Goal: Task Accomplishment & Management: Manage account settings

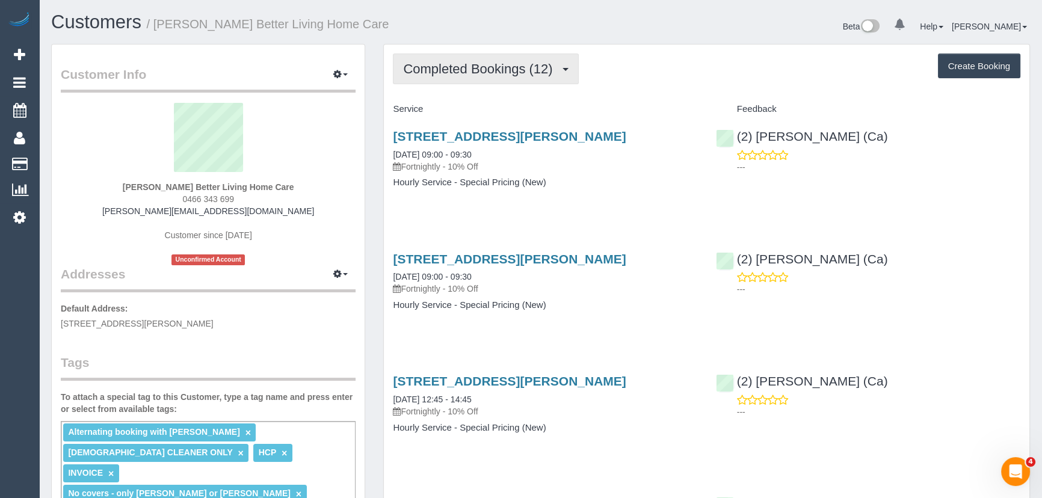
click at [506, 74] on span "Completed Bookings (12)" at bounding box center [480, 68] width 155 height 15
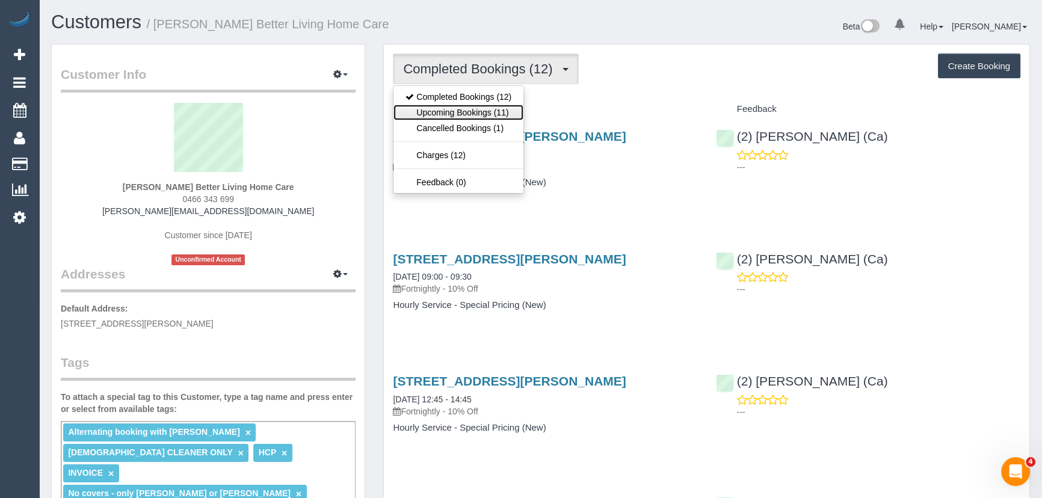
click at [493, 111] on link "Upcoming Bookings (11)" at bounding box center [459, 113] width 130 height 16
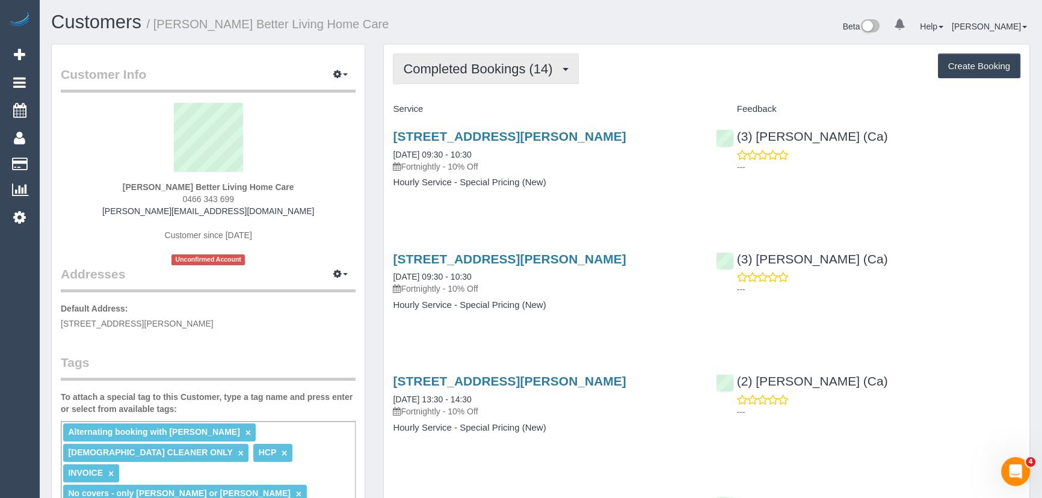
click at [486, 70] on span "Completed Bookings (14)" at bounding box center [480, 68] width 155 height 15
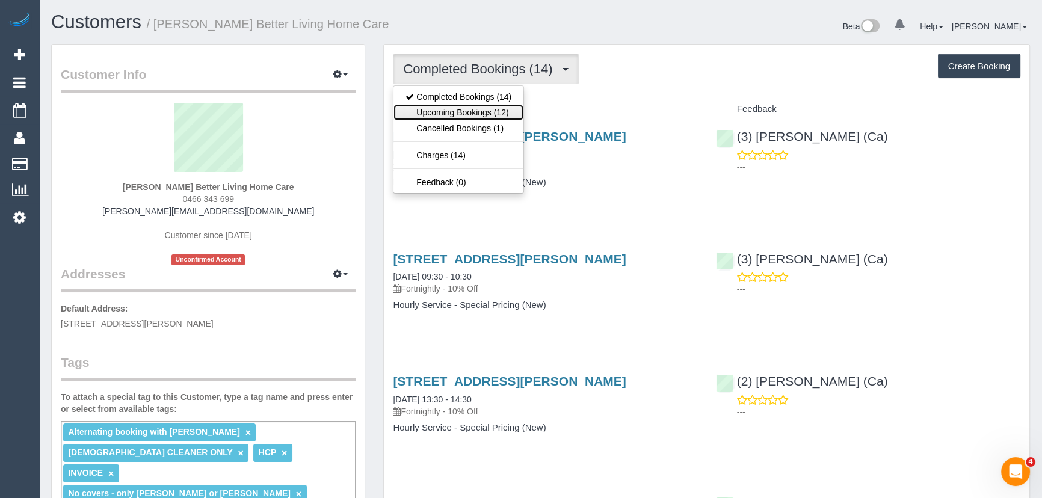
click at [490, 112] on link "Upcoming Bookings (12)" at bounding box center [459, 113] width 130 height 16
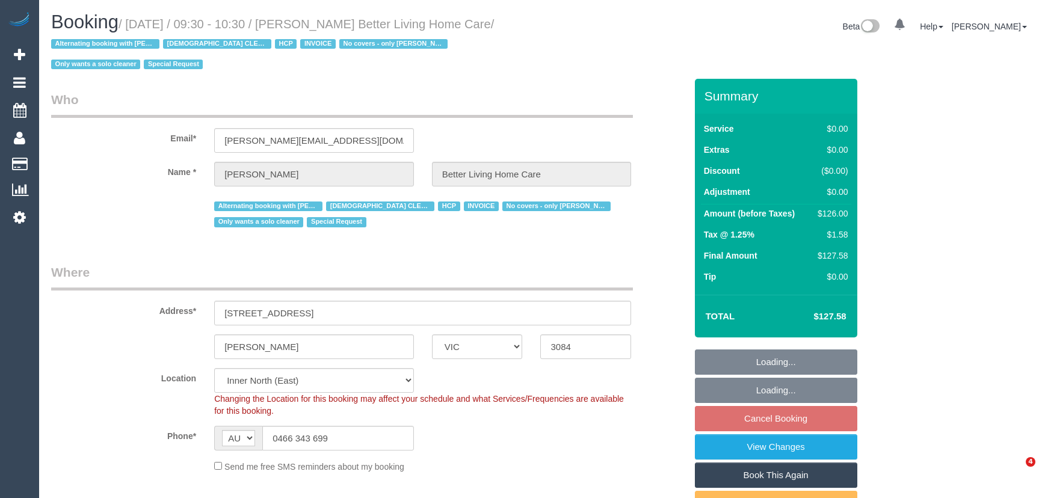
select select "VIC"
select select "120"
select select "number:28"
select select "number:14"
select select "number:19"
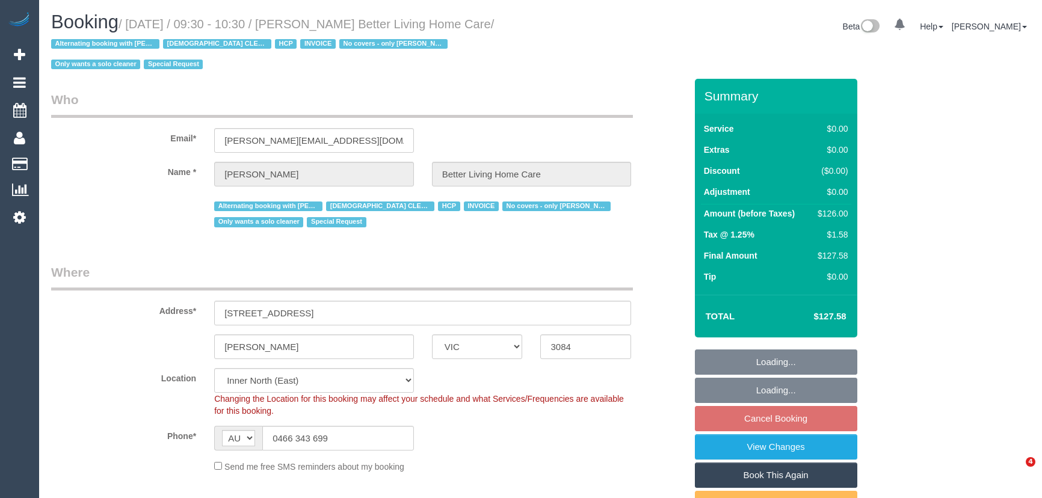
select select "number:25"
select select "number:35"
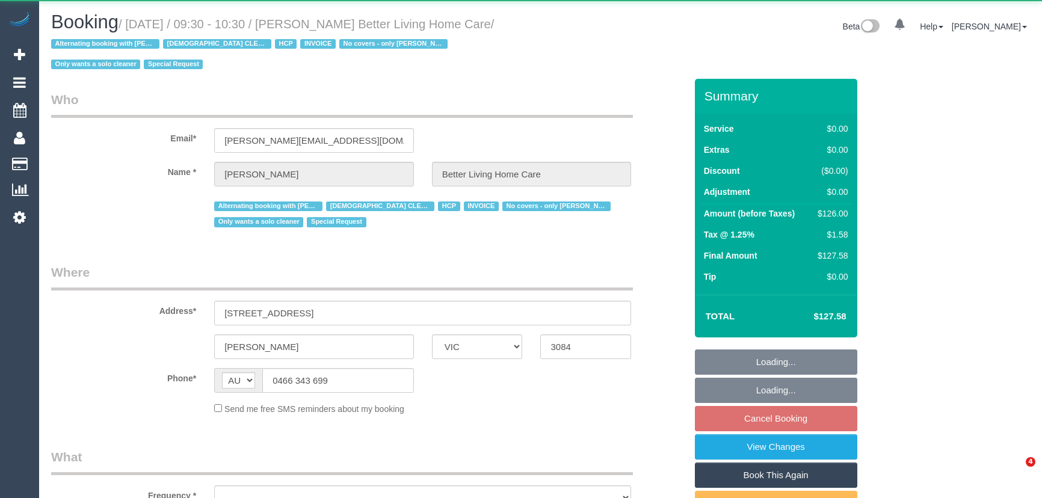
select select "VIC"
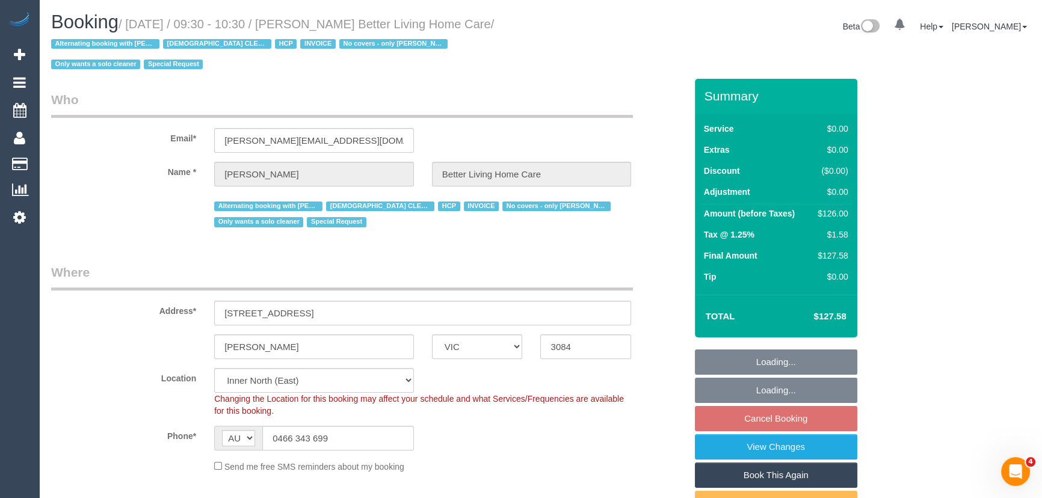
select select "object:731"
select select "number:28"
select select "number:14"
select select "number:19"
select select "number:25"
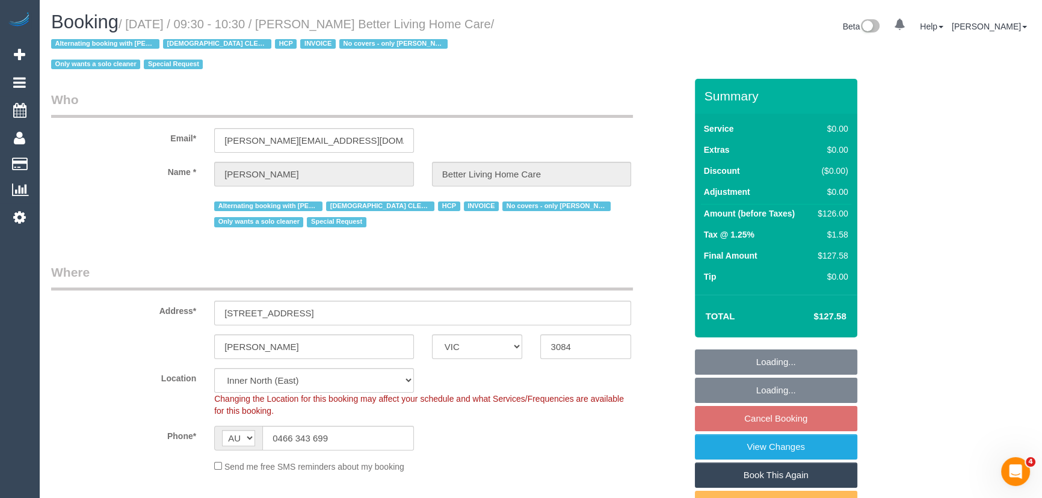
select select "number:35"
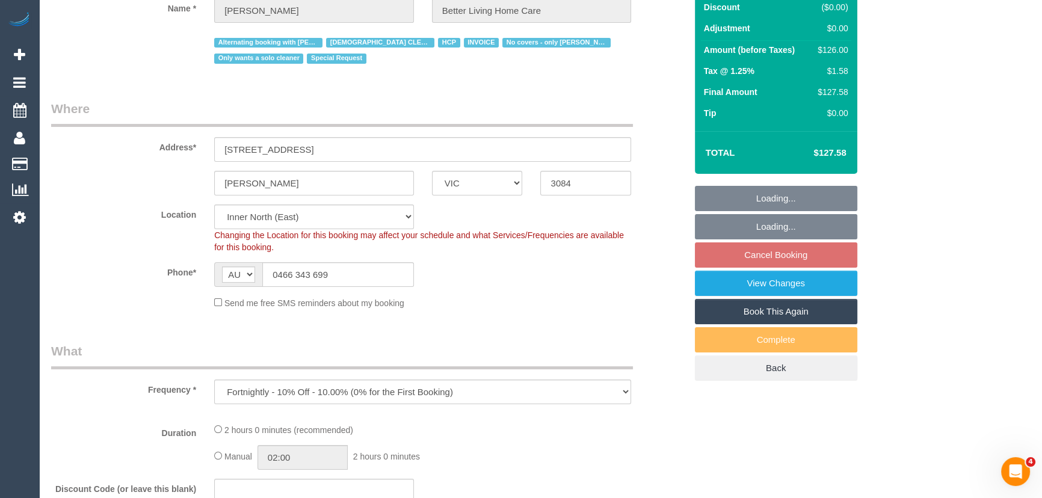
select select "120"
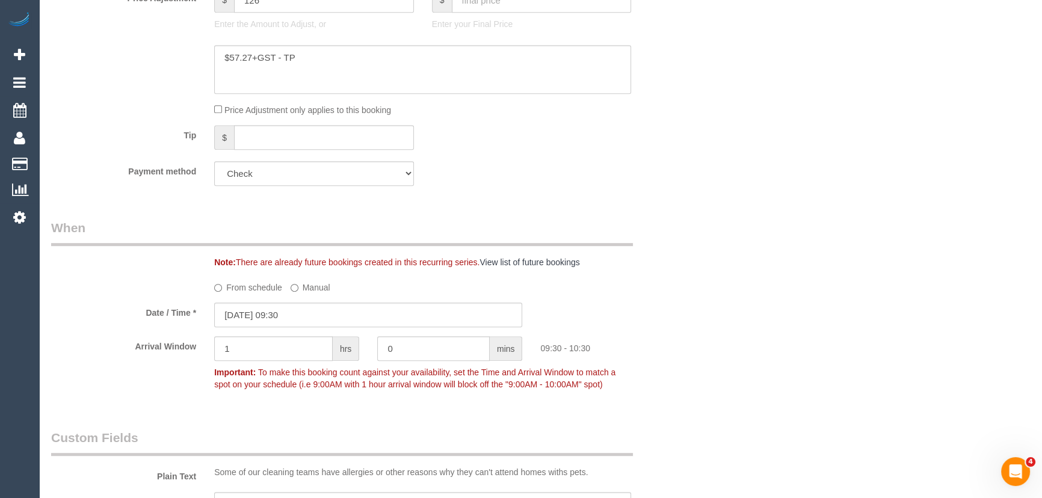
scroll to position [875, 0]
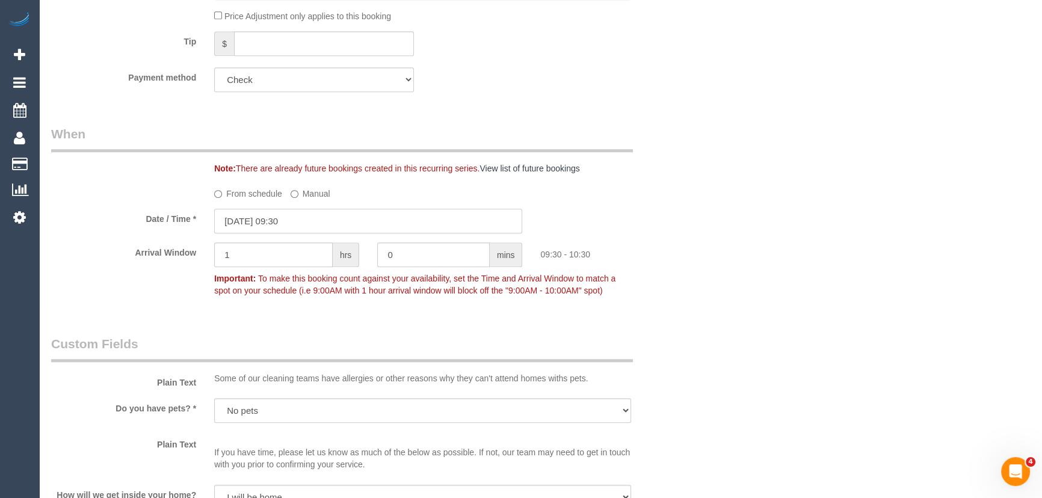
click at [318, 217] on input "26/09/2025 09:30" at bounding box center [368, 221] width 308 height 25
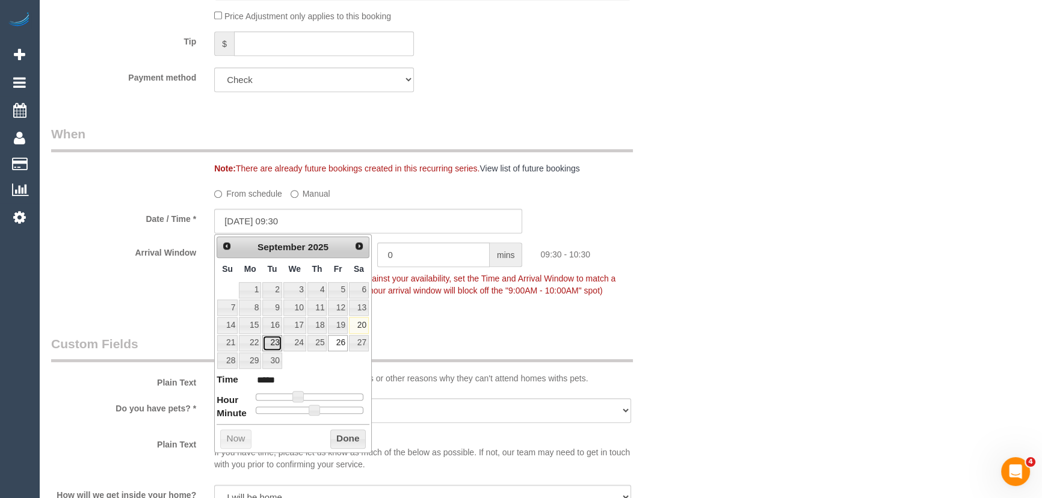
click at [276, 342] on link "23" at bounding box center [271, 343] width 19 height 16
type input "23/09/2025 10:30"
type input "*****"
type input "23/09/2025 11:30"
type input "*****"
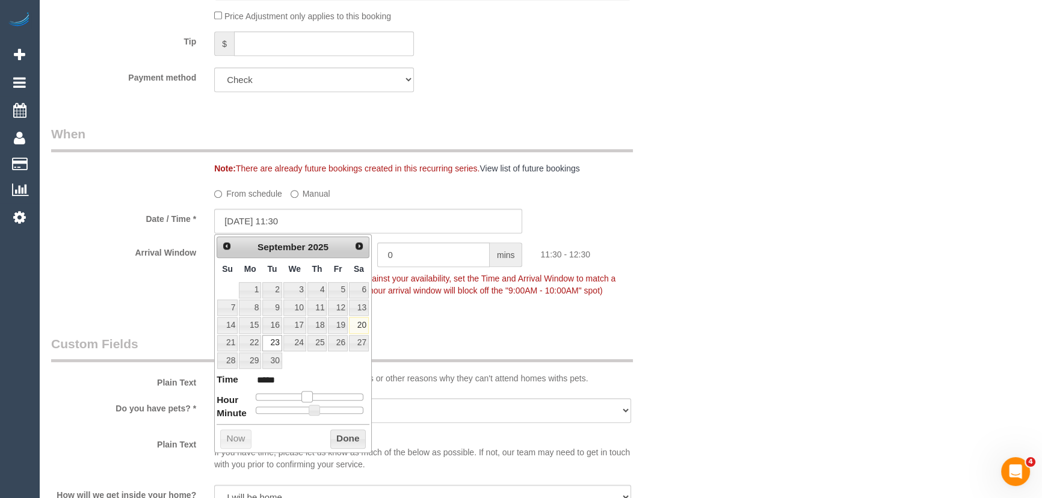
drag, startPoint x: 297, startPoint y: 394, endPoint x: 306, endPoint y: 394, distance: 9.6
click at [306, 394] on span at bounding box center [306, 396] width 11 height 11
click at [302, 409] on span at bounding box center [304, 410] width 11 height 11
type input "23/09/2025 11:25"
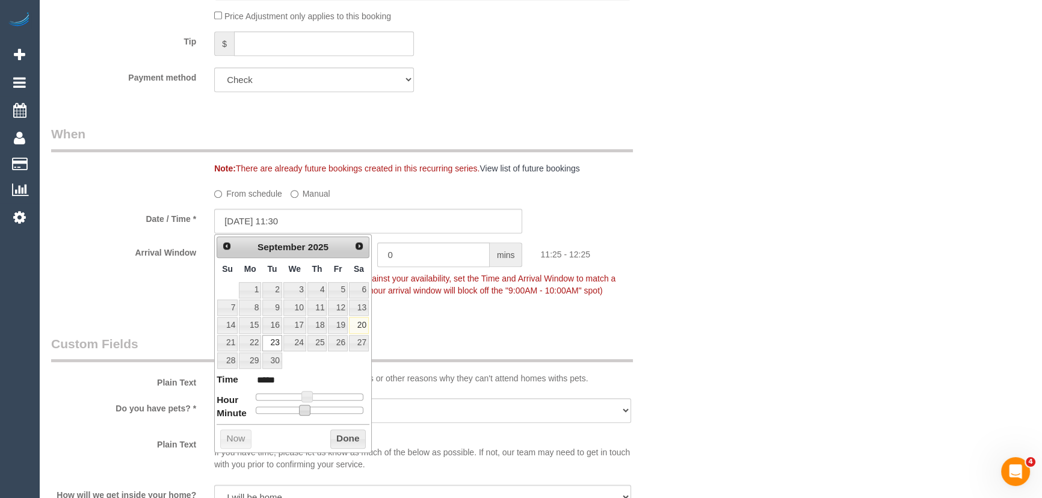
type input "*****"
click at [295, 408] on div at bounding box center [310, 410] width 108 height 7
type input "23/09/2025 11:15"
type input "*****"
type input "23/09/2025 11:10"
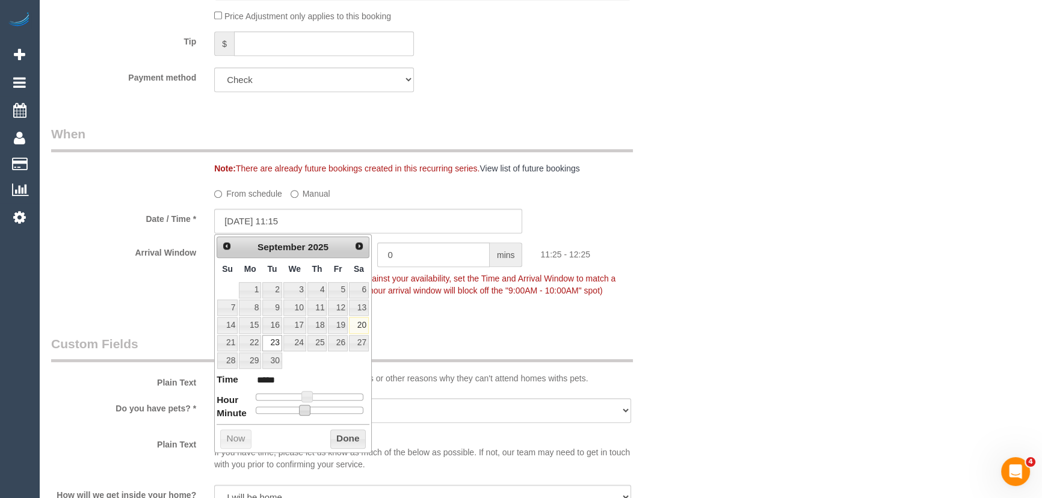
type input "*****"
drag, startPoint x: 288, startPoint y: 408, endPoint x: 258, endPoint y: 408, distance: 30.1
click at [271, 408] on div at bounding box center [310, 410] width 108 height 7
drag, startPoint x: 250, startPoint y: 408, endPoint x: 241, endPoint y: 410, distance: 9.8
click at [247, 409] on dt "Minute" at bounding box center [232, 414] width 30 height 15
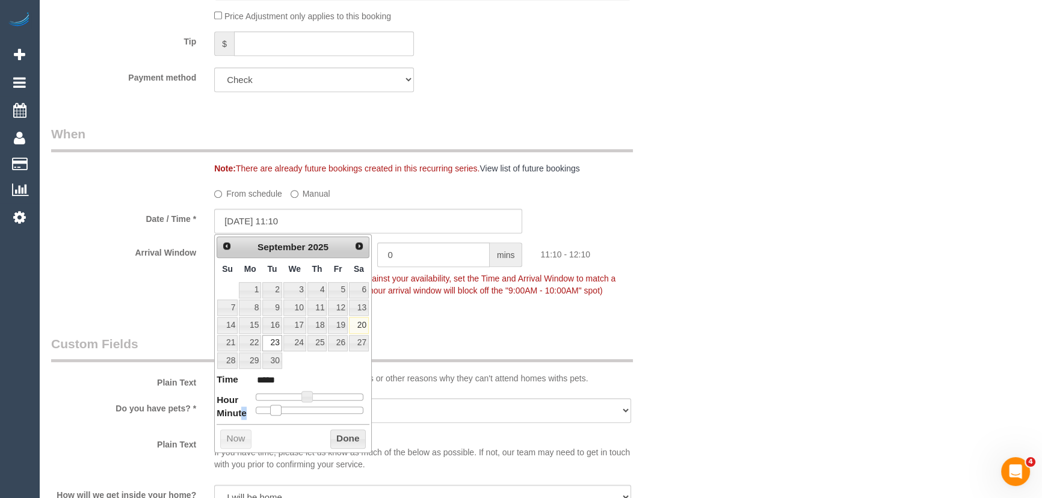
type input "23/09/2025 11:05"
type input "*****"
type input "23/09/2025 11:00"
type input "*****"
drag, startPoint x: 276, startPoint y: 408, endPoint x: 552, endPoint y: 283, distance: 303.0
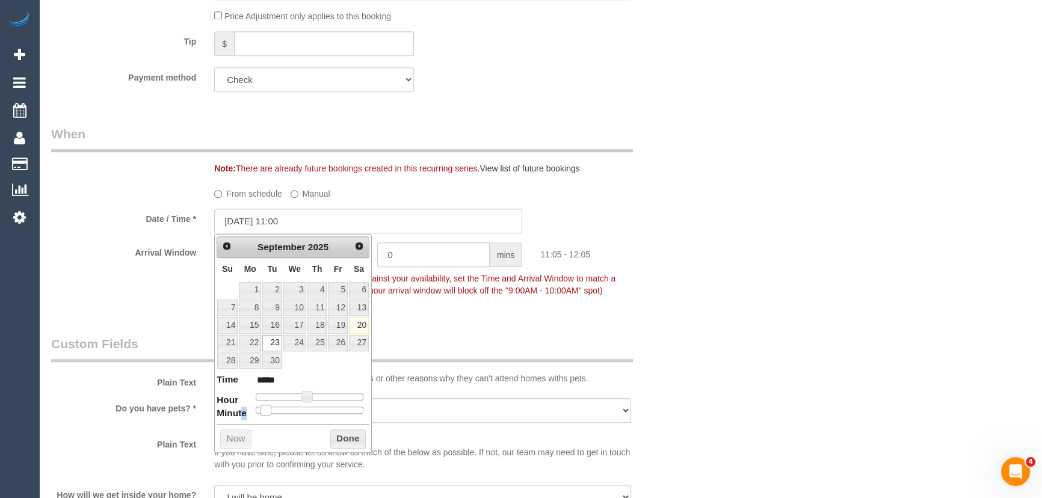
click at [261, 407] on span at bounding box center [266, 410] width 11 height 11
click at [552, 283] on p "Important: To make this booking count against your availability, set the Time a…" at bounding box center [422, 283] width 435 height 27
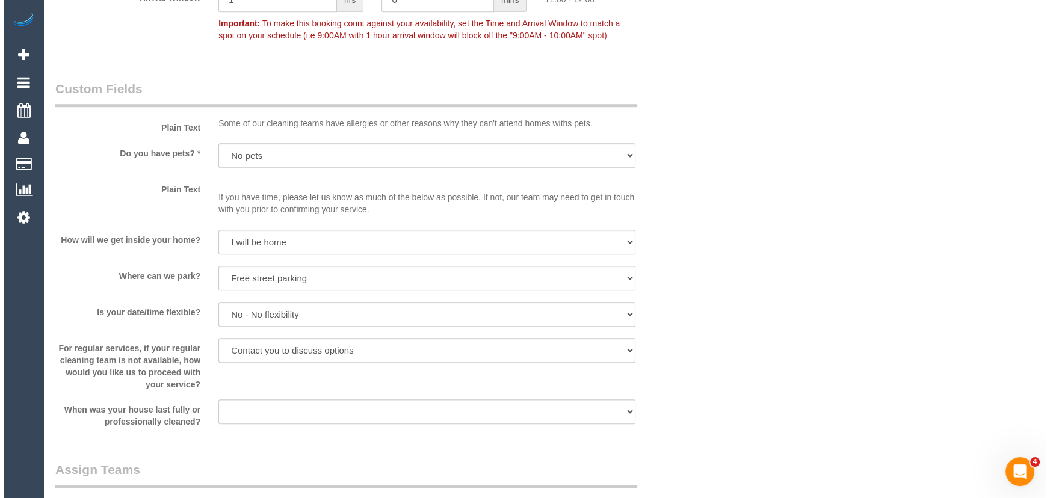
scroll to position [1258, 0]
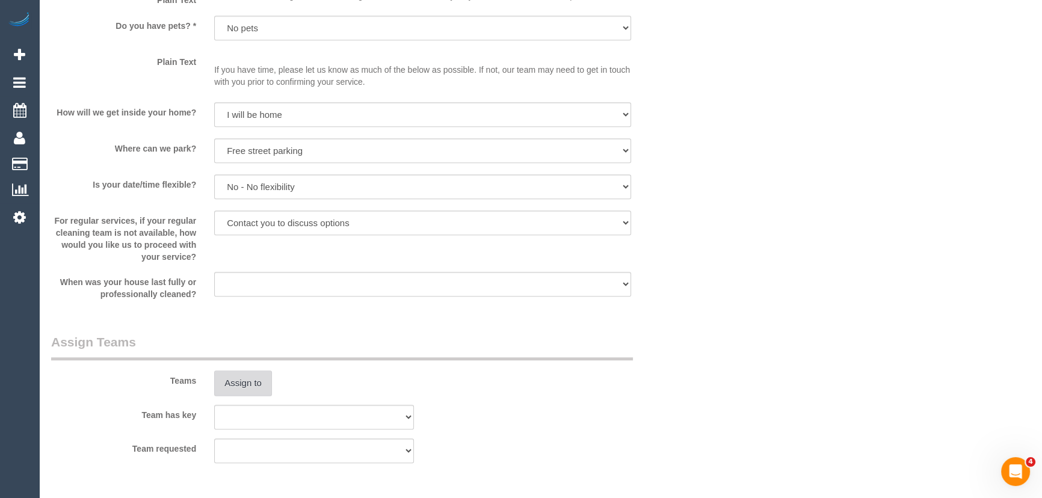
click at [244, 375] on button "Assign to" at bounding box center [243, 383] width 58 height 25
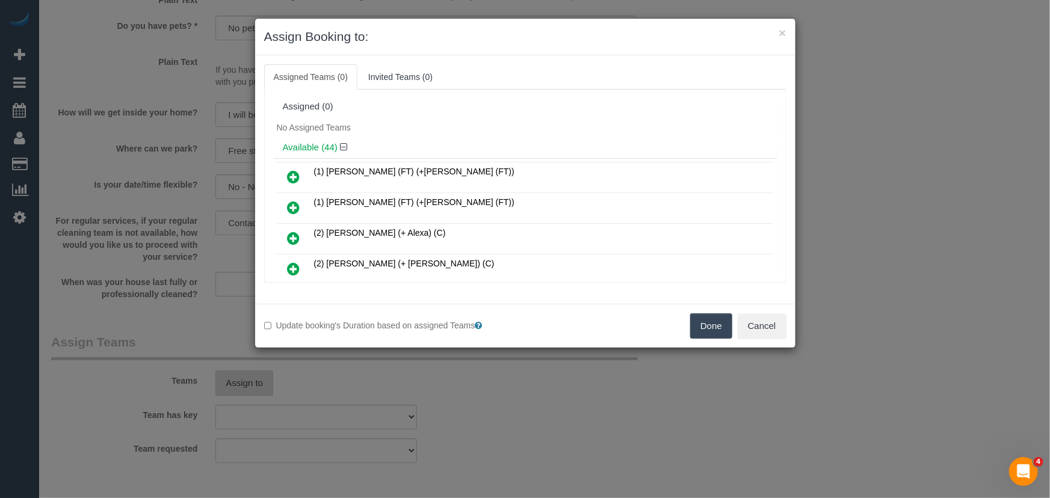
scroll to position [617, 0]
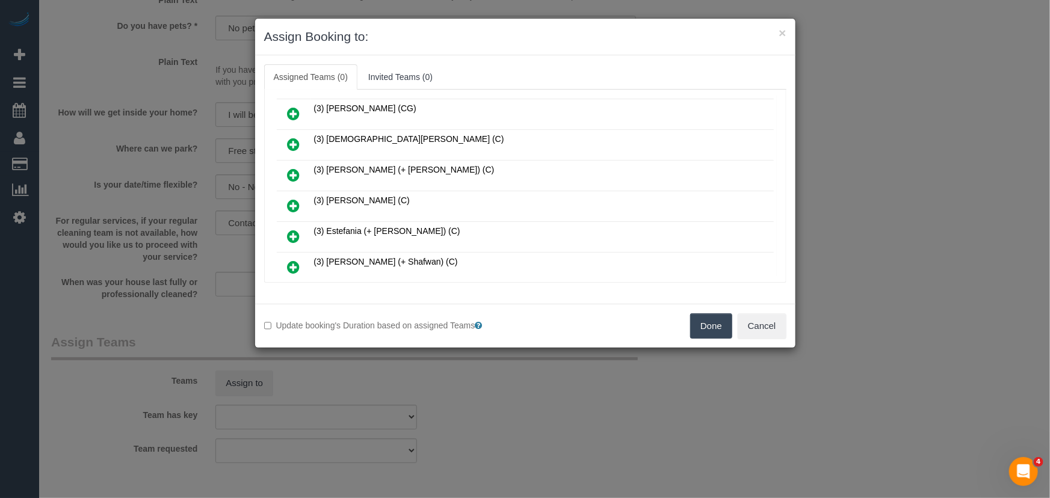
click at [293, 199] on icon at bounding box center [294, 206] width 13 height 14
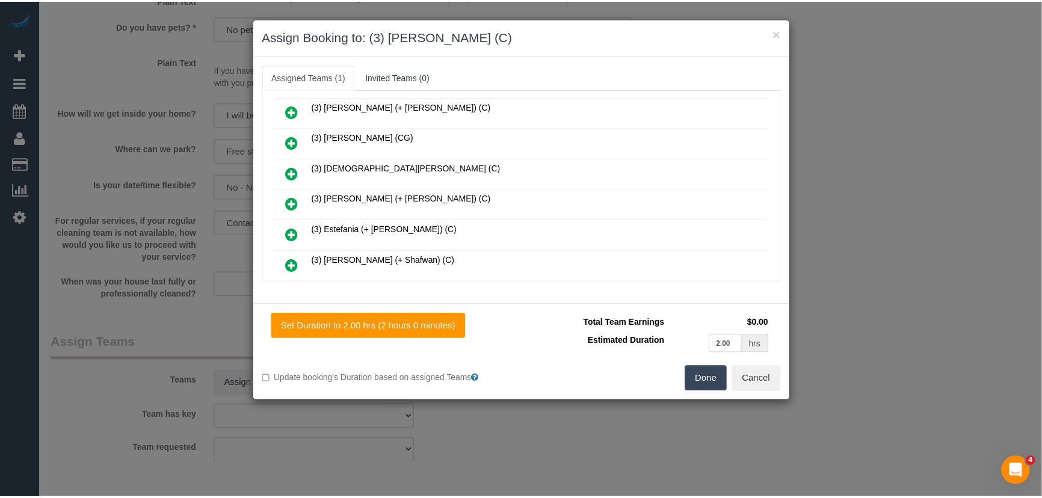
scroll to position [646, 0]
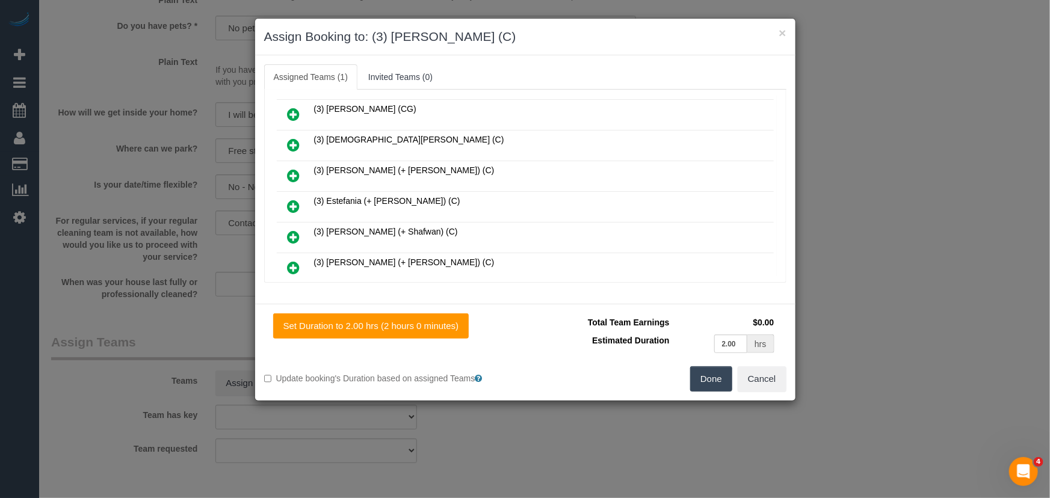
drag, startPoint x: 704, startPoint y: 384, endPoint x: 685, endPoint y: 376, distance: 20.2
click at [704, 384] on button "Done" at bounding box center [711, 378] width 42 height 25
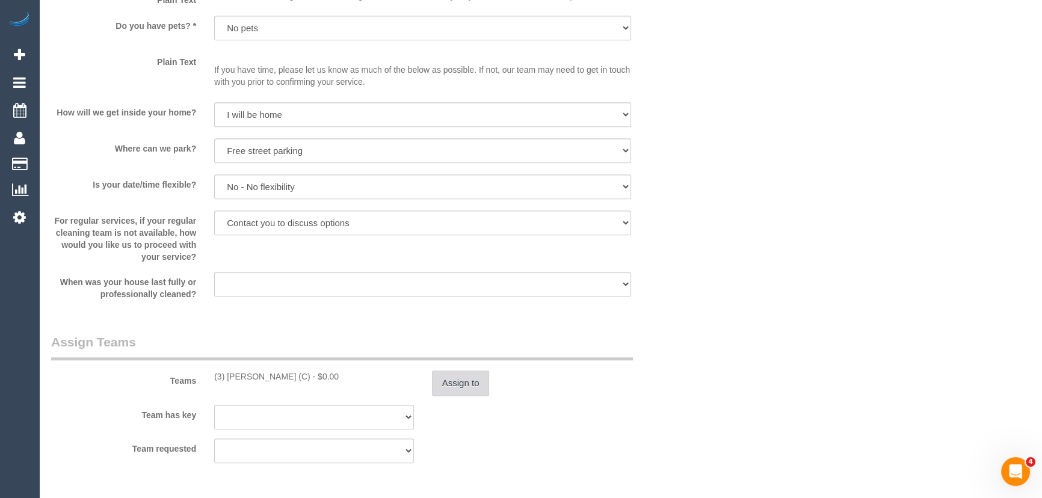
click at [460, 391] on button "Assign to" at bounding box center [461, 383] width 58 height 25
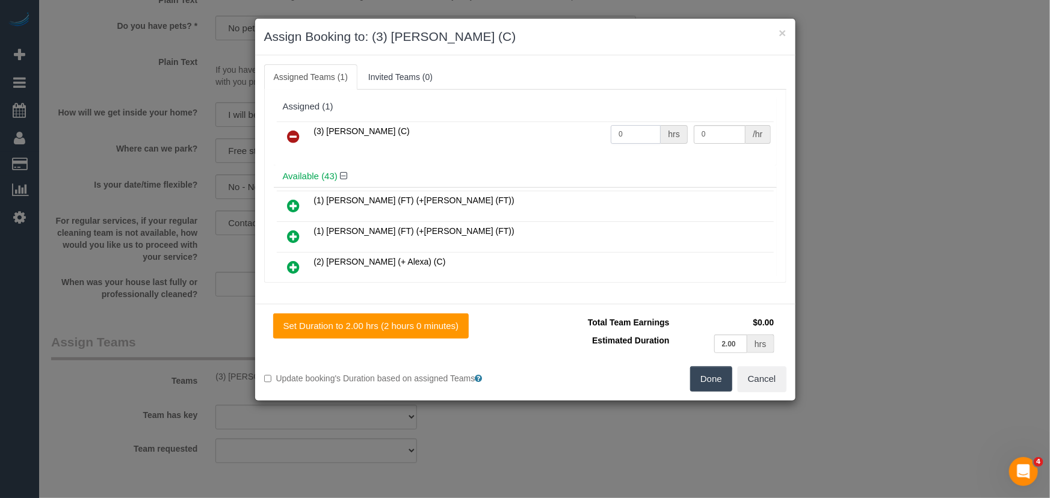
click at [649, 129] on input "0" at bounding box center [636, 134] width 50 height 19
type input "2"
type input "35"
click at [710, 378] on button "Done" at bounding box center [711, 378] width 42 height 25
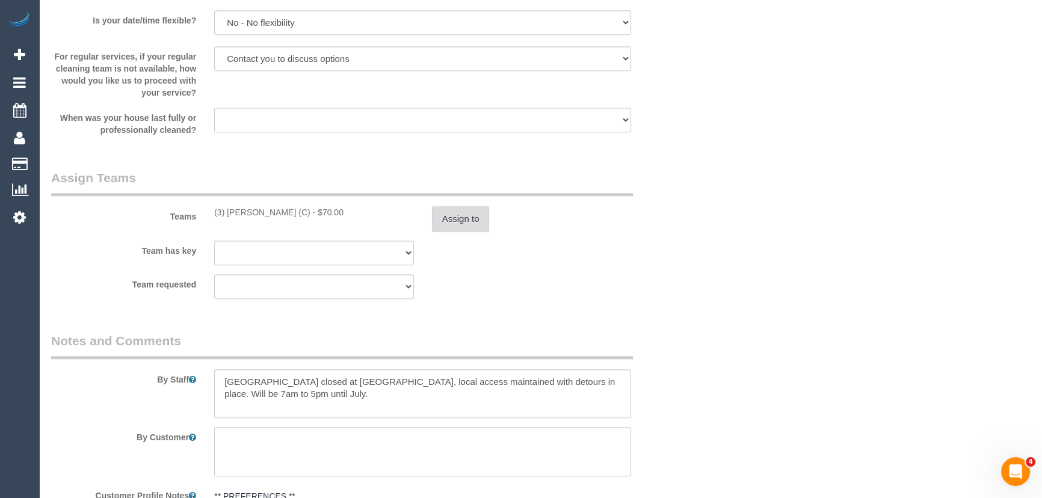
scroll to position [1586, 0]
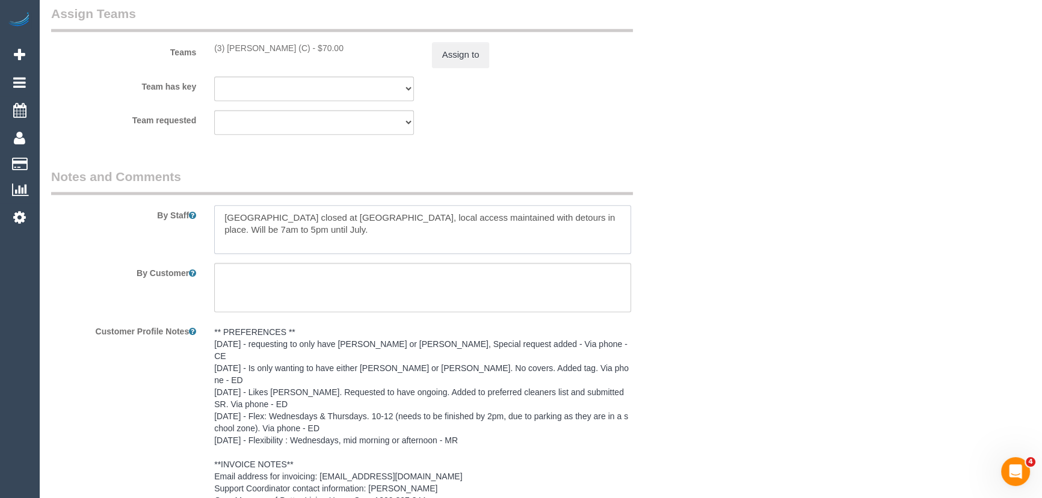
click at [219, 215] on textarea at bounding box center [422, 229] width 417 height 49
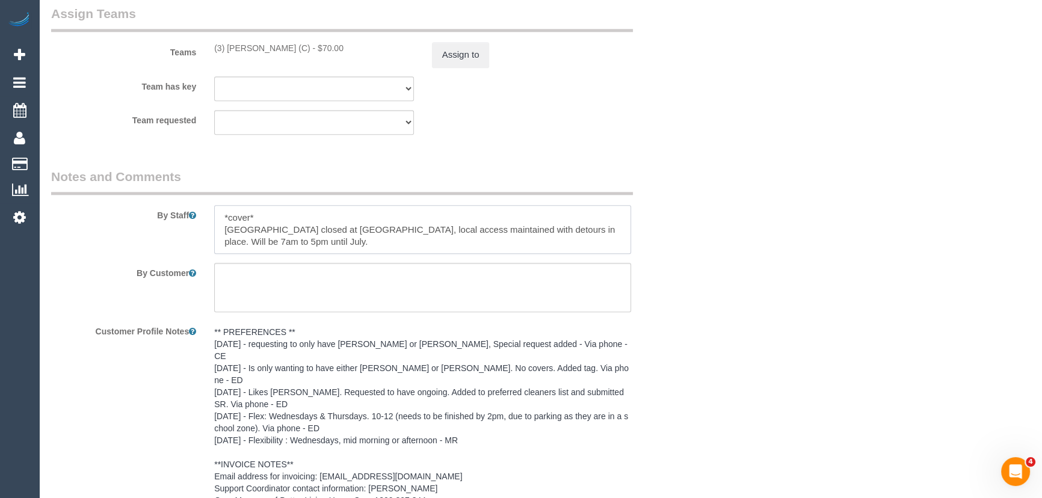
type textarea "*cover* Cantala Ave closed at lower plenty road, local access maintained with d…"
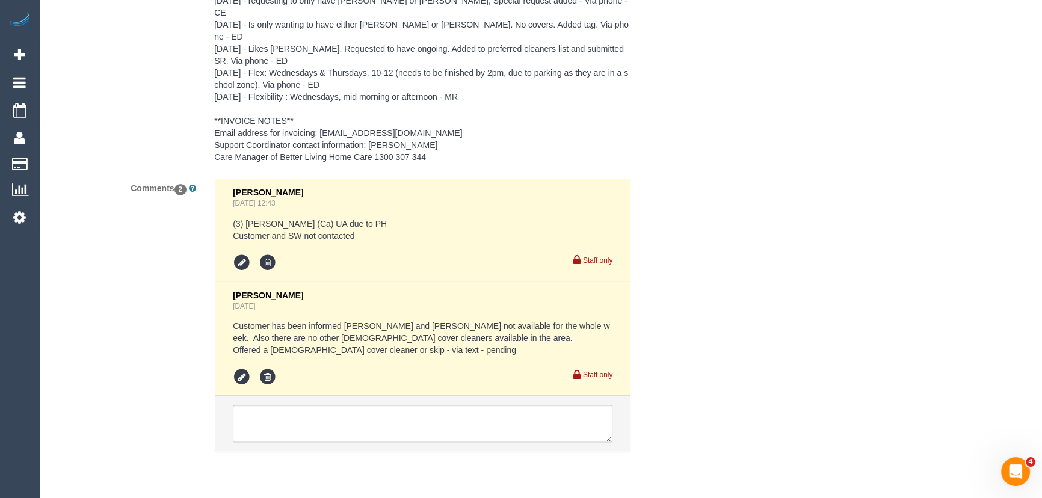
scroll to position [1945, 0]
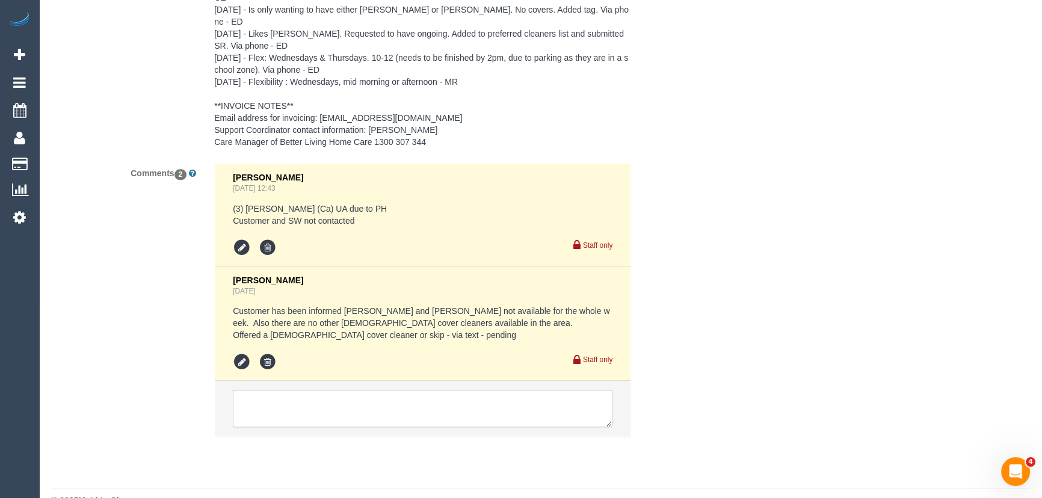
click at [321, 390] on textarea at bounding box center [423, 408] width 380 height 37
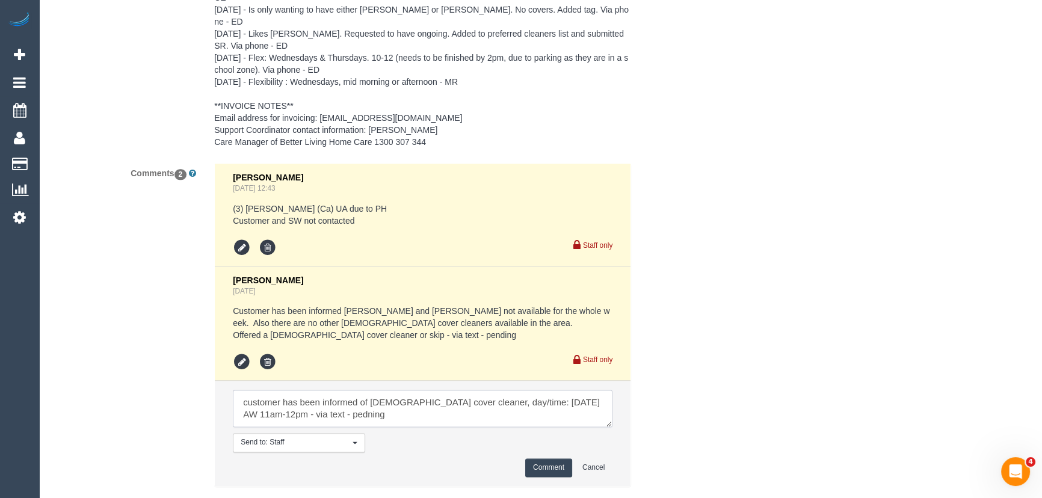
click at [414, 390] on textarea at bounding box center [423, 408] width 380 height 37
click at [443, 390] on textarea at bounding box center [423, 408] width 380 height 37
click at [375, 390] on textarea at bounding box center [423, 408] width 380 height 37
type textarea "customer has been informed of male cover cleaner Damien, day/time: Tuesday 23/9…"
click at [539, 459] on button "Comment" at bounding box center [548, 468] width 47 height 19
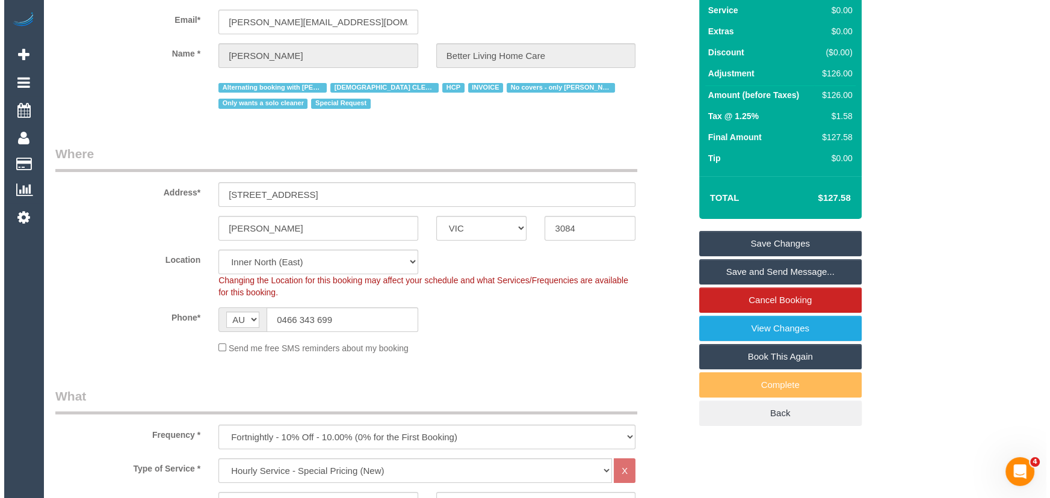
scroll to position [0, 0]
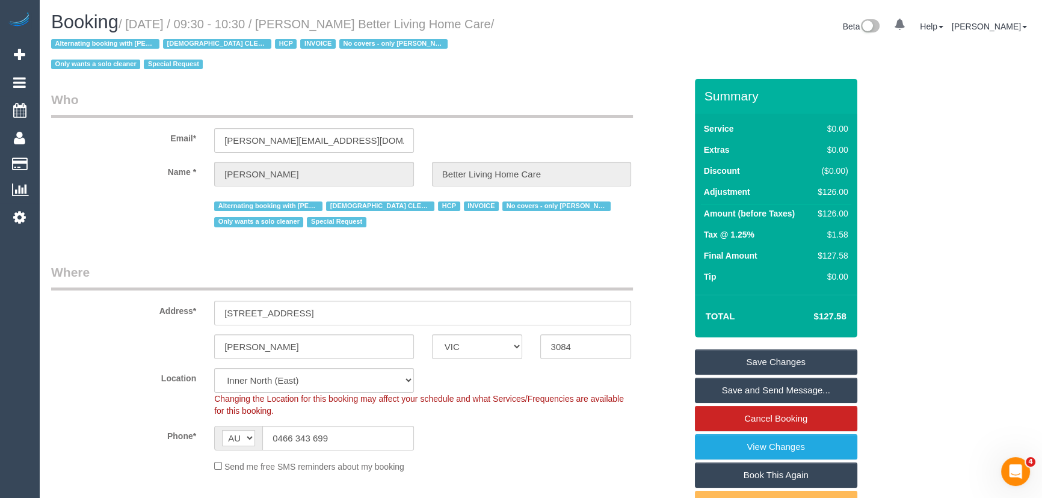
click at [344, 26] on small "/ September 26, 2025 / 09:30 - 10:30 / Mrs Vasantha Ragunathan Better Living Ho…" at bounding box center [272, 44] width 443 height 54
copy small "Mrs Vasantha Ragunathan Better Living Home Care"
drag, startPoint x: 791, startPoint y: 359, endPoint x: 784, endPoint y: 359, distance: 7.2
click at [791, 359] on link "Save Changes" at bounding box center [776, 362] width 162 height 25
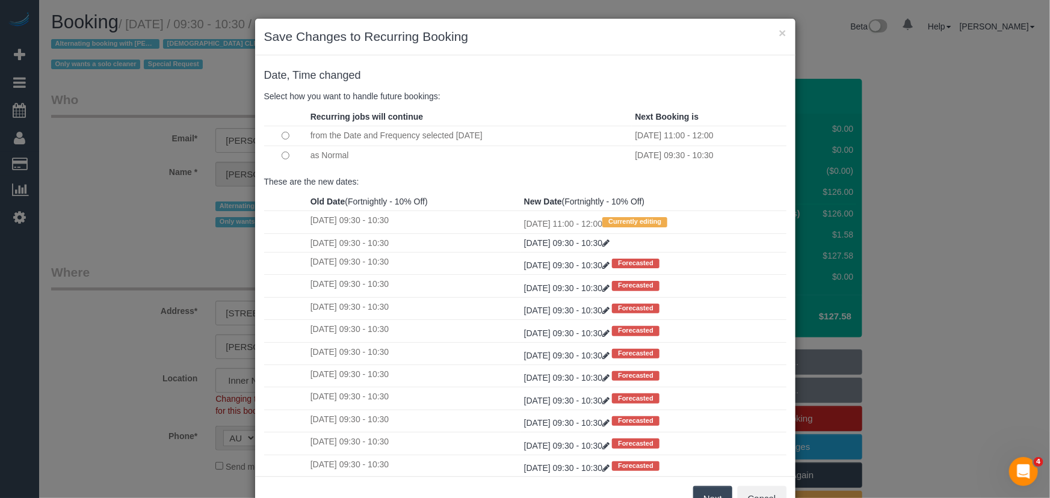
click at [703, 493] on button "Next" at bounding box center [712, 498] width 39 height 25
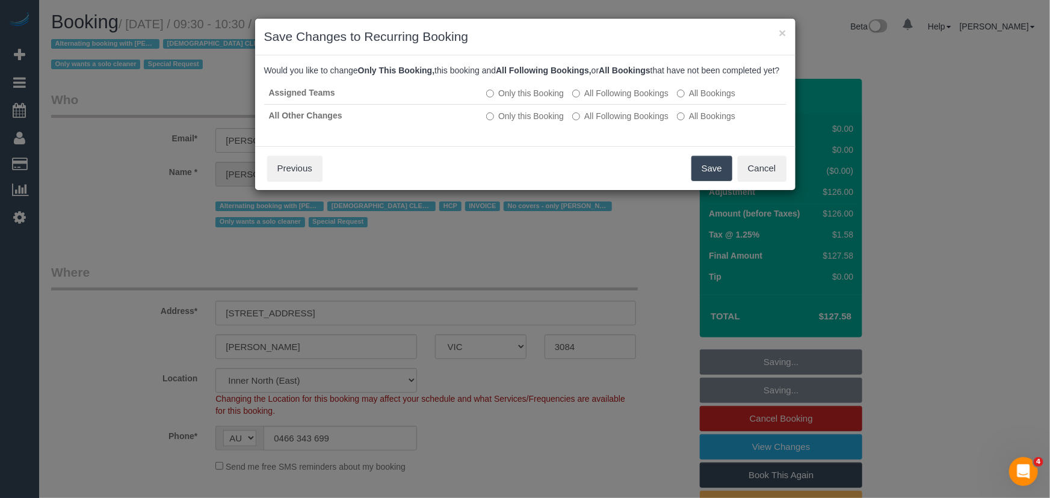
click at [704, 181] on button "Save" at bounding box center [711, 168] width 41 height 25
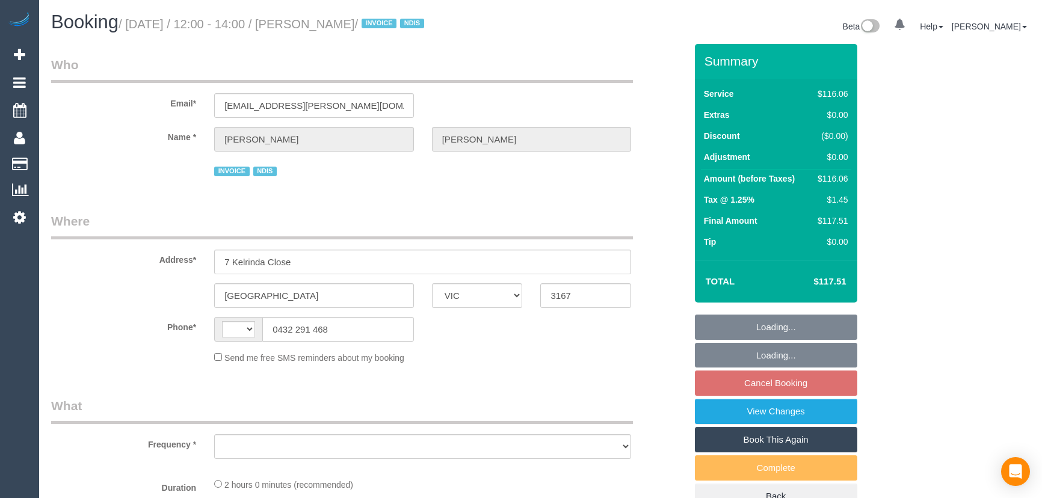
select select "VIC"
select select "string:AU"
select select "object:519"
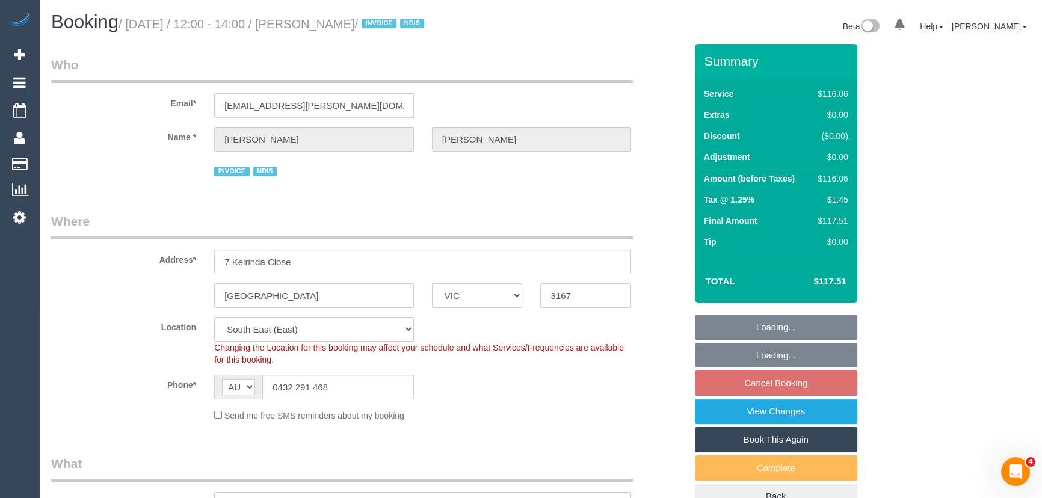
select select "number:28"
select select "number:14"
select select "number:19"
select select "number:24"
select select "number:12"
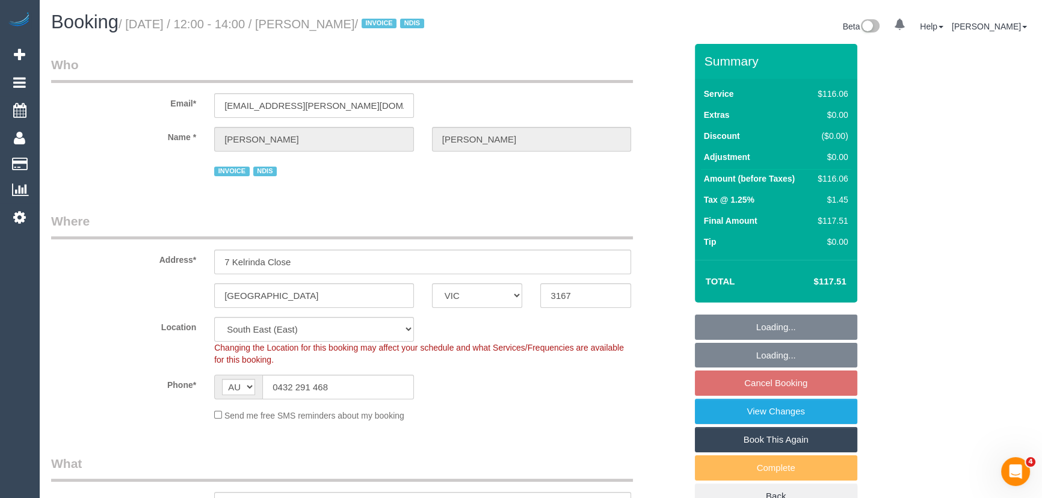
select select "object:672"
select select "spot4"
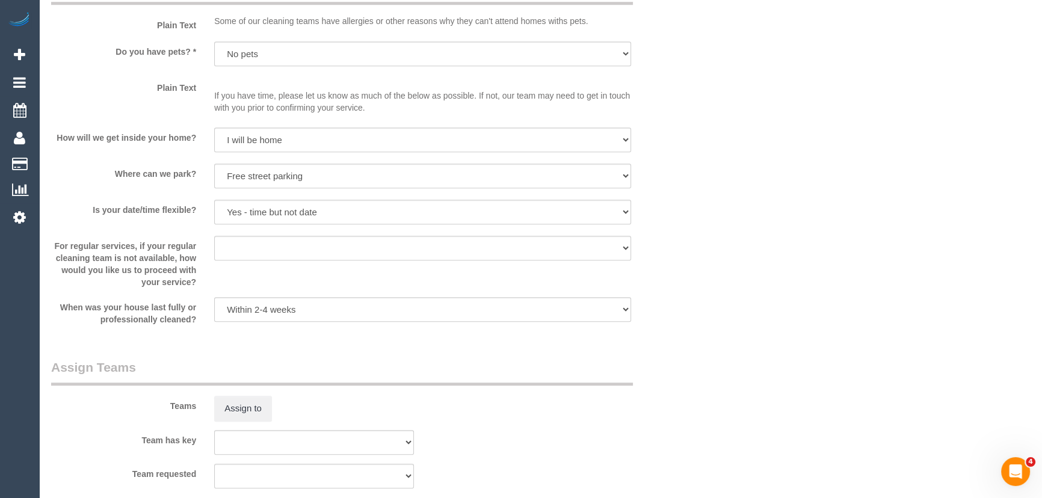
scroll to position [1203, 0]
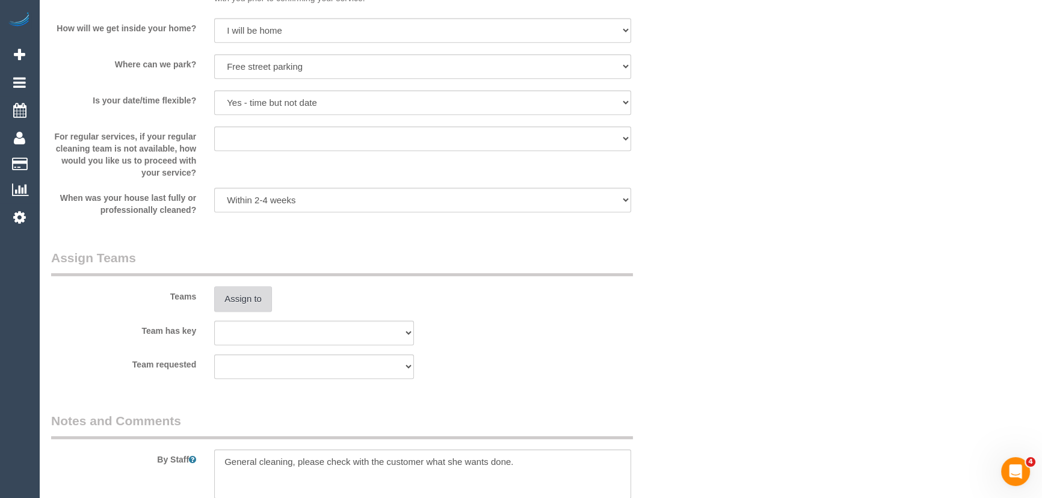
click at [247, 304] on button "Assign to" at bounding box center [243, 298] width 58 height 25
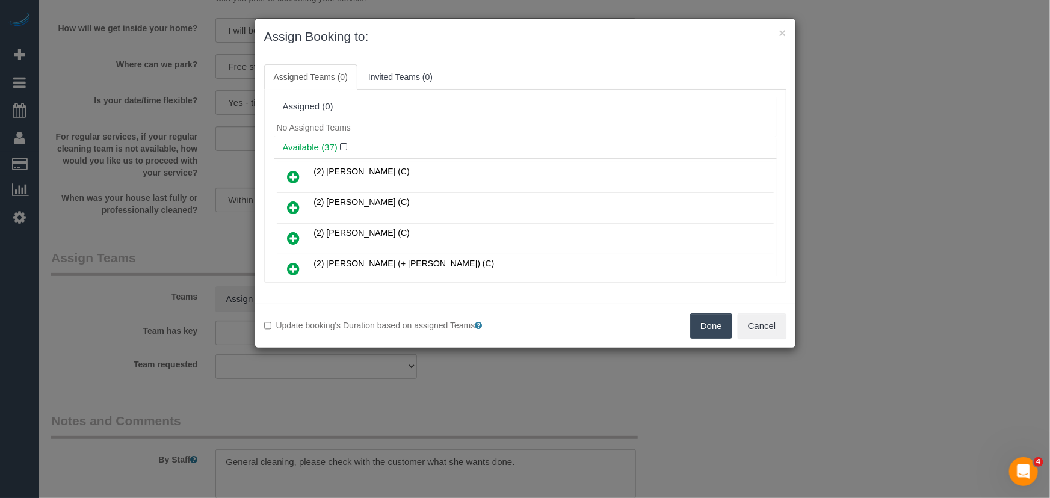
click at [295, 176] on icon at bounding box center [294, 177] width 13 height 14
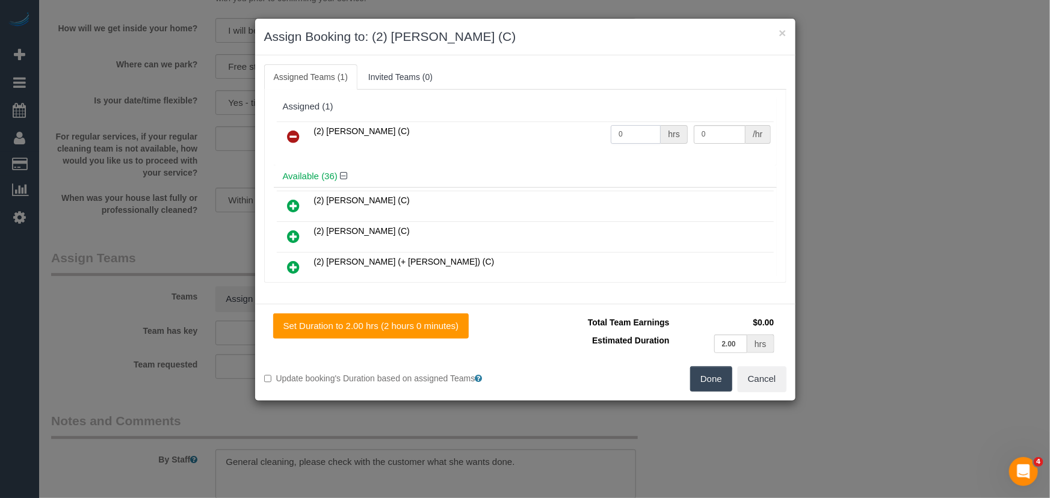
click at [650, 132] on input "0" at bounding box center [636, 134] width 50 height 19
type input "2"
type input "37.5"
click at [716, 381] on button "Done" at bounding box center [711, 378] width 42 height 25
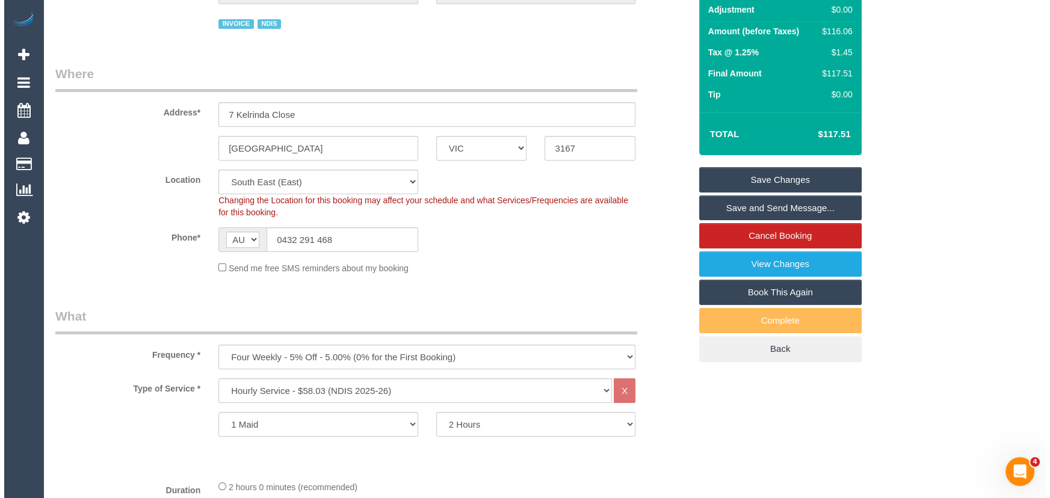
scroll to position [0, 0]
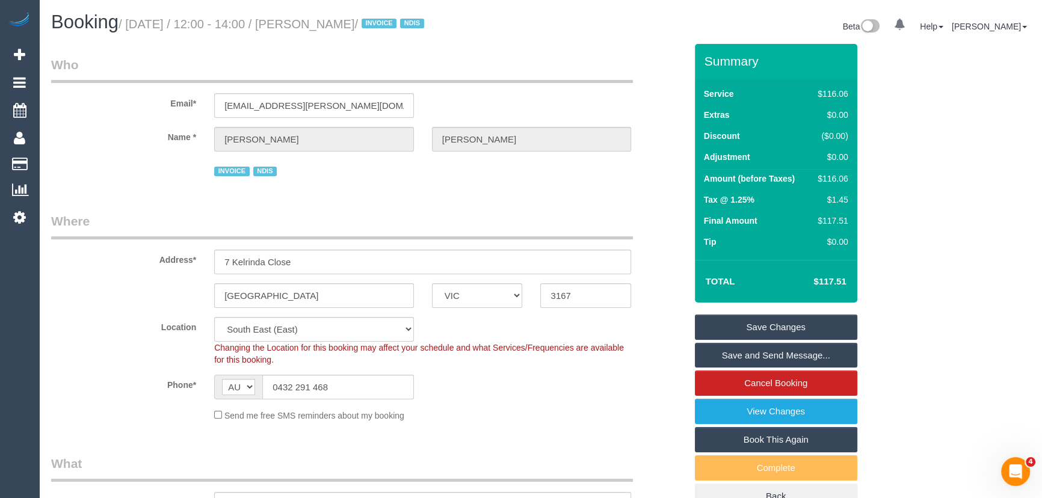
click at [353, 25] on small "/ September 30, 2025 / 12:00 - 14:00 / Janna Robertson / INVOICE NDIS" at bounding box center [273, 23] width 309 height 13
click at [354, 27] on small "/ September 30, 2025 / 12:00 - 14:00 / Janna Robertson / INVOICE NDIS" at bounding box center [273, 23] width 309 height 13
copy small "Janna"
click at [747, 363] on link "Save and Send Message..." at bounding box center [776, 355] width 162 height 25
click at [747, 363] on fieldset "Save Changes Save and Send Message... Cancel Booking View Changes Book This Aga…" at bounding box center [776, 412] width 162 height 195
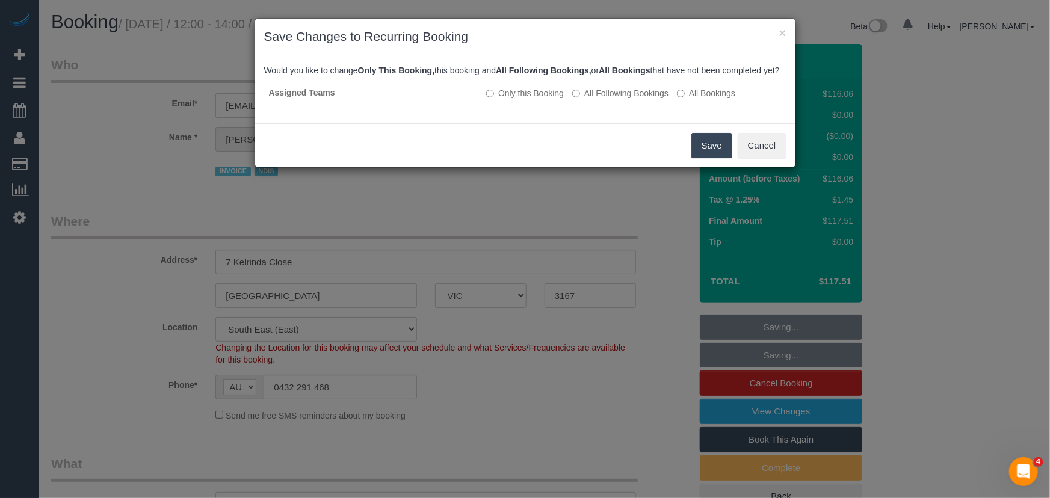
click at [712, 158] on button "Save" at bounding box center [711, 145] width 41 height 25
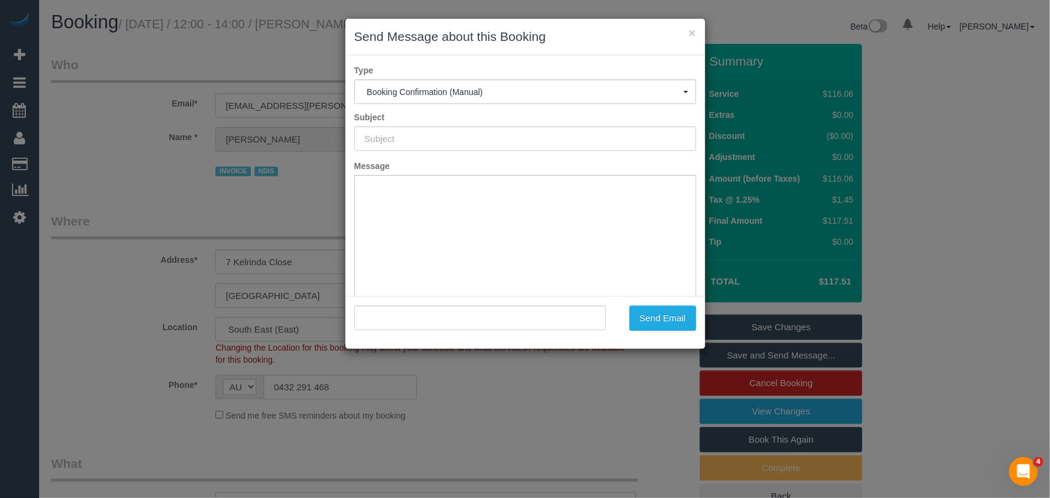
type input "Booking Confirmed"
type input ""Janna Robertson" <bree.trewin@monashhealth.org>"
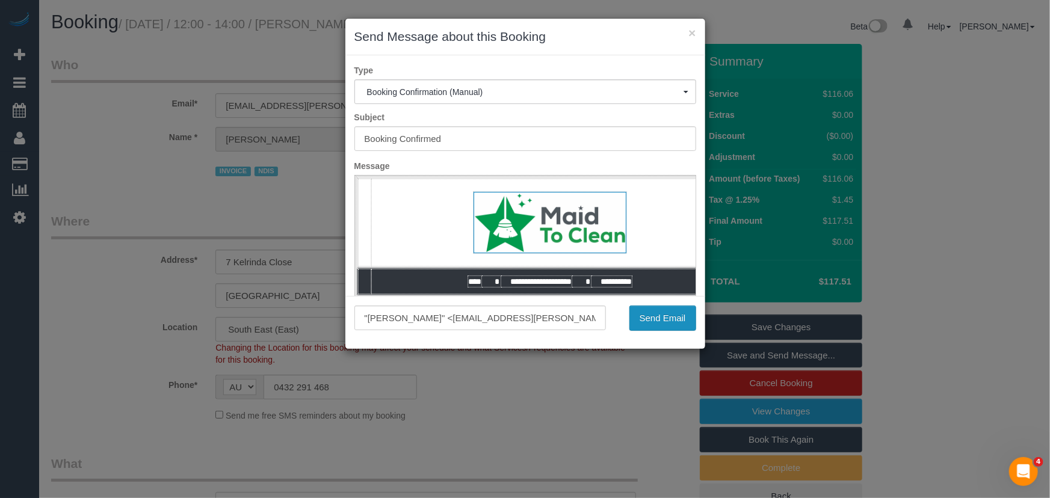
click at [666, 315] on button "Send Email" at bounding box center [662, 318] width 67 height 25
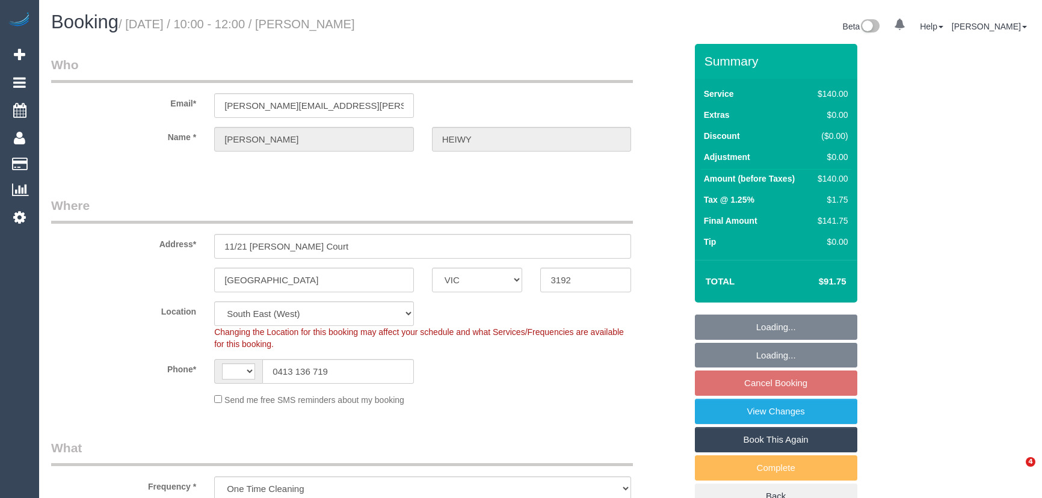
select select "VIC"
select select "string:AU"
select select "number:29"
select select "number:14"
select select "number:18"
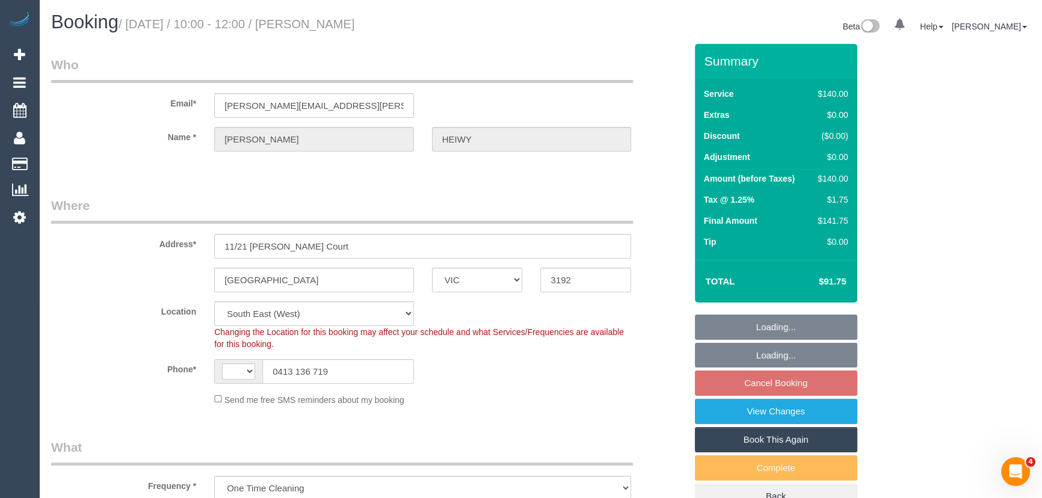
select select "number:36"
select select "number:13"
select select "object:1360"
select select "string:stripe-pm_1RUnLt2GScqysDRVLZ8bR7Uq"
select select "spot3"
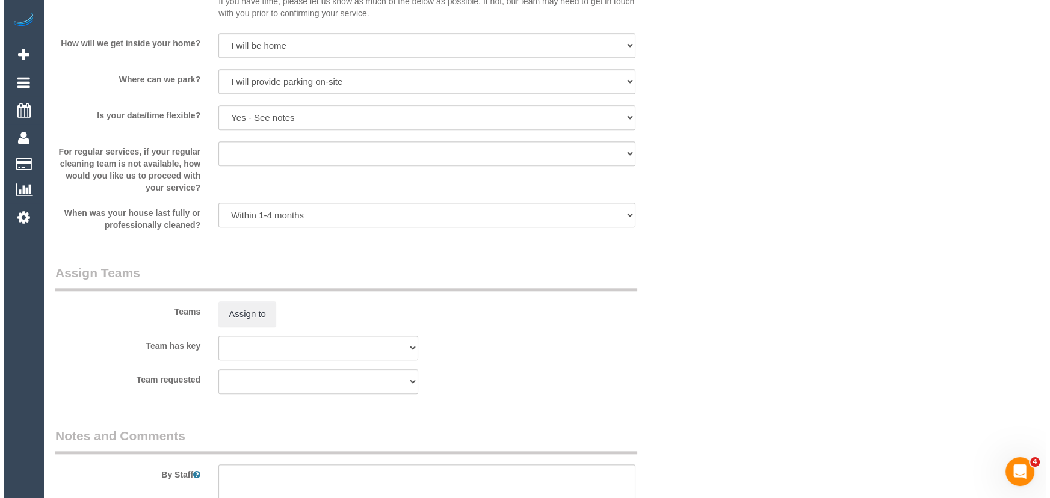
scroll to position [1531, 0]
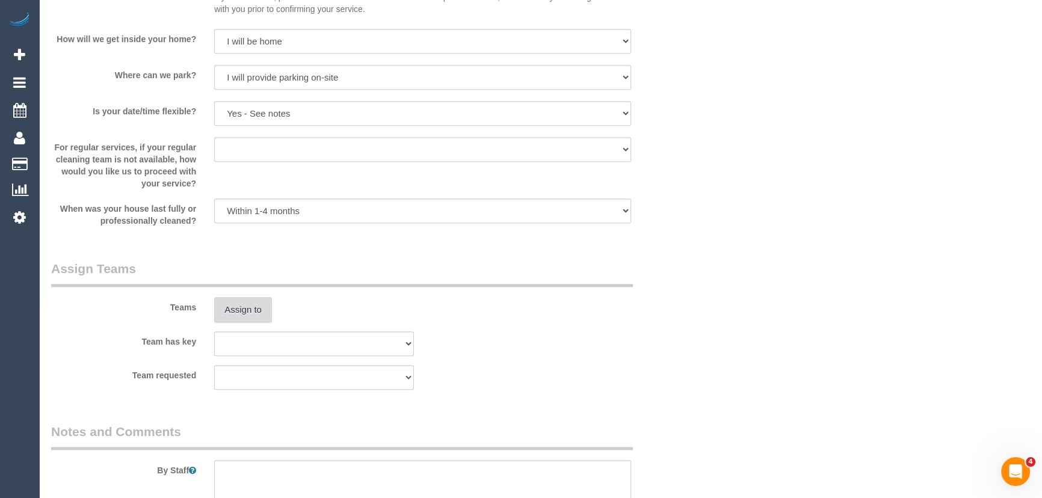
click at [245, 312] on button "Assign to" at bounding box center [243, 309] width 58 height 25
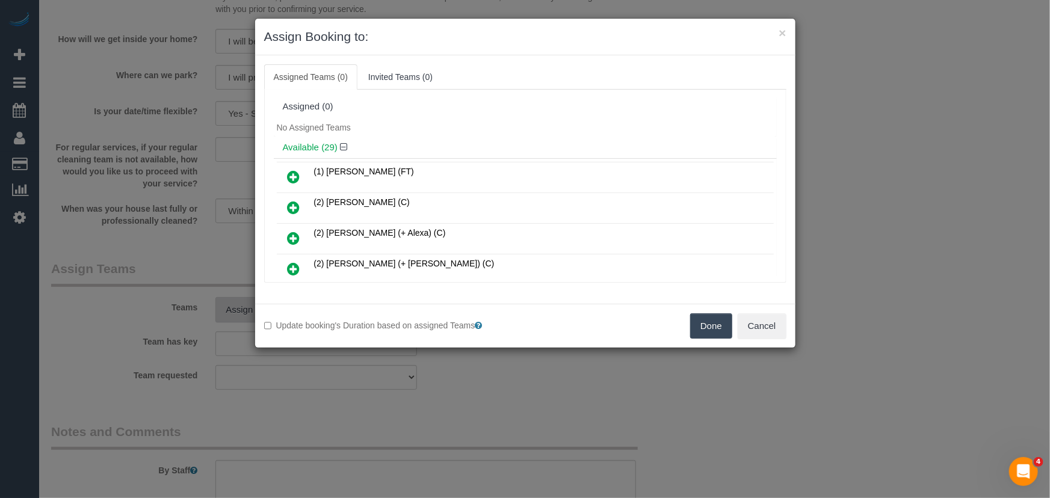
scroll to position [105, 0]
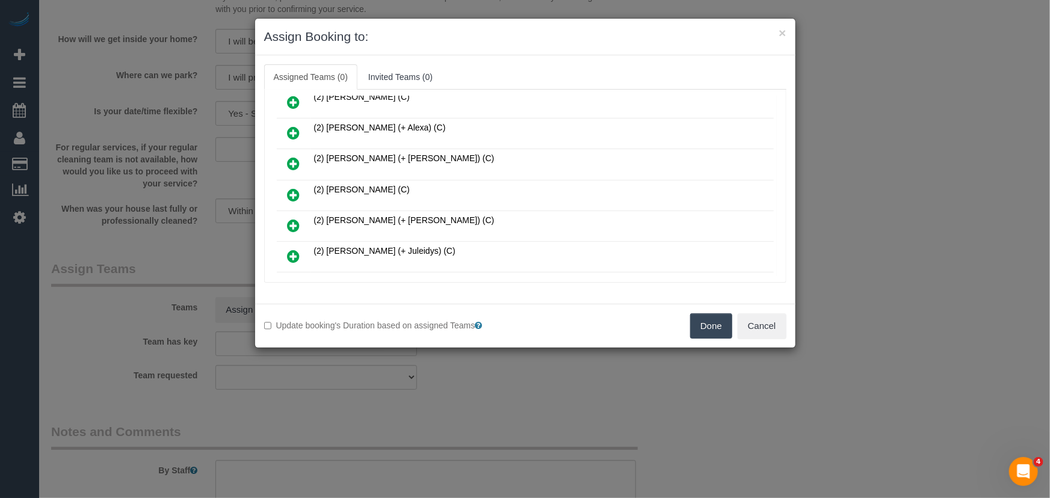
click at [298, 190] on icon at bounding box center [294, 195] width 13 height 14
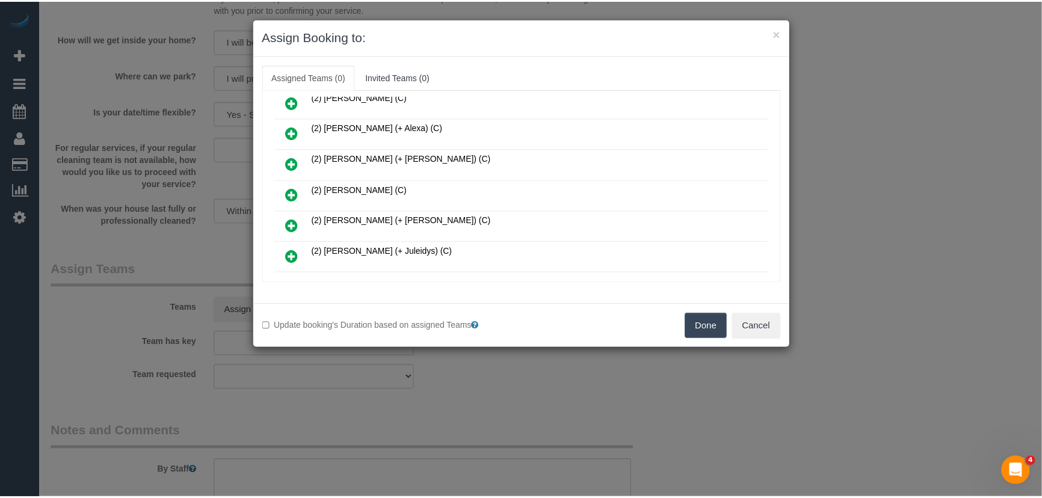
scroll to position [134, 0]
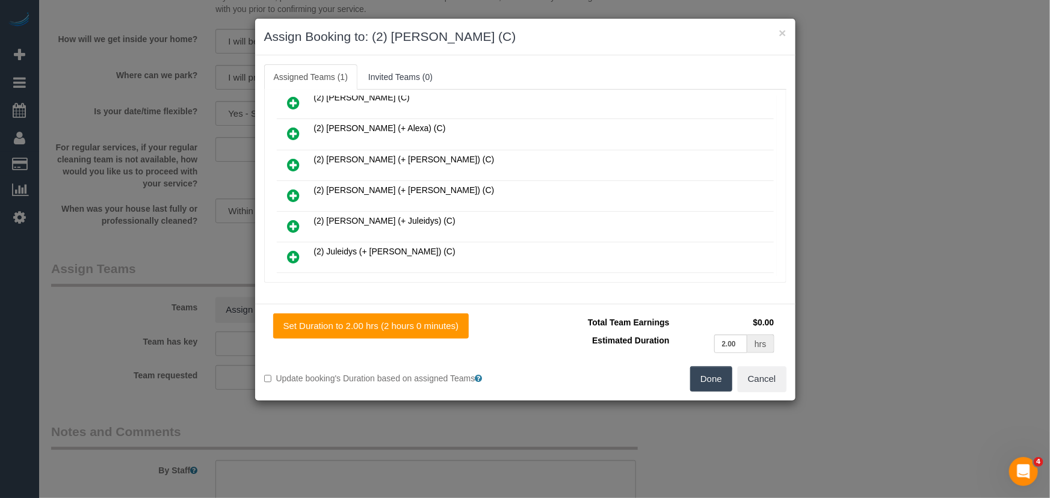
click at [701, 373] on button "Done" at bounding box center [711, 378] width 42 height 25
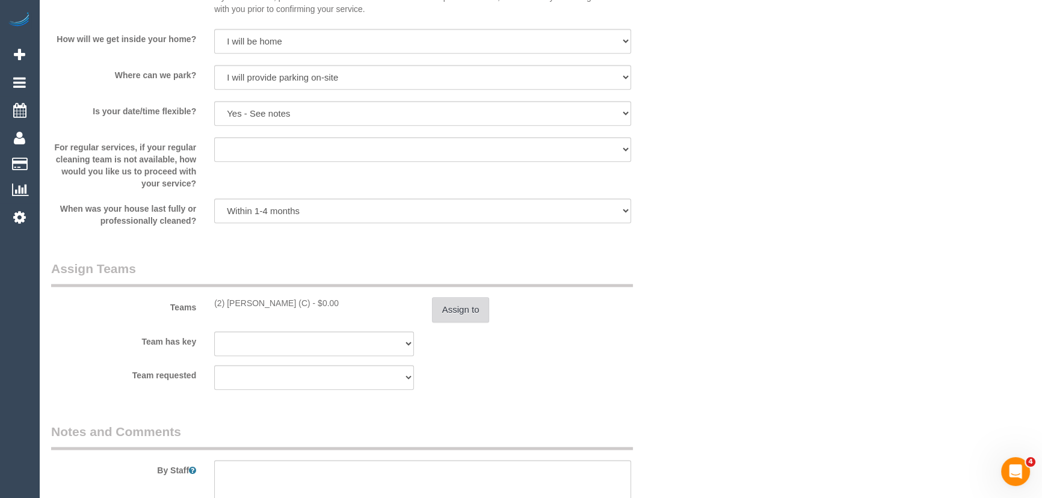
click at [474, 311] on button "Assign to" at bounding box center [461, 309] width 58 height 25
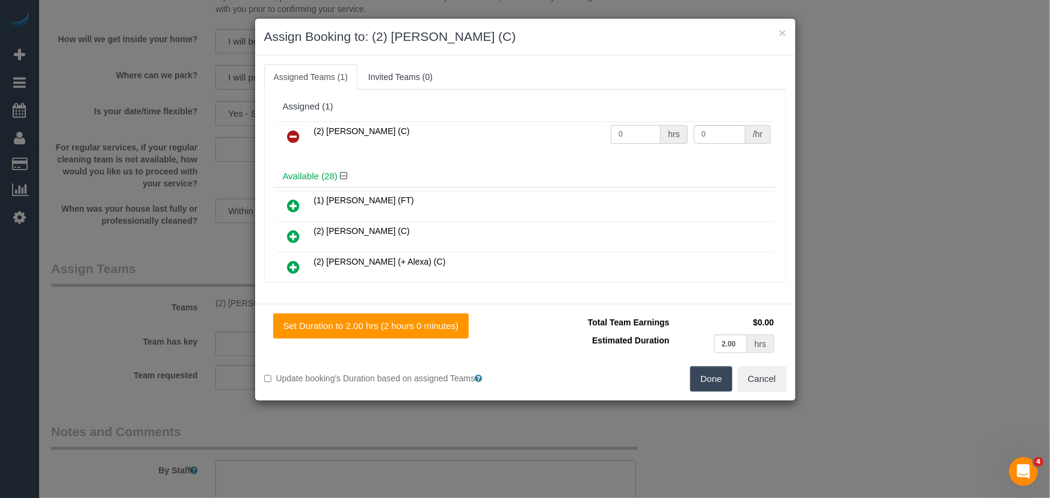
click at [640, 131] on input "0" at bounding box center [636, 134] width 50 height 19
type input "2"
type input "37.5"
click at [711, 370] on button "Done" at bounding box center [711, 378] width 42 height 25
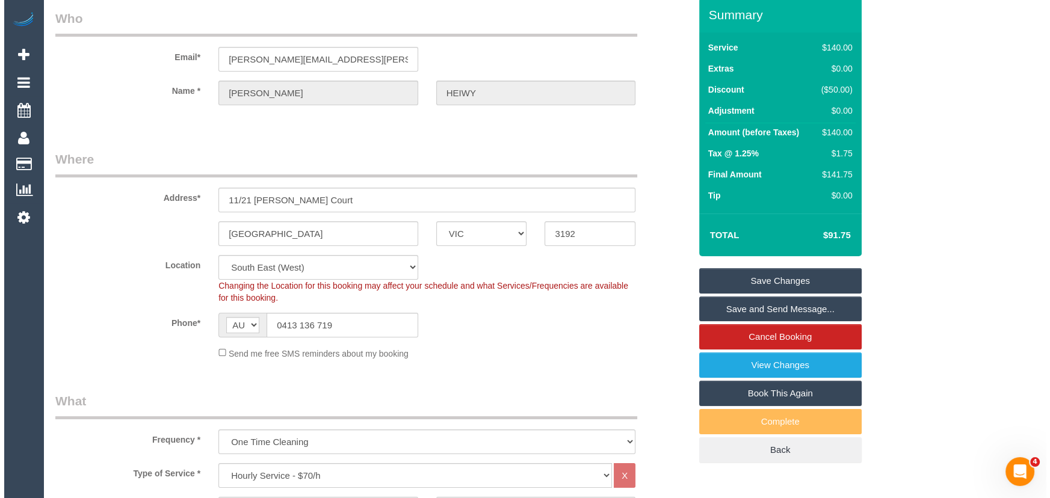
scroll to position [0, 0]
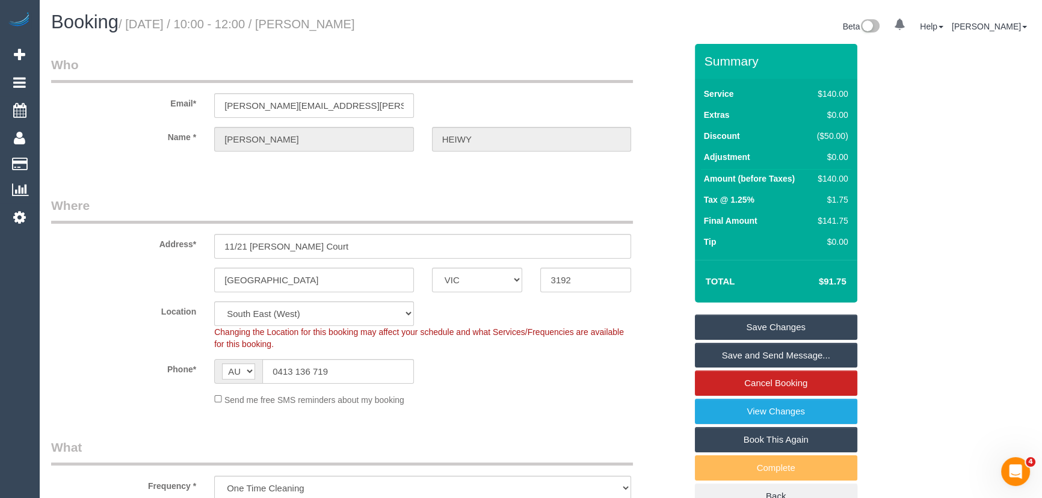
click at [342, 25] on small "/ September 30, 2025 / 10:00 - 12:00 / Anne-Marie HEIWY" at bounding box center [237, 23] width 236 height 13
copy small "Anne-Marie HEIWY"
click at [758, 356] on link "Save and Send Message..." at bounding box center [776, 355] width 162 height 25
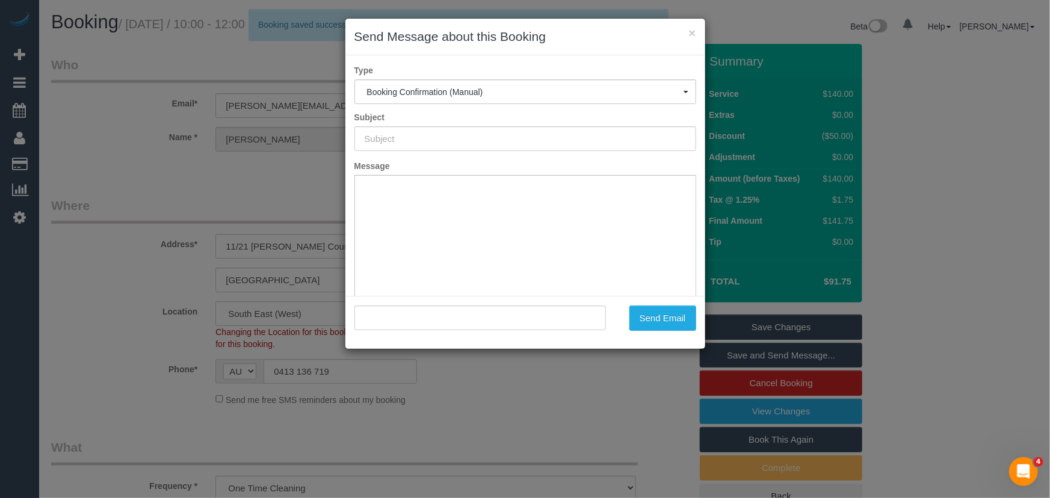
type input "Booking Confirmed"
type input ""Anne-Marie HEIWY" <anne.marie.heiwy@gmail.com>"
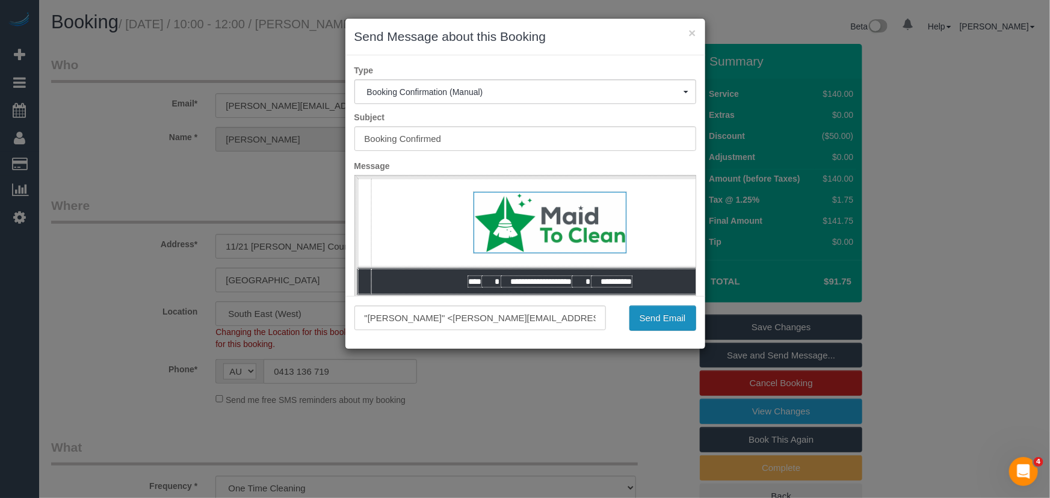
click at [654, 319] on button "Send Email" at bounding box center [662, 318] width 67 height 25
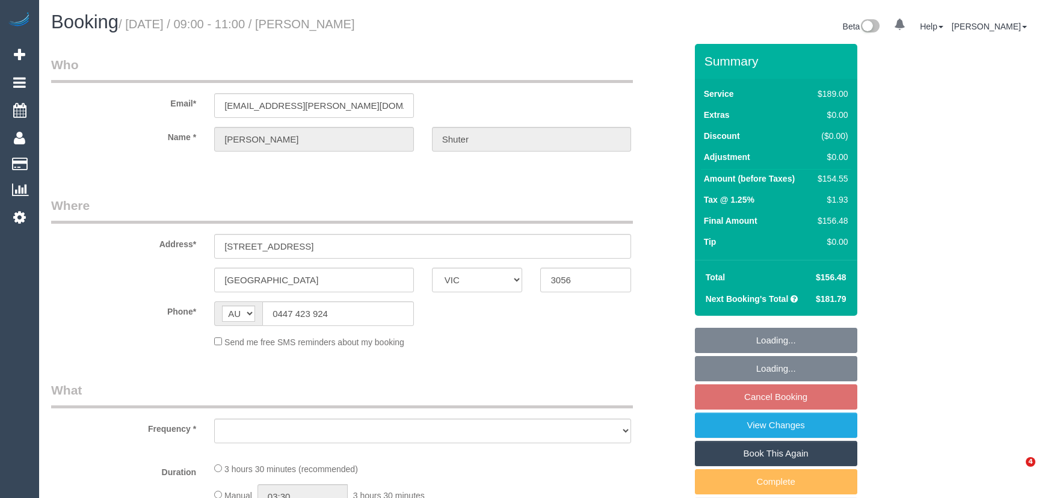
select select "VIC"
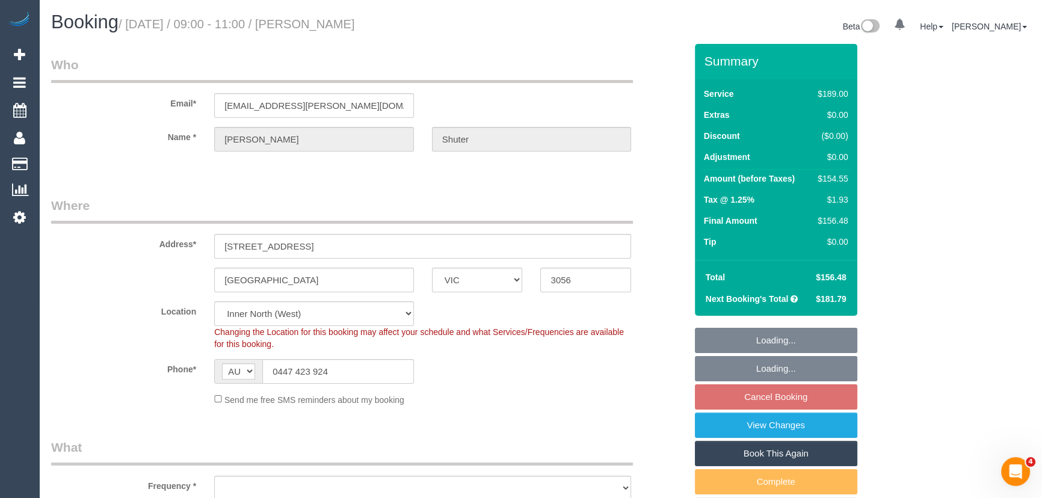
select select "object:644"
select select "string:stripe-pm_1Ocgve2GScqysDRVP4Xnv85z"
select select "object:1685"
select select "number:27"
select select "number:14"
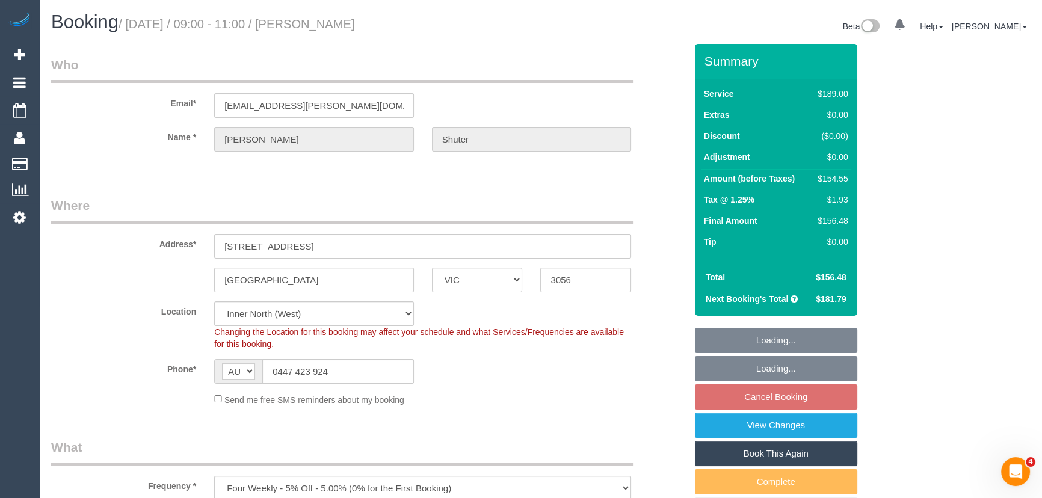
select select "number:19"
select select "number:24"
select select "number:34"
select select "number:11"
select select "spot3"
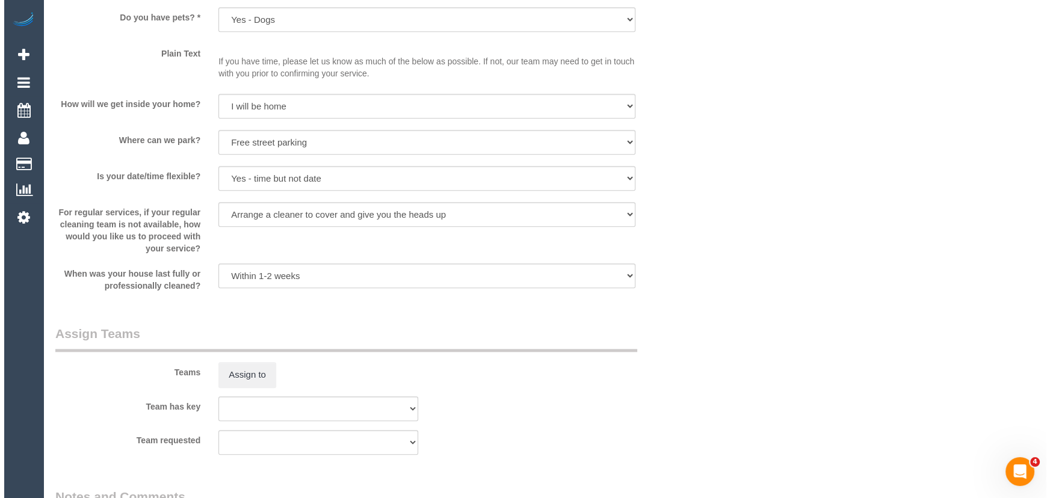
scroll to position [1586, 0]
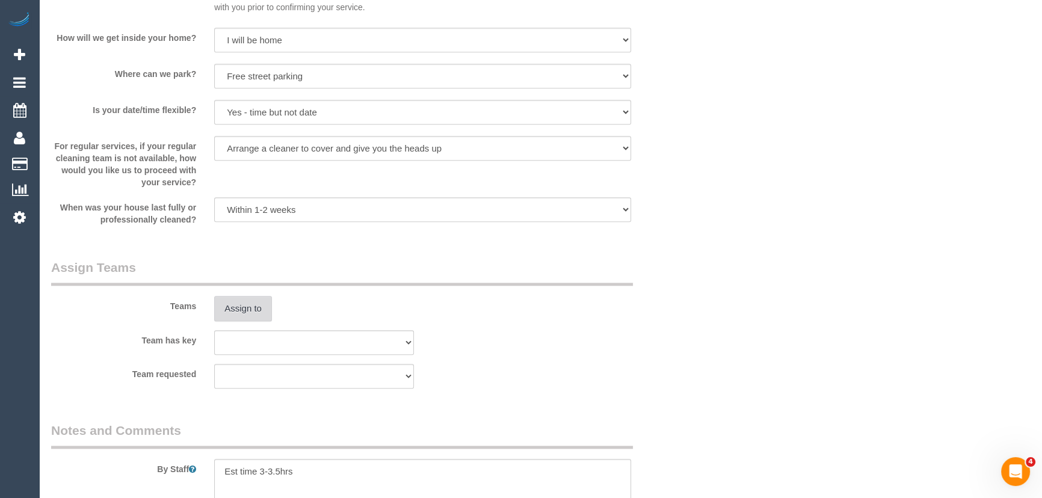
click at [250, 311] on button "Assign to" at bounding box center [243, 308] width 58 height 25
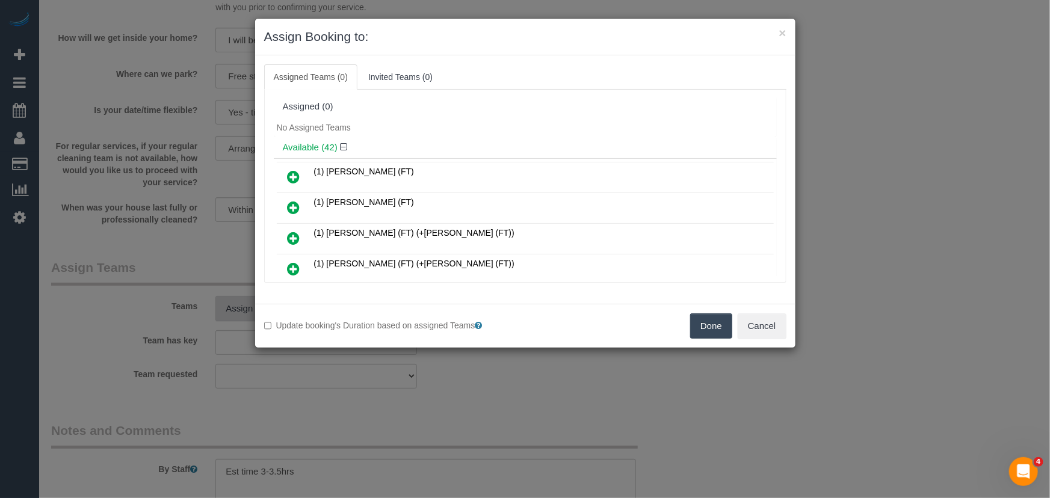
scroll to position [286, 0]
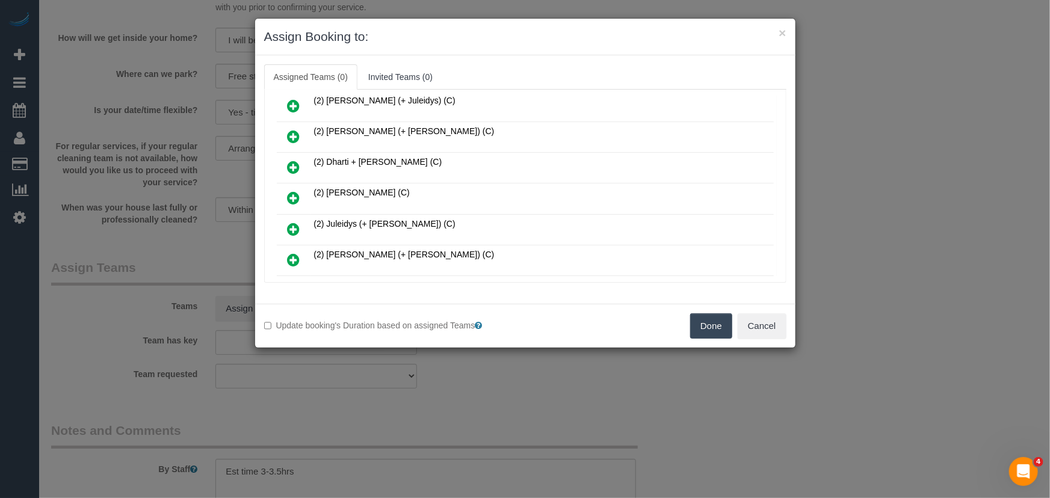
click at [289, 191] on icon at bounding box center [294, 198] width 13 height 14
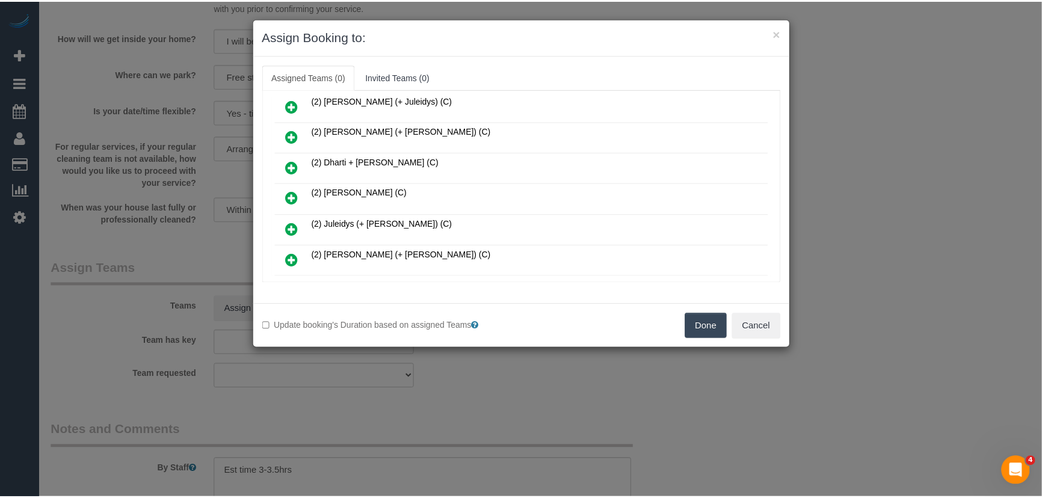
scroll to position [314, 0]
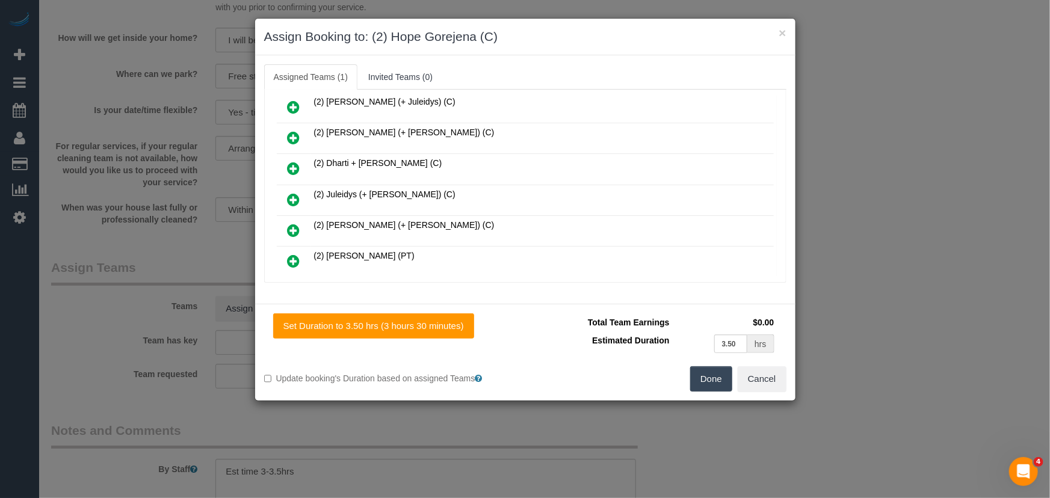
click at [710, 387] on button "Done" at bounding box center [711, 378] width 42 height 25
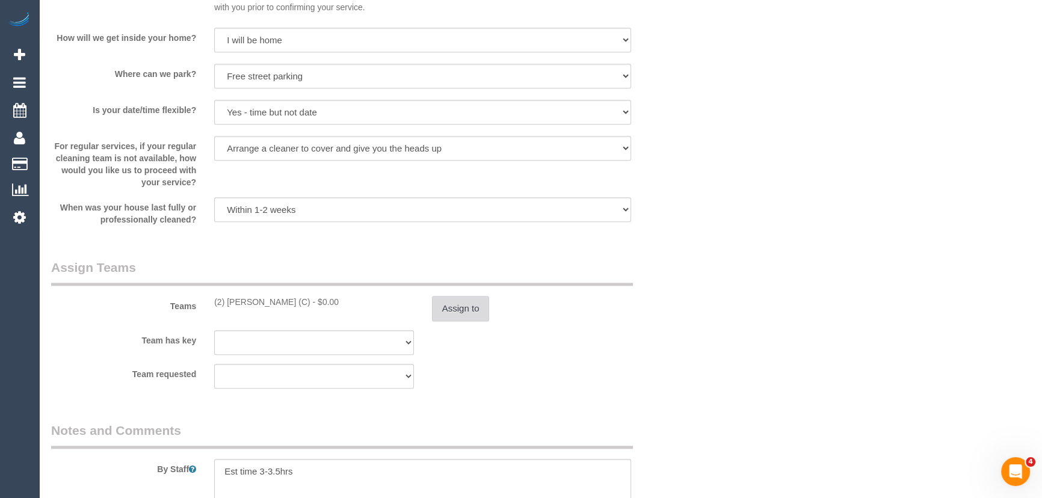
click at [452, 307] on button "Assign to" at bounding box center [461, 308] width 58 height 25
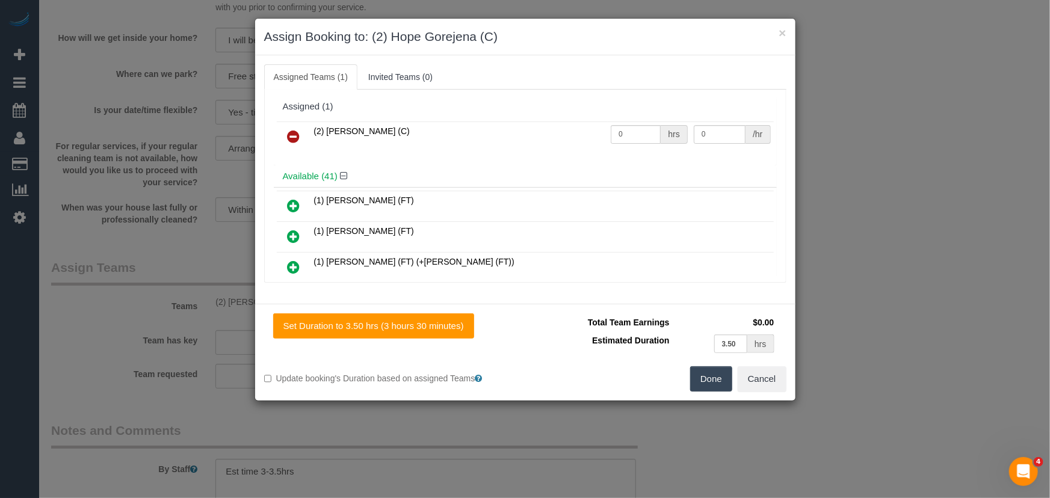
click at [632, 123] on td "0 hrs" at bounding box center [649, 137] width 83 height 31
click at [638, 128] on input "0" at bounding box center [636, 134] width 50 height 19
type input "1"
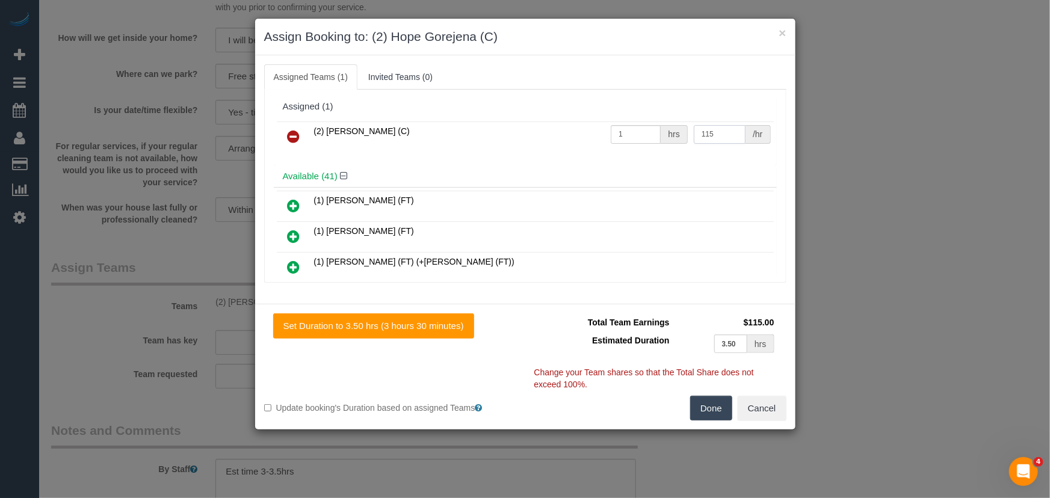
type input "115"
click at [704, 413] on button "Done" at bounding box center [711, 408] width 42 height 25
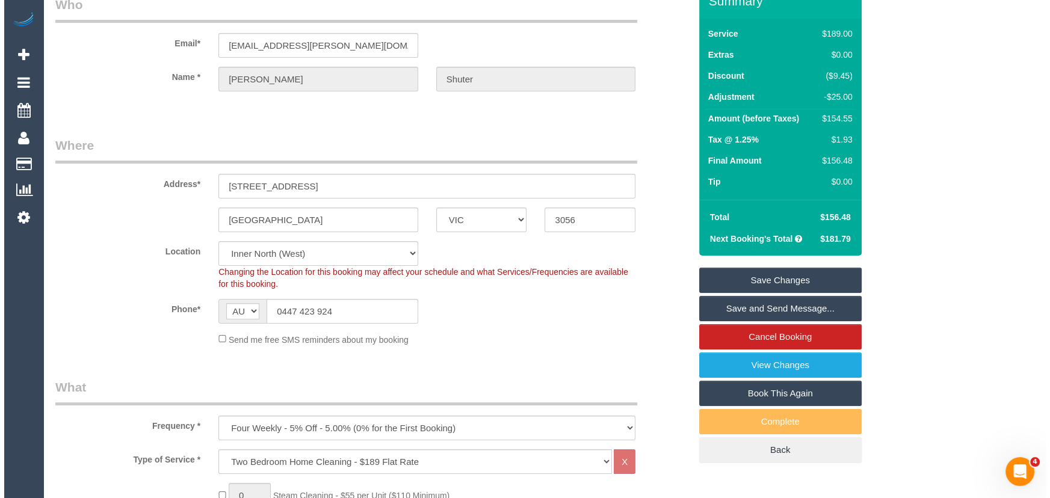
scroll to position [0, 0]
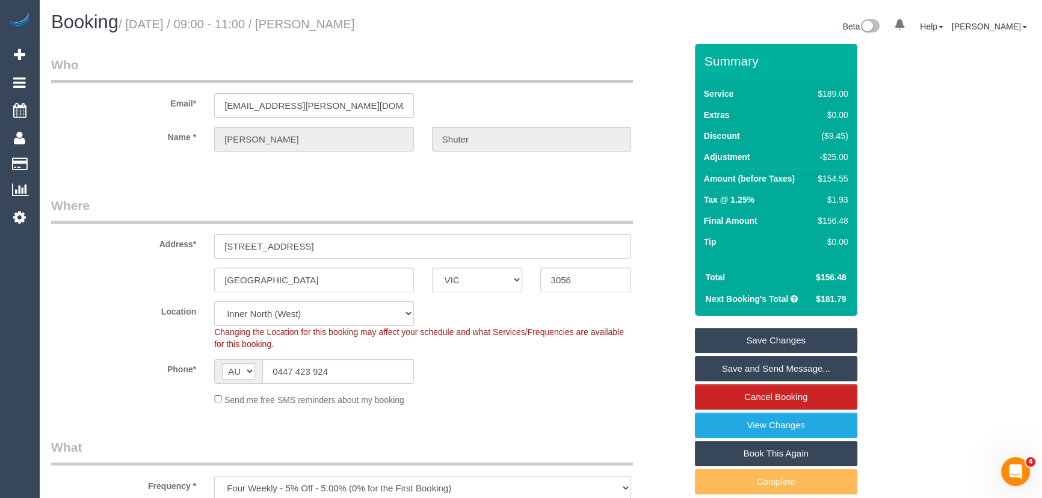
click at [341, 23] on small "/ September 30, 2025 / 09:00 - 11:00 / Rosie Shuter" at bounding box center [237, 23] width 236 height 13
drag, startPoint x: 341, startPoint y: 23, endPoint x: 337, endPoint y: 36, distance: 12.8
click at [341, 26] on small "/ September 30, 2025 / 09:00 - 11:00 / Rosie Shuter" at bounding box center [237, 23] width 236 height 13
copy small "Rosie Shuter"
click at [743, 372] on link "Save and Send Message..." at bounding box center [776, 368] width 162 height 25
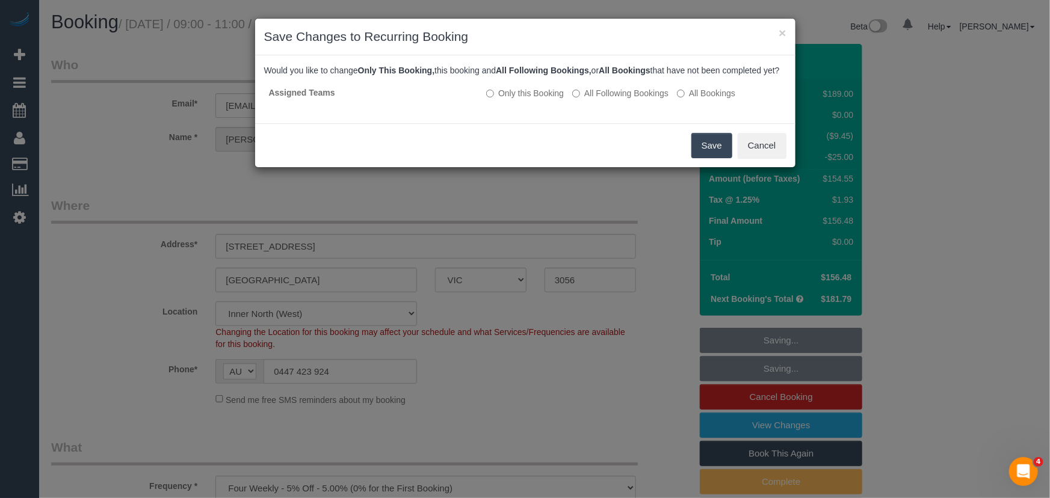
click at [699, 158] on button "Save" at bounding box center [711, 145] width 41 height 25
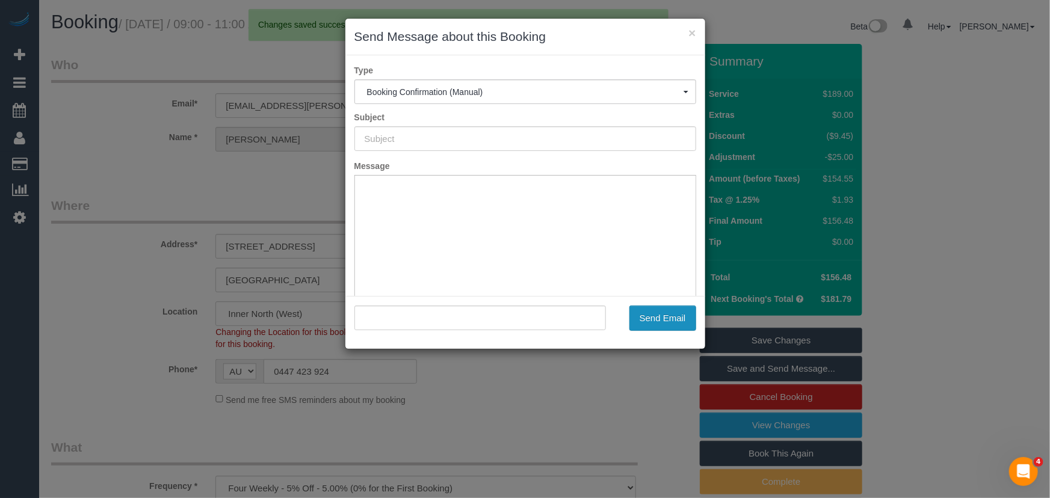
type input "Booking Confirmed"
type input ""Rosie Shuter" <shuter.rosie@gmail.com>"
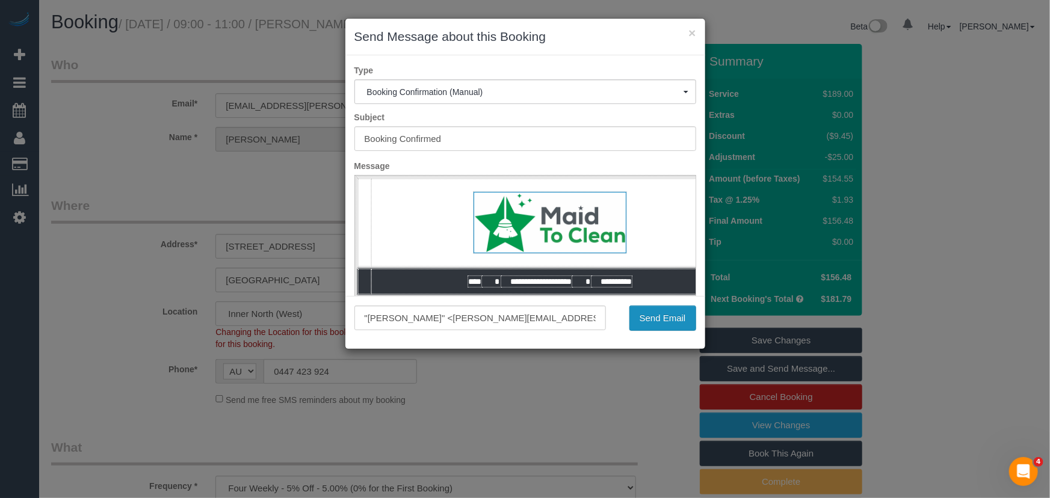
click at [661, 323] on button "Send Email" at bounding box center [662, 318] width 67 height 25
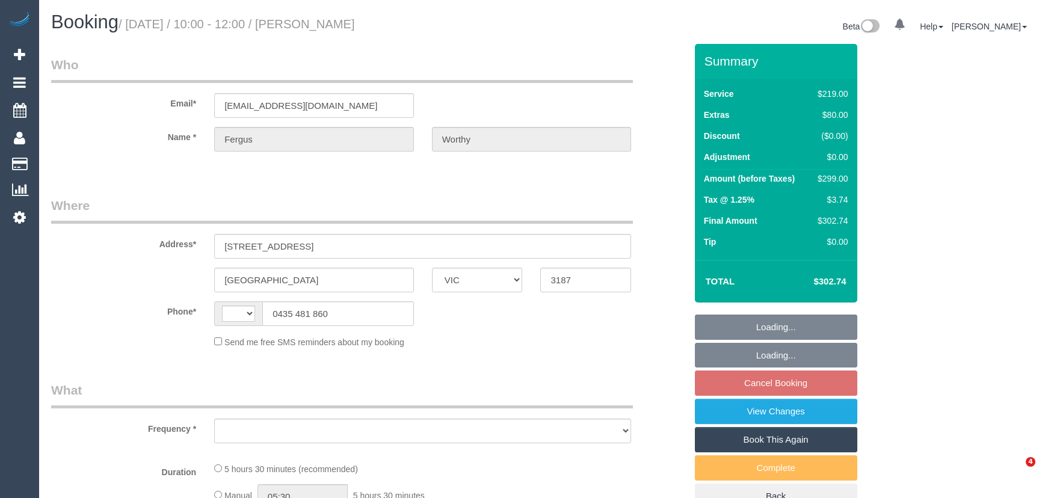
select select "VIC"
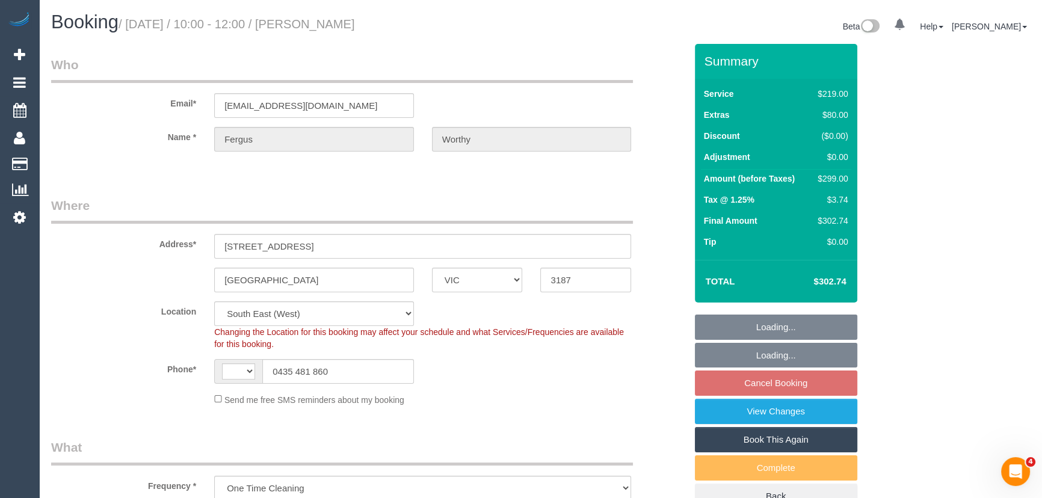
select select "object:680"
select select "string:AU"
select select "string:stripe-pm_1S3ylc2GScqysDRVOCmH6GJa"
select select "spot3"
select select "number:28"
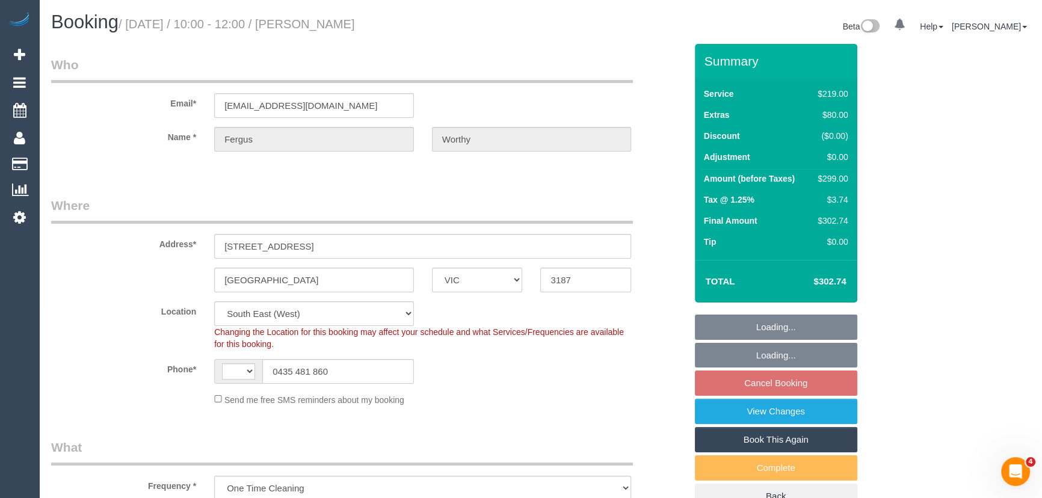
select select "number:14"
select select "number:19"
select select "number:36"
select select "number:13"
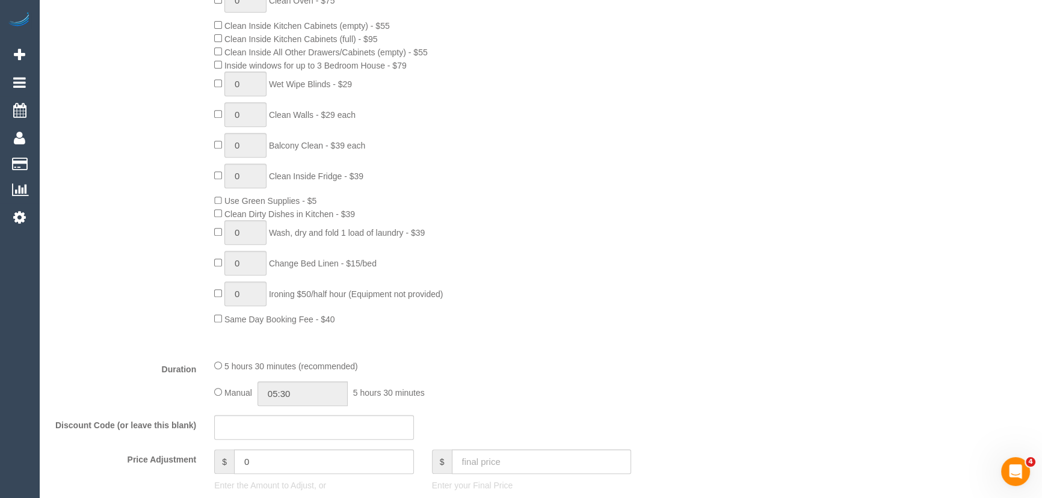
scroll to position [711, 0]
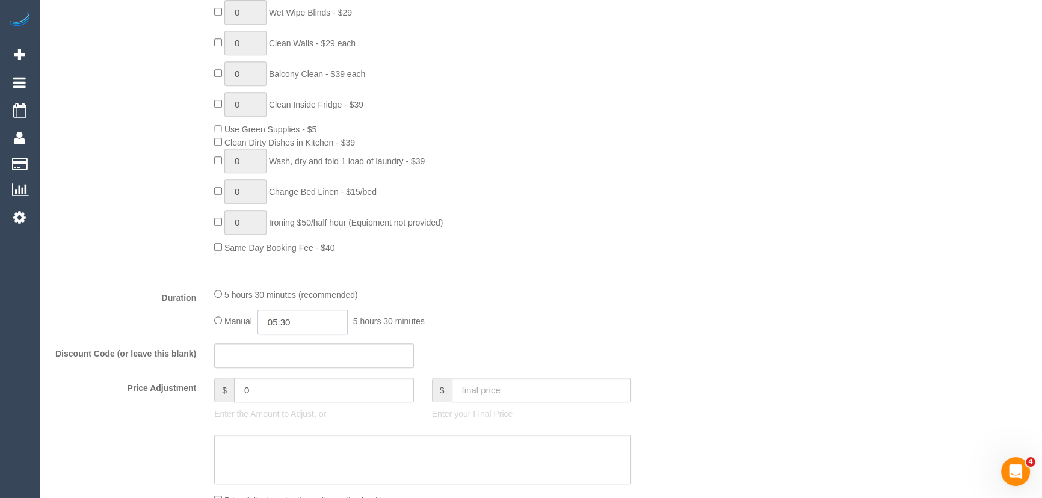
click at [331, 325] on input "05:30" at bounding box center [303, 322] width 90 height 25
type input "02:30"
click at [302, 350] on li "02:30" at bounding box center [290, 356] width 54 height 16
click at [307, 321] on input "02:30" at bounding box center [303, 322] width 90 height 25
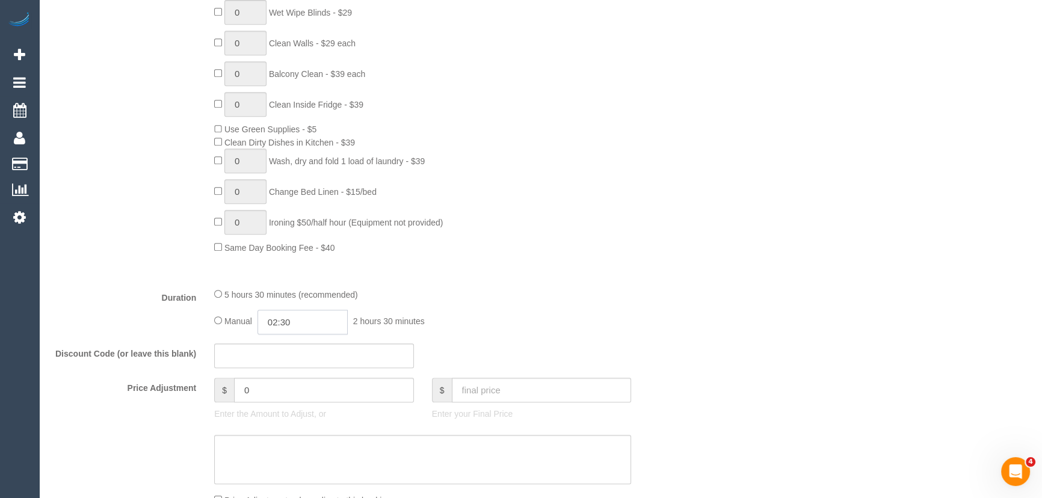
scroll to position [62, 0]
select select "spot28"
type input "02:45"
click at [652, 350] on div "Discount Code (or leave this blank)" at bounding box center [368, 356] width 653 height 25
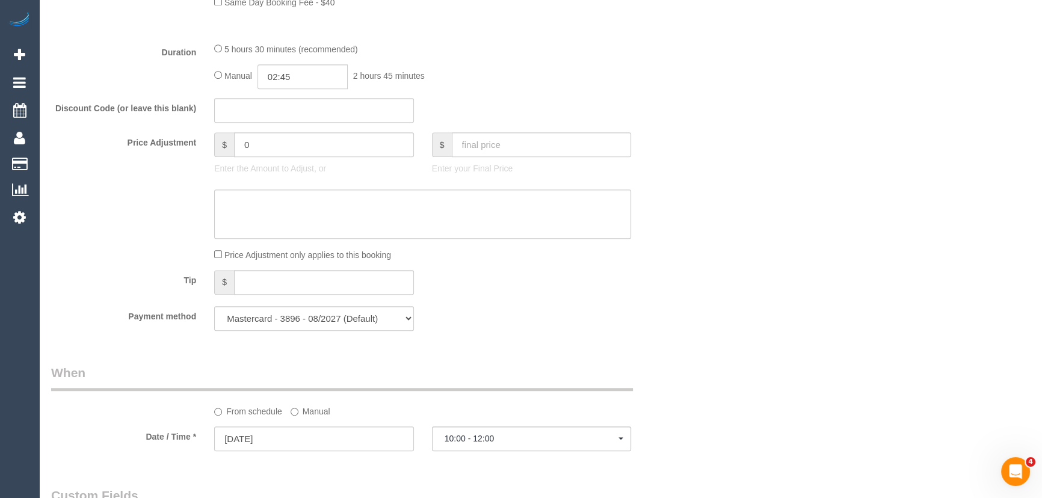
select select "spot53"
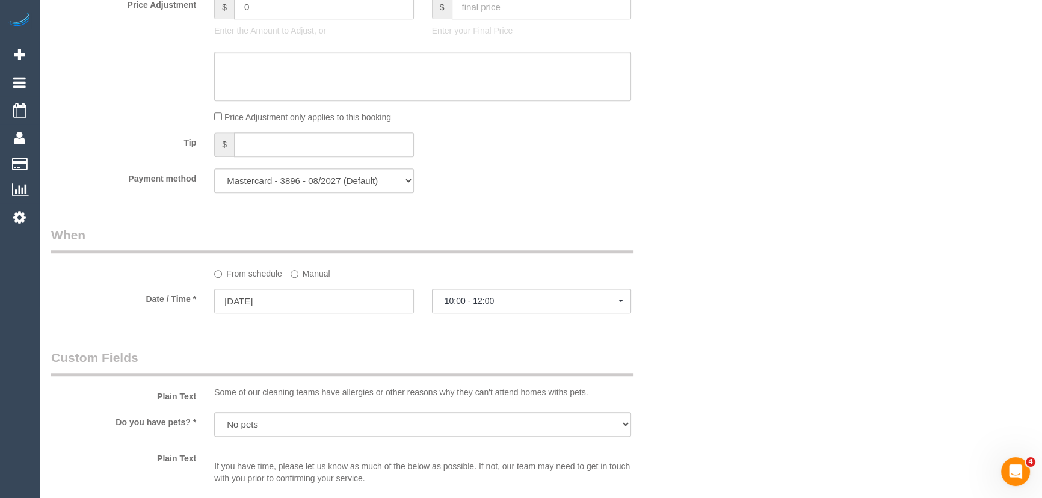
select select "spot78"
select select "spot103"
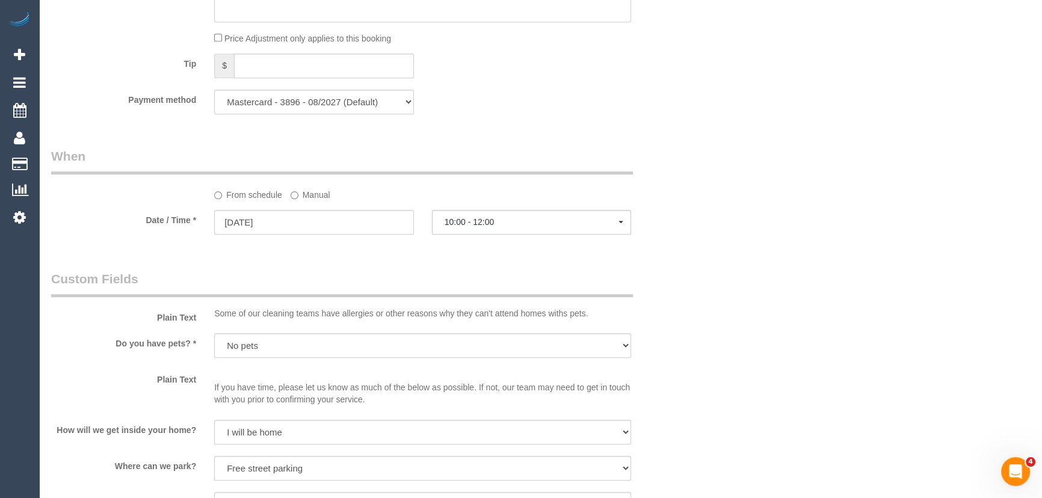
select select "spot128"
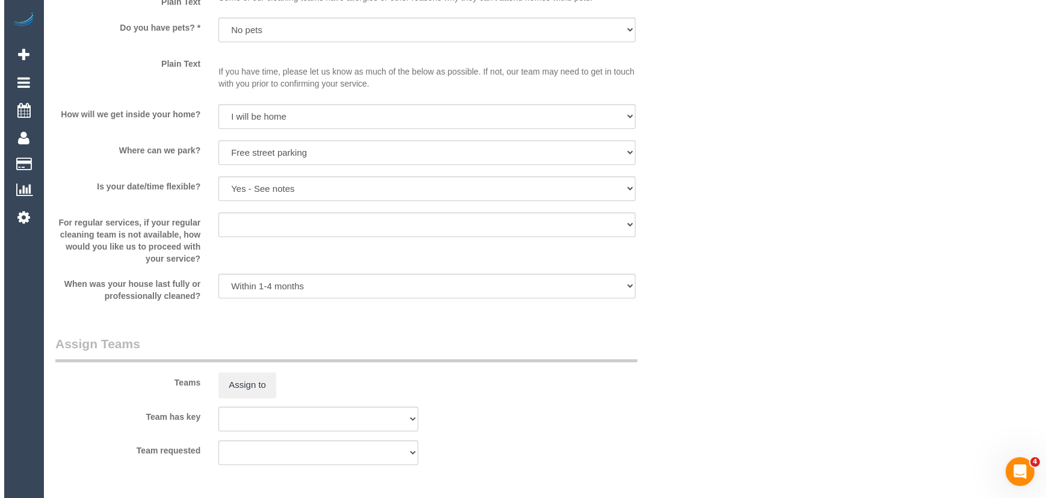
scroll to position [1586, 0]
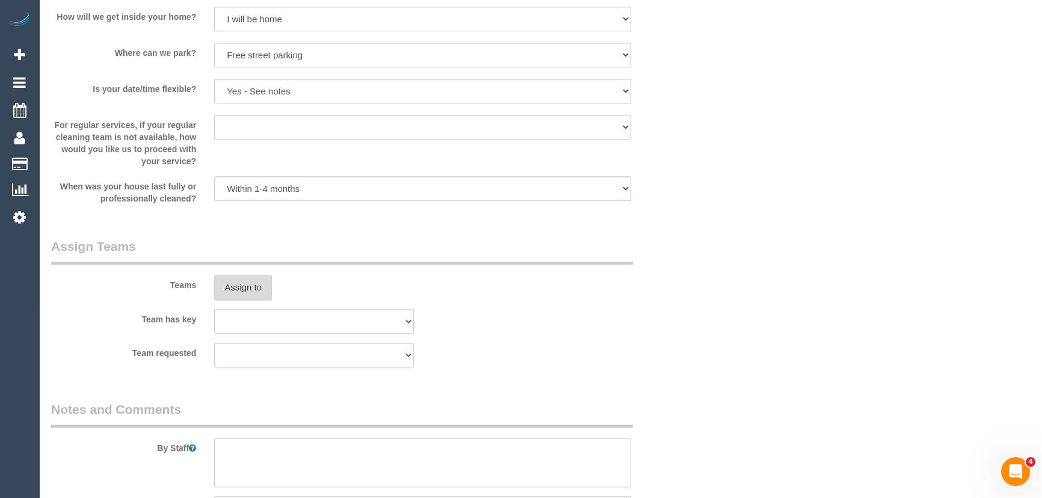
click at [246, 295] on button "Assign to" at bounding box center [243, 287] width 58 height 25
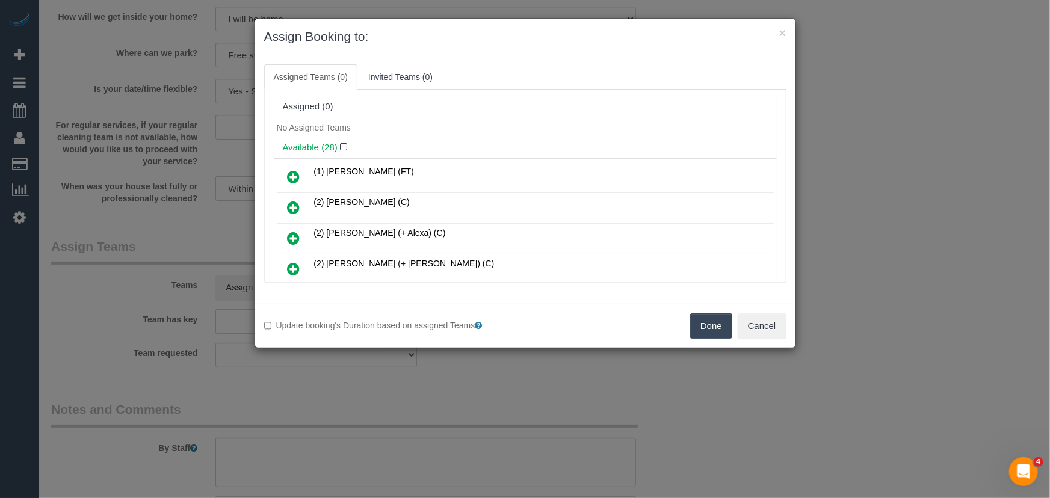
scroll to position [135, 0]
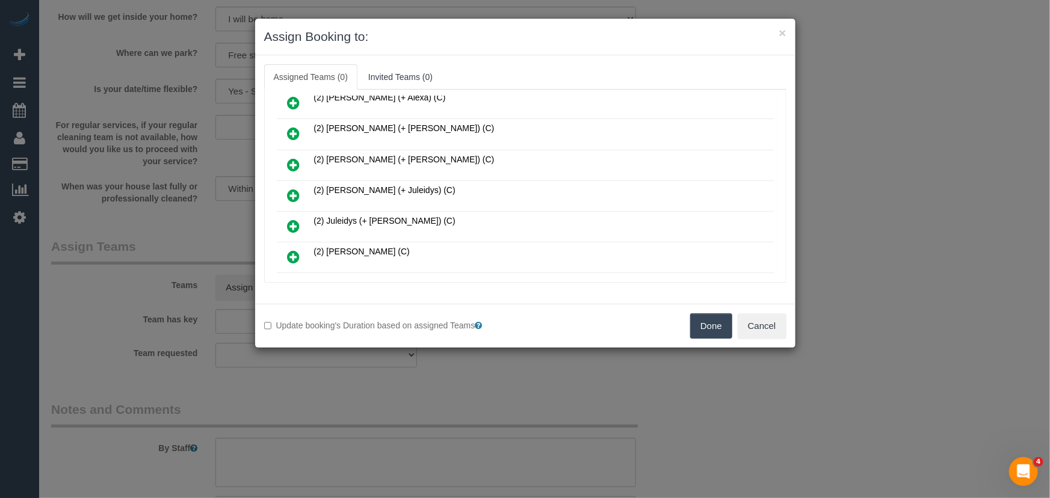
click at [294, 191] on icon at bounding box center [294, 195] width 13 height 14
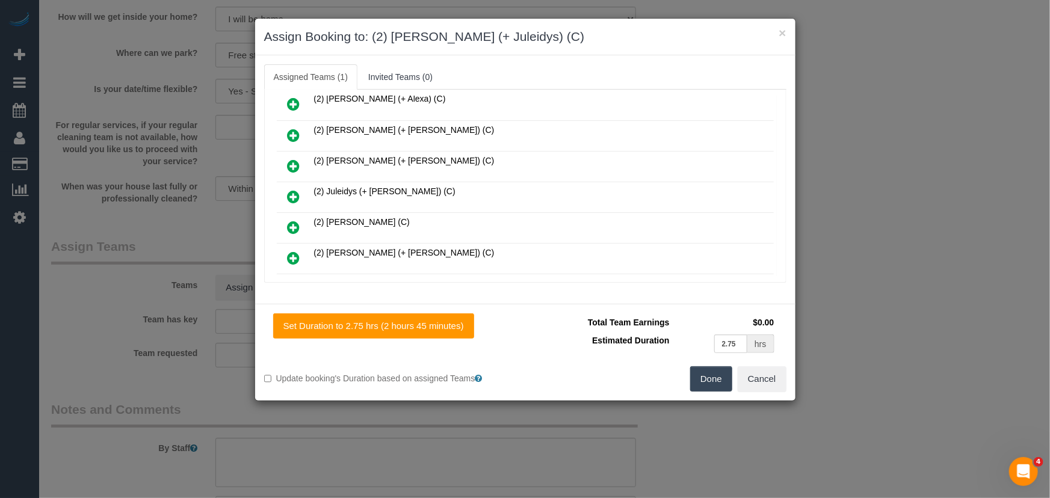
click at [294, 191] on icon at bounding box center [294, 197] width 13 height 14
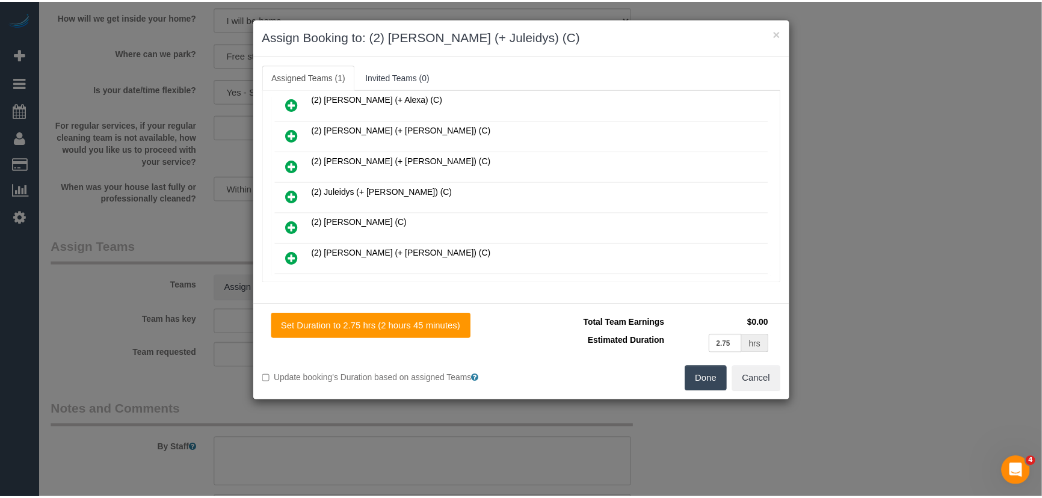
scroll to position [193, 0]
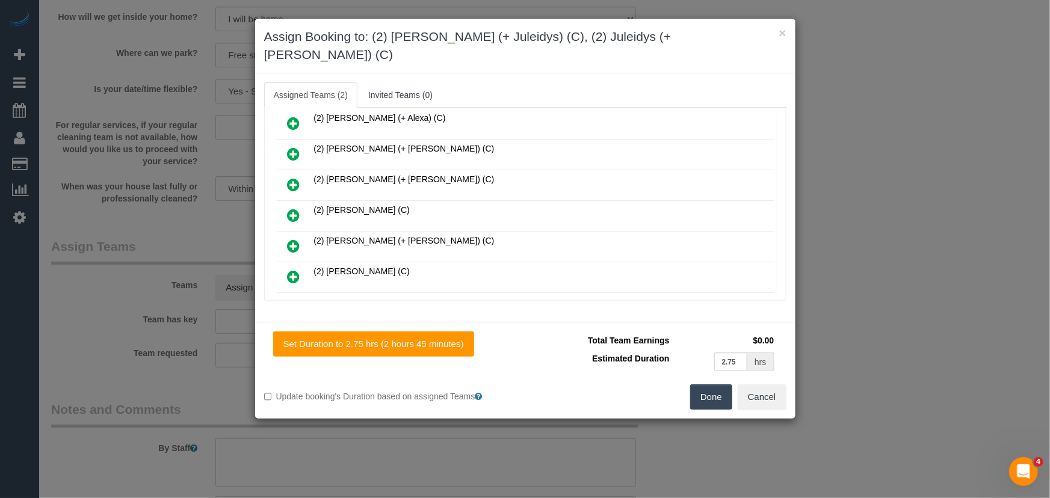
click at [719, 385] on button "Done" at bounding box center [711, 397] width 42 height 25
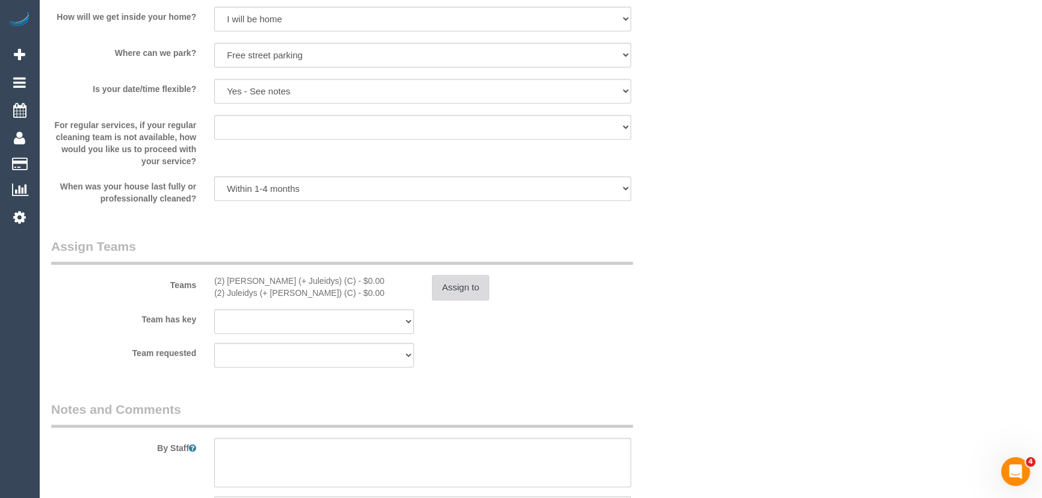
click at [469, 293] on button "Assign to" at bounding box center [461, 287] width 58 height 25
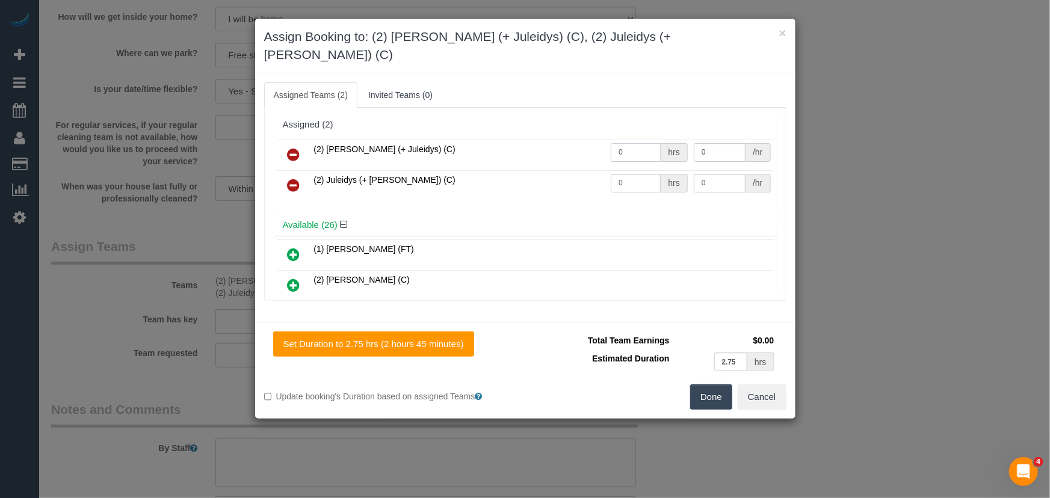
click at [641, 143] on input "0" at bounding box center [636, 152] width 50 height 19
type input "1"
type input "95"
click at [626, 174] on input "0" at bounding box center [636, 183] width 50 height 19
type input "1"
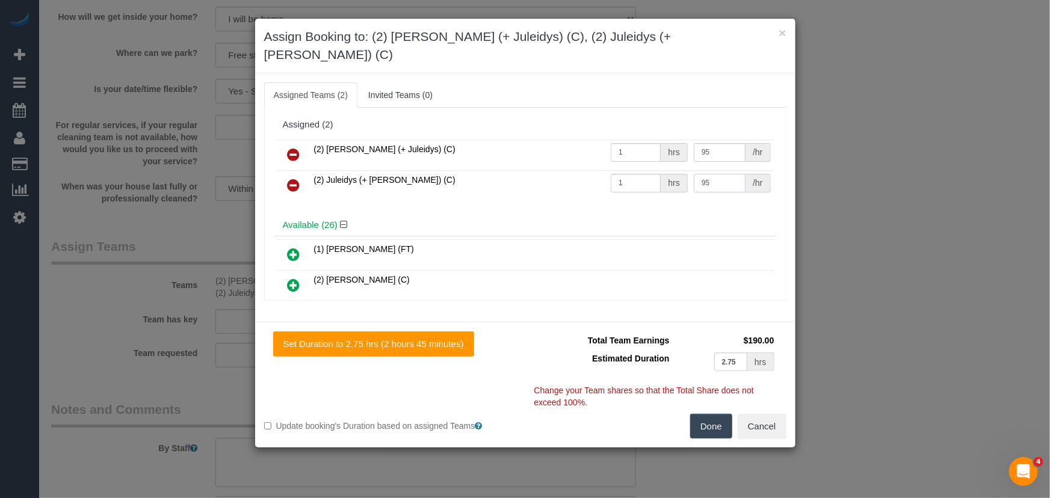
type input "95"
drag, startPoint x: 712, startPoint y: 406, endPoint x: 626, endPoint y: 378, distance: 90.4
click at [714, 414] on button "Done" at bounding box center [711, 426] width 42 height 25
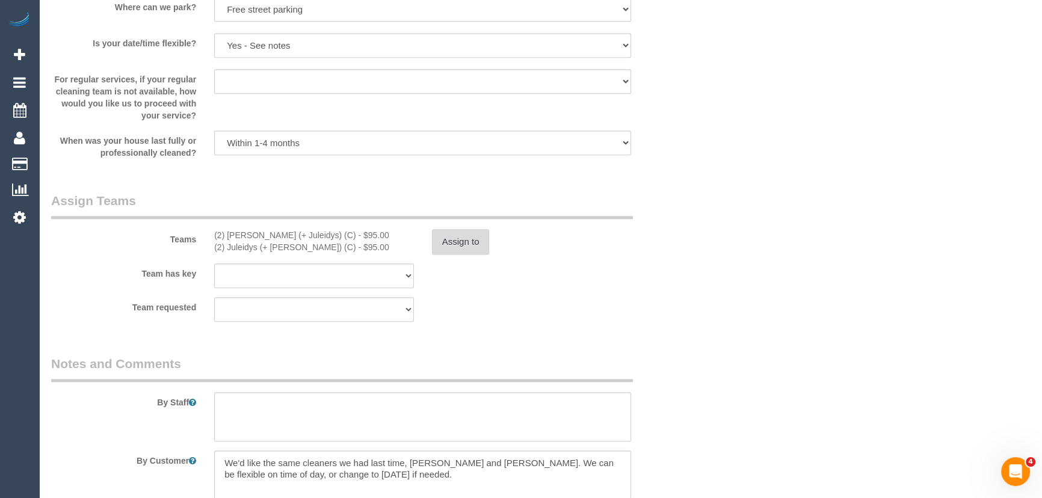
scroll to position [1696, 0]
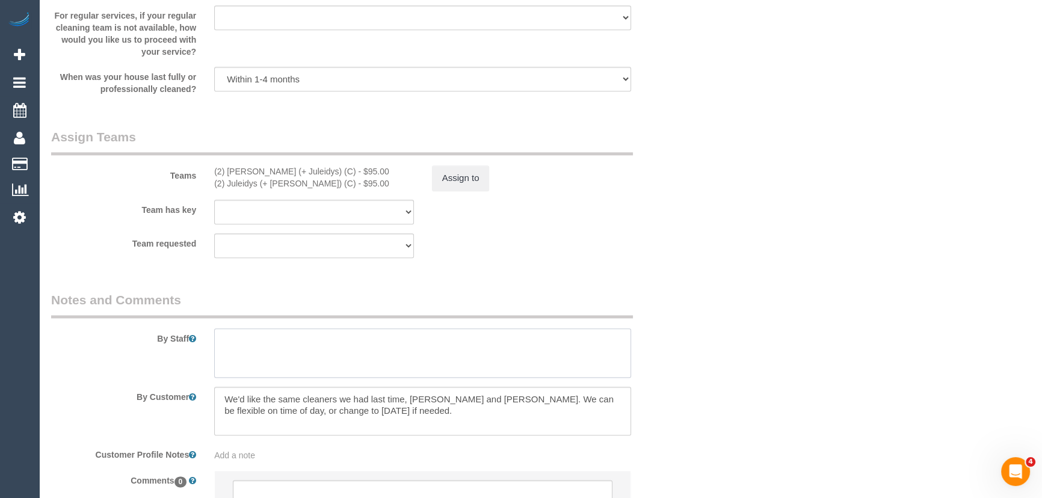
click at [279, 343] on textarea at bounding box center [422, 353] width 417 height 49
click at [272, 343] on textarea at bounding box center [422, 353] width 417 height 49
type textarea "Estimated time: 4.5-5.5 hours"
click at [397, 407] on textarea at bounding box center [422, 411] width 417 height 49
click at [405, 410] on textarea at bounding box center [422, 411] width 417 height 49
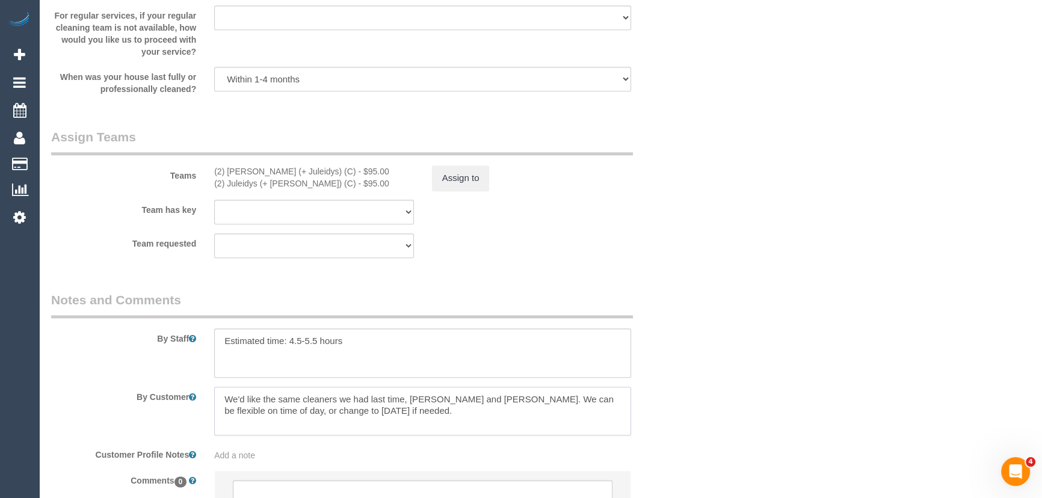
click at [405, 410] on textarea at bounding box center [422, 411] width 417 height 49
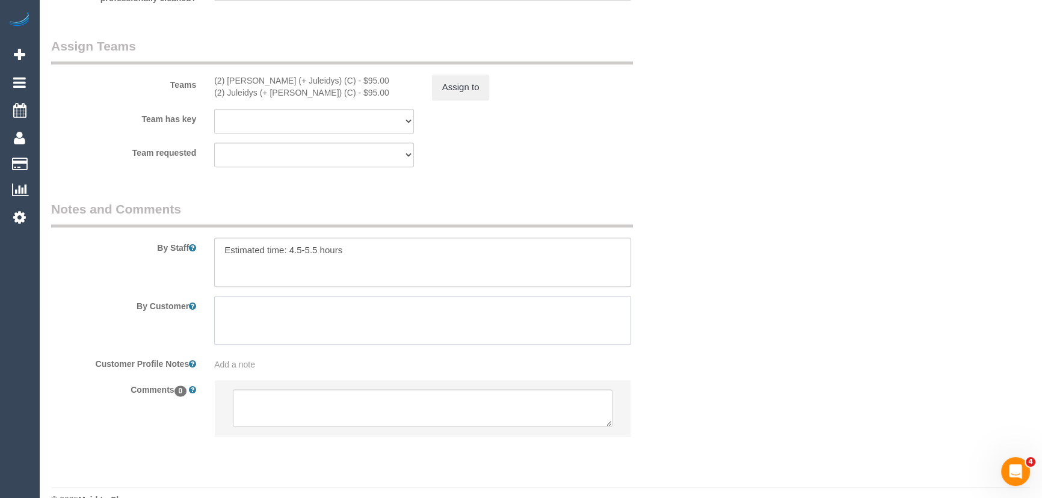
scroll to position [1805, 0]
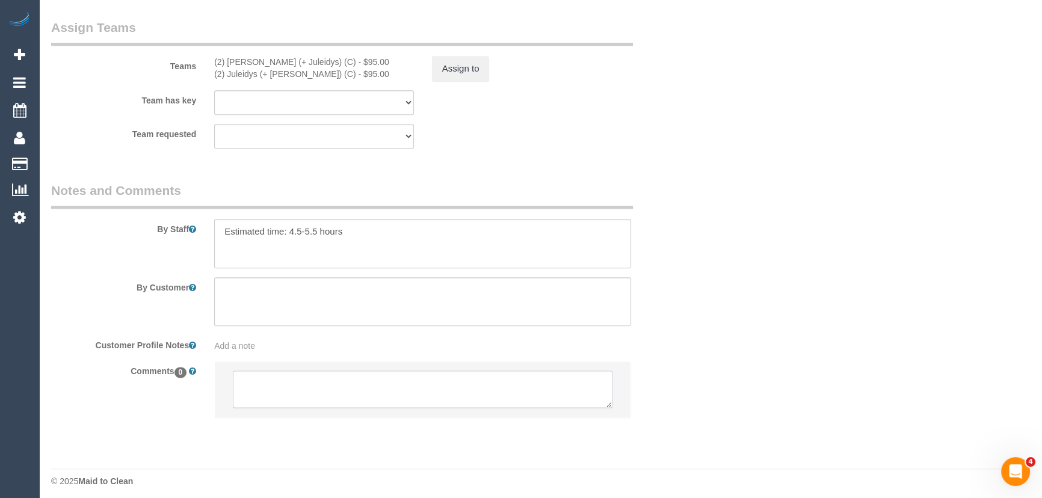
click at [277, 380] on textarea at bounding box center [423, 389] width 380 height 37
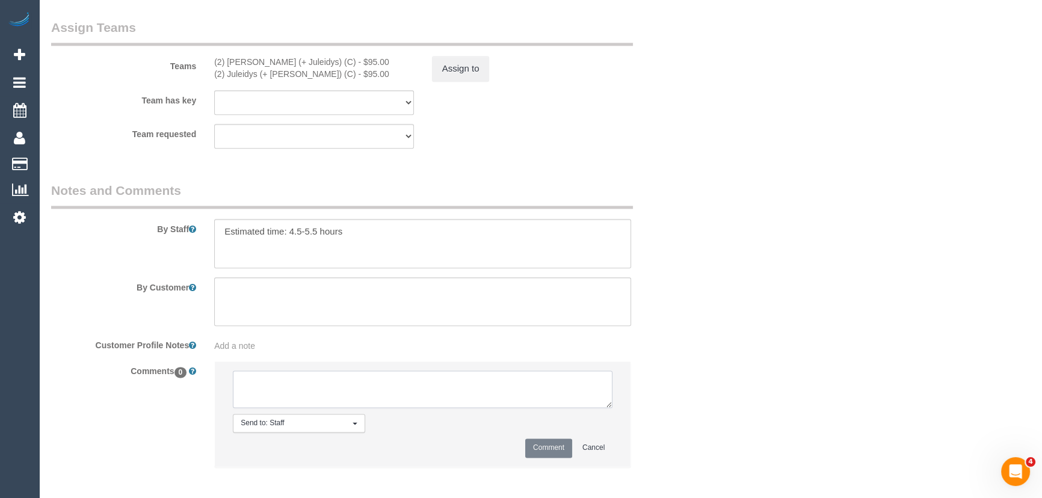
paste textarea "We'd like the same cleaners we had last time, Paul and Barbara. We can be flexi…"
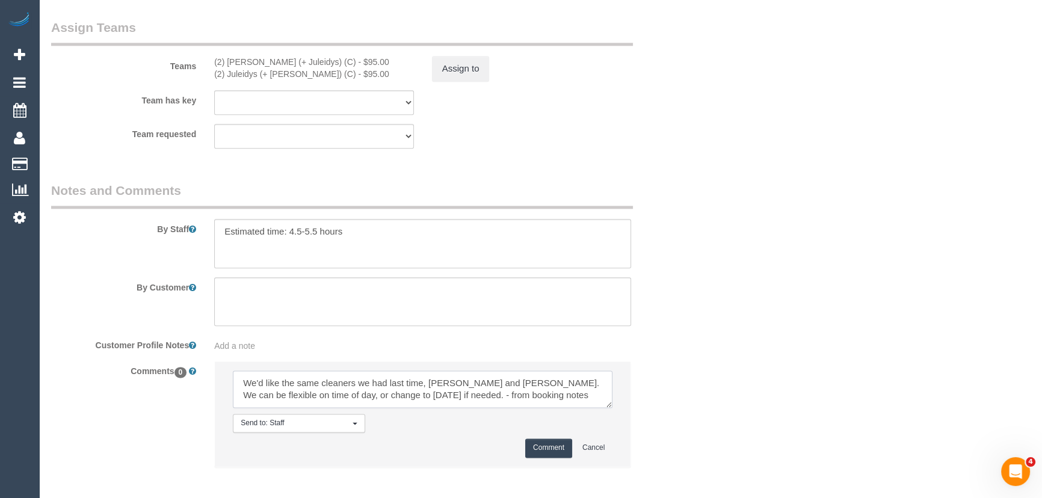
scroll to position [17, 0]
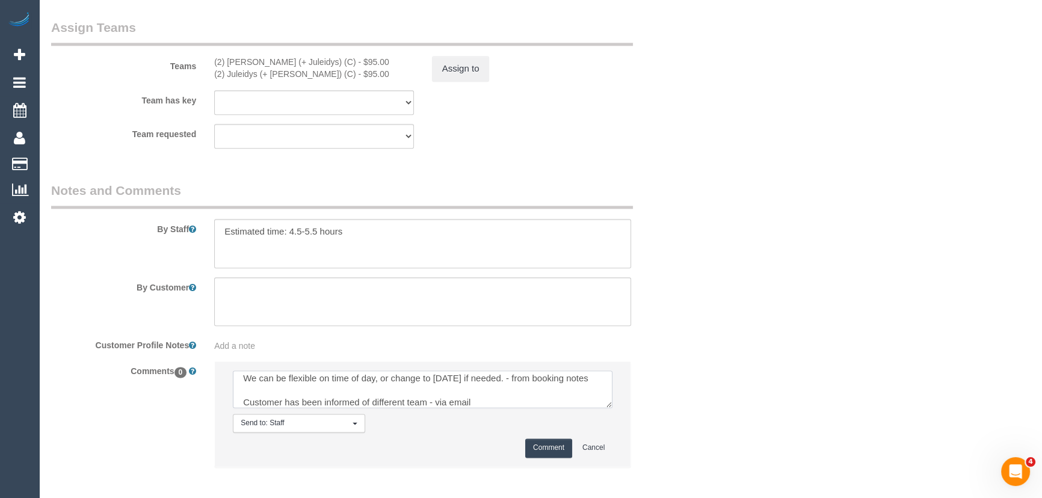
type textarea "We'd like the same cleaners we had last time, Paul and Barbara. We can be flexi…"
click at [539, 449] on button "Comment" at bounding box center [548, 448] width 47 height 19
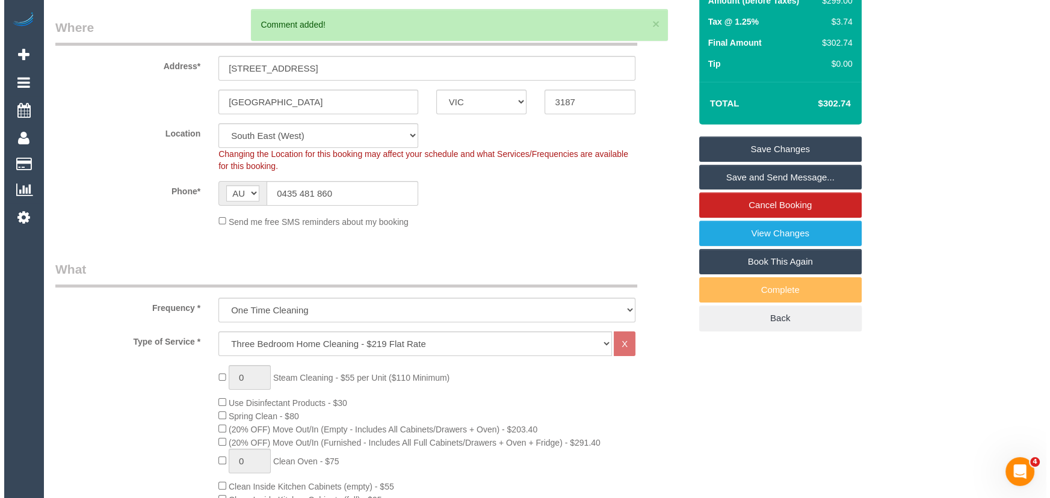
scroll to position [0, 0]
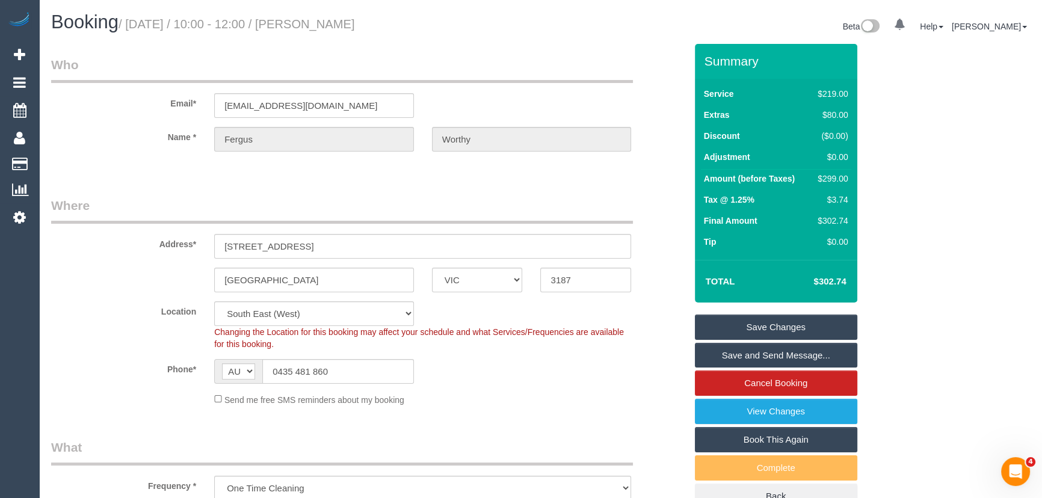
click at [343, 23] on small "/ September 30, 2025 / 10:00 - 12:00 / Fergus Worthy" at bounding box center [237, 23] width 236 height 13
copy small "Fergus Worthy"
click at [763, 326] on link "Save Changes" at bounding box center [776, 327] width 162 height 25
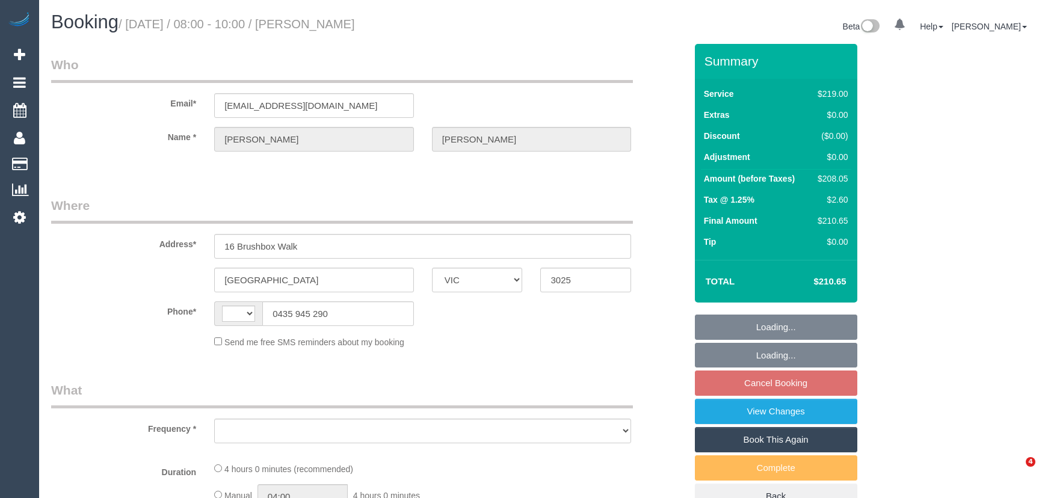
select select "VIC"
select select "string:AU"
select select "object:522"
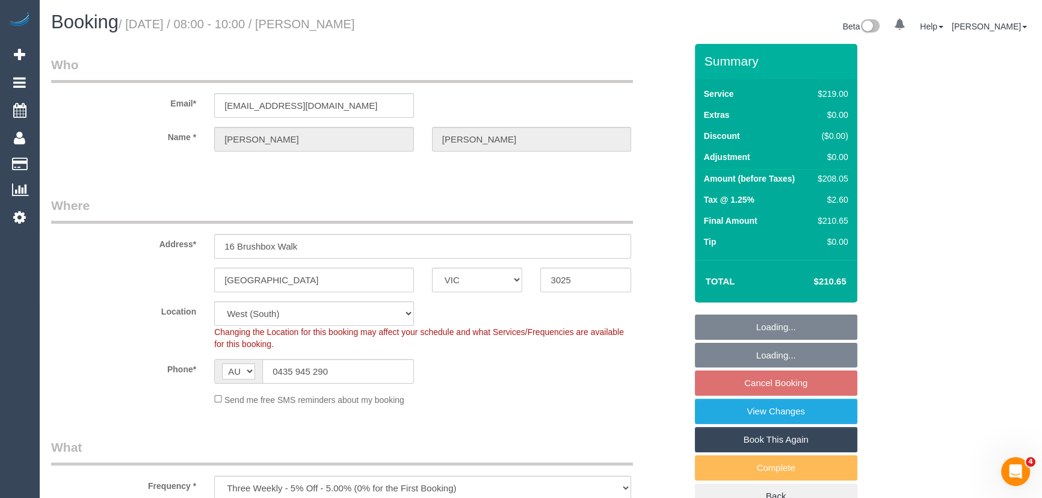
select select "string:stripe-pm_1QRvmc2GScqysDRVNno8ZYQZ"
select select "number:29"
select select "number:14"
select select "number:19"
select select "number:22"
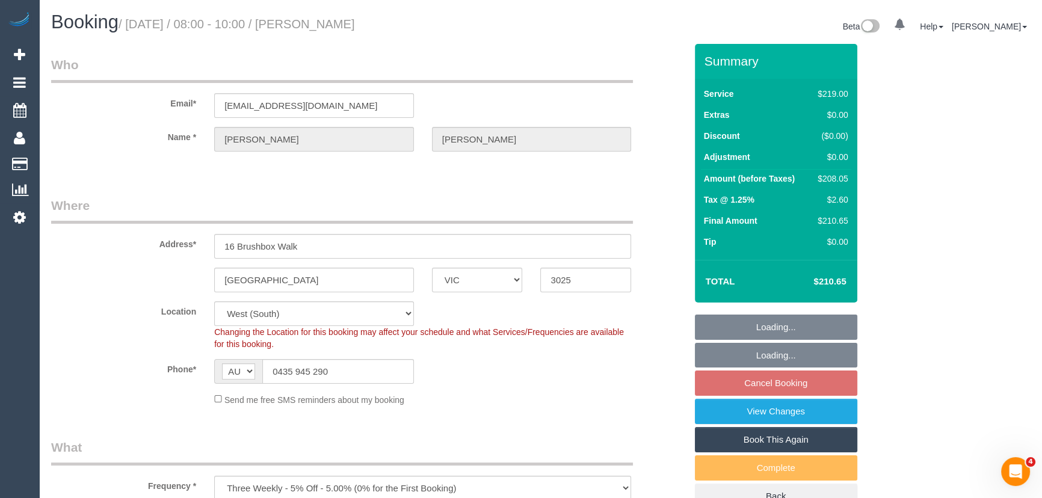
select select "number:34"
select select "number:12"
select select "object:1237"
select select "spot2"
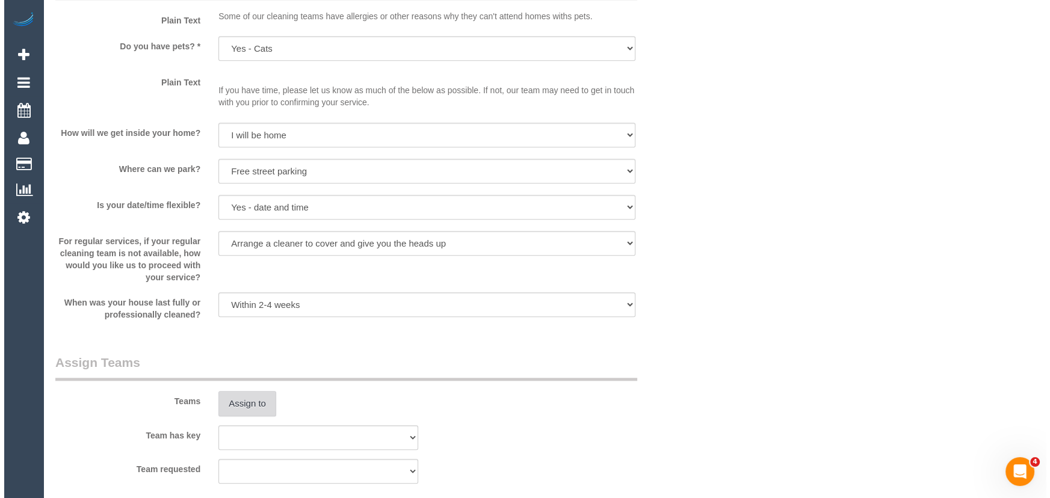
scroll to position [1531, 0]
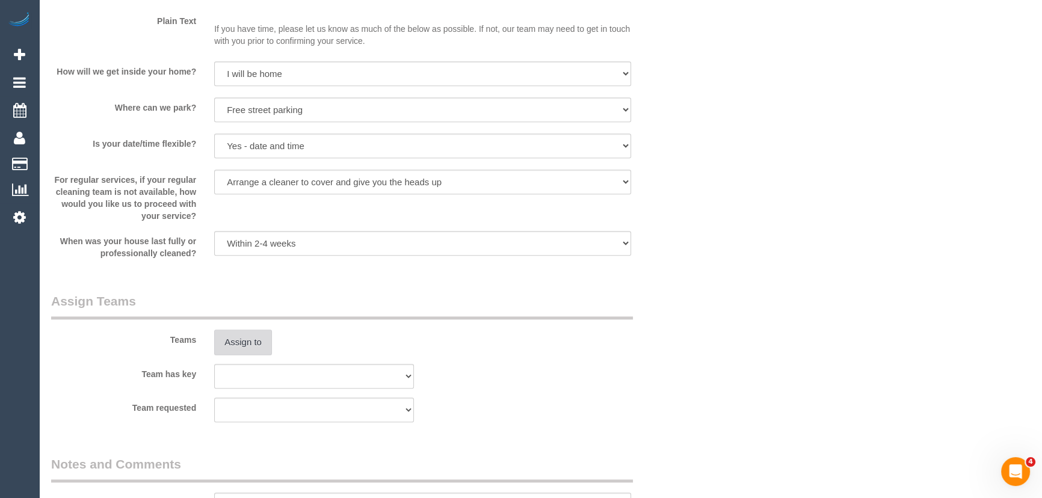
click at [242, 343] on button "Assign to" at bounding box center [243, 342] width 58 height 25
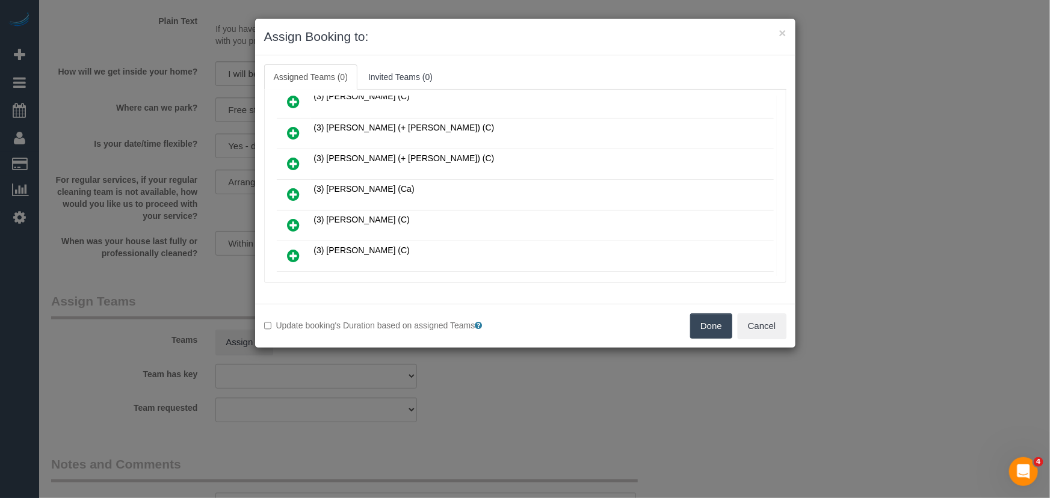
scroll to position [540, 0]
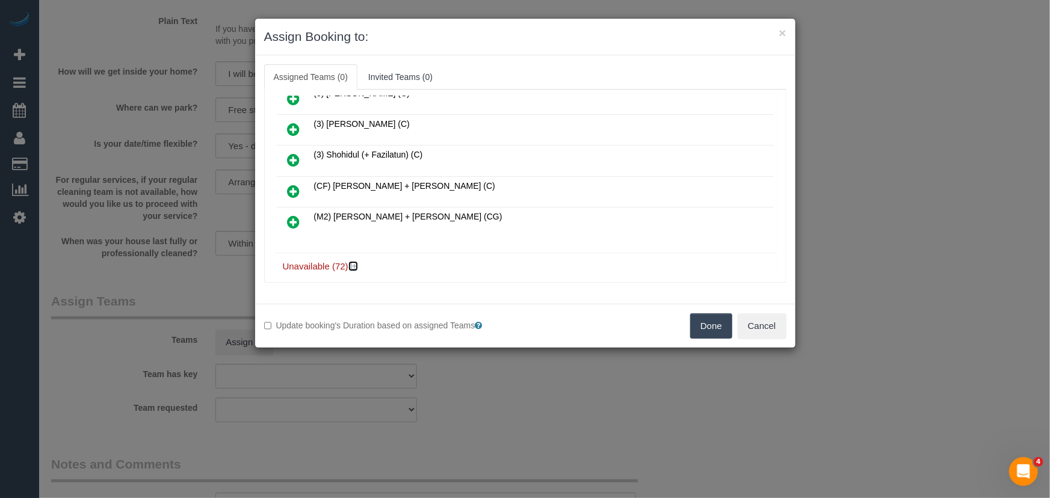
click at [353, 262] on icon at bounding box center [354, 266] width 7 height 9
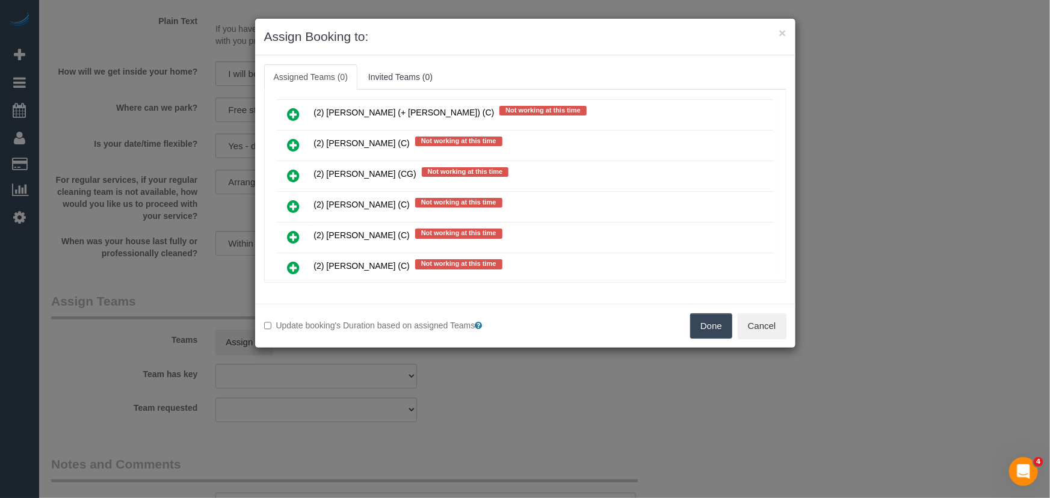
click at [294, 199] on icon at bounding box center [294, 206] width 13 height 14
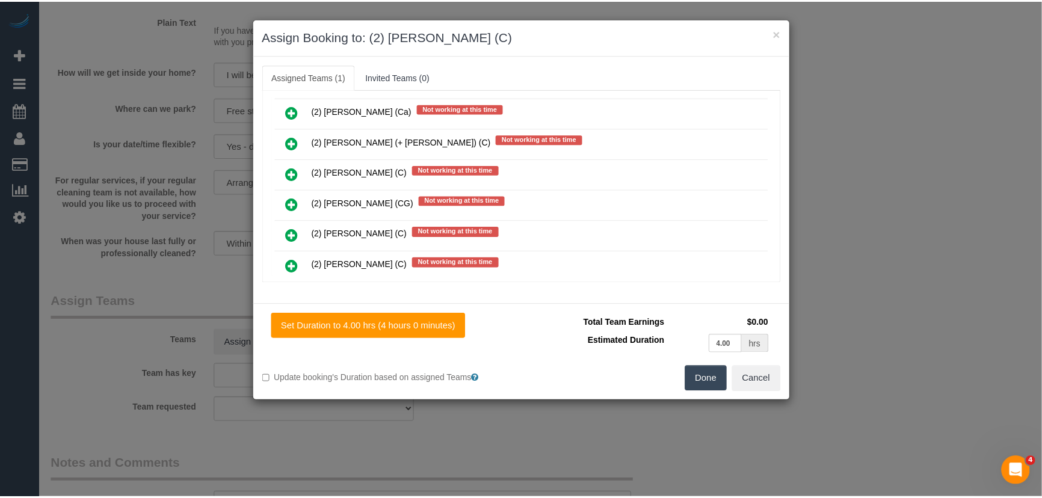
scroll to position [915, 0]
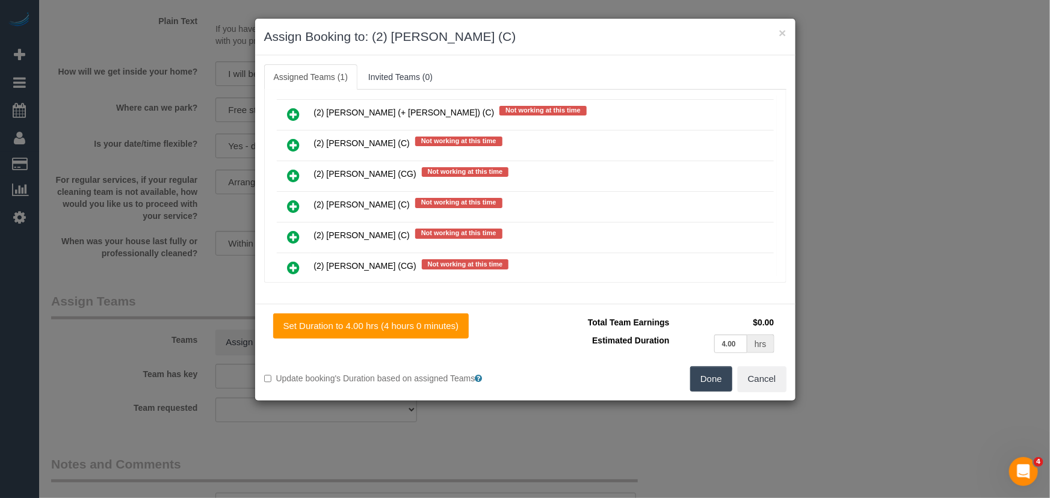
click at [700, 375] on button "Done" at bounding box center [711, 378] width 42 height 25
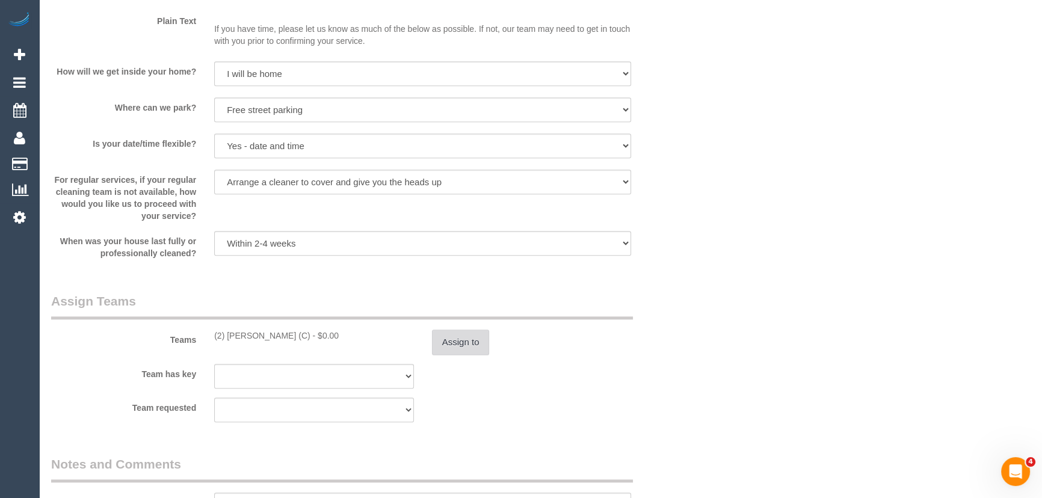
click at [457, 340] on button "Assign to" at bounding box center [461, 342] width 58 height 25
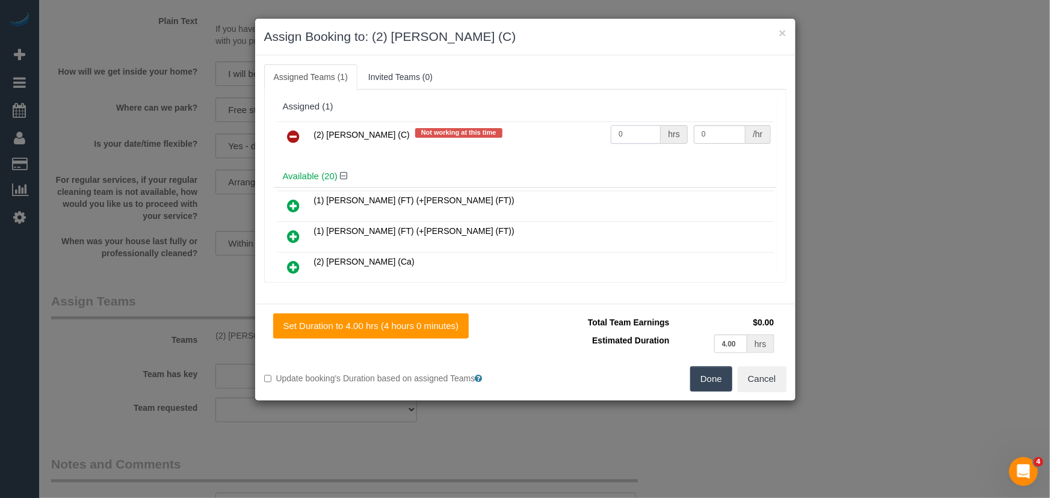
click at [626, 132] on input "0" at bounding box center [636, 134] width 50 height 19
type input "1"
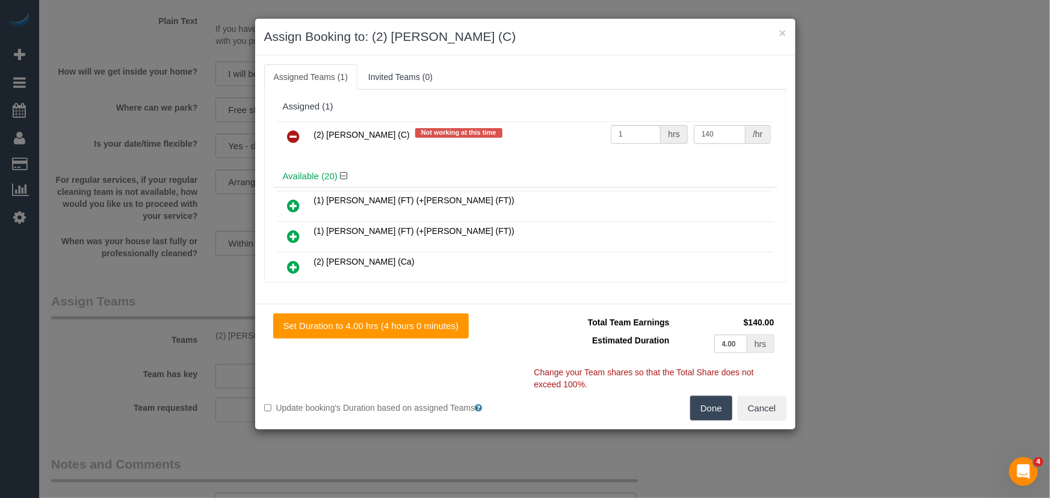
type input "140"
click at [706, 414] on button "Done" at bounding box center [711, 408] width 42 height 25
click at [706, 414] on div "× Assign Booking to: (2) Kerry Welfare (C) Assigned Teams (1) Invited Teams (0)…" at bounding box center [525, 249] width 1050 height 498
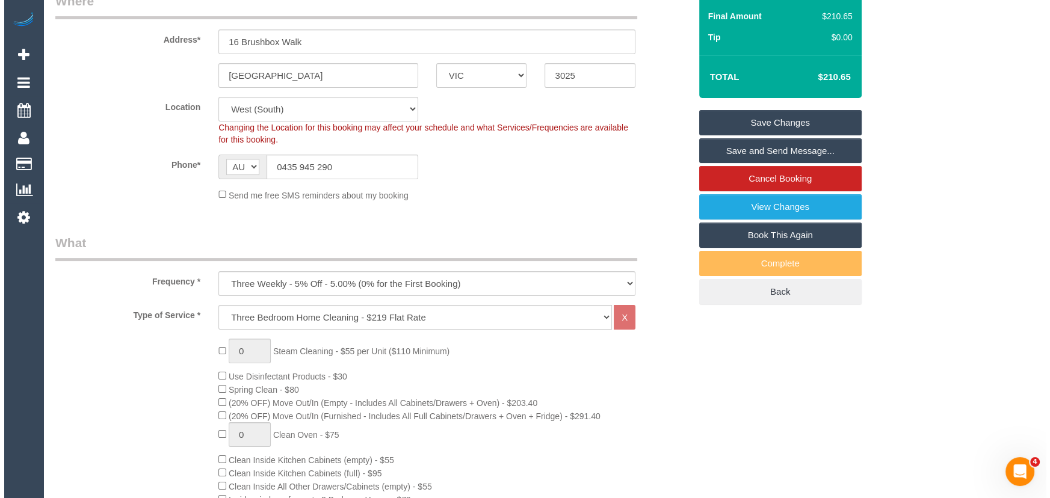
scroll to position [0, 0]
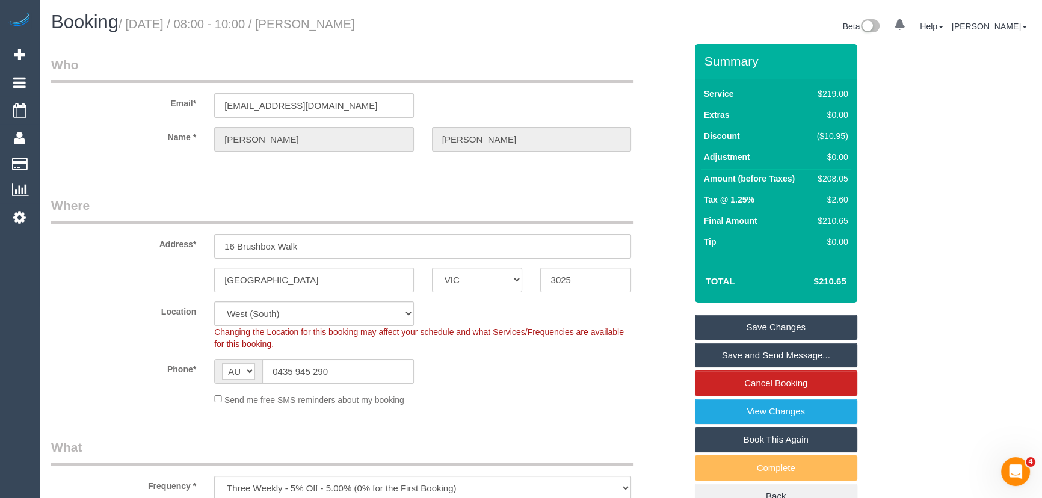
click at [340, 26] on small "/ September 30, 2025 / 08:00 - 10:00 / Lana Tran" at bounding box center [237, 23] width 236 height 13
copy small "Lana Tran"
click at [744, 355] on link "Save and Send Message..." at bounding box center [776, 355] width 162 height 25
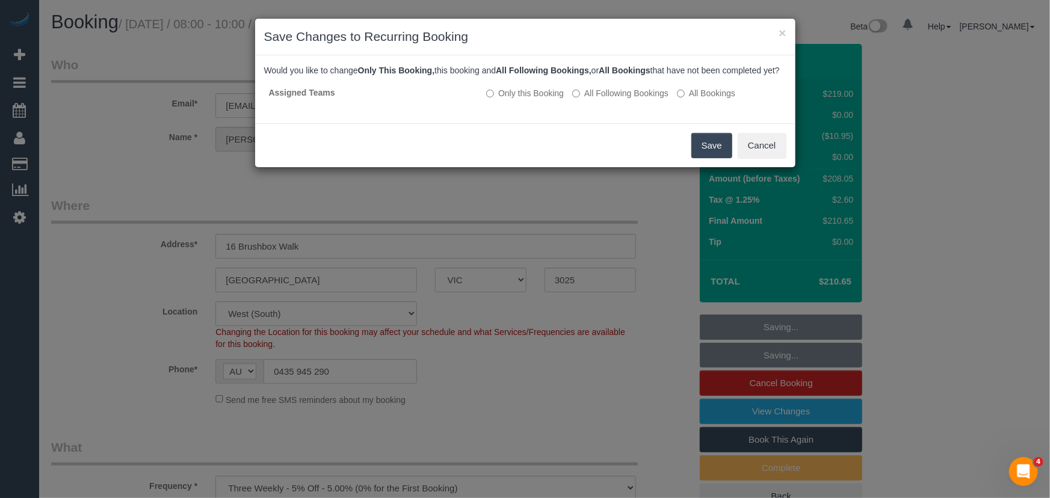
click at [716, 158] on button "Save" at bounding box center [711, 145] width 41 height 25
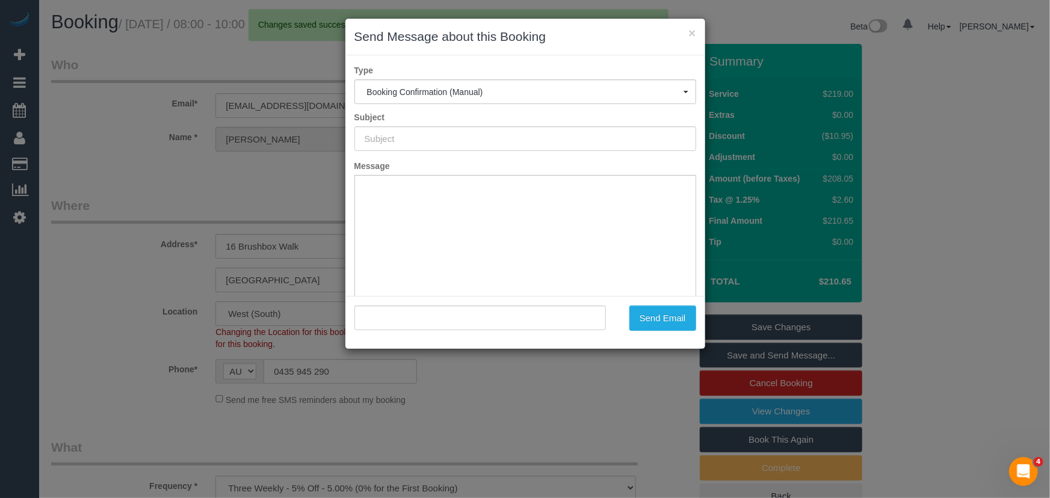
type input "Booking Confirmed"
type input ""Lana Tran" <lananhtranxo@gmail.com>"
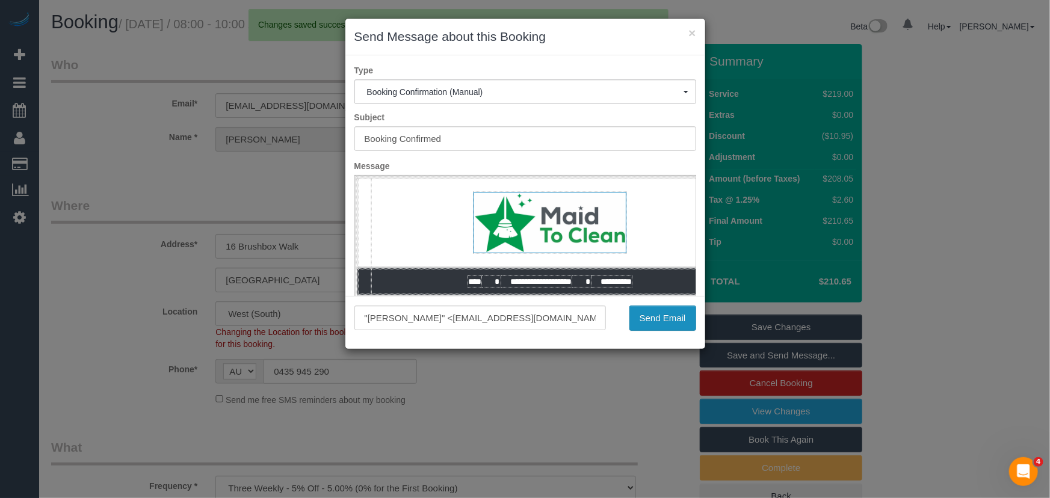
click at [653, 321] on button "Send Email" at bounding box center [662, 318] width 67 height 25
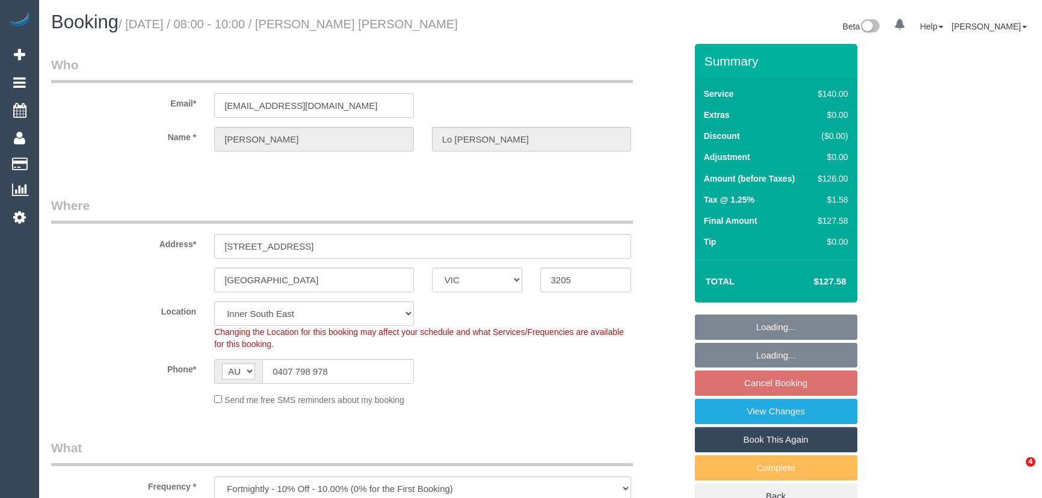
select select "VIC"
select select "number:28"
select select "number:14"
select select "number:19"
select select "number:36"
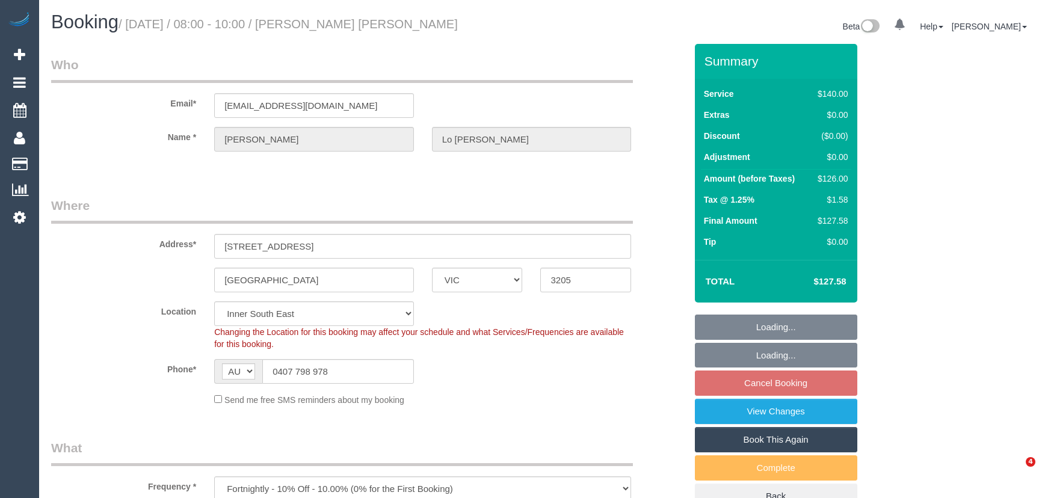
select select "number:34"
select select "number:11"
select select "object:865"
select select "spot2"
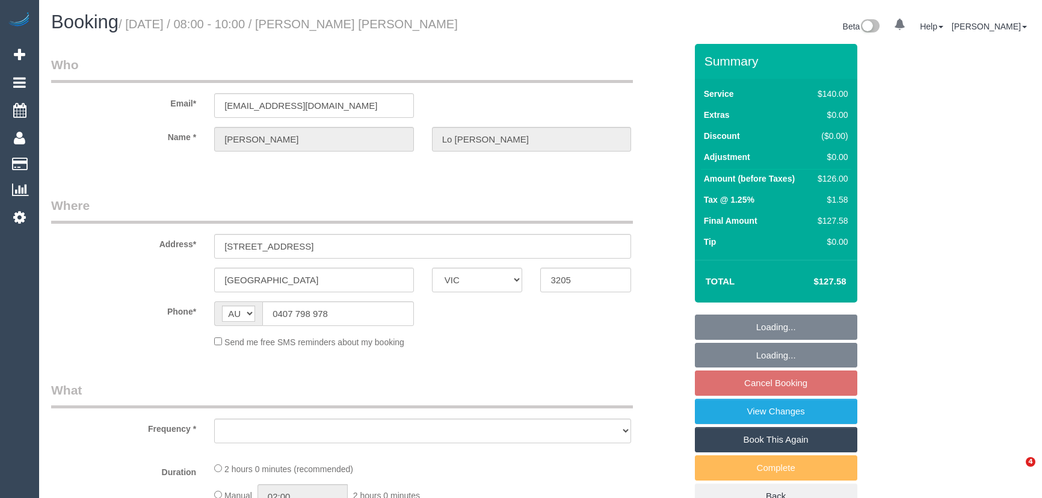
select select "VIC"
select select "object:543"
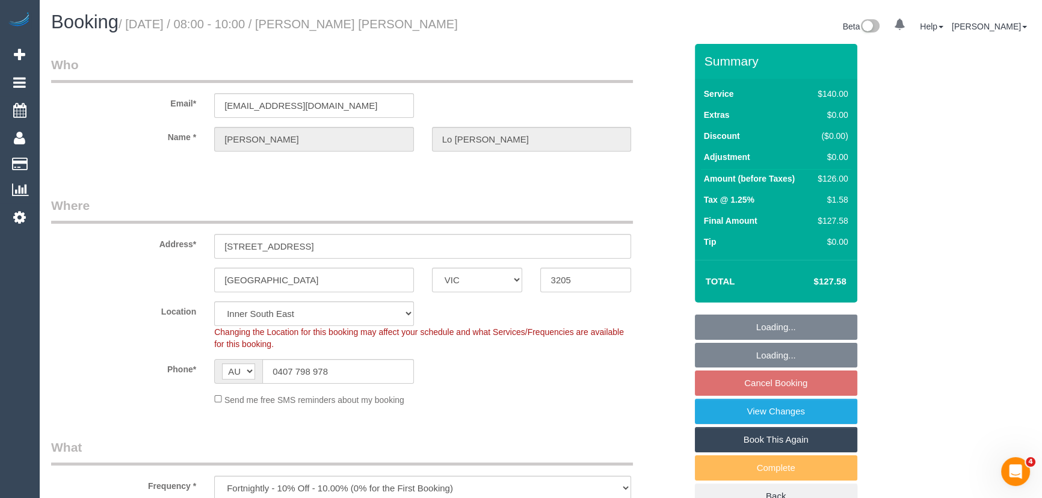
select select "string:stripe-pm_1RYKJU2GScqysDRVyl1v6sh6"
select select "number:28"
select select "number:14"
select select "number:19"
select select "number:36"
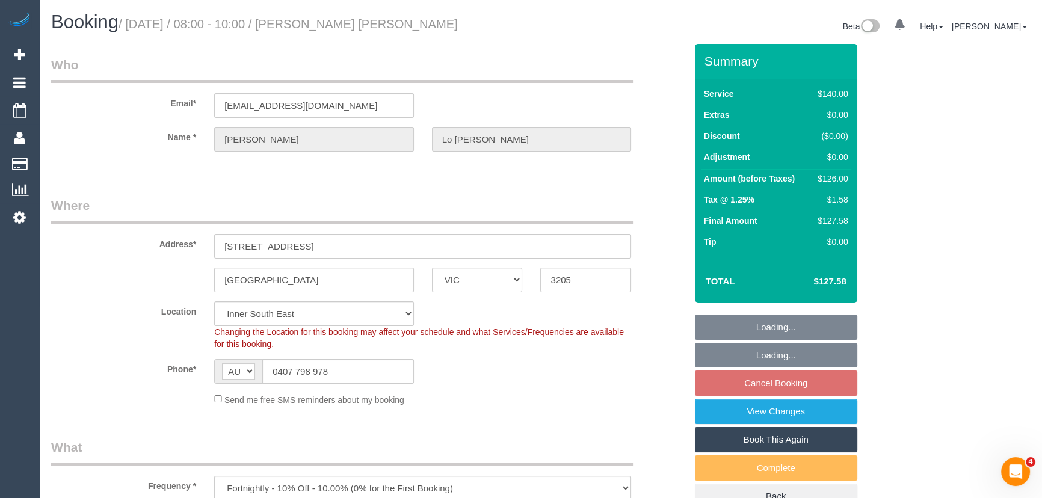
select select "number:34"
select select "number:11"
select select "object:1456"
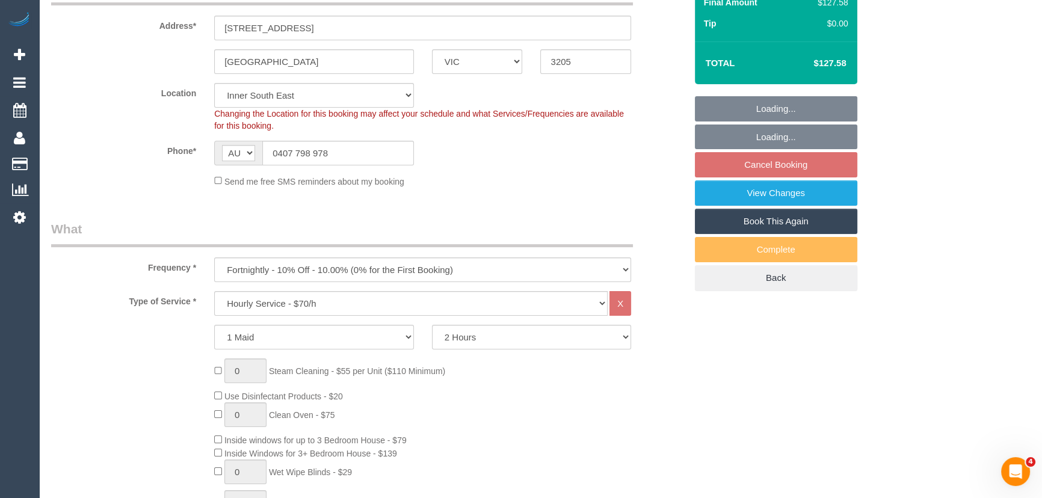
select select "spot2"
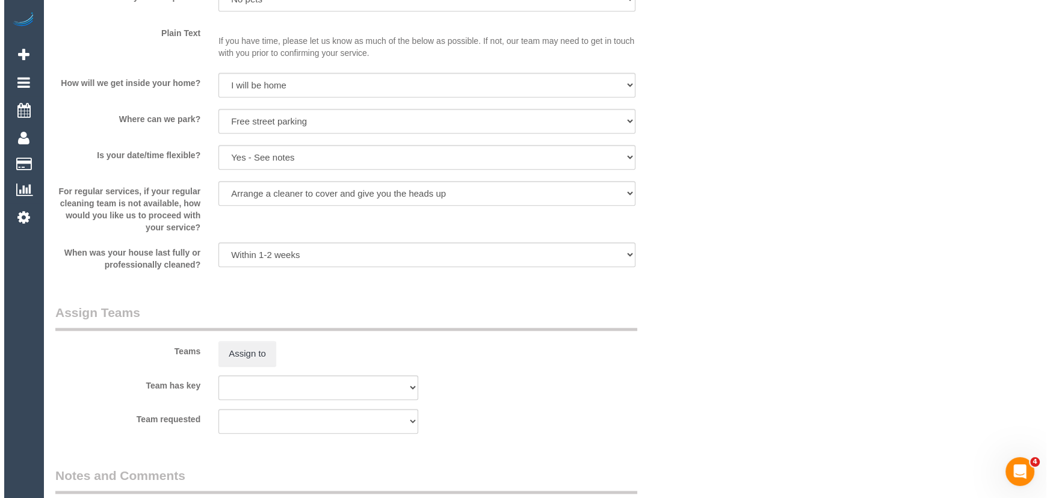
scroll to position [1586, 0]
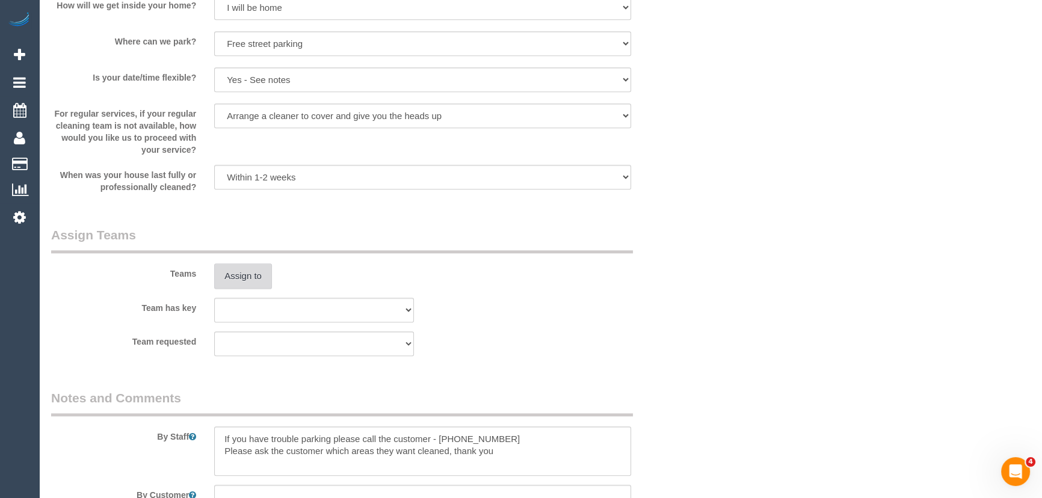
click at [238, 276] on button "Assign to" at bounding box center [243, 276] width 58 height 25
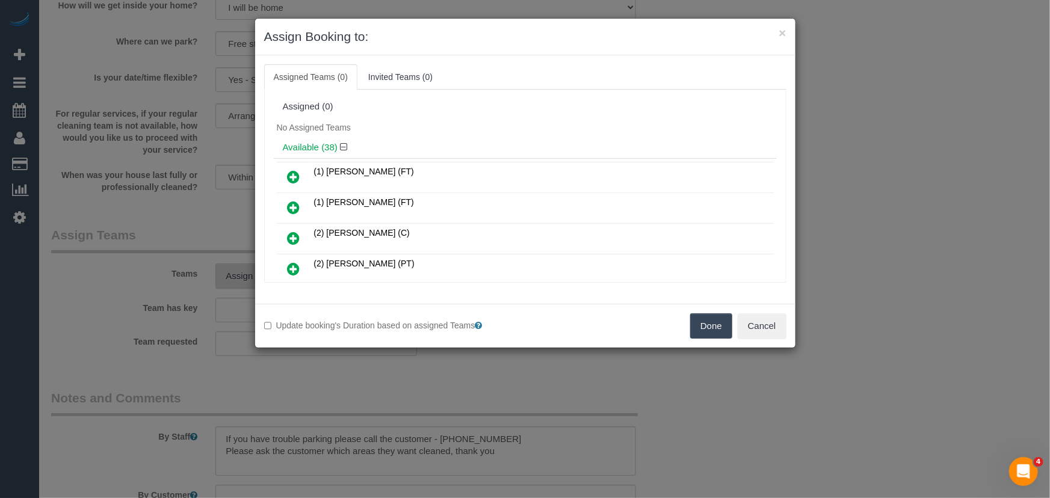
scroll to position [226, 0]
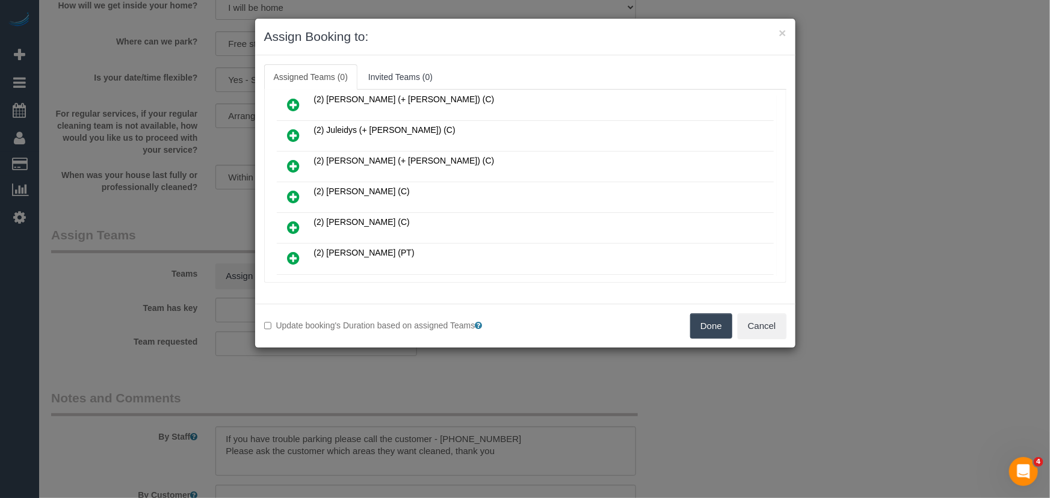
click at [294, 190] on icon at bounding box center [294, 197] width 13 height 14
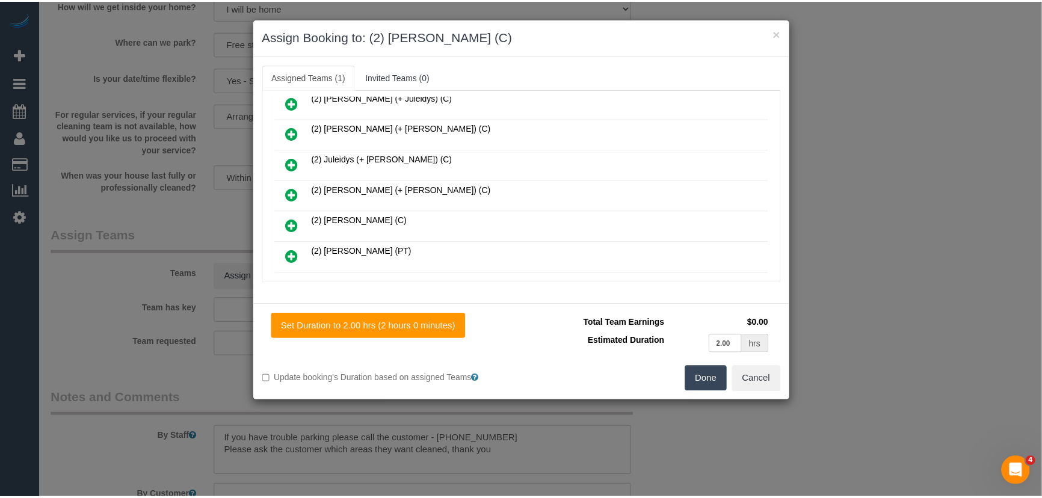
scroll to position [254, 0]
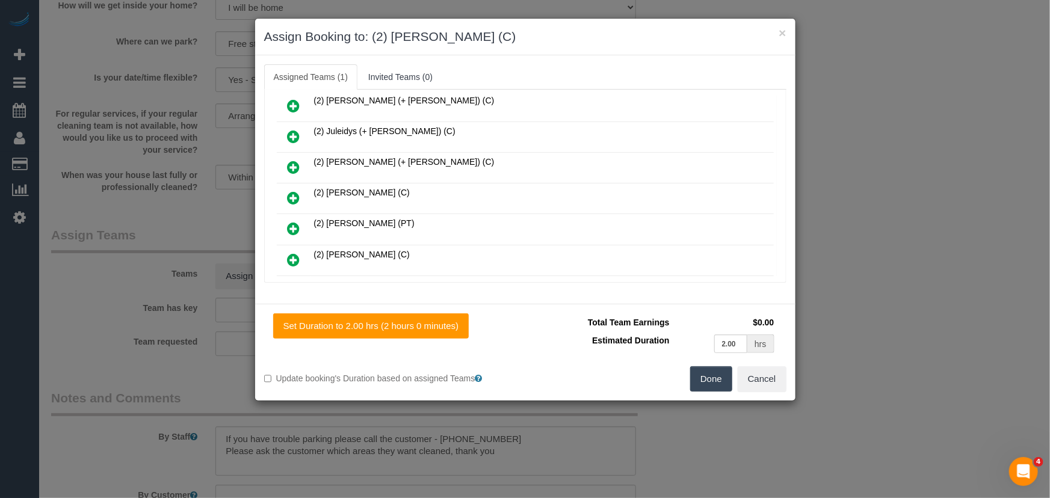
click at [722, 379] on button "Done" at bounding box center [711, 378] width 42 height 25
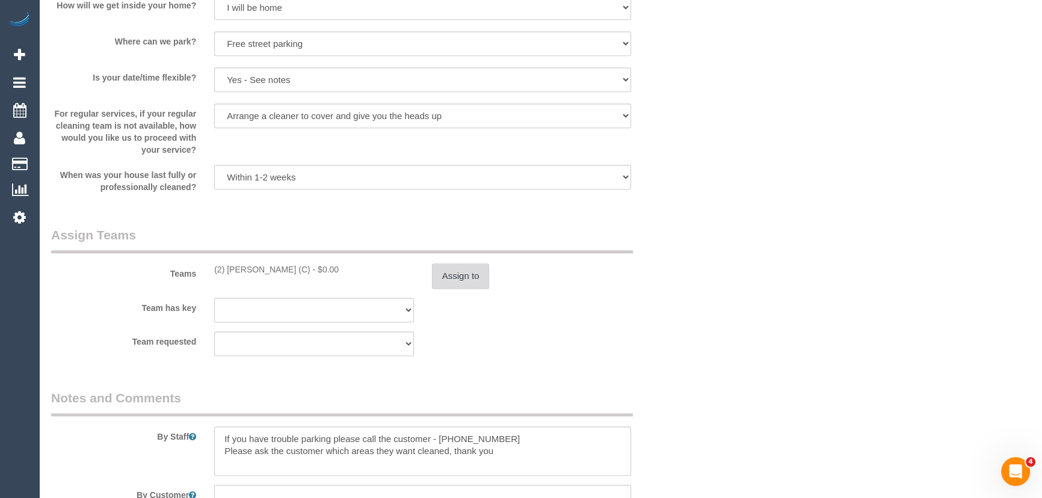
click at [434, 272] on button "Assign to" at bounding box center [461, 276] width 58 height 25
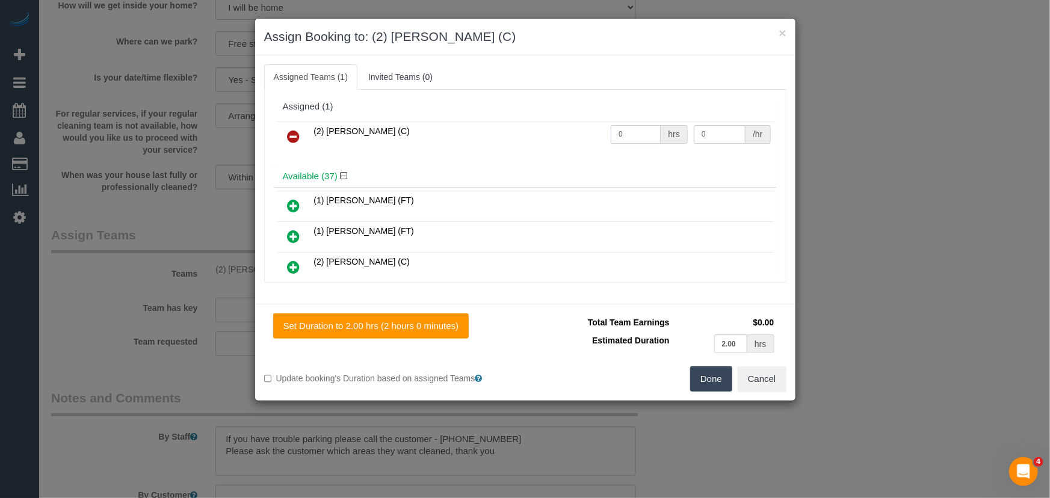
click at [639, 132] on input "0" at bounding box center [636, 134] width 50 height 19
type input "2"
type input "37.5"
click at [709, 385] on button "Done" at bounding box center [711, 378] width 42 height 25
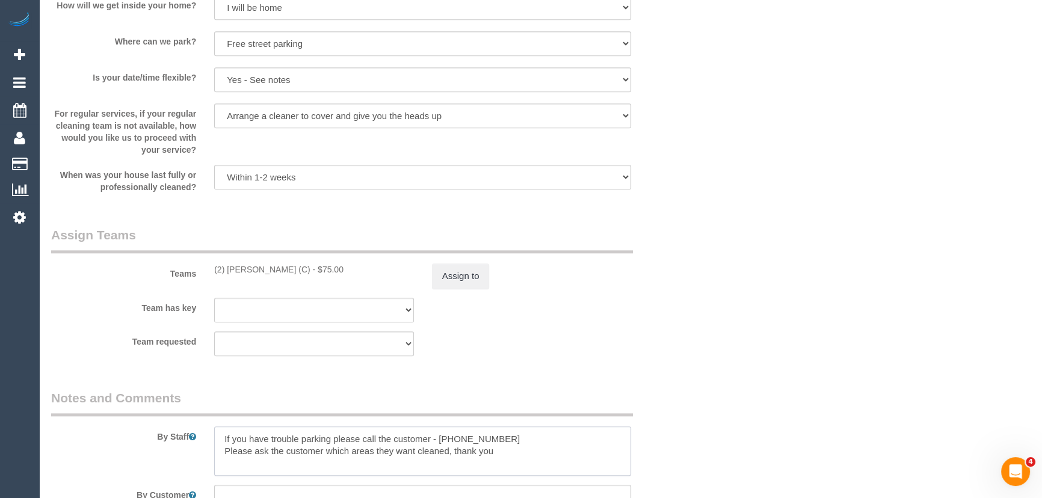
click at [219, 436] on textarea at bounding box center [422, 451] width 417 height 49
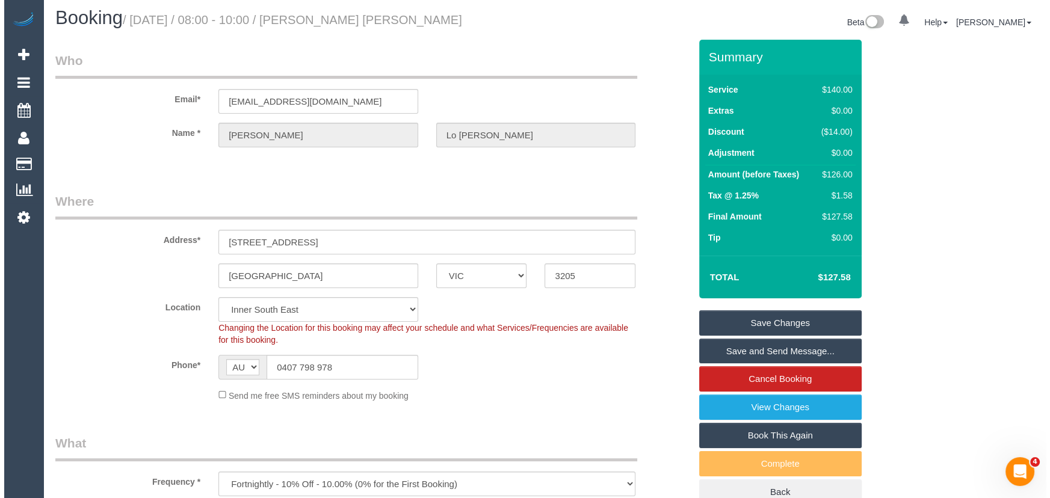
scroll to position [0, 0]
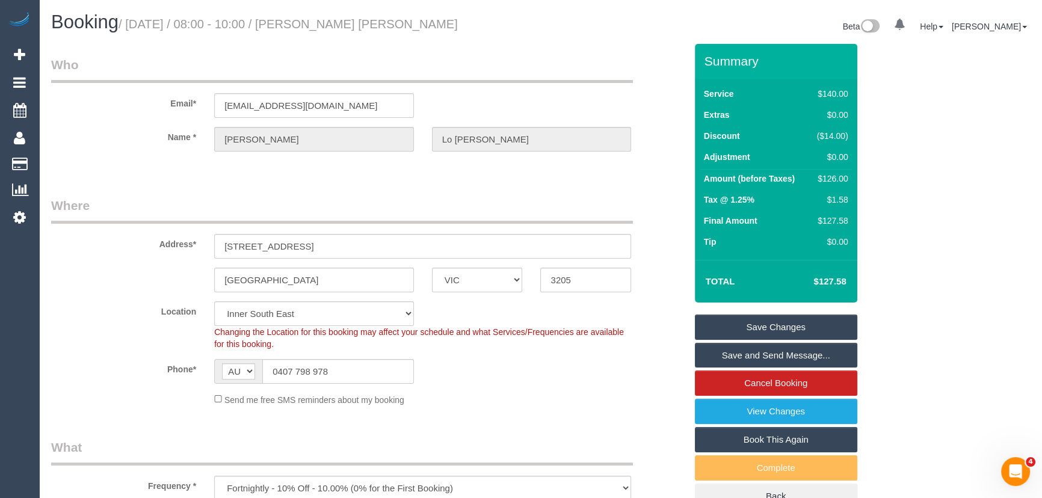
type textarea "*cover* If you have trouble parking please call the customer - 0407798978 Pleas…"
click at [339, 30] on small "/ September 30, 2025 / 08:00 - 10:00 / Joe Lo Bianco" at bounding box center [288, 23] width 339 height 13
copy small "Joe Lo Bianco"
click at [790, 355] on link "Save and Send Message..." at bounding box center [776, 355] width 162 height 25
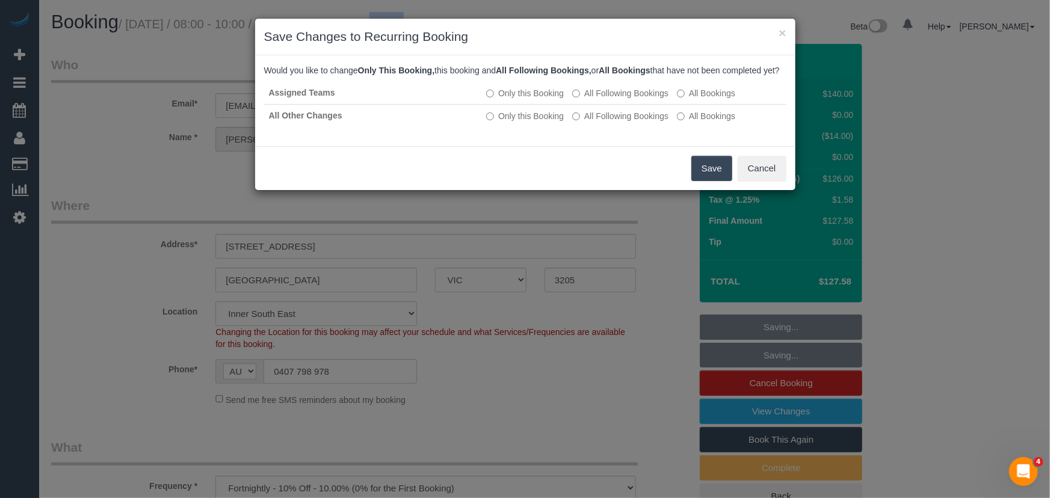
click at [694, 181] on button "Save" at bounding box center [711, 168] width 41 height 25
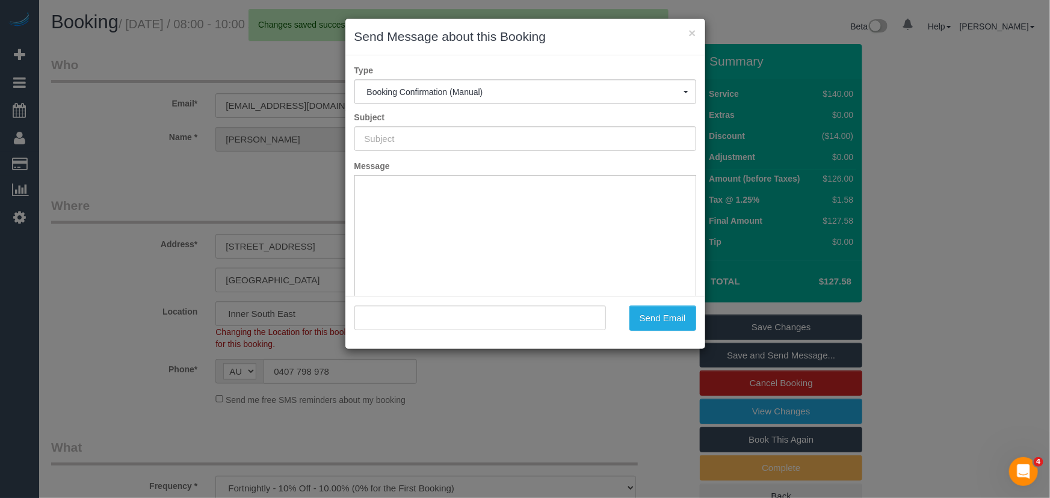
type input "Booking Confirmed"
type input ""Joe Lo Bianco" <jlob77@gmail.com>"
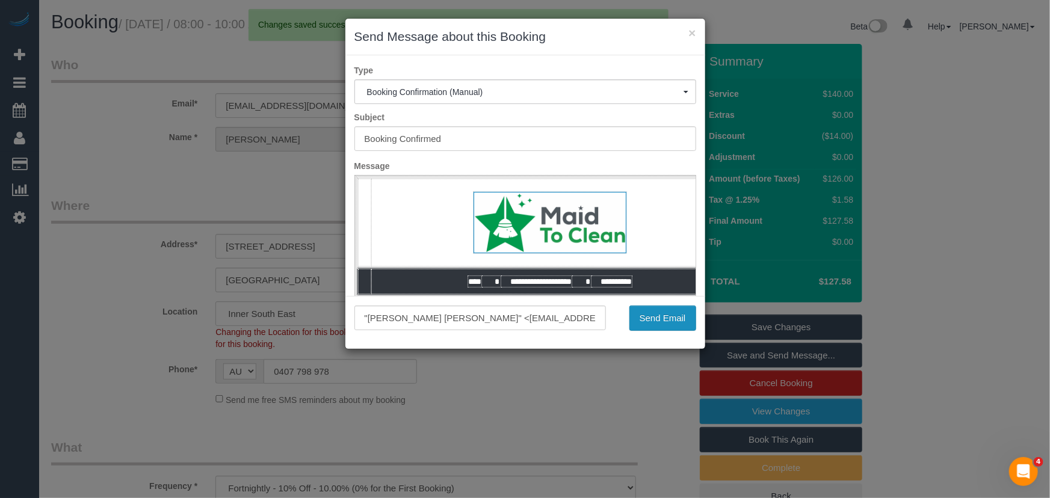
click at [652, 321] on button "Send Email" at bounding box center [662, 318] width 67 height 25
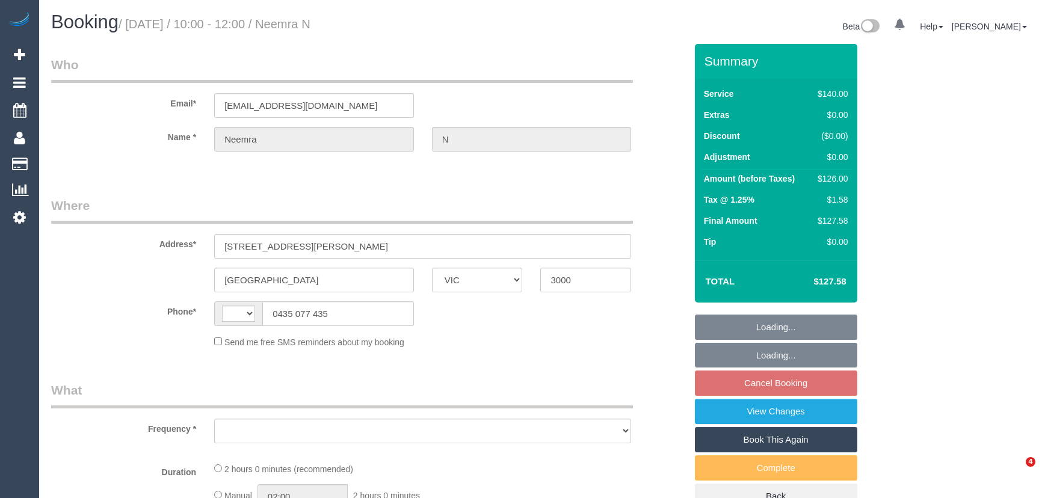
select select "VIC"
select select "string:stripe-pm_1RTY352GScqysDRVpXaAOTV3"
select select "number:28"
select select "number:14"
select select "number:20"
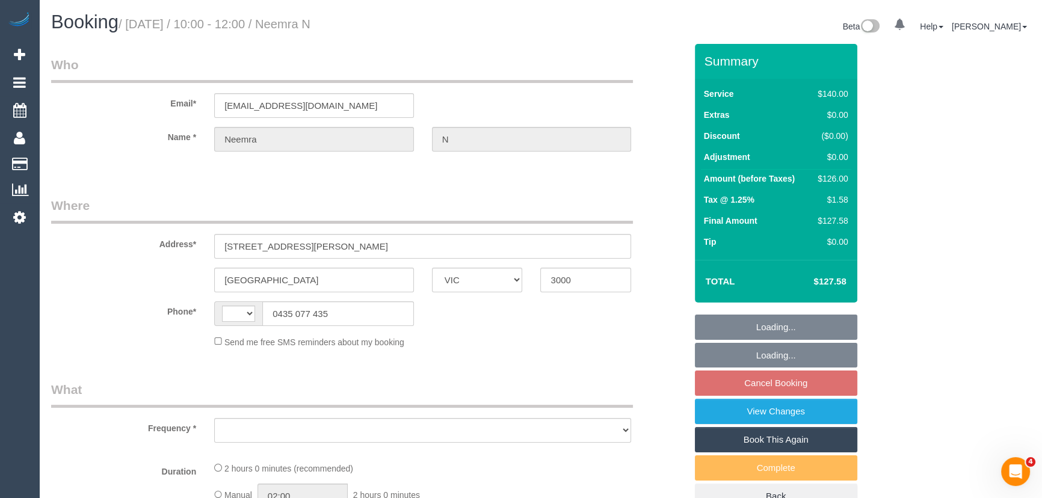
select select "number:24"
select select "number:35"
select select "number:12"
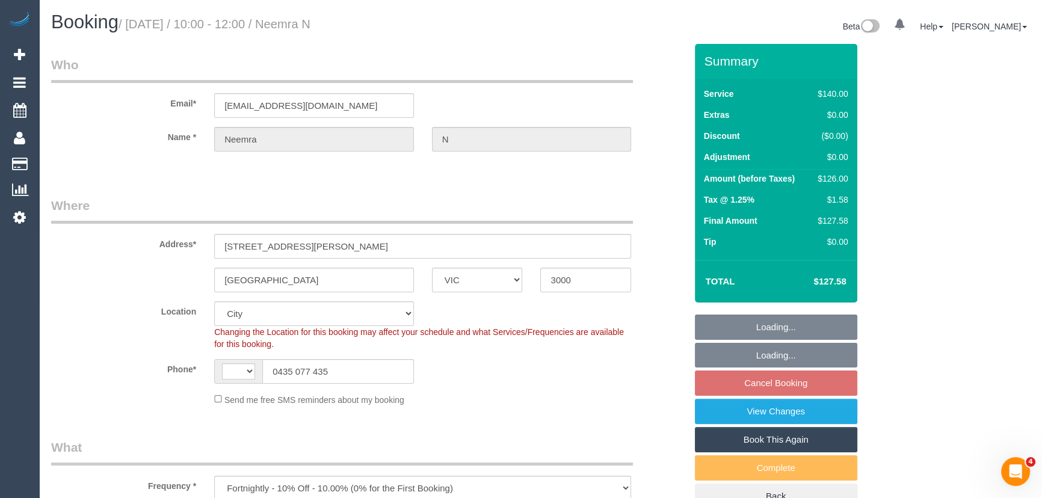
select select "object:611"
select select "string:AU"
select select "object:1264"
select select "spot3"
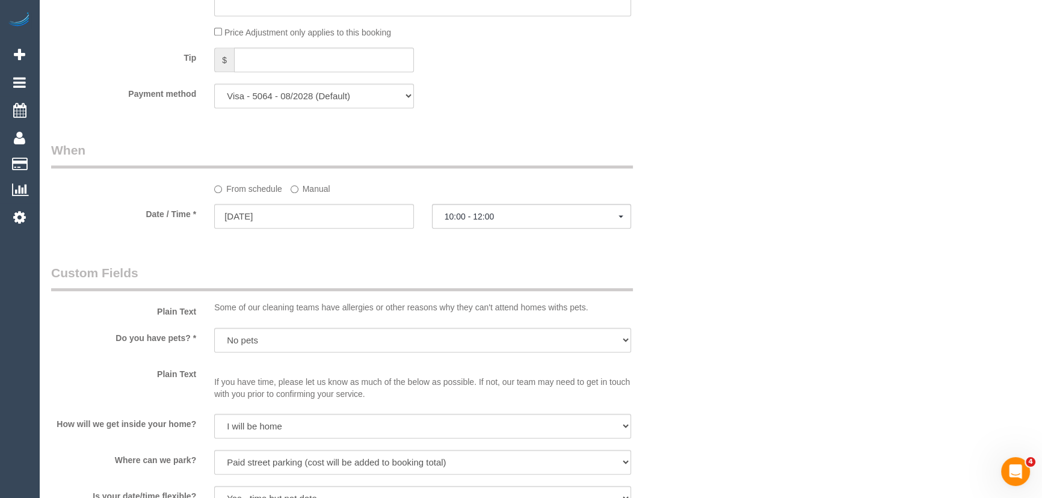
scroll to position [1203, 0]
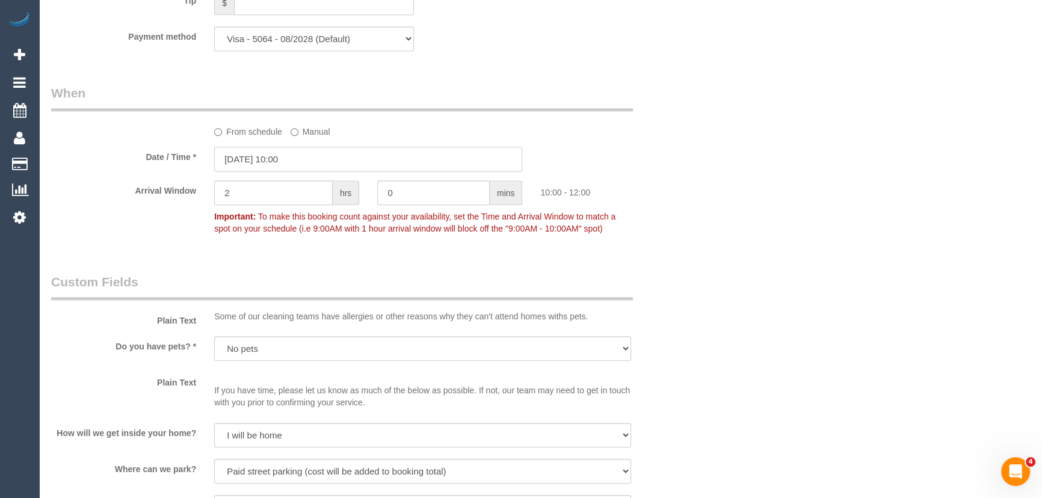
click at [310, 164] on input "[DATE] 10:00" at bounding box center [368, 159] width 308 height 25
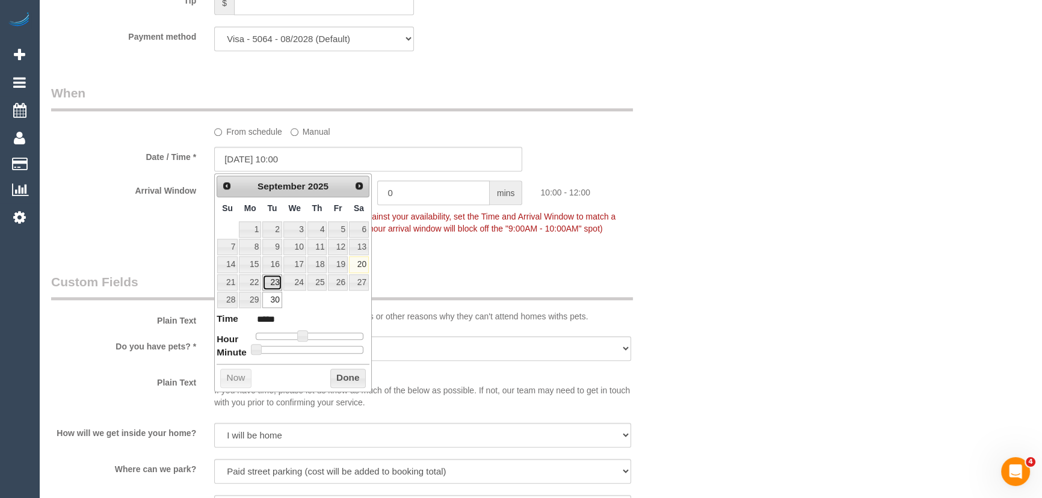
click at [271, 282] on link "23" at bounding box center [271, 282] width 19 height 16
type input "23/09/2025 09:00"
type input "*****"
click at [298, 333] on span at bounding box center [302, 335] width 11 height 11
type input "23/09/2025 08:00"
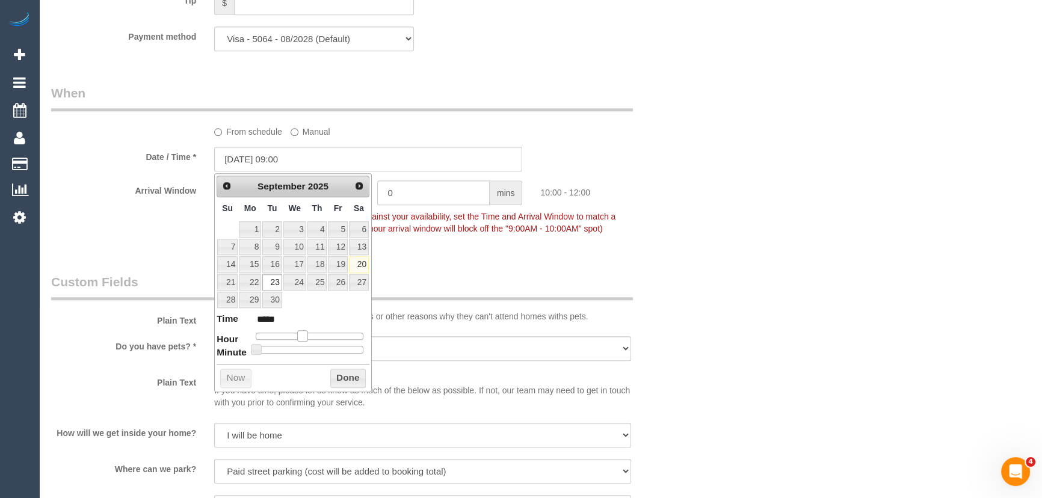
type input "*****"
type input "23/09/2025 07:00"
type input "*****"
type input "23/09/2025 06:00"
type input "*****"
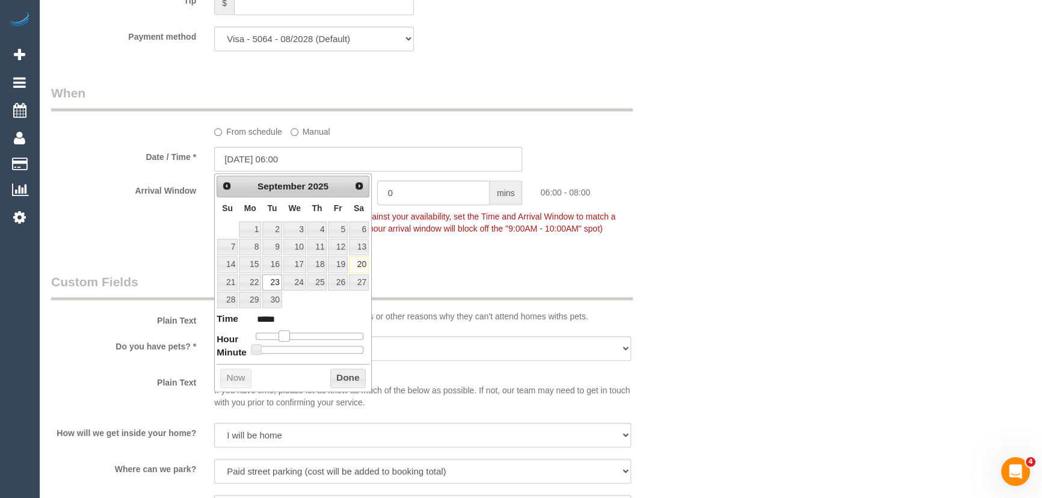
type input "23/09/2025 07:00"
type input "*****"
drag, startPoint x: 295, startPoint y: 334, endPoint x: 289, endPoint y: 336, distance: 7.0
click at [289, 336] on span at bounding box center [288, 335] width 11 height 11
click at [407, 255] on div "Who Email* neemra2004@gmail.com Name * Neemra N Where Address* 119 A’Beckett St…" at bounding box center [368, 44] width 653 height 2409
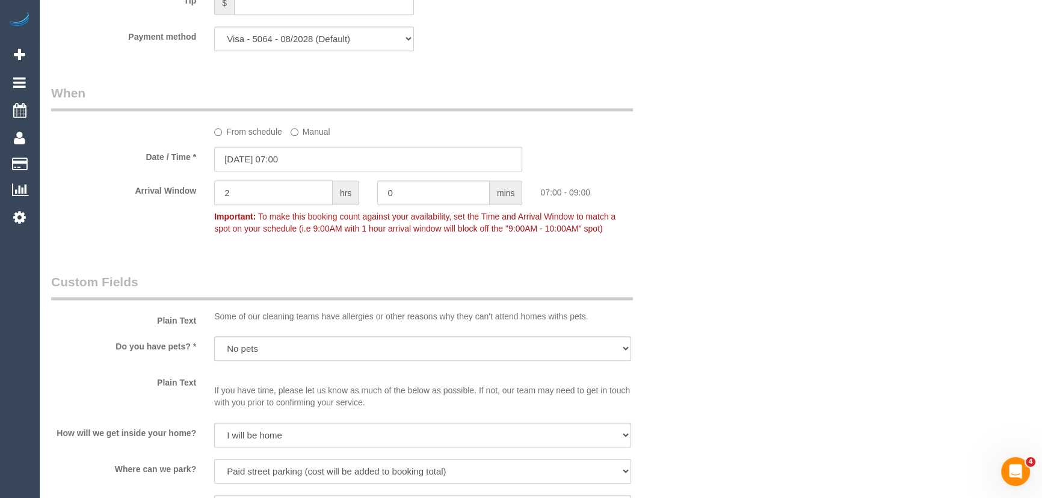
click at [265, 194] on input "2" at bounding box center [273, 193] width 119 height 25
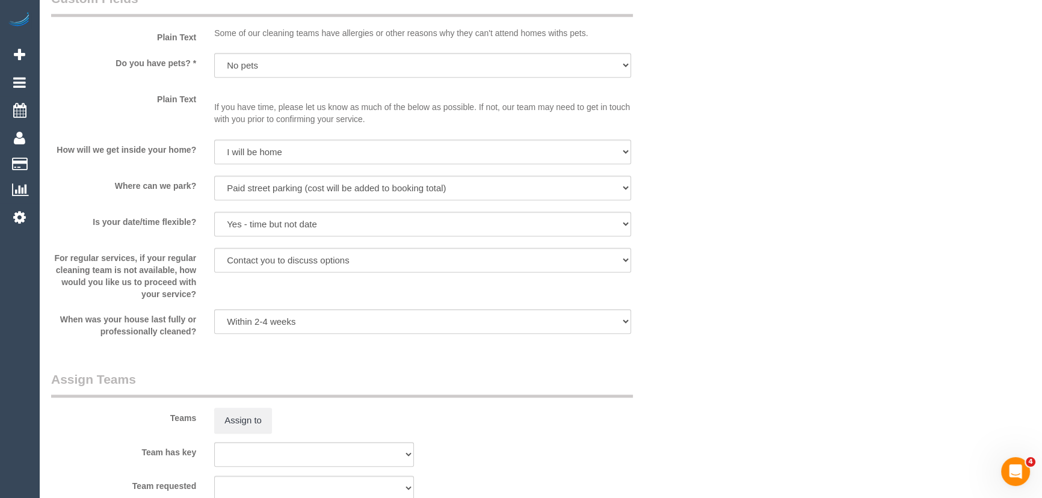
scroll to position [1586, 0]
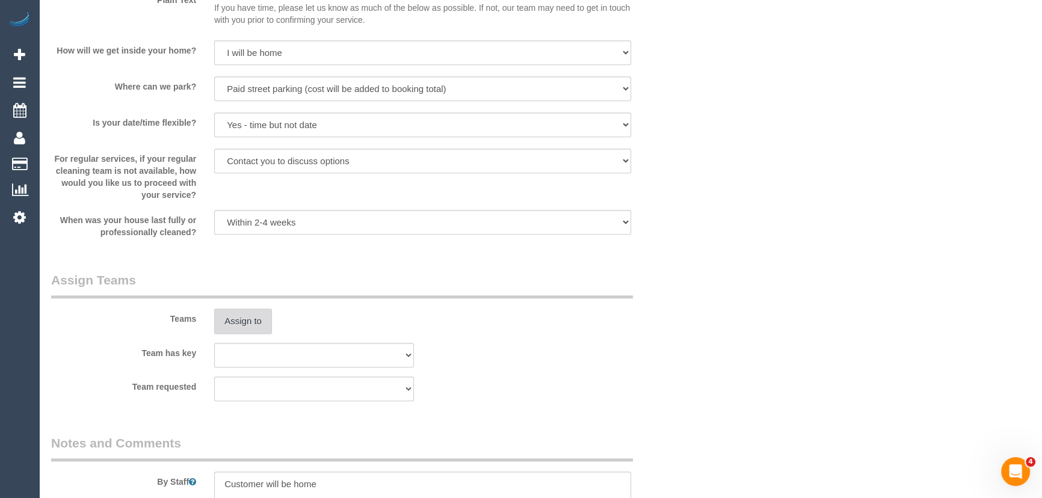
click at [244, 326] on button "Assign to" at bounding box center [243, 321] width 58 height 25
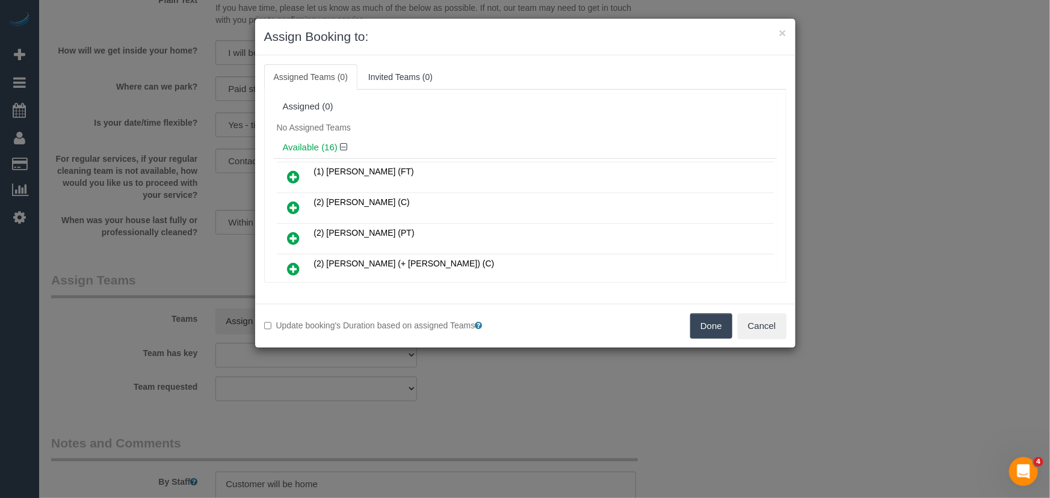
click at [295, 235] on icon at bounding box center [294, 238] width 13 height 14
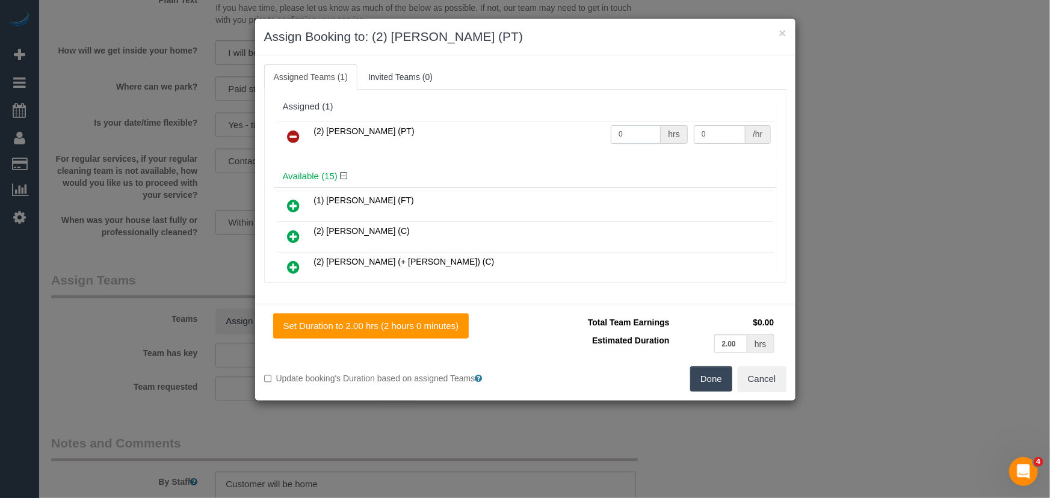
click at [634, 132] on input "0" at bounding box center [636, 134] width 50 height 19
type input "2"
type input "37.5"
click at [715, 374] on button "Done" at bounding box center [711, 378] width 42 height 25
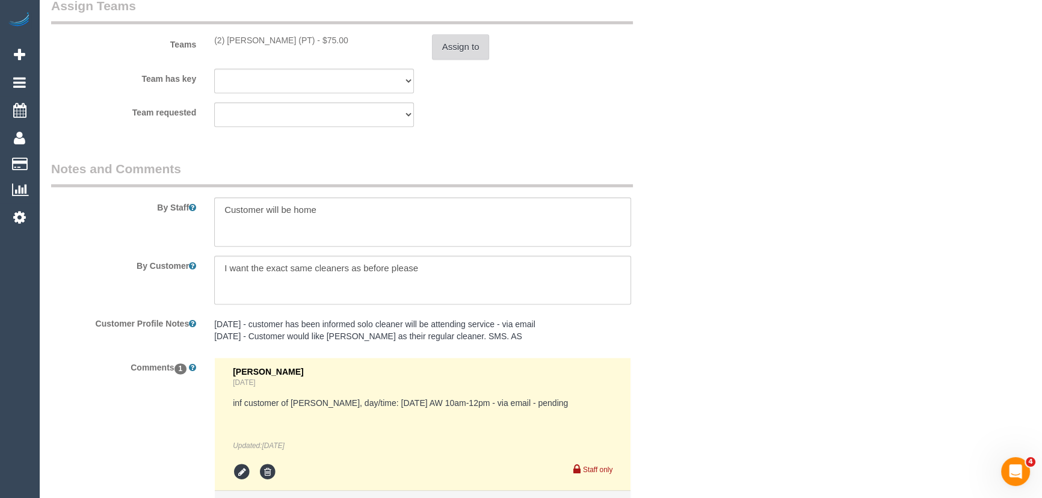
scroll to position [1914, 0]
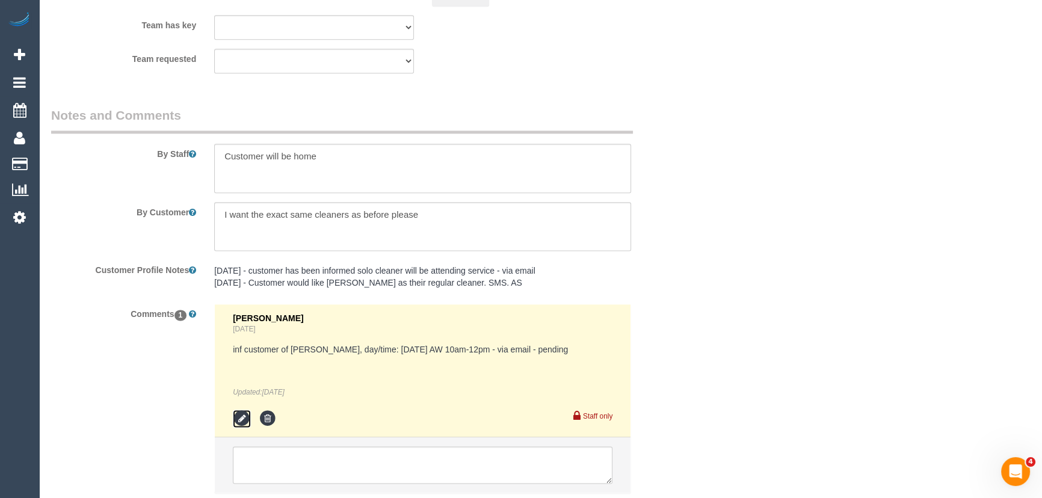
click at [244, 415] on icon at bounding box center [242, 419] width 18 height 18
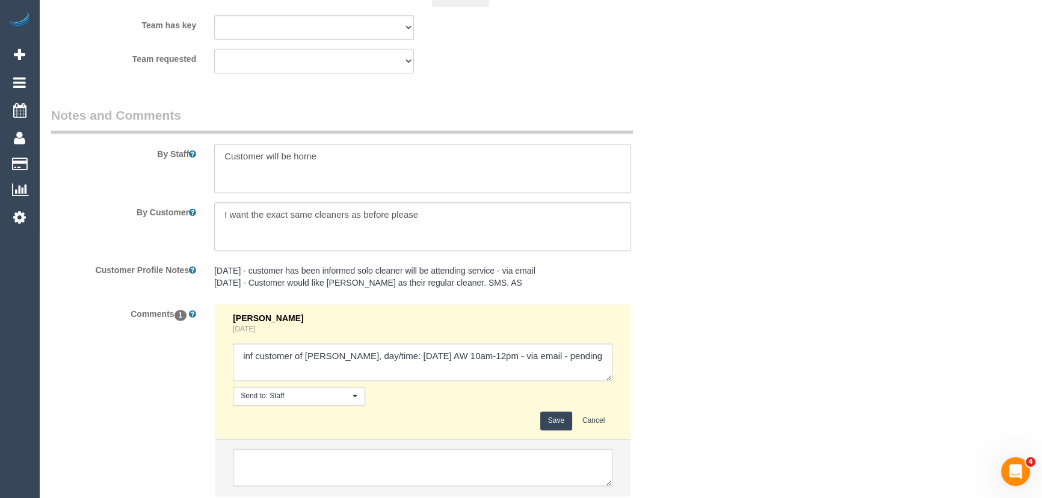
click at [605, 357] on textarea at bounding box center [423, 362] width 380 height 37
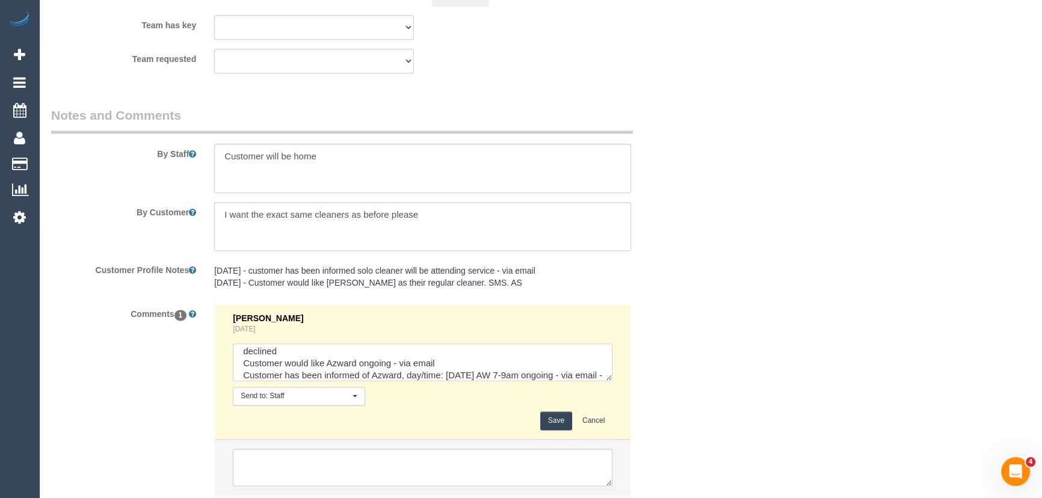
type textarea "inf customer of Megan, day/time: Tuesday 30/9 AW 10am-12pm - via email - declin…"
click at [553, 422] on button "Save" at bounding box center [556, 421] width 32 height 19
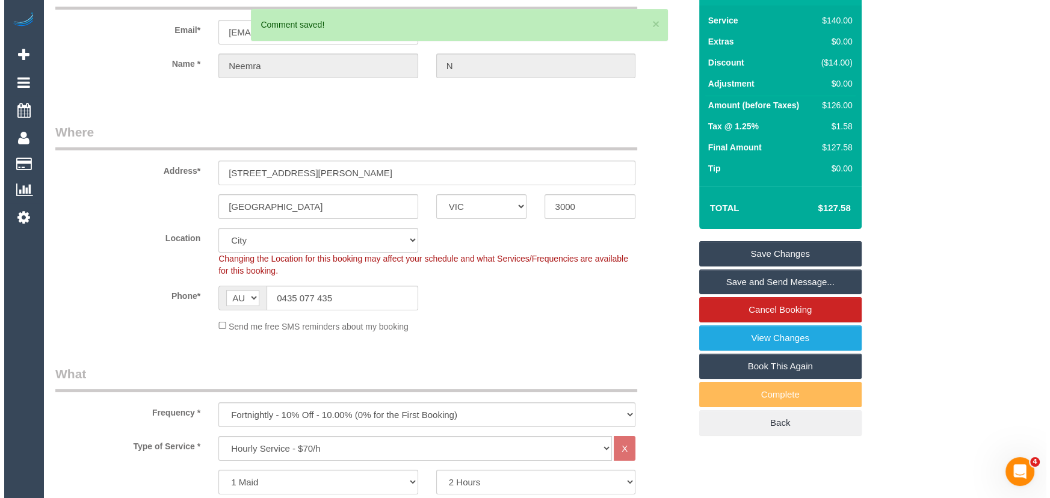
scroll to position [0, 0]
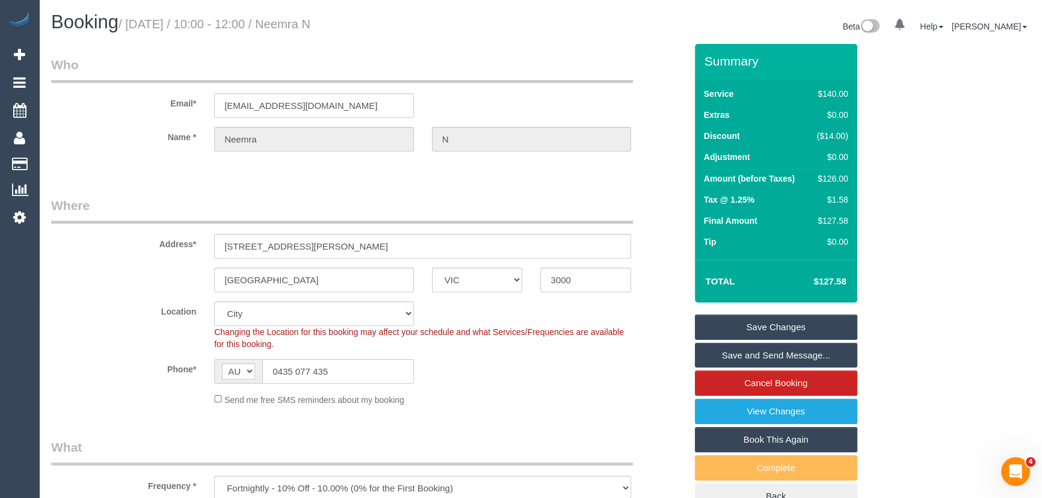
click at [310, 18] on small "/ September 30, 2025 / 10:00 - 12:00 / Neemra N" at bounding box center [215, 23] width 192 height 13
copy small "Neemra N"
click at [767, 323] on link "Save Changes" at bounding box center [776, 327] width 162 height 25
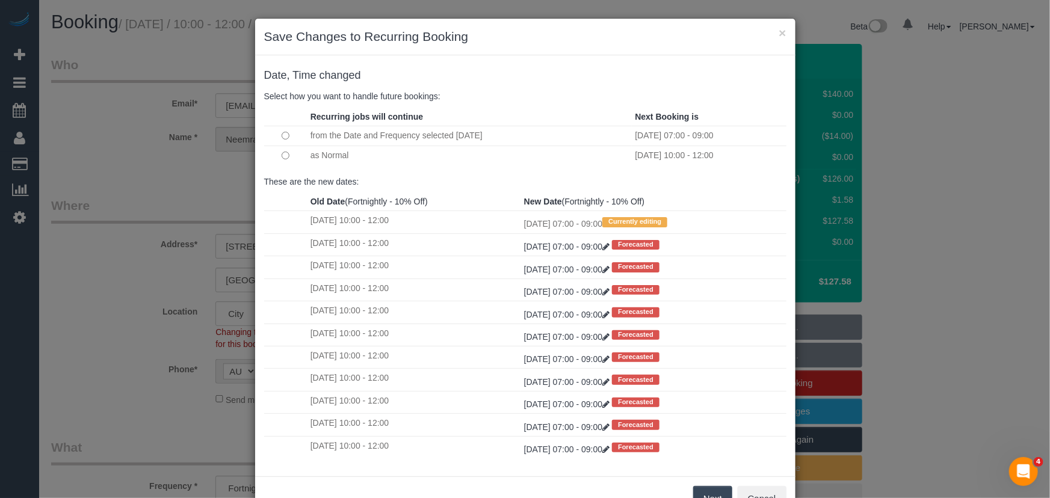
click at [702, 490] on button "Next" at bounding box center [712, 498] width 39 height 25
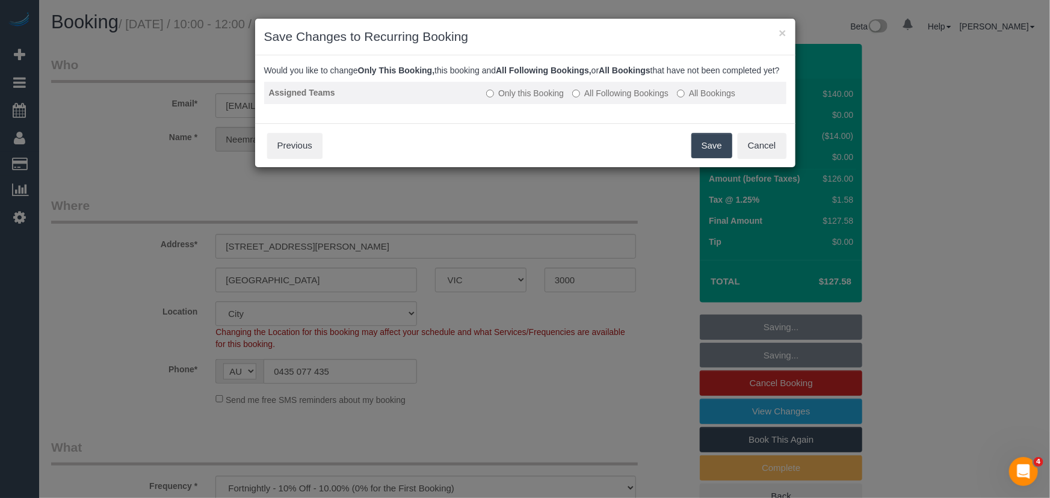
click at [620, 99] on label "All Following Bookings" at bounding box center [620, 93] width 96 height 12
click at [712, 156] on button "Save" at bounding box center [711, 145] width 41 height 25
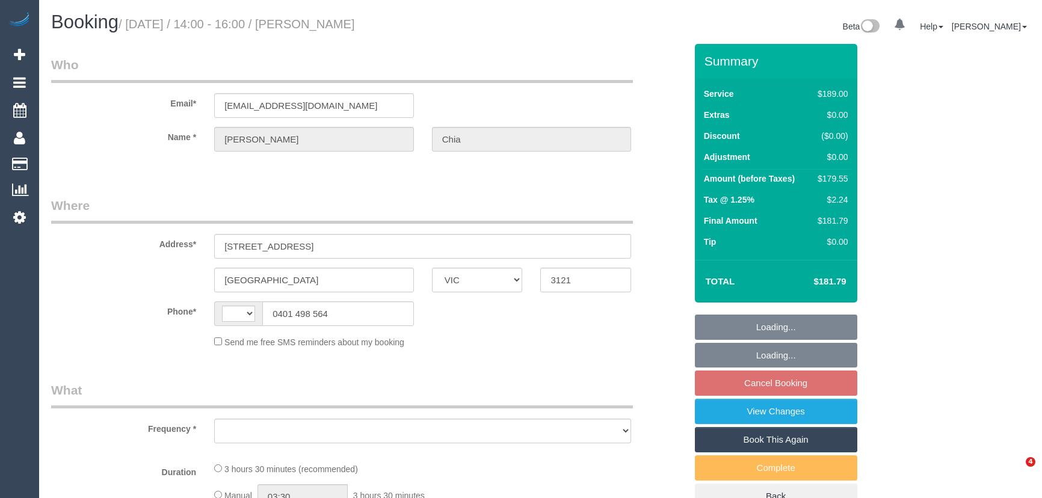
select select "VIC"
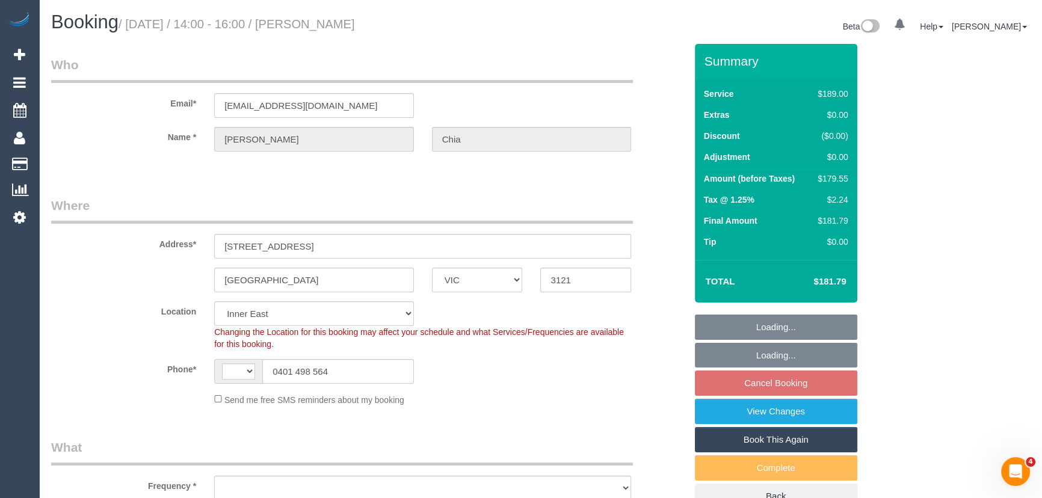
select select "number:28"
select select "number:14"
select select "number:18"
select select "number:23"
select select "number:34"
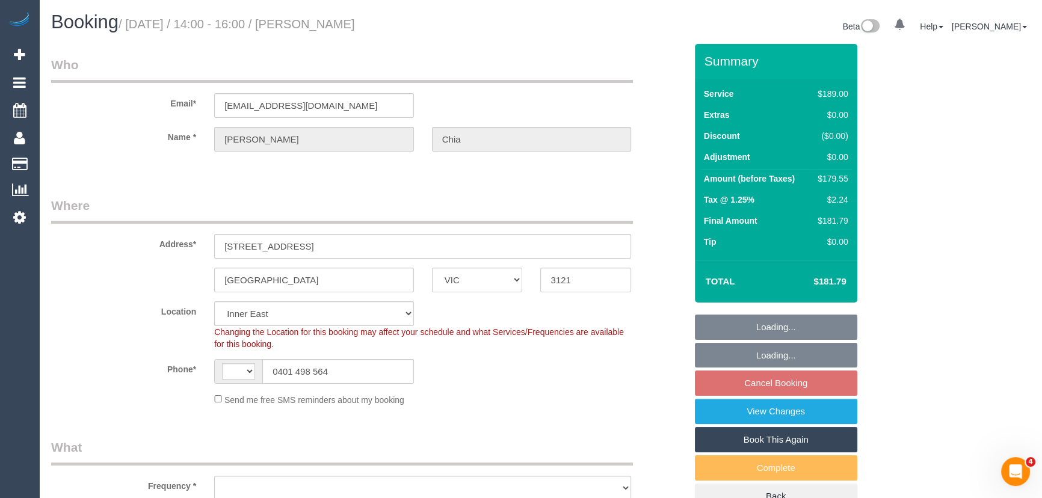
select select "number:26"
select select "string:AU"
select select "object:1408"
select select "spot5"
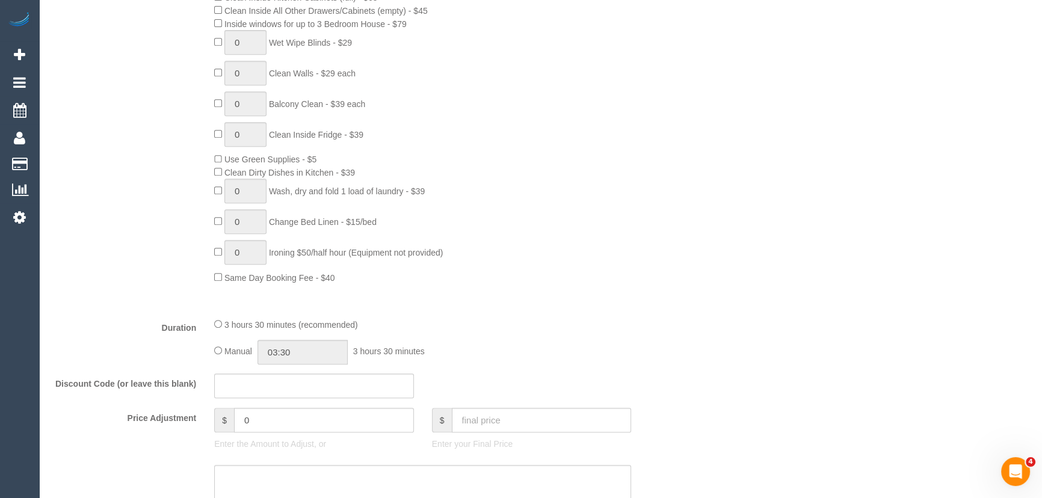
scroll to position [765, 0]
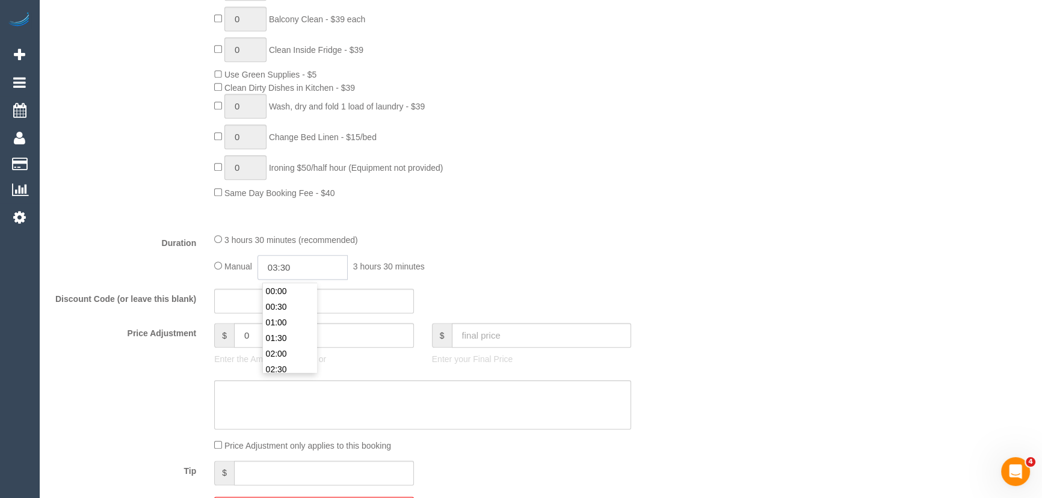
click at [315, 274] on input "03:30" at bounding box center [303, 267] width 90 height 25
click at [276, 326] on li "01:30" at bounding box center [290, 332] width 54 height 16
click at [303, 261] on input "01:30" at bounding box center [303, 267] width 90 height 25
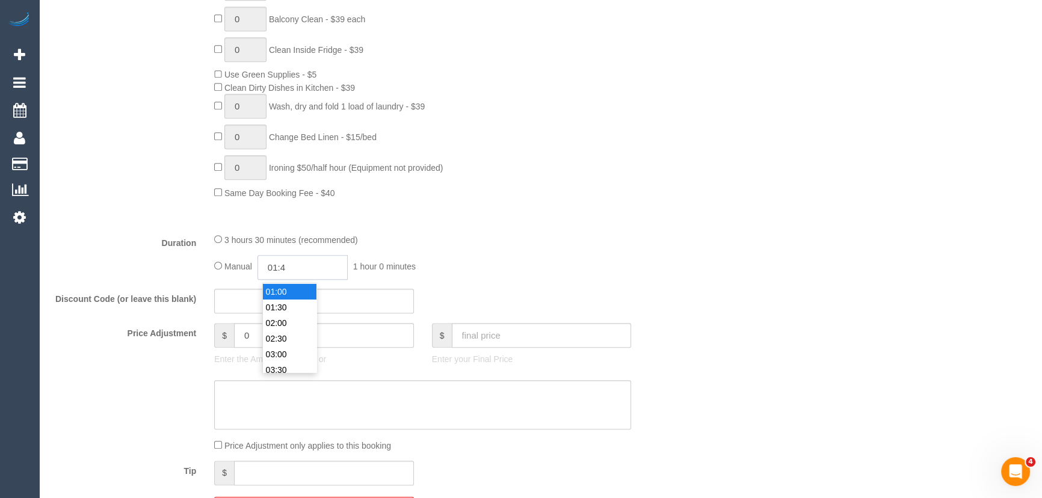
type input "01:45"
select select "spot30"
select select "spot55"
select select "spot80"
type input "01:45"
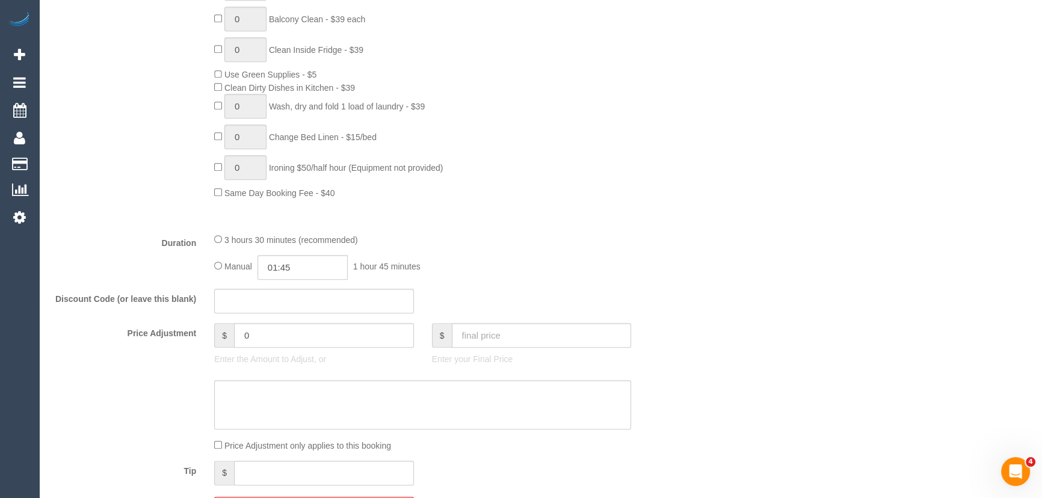
click at [504, 261] on div "Manual 01:45 1 hour 45 minutes" at bounding box center [422, 267] width 417 height 25
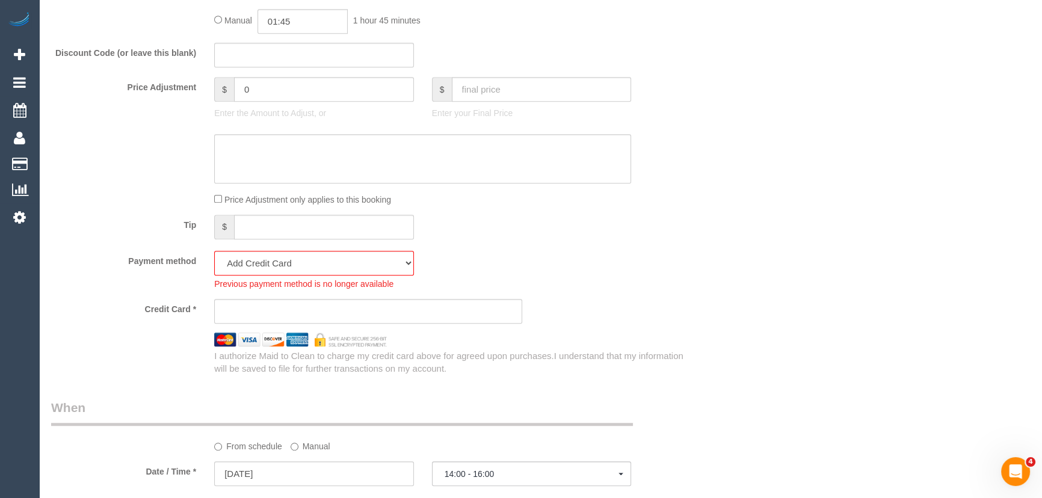
select select "spot130"
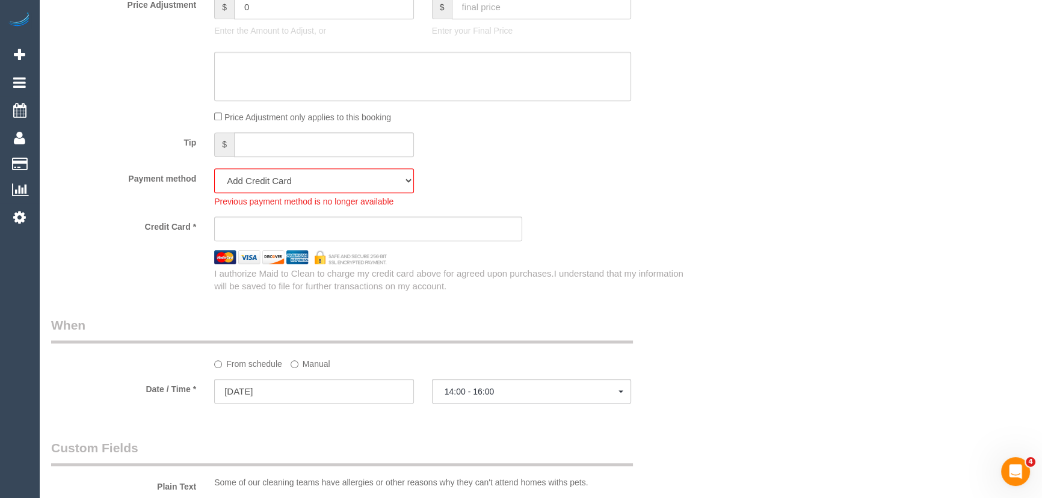
click at [282, 197] on div "Previous payment method is no longer available" at bounding box center [314, 200] width 200 height 14
click at [282, 187] on select "Visa - 8666 - 07/2026 (Default) Add Credit Card ─────────────── Cash Check Payp…" at bounding box center [314, 180] width 200 height 25
select select "string:stripe-pm_1Rsecr2GScqysDRVZTAODMiW"
click at [214, 171] on select "Visa - 8666 - 07/2026 (Default) Add Credit Card ─────────────── Cash Check Payp…" at bounding box center [314, 180] width 200 height 25
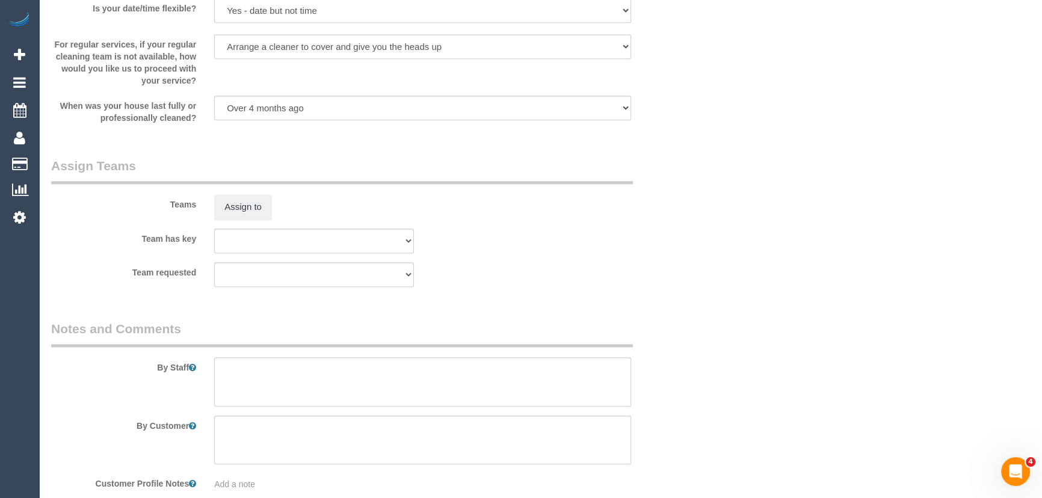
scroll to position [1750, 0]
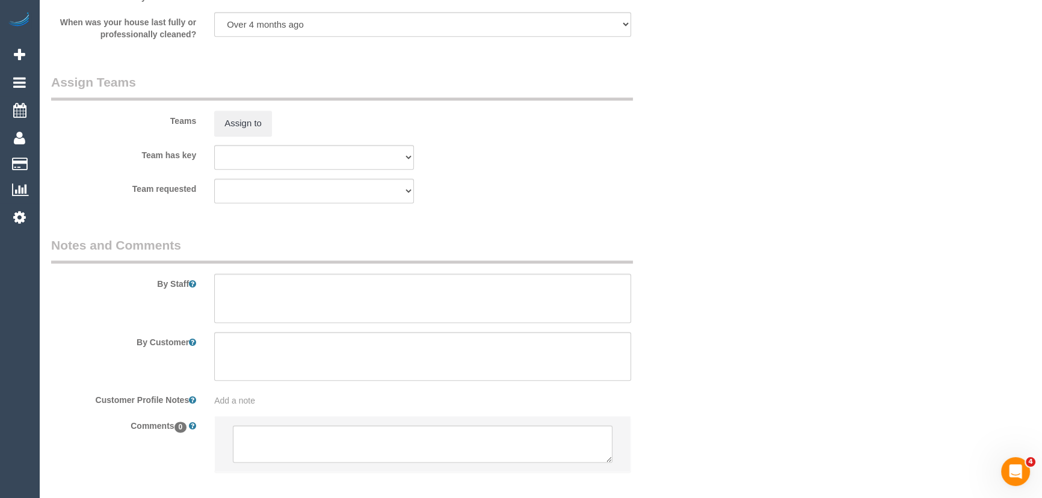
click at [238, 139] on sui-booking-teams "Teams Assign to Team has key (0) Office (1) [PERSON_NAME] (FT) (1) [PERSON_NAME…" at bounding box center [368, 138] width 635 height 130
click at [238, 129] on button "Assign to" at bounding box center [243, 123] width 58 height 25
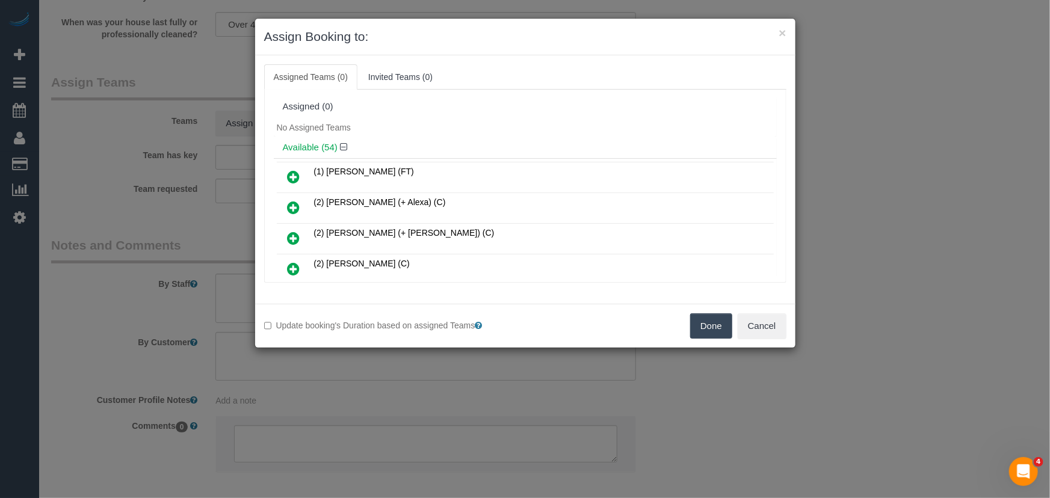
click at [290, 206] on icon at bounding box center [294, 207] width 13 height 14
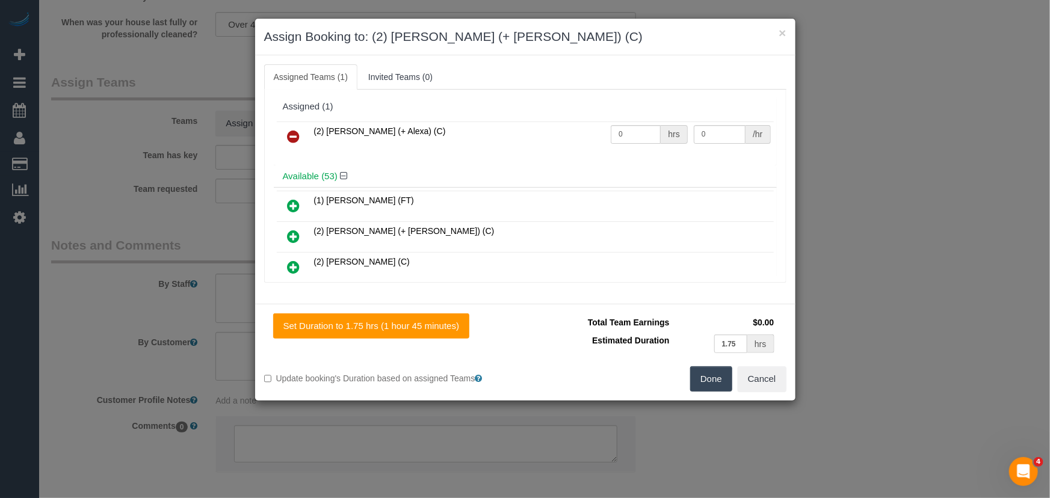
click at [295, 233] on icon at bounding box center [294, 236] width 13 height 14
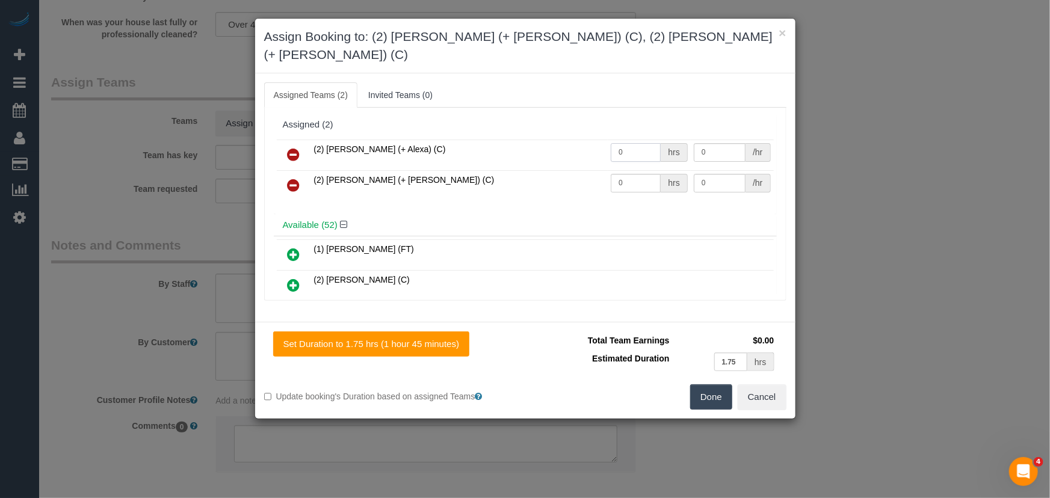
click at [638, 143] on input "0" at bounding box center [636, 152] width 50 height 19
type input "1"
click at [636, 174] on input "0" at bounding box center [636, 183] width 50 height 19
type input "57.5"
type input "1"
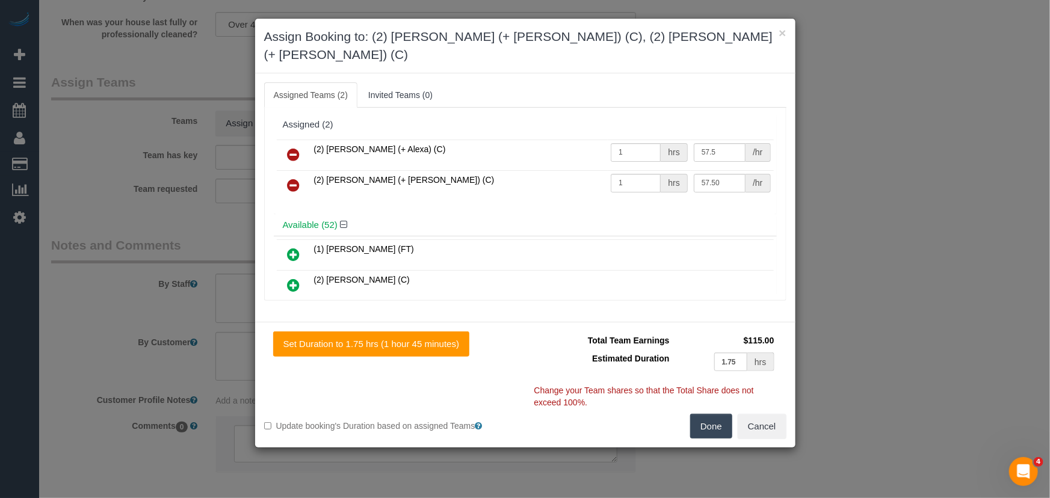
type input "57.5"
click at [694, 414] on button "Done" at bounding box center [711, 426] width 42 height 25
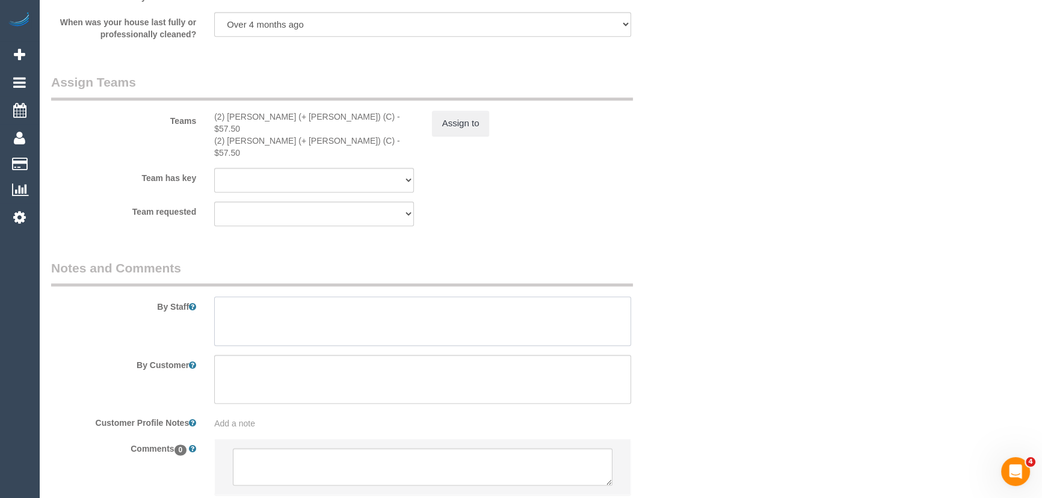
click at [286, 298] on textarea at bounding box center [422, 321] width 417 height 49
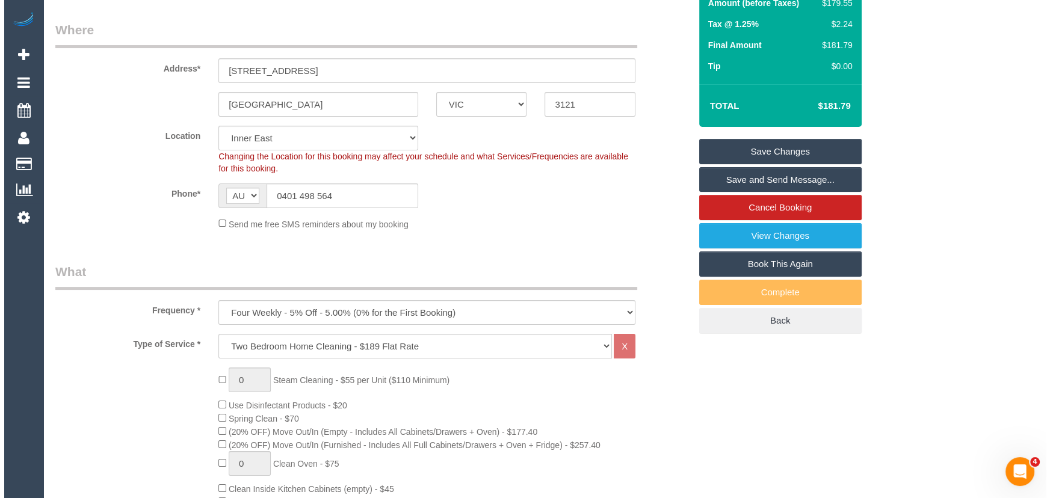
scroll to position [0, 0]
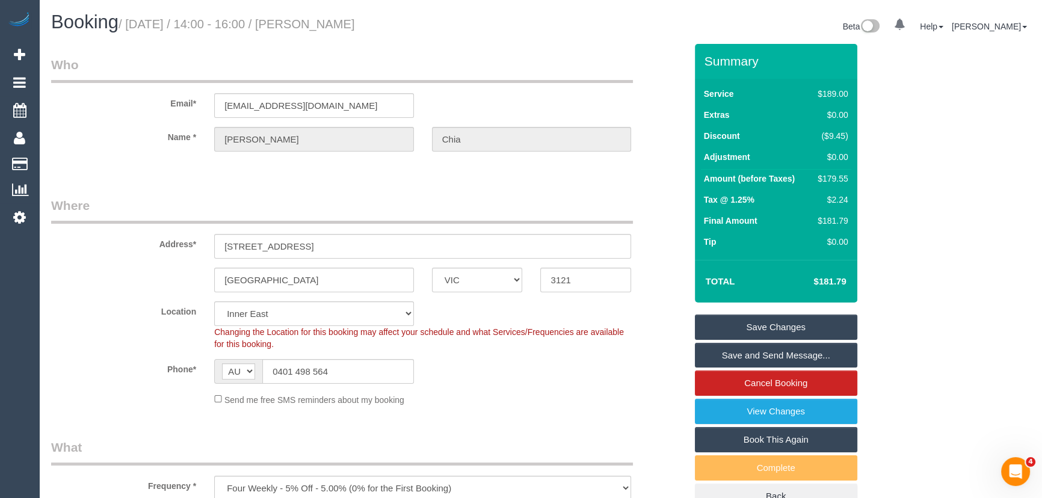
type textarea "Estimated time: 3-3.5 hours"
click at [342, 20] on small "/ [DATE] / 14:00 - 16:00 / [PERSON_NAME]" at bounding box center [237, 23] width 236 height 13
copy small "[PERSON_NAME]"
click at [744, 352] on link "Save and Send Message..." at bounding box center [776, 355] width 162 height 25
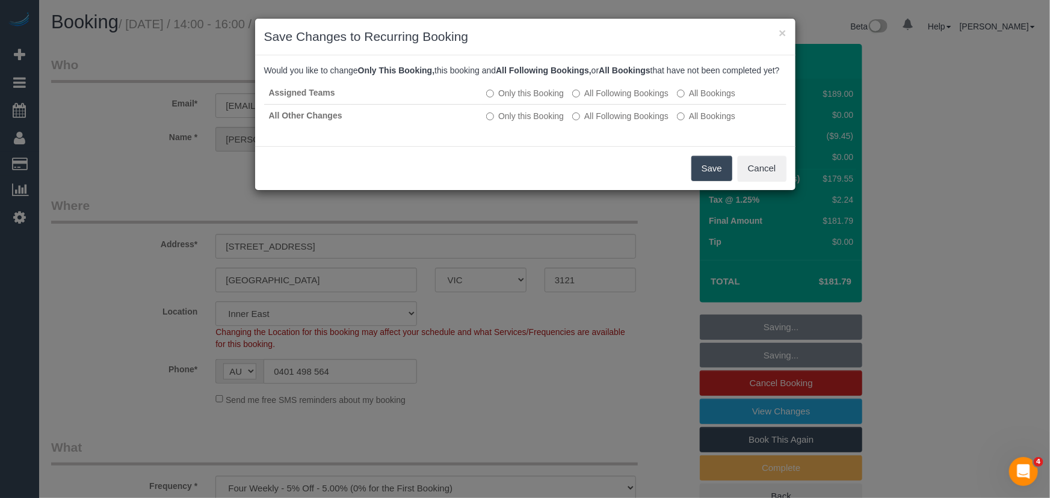
click at [709, 181] on button "Save" at bounding box center [711, 168] width 41 height 25
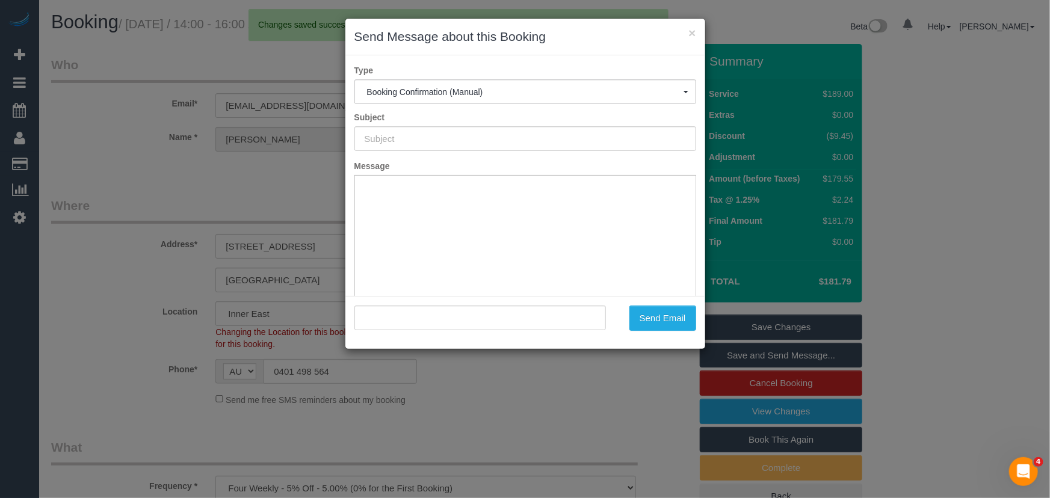
type input "Booking Confirmed"
type input ""[PERSON_NAME]" <[EMAIL_ADDRESS][DOMAIN_NAME]>"
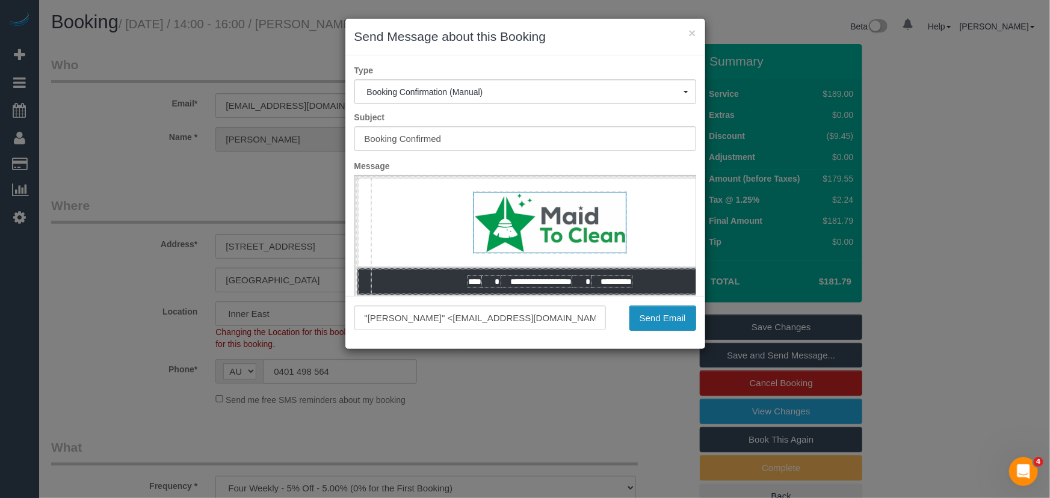
click at [668, 324] on button "Send Email" at bounding box center [662, 318] width 67 height 25
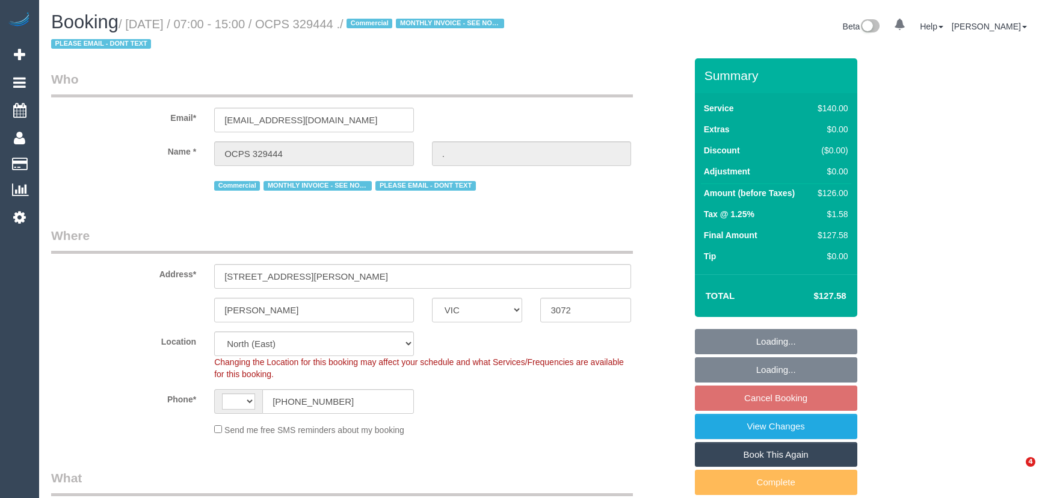
select select "VIC"
select select "object:629"
select select "number:28"
select select "string:AU"
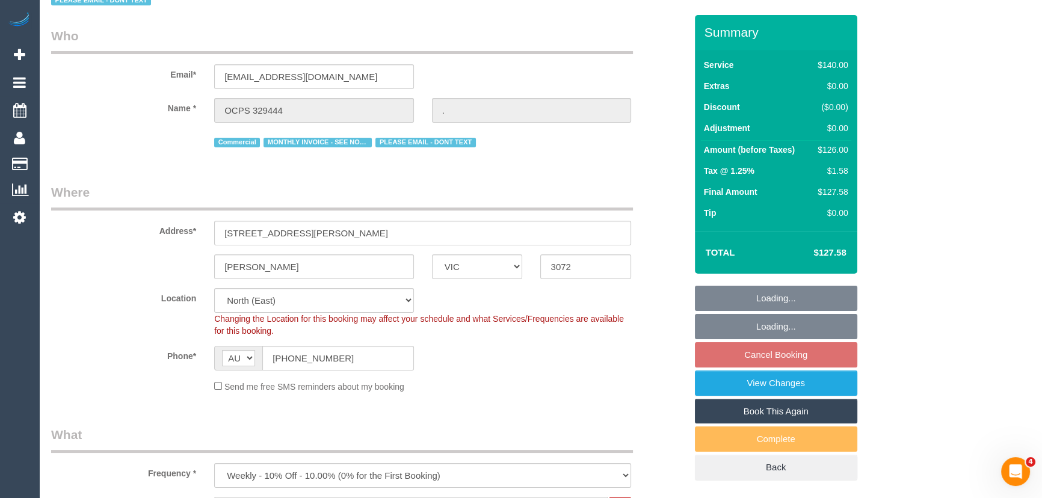
select select "object:885"
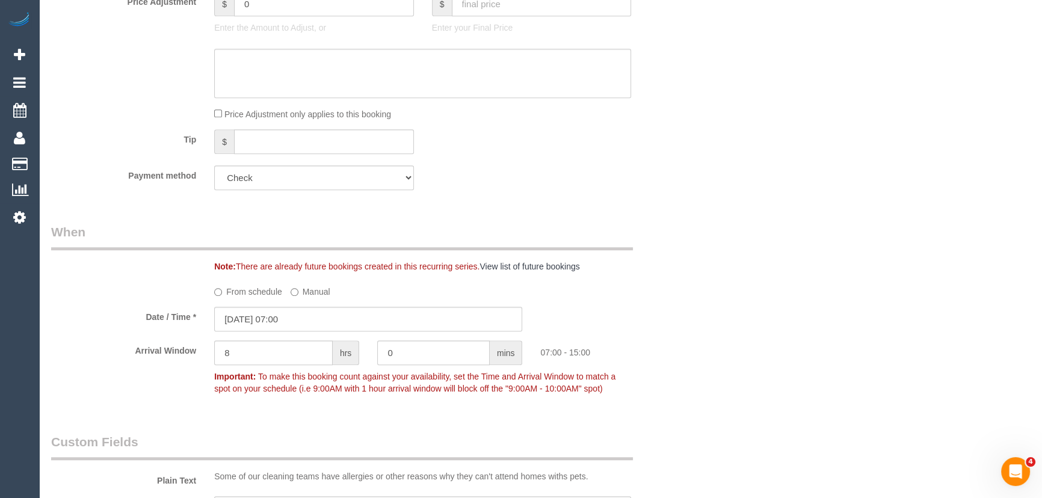
scroll to position [1149, 0]
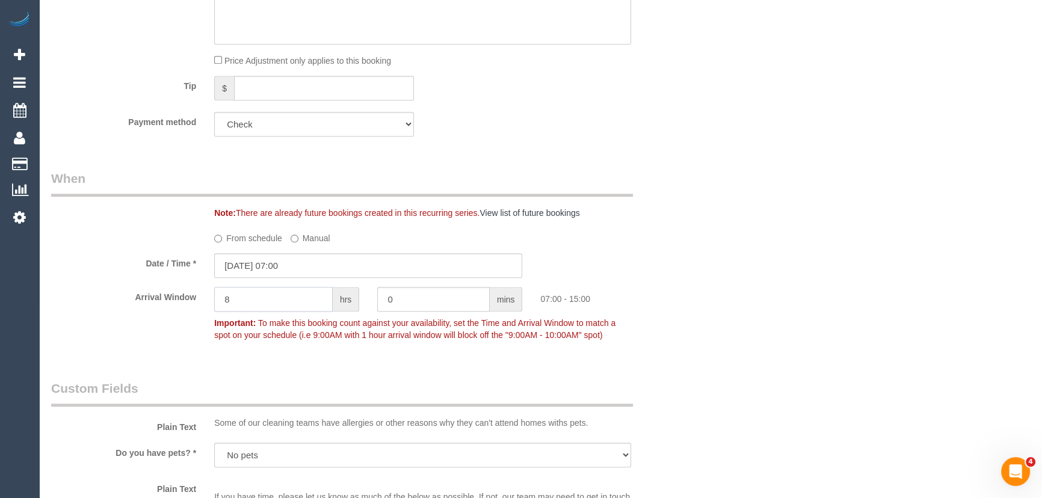
click at [270, 307] on input "8" at bounding box center [273, 299] width 119 height 25
click at [274, 306] on input "8" at bounding box center [273, 299] width 119 height 25
type input "9"
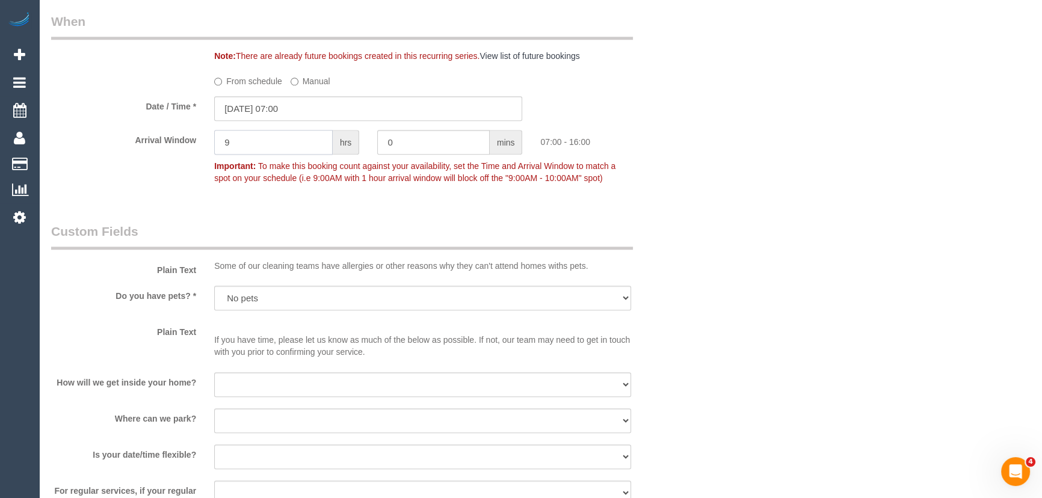
scroll to position [1312, 0]
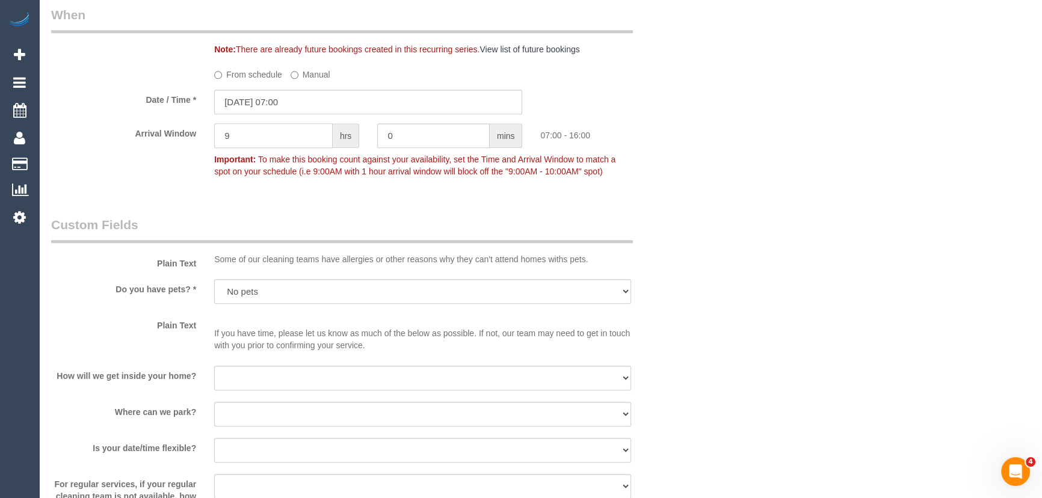
click at [250, 141] on input "9" at bounding box center [273, 135] width 119 height 25
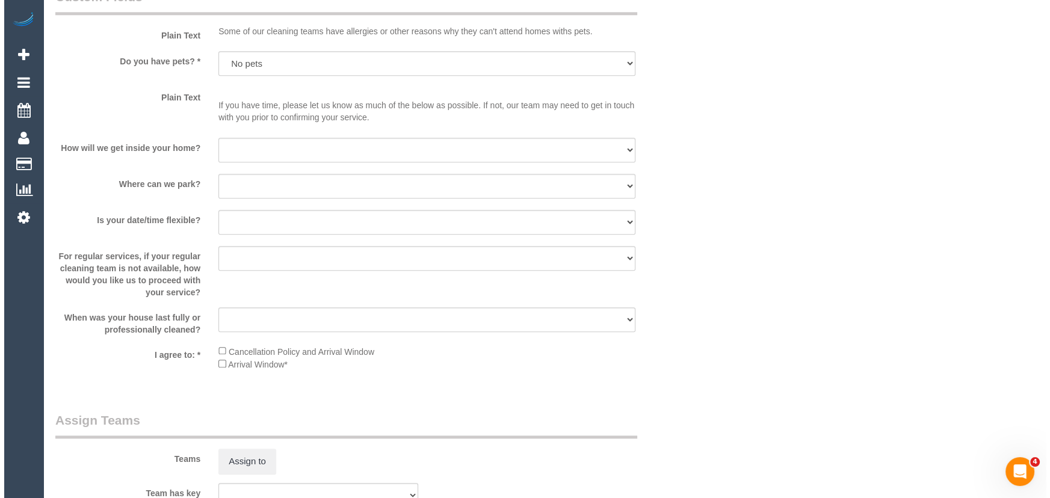
scroll to position [1641, 0]
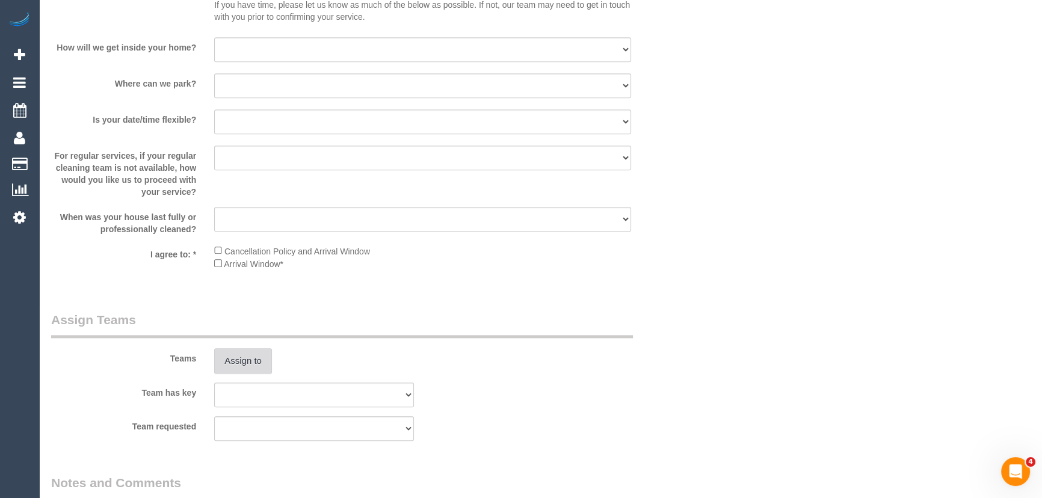
type input "2"
click at [250, 366] on button "Assign to" at bounding box center [243, 360] width 58 height 25
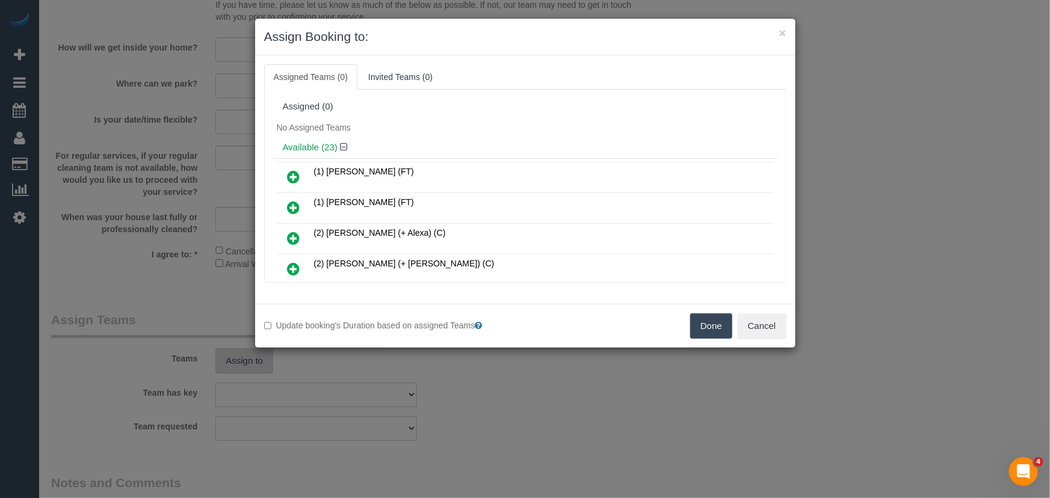
scroll to position [1187, 0]
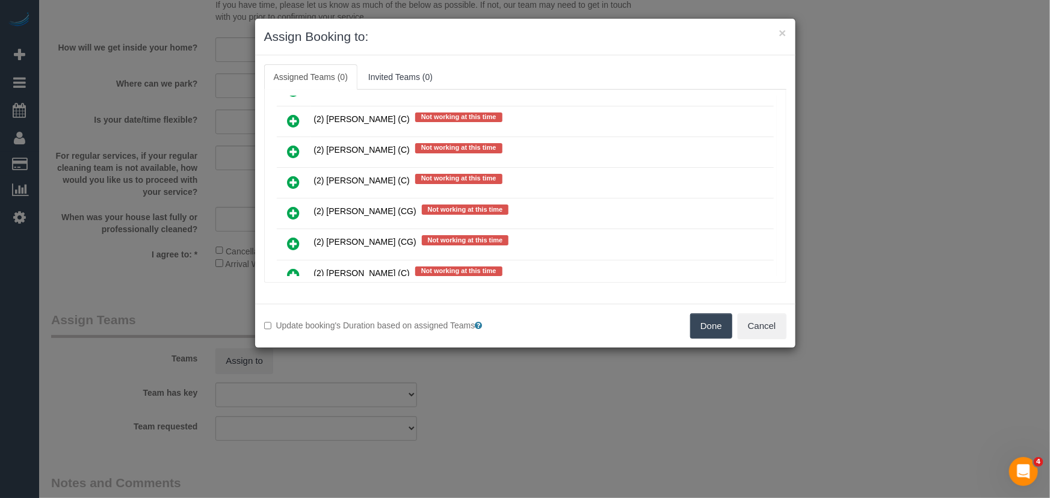
click at [294, 206] on icon at bounding box center [294, 213] width 13 height 14
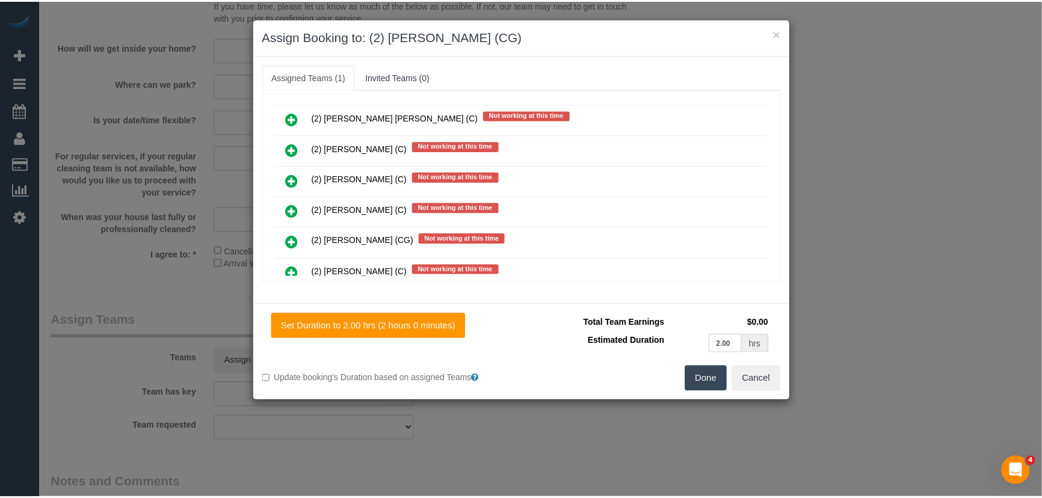
scroll to position [1216, 0]
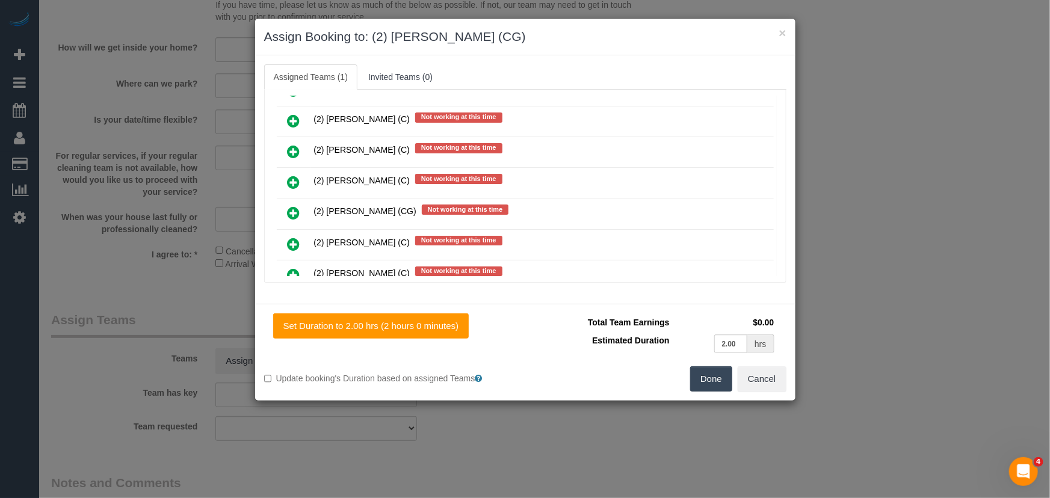
click at [717, 382] on button "Done" at bounding box center [711, 378] width 42 height 25
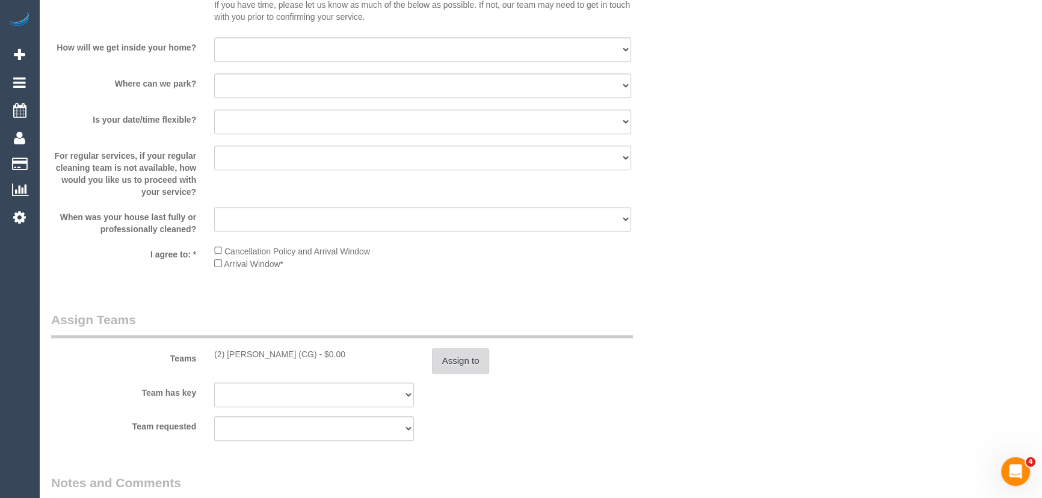
click at [463, 363] on button "Assign to" at bounding box center [461, 360] width 58 height 25
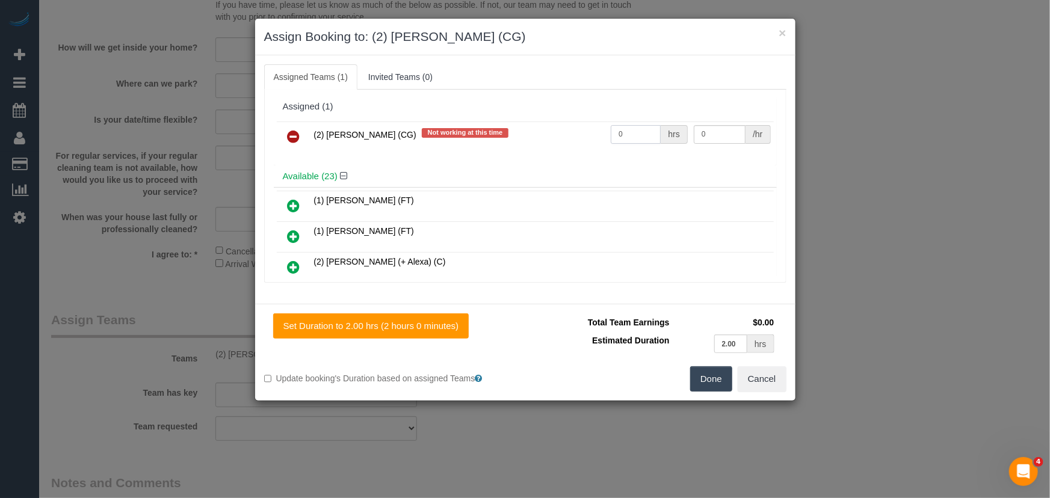
click at [638, 138] on input "0" at bounding box center [636, 134] width 50 height 19
type input "2"
type input "41.25"
click at [713, 377] on button "Done" at bounding box center [711, 378] width 42 height 25
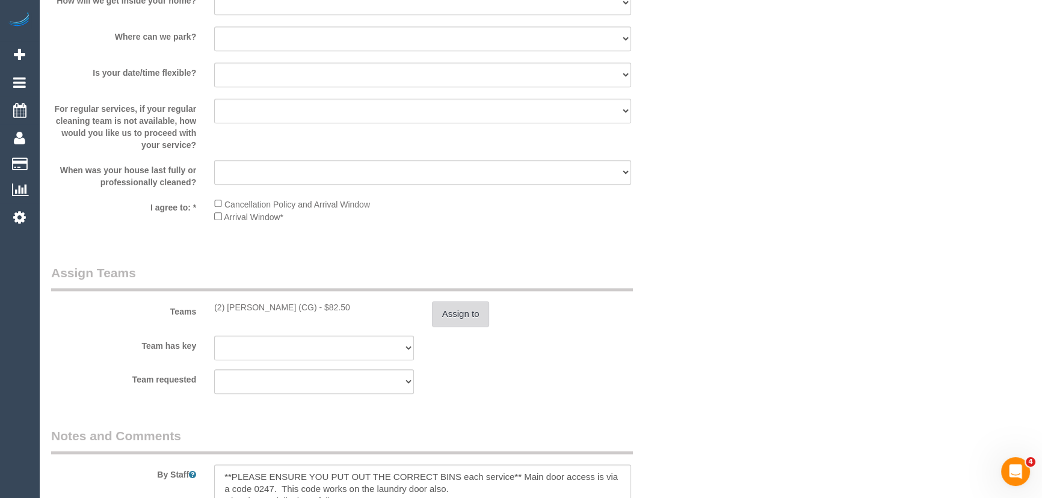
scroll to position [1750, 0]
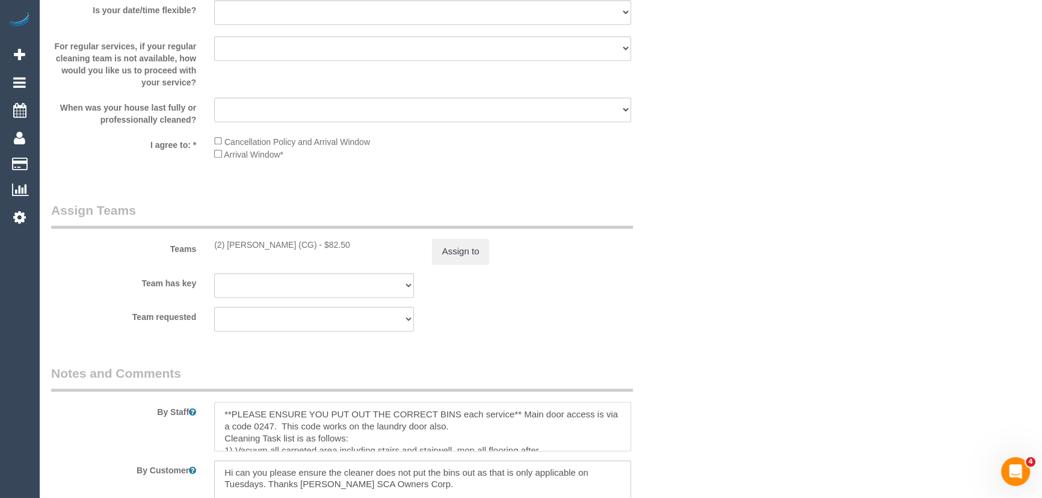
click at [217, 412] on textarea at bounding box center [422, 426] width 417 height 49
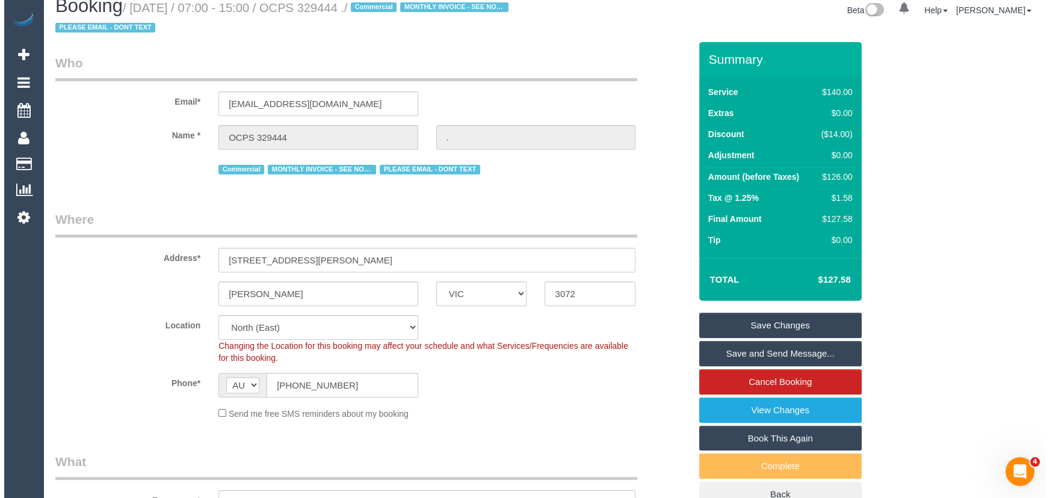
scroll to position [0, 0]
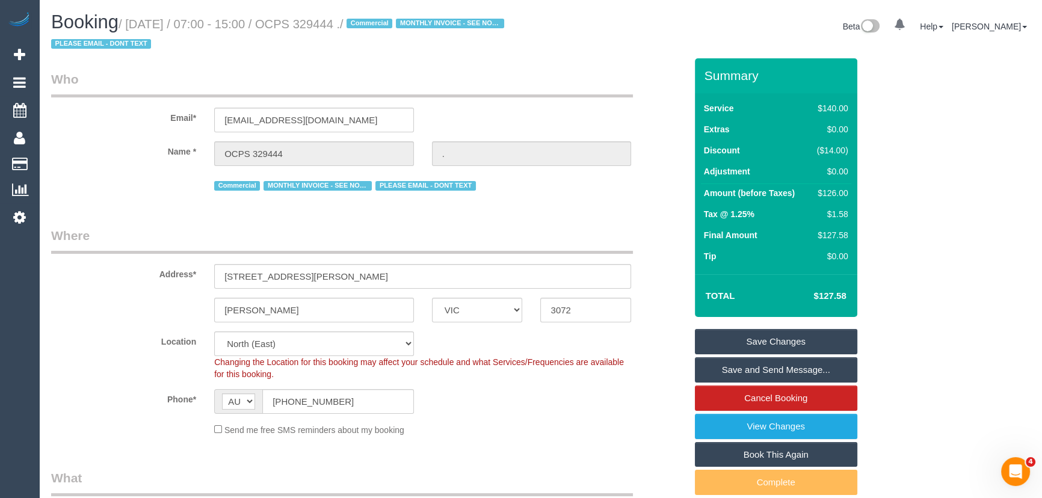
type textarea "*cover* **PLEASE ENSURE YOU PUT OUT THE CORRECT BINS each service** Main door a…"
click at [352, 28] on small "/ [DATE] / 07:00 - 15:00 / OCPS 329444 . / Commercial MONTHLY INVOICE - SEE NOT…" at bounding box center [279, 34] width 457 height 34
copy small "OCPS 329444"
click at [756, 367] on link "Save and Send Message..." at bounding box center [776, 369] width 162 height 25
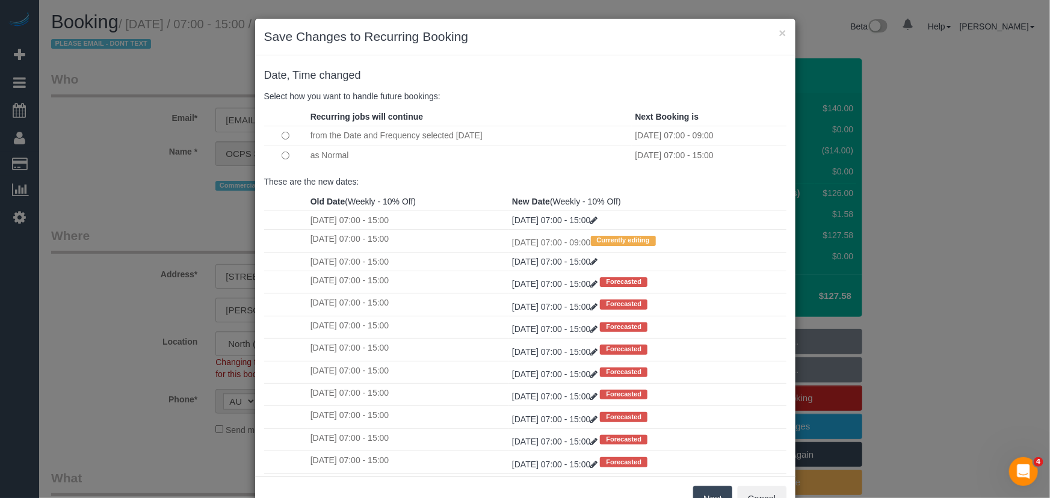
click at [711, 494] on button "Next" at bounding box center [712, 498] width 39 height 25
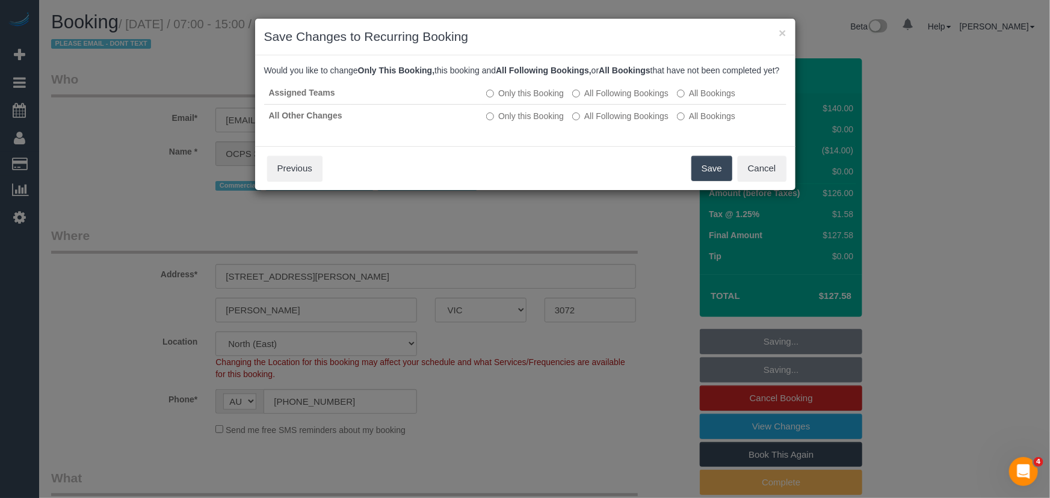
click at [705, 181] on button "Save" at bounding box center [711, 168] width 41 height 25
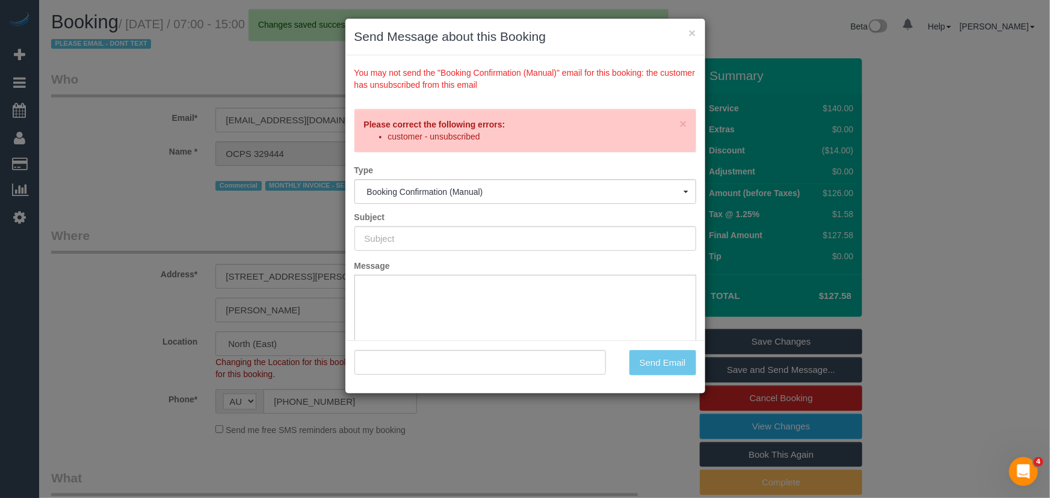
click at [602, 440] on div "× Send Message about this Booking You may not send the "Booking Confirmation (M…" at bounding box center [525, 249] width 1050 height 498
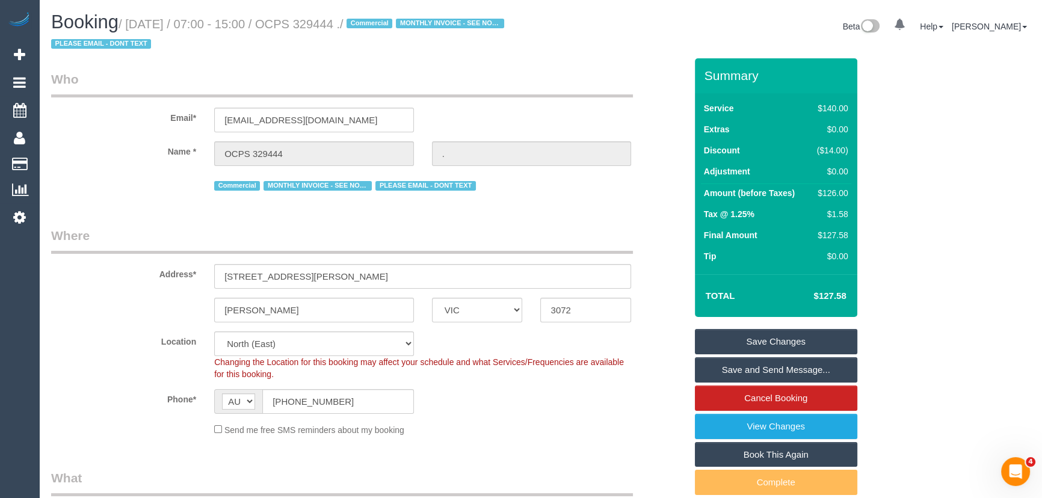
click at [779, 342] on link "Save Changes" at bounding box center [776, 341] width 162 height 25
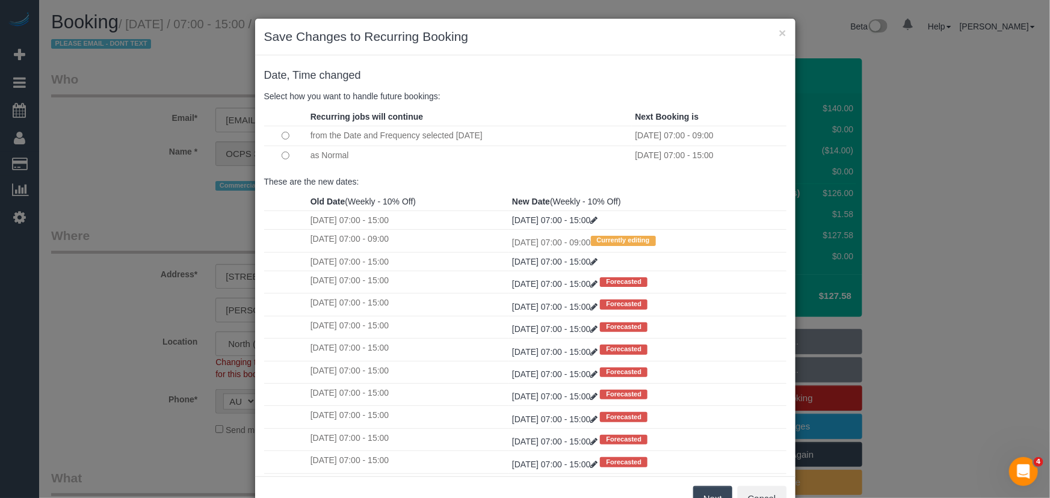
click at [715, 493] on button "Next" at bounding box center [712, 498] width 39 height 25
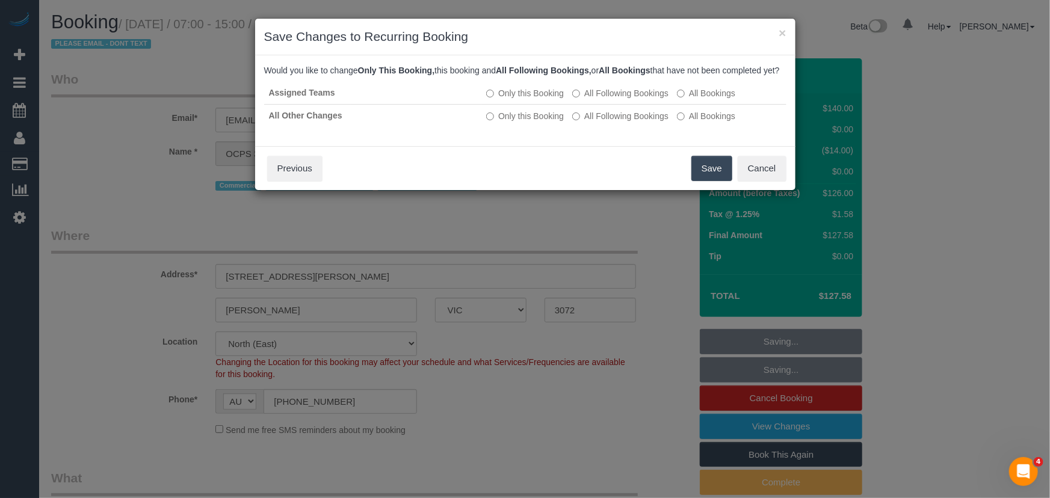
click at [714, 181] on button "Save" at bounding box center [711, 168] width 41 height 25
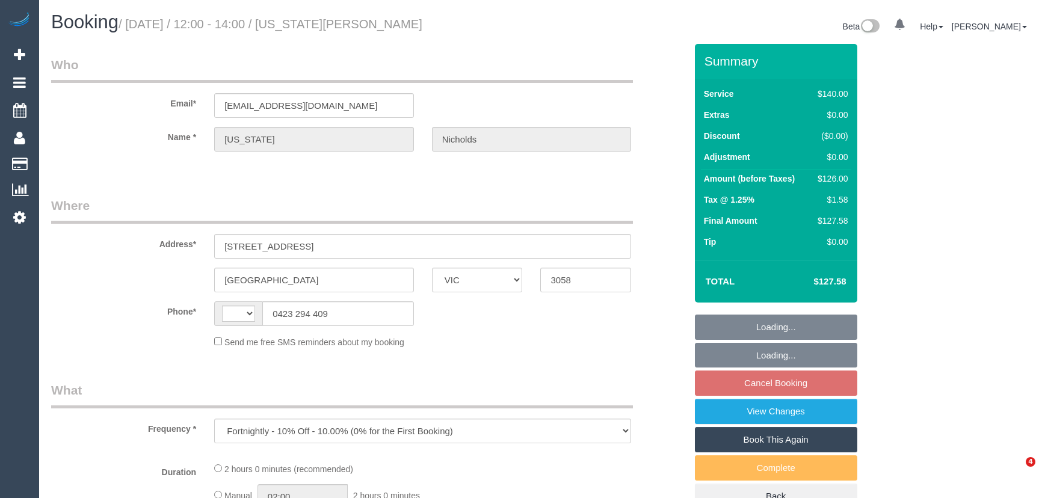
select select "VIC"
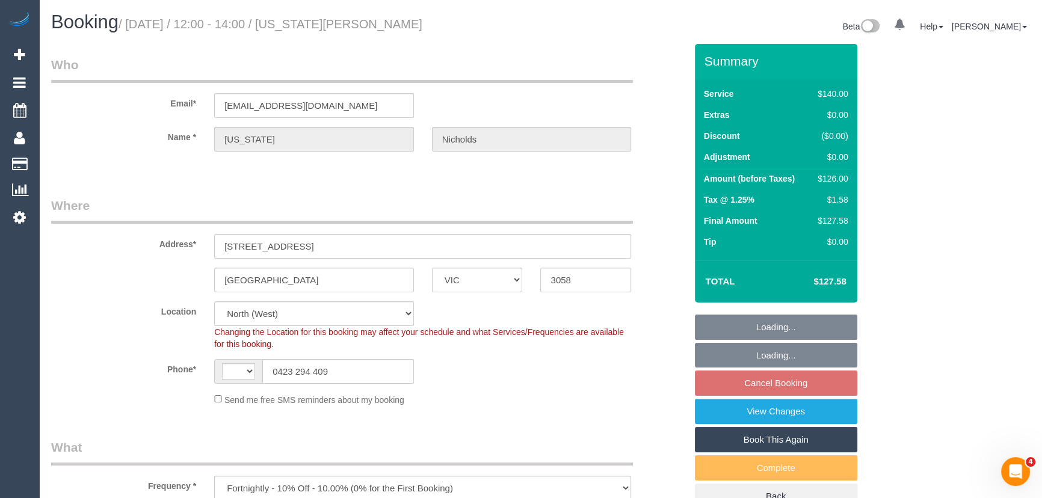
select select "object:860"
select select "string:AU"
select select "string:stripe-pm_1MlQ2w2GScqysDRViyuit85G"
select select "number:28"
select select "number:15"
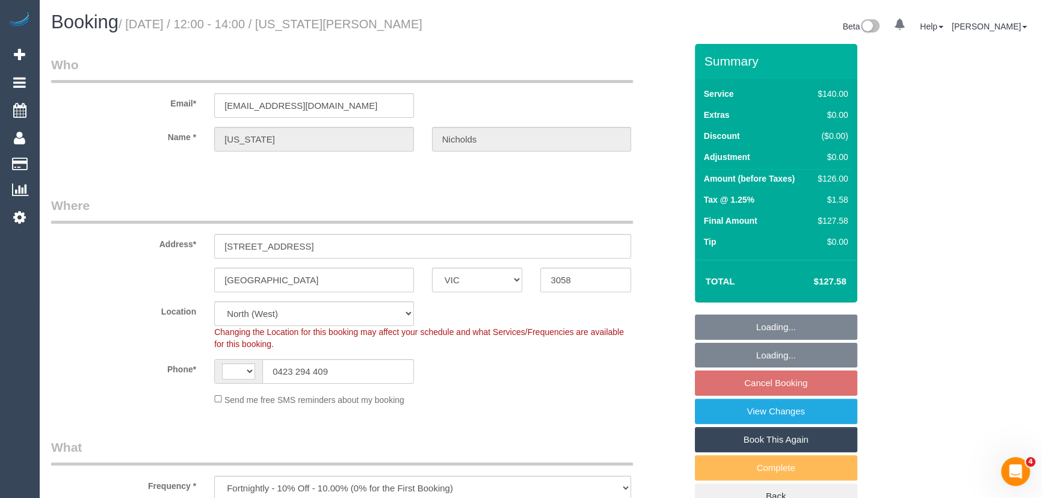
select select "number:19"
select select "number:24"
select select "number:35"
select select "number:11"
select select "spot4"
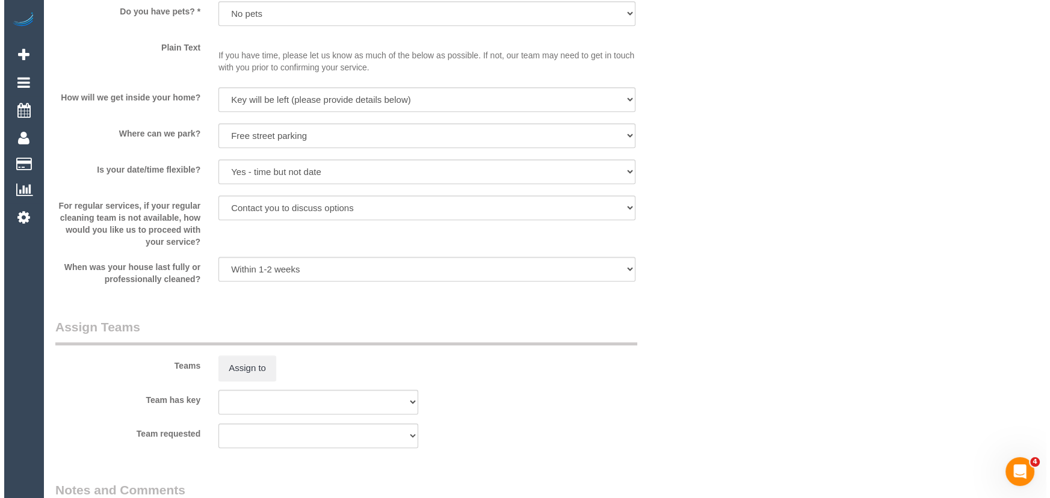
scroll to position [1586, 0]
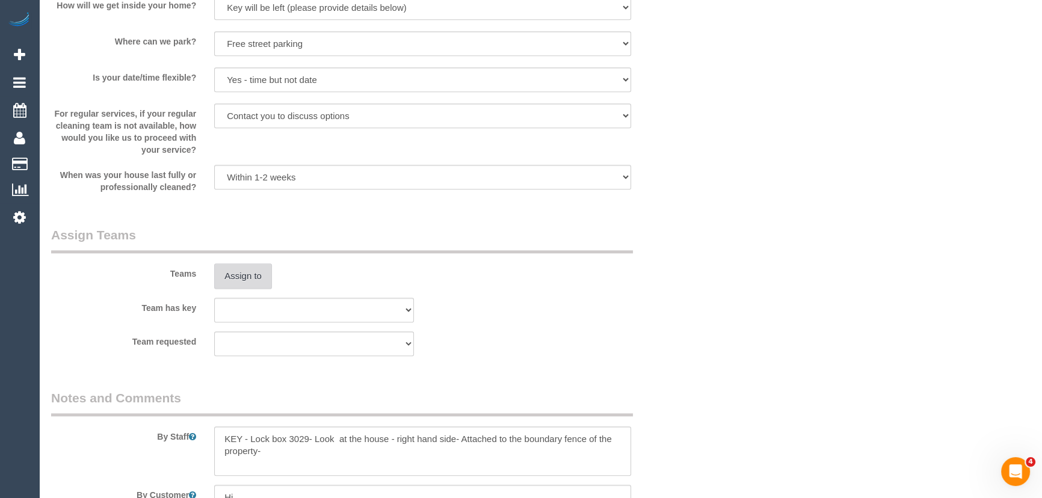
click at [244, 281] on button "Assign to" at bounding box center [243, 276] width 58 height 25
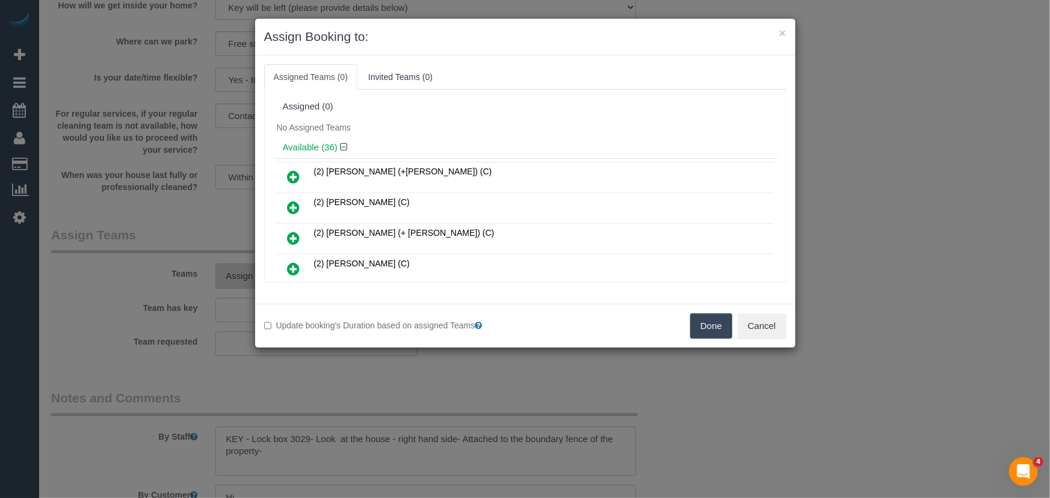
scroll to position [165, 0]
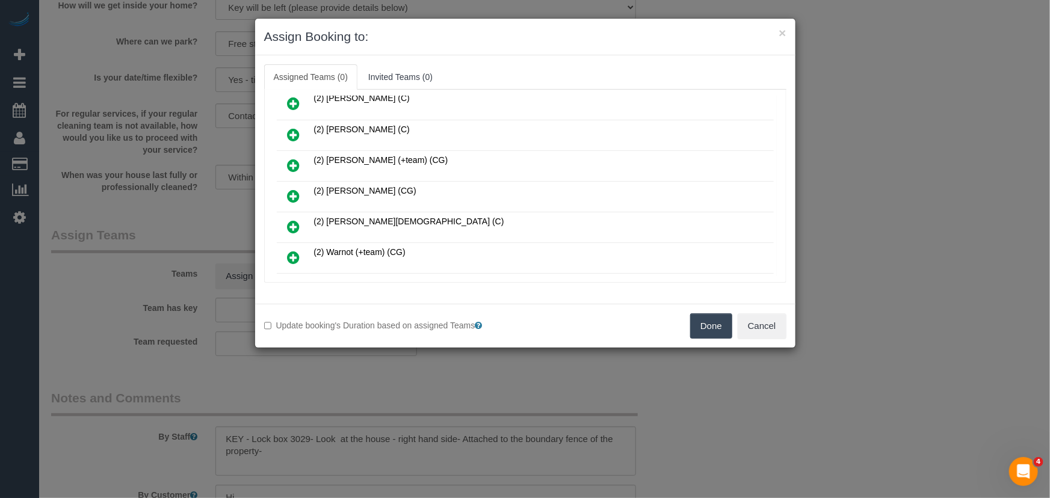
click at [292, 189] on icon at bounding box center [294, 196] width 13 height 14
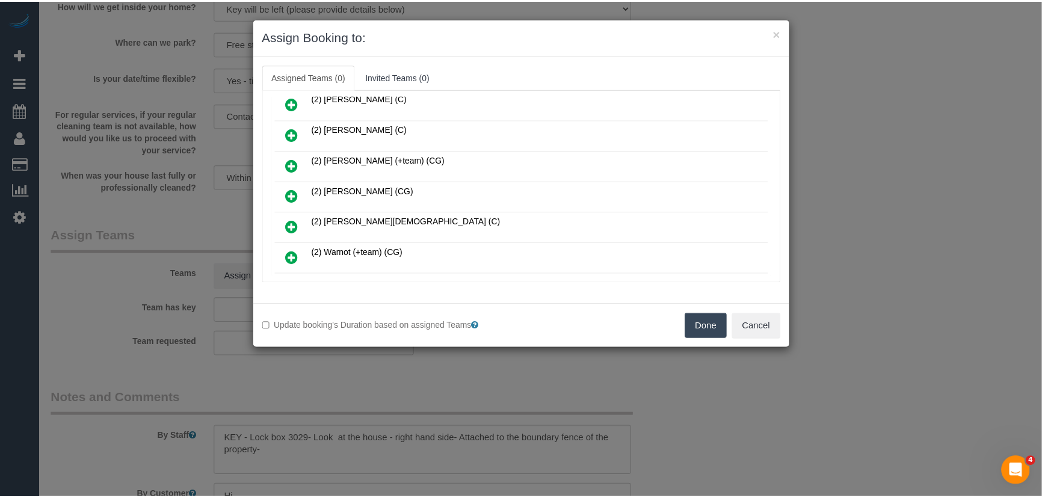
scroll to position [193, 0]
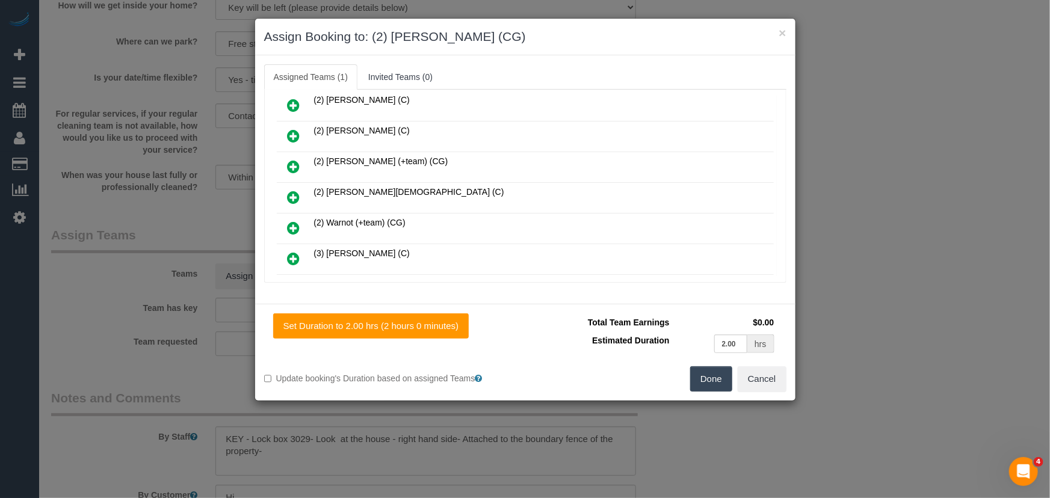
click at [716, 383] on button "Done" at bounding box center [711, 378] width 42 height 25
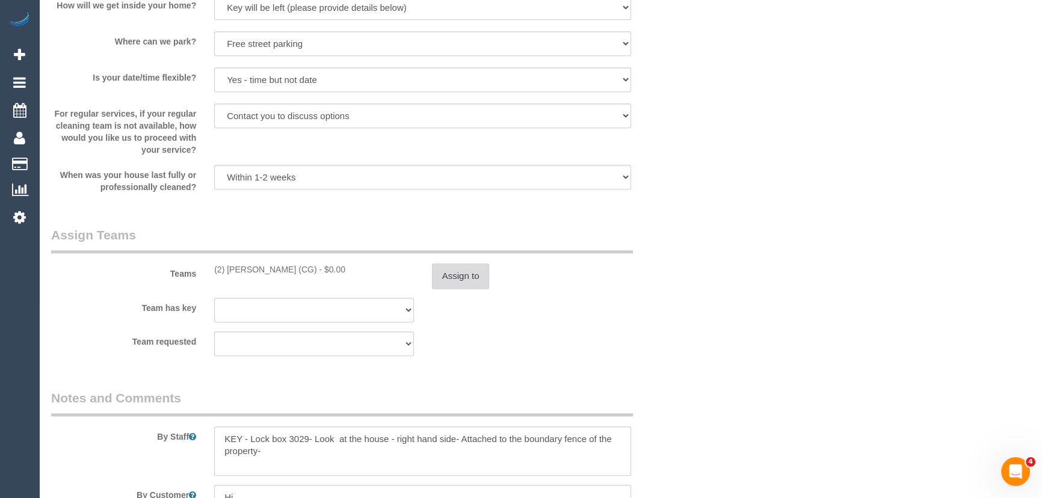
click at [472, 276] on button "Assign to" at bounding box center [461, 276] width 58 height 25
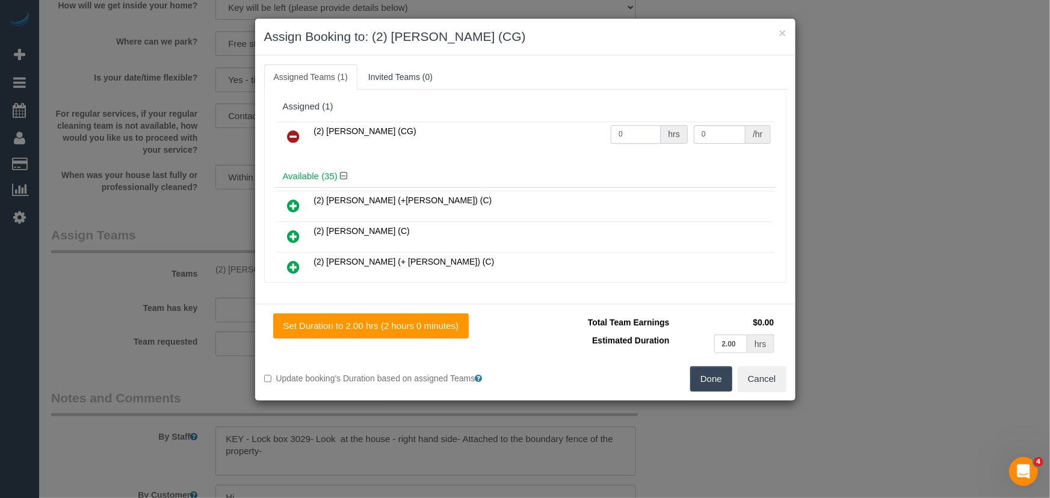
click at [640, 132] on input "0" at bounding box center [636, 134] width 50 height 19
type input "2"
type input "41.25"
click at [706, 373] on button "Done" at bounding box center [711, 378] width 42 height 25
click at [706, 373] on div "Done Cancel" at bounding box center [660, 378] width 270 height 25
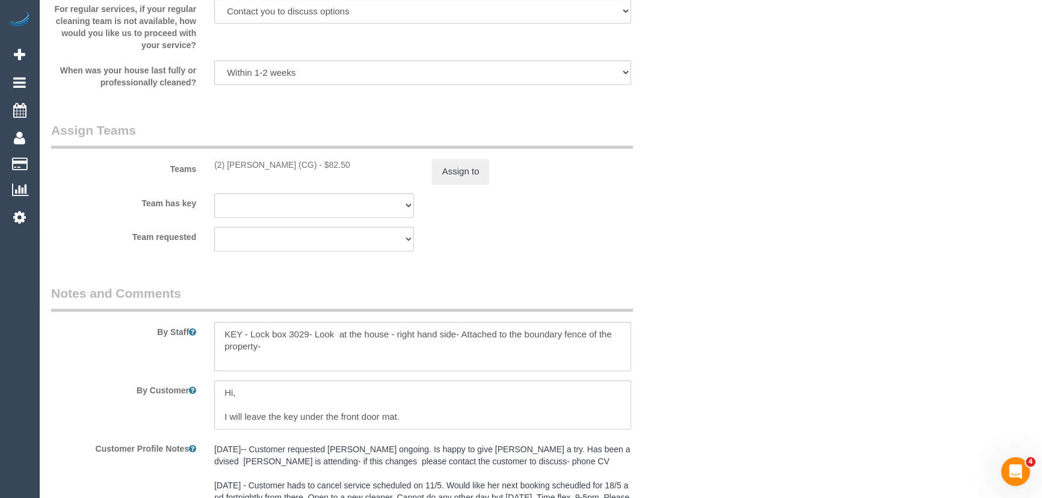
scroll to position [1696, 0]
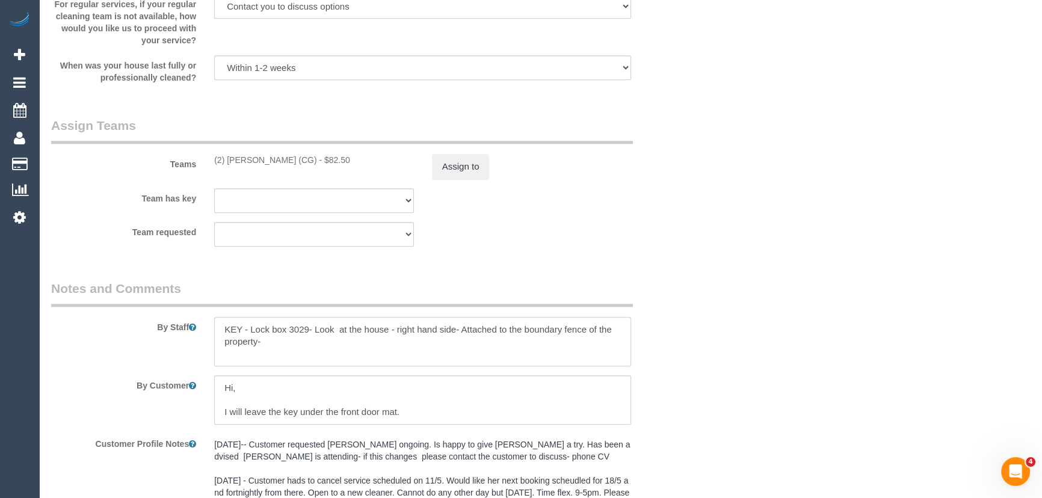
click at [219, 325] on textarea at bounding box center [422, 341] width 417 height 49
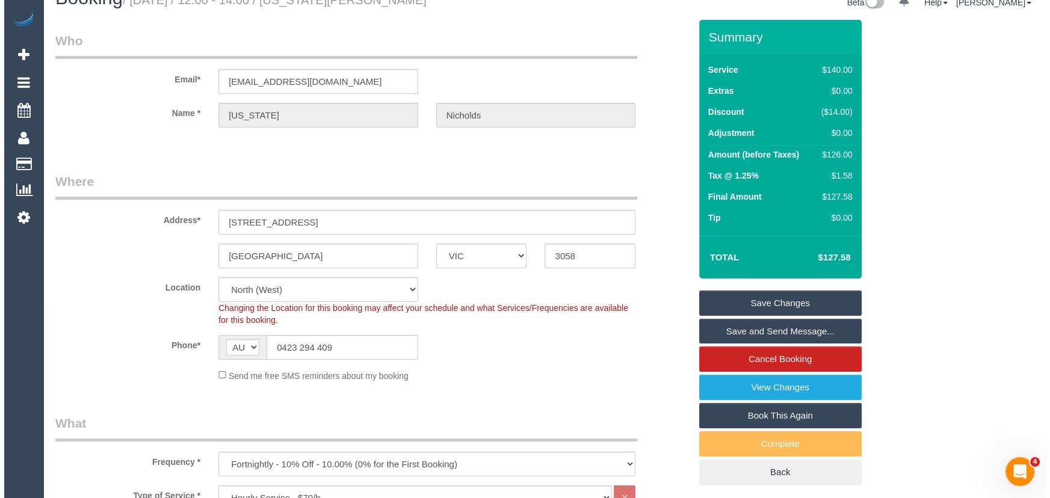
scroll to position [0, 0]
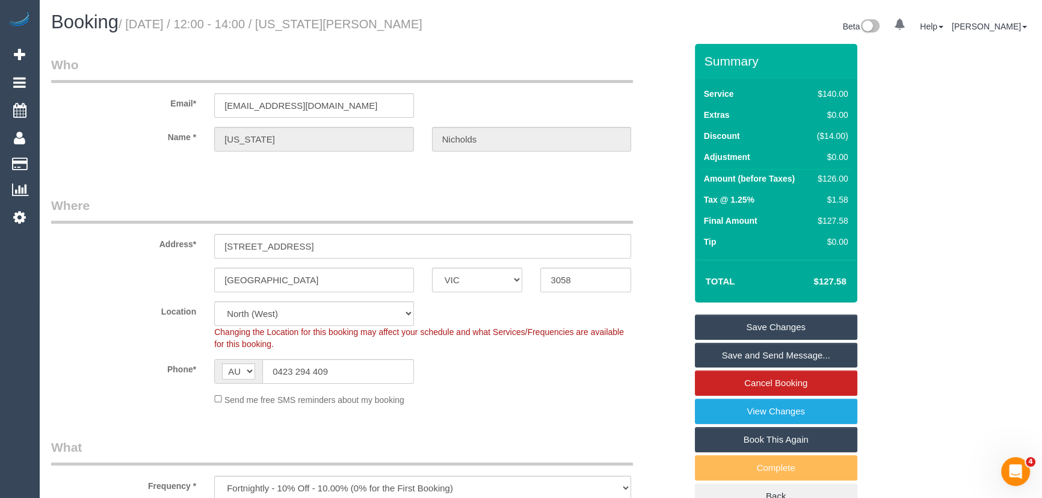
type textarea "*cover* KEY - Lock box 3029- Look at the house - right hand side- Attached to t…"
click at [356, 19] on small "/ September 30, 2025 / 12:00 - 14:00 / Georgia Nicholds" at bounding box center [271, 23] width 304 height 13
copy small "Georgia Nicholds"
click at [764, 358] on link "Save and Send Message..." at bounding box center [776, 355] width 162 height 25
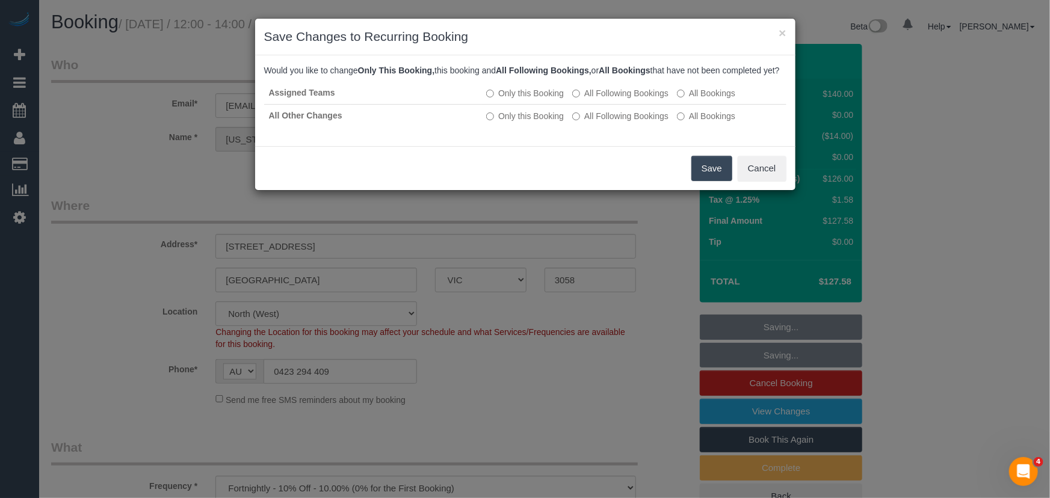
click at [700, 181] on button "Save" at bounding box center [711, 168] width 41 height 25
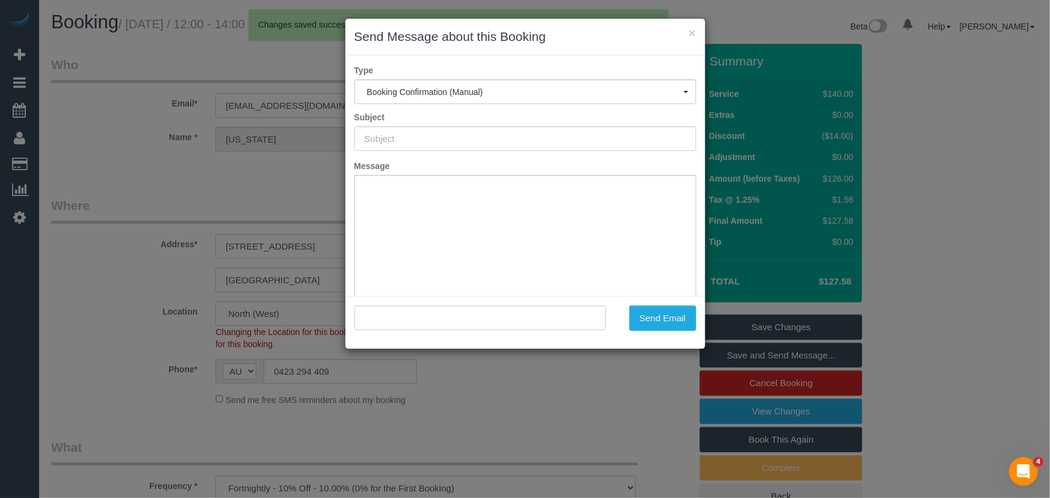
type input "Booking Confirmed"
type input ""Georgia Nicholds" <georgiamerritt@hotmail.com>"
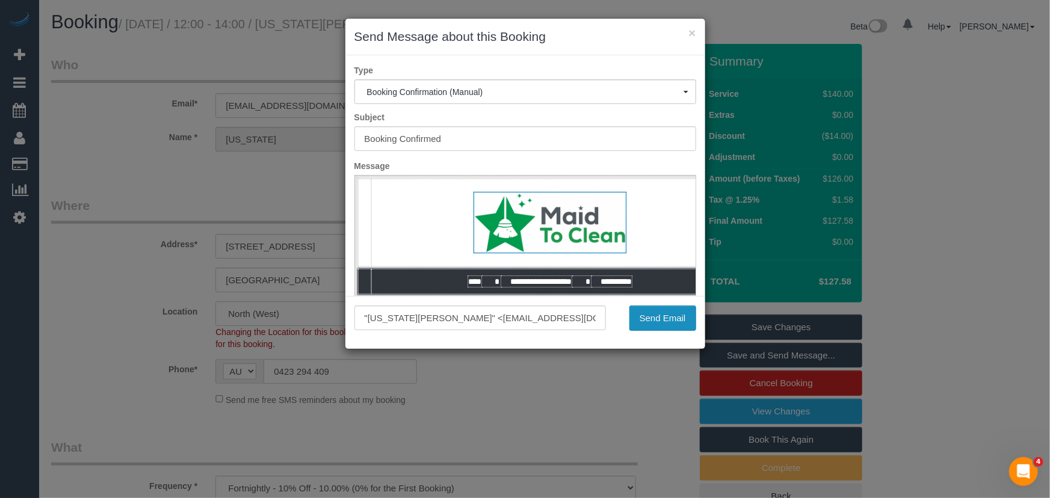
click at [660, 324] on button "Send Email" at bounding box center [662, 318] width 67 height 25
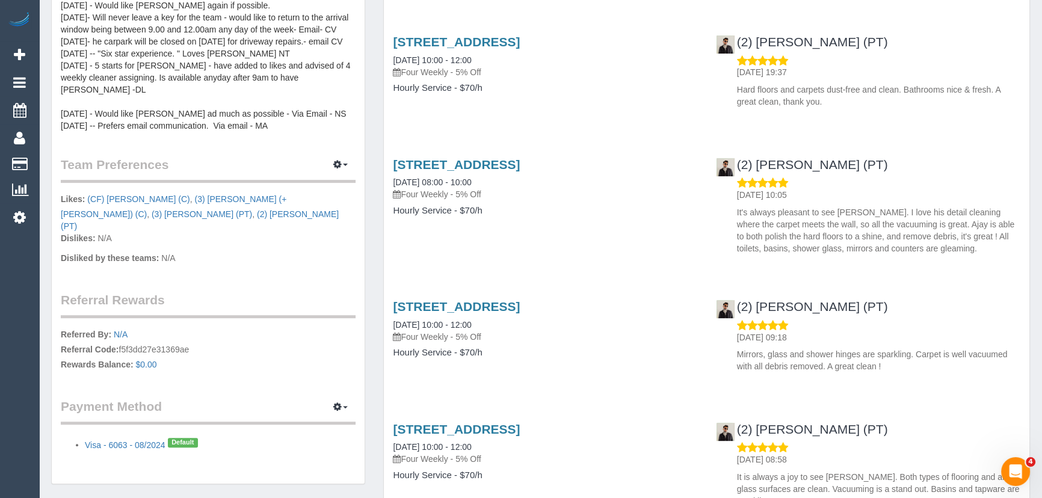
scroll to position [328, 0]
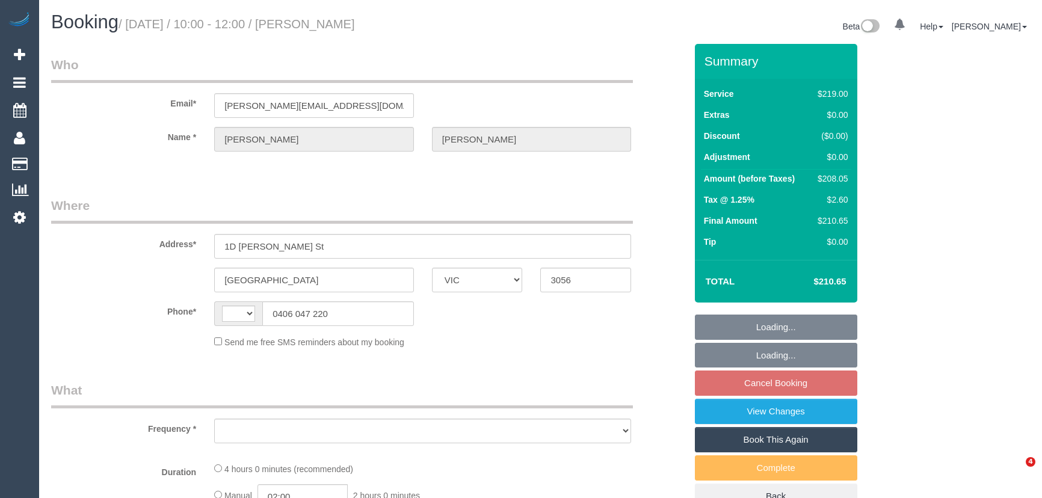
select select "VIC"
select select "string:AU"
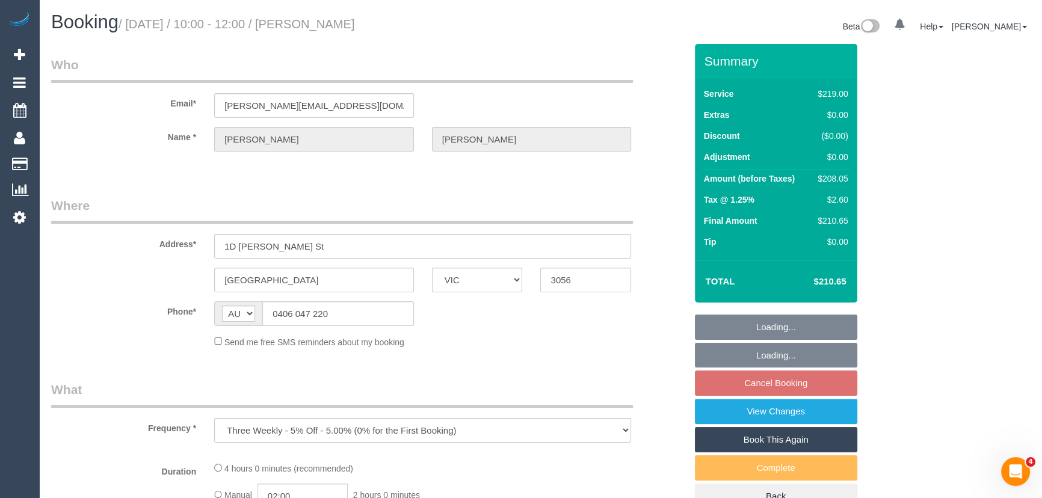
select select "object:776"
select select "string:stripe-pm_1PhN4Y2GScqysDRVEDNSLRzP"
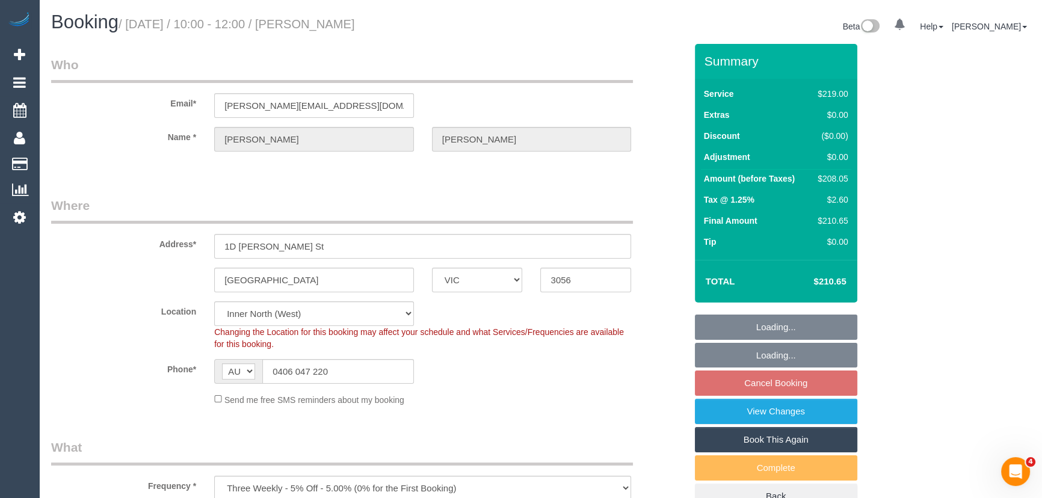
select select "spot4"
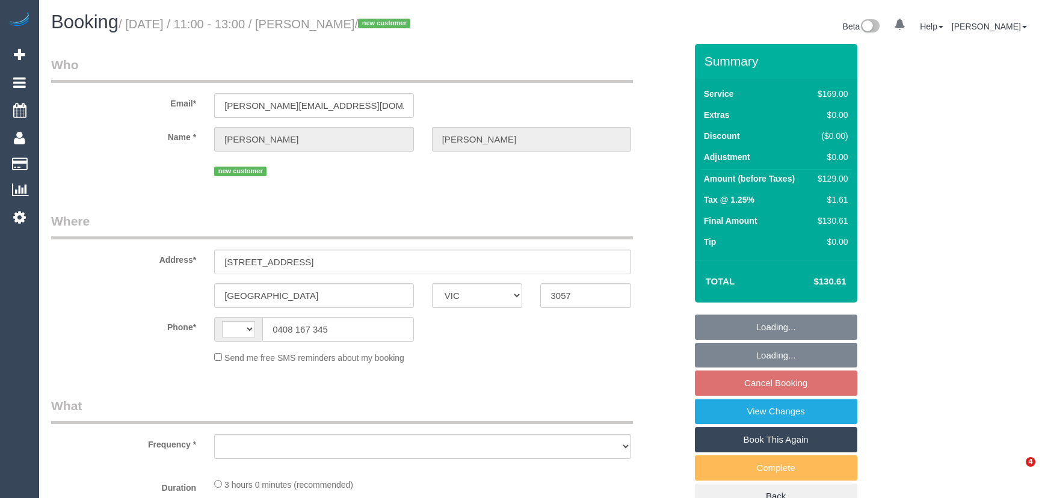
select select "VIC"
select select "string:stripe-pm_1S90Rc2GScqysDRVU8MSFmGc"
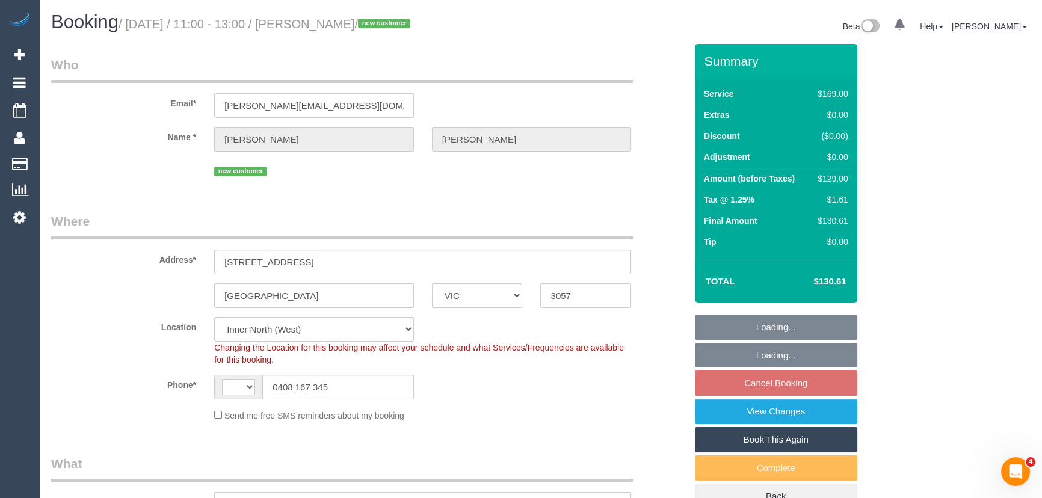
select select "string:AU"
select select "object:1515"
select select "spot5"
select select "number:29"
select select "number:14"
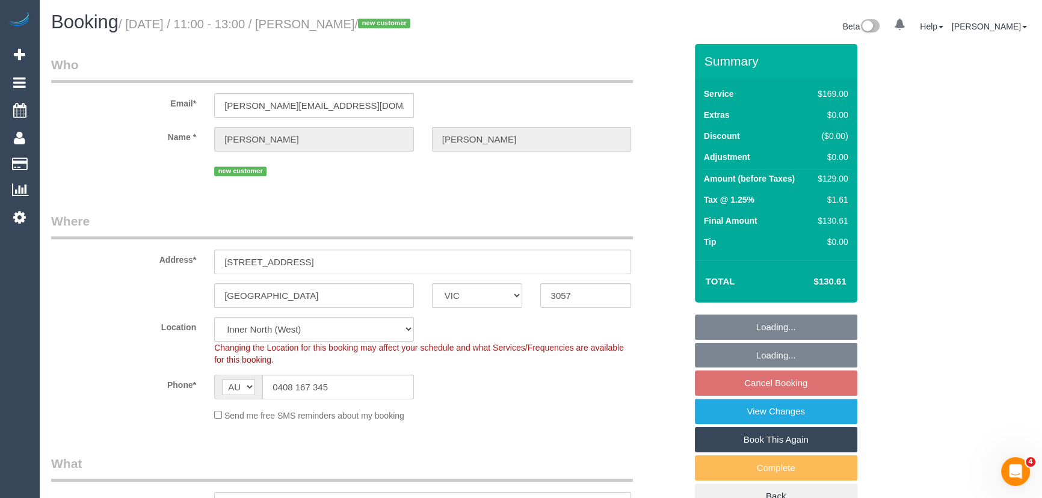
select select "number:19"
select select "number:24"
select select "object:1671"
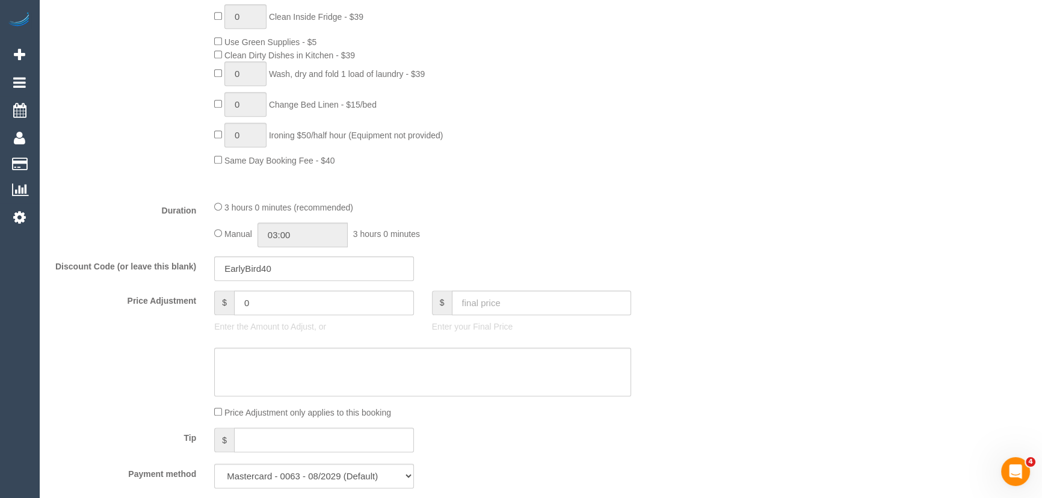
scroll to position [820, 0]
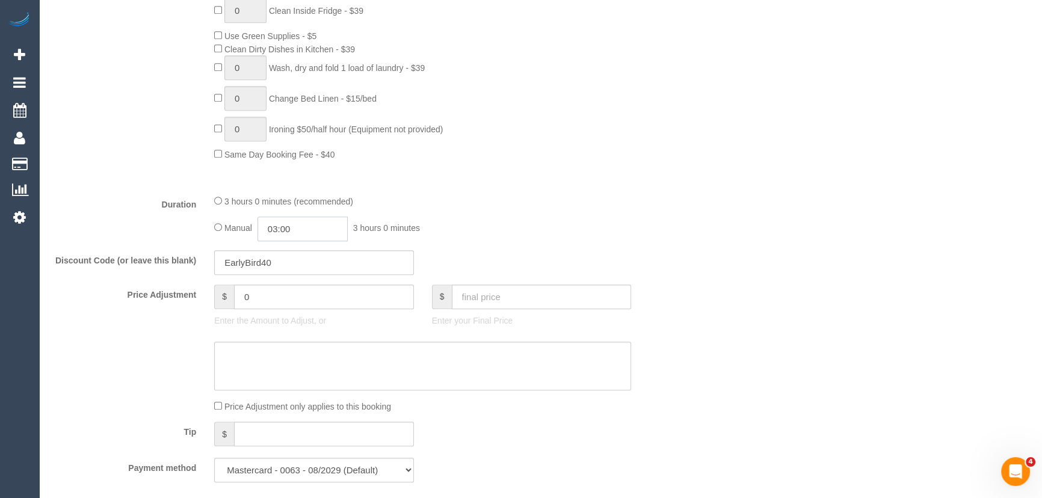
click at [325, 234] on input "03:00" at bounding box center [303, 229] width 90 height 25
click at [292, 252] on li "02:30" at bounding box center [290, 253] width 54 height 16
type input "02:30"
click at [625, 208] on div "3 hours 0 minutes (recommended)" at bounding box center [422, 200] width 417 height 13
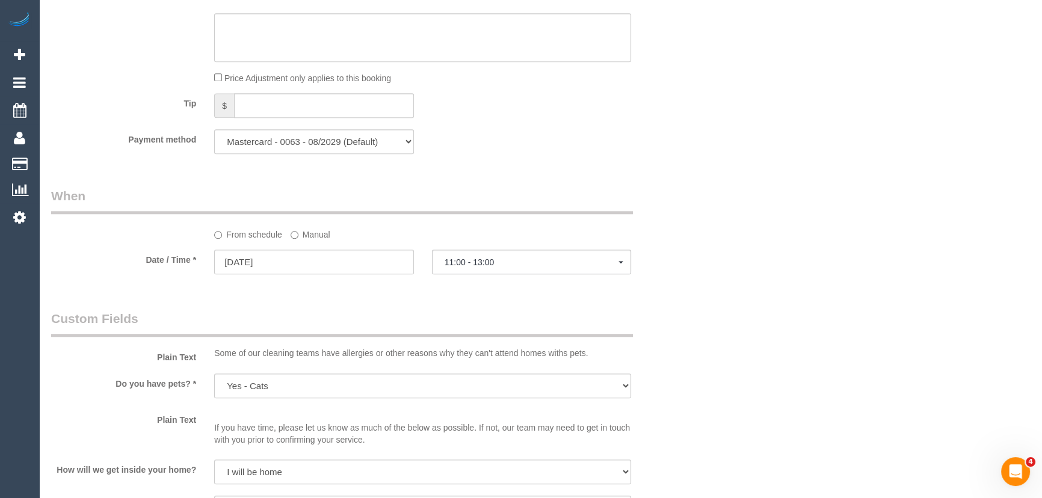
select select "spot45"
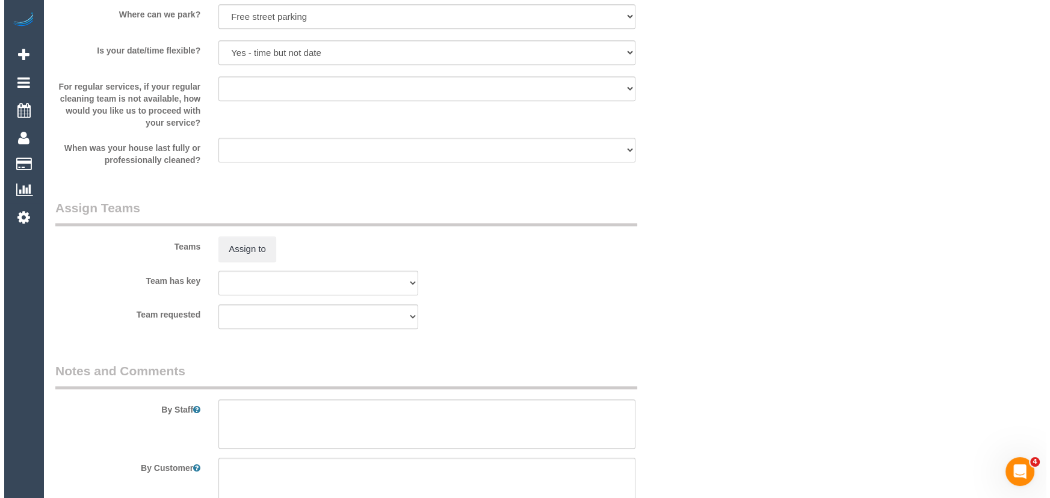
scroll to position [1641, 0]
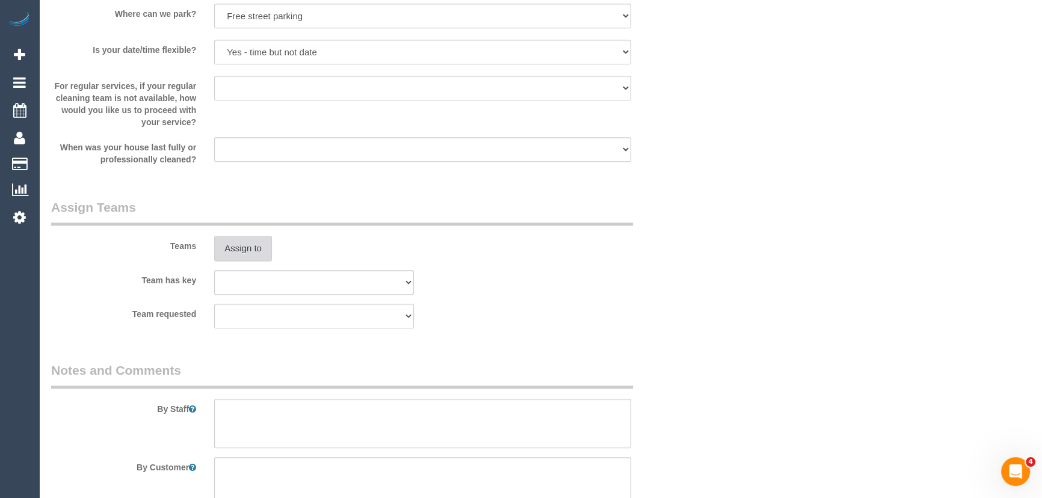
click at [243, 252] on button "Assign to" at bounding box center [243, 248] width 58 height 25
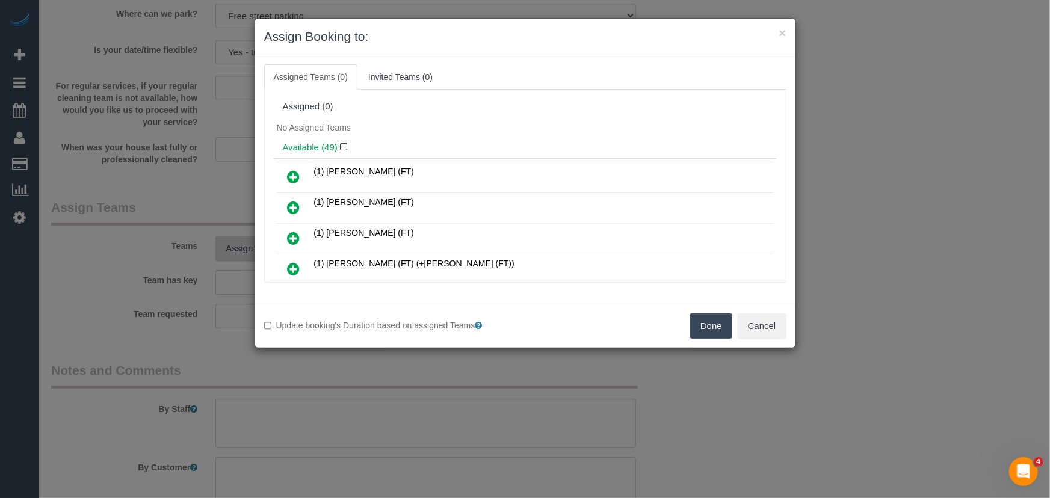
scroll to position [377, 0]
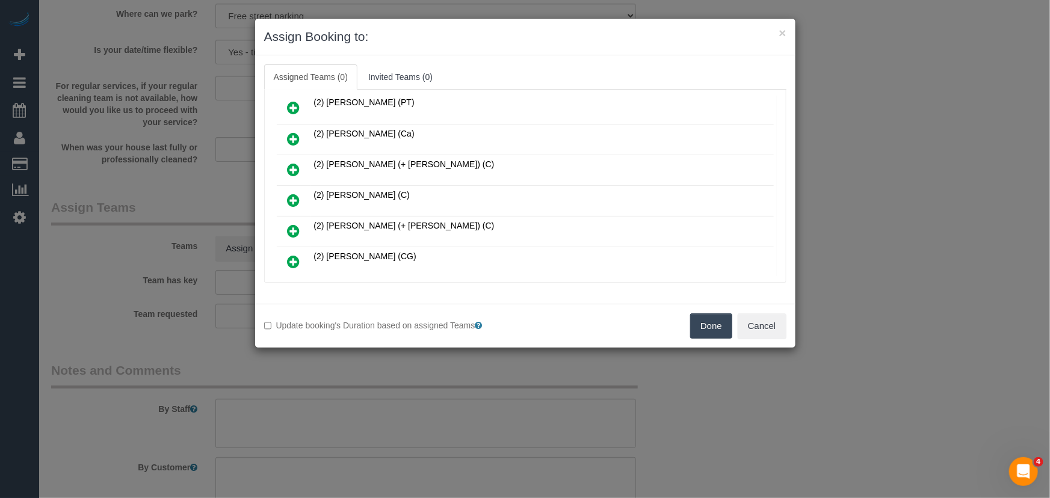
click at [286, 193] on link at bounding box center [294, 201] width 28 height 24
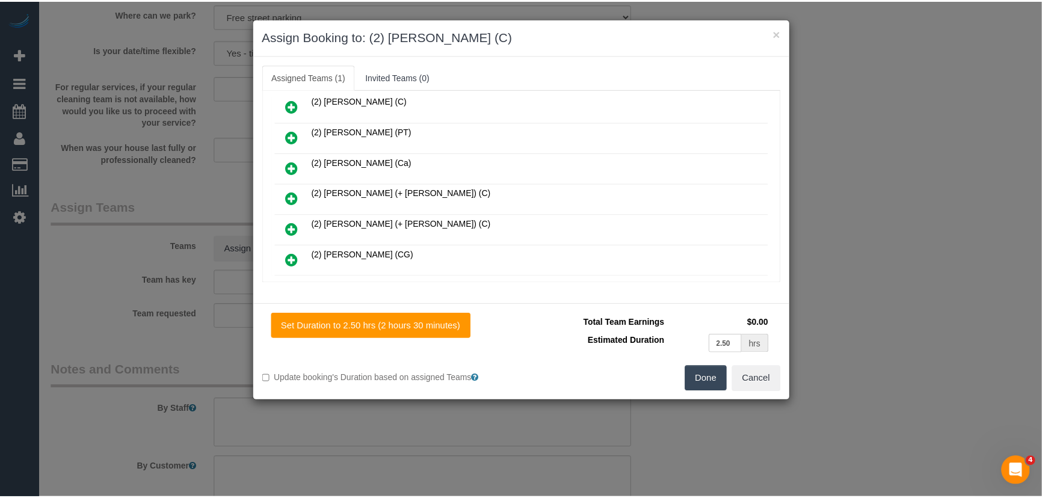
scroll to position [405, 0]
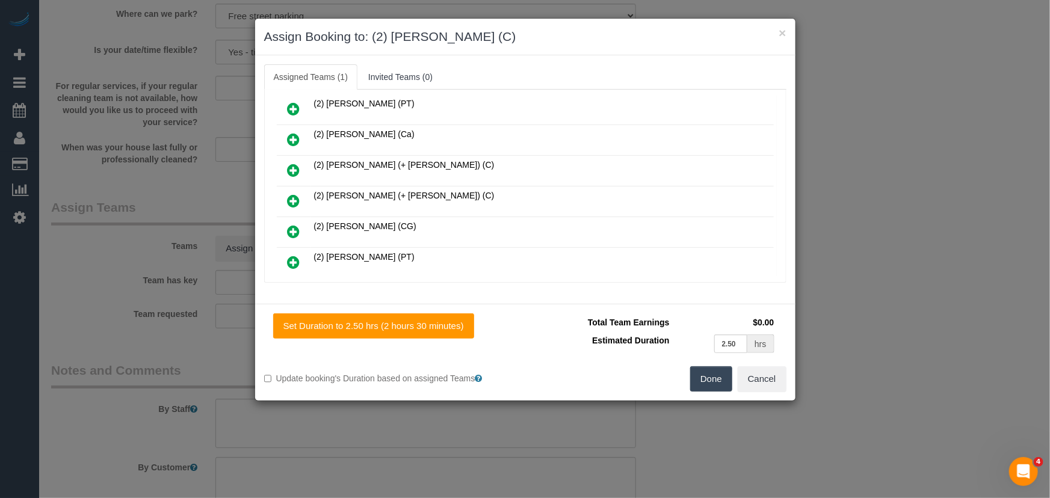
click at [706, 387] on button "Done" at bounding box center [711, 378] width 42 height 25
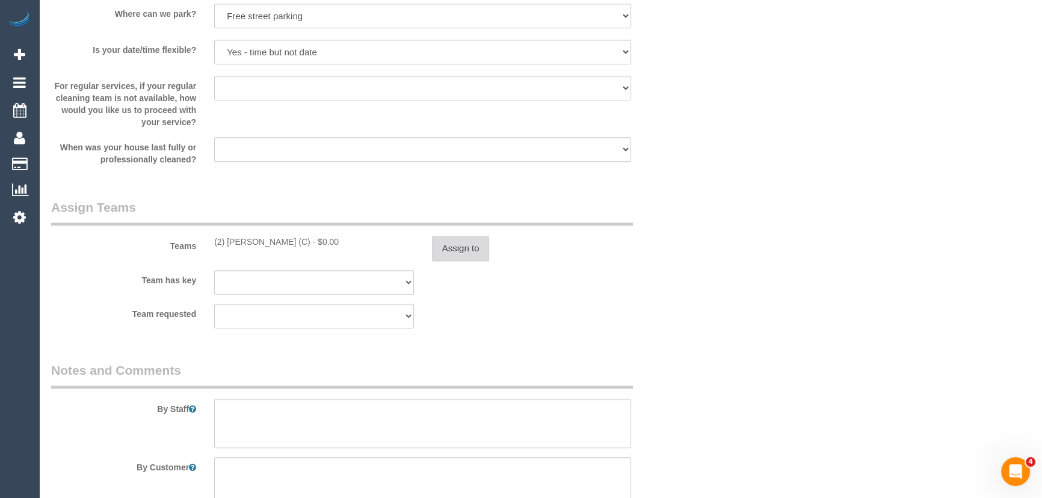
click at [443, 259] on button "Assign to" at bounding box center [461, 248] width 58 height 25
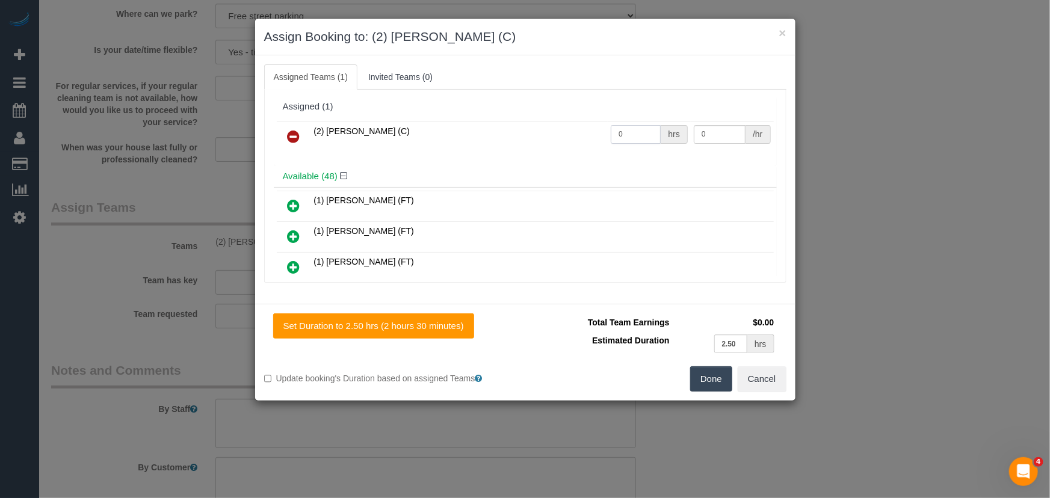
click at [638, 138] on input "0" at bounding box center [636, 134] width 50 height 19
type input "1"
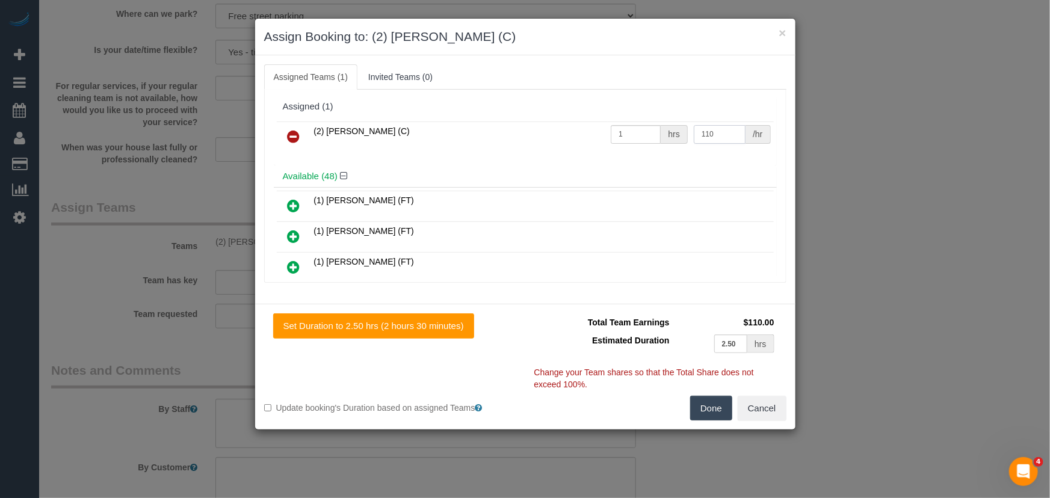
type input "110"
click at [711, 407] on button "Done" at bounding box center [711, 408] width 42 height 25
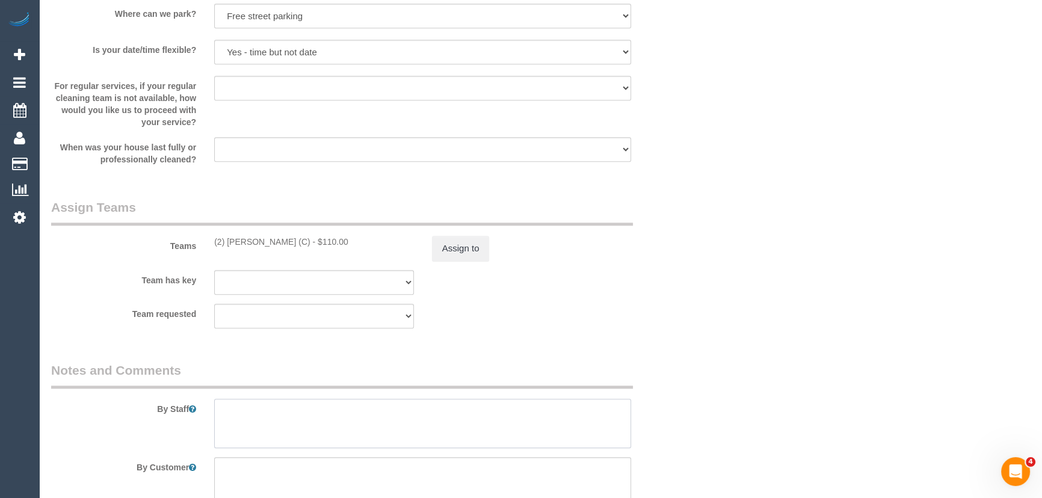
click at [337, 425] on textarea at bounding box center [422, 423] width 417 height 49
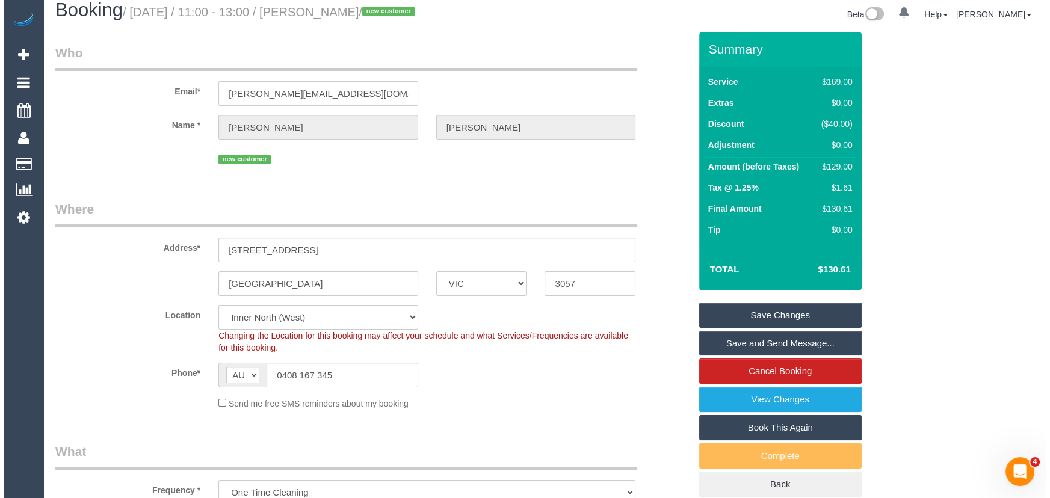
scroll to position [0, 0]
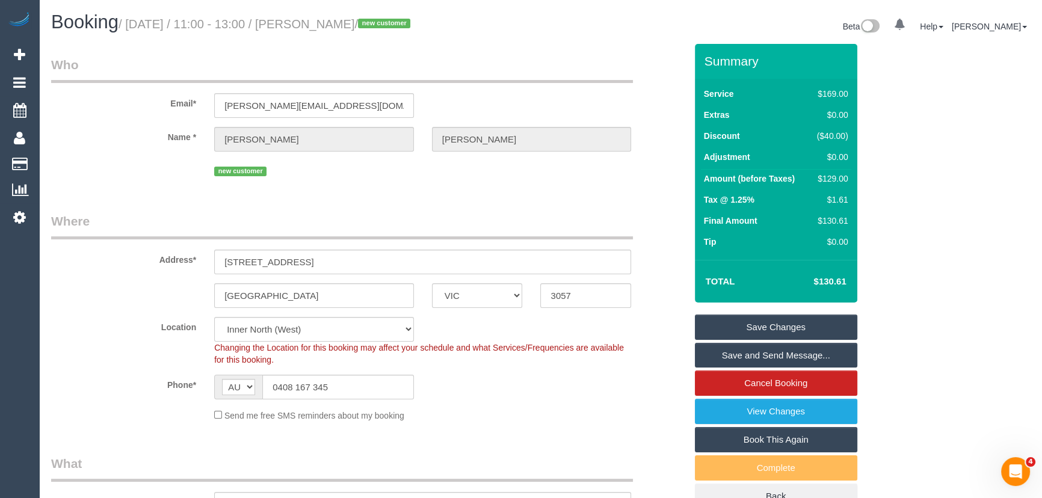
type textarea "Estimated time: 2.5-3.5 hours"
click at [348, 17] on small "/ September 30, 2025 / 11:00 - 13:00 / Katherine Allan / new customer" at bounding box center [266, 23] width 295 height 13
click at [351, 19] on small "/ September 30, 2025 / 11:00 - 13:00 / Katherine Allan / new customer" at bounding box center [266, 23] width 295 height 13
click at [352, 19] on small "/ September 30, 2025 / 11:00 - 13:00 / Katherine Allan / new customer" at bounding box center [266, 23] width 295 height 13
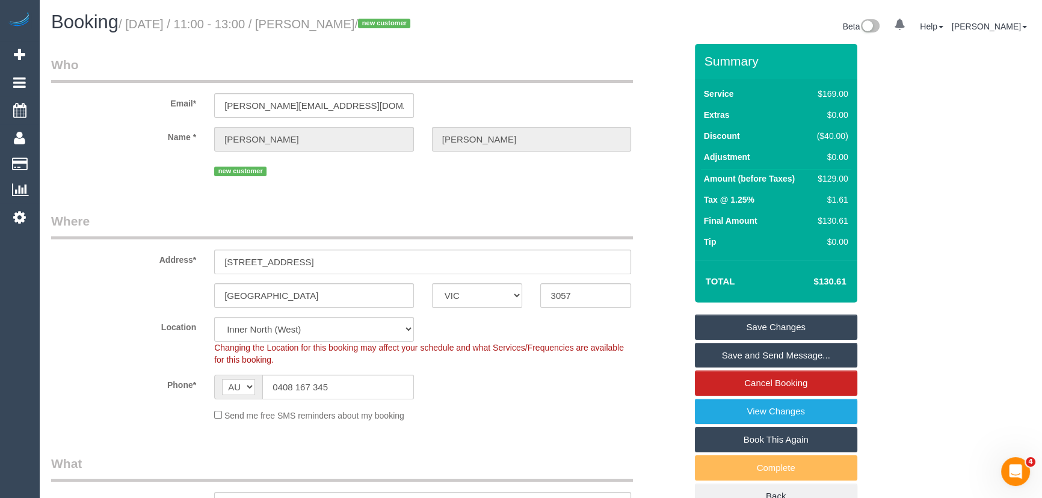
click at [352, 19] on small "/ September 30, 2025 / 11:00 - 13:00 / Katherine Allan / new customer" at bounding box center [266, 23] width 295 height 13
click at [353, 60] on legend "Who" at bounding box center [342, 69] width 582 height 27
click at [362, 26] on small "/ September 30, 2025 / 11:00 - 13:00 / Katherine Allan / new customer" at bounding box center [266, 23] width 295 height 13
copy small "Katherine Allan"
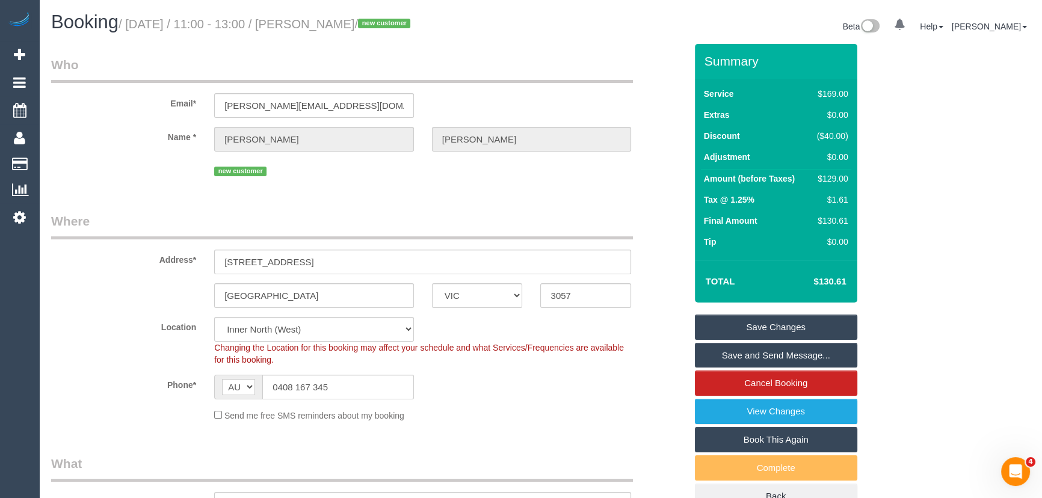
click at [759, 355] on link "Save and Send Message..." at bounding box center [776, 355] width 162 height 25
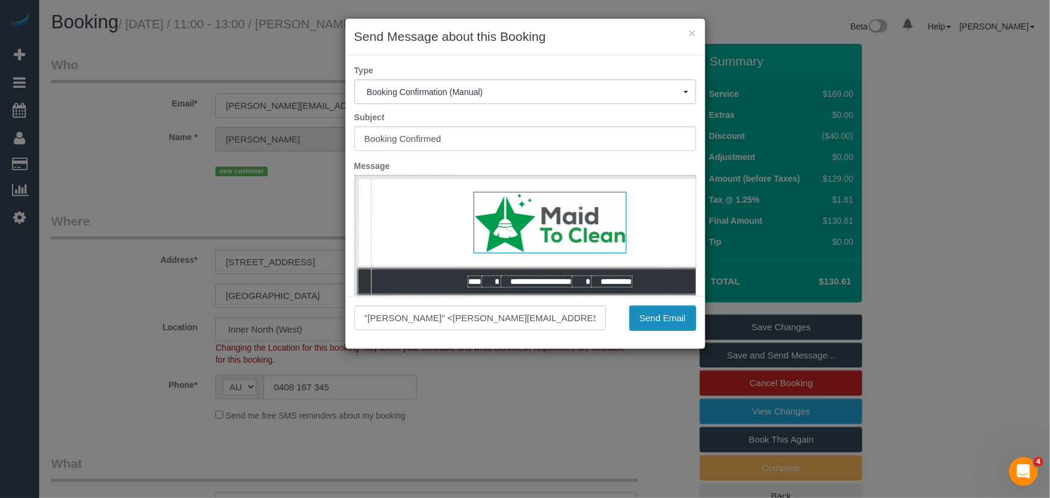
click at [656, 321] on button "Send Email" at bounding box center [662, 318] width 67 height 25
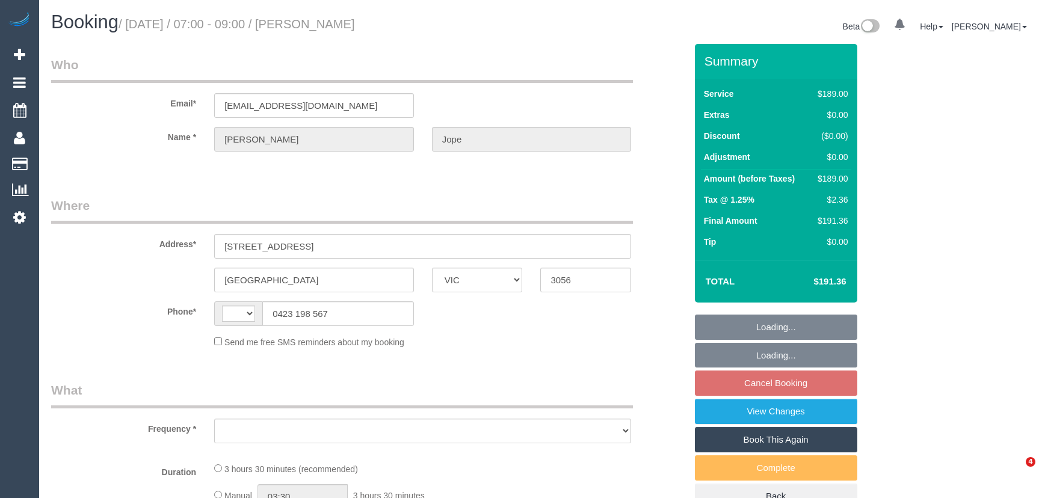
select select "VIC"
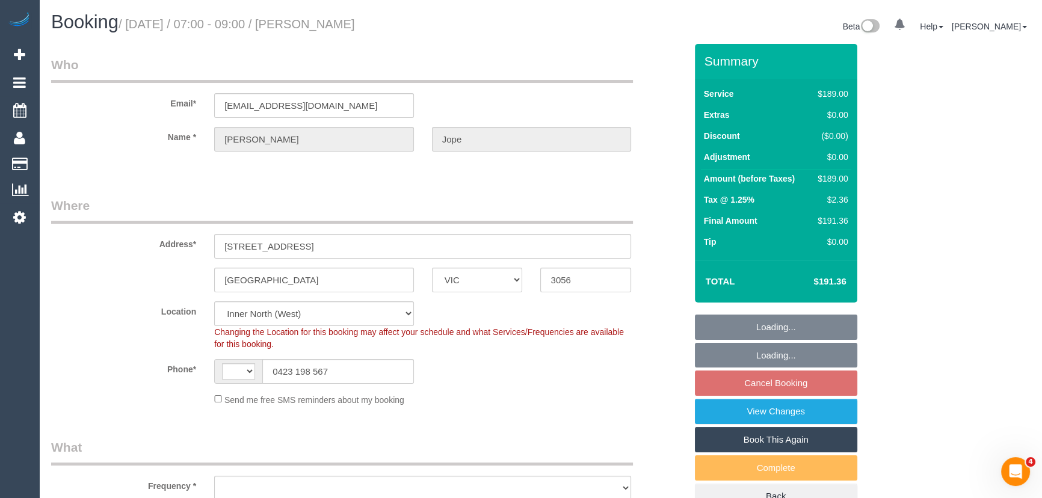
select select "string:stripe-pm_1RXyNt2GScqysDRVXD4z5FXv"
select select "string:AU"
select select "object:1657"
select select "number:28"
select select "number:14"
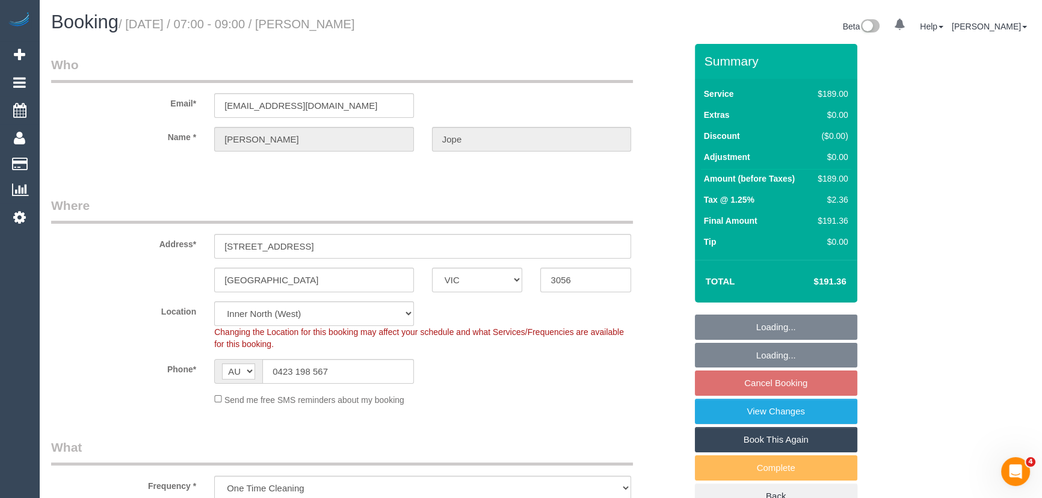
select select "number:18"
select select "number:25"
select select "number:13"
select select "spot1"
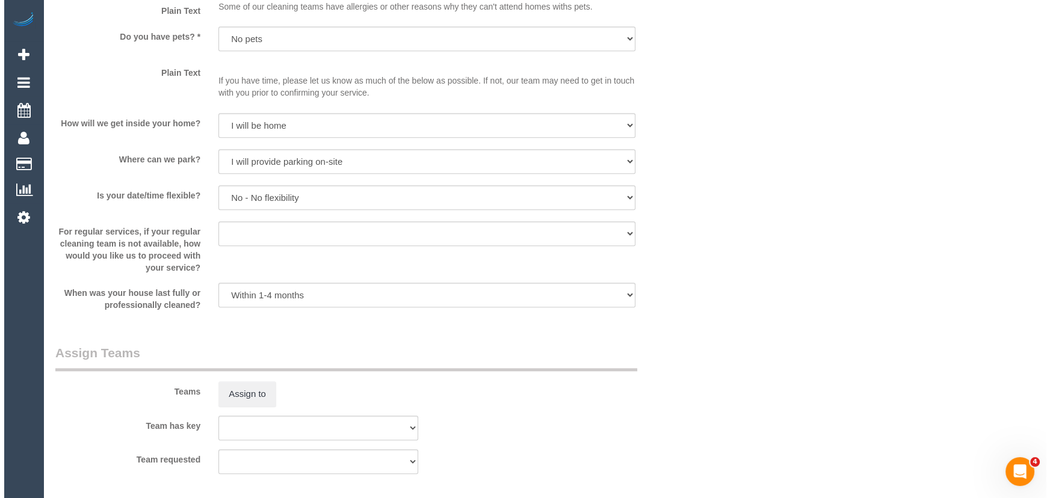
scroll to position [1531, 0]
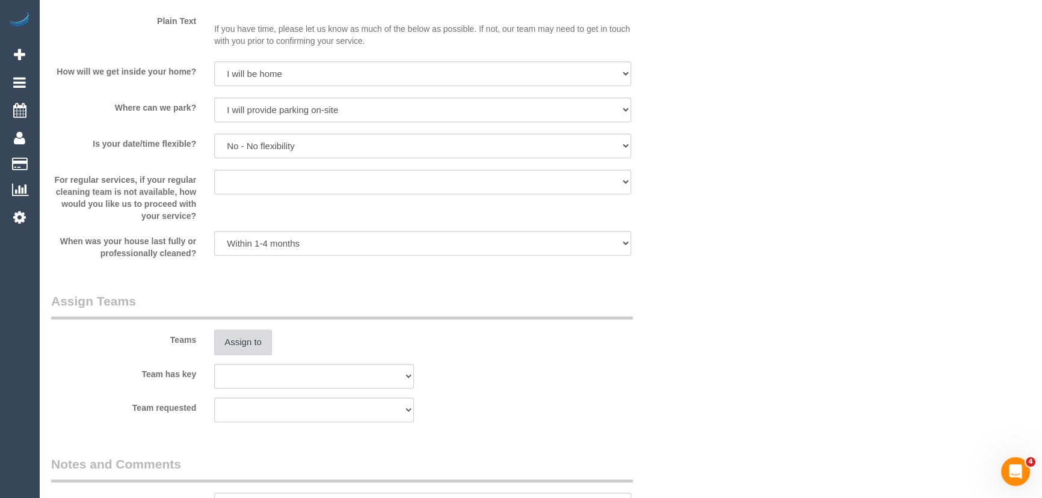
click at [233, 339] on button "Assign to" at bounding box center [243, 342] width 58 height 25
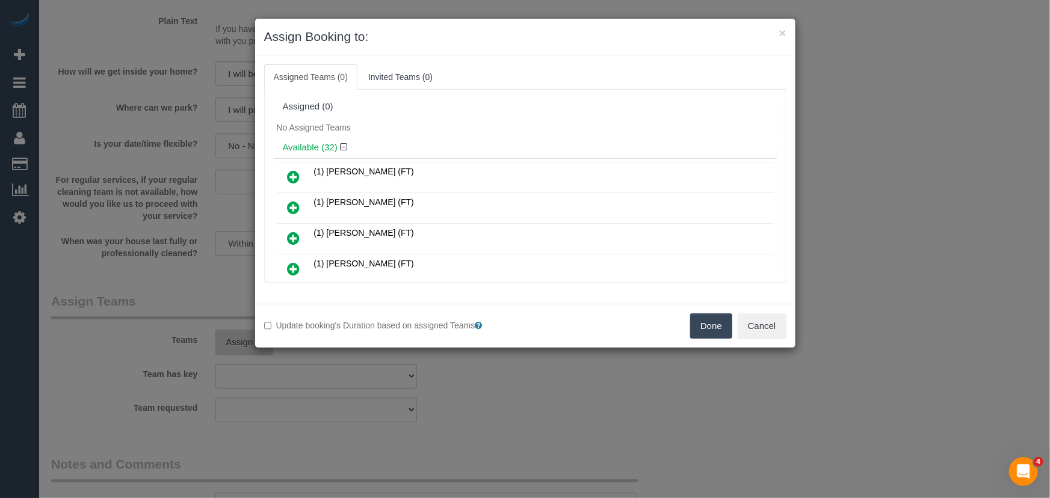
scroll to position [1819, 0]
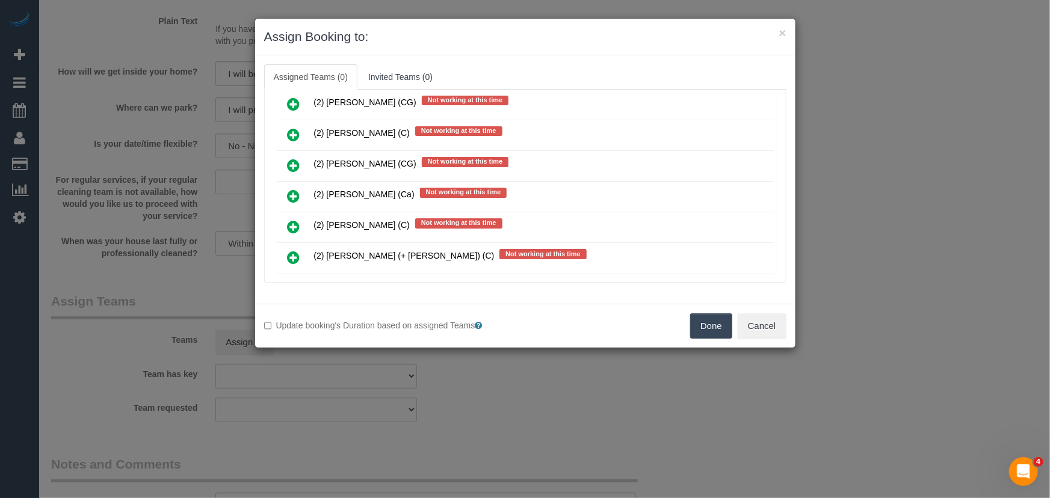
click at [295, 220] on icon at bounding box center [294, 227] width 13 height 14
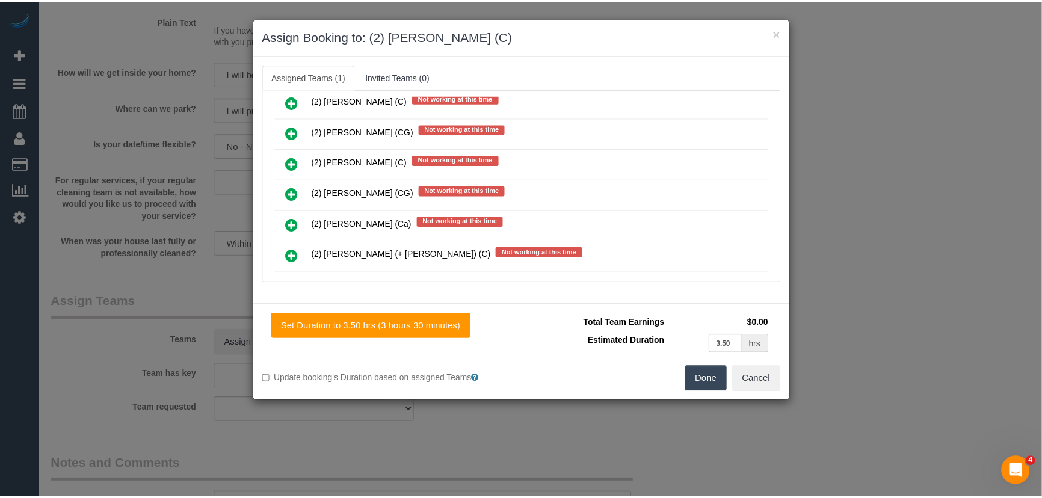
scroll to position [1847, 0]
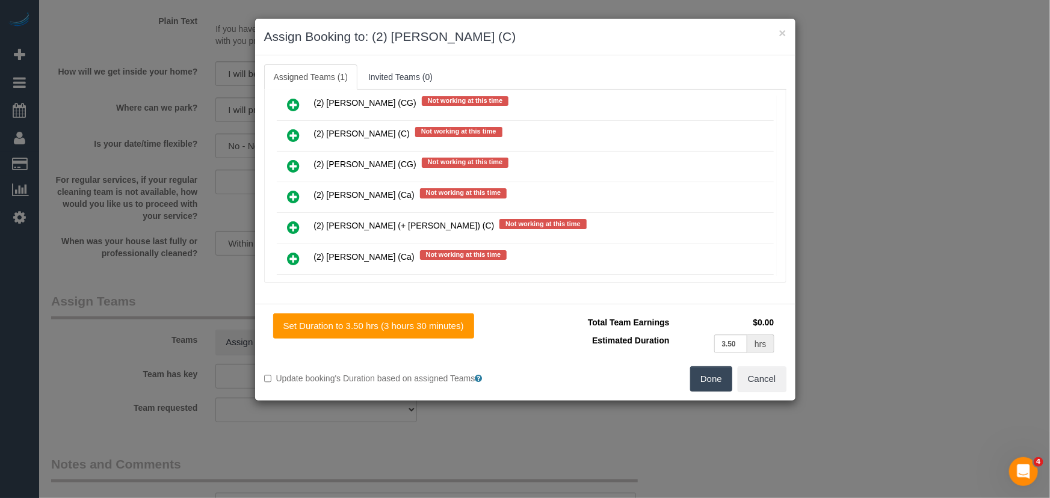
click at [713, 374] on button "Done" at bounding box center [711, 378] width 42 height 25
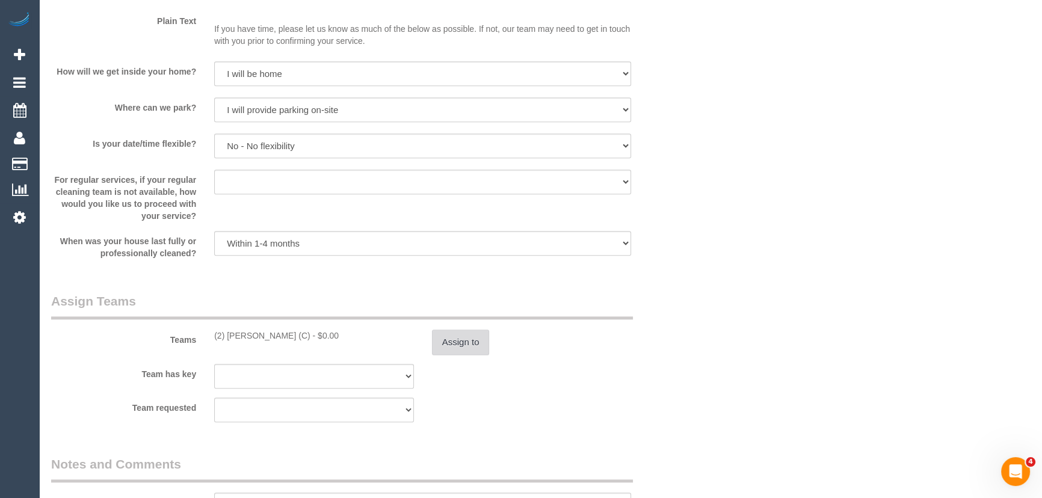
click at [465, 343] on button "Assign to" at bounding box center [461, 342] width 58 height 25
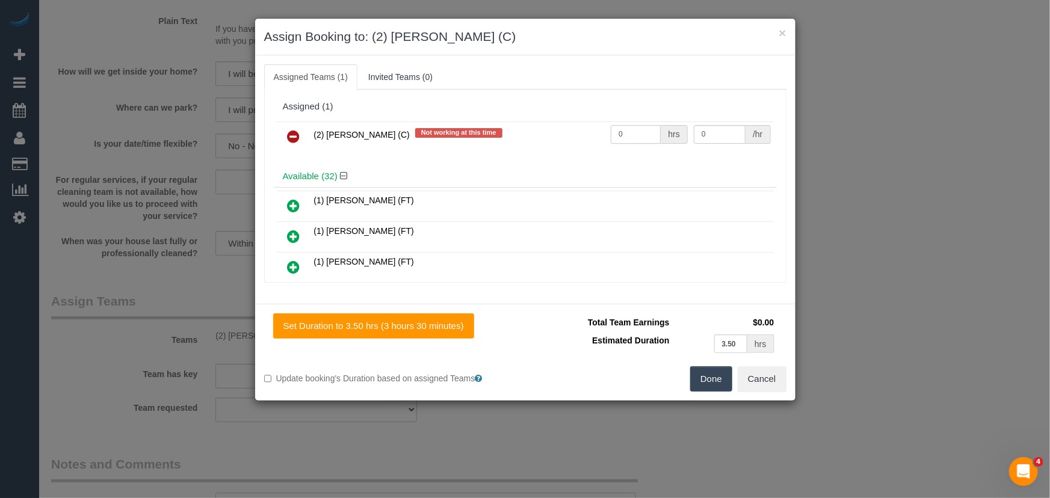
click at [631, 137] on input "0" at bounding box center [636, 134] width 50 height 19
type input "1"
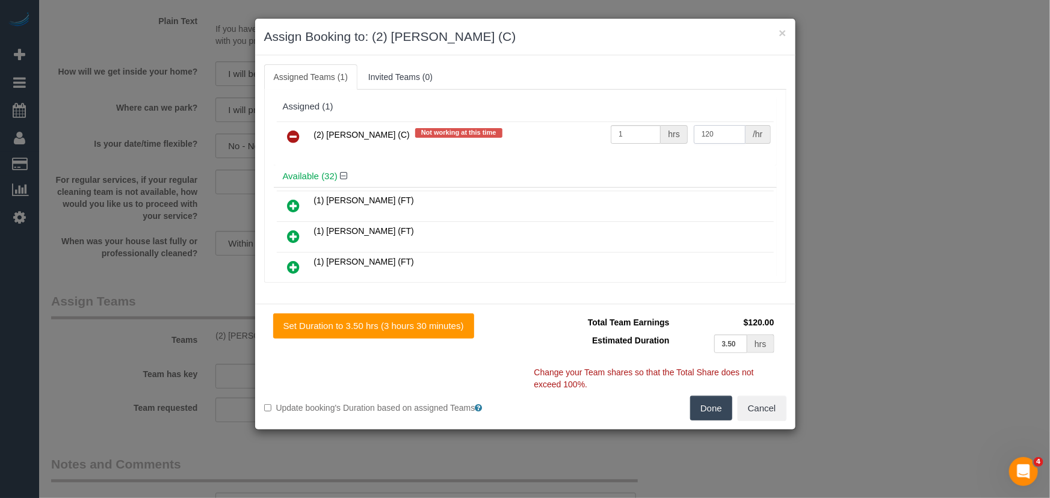
type input "120"
click at [720, 411] on button "Done" at bounding box center [711, 408] width 42 height 25
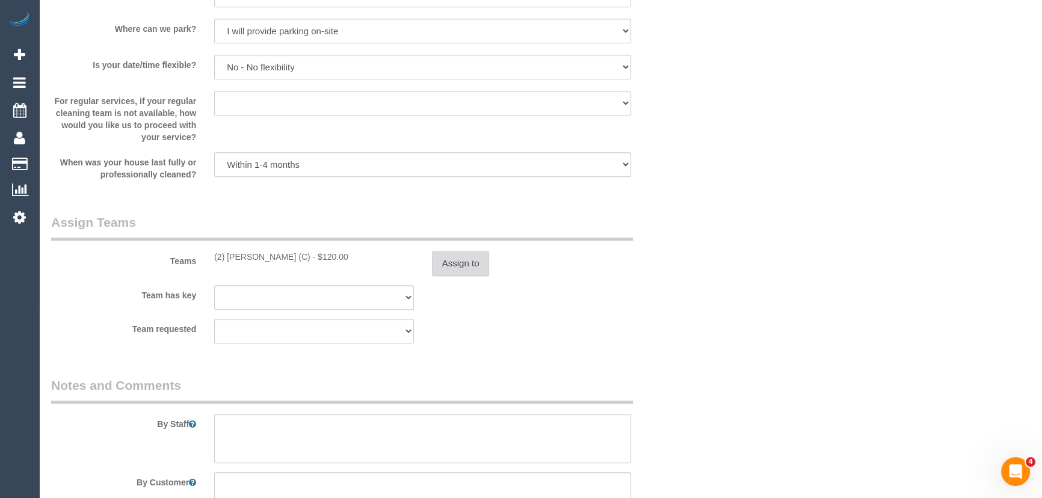
scroll to position [1696, 0]
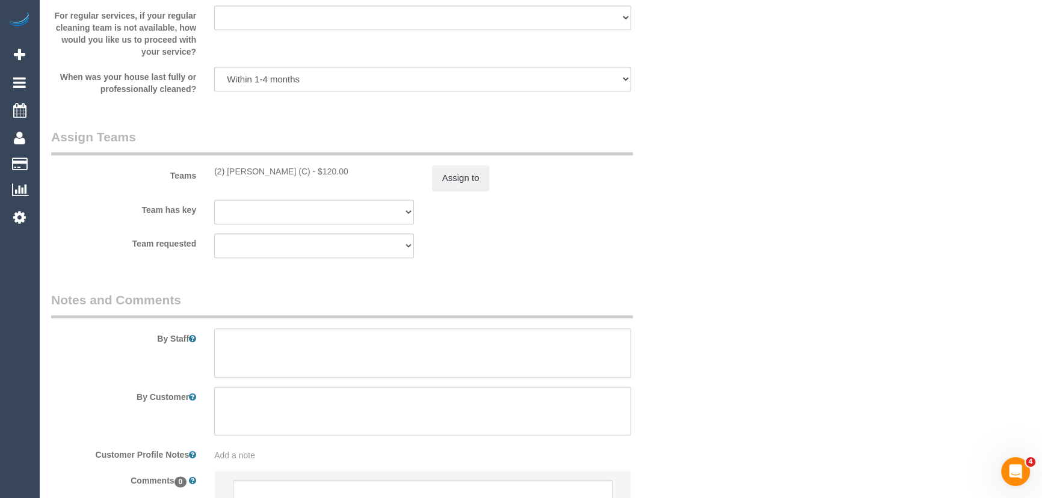
click at [258, 332] on textarea at bounding box center [422, 353] width 417 height 49
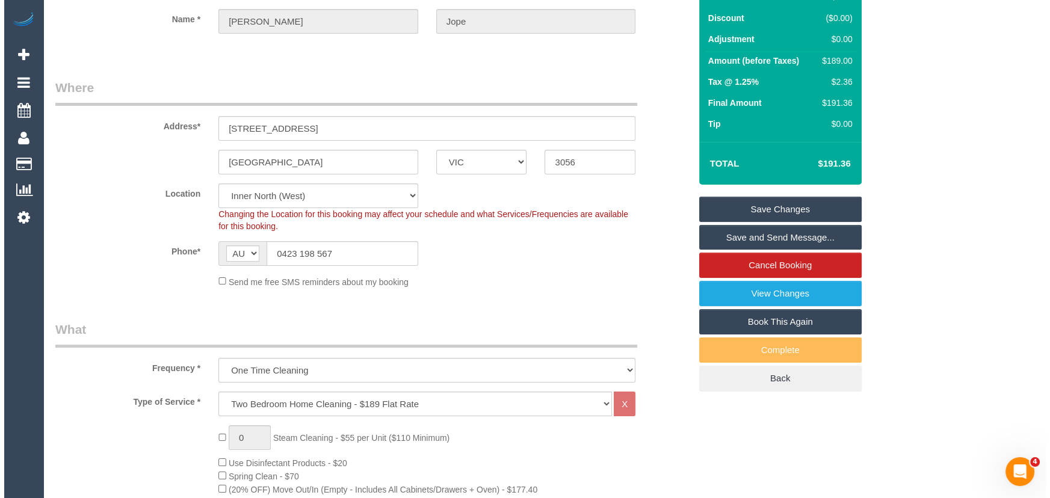
scroll to position [0, 0]
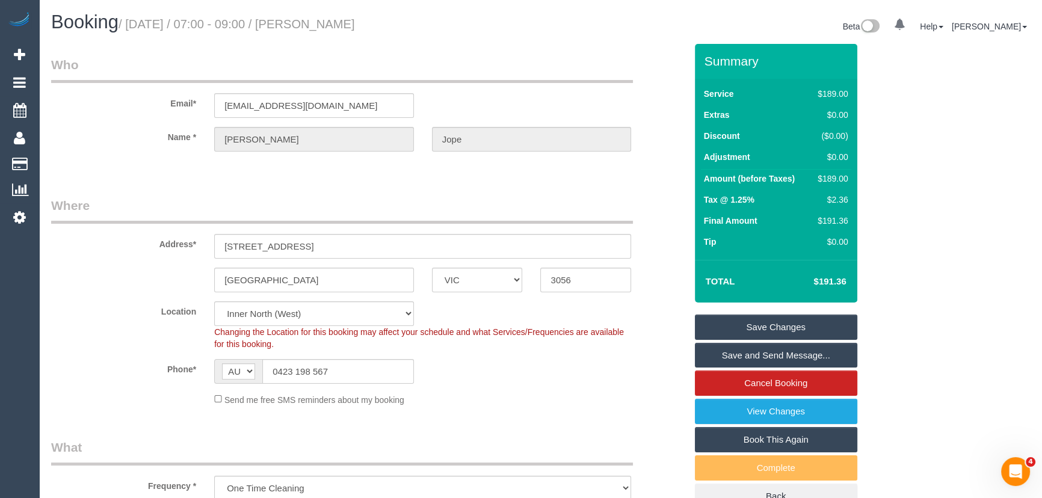
type textarea "Estimated time: 3-3.5 hours"
click at [345, 22] on small "/ September 30, 2025 / 07:00 - 09:00 / Sally Jope" at bounding box center [237, 23] width 236 height 13
copy small "Sally Jope"
click at [765, 359] on link "Save and Send Message..." at bounding box center [776, 355] width 162 height 25
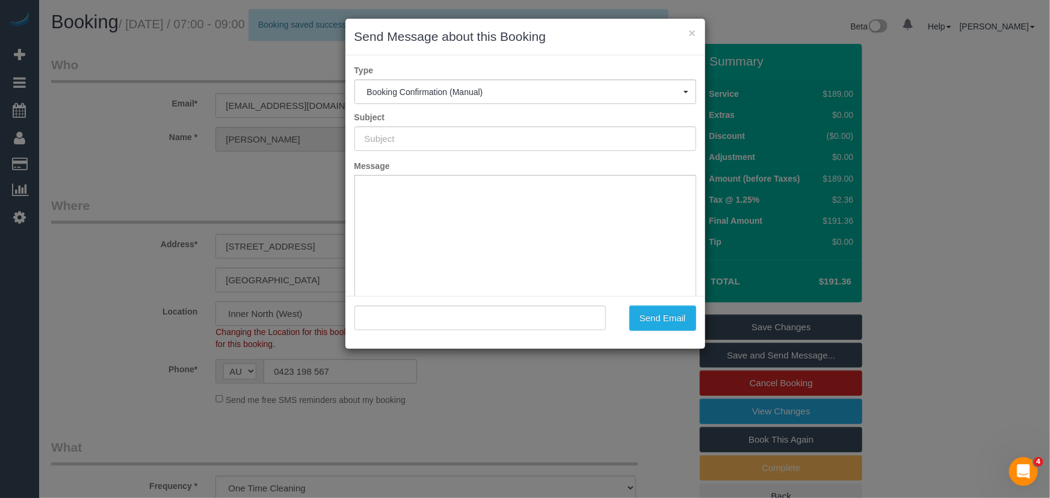
type input "Booking Confirmed"
type input ""Sally Jope" <sallyjope@gmail.com>"
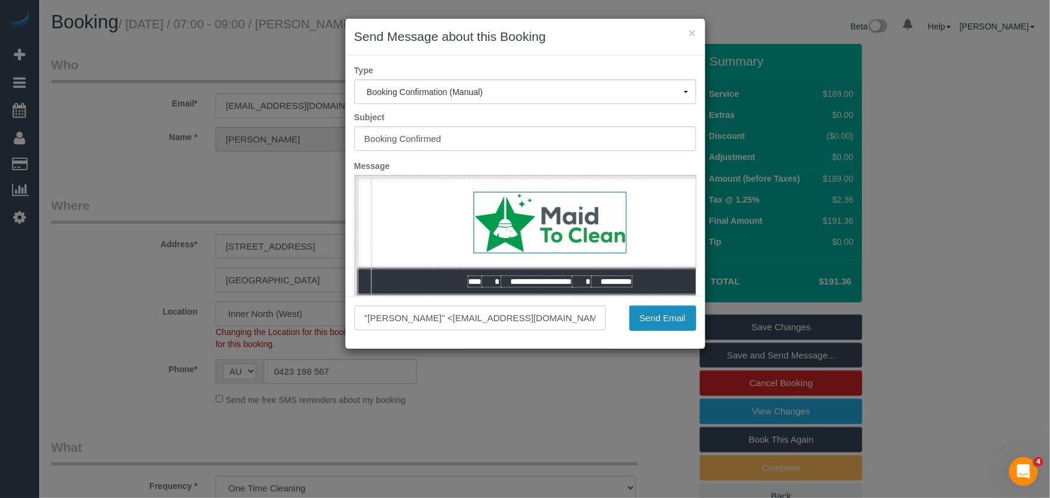
click at [663, 321] on button "Send Email" at bounding box center [662, 318] width 67 height 25
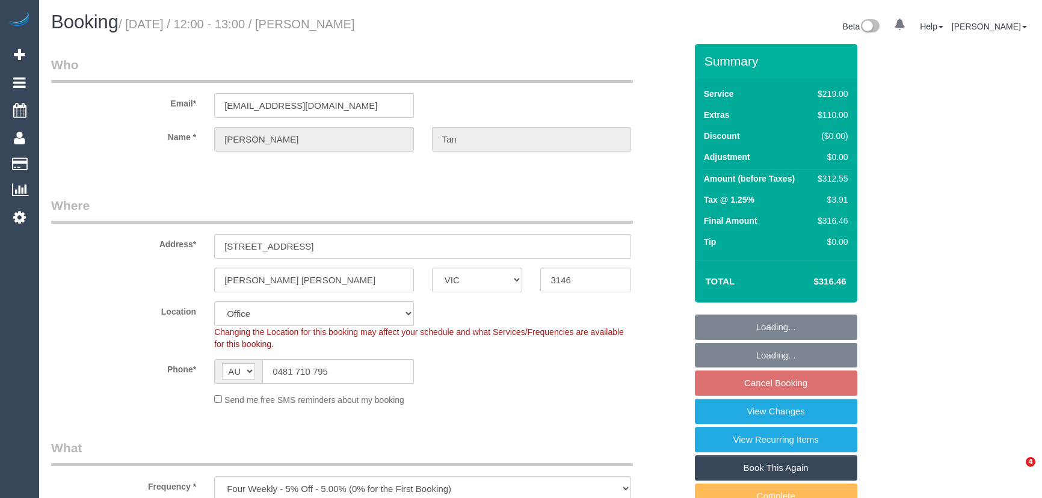
select select "VIC"
select select "number:29"
select select "number:14"
select select "number:18"
select select "number:25"
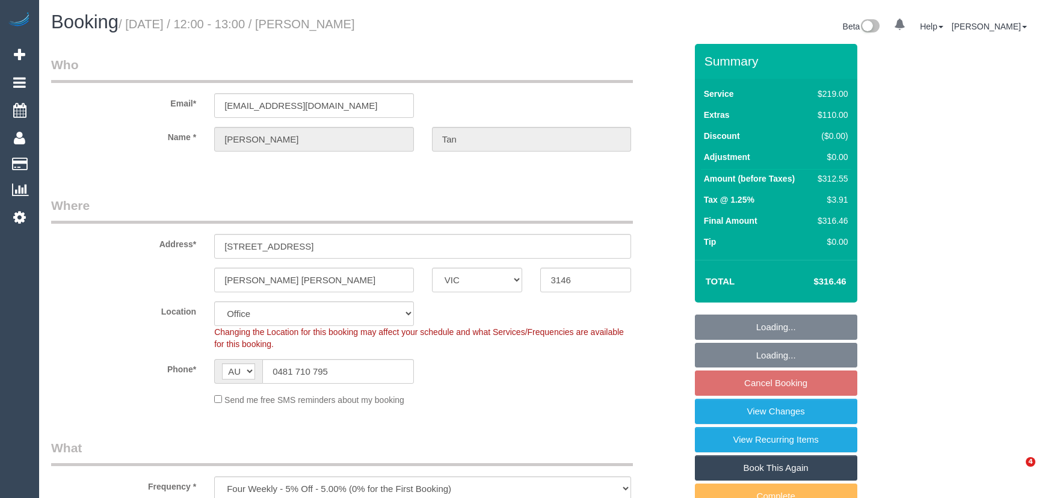
select select "number:34"
select select "object:2122"
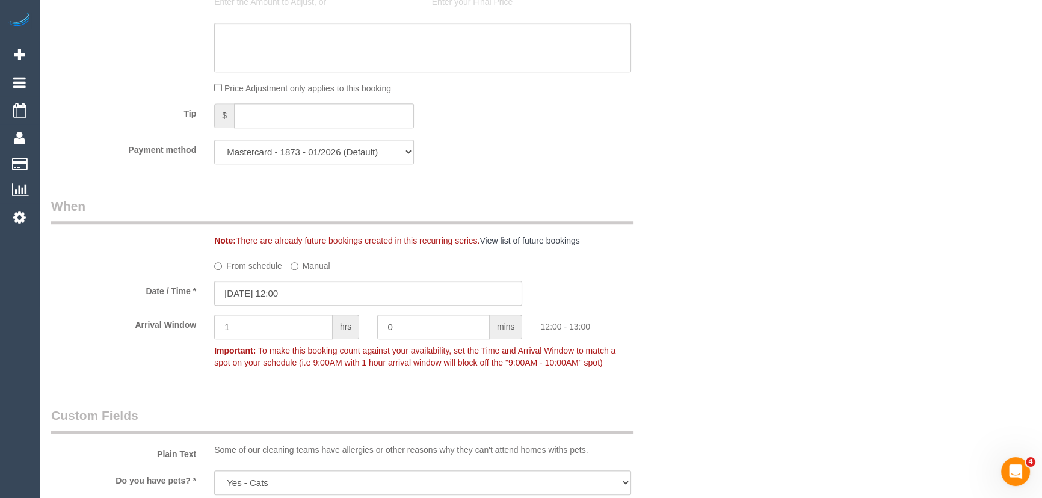
scroll to position [1203, 0]
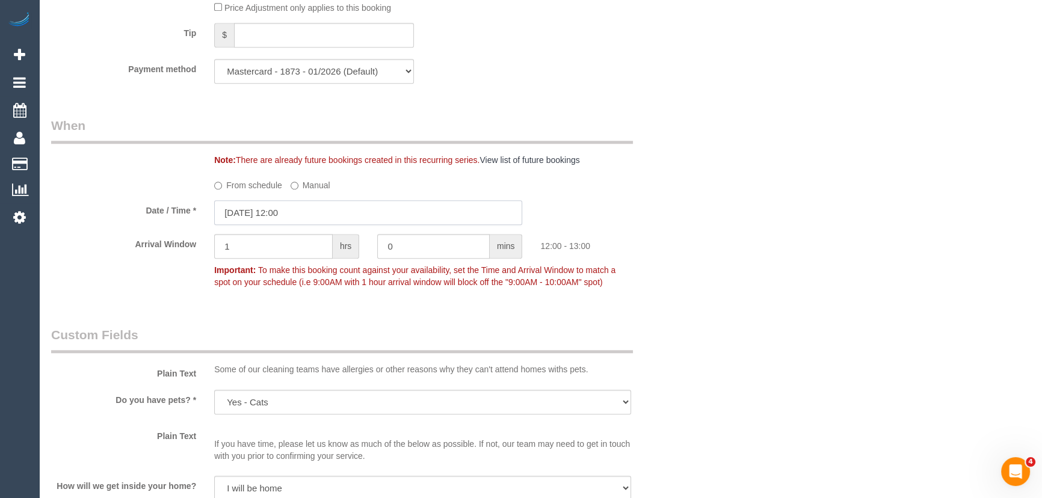
click at [314, 214] on input "[DATE] 12:00" at bounding box center [368, 212] width 308 height 25
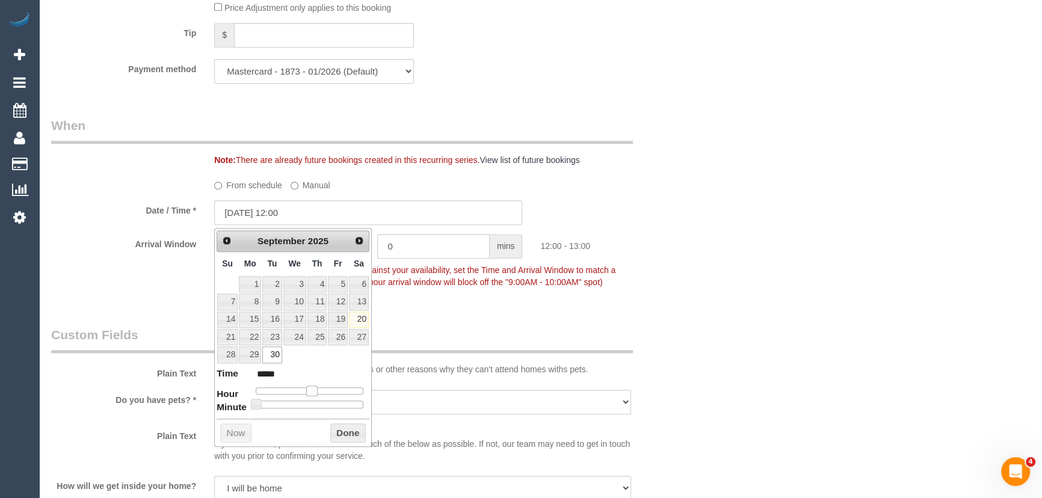
click at [309, 391] on span at bounding box center [311, 391] width 11 height 11
click at [312, 391] on span at bounding box center [311, 391] width 11 height 11
type input "[DATE] 13:00"
type input "*****"
click at [320, 390] on span at bounding box center [316, 391] width 11 height 11
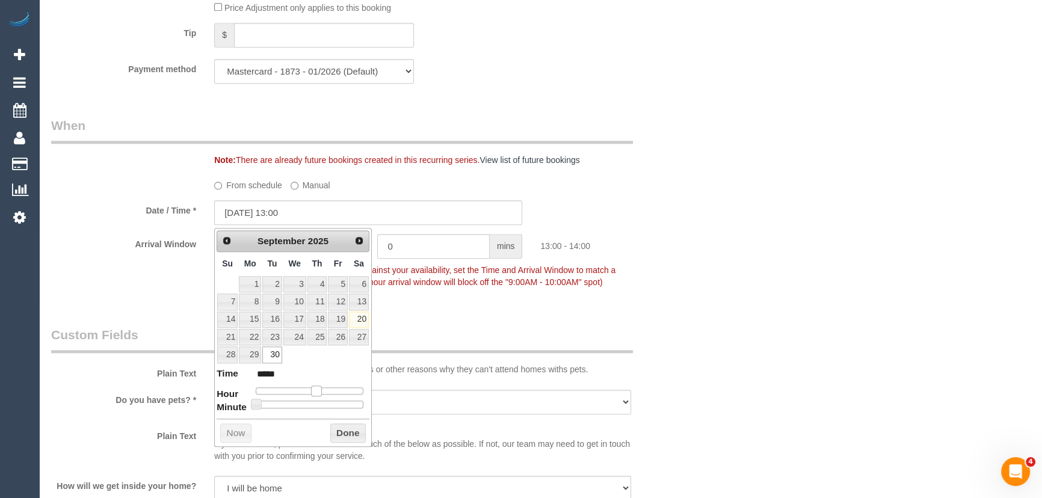
click at [320, 390] on span at bounding box center [316, 391] width 11 height 11
click at [450, 306] on div "Who Email* [EMAIL_ADDRESS][DOMAIN_NAME] Name * [PERSON_NAME] Where Address* [ST…" at bounding box center [368, 245] width 653 height 2811
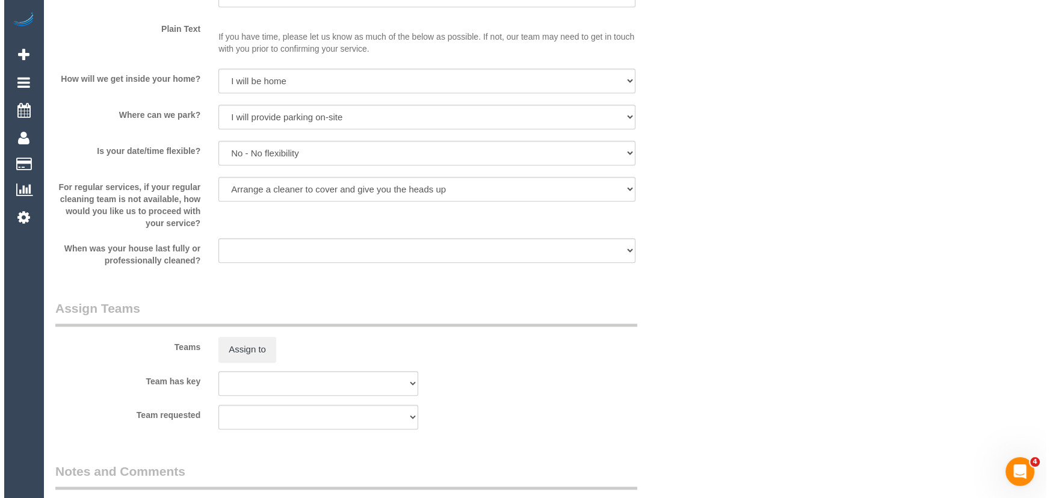
scroll to position [1641, 0]
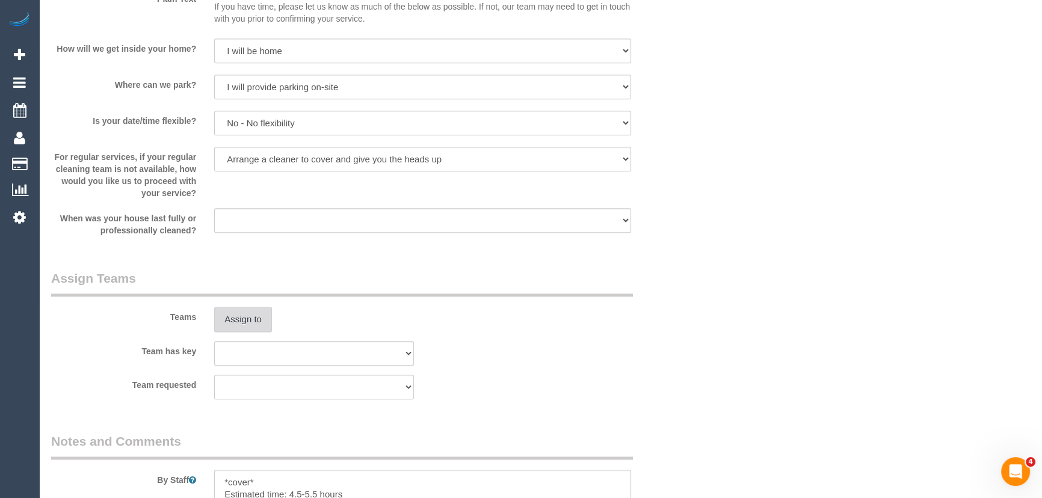
click at [246, 323] on button "Assign to" at bounding box center [243, 319] width 58 height 25
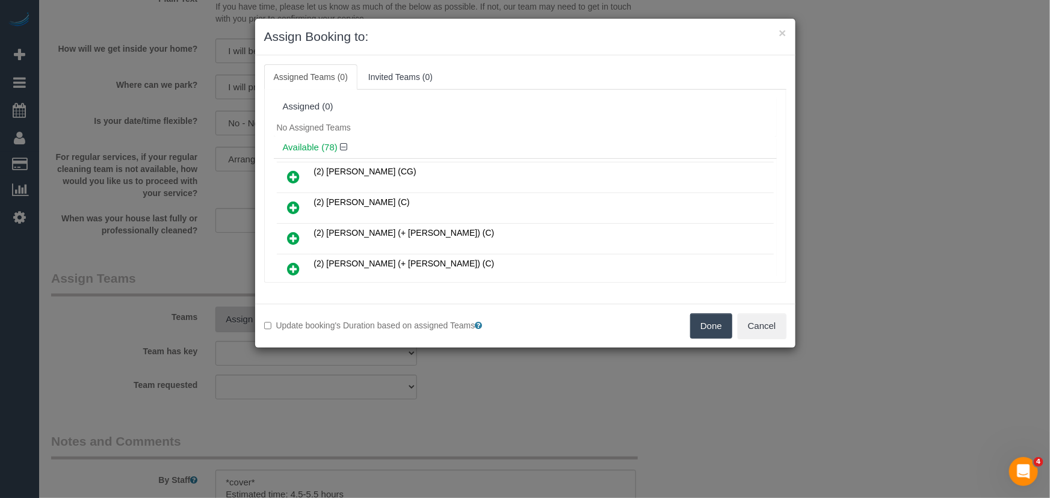
scroll to position [377, 0]
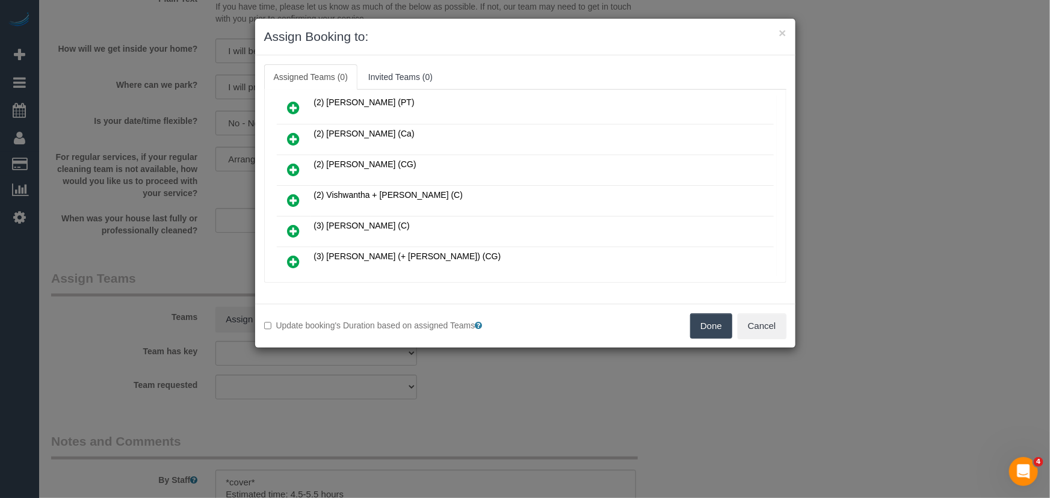
click at [294, 193] on icon at bounding box center [294, 200] width 13 height 14
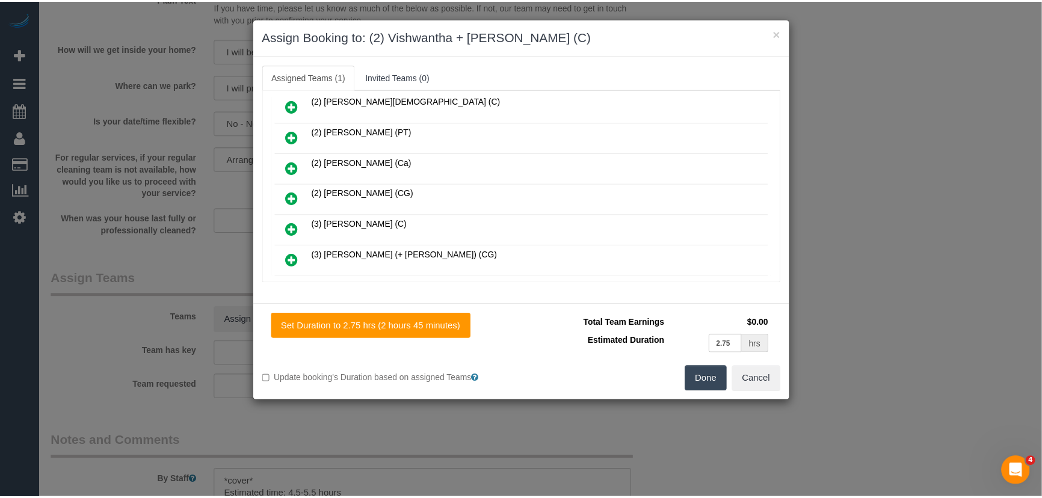
scroll to position [405, 0]
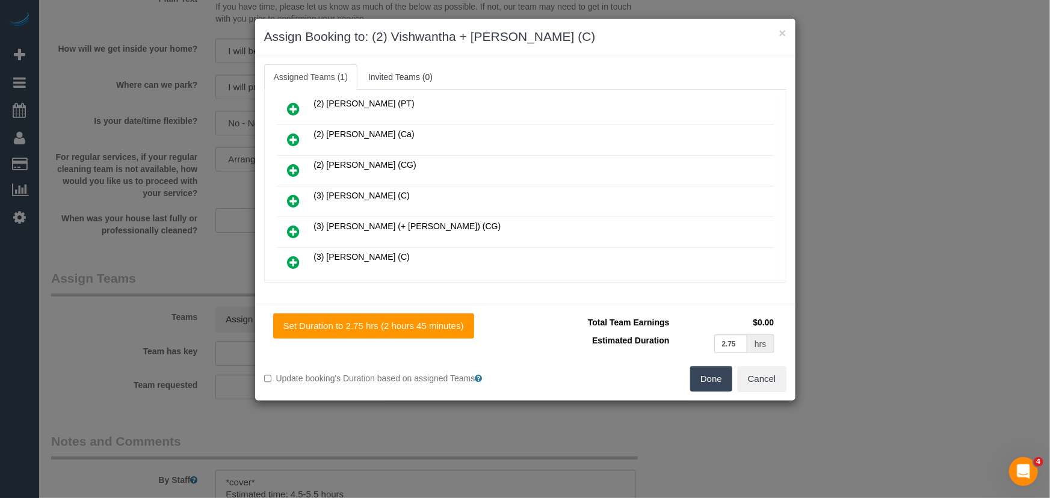
click at [705, 377] on button "Done" at bounding box center [711, 378] width 42 height 25
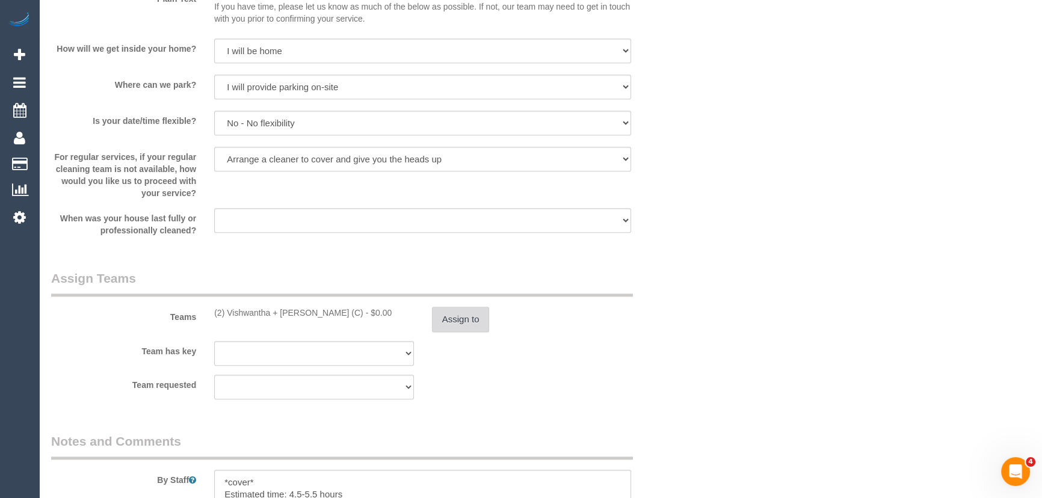
click at [463, 327] on button "Assign to" at bounding box center [461, 319] width 58 height 25
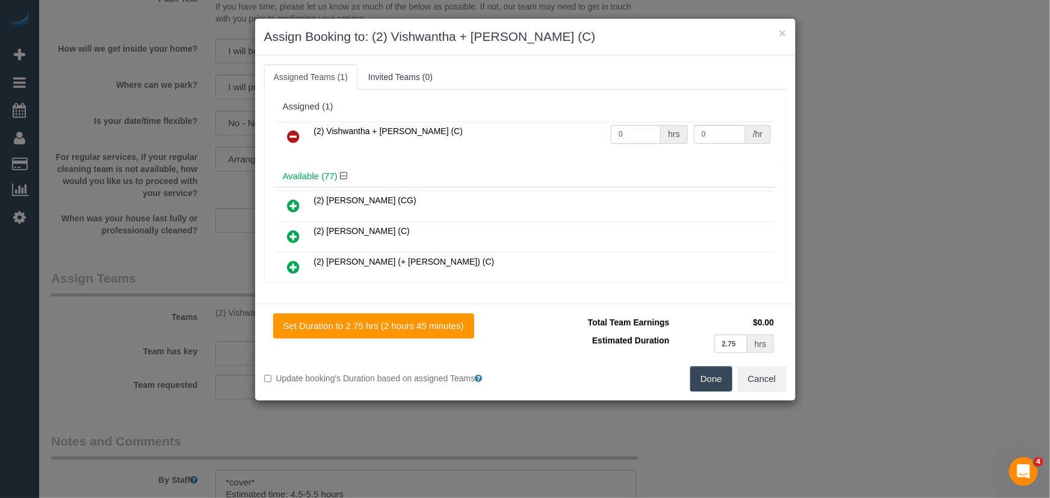
click at [635, 132] on input "0" at bounding box center [636, 134] width 50 height 19
type input "1"
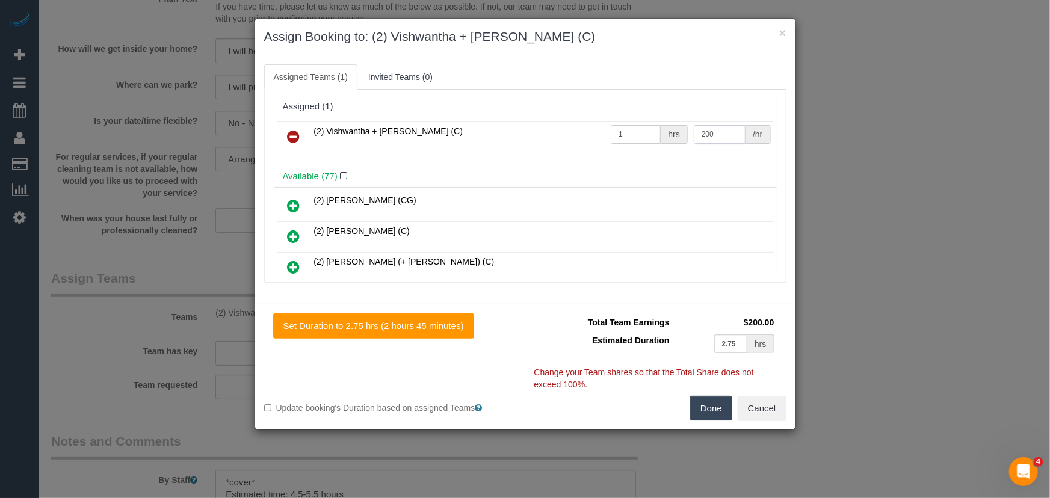
type input "200"
click at [724, 410] on button "Done" at bounding box center [711, 408] width 42 height 25
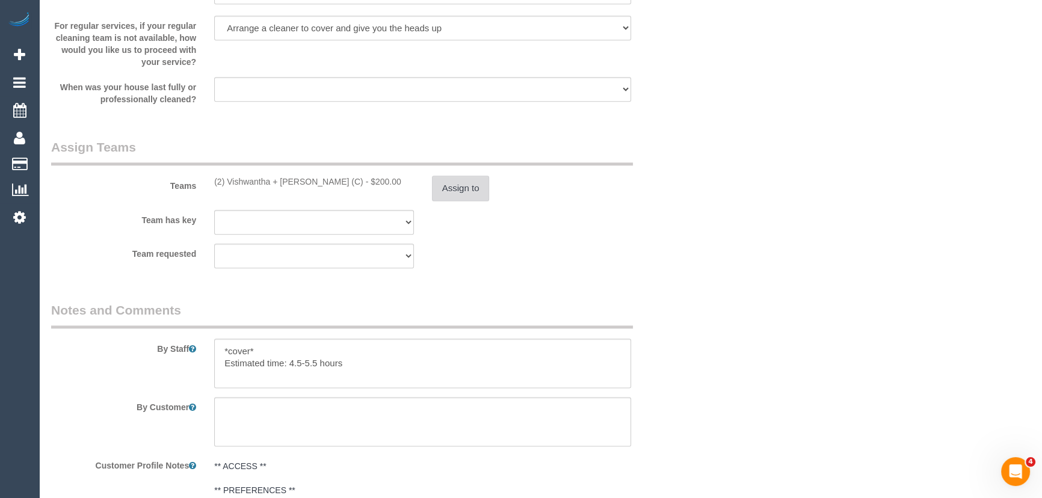
scroll to position [1805, 0]
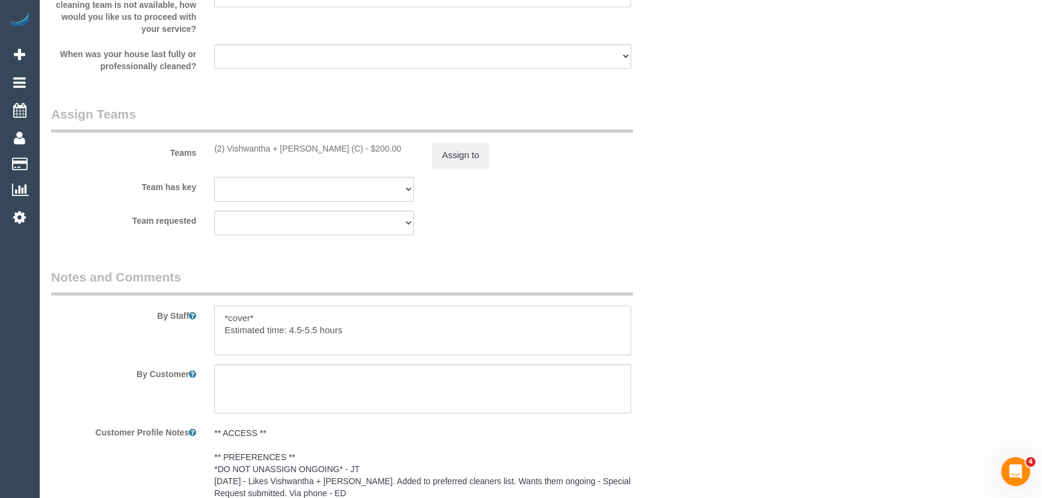
click at [279, 314] on textarea at bounding box center [422, 330] width 417 height 49
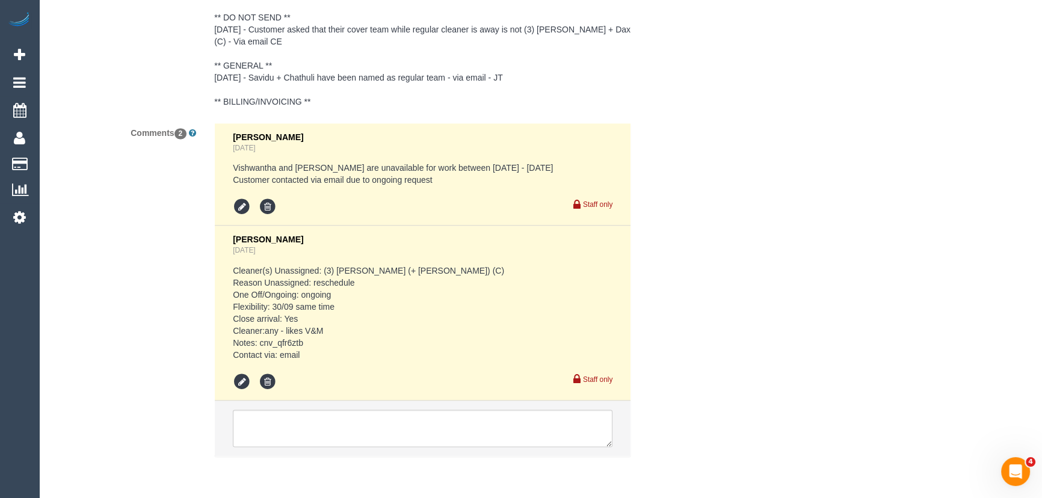
scroll to position [2400, 0]
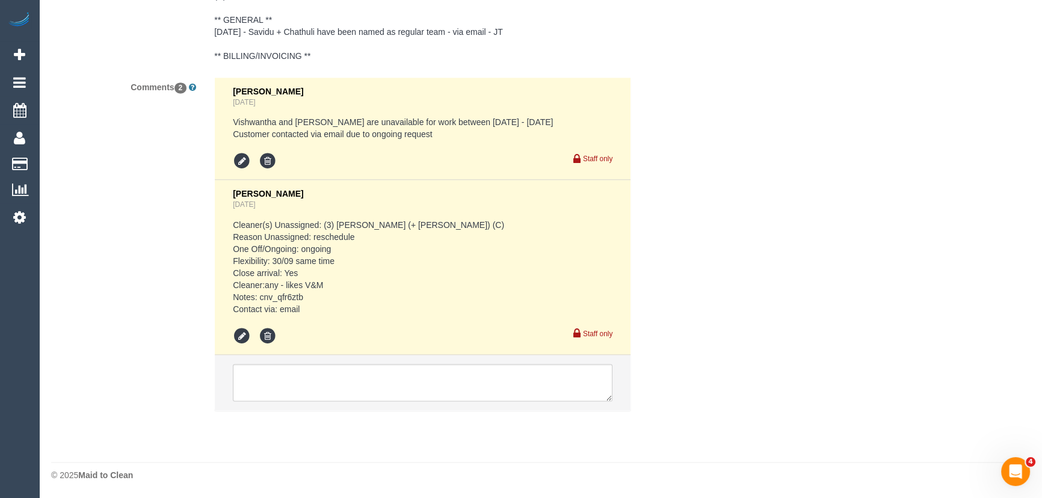
type textarea "Estimated time: 4.5-5.5 hours"
click at [320, 371] on textarea at bounding box center [423, 382] width 380 height 37
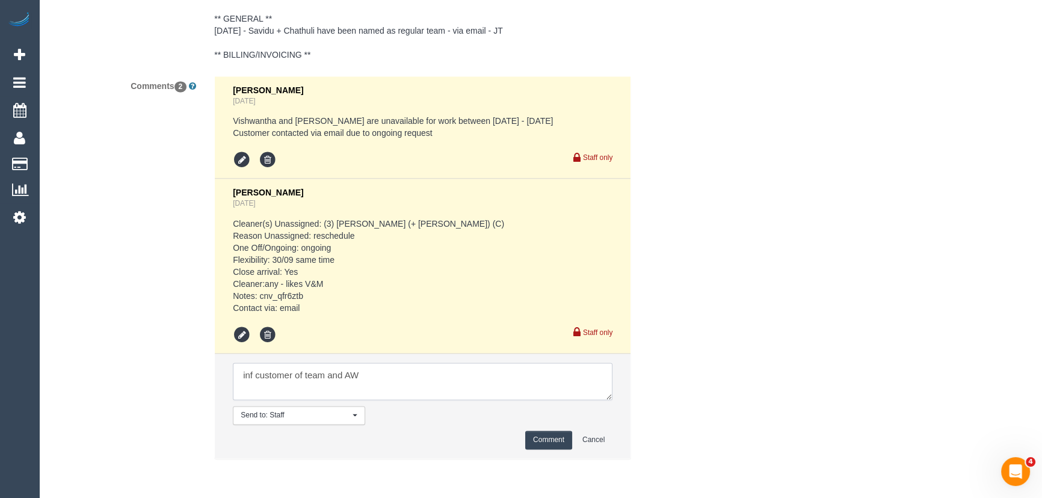
type textarea "inf customer of team and AW"
click at [550, 436] on button "Comment" at bounding box center [548, 440] width 47 height 19
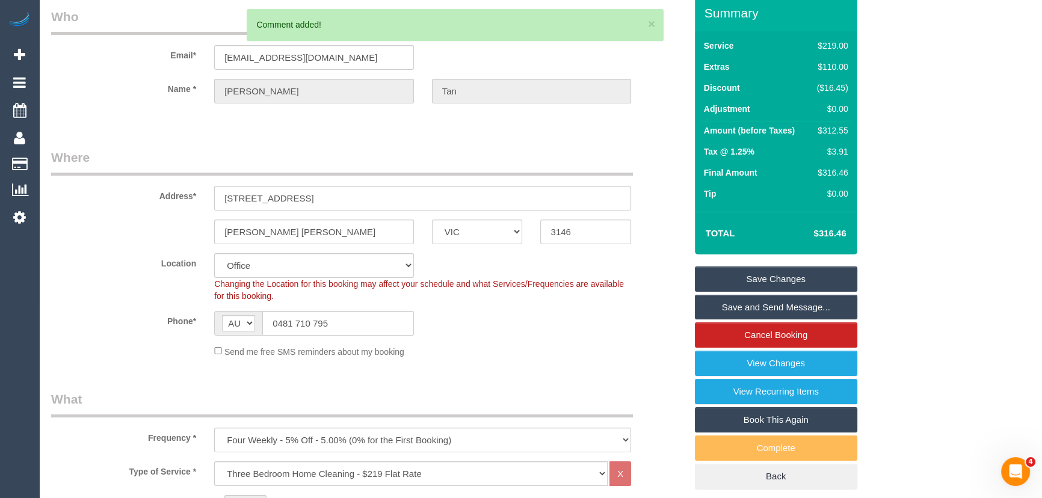
scroll to position [0, 0]
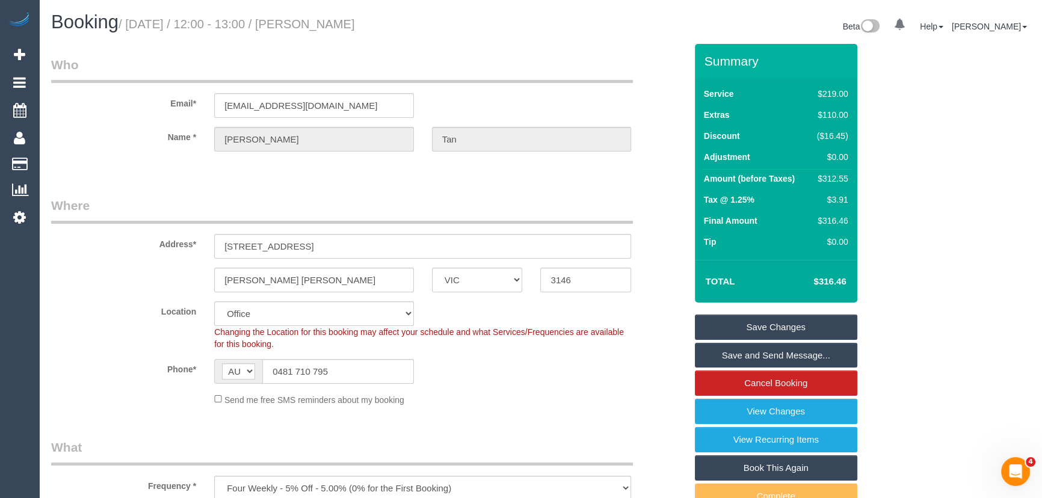
click at [344, 25] on small "/ September 30, 2025 / 12:00 - 13:00 / Wilson Tan" at bounding box center [237, 23] width 236 height 13
copy small "Wilson Tan"
click at [732, 325] on link "Save Changes" at bounding box center [776, 327] width 162 height 25
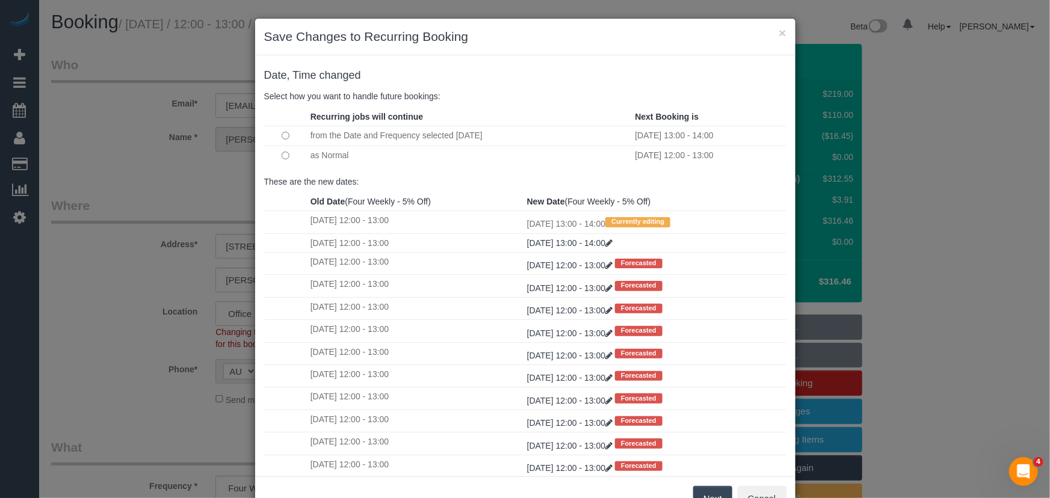
click at [711, 489] on button "Next" at bounding box center [712, 498] width 39 height 25
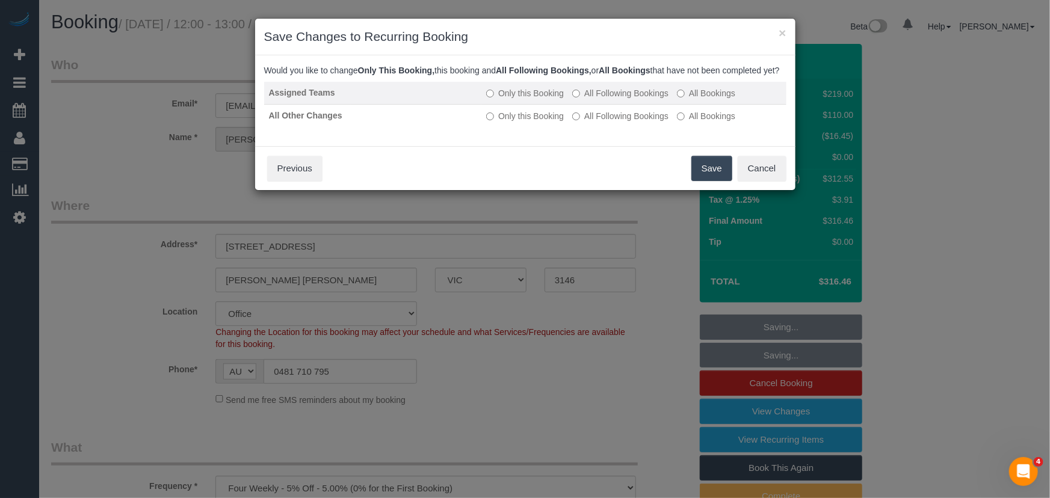
click at [625, 99] on label "All Following Bookings" at bounding box center [620, 93] width 96 height 12
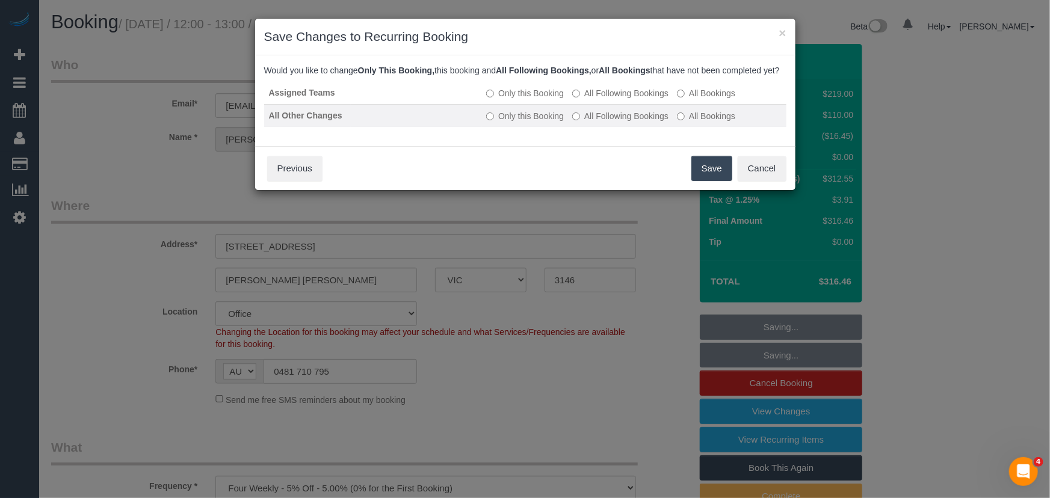
click at [631, 122] on label "All Following Bookings" at bounding box center [620, 116] width 96 height 12
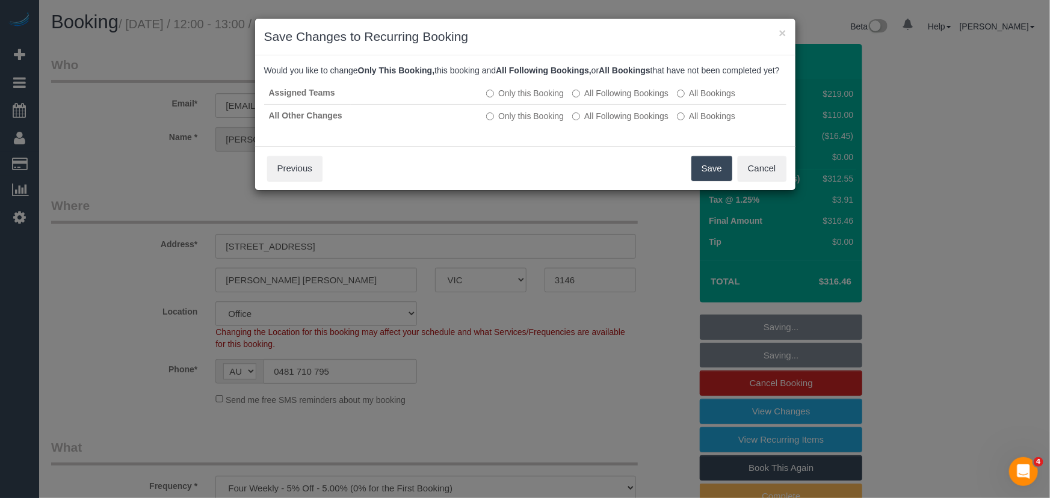
click at [731, 181] on button "Save" at bounding box center [711, 168] width 41 height 25
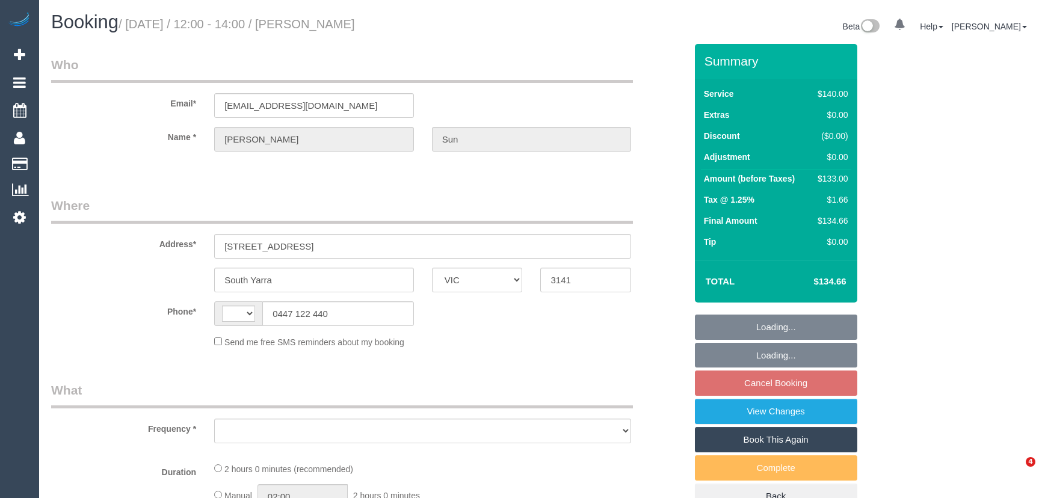
select select "VIC"
select select "object:275"
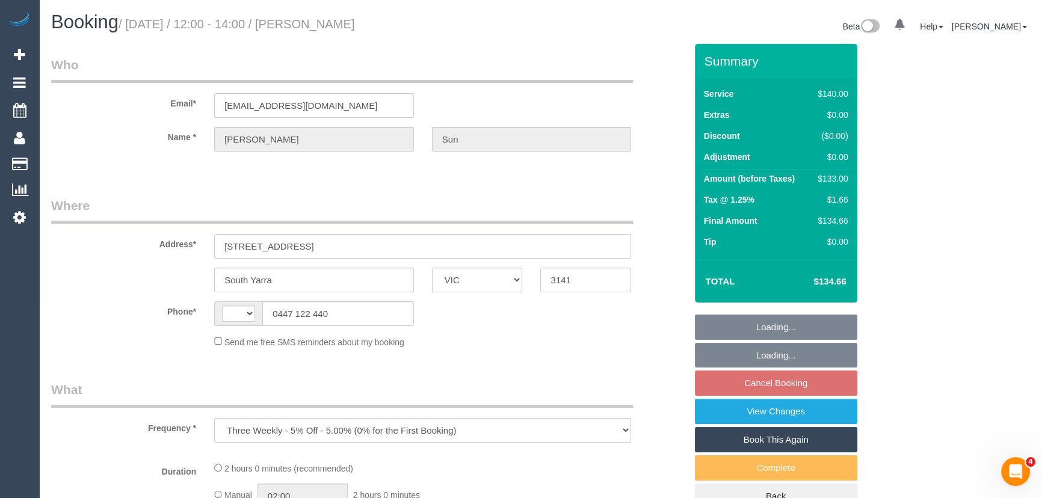
select select "string:AU"
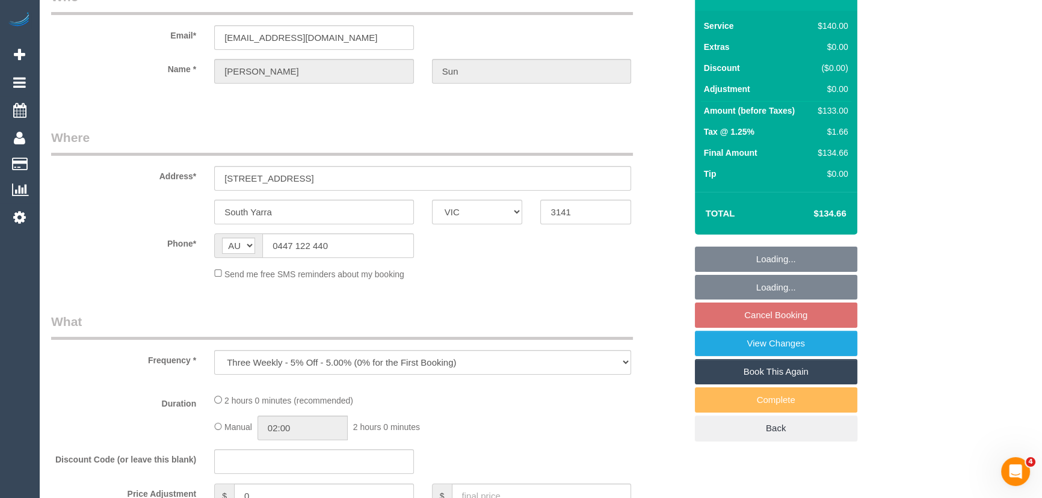
select select "string:stripe-pm_1R3SXM2GScqysDRVk8dpiyA6"
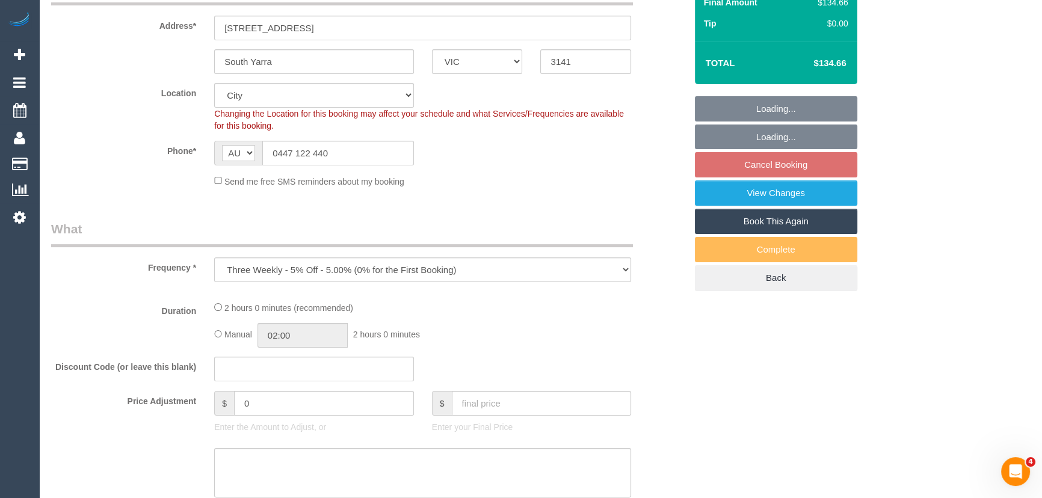
select select "object:529"
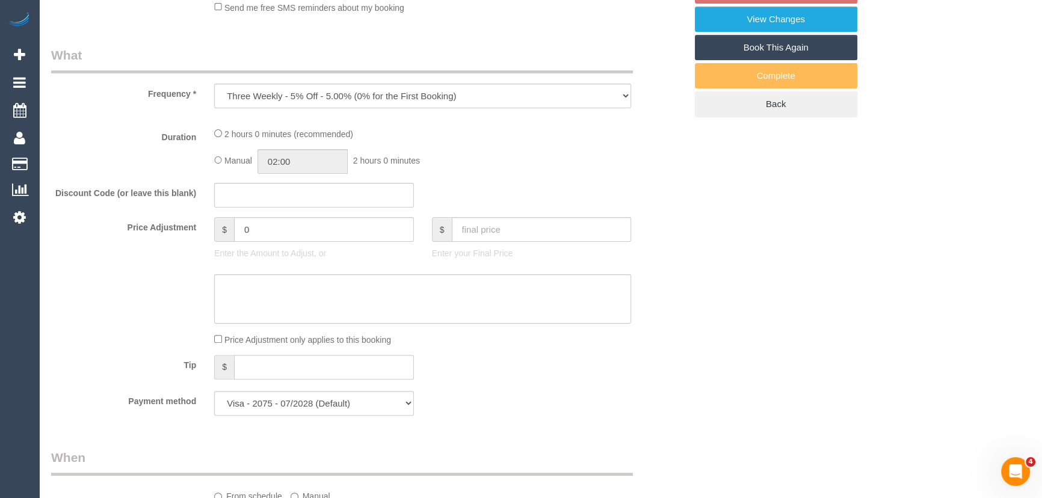
select select "spot4"
select select "number:28"
select select "number:14"
select select "number:18"
select select "number:24"
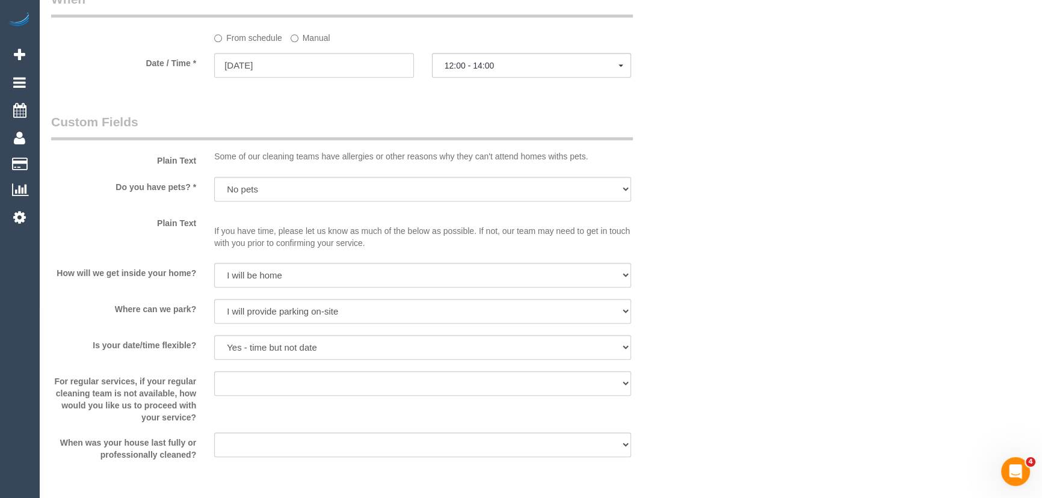
scroll to position [1422, 0]
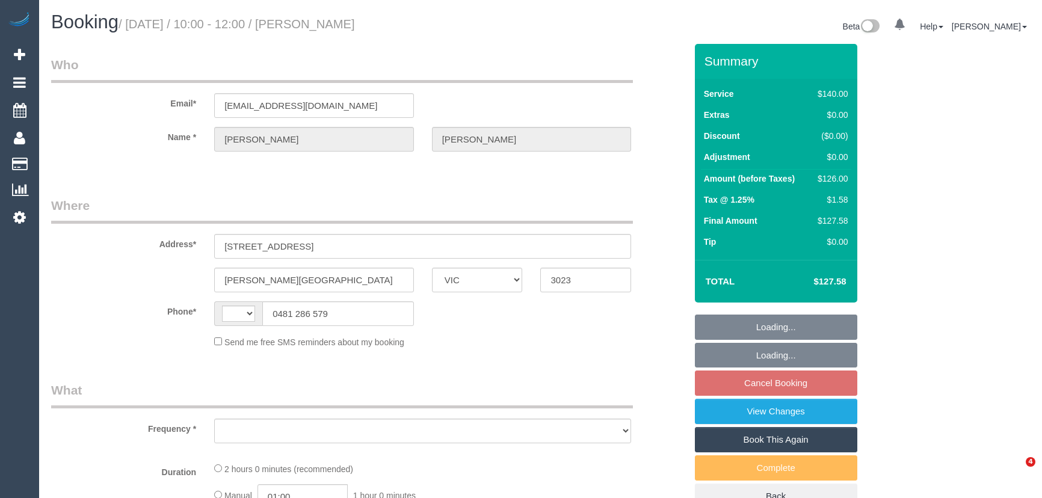
select select "VIC"
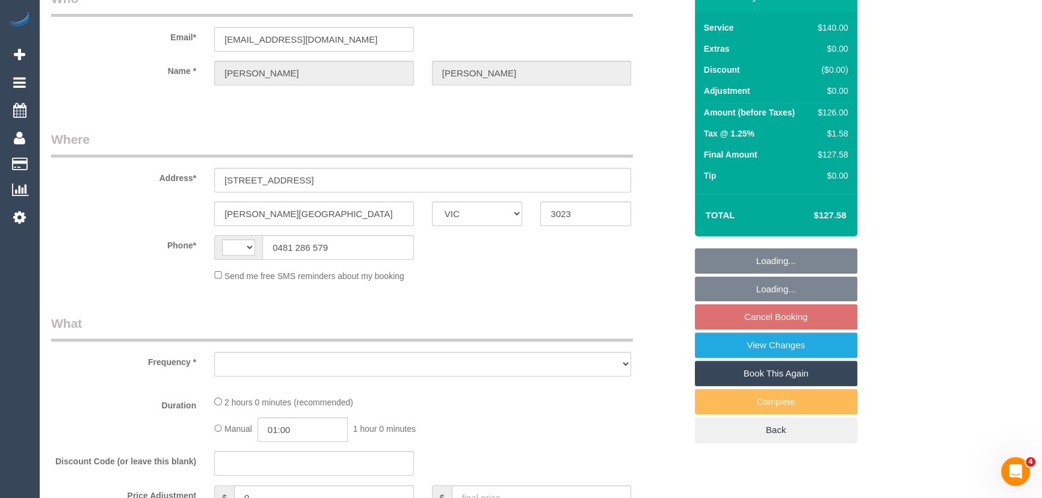
scroll to position [218, 0]
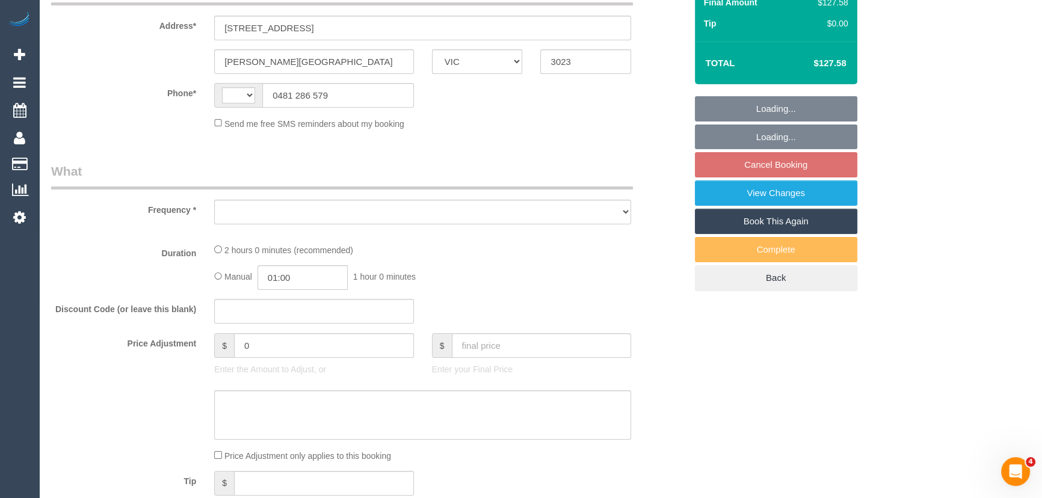
select select "string:AU"
select select "object:543"
select select "string:stripe-pm_1Rqmtu2GScqysDRVgDkbjsr6"
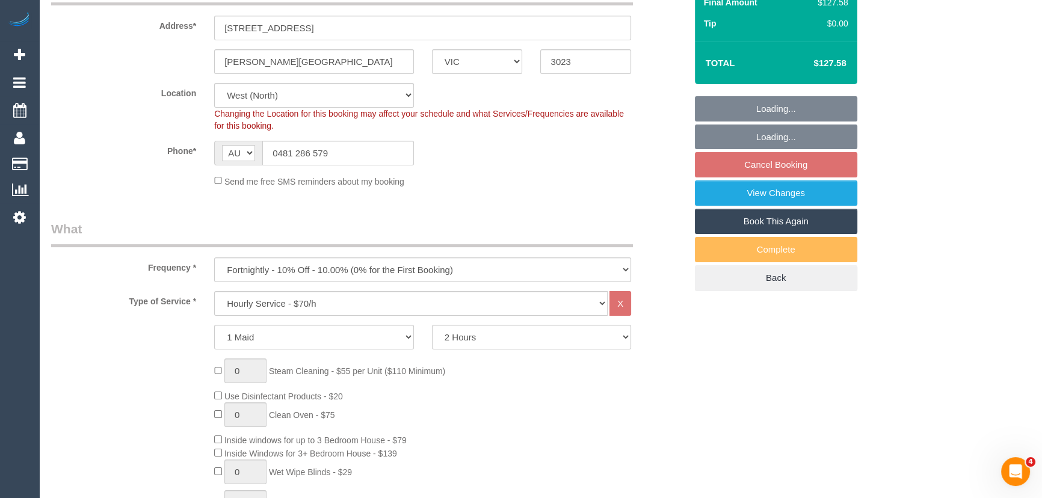
select select "number:28"
select select "number:14"
select select "number:19"
select select "number:25"
select select "number:34"
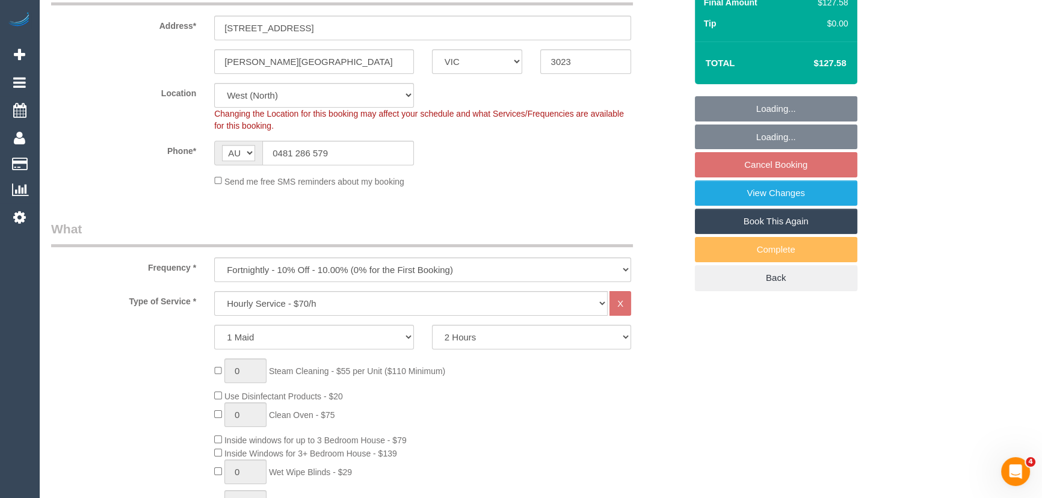
select select "number:13"
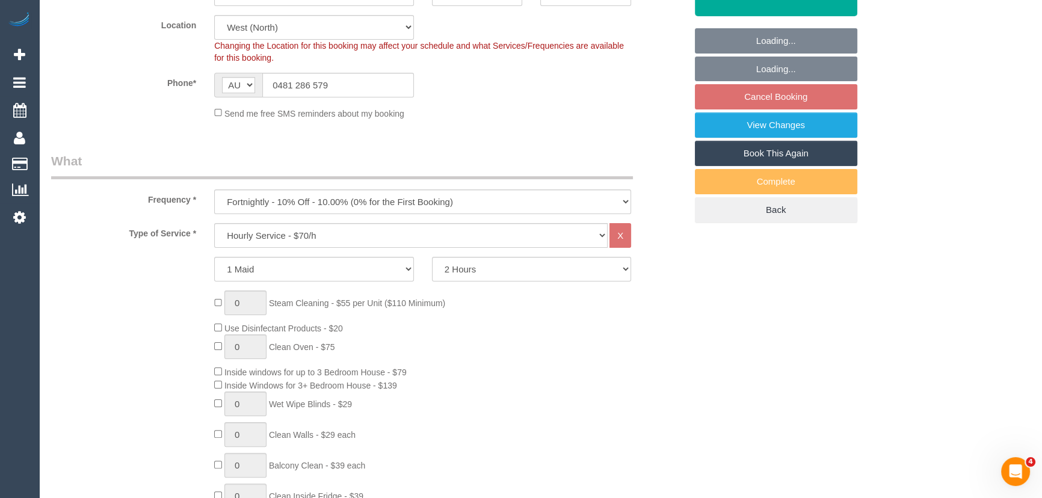
select select "spot3"
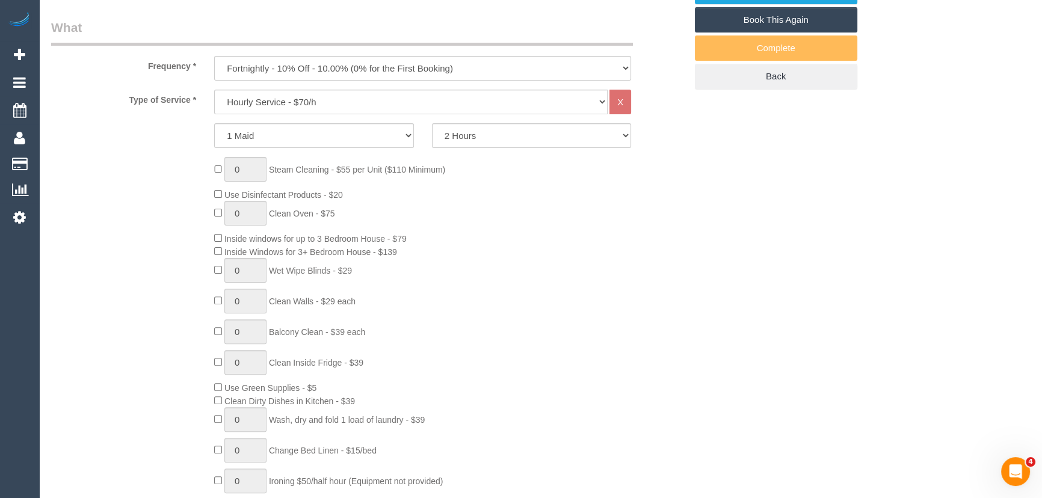
select select "object:865"
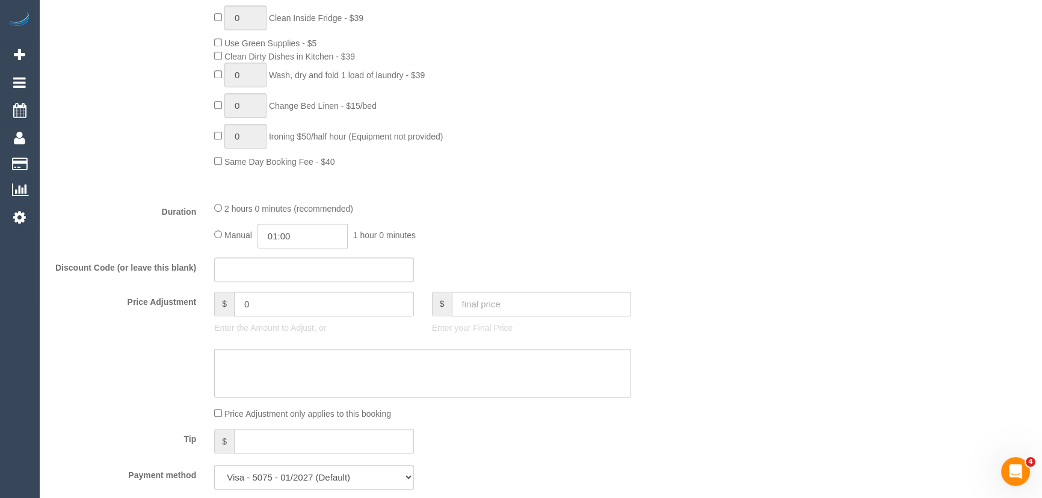
scroll to position [765, 0]
type input "02:00"
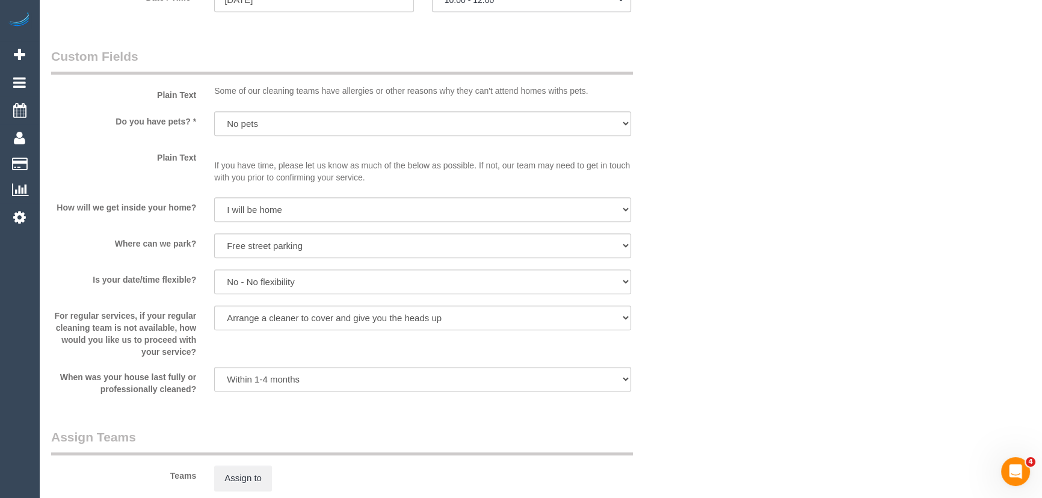
select select "spot28"
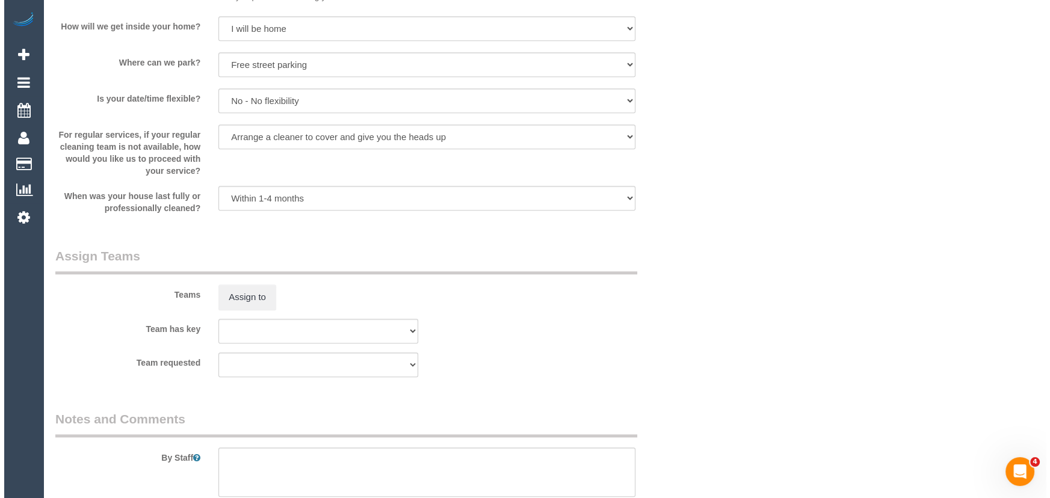
scroll to position [1586, 0]
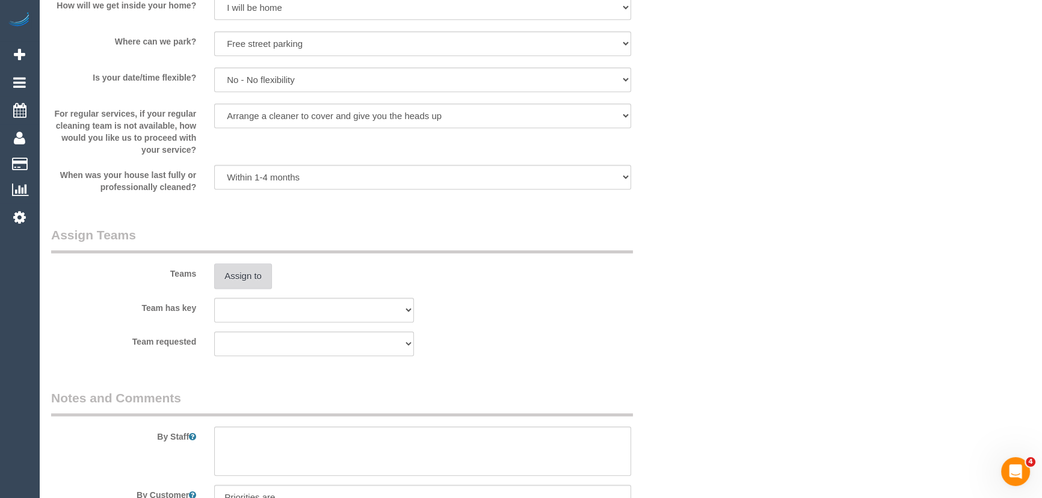
click at [247, 277] on button "Assign to" at bounding box center [243, 276] width 58 height 25
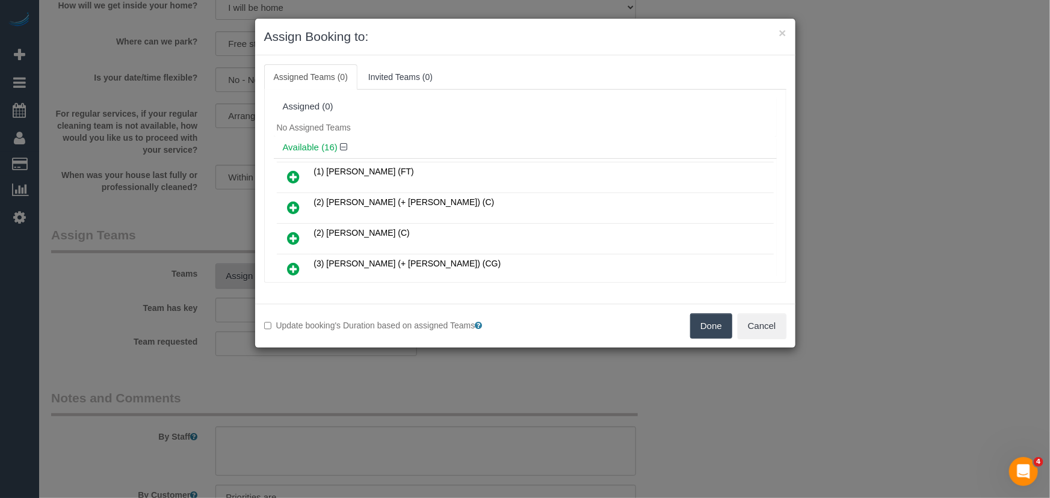
scroll to position [286, 0]
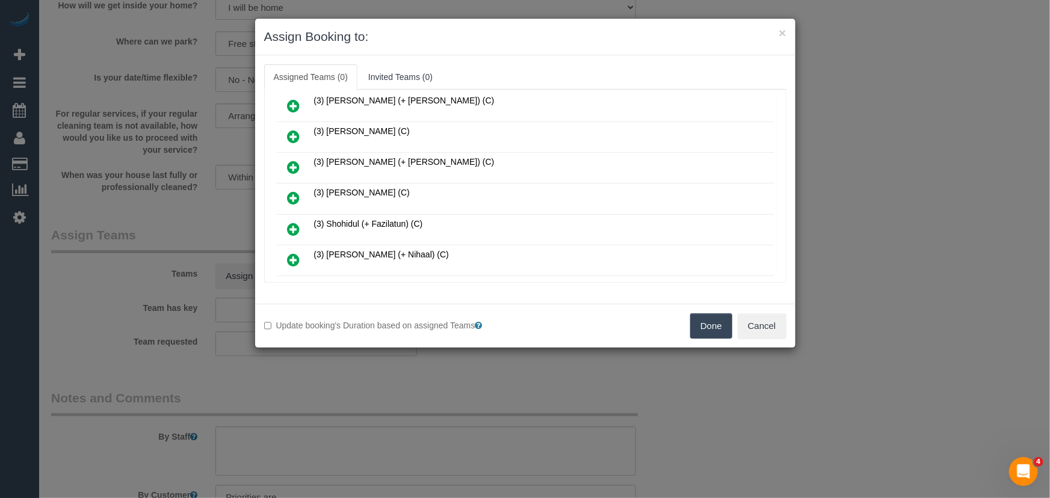
drag, startPoint x: 292, startPoint y: 191, endPoint x: 300, endPoint y: 198, distance: 10.2
click at [292, 191] on icon at bounding box center [294, 198] width 13 height 14
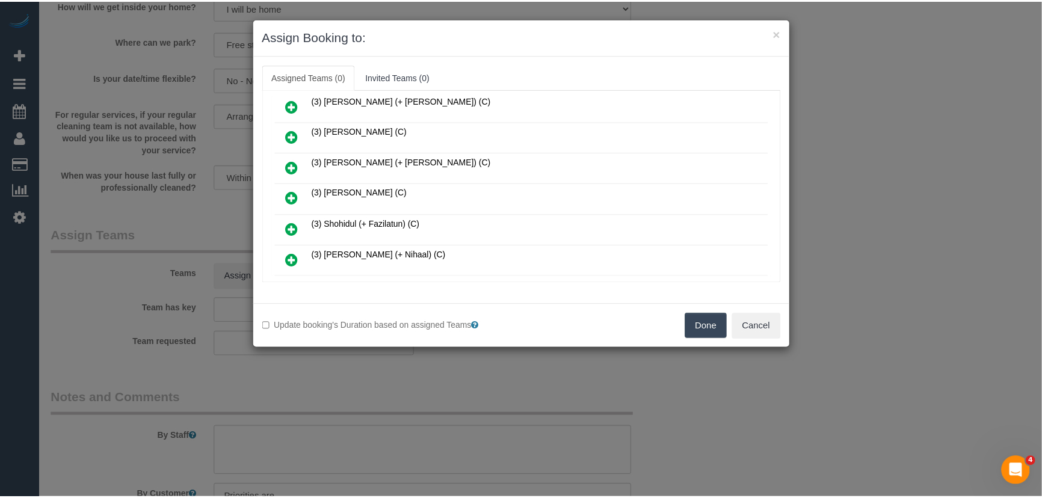
scroll to position [314, 0]
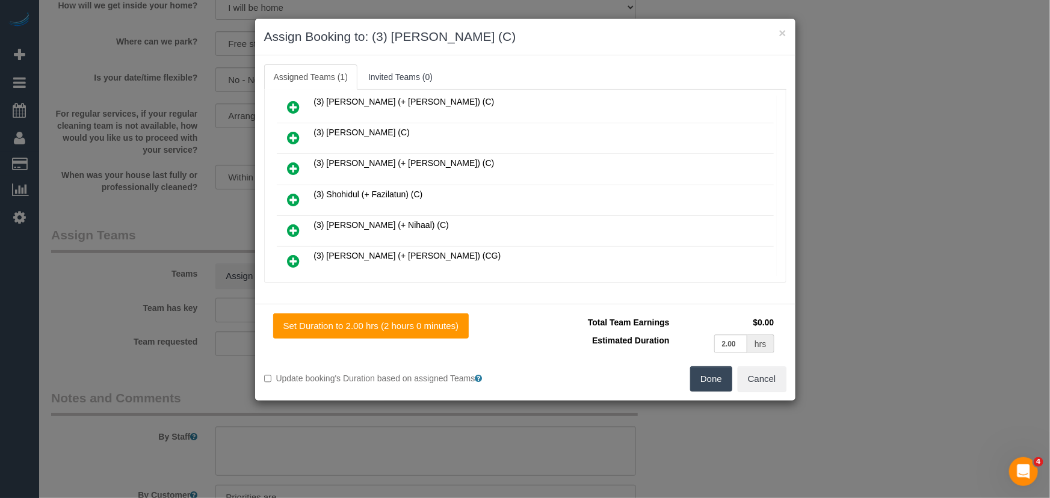
click at [713, 378] on button "Done" at bounding box center [711, 378] width 42 height 25
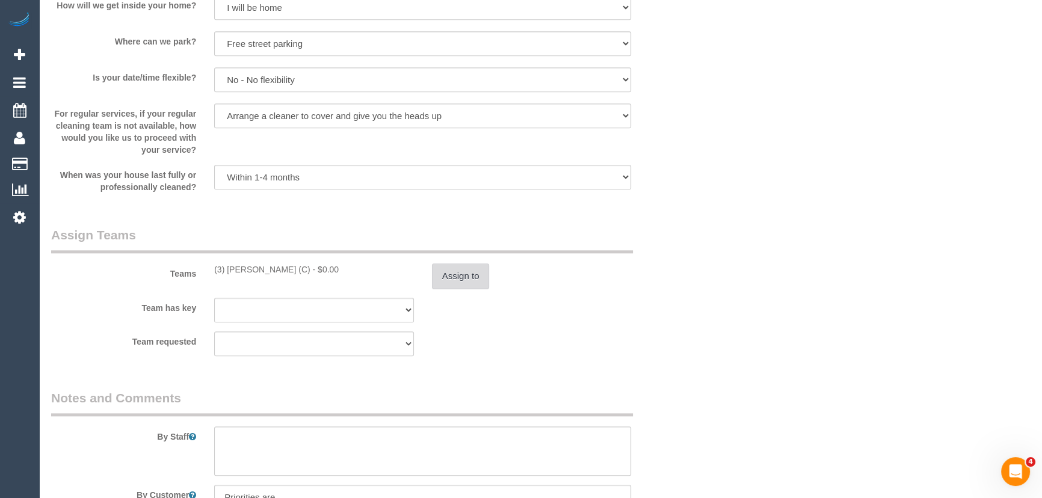
click at [463, 280] on button "Assign to" at bounding box center [461, 276] width 58 height 25
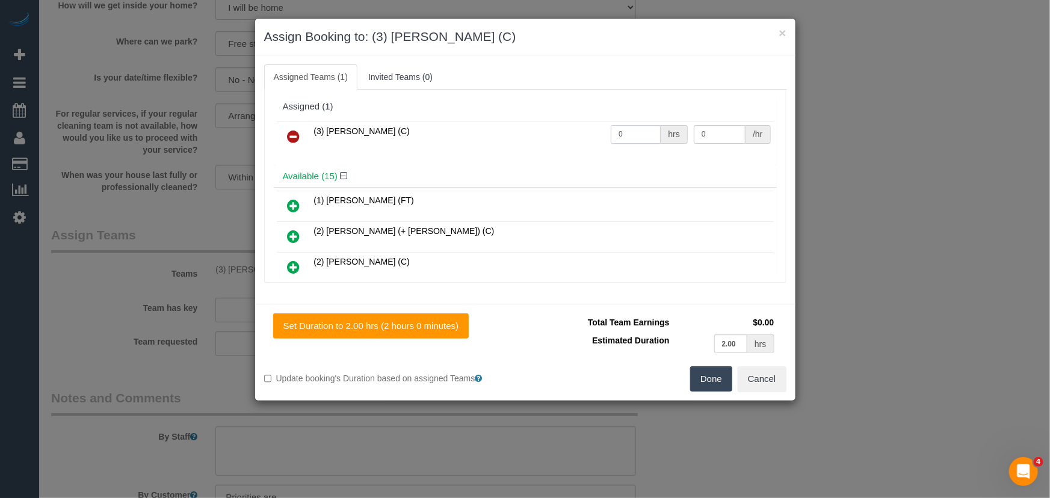
click at [629, 135] on input "0" at bounding box center [636, 134] width 50 height 19
type input "2"
type input "35"
click at [712, 374] on button "Done" at bounding box center [711, 378] width 42 height 25
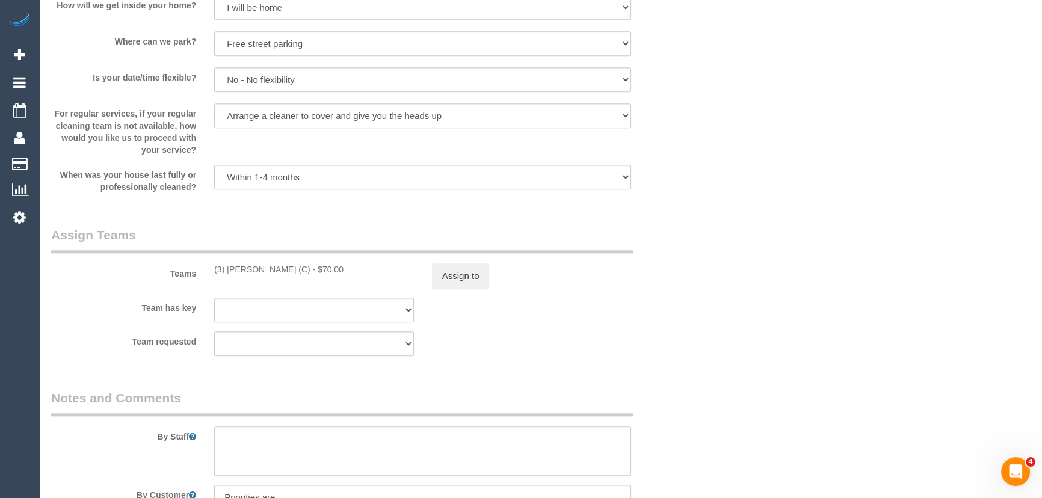
click at [313, 442] on textarea at bounding box center [422, 451] width 417 height 49
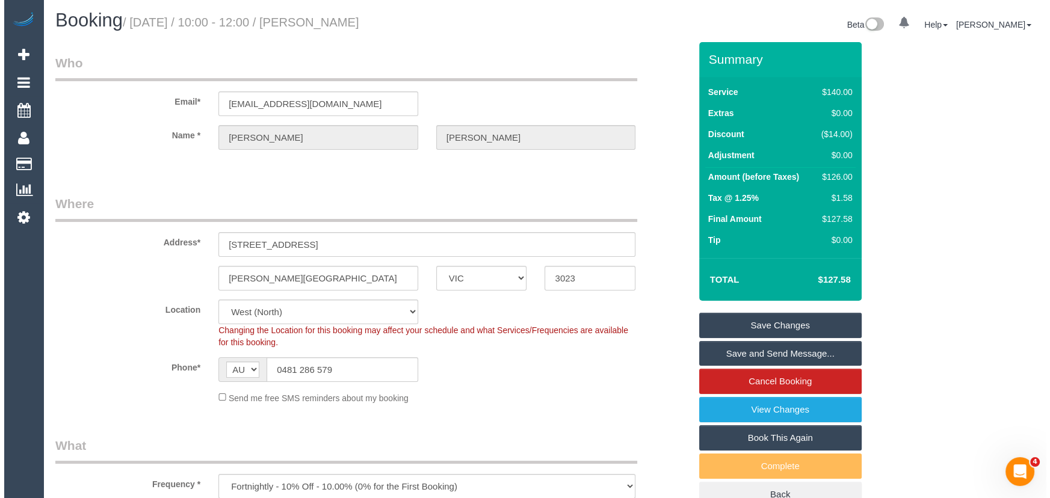
scroll to position [0, 0]
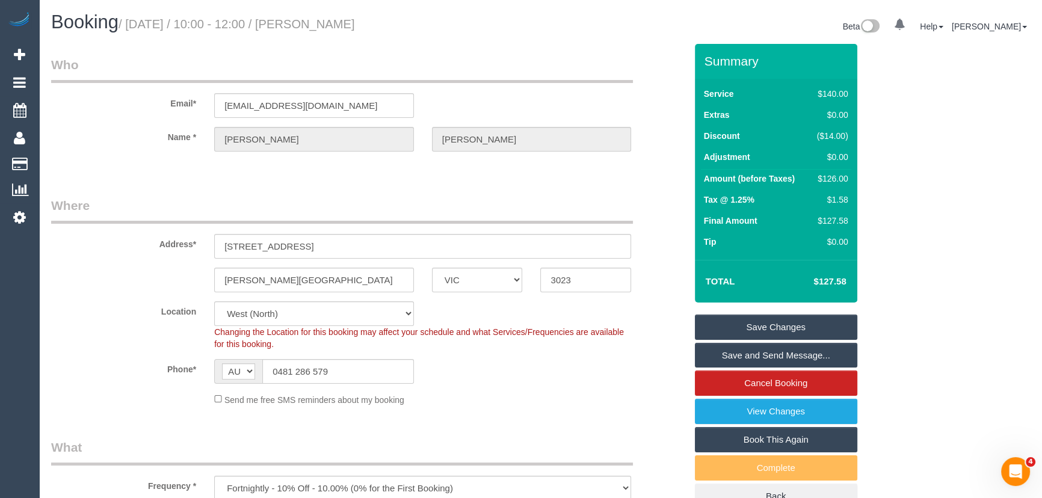
type textarea "*cover*"
click at [347, 22] on small "/ September 30, 2025 / 10:00 - 12:00 / Kanika Nakra" at bounding box center [237, 23] width 236 height 13
copy small "Kanika Nakra"
click at [719, 354] on link "Save and Send Message..." at bounding box center [776, 355] width 162 height 25
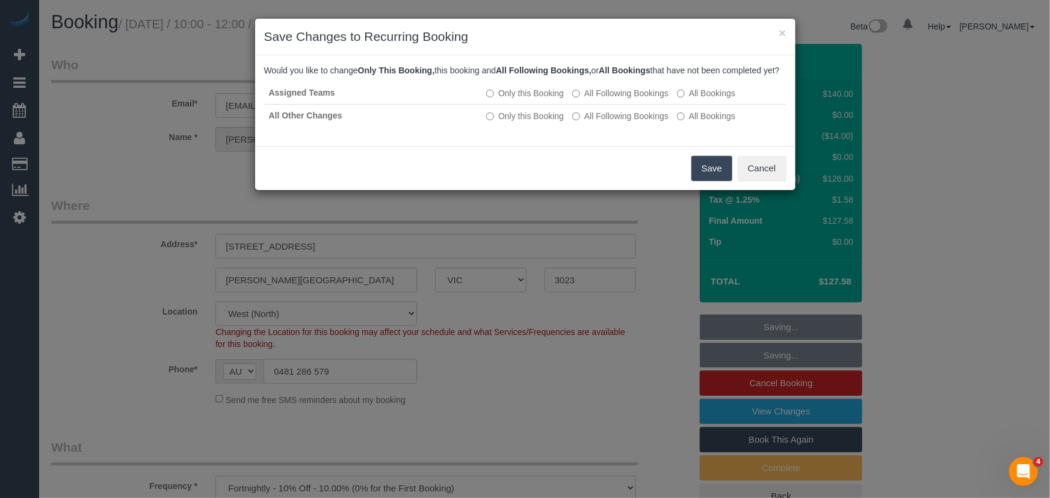
click at [695, 181] on button "Save" at bounding box center [711, 168] width 41 height 25
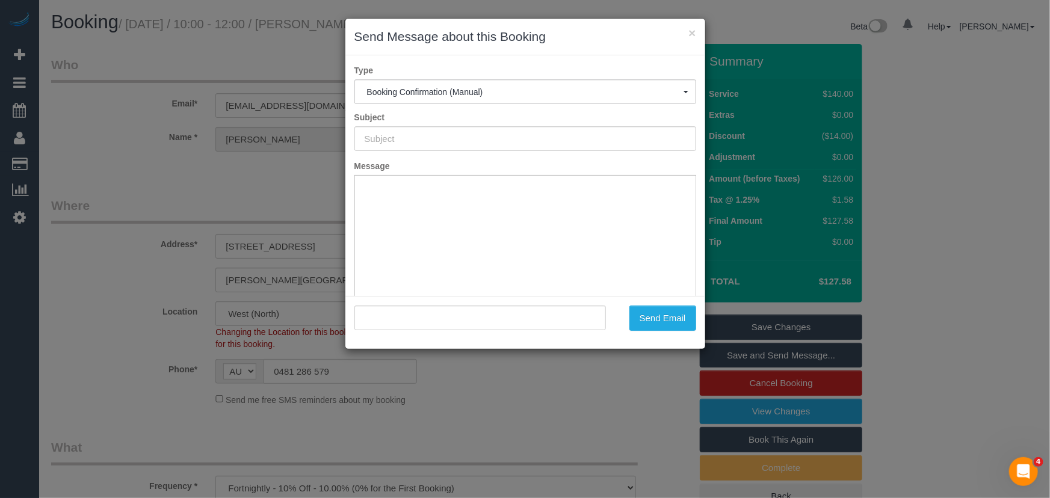
type input "Booking Confirmed"
type input ""Kanika Nakra" <kanikaparasthakur@gmail.com>"
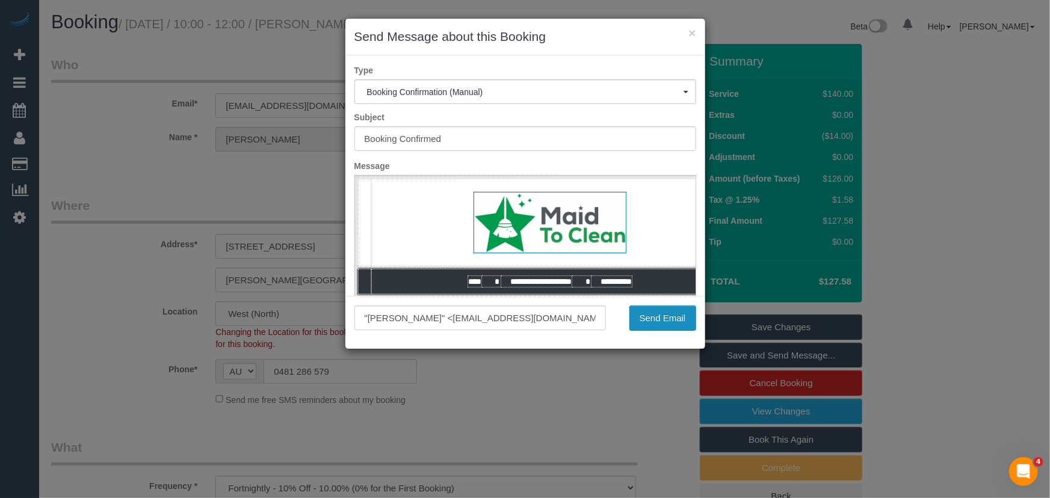
click at [661, 327] on button "Send Email" at bounding box center [662, 318] width 67 height 25
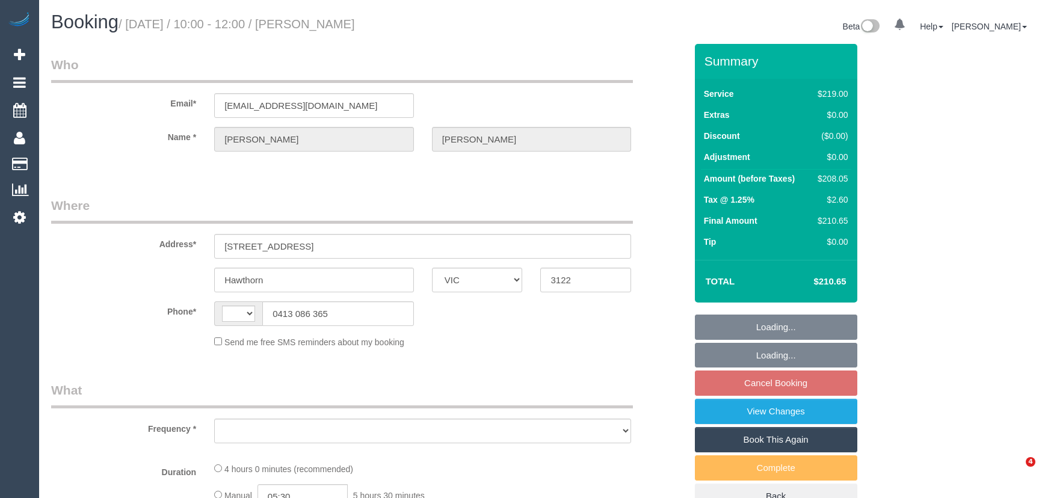
select select "VIC"
select select "string:AU"
select select "string:stripe-pm_1QtHYx2GScqysDRVr08i4d6w"
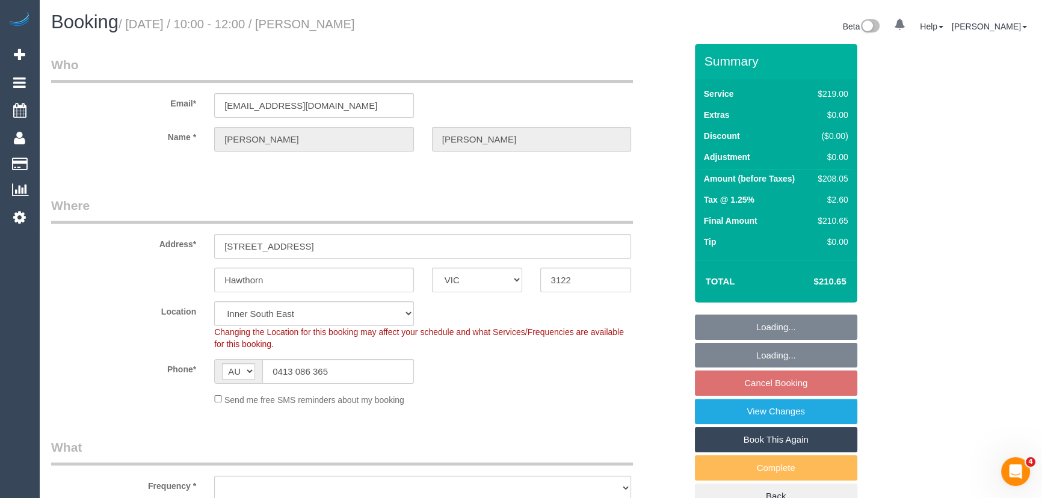
select select "number:28"
select select "number:14"
select select "number:18"
select select "number:24"
select select "number:35"
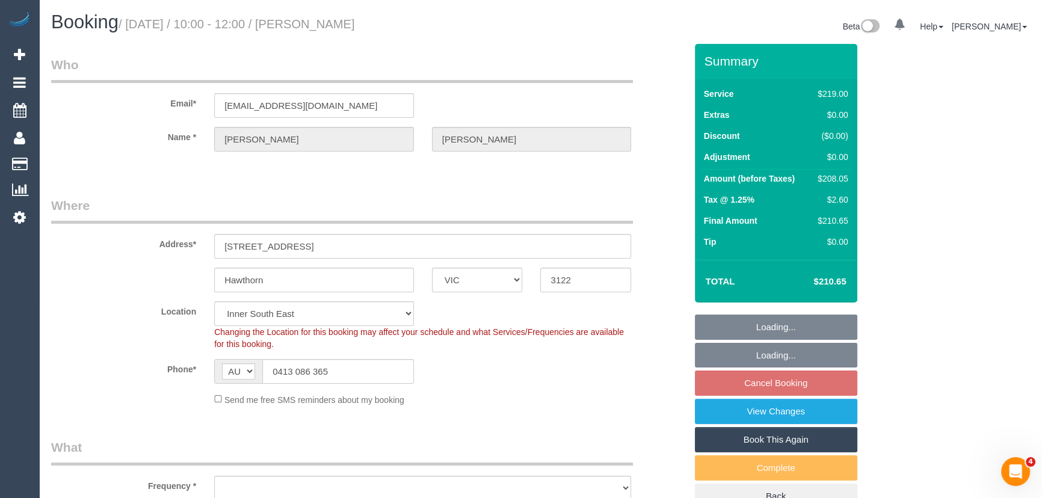
select select "number:26"
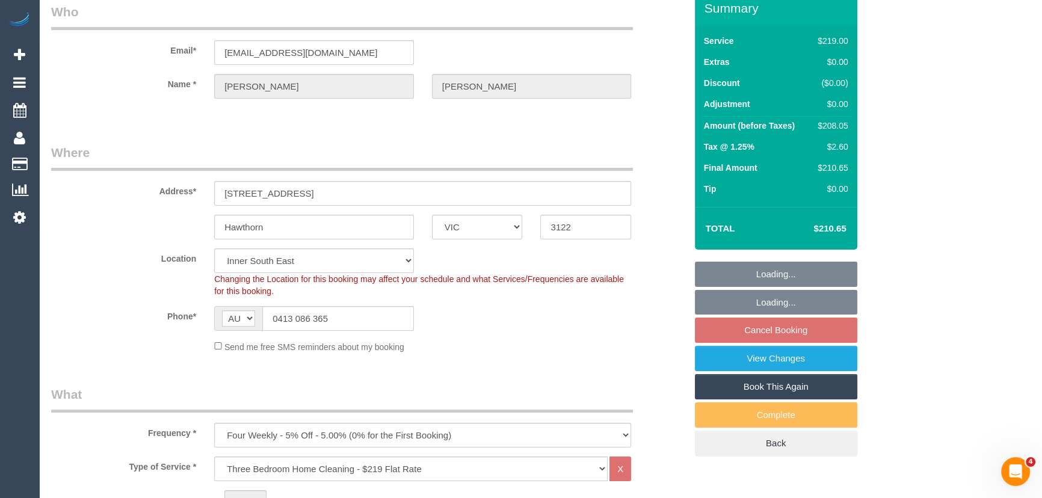
select select "object:1367"
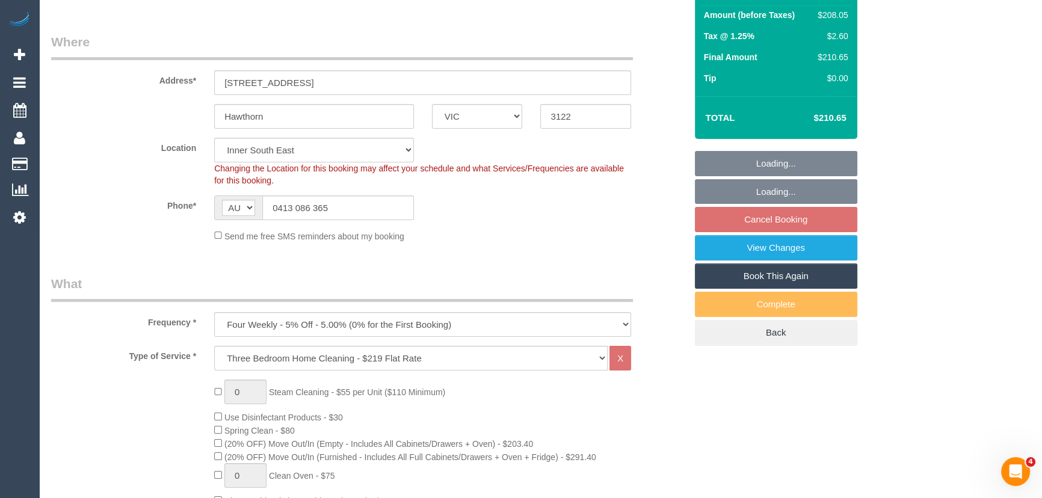
select select "spot3"
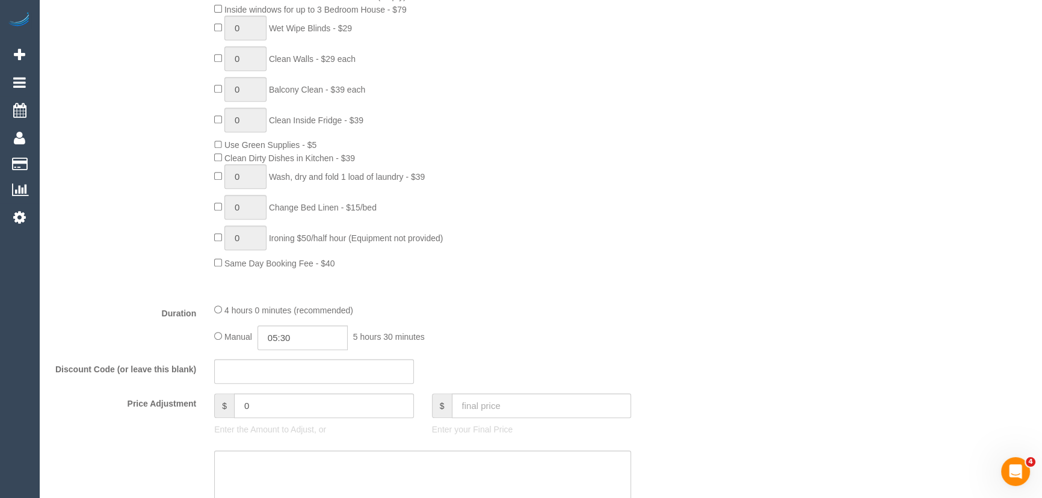
scroll to position [711, 0]
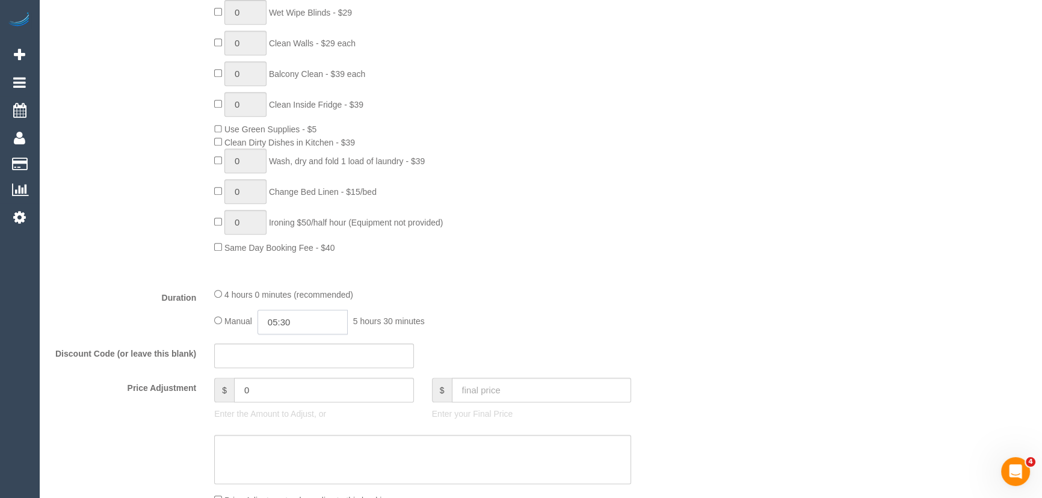
drag, startPoint x: 310, startPoint y: 316, endPoint x: 306, endPoint y: 324, distance: 8.9
click at [310, 316] on input "05:30" at bounding box center [303, 322] width 90 height 25
type input "02:00"
click at [300, 341] on li "02:00" at bounding box center [290, 340] width 54 height 16
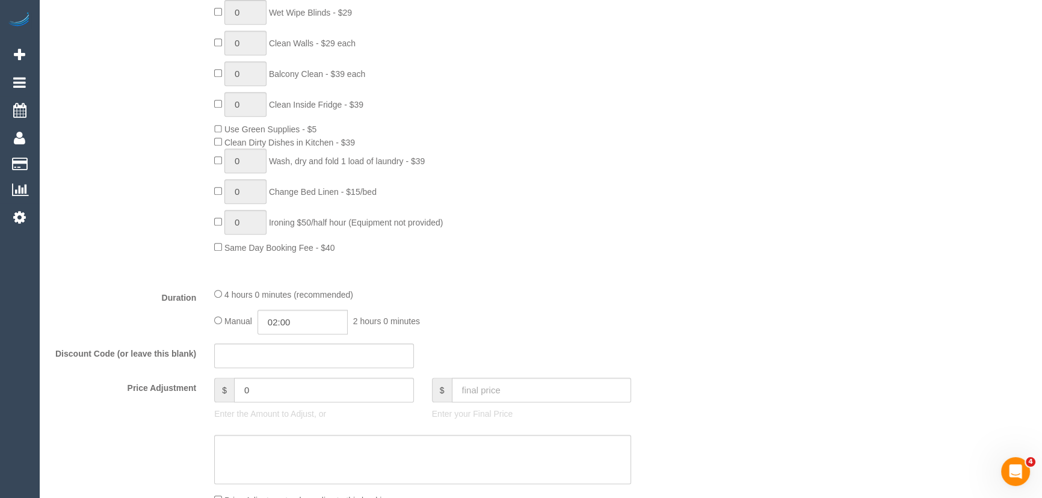
click at [614, 314] on div "Manual 02:00 2 hours 0 minutes" at bounding box center [422, 322] width 417 height 25
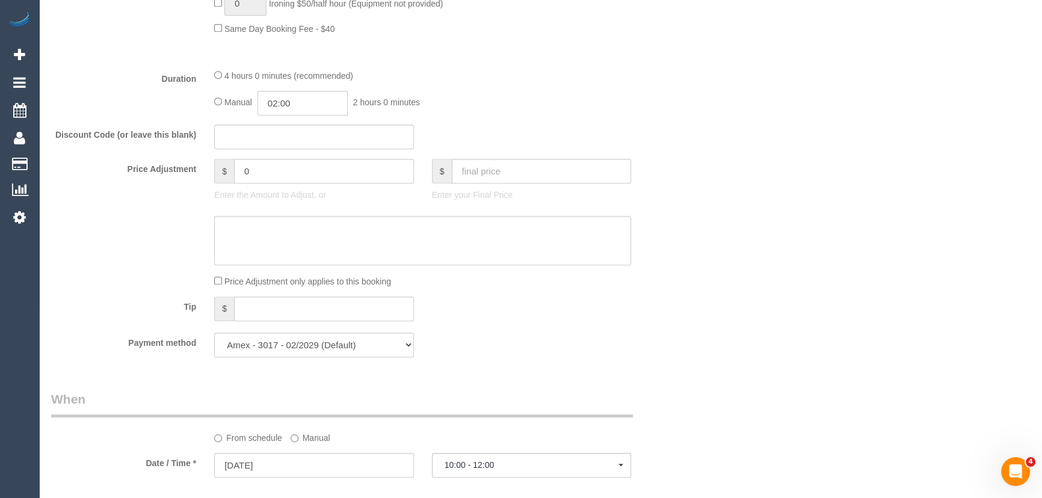
select select "spot28"
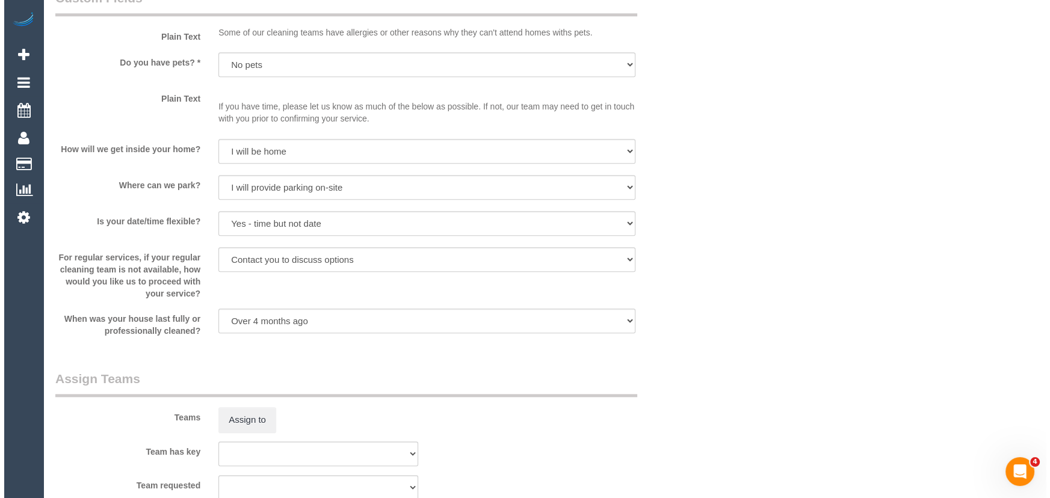
scroll to position [1586, 0]
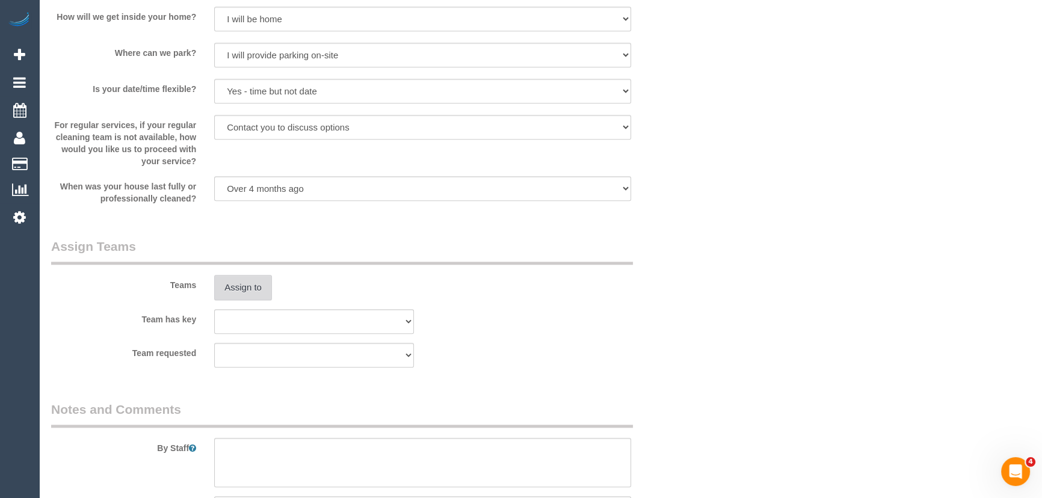
click at [263, 291] on button "Assign to" at bounding box center [243, 287] width 58 height 25
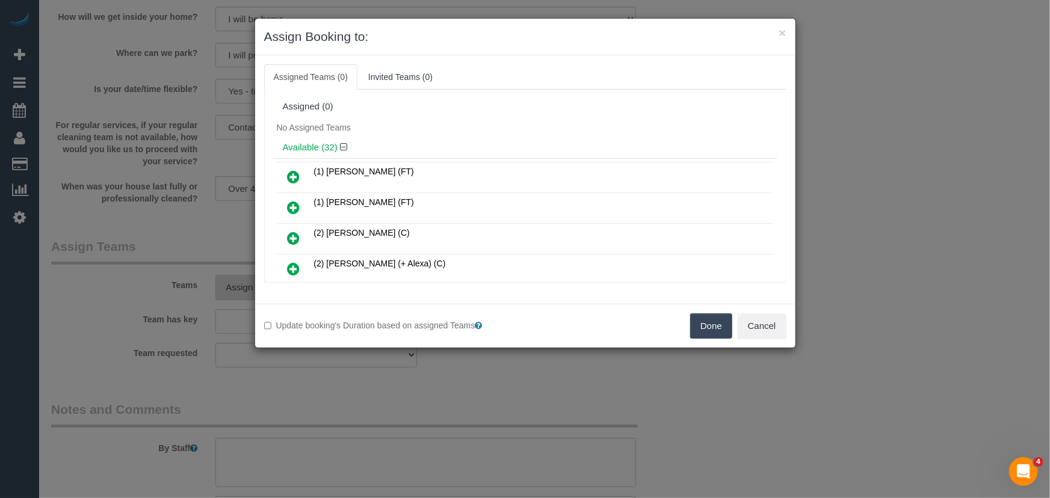
scroll to position [437, 0]
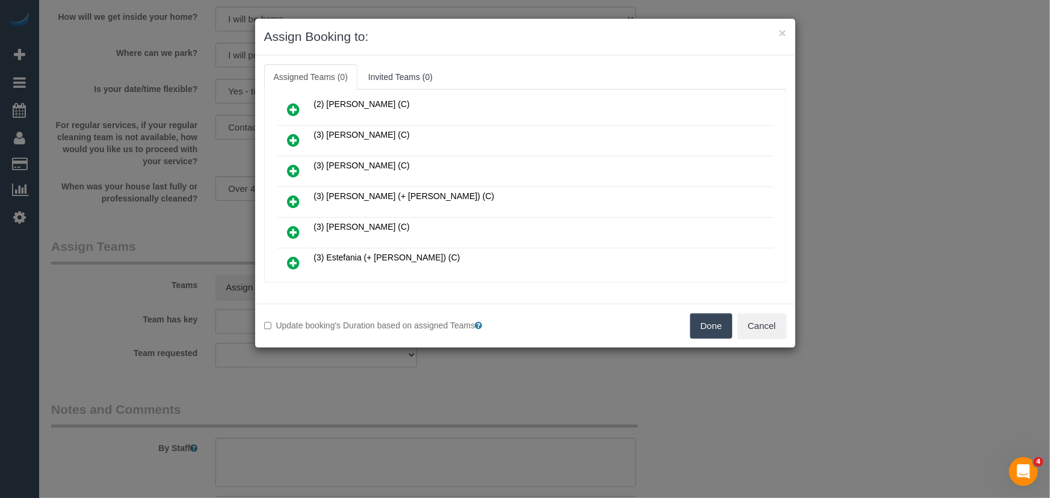
click at [294, 194] on icon at bounding box center [294, 201] width 13 height 14
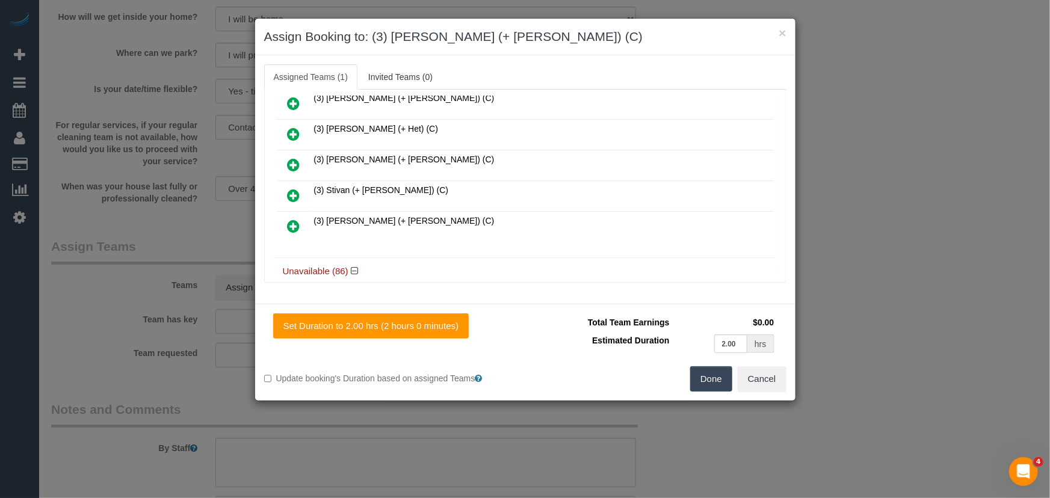
click at [295, 219] on icon at bounding box center [294, 226] width 13 height 14
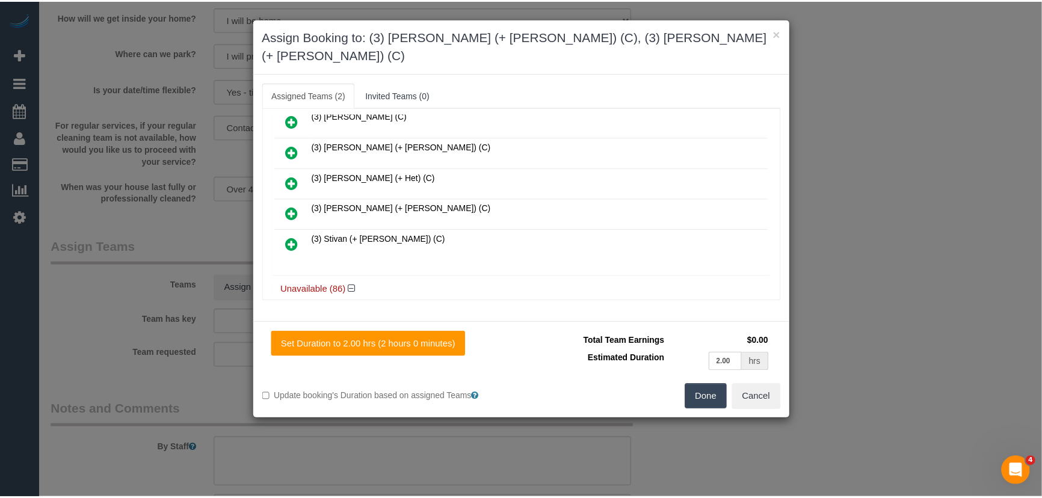
scroll to position [933, 0]
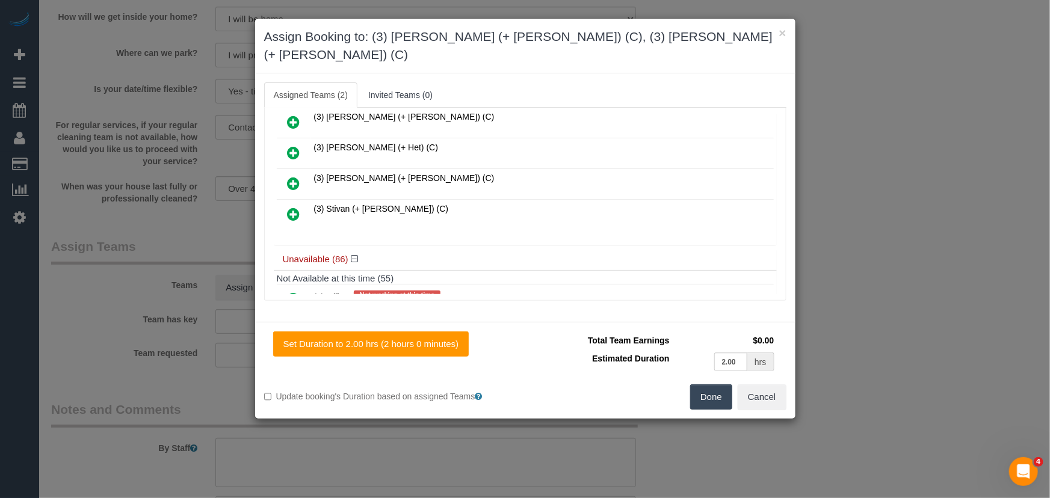
click at [701, 385] on button "Done" at bounding box center [711, 397] width 42 height 25
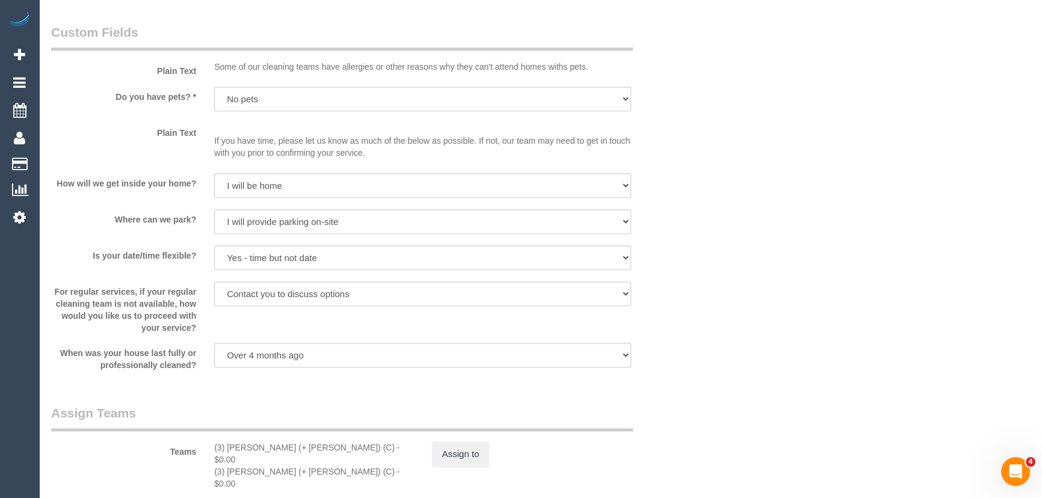
scroll to position [1531, 0]
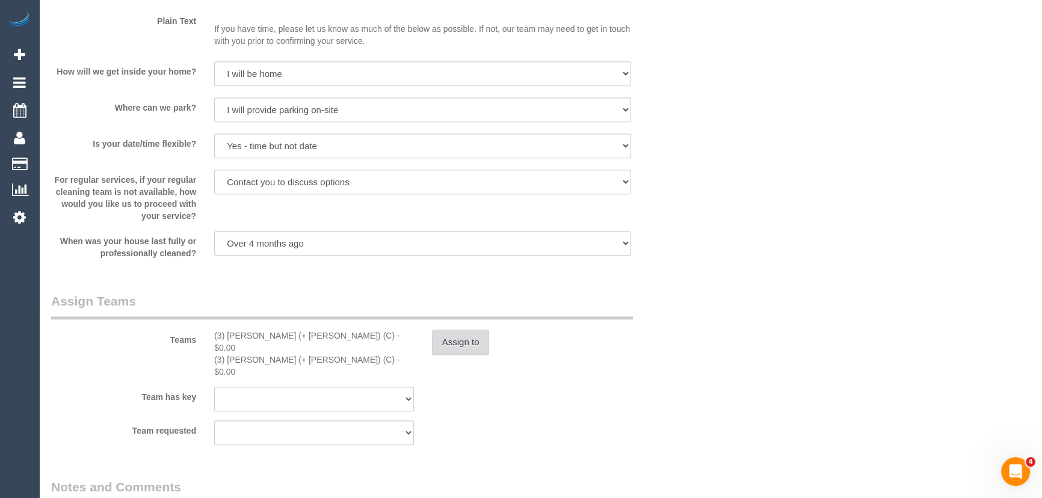
click at [451, 339] on button "Assign to" at bounding box center [461, 342] width 58 height 25
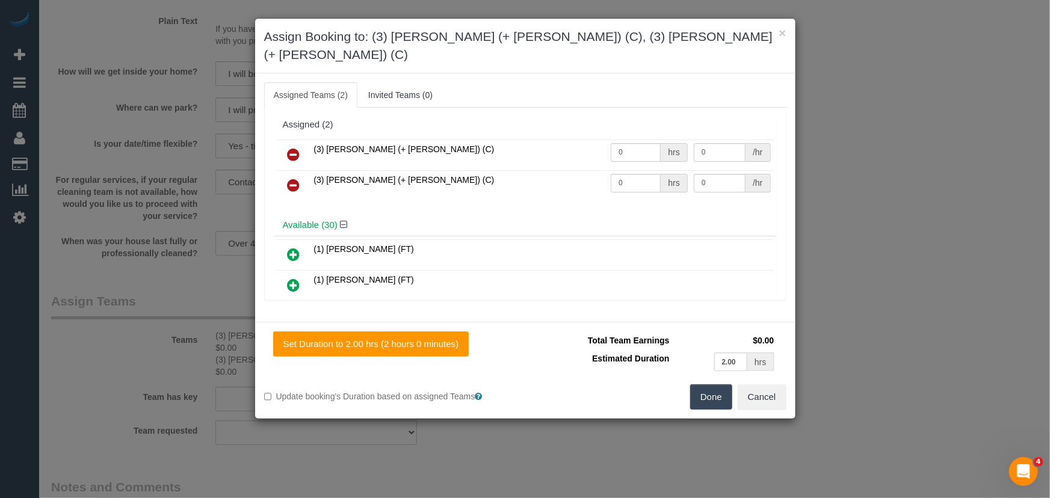
click at [661, 143] on div "hrs" at bounding box center [674, 152] width 26 height 19
click at [652, 143] on input "0" at bounding box center [636, 152] width 50 height 19
type input "1"
type input "65"
click at [629, 174] on input "0" at bounding box center [636, 183] width 50 height 19
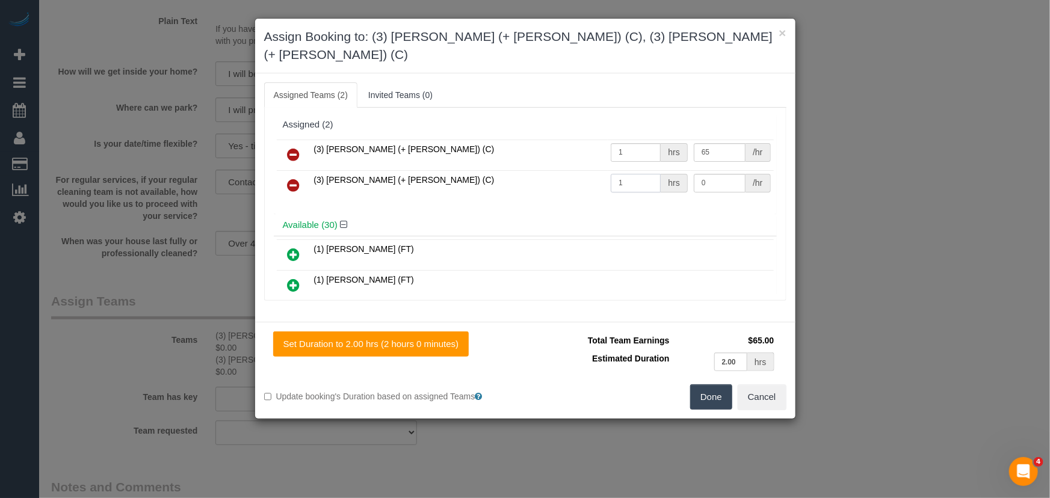
type input "1"
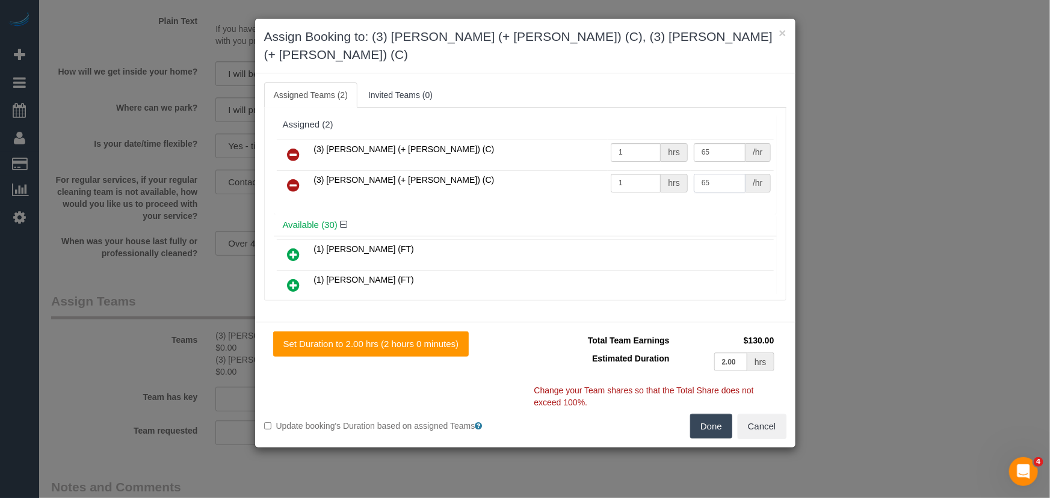
type input "65"
click at [712, 414] on button "Done" at bounding box center [711, 426] width 42 height 25
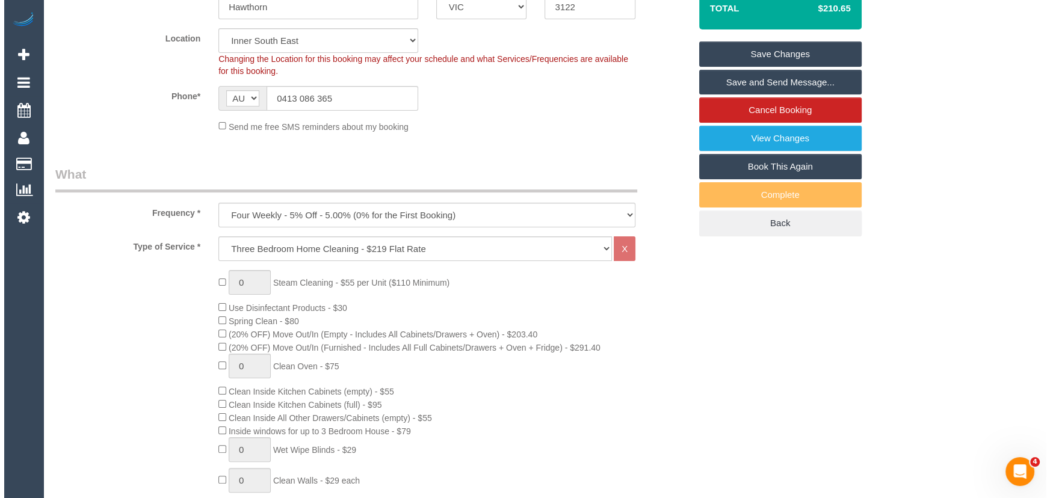
scroll to position [0, 0]
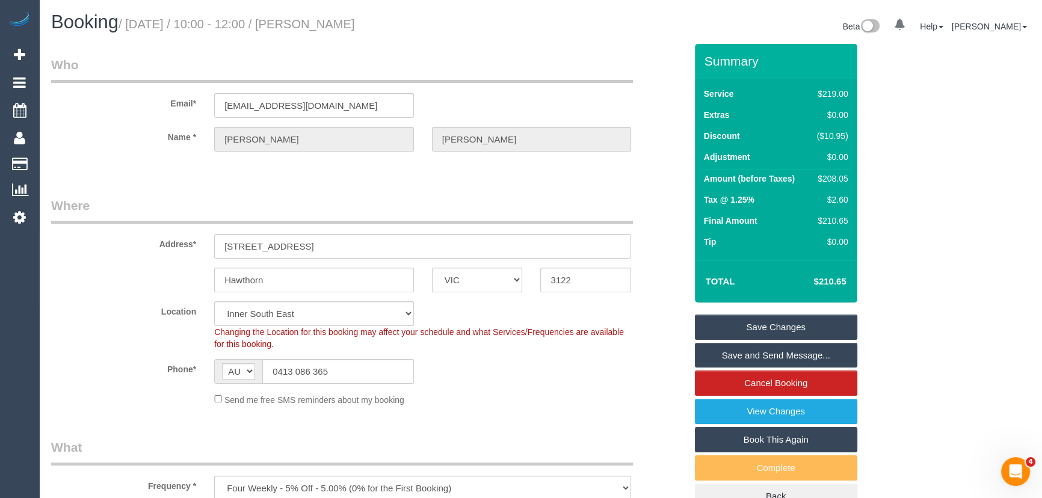
click at [352, 18] on small "/ September 30, 2025 / 10:00 - 12:00 / Deanne Smith" at bounding box center [237, 23] width 236 height 13
click at [353, 19] on small "/ September 30, 2025 / 10:00 - 12:00 / Deanne Smith" at bounding box center [237, 23] width 236 height 13
copy small "Deanne Smith"
click at [758, 354] on link "Save and Send Message..." at bounding box center [776, 355] width 162 height 25
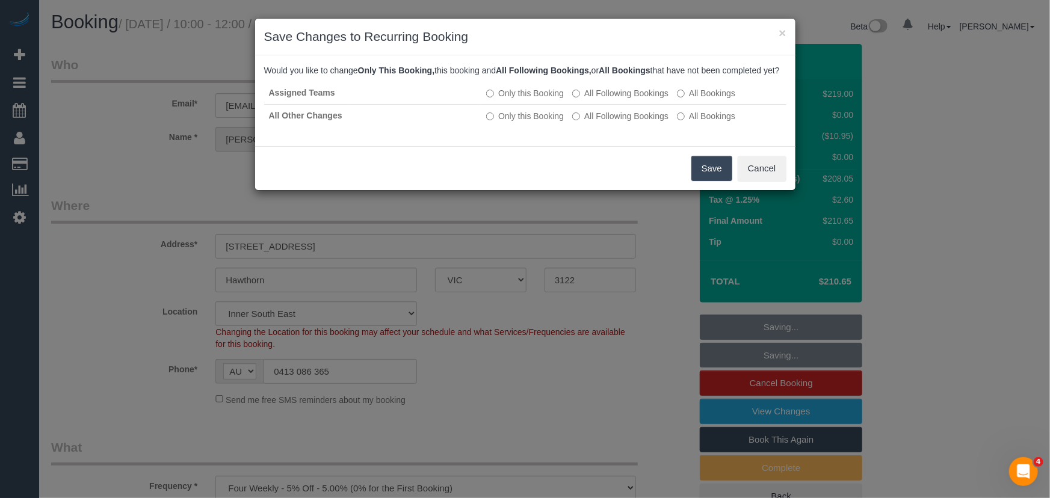
click at [709, 181] on button "Save" at bounding box center [711, 168] width 41 height 25
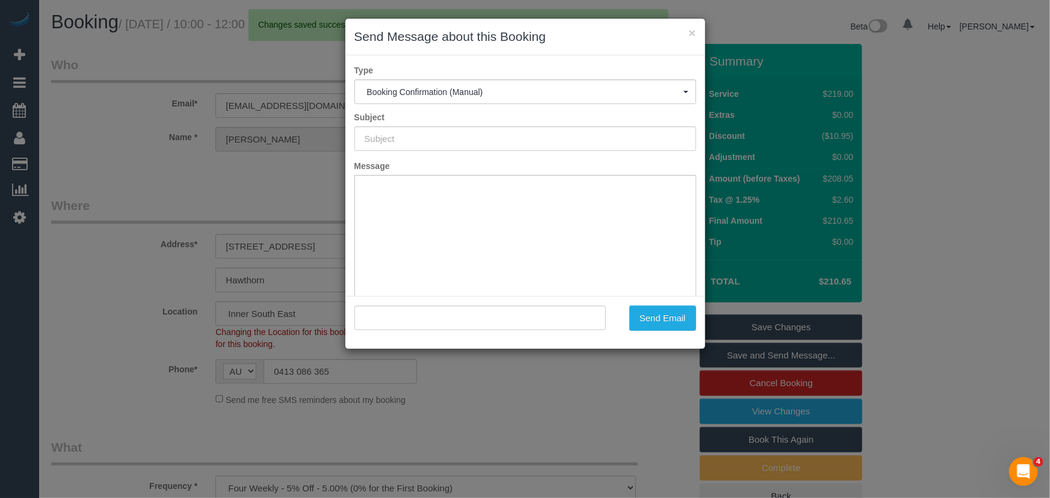
type input "Booking Confirmed"
type input ""Deanne Smith" <dsmith4@bigpond.net.au>"
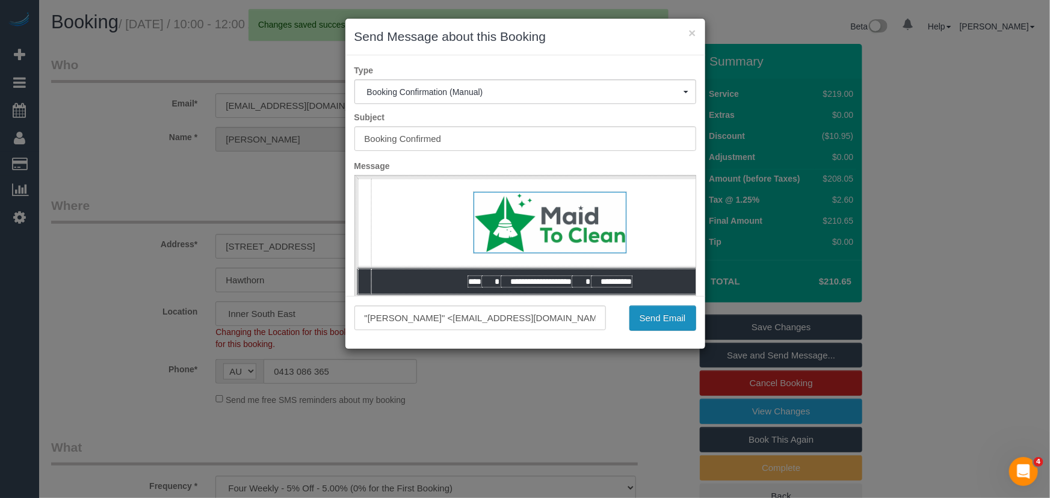
click at [656, 314] on button "Send Email" at bounding box center [662, 318] width 67 height 25
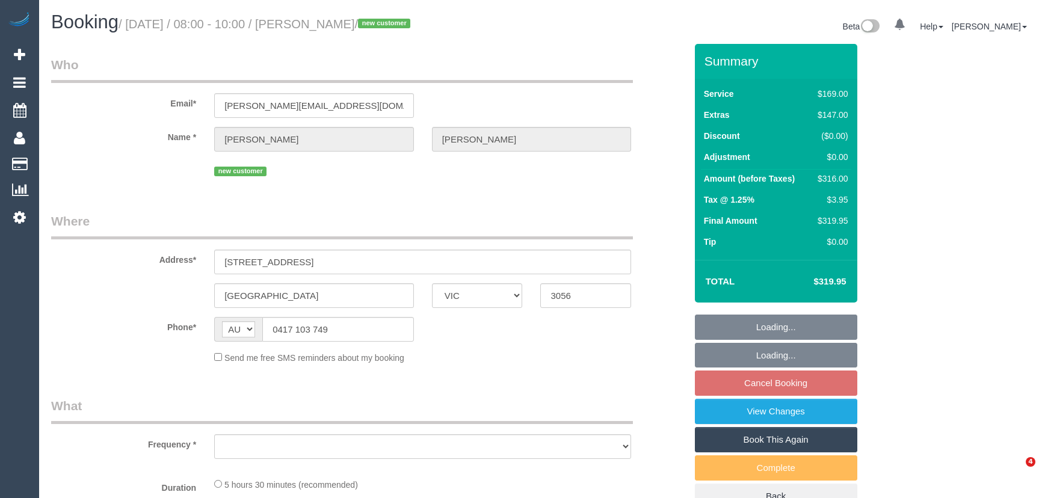
select select "VIC"
select select "object:627"
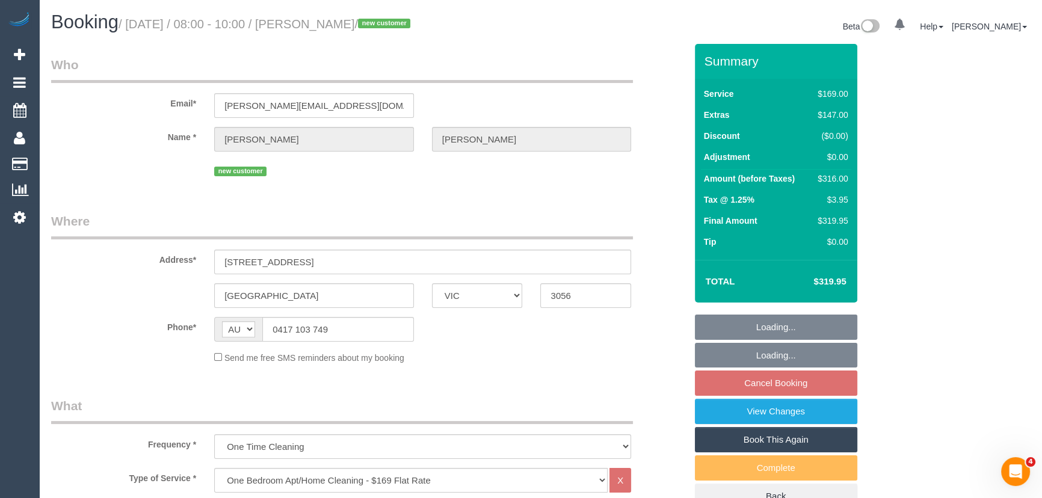
select select "string:stripe-pm_1S7UwD2GScqysDRV3Vh8MUtv"
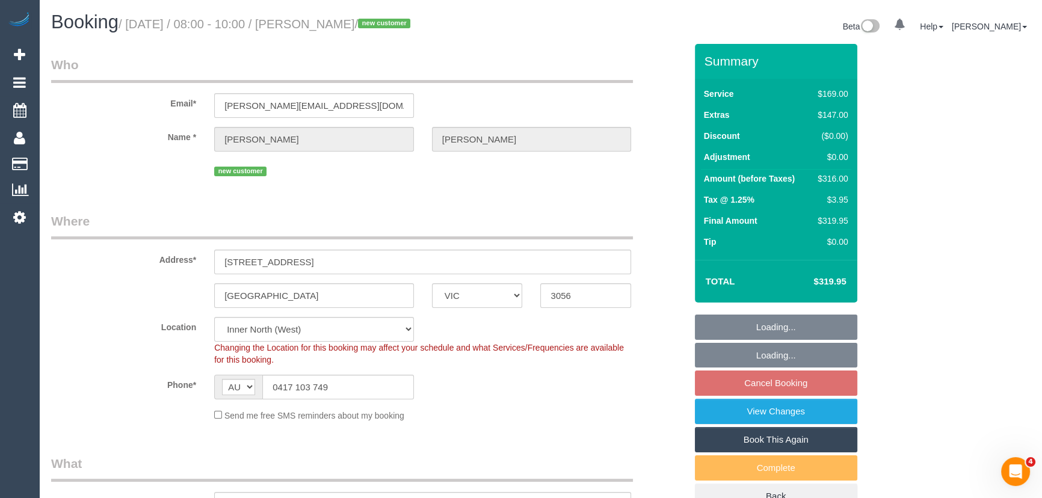
select select "number:28"
select select "number:14"
select select "number:19"
select select "number:23"
select select "object:1687"
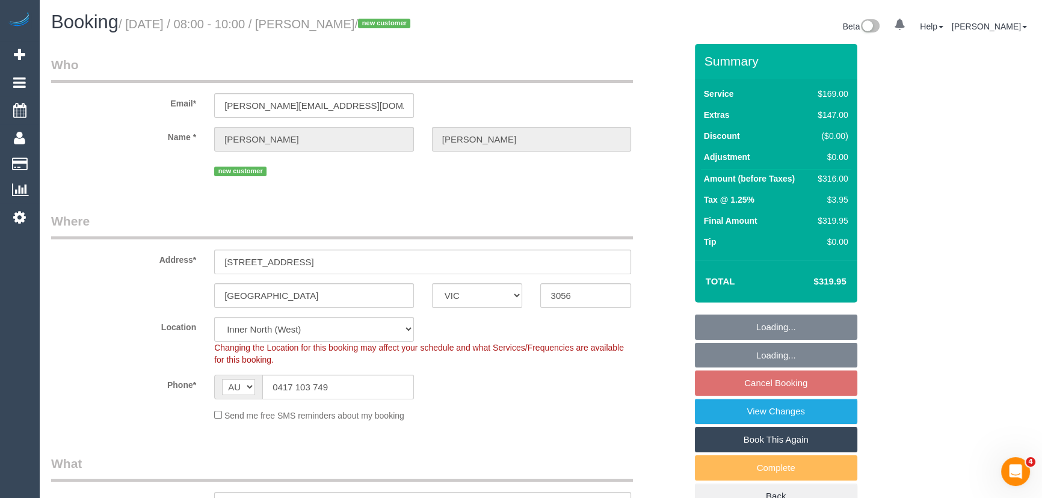
select select "spot2"
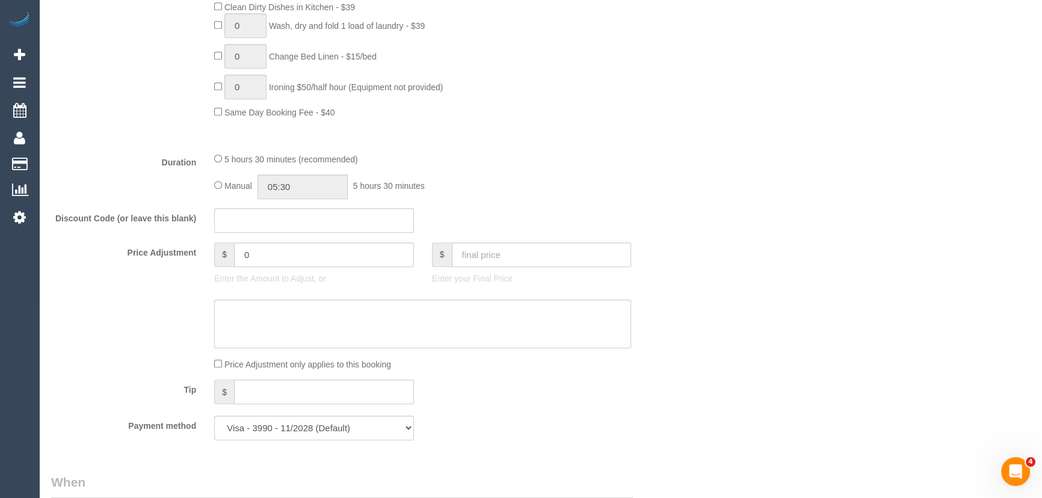
scroll to position [875, 0]
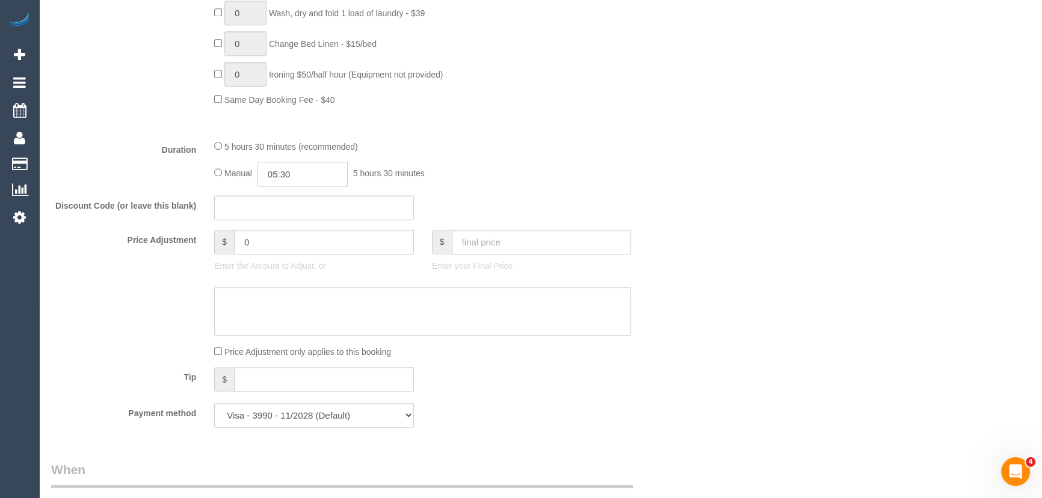
click at [323, 186] on input "05:30" at bounding box center [303, 174] width 90 height 25
click at [292, 200] on li "03:00" at bounding box center [290, 202] width 54 height 16
type input "03:00"
click at [497, 175] on div "Manual 03:00 3 hours 0 minutes" at bounding box center [422, 174] width 417 height 25
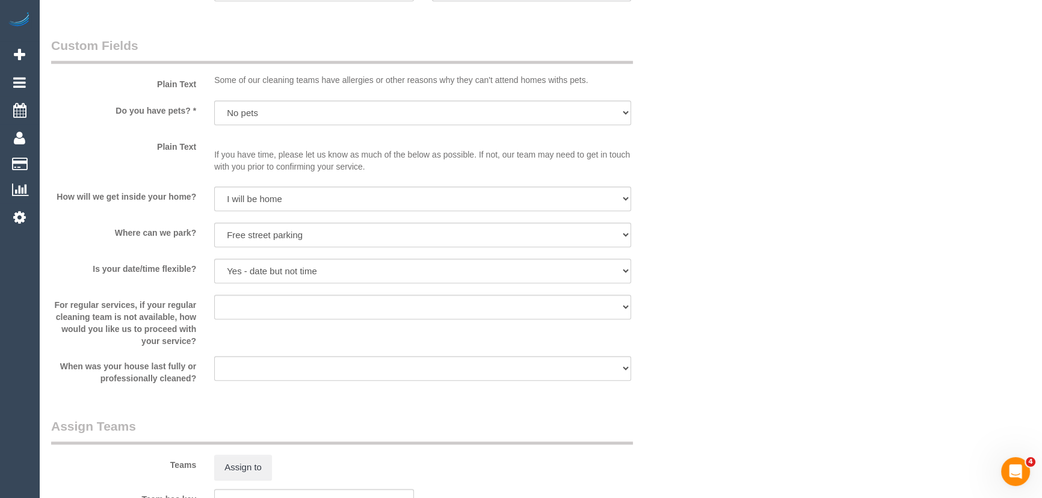
select select "spot42"
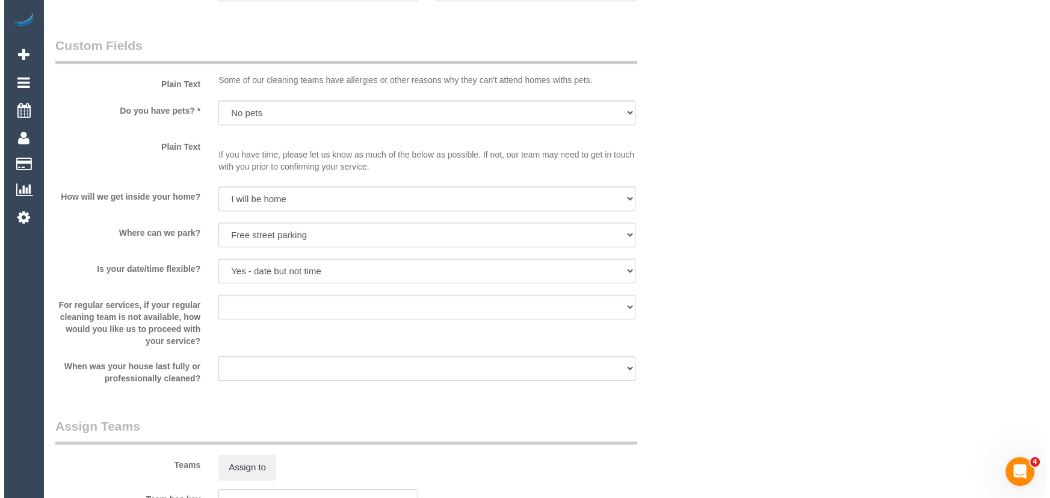
scroll to position [1641, 0]
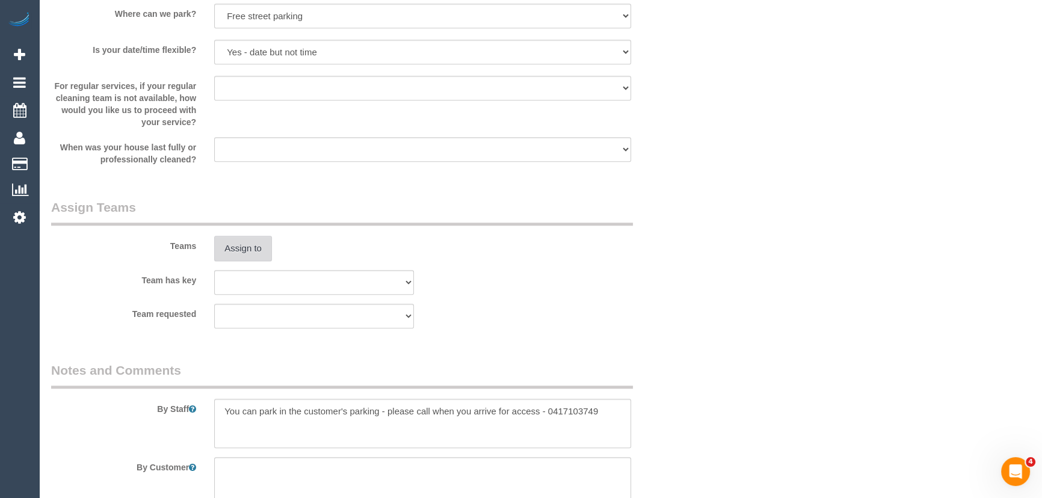
click at [247, 250] on button "Assign to" at bounding box center [243, 248] width 58 height 25
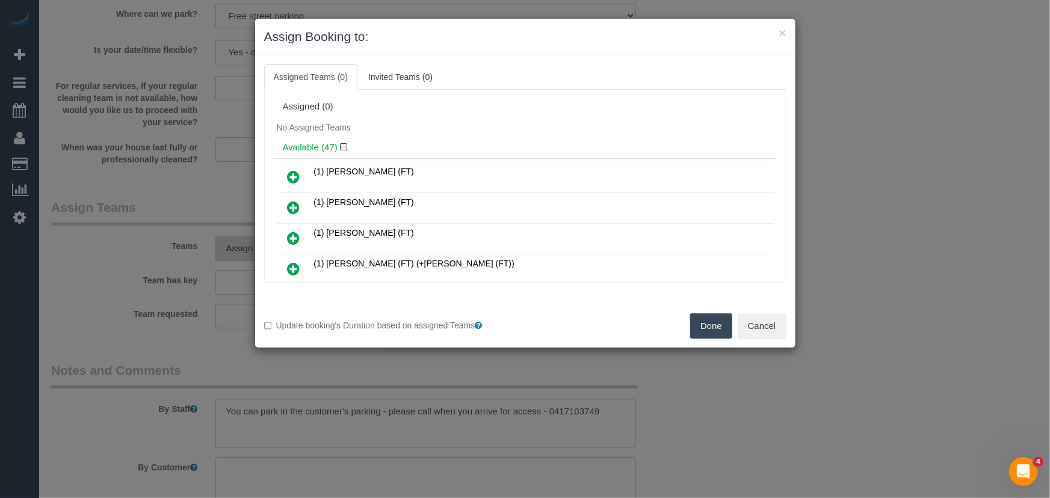
scroll to position [768, 0]
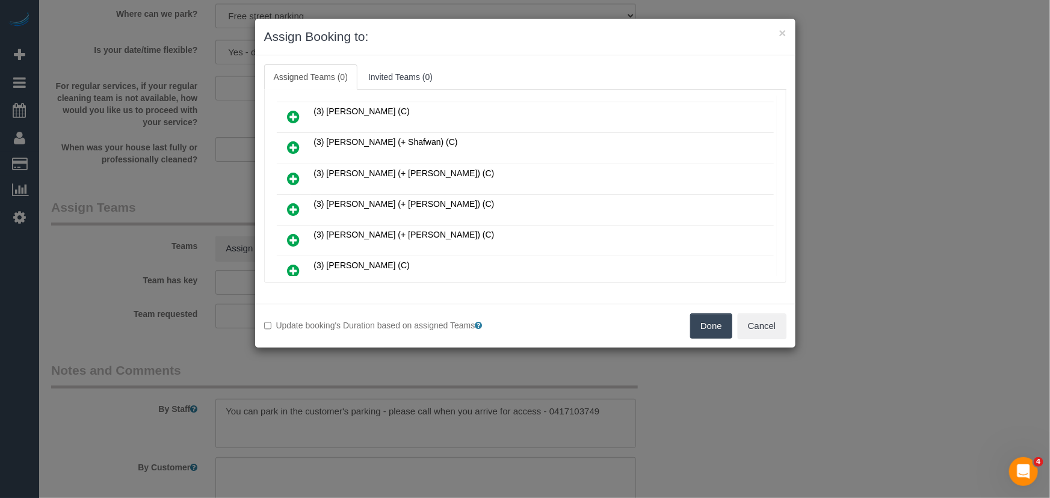
click at [288, 202] on icon at bounding box center [294, 209] width 13 height 14
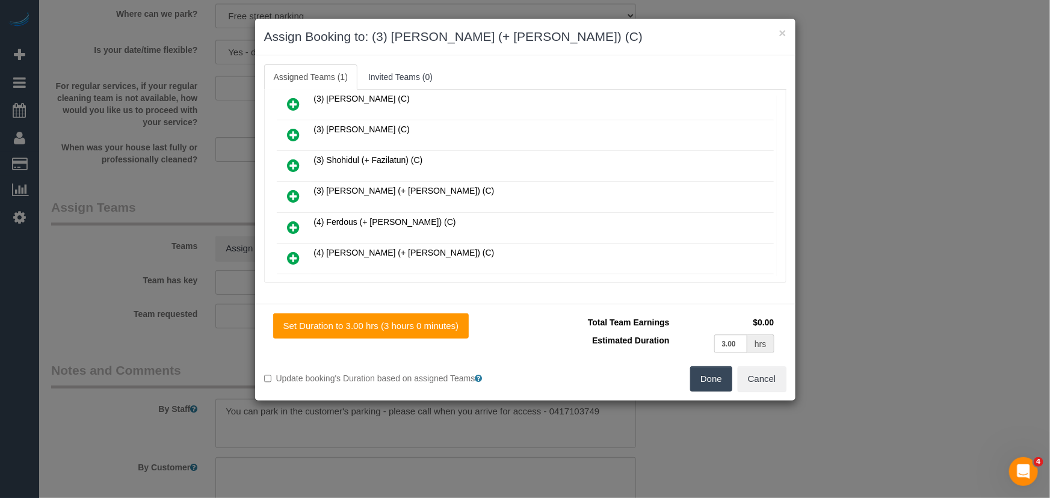
click at [288, 189] on icon at bounding box center [294, 196] width 13 height 14
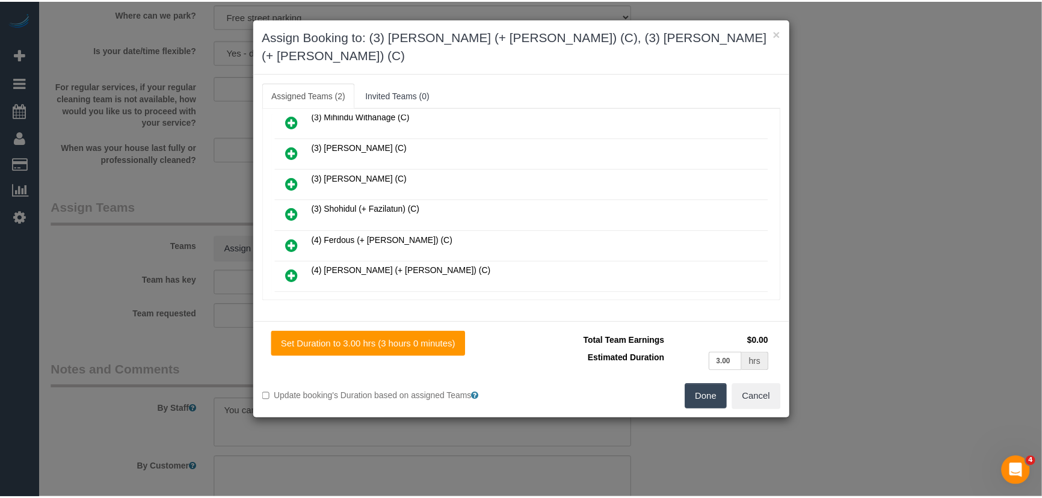
scroll to position [1209, 0]
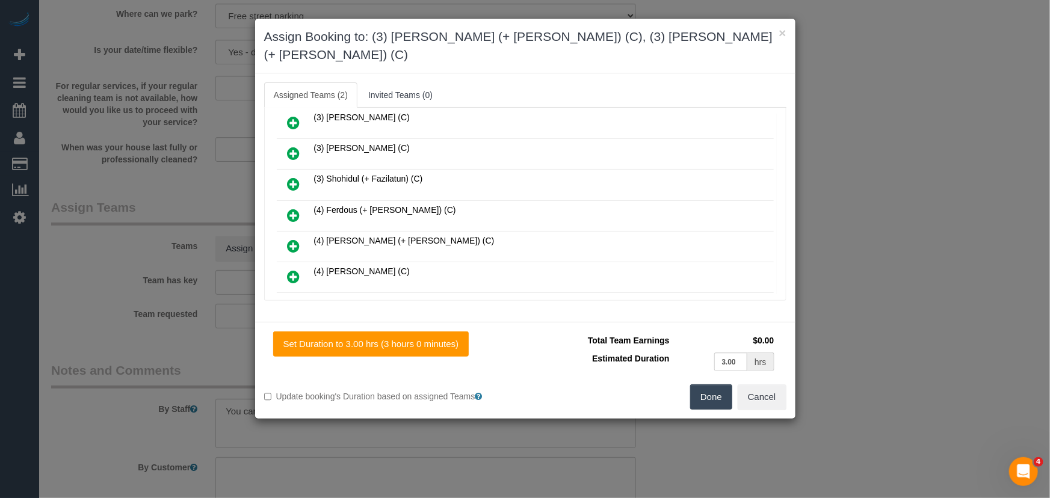
click at [704, 385] on button "Done" at bounding box center [711, 397] width 42 height 25
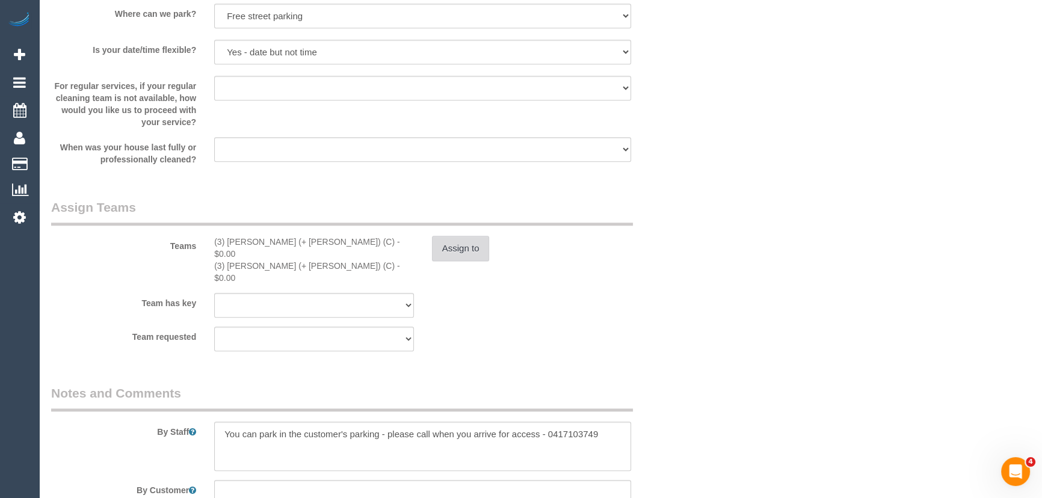
click at [463, 247] on button "Assign to" at bounding box center [461, 248] width 58 height 25
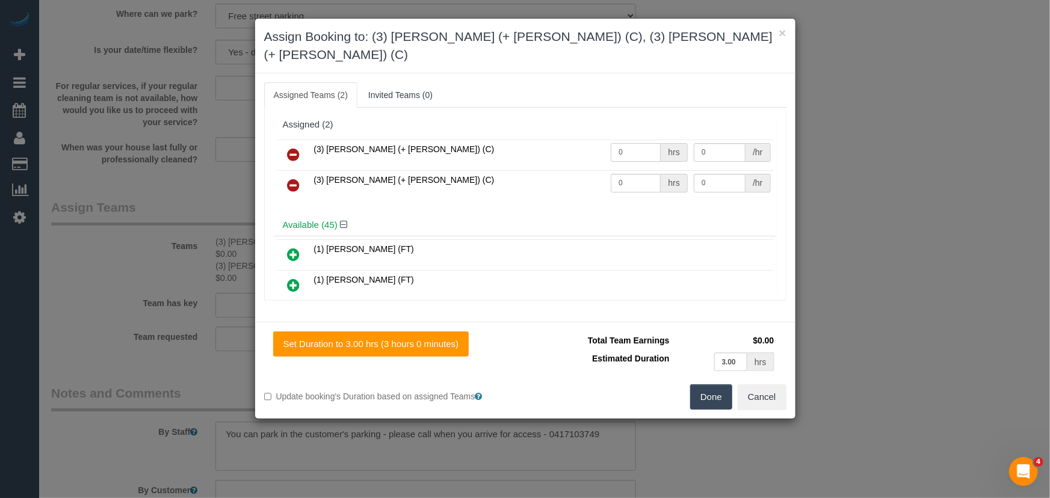
click at [631, 143] on input "0" at bounding box center [636, 152] width 50 height 19
type input "1"
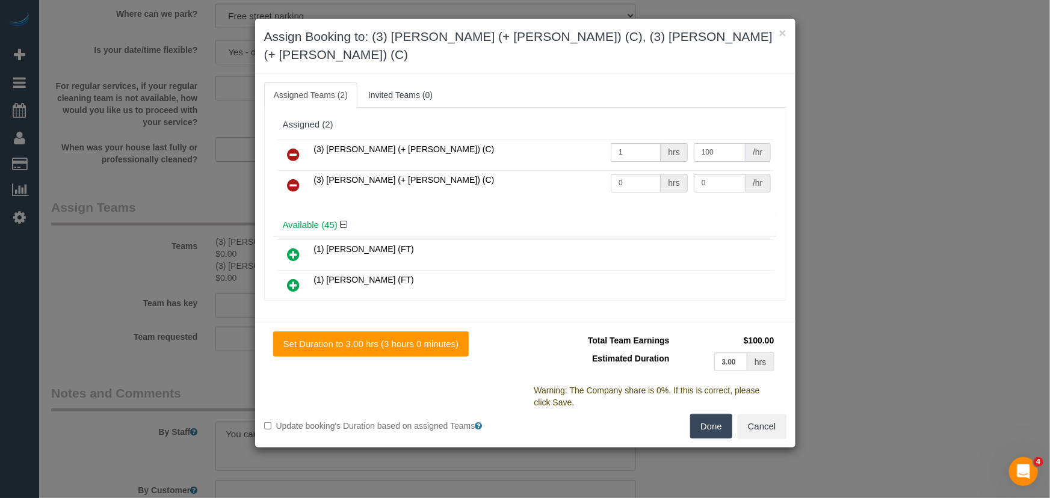
type input "100"
click at [638, 174] on input "0" at bounding box center [636, 183] width 50 height 19
type input "1"
type input "100"
click at [718, 414] on button "Done" at bounding box center [711, 426] width 42 height 25
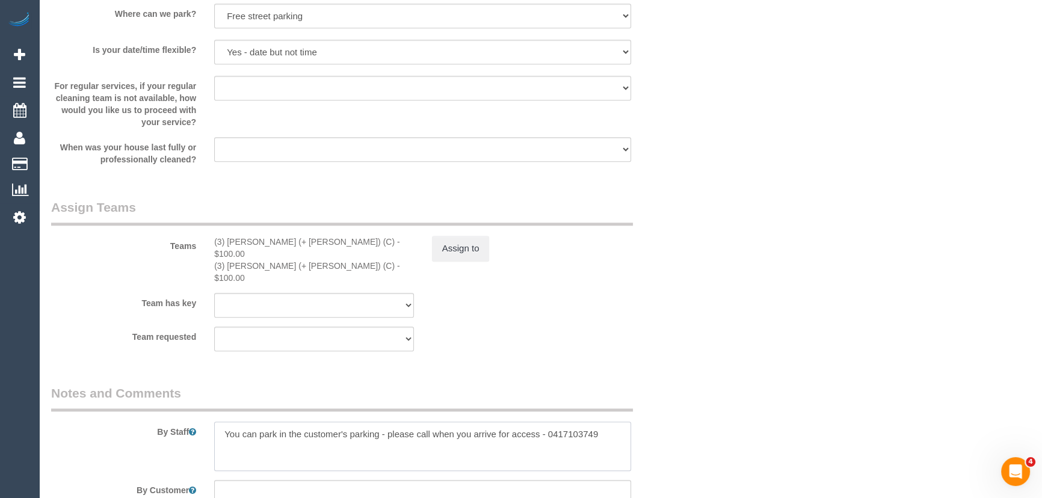
click at [223, 422] on textarea at bounding box center [422, 446] width 417 height 49
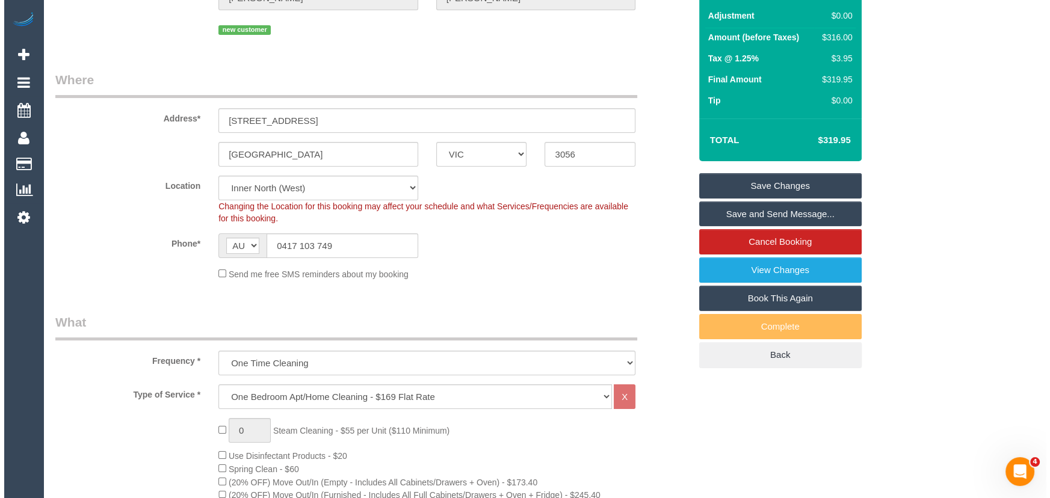
scroll to position [0, 0]
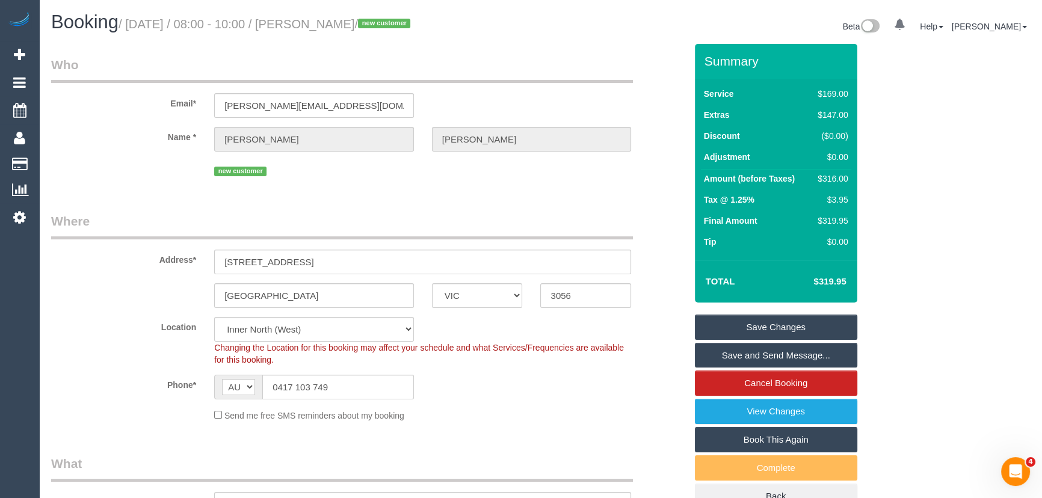
type textarea "Estimated time: 5-6 hours You can park in the customer's parking - please call …"
click at [335, 22] on small "/ [DATE] / 08:00 - 10:00 / [PERSON_NAME] / new customer" at bounding box center [266, 23] width 295 height 13
copy small "[PERSON_NAME]"
click at [724, 354] on link "Save and Send Message..." at bounding box center [776, 355] width 162 height 25
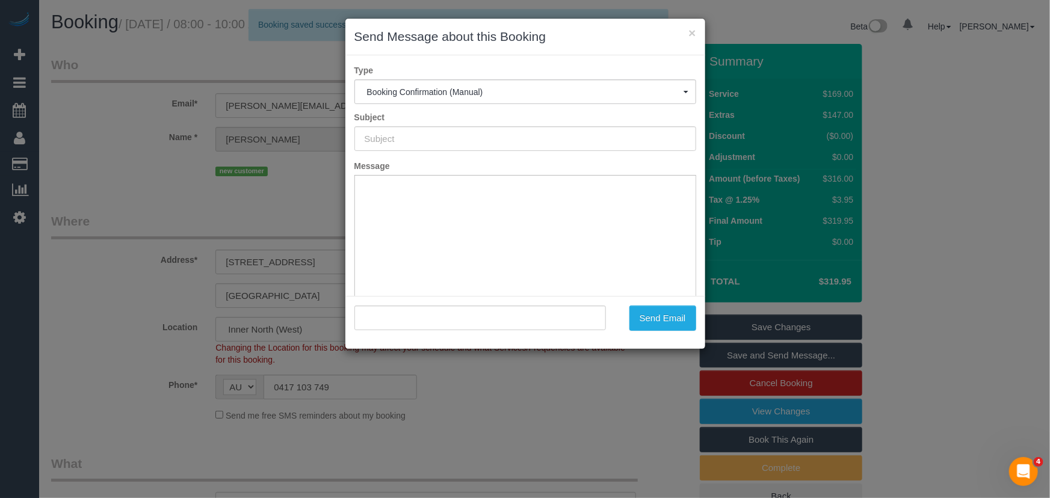
type input "Booking Confirmed"
type input ""[PERSON_NAME]" <[PERSON_NAME][EMAIL_ADDRESS][DOMAIN_NAME]>"
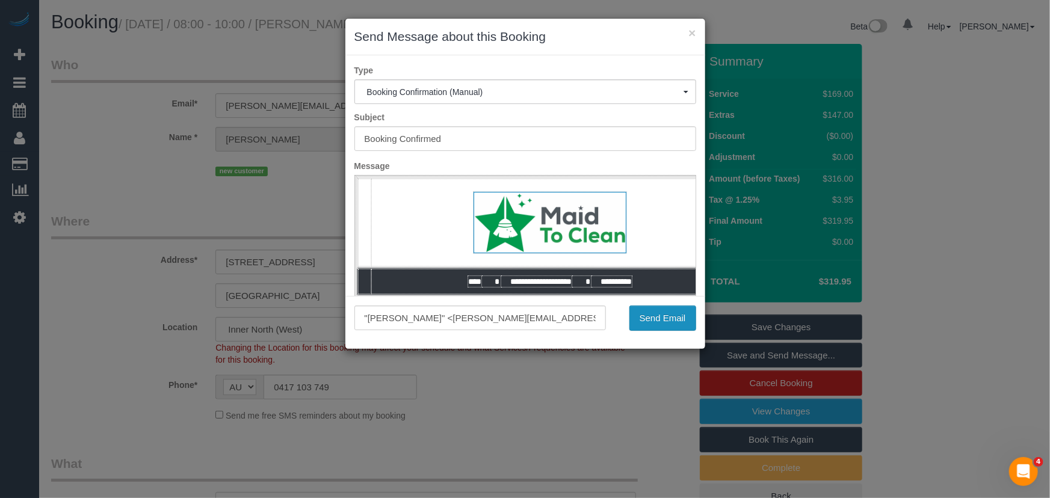
click at [655, 323] on button "Send Email" at bounding box center [662, 318] width 67 height 25
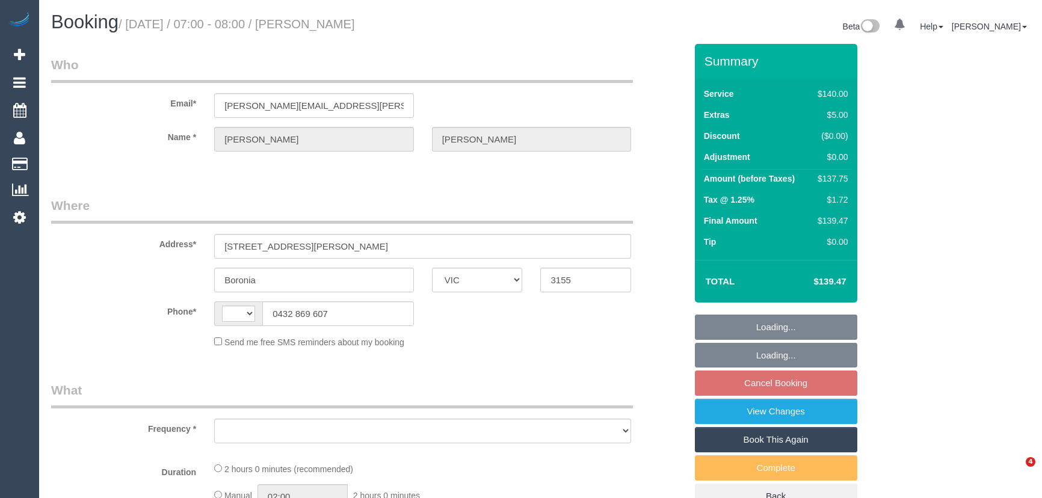
select select "VIC"
select select "string:AU"
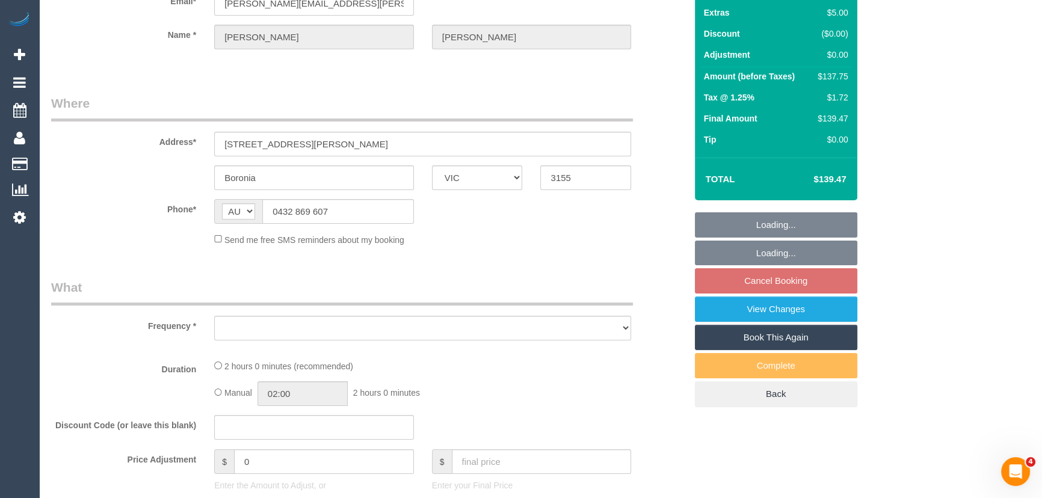
select select "object:522"
select select "string:stripe-pm_1QDYZR2GScqysDRV1Ig0cbPL"
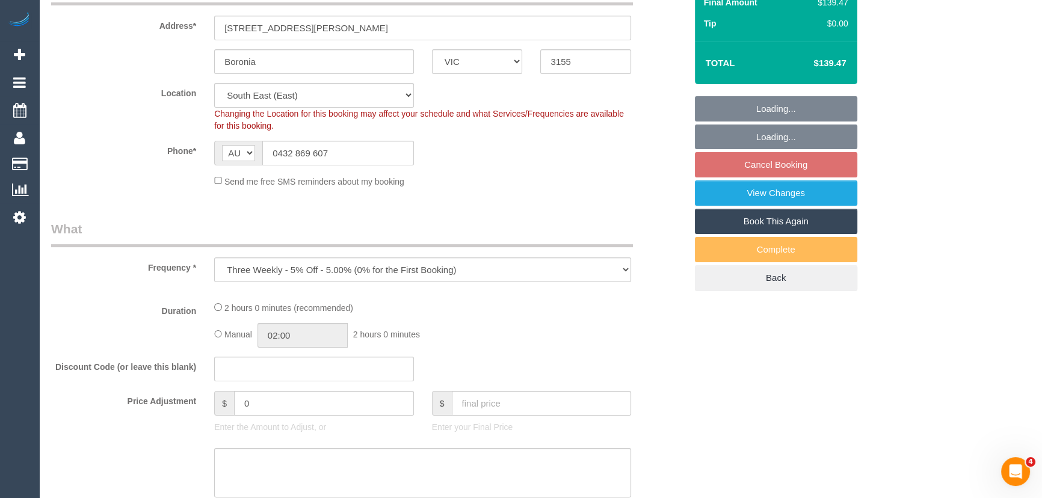
select select "object:1191"
select select "number:29"
select select "number:16"
select select "number:18"
select select "number:22"
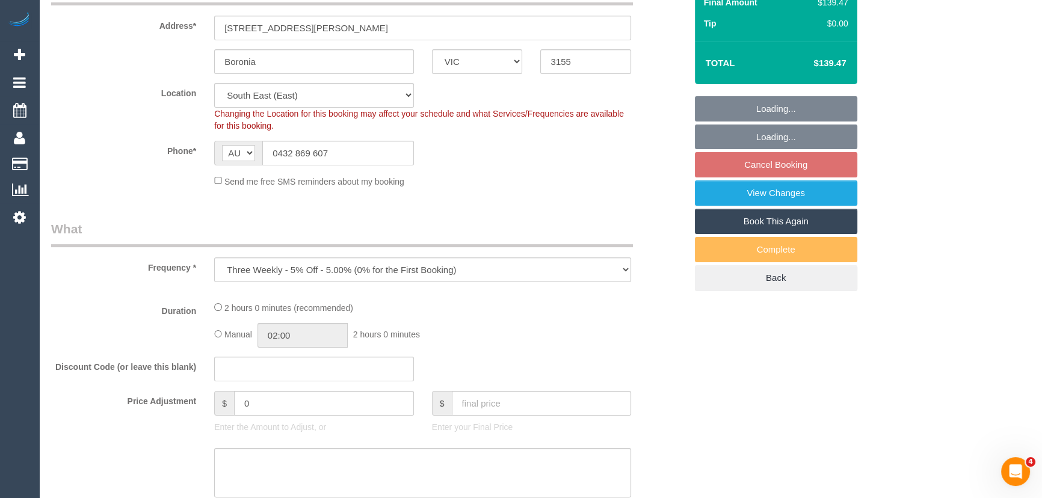
select select "number:34"
select select "number:12"
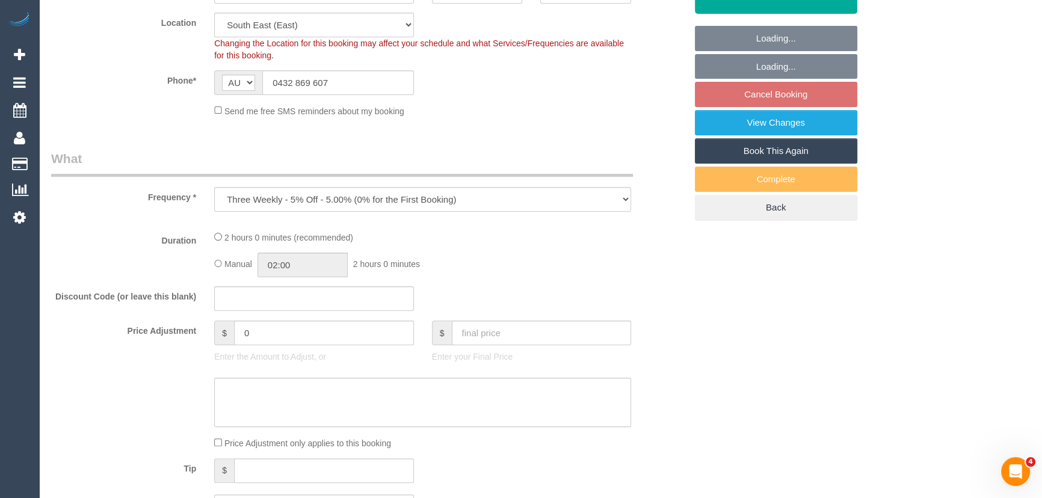
select select "spot1"
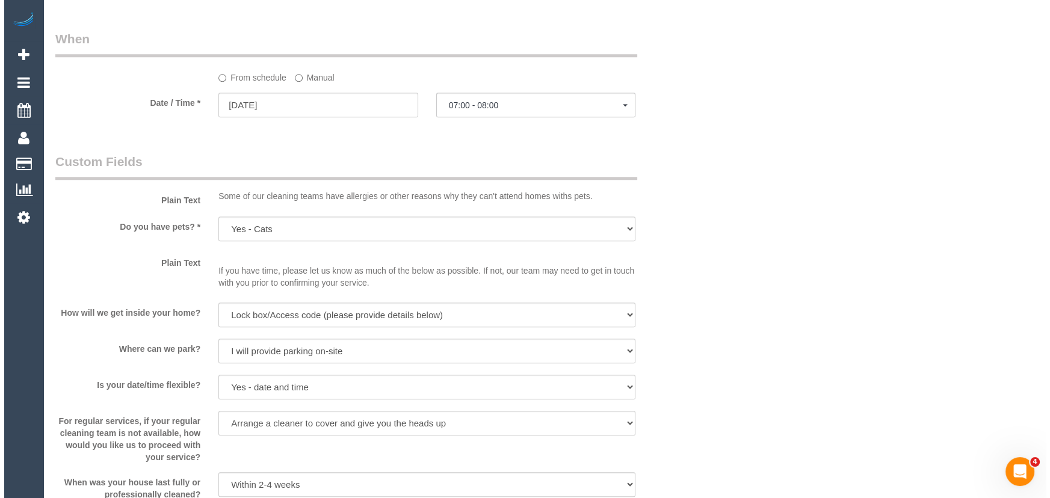
scroll to position [1477, 0]
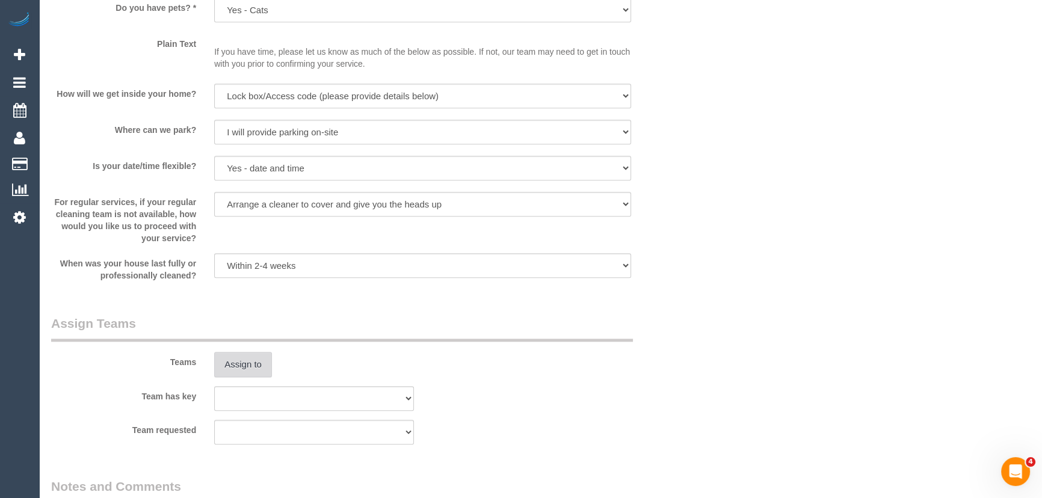
click at [241, 366] on button "Assign to" at bounding box center [243, 364] width 58 height 25
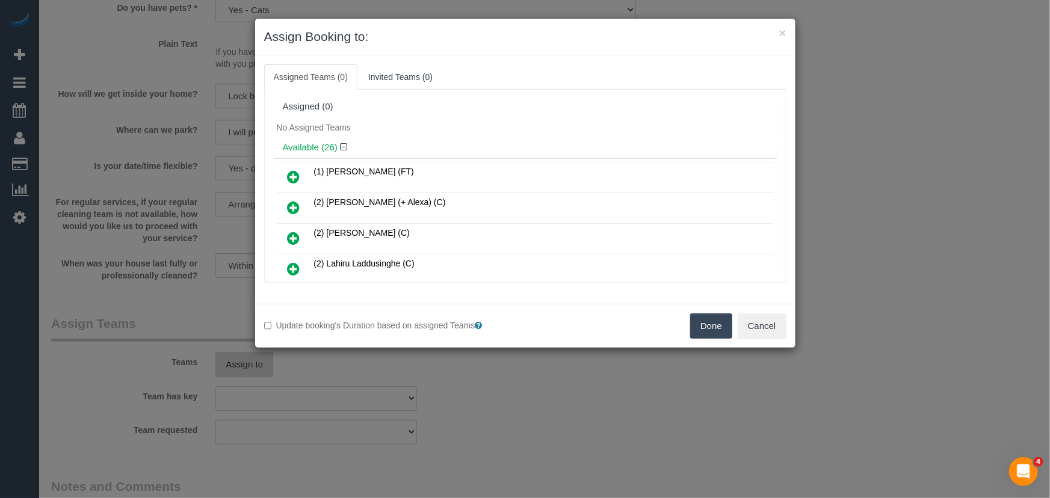
scroll to position [738, 0]
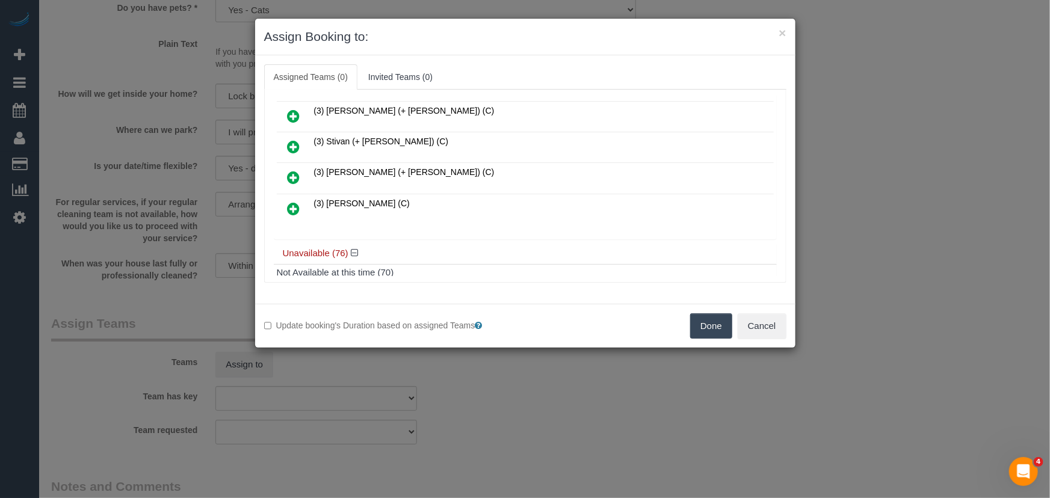
click at [288, 202] on icon at bounding box center [294, 209] width 13 height 14
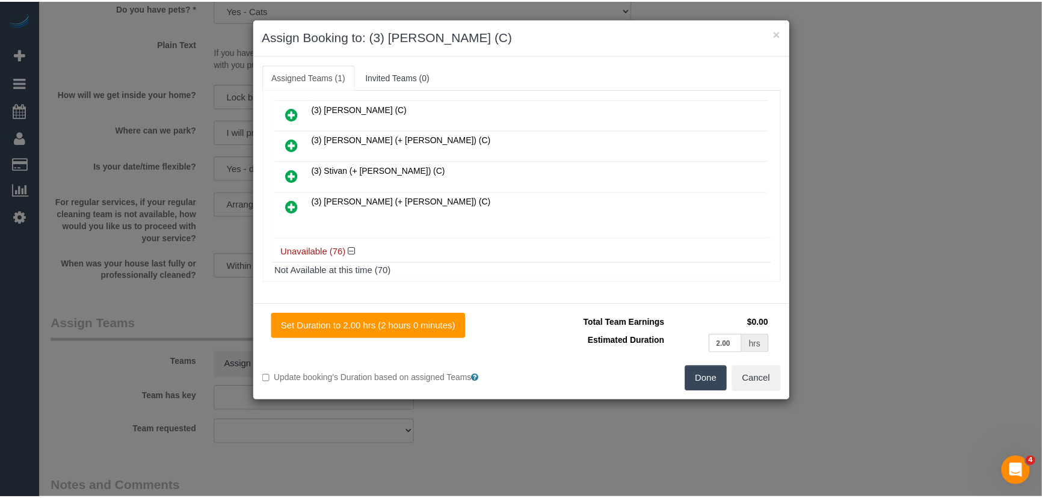
scroll to position [766, 0]
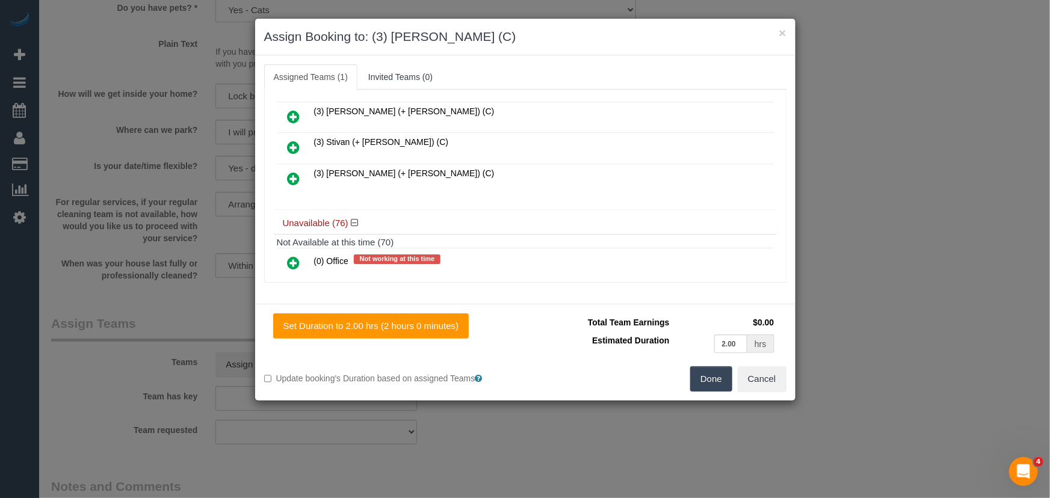
click at [717, 382] on button "Done" at bounding box center [711, 378] width 42 height 25
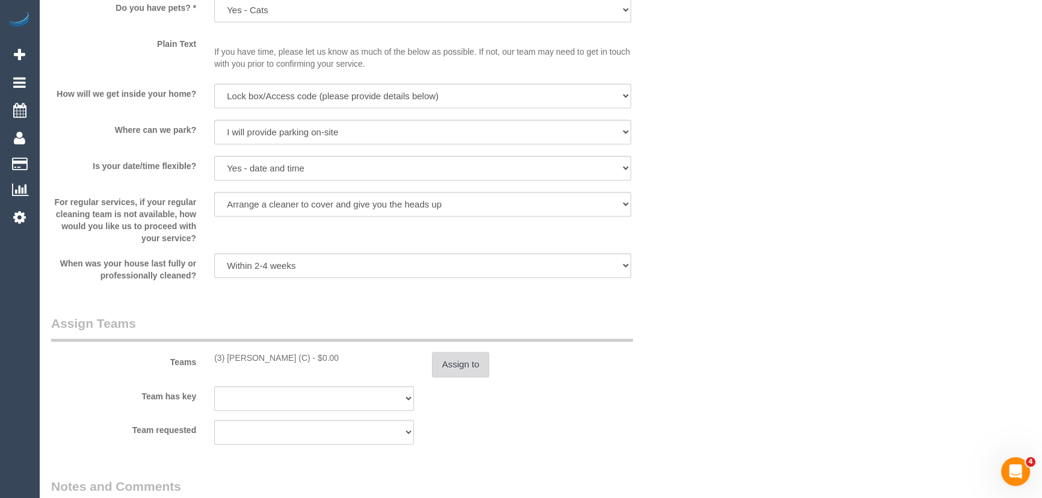
click at [454, 373] on button "Assign to" at bounding box center [461, 364] width 58 height 25
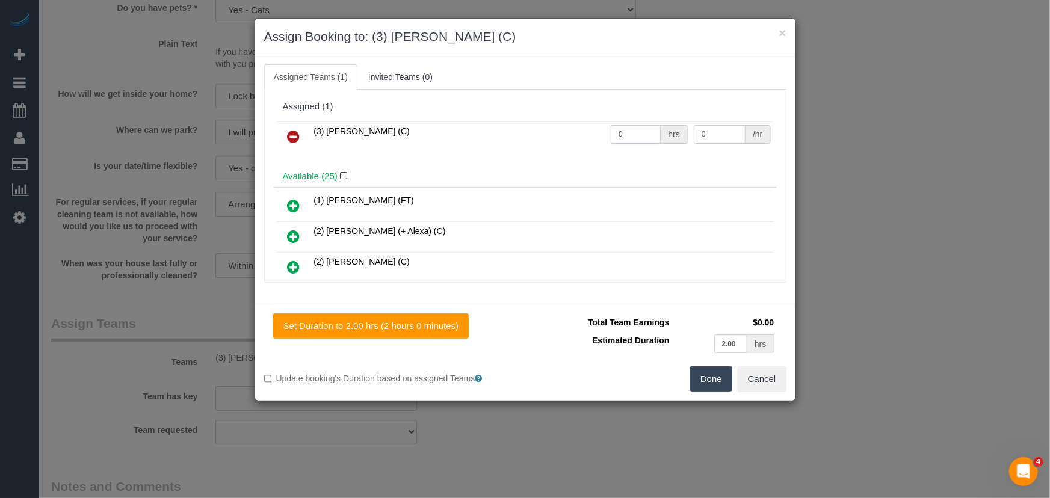
click at [622, 136] on input "0" at bounding box center [636, 134] width 50 height 19
type input "2"
type input "36"
click at [726, 372] on button "Done" at bounding box center [711, 378] width 42 height 25
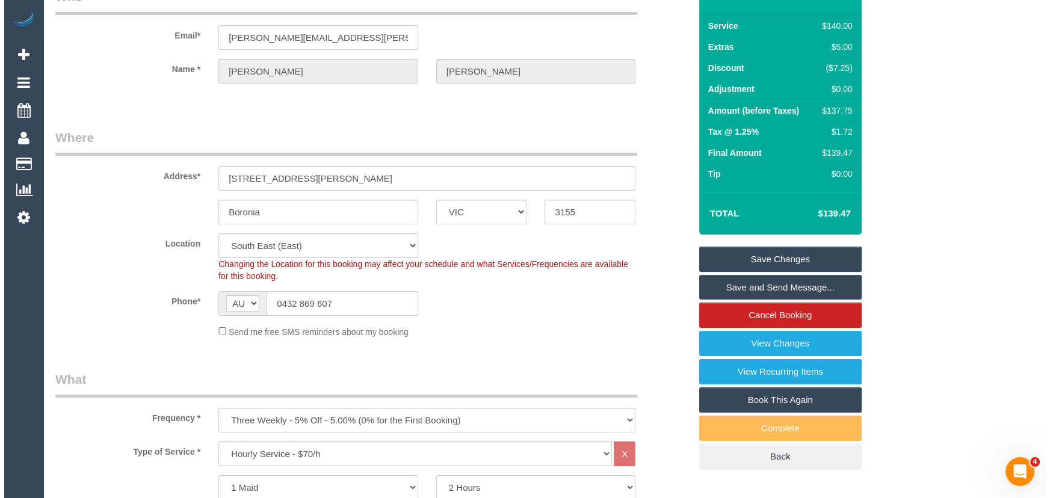
scroll to position [0, 0]
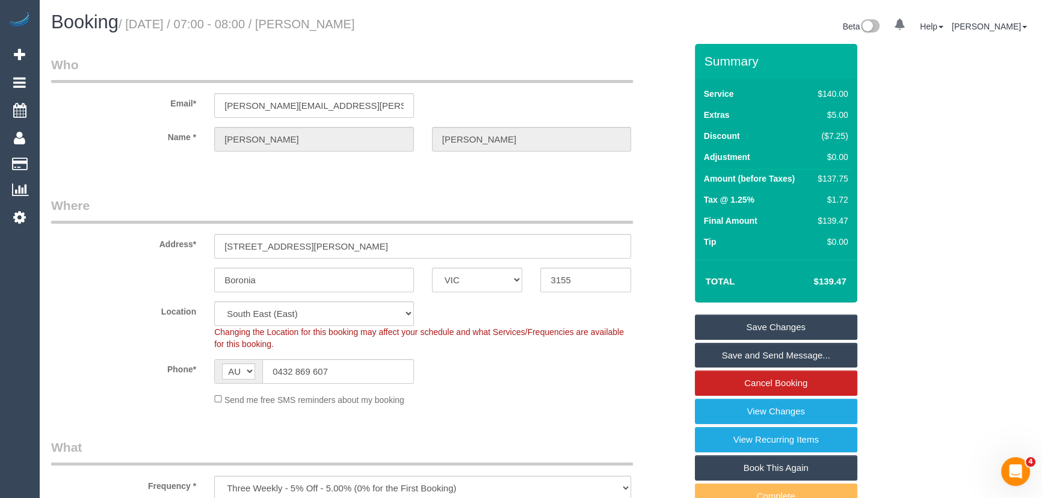
click at [348, 23] on small "/ September 30, 2025 / 07:00 - 08:00 / James Gooden" at bounding box center [237, 23] width 236 height 13
copy small "James Gooden"
click at [738, 355] on link "Save and Send Message..." at bounding box center [776, 355] width 162 height 25
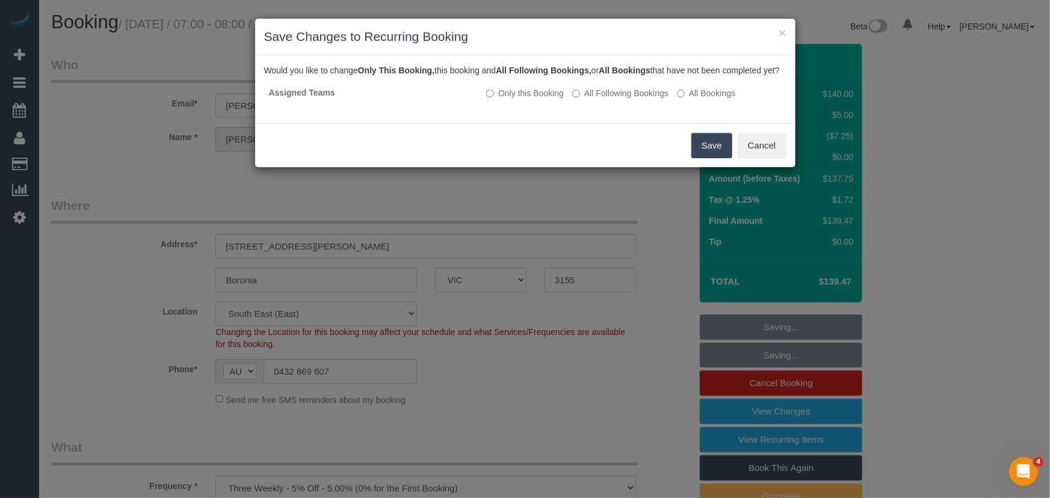
click at [699, 152] on button "Save" at bounding box center [711, 145] width 41 height 25
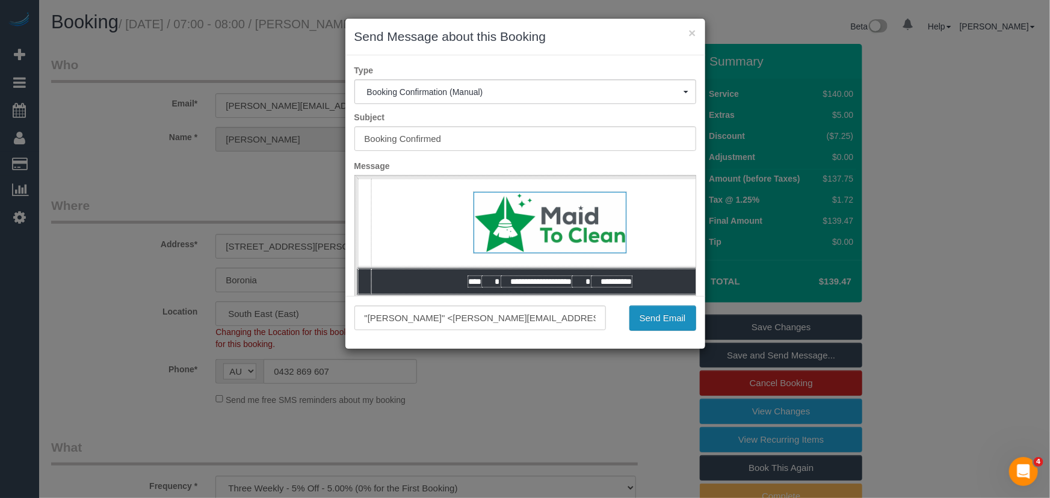
click at [656, 326] on button "Send Email" at bounding box center [662, 318] width 67 height 25
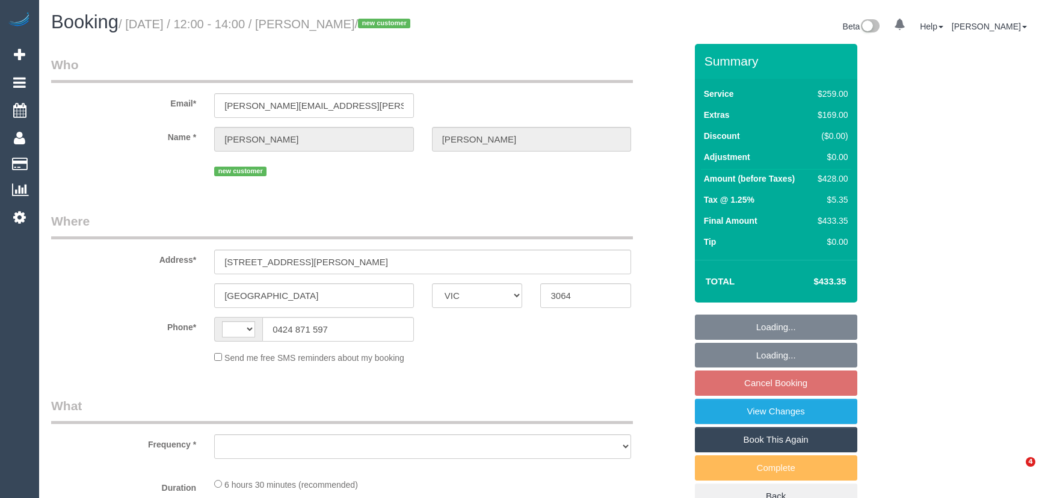
select select "VIC"
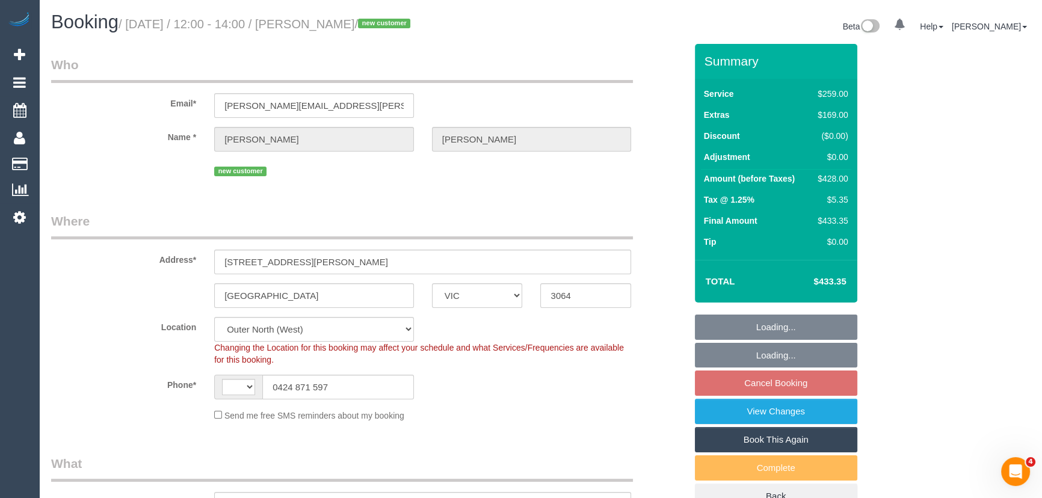
select select "string:AU"
select select "object:679"
select select "number:27"
select select "number:14"
select select "number:18"
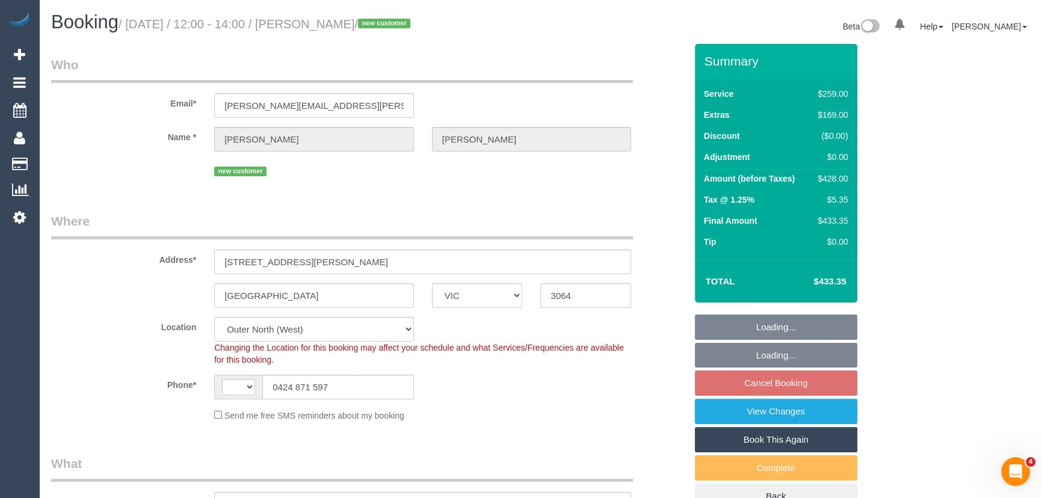
select select "number:25"
select select "number:35"
select select "number:13"
select select "string:stripe-pm_1S8t2m2GScqysDRVbYLt9J53"
select select "spot3"
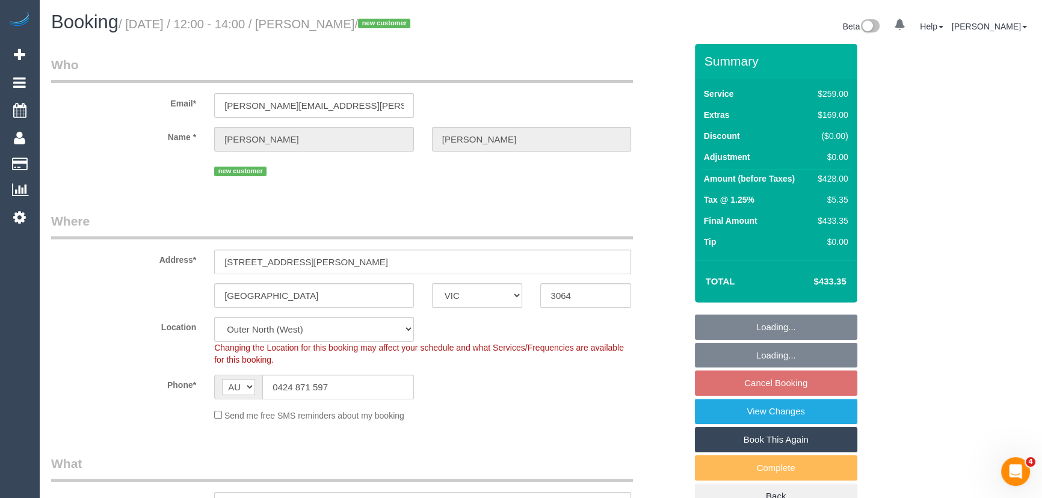
select select "object:689"
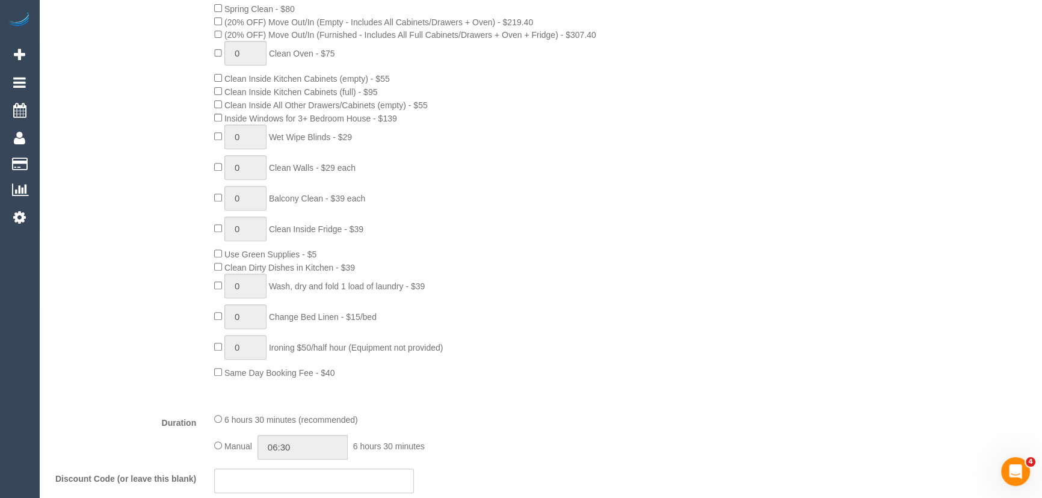
scroll to position [765, 0]
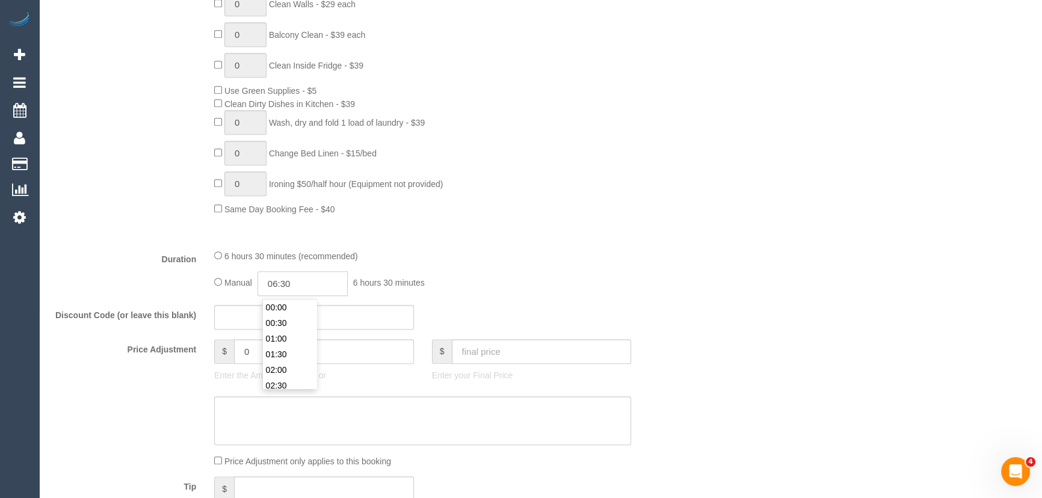
click at [324, 289] on input "06:30" at bounding box center [303, 283] width 90 height 25
type input "03:30"
click at [283, 337] on li "03:30" at bounding box center [290, 339] width 54 height 16
click at [308, 292] on input "03:30" at bounding box center [303, 283] width 90 height 25
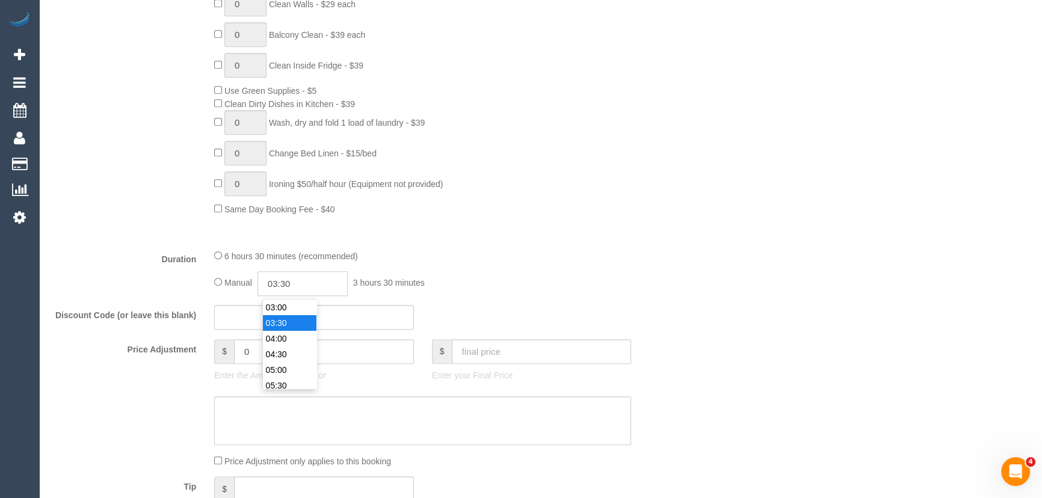
select select "spot27"
type input "03:45"
select select "spot51"
type input "03:45"
drag, startPoint x: 436, startPoint y: 270, endPoint x: 445, endPoint y: 271, distance: 8.5
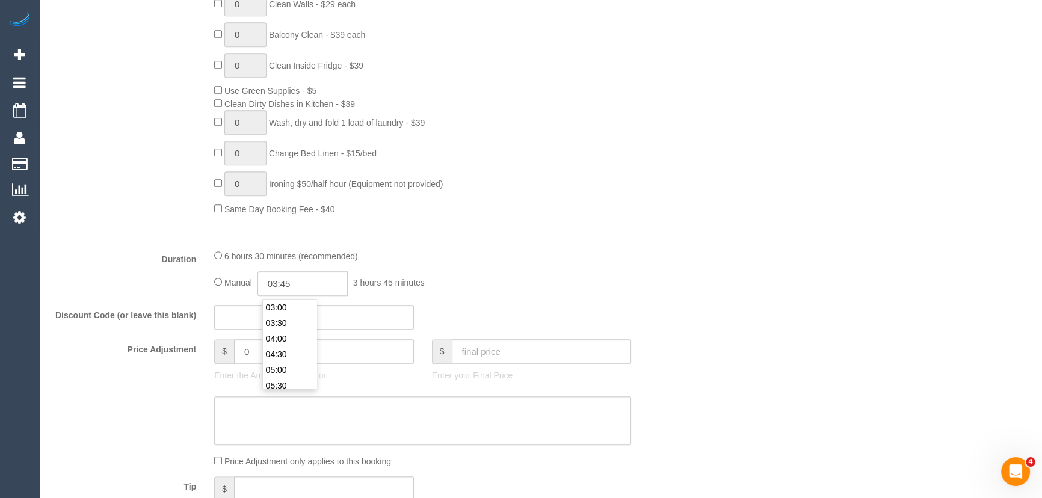
click at [438, 272] on div "6 hours 30 minutes (recommended) Manual 03:45 3 hours 45 minutes" at bounding box center [422, 272] width 435 height 47
select select "spot75"
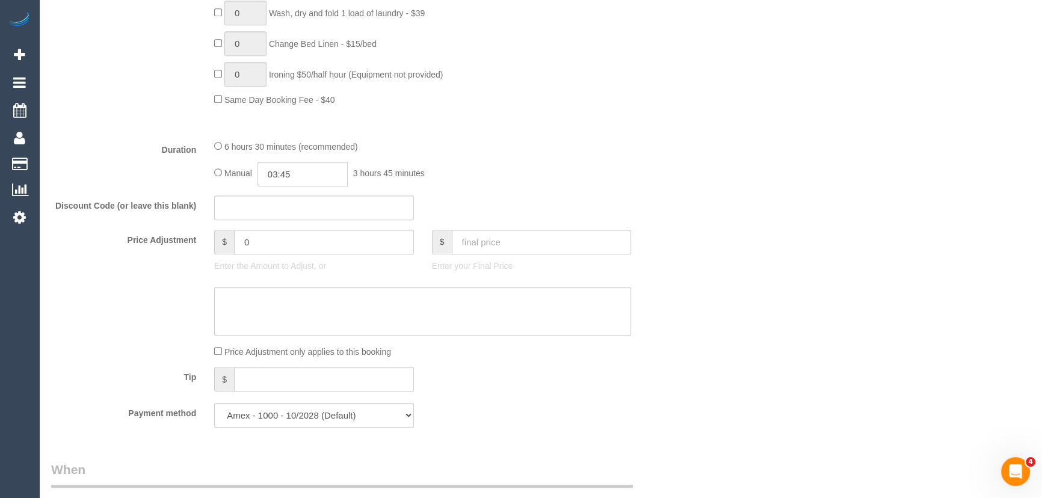
select select "spot123"
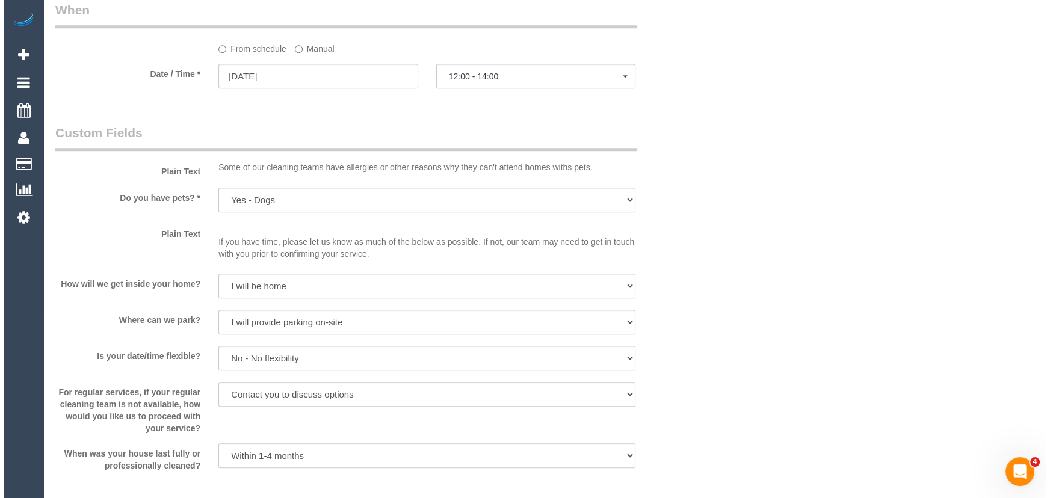
scroll to position [1477, 0]
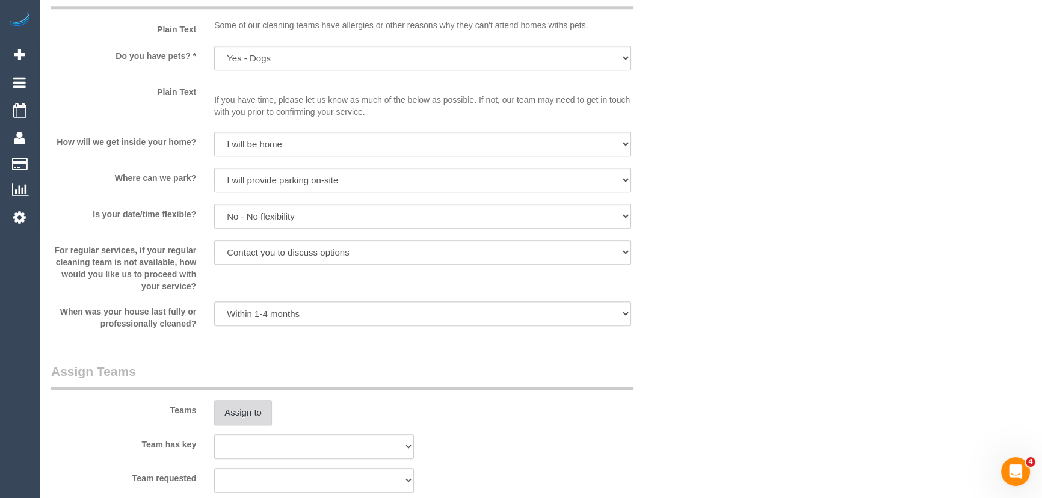
click at [257, 411] on button "Assign to" at bounding box center [243, 412] width 58 height 25
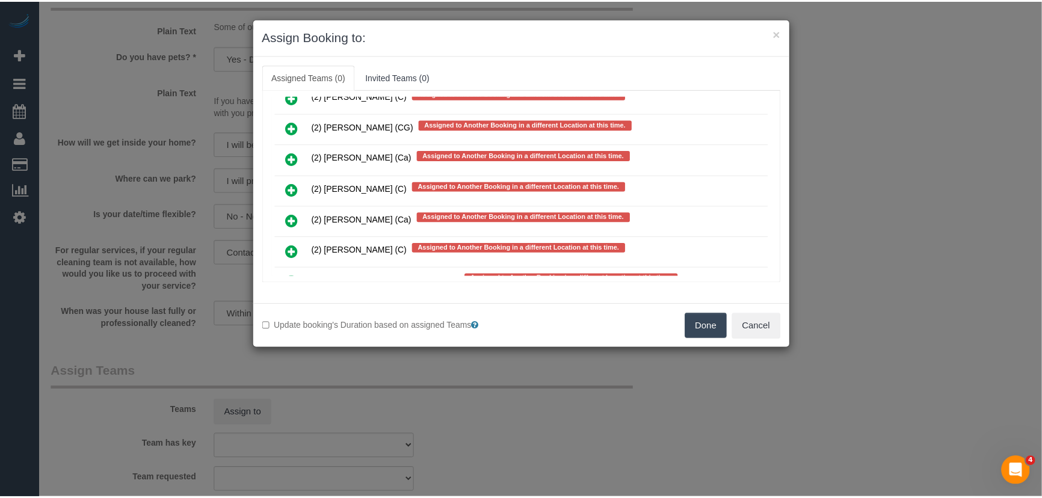
scroll to position [2333, 0]
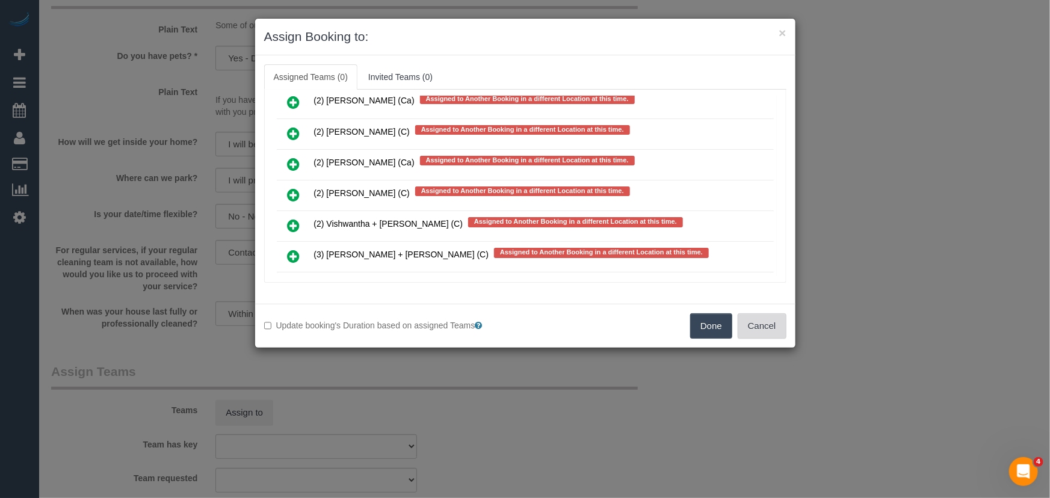
click at [757, 329] on button "Cancel" at bounding box center [762, 326] width 49 height 25
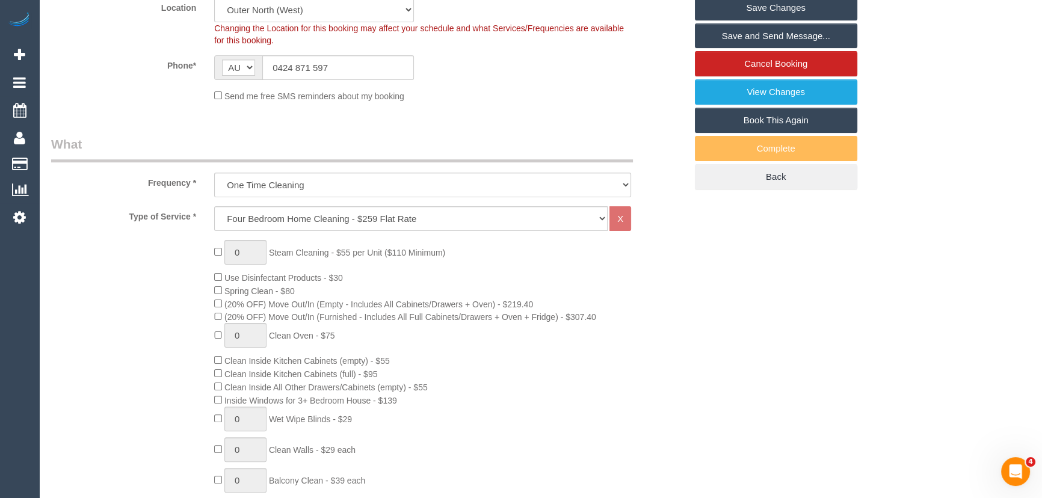
scroll to position [164, 0]
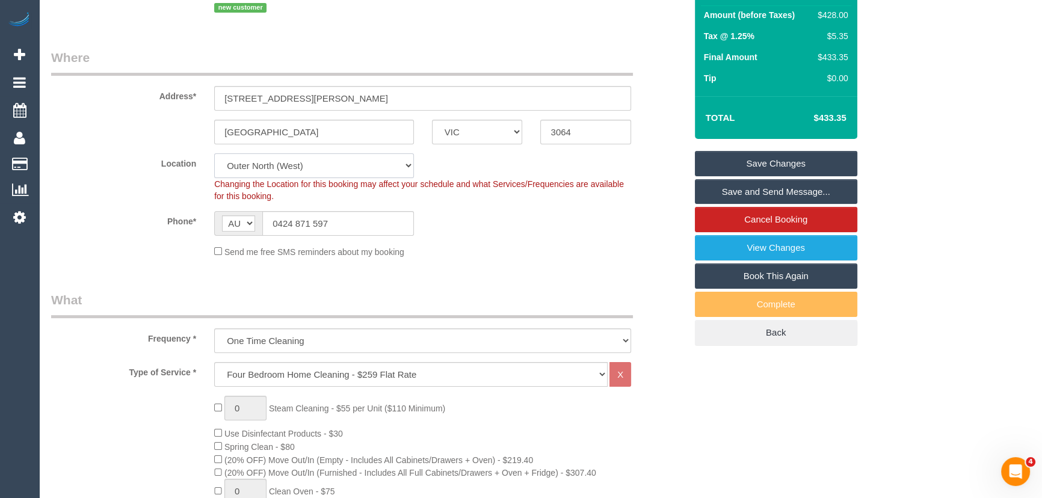
click at [269, 166] on select "Office [GEOGRAPHIC_DATA] (North) East (South) [GEOGRAPHIC_DATA] (East) [GEOGRAP…" at bounding box center [314, 165] width 200 height 25
select select "50"
click at [214, 153] on select "Office [GEOGRAPHIC_DATA] (North) East (South) [GEOGRAPHIC_DATA] (East) [GEOGRAP…" at bounding box center [314, 165] width 200 height 25
click at [140, 234] on div "Phone* AF AL DZ AD AO AI AQ AG AR AM AW AU AT AZ BS BH BD BB BY BE BZ BJ BM BT …" at bounding box center [368, 223] width 653 height 25
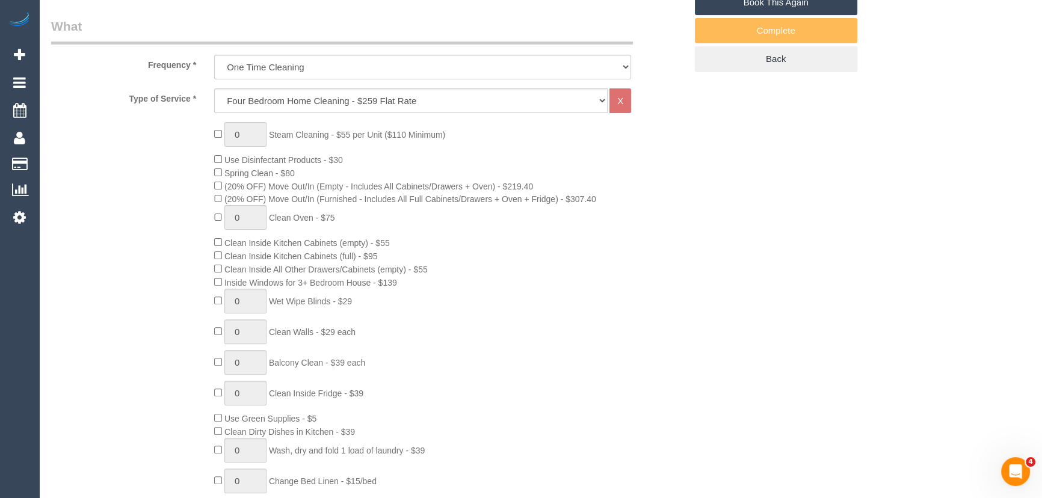
select select "object:3797"
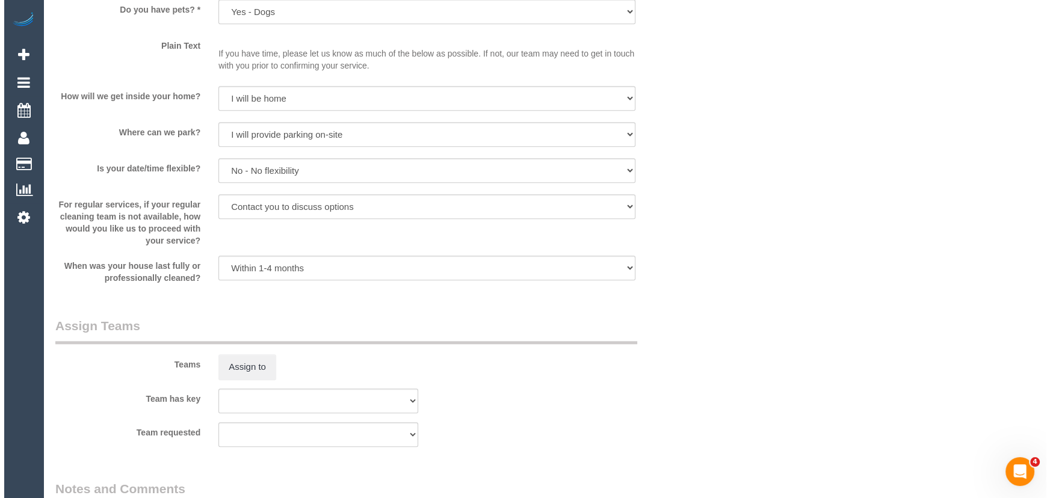
scroll to position [1750, 0]
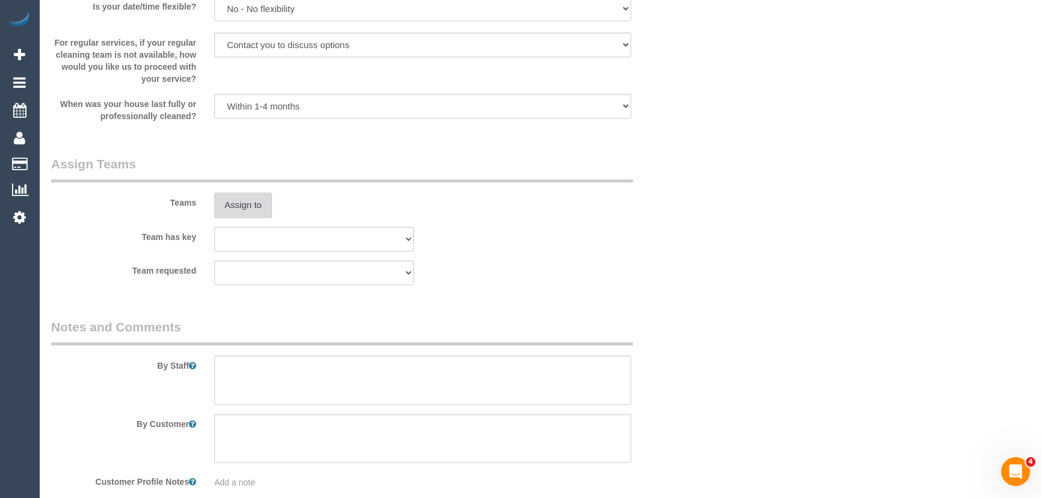
click at [250, 209] on button "Assign to" at bounding box center [243, 205] width 58 height 25
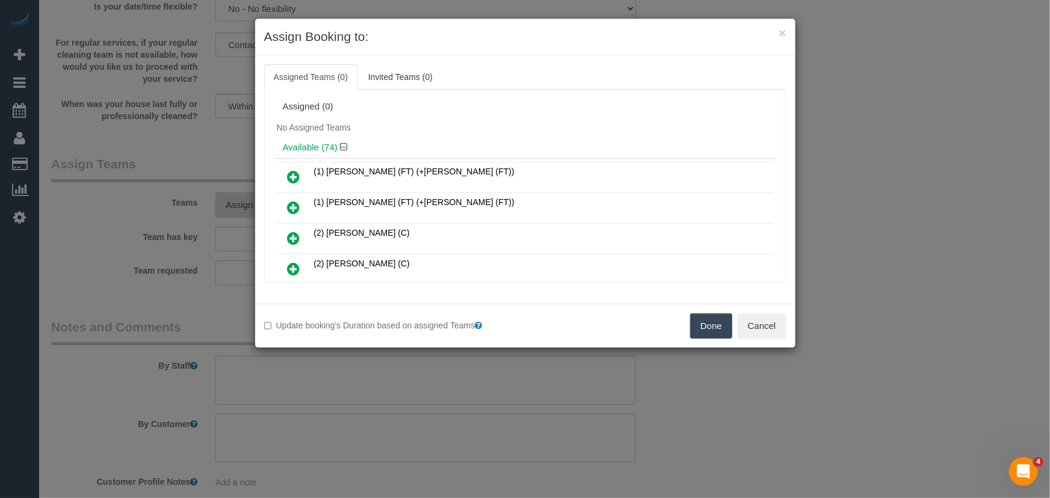
scroll to position [1942, 0]
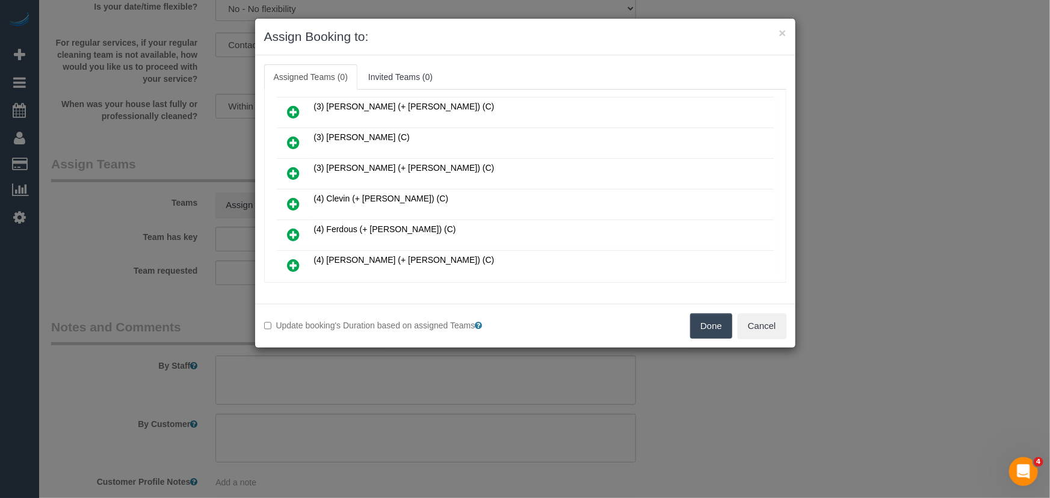
click at [293, 227] on icon at bounding box center [294, 234] width 13 height 14
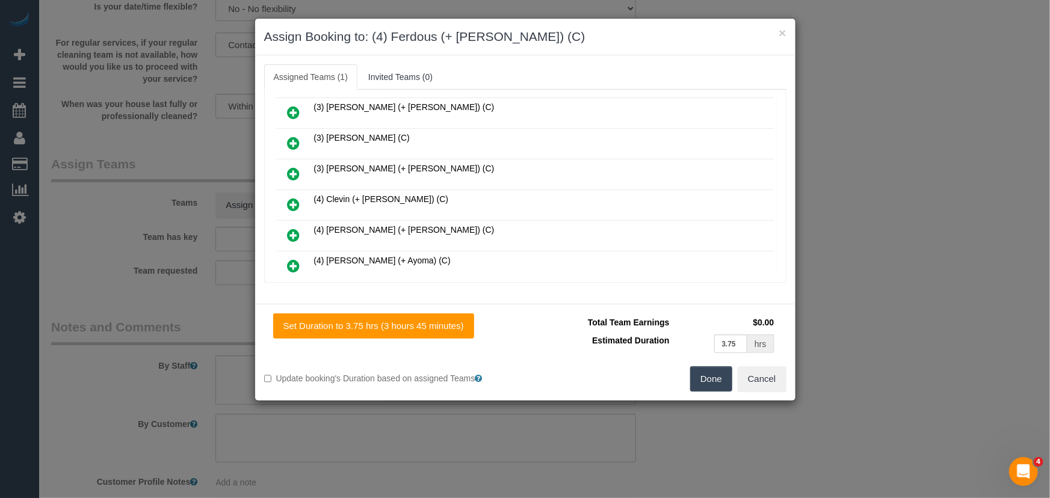
click at [293, 228] on icon at bounding box center [294, 235] width 13 height 14
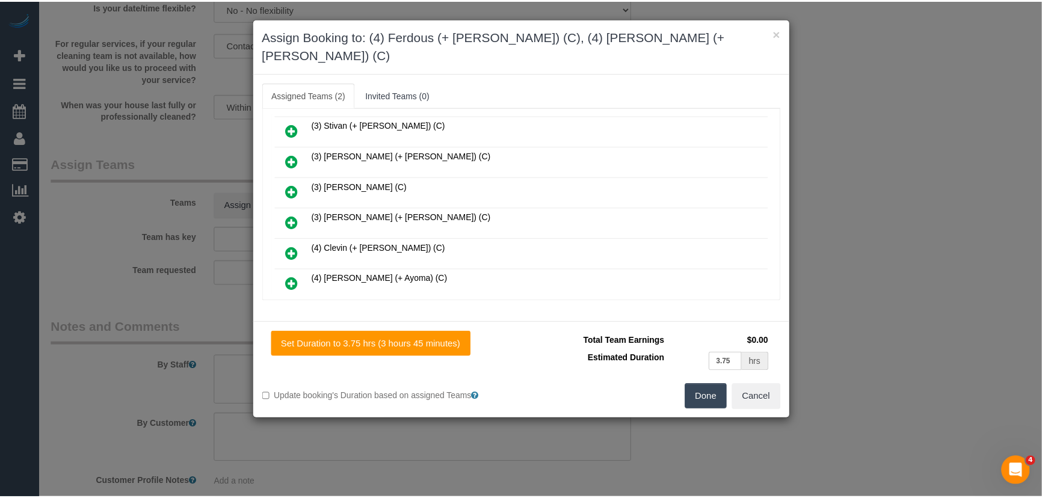
scroll to position [2001, 0]
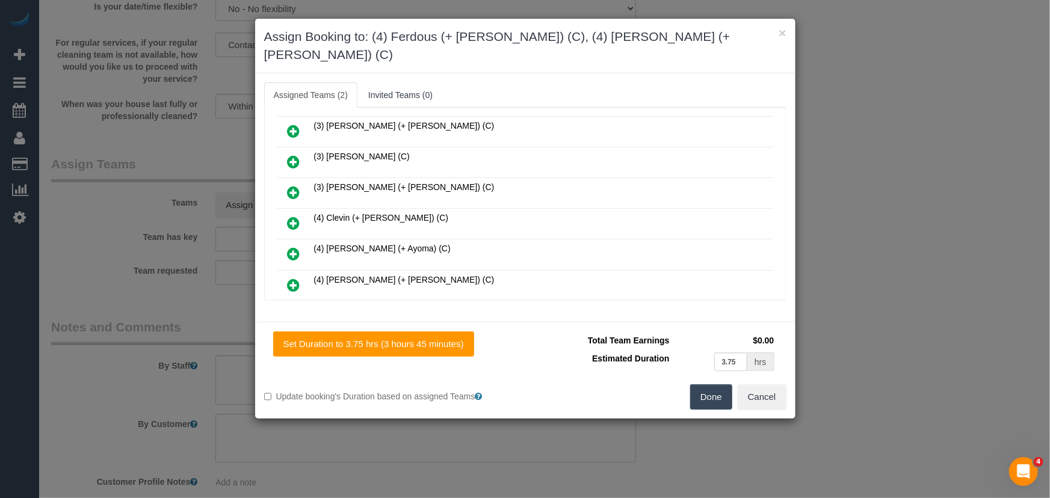
click at [712, 385] on button "Done" at bounding box center [711, 397] width 42 height 25
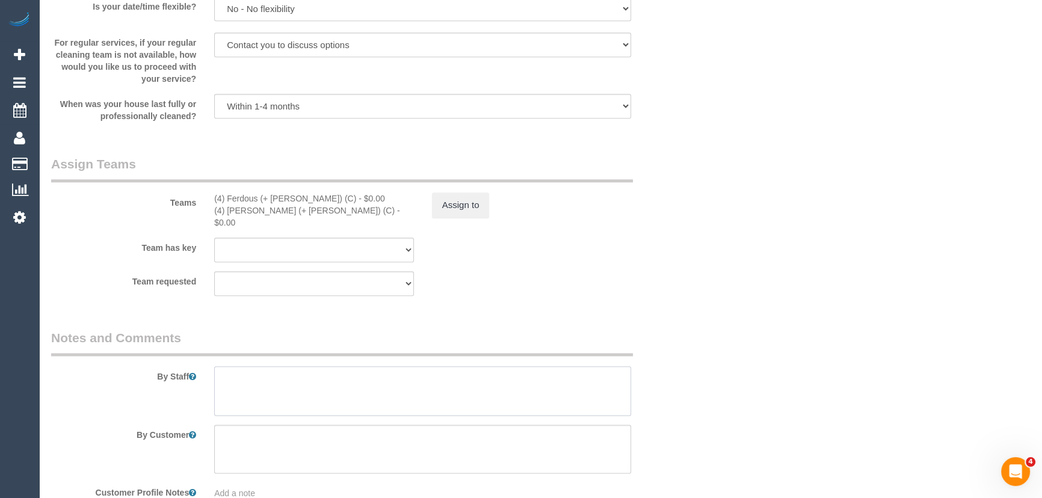
click at [401, 366] on textarea at bounding box center [422, 390] width 417 height 49
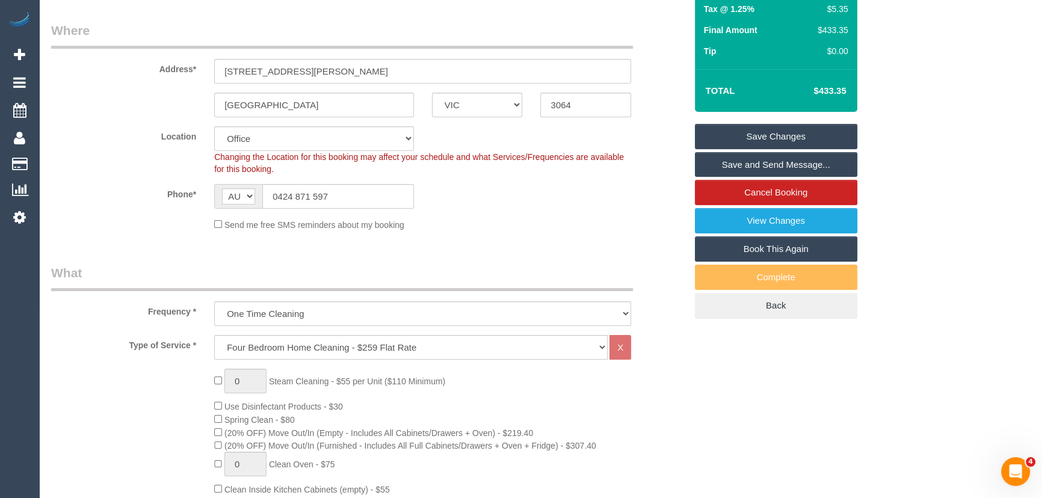
scroll to position [0, 0]
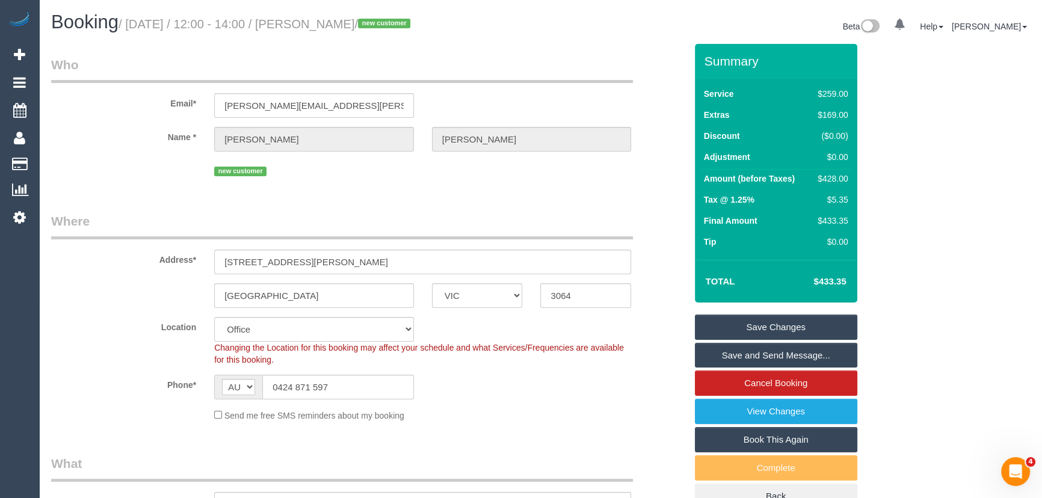
type textarea "Estimated time: 6.5-7.5 hours"
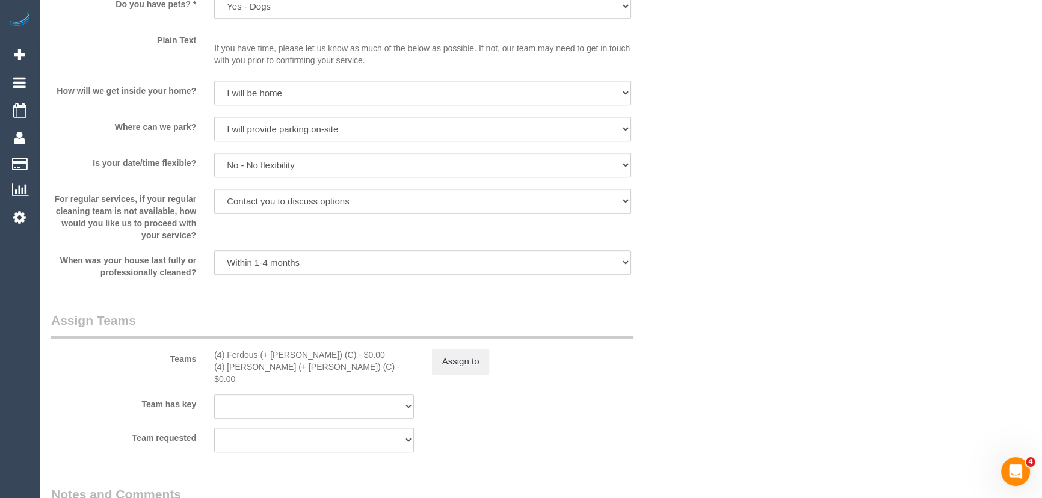
scroll to position [1696, 0]
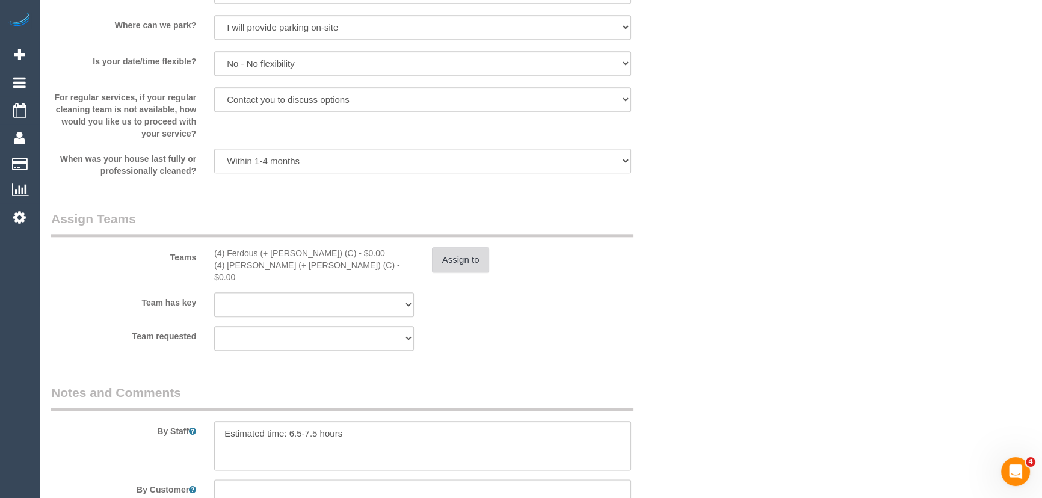
click at [476, 267] on button "Assign to" at bounding box center [461, 259] width 58 height 25
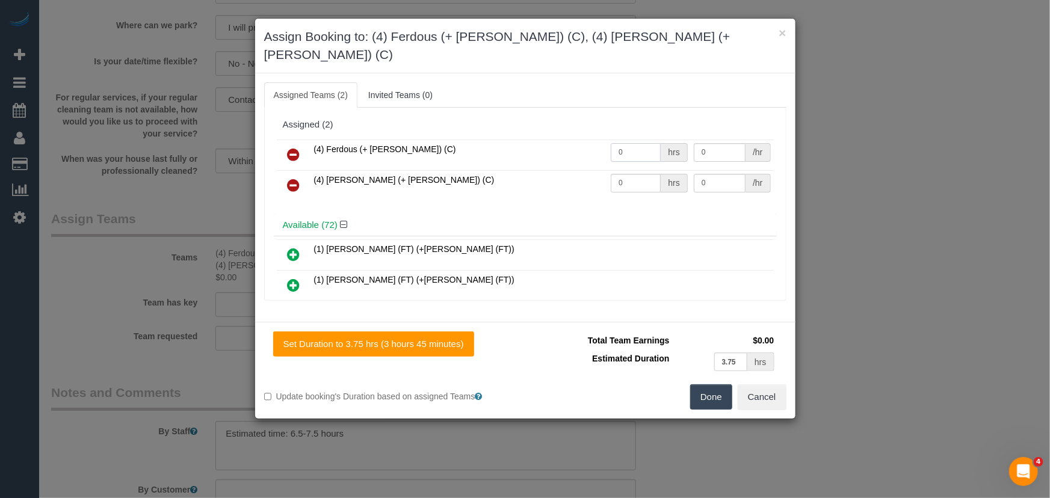
click at [630, 143] on input "0" at bounding box center [636, 152] width 50 height 19
type input "1"
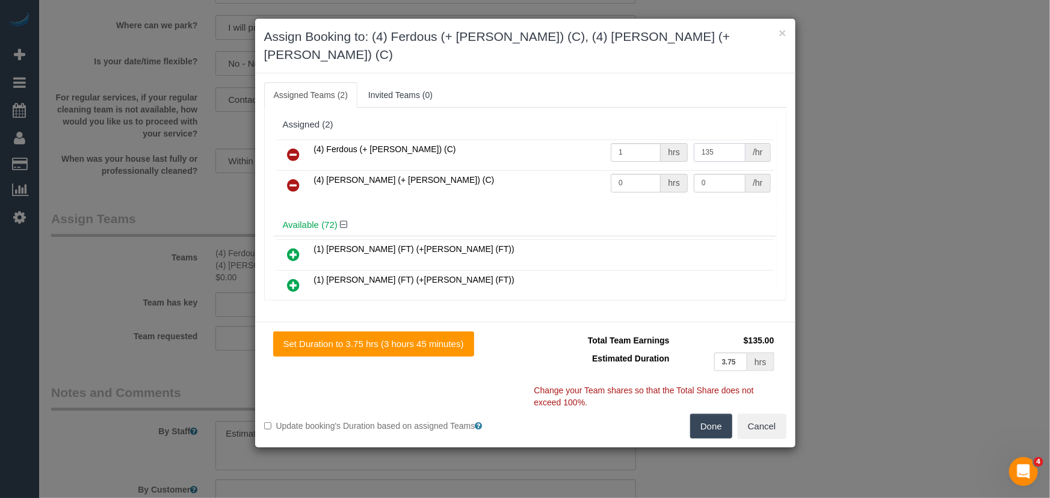
type input "135"
click at [626, 174] on input "0" at bounding box center [636, 183] width 50 height 19
type input "1"
type input "135"
click at [719, 414] on button "Done" at bounding box center [711, 426] width 42 height 25
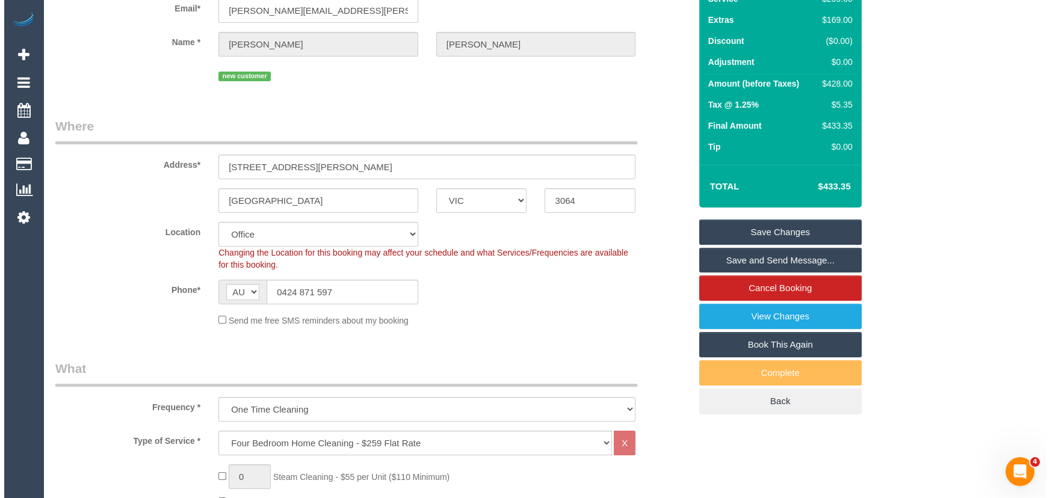
scroll to position [0, 0]
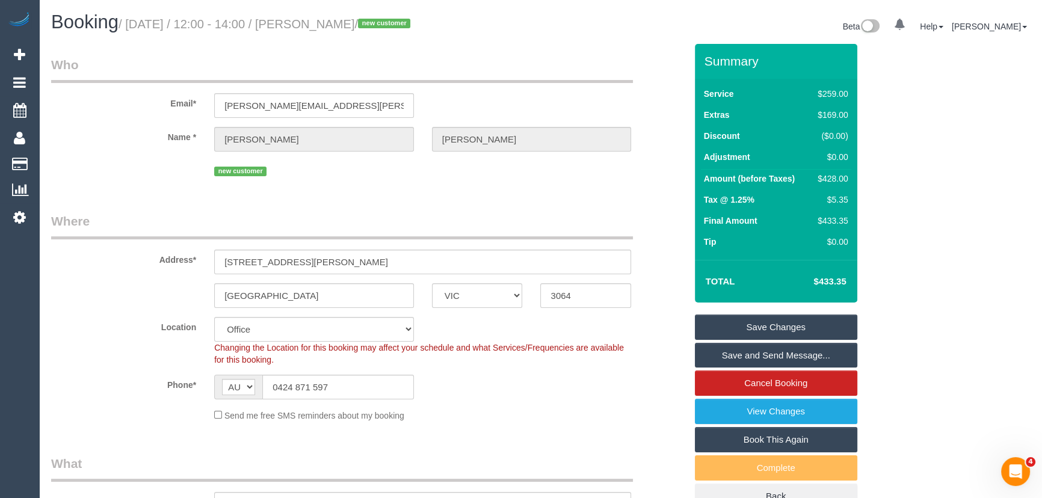
click at [339, 27] on small "/ September 30, 2025 / 12:00 - 14:00 / Harry Askew / new customer" at bounding box center [266, 23] width 295 height 13
copy small "Harry Askew"
drag, startPoint x: 756, startPoint y: 353, endPoint x: 746, endPoint y: 331, distance: 24.2
click at [756, 353] on link "Save and Send Message..." at bounding box center [776, 355] width 162 height 25
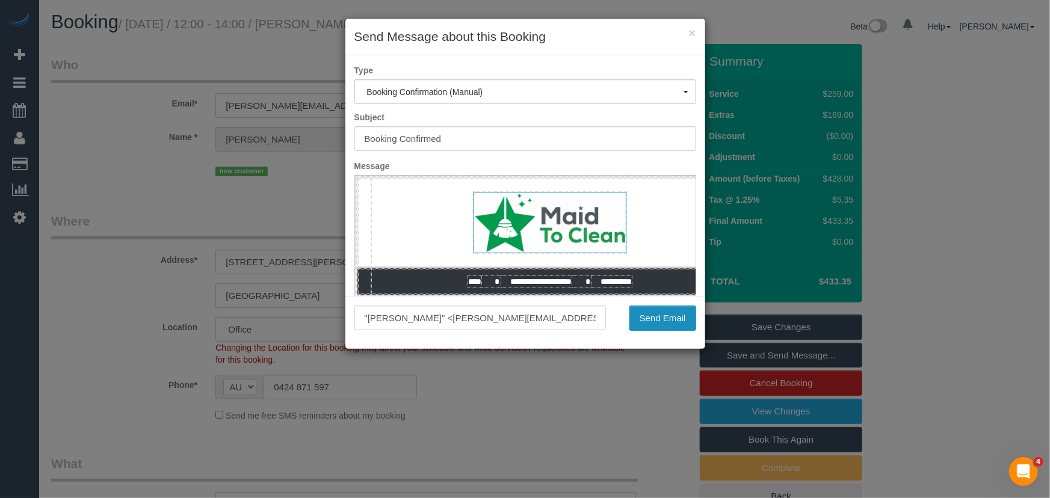
click at [653, 316] on button "Send Email" at bounding box center [662, 318] width 67 height 25
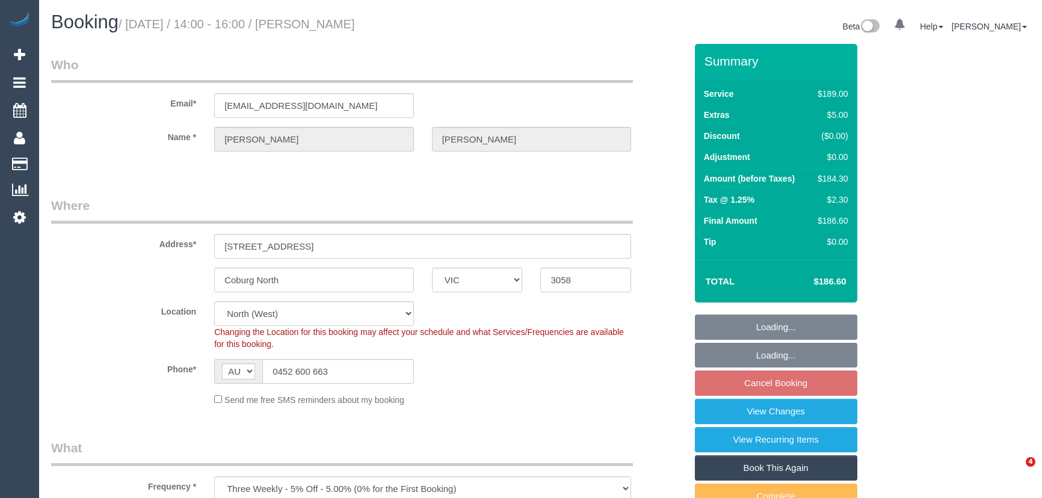
select select "VIC"
select select "string:stripe-pm_1QAJPh2GScqysDRVKEbkUbOH"
select select "number:29"
select select "number:14"
select select "number:19"
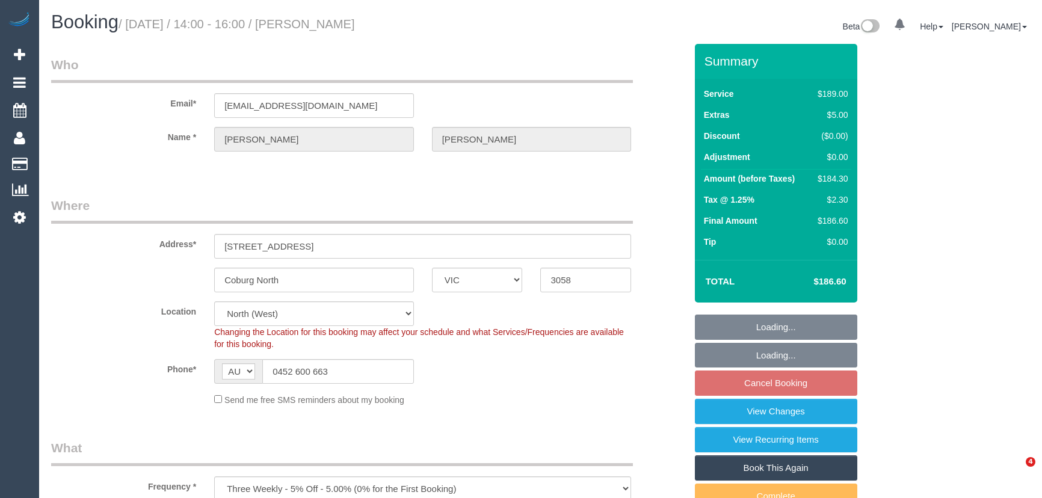
select select "number:24"
select select "number:34"
select select "spot5"
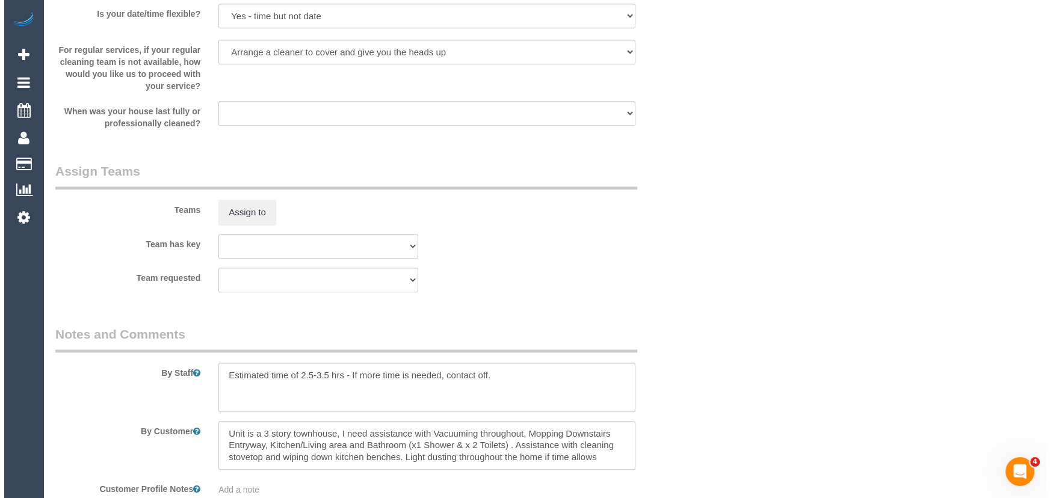
scroll to position [1641, 0]
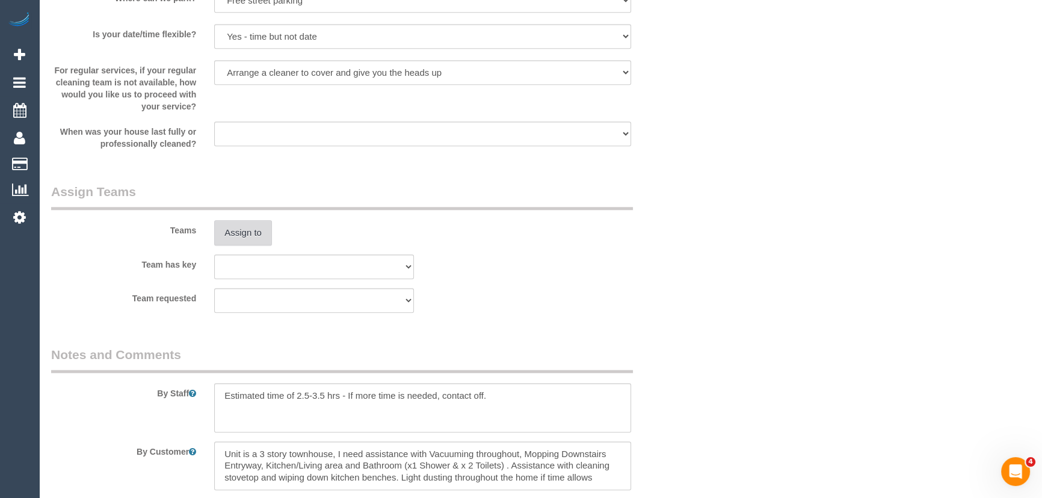
click at [247, 230] on button "Assign to" at bounding box center [243, 232] width 58 height 25
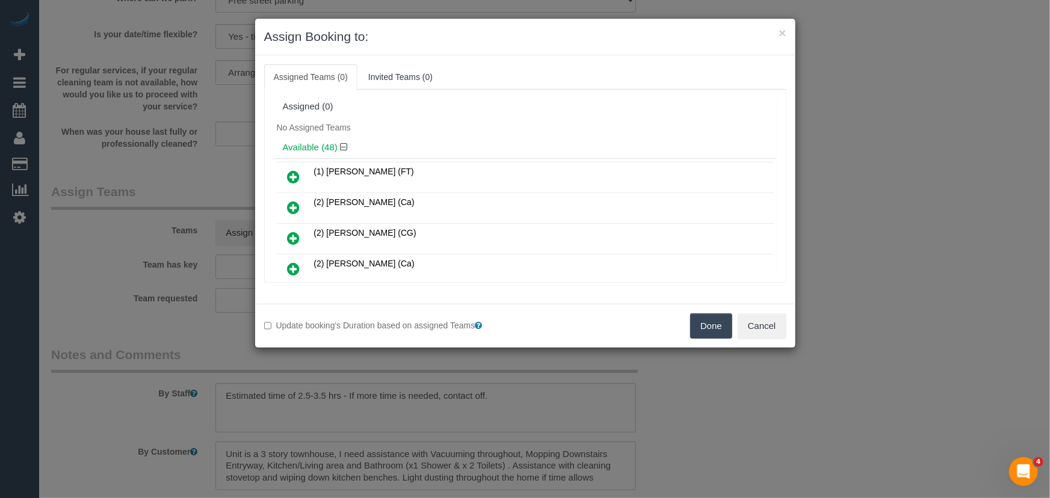
scroll to position [1009, 0]
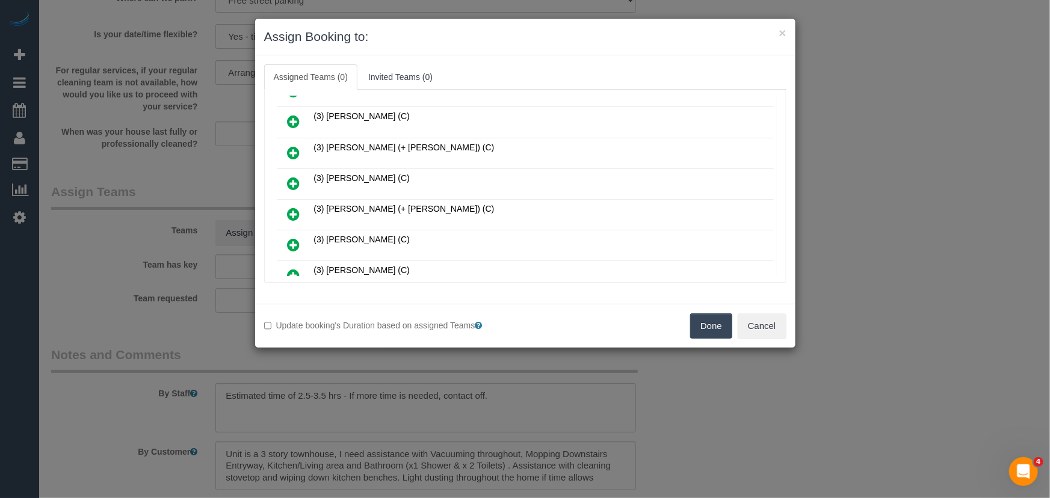
click at [294, 207] on icon at bounding box center [294, 214] width 13 height 14
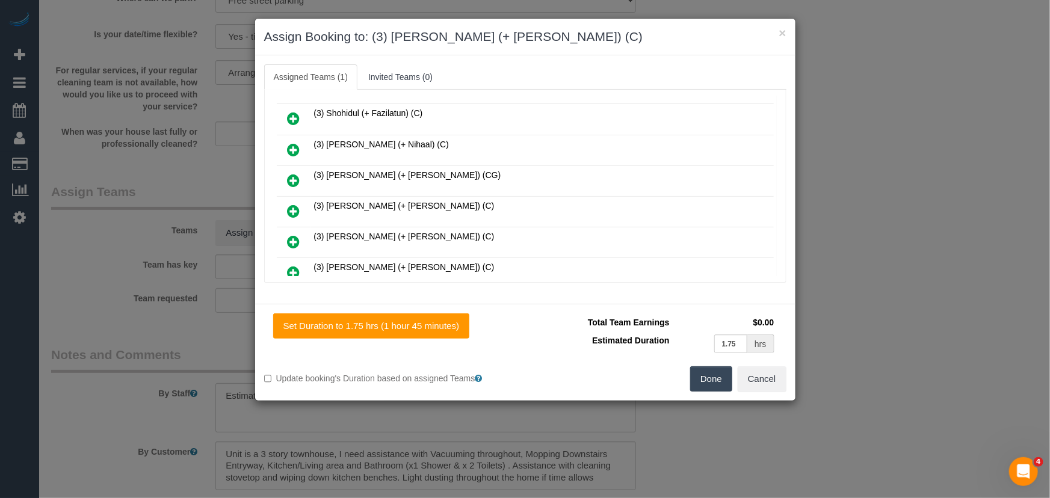
click at [293, 265] on icon at bounding box center [294, 272] width 13 height 14
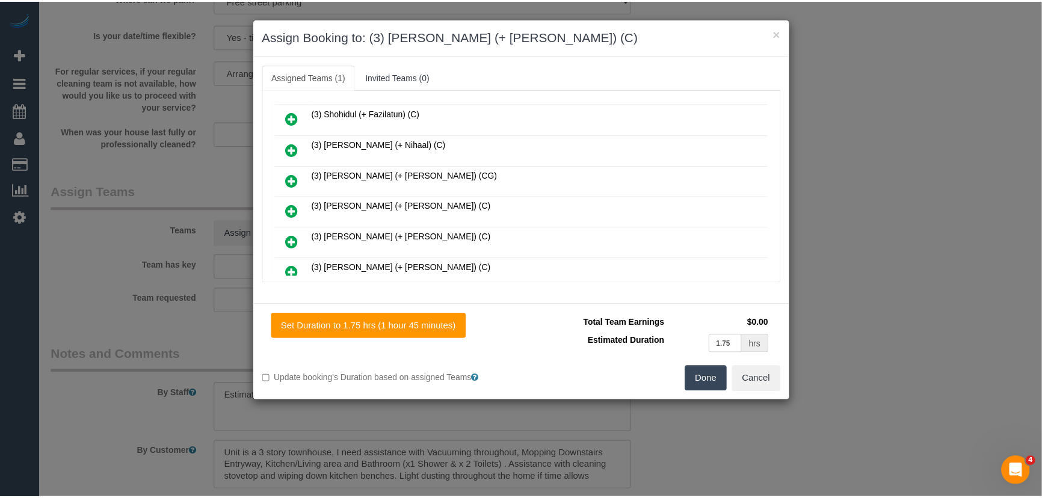
scroll to position [1287, 0]
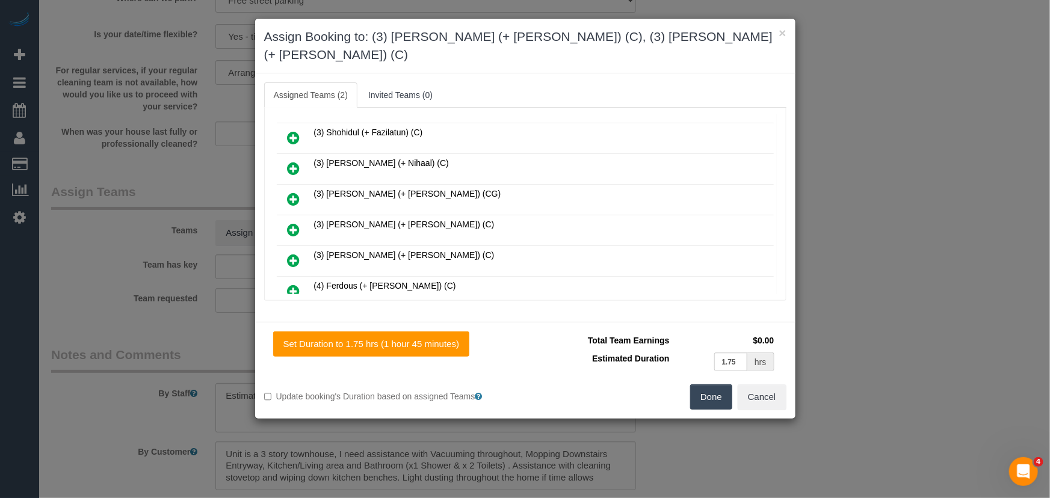
click at [714, 385] on button "Done" at bounding box center [711, 397] width 42 height 25
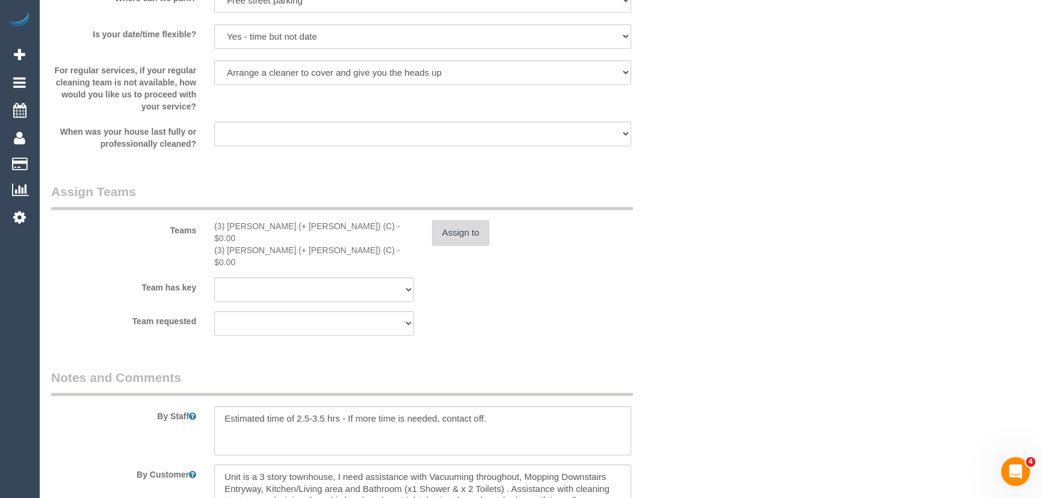
click at [452, 232] on button "Assign to" at bounding box center [461, 232] width 58 height 25
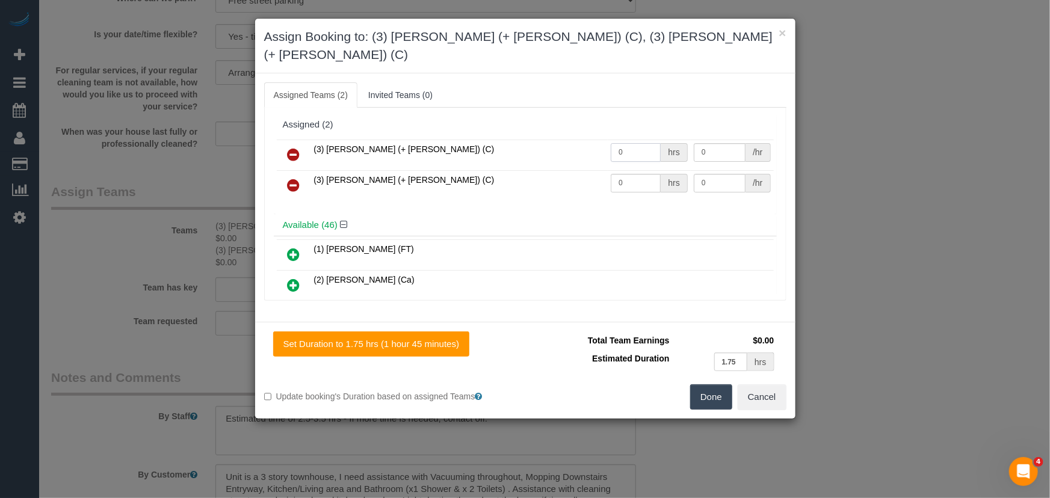
click at [625, 143] on input "0" at bounding box center [636, 152] width 50 height 19
type input "1"
click at [630, 174] on input "0" at bounding box center [636, 183] width 50 height 19
type input "57.5"
type input "1"
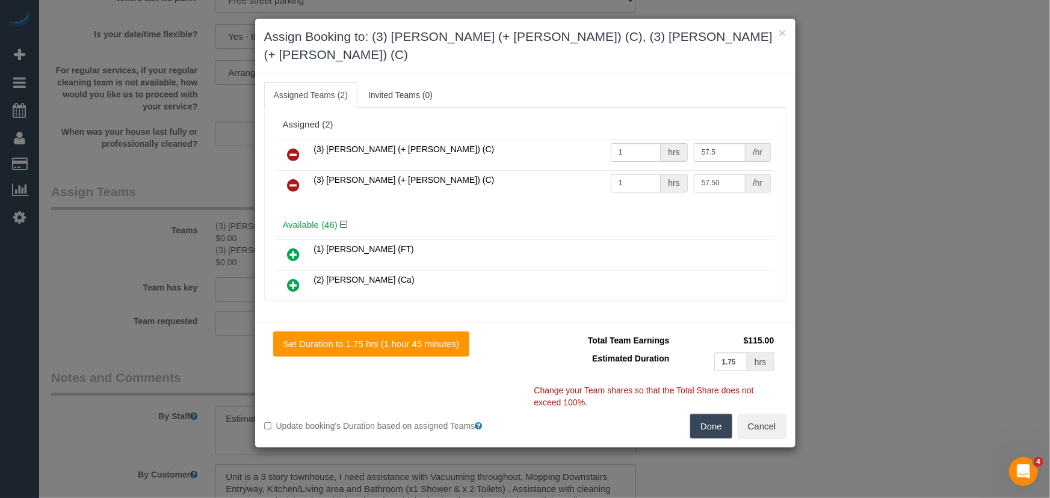
type input "57.5"
click at [704, 414] on button "Done" at bounding box center [711, 426] width 42 height 25
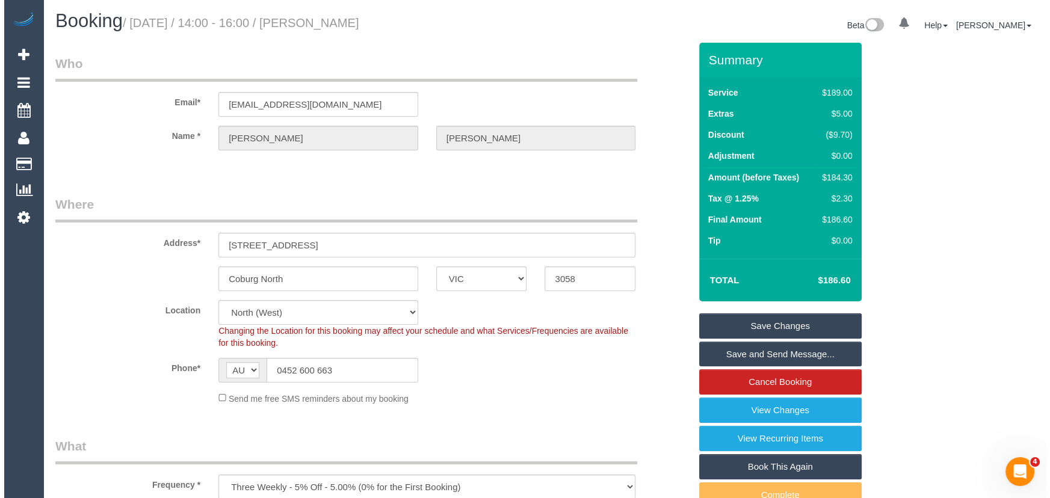
scroll to position [0, 0]
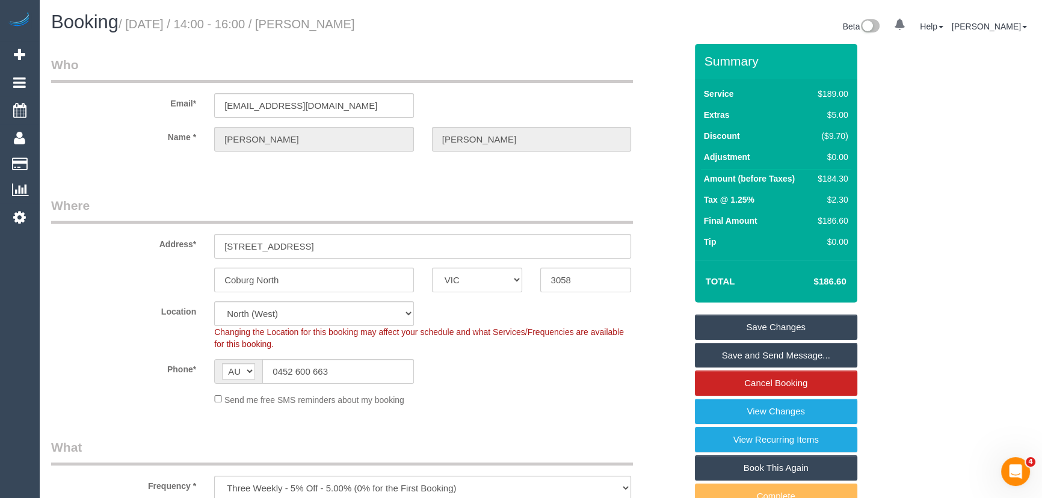
click at [350, 24] on small "/ September 30, 2025 / 14:00 - 16:00 / Daniela Jones" at bounding box center [237, 23] width 236 height 13
copy small "Daniela Jones"
click at [757, 358] on link "Save and Send Message..." at bounding box center [776, 355] width 162 height 25
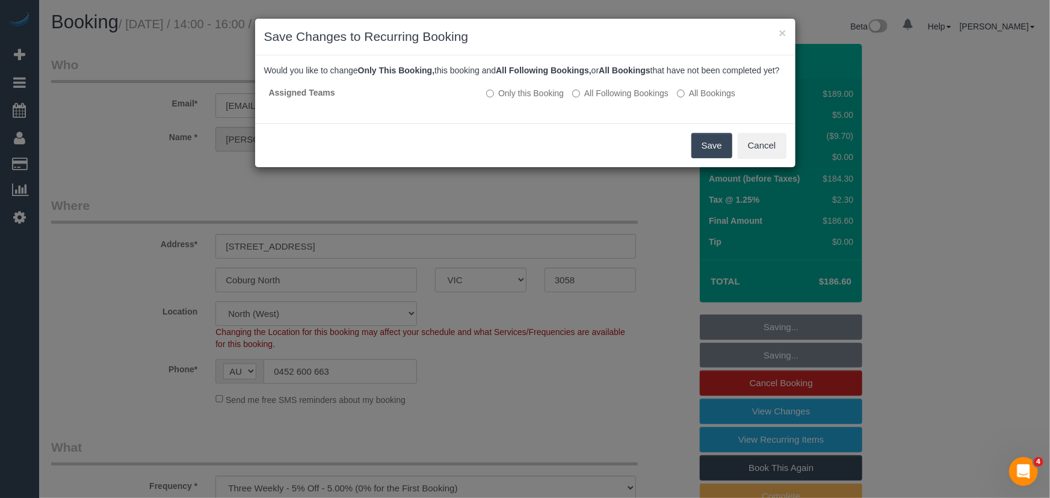
click at [705, 156] on button "Save" at bounding box center [711, 145] width 41 height 25
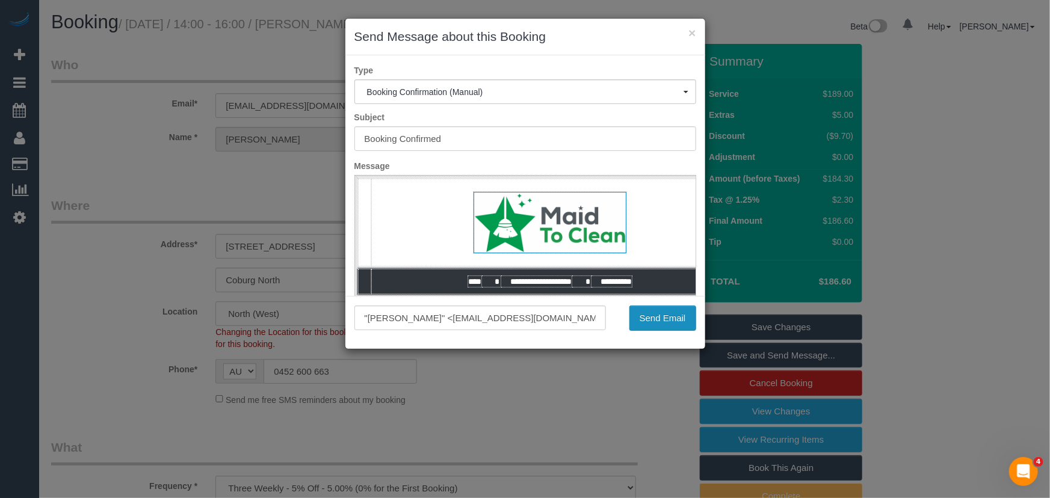
click at [641, 321] on button "Send Email" at bounding box center [662, 318] width 67 height 25
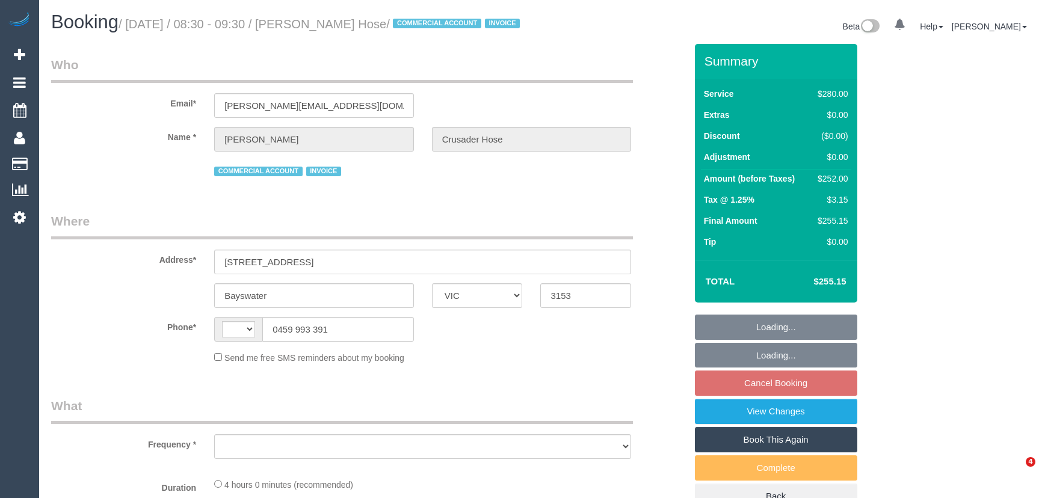
select select "VIC"
select select "string:AU"
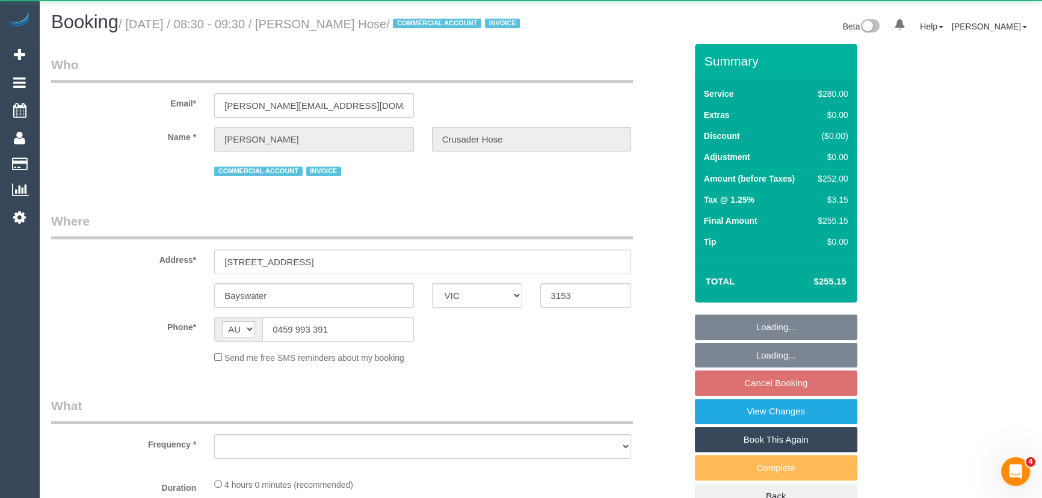
select select "object:695"
select select "240"
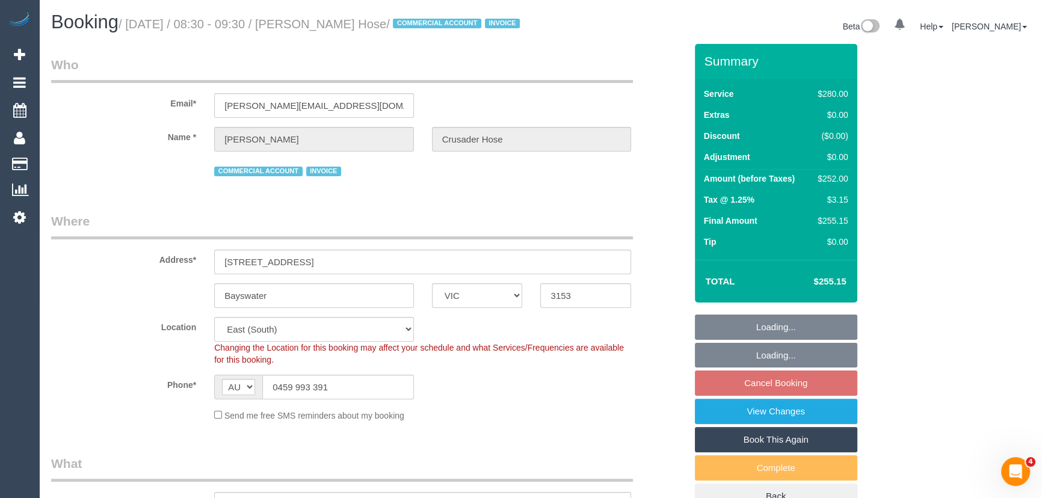
select select "number:28"
select select "number:14"
select select "number:19"
select select "number:36"
select select "number:35"
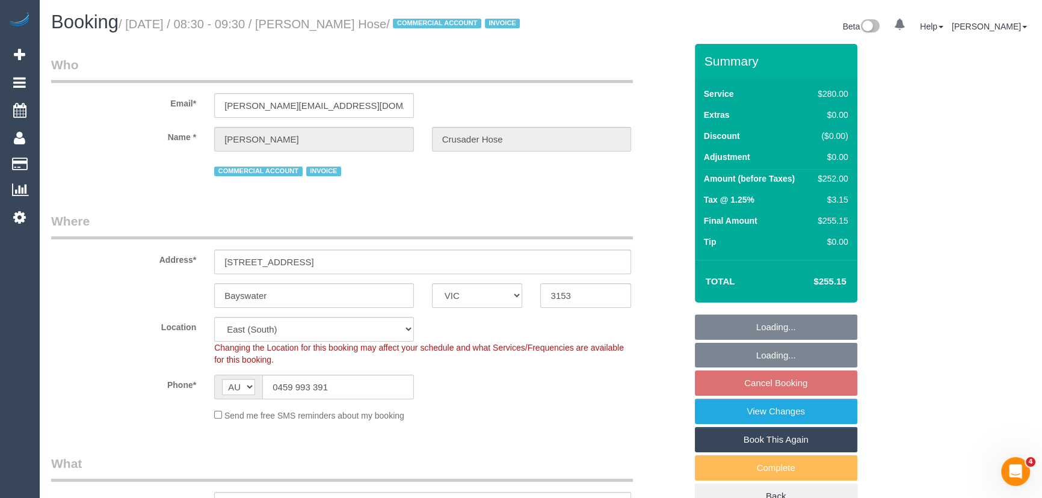
select select "object:846"
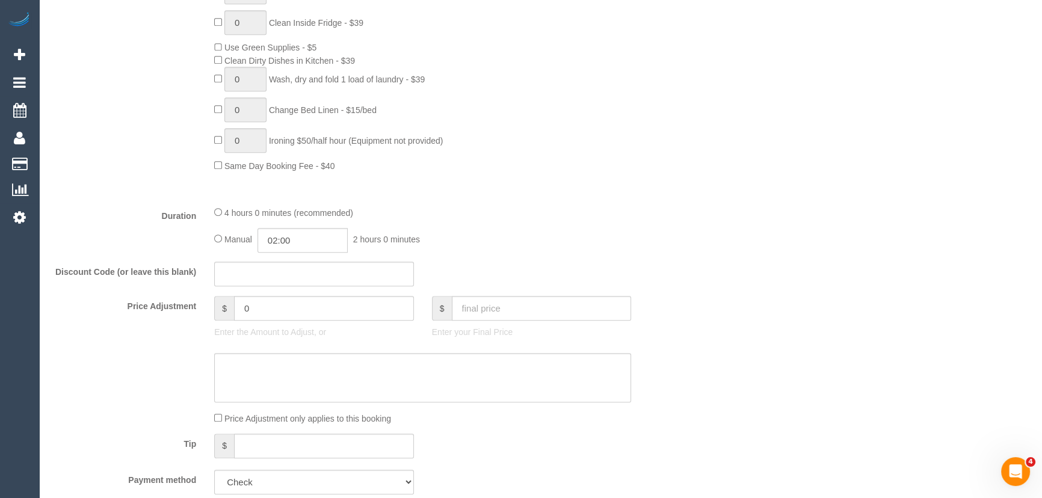
scroll to position [820, 0]
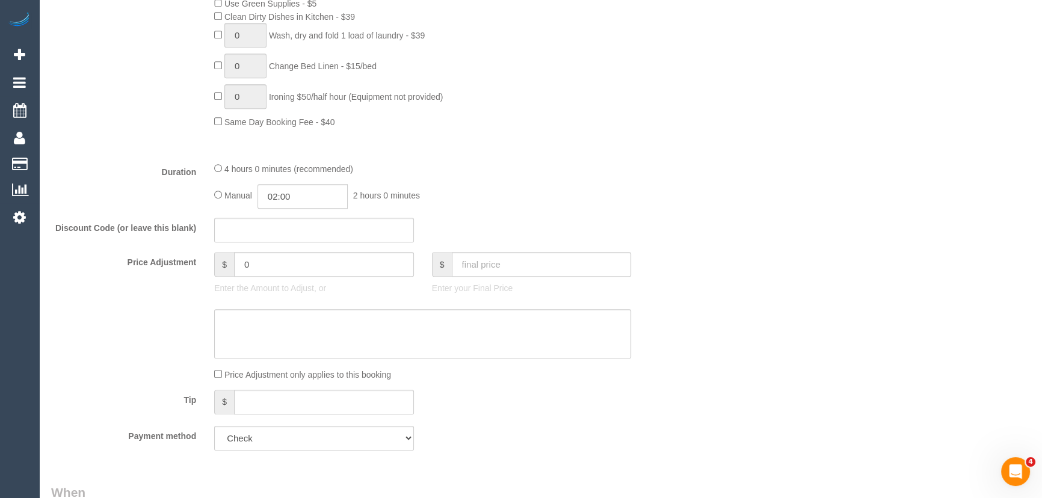
click at [222, 175] on div "4 hours 0 minutes (recommended)" at bounding box center [422, 168] width 417 height 13
type input "04:00"
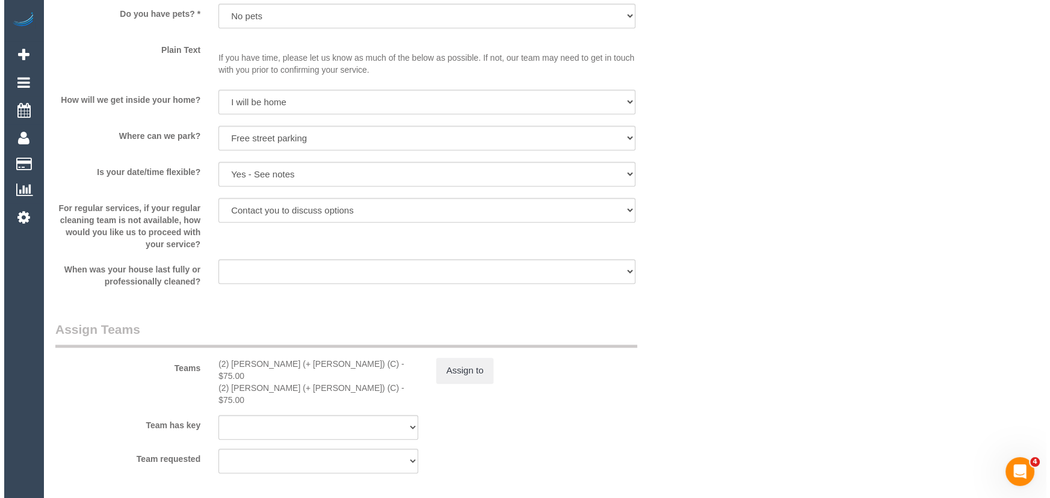
scroll to position [1696, 0]
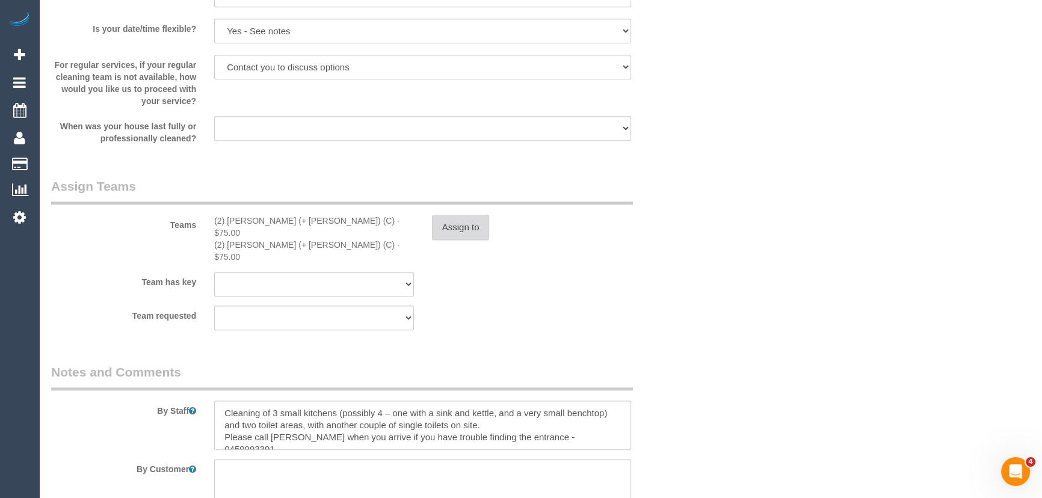
click at [457, 240] on button "Assign to" at bounding box center [461, 227] width 58 height 25
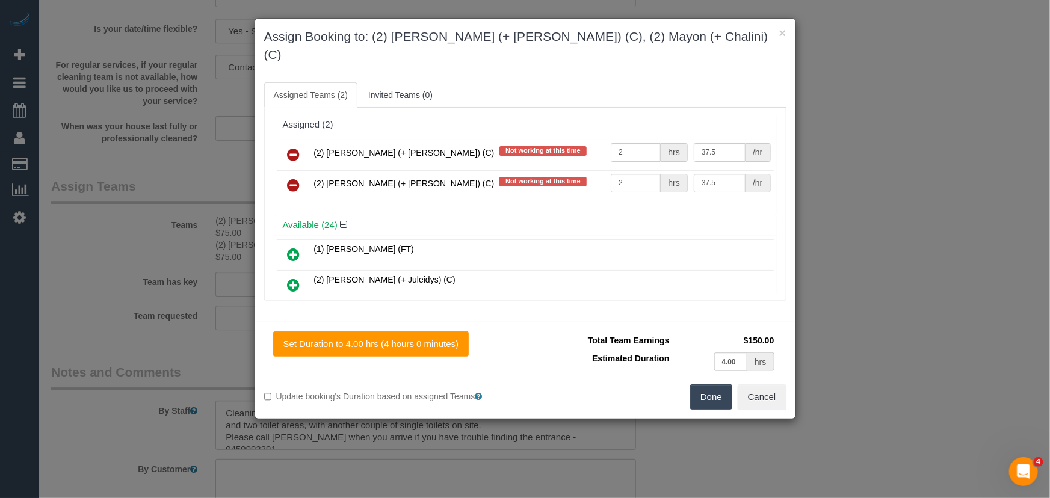
click at [297, 147] on icon at bounding box center [294, 154] width 13 height 14
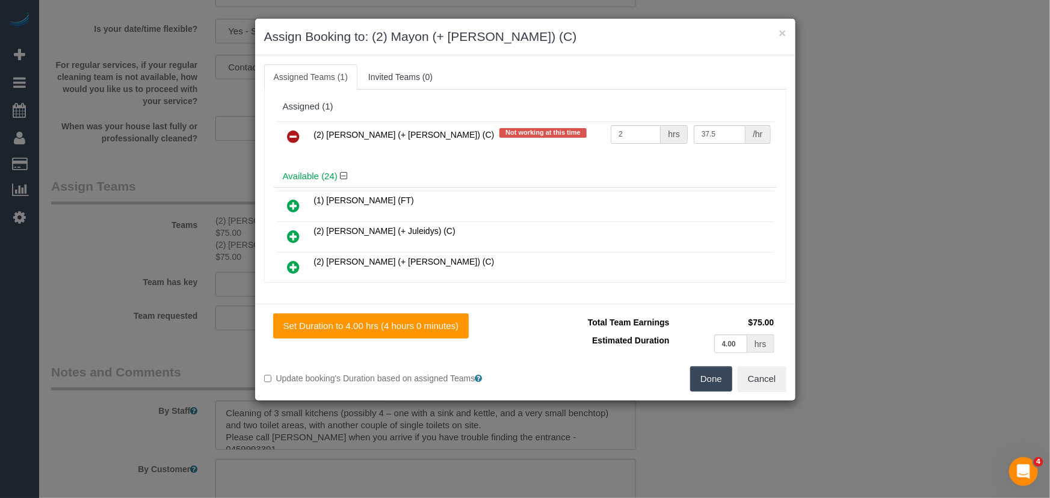
click at [297, 131] on icon at bounding box center [294, 136] width 13 height 14
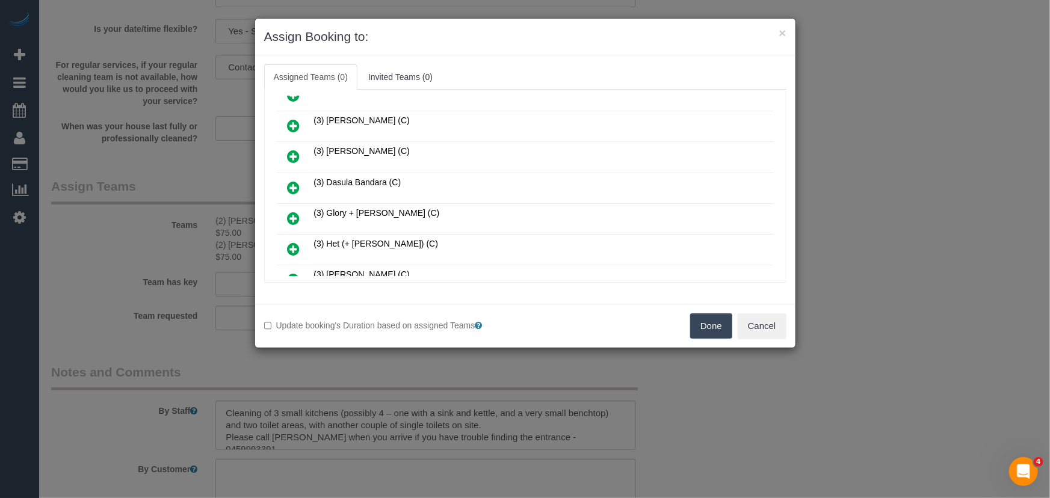
scroll to position [383, 0]
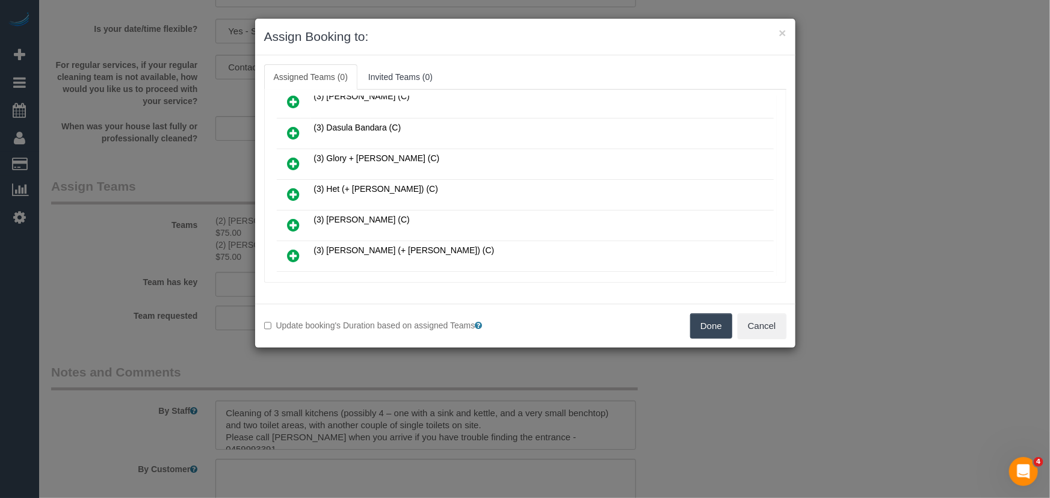
click at [288, 218] on icon at bounding box center [294, 225] width 13 height 14
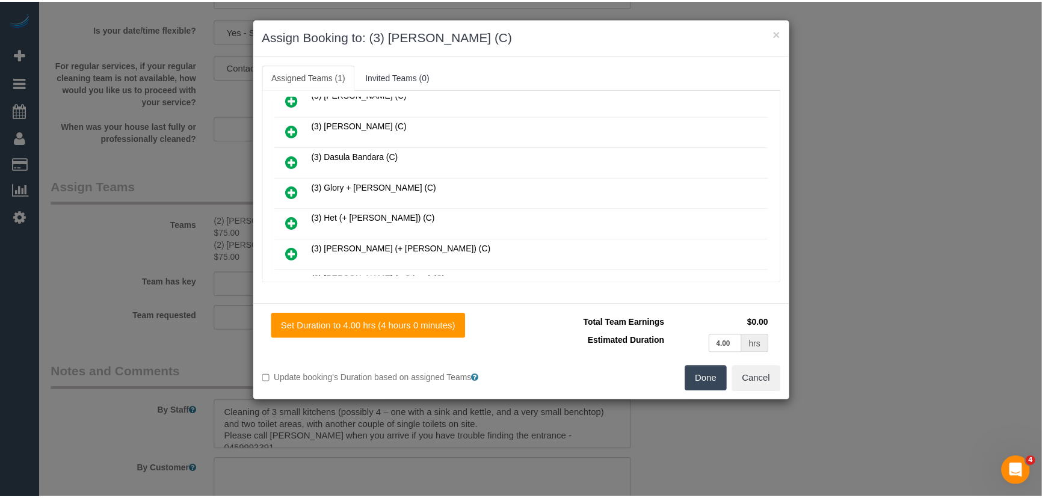
scroll to position [411, 0]
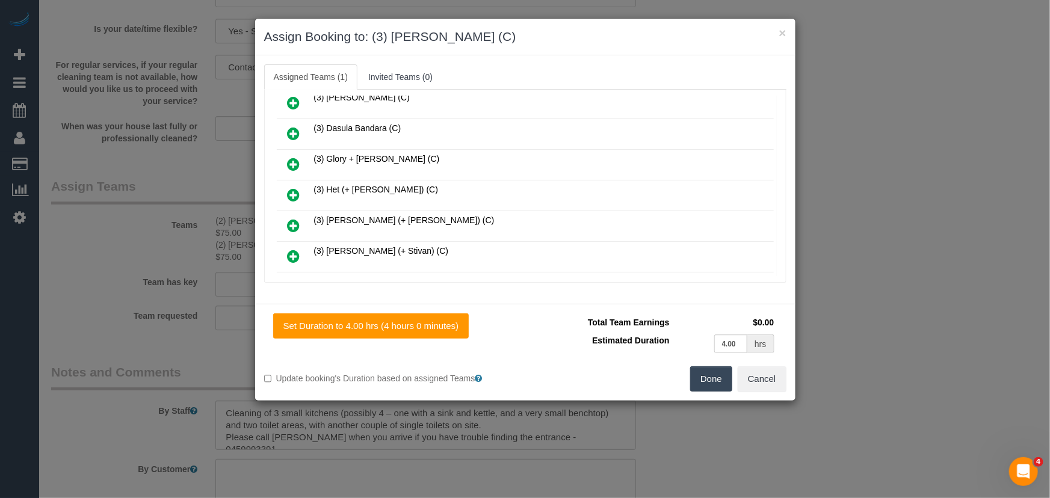
click at [696, 376] on button "Done" at bounding box center [711, 378] width 42 height 25
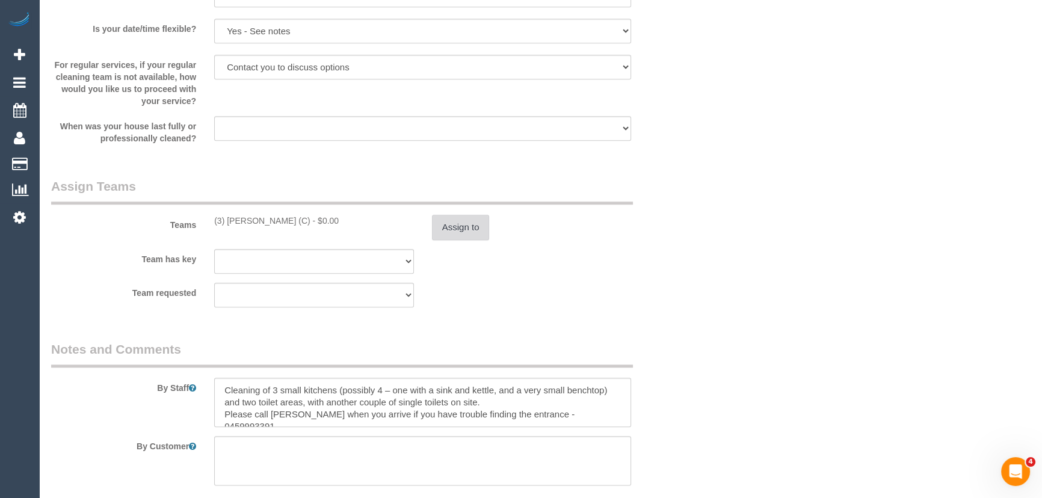
click at [457, 240] on button "Assign to" at bounding box center [461, 227] width 58 height 25
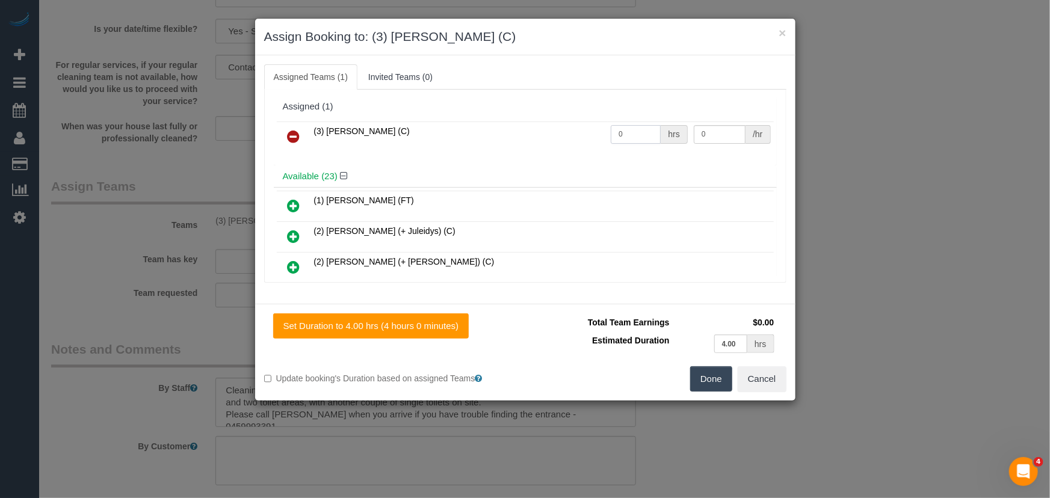
click at [624, 138] on input "0" at bounding box center [636, 134] width 50 height 19
type input "4"
type input "35"
click at [711, 385] on button "Done" at bounding box center [711, 378] width 42 height 25
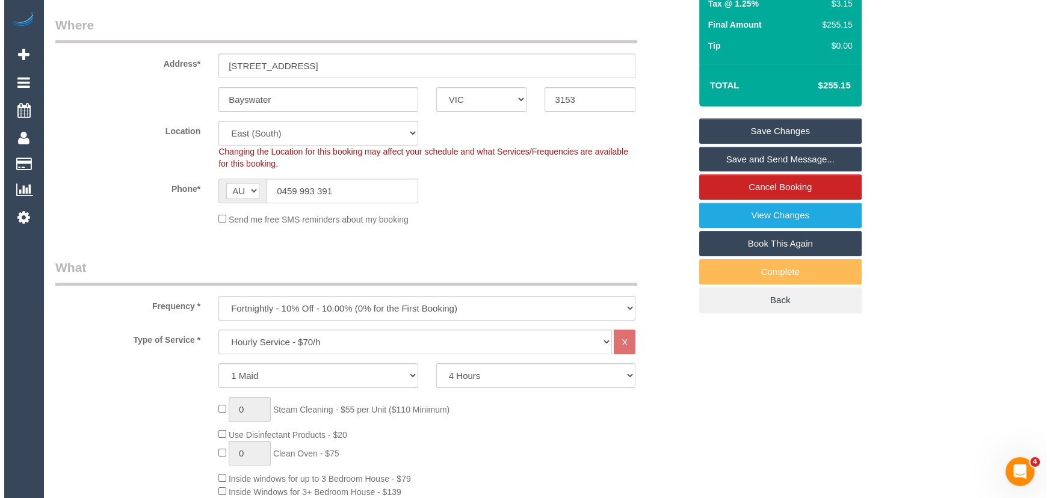
scroll to position [0, 0]
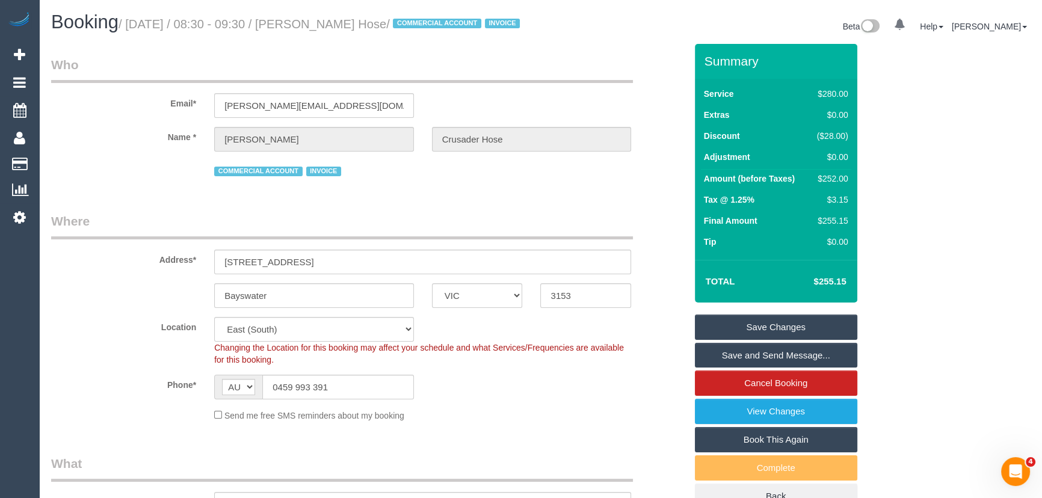
click at [339, 20] on small "/ [DATE] / 08:30 - 09:30 / [PERSON_NAME] Hose / COMMERCIAL ACCOUNT INVOICE" at bounding box center [321, 23] width 405 height 13
copy small "[PERSON_NAME] Crusader Hose"
click at [740, 340] on link "Save Changes" at bounding box center [776, 327] width 162 height 25
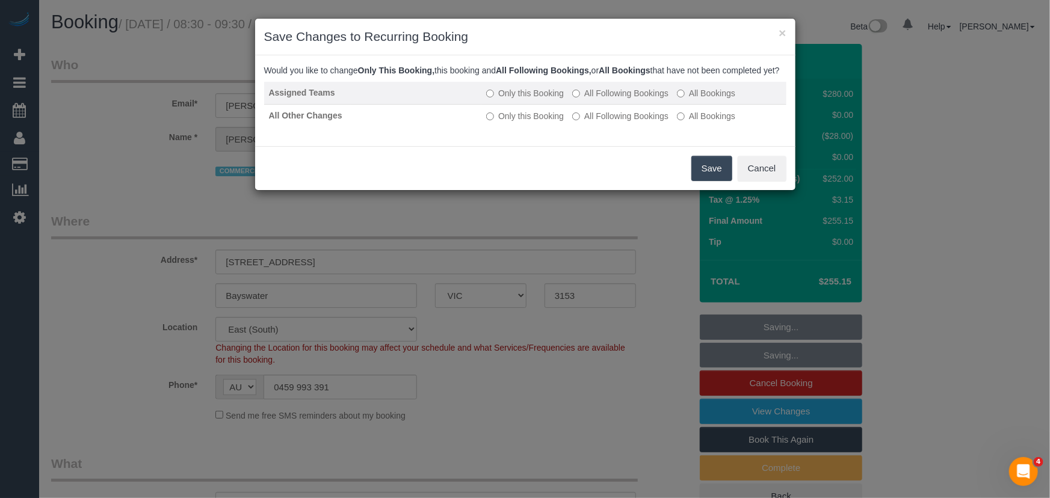
click at [639, 99] on label "All Following Bookings" at bounding box center [620, 93] width 96 height 12
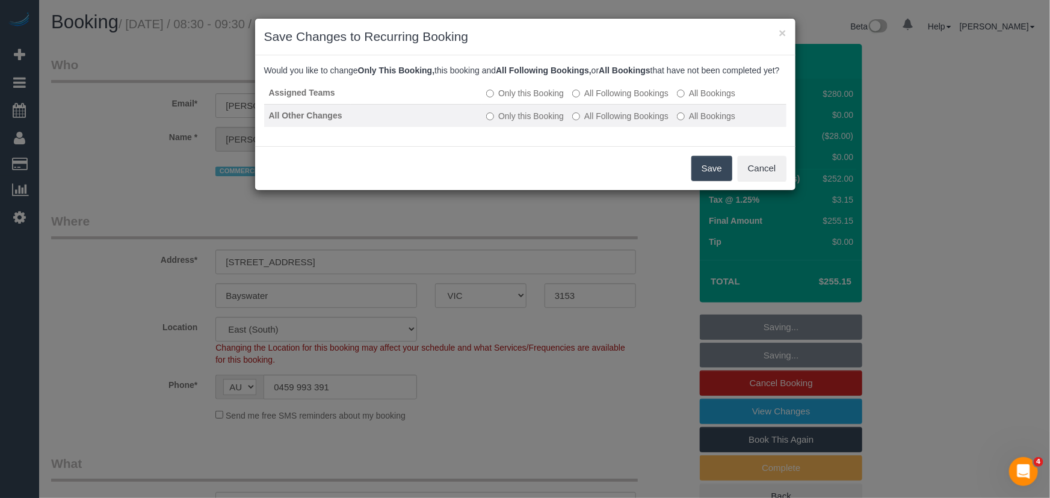
click at [641, 127] on td "Only this Booking All Following Bookings All Bookings" at bounding box center [633, 115] width 304 height 23
click at [637, 122] on label "All Following Bookings" at bounding box center [620, 116] width 96 height 12
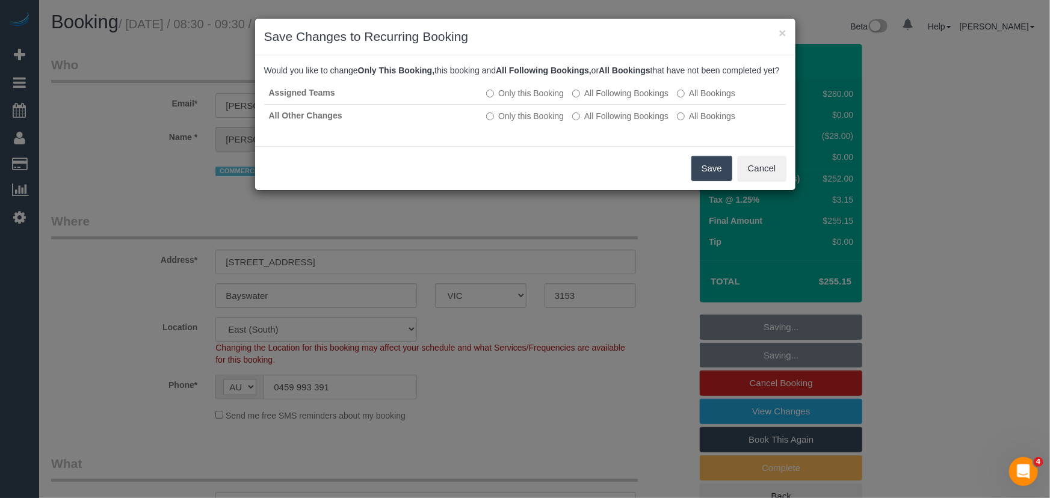
click at [708, 175] on button "Save" at bounding box center [711, 168] width 41 height 25
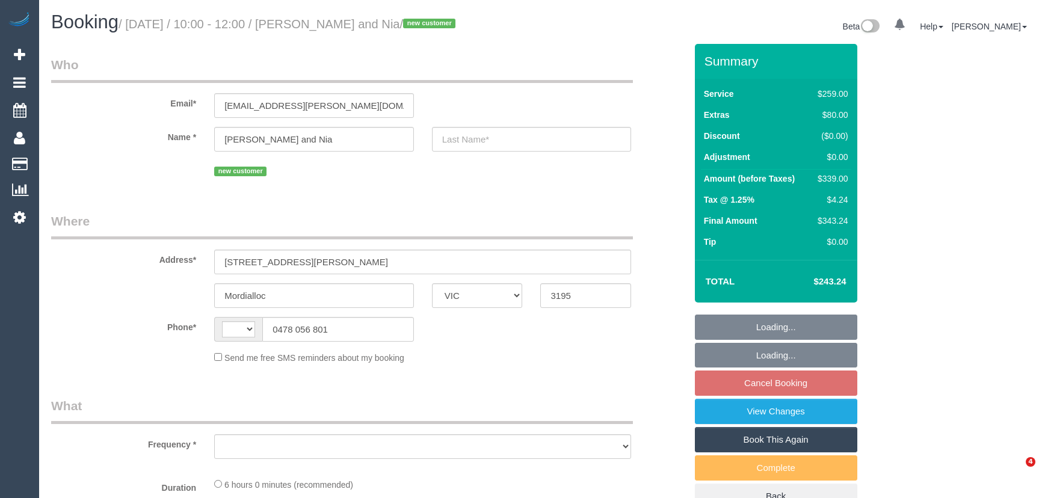
select select "VIC"
select select "string:AU"
select select "object:531"
select select "string:stripe-pm_1S8rxR2GScqysDRV0eHna4lC"
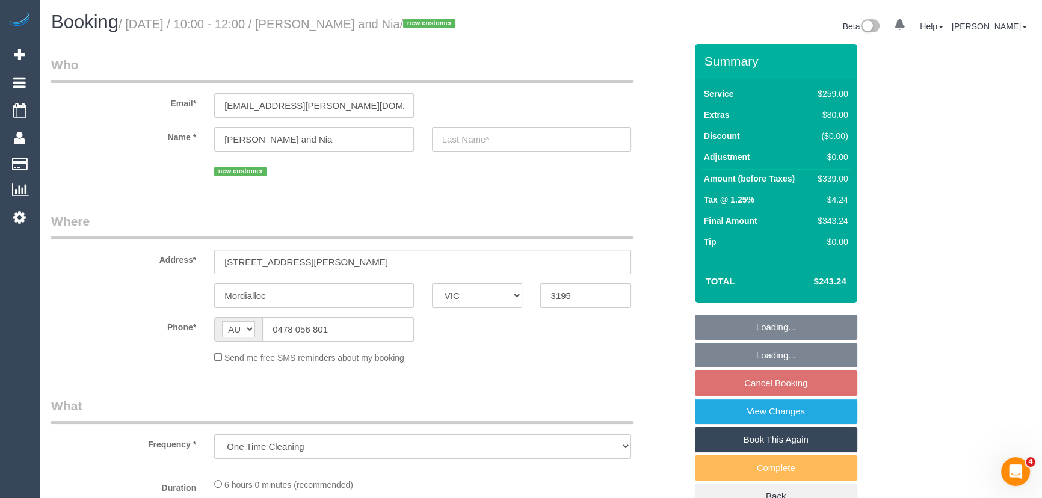
select select "spot3"
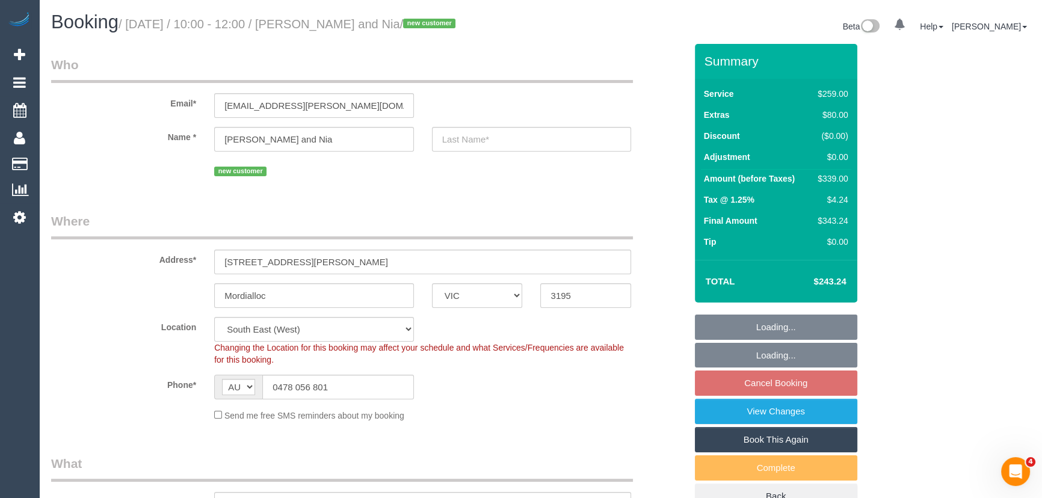
select select "object:543"
select select "number:27"
select select "number:14"
select select "number:19"
select select "number:22"
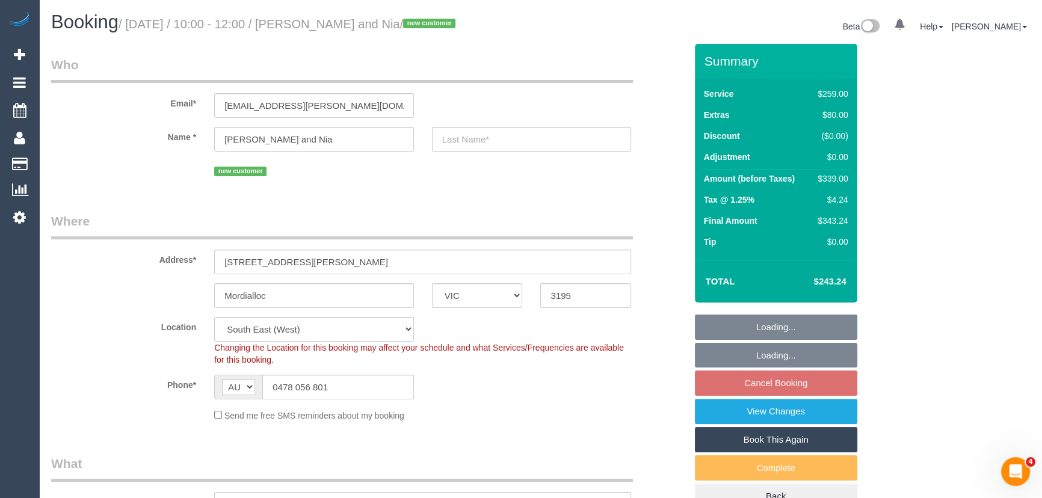
select select "number:35"
select select "number:26"
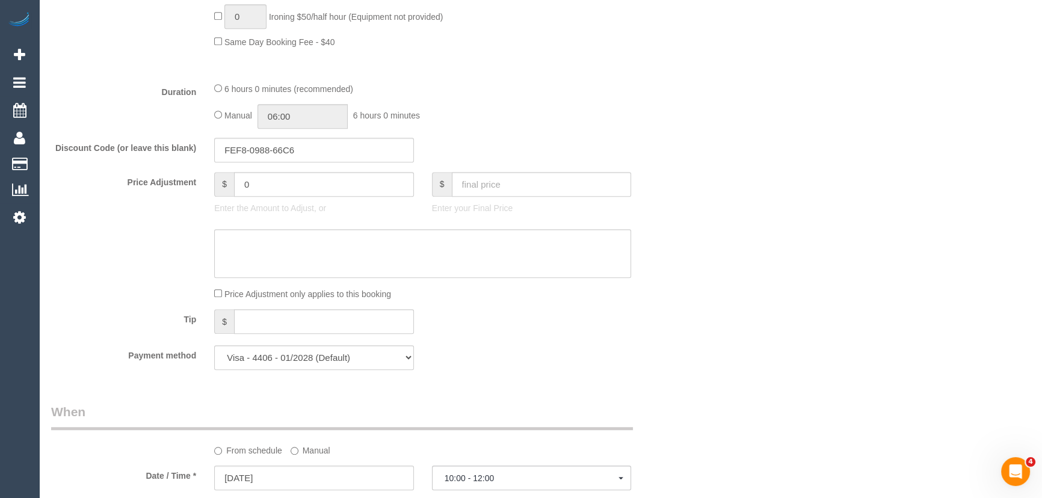
scroll to position [930, 0]
click at [323, 126] on input "06:00" at bounding box center [303, 119] width 90 height 25
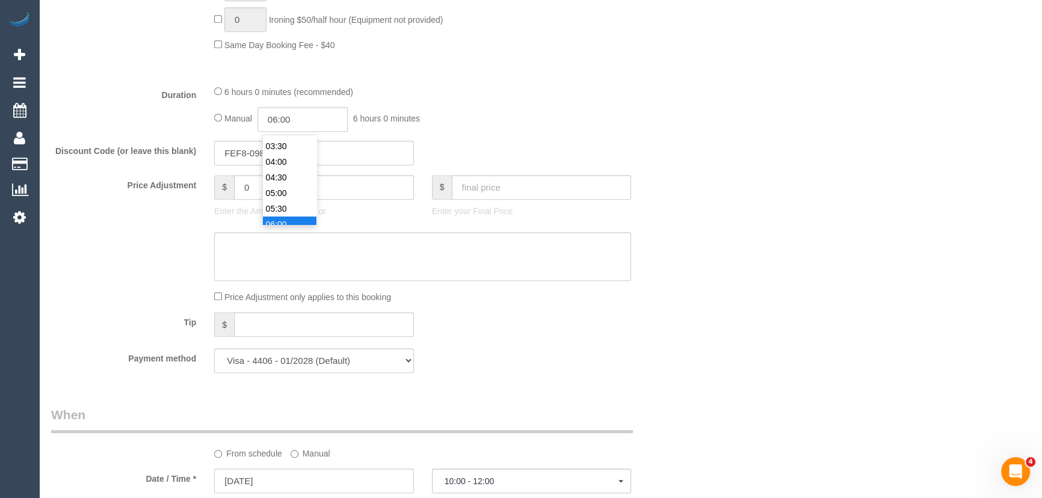
scroll to position [84, 0]
click at [299, 162] on li "03:30" at bounding box center [290, 169] width 54 height 16
click at [306, 121] on input "03:30" at bounding box center [303, 119] width 90 height 25
type input "03:"
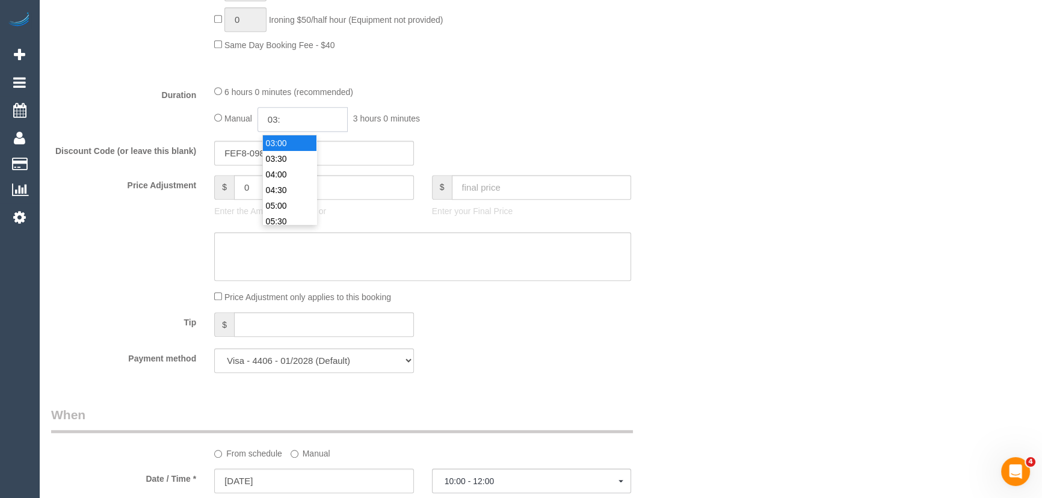
select select "spot28"
type input "03:15"
select select "spot53"
select select "spot78"
type input "03:15"
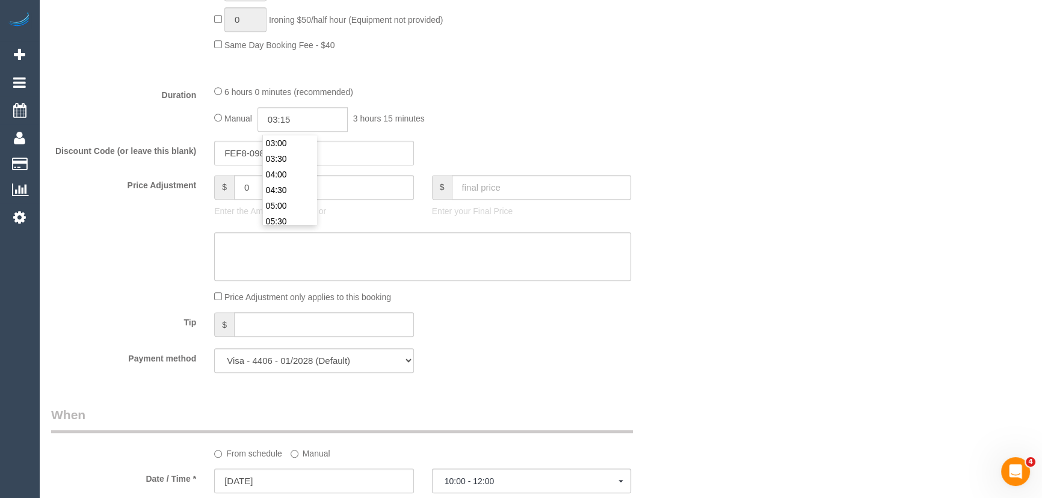
select select "spot103"
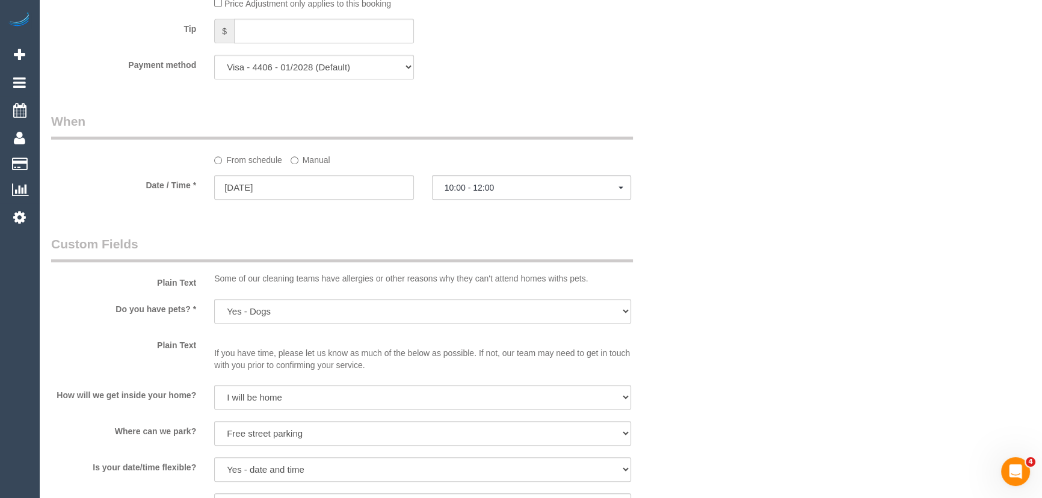
select select "spot128"
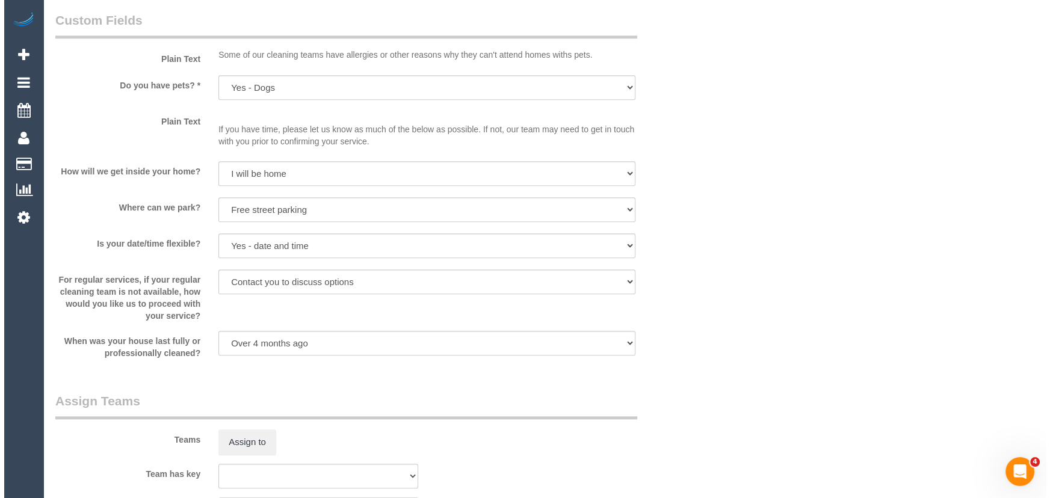
scroll to position [1531, 0]
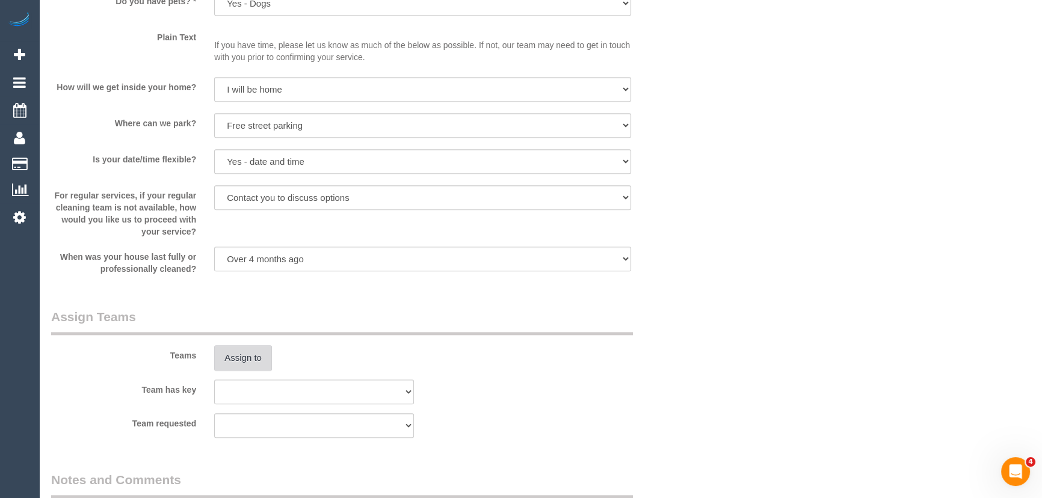
click at [247, 360] on button "Assign to" at bounding box center [243, 357] width 58 height 25
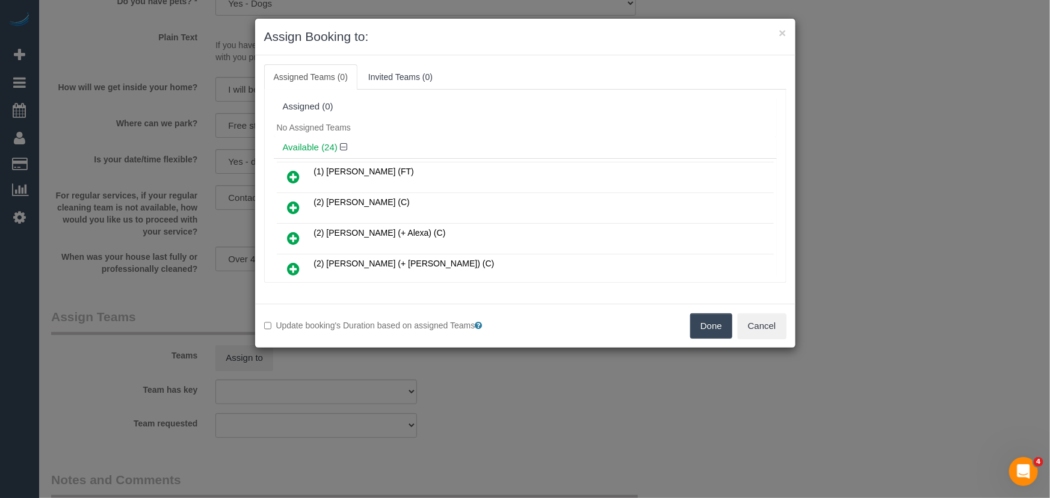
scroll to position [105, 0]
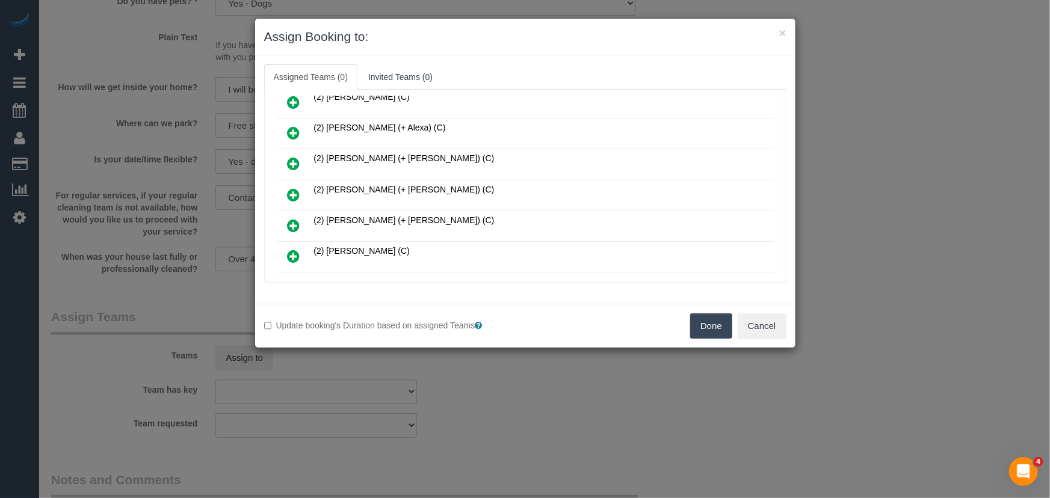
click at [294, 192] on icon at bounding box center [294, 195] width 13 height 14
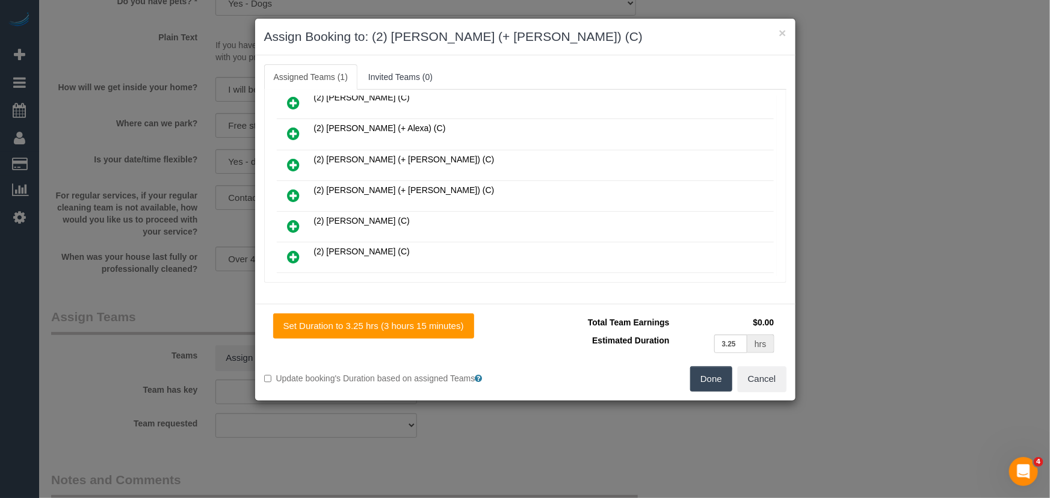
click at [295, 193] on icon at bounding box center [294, 195] width 13 height 14
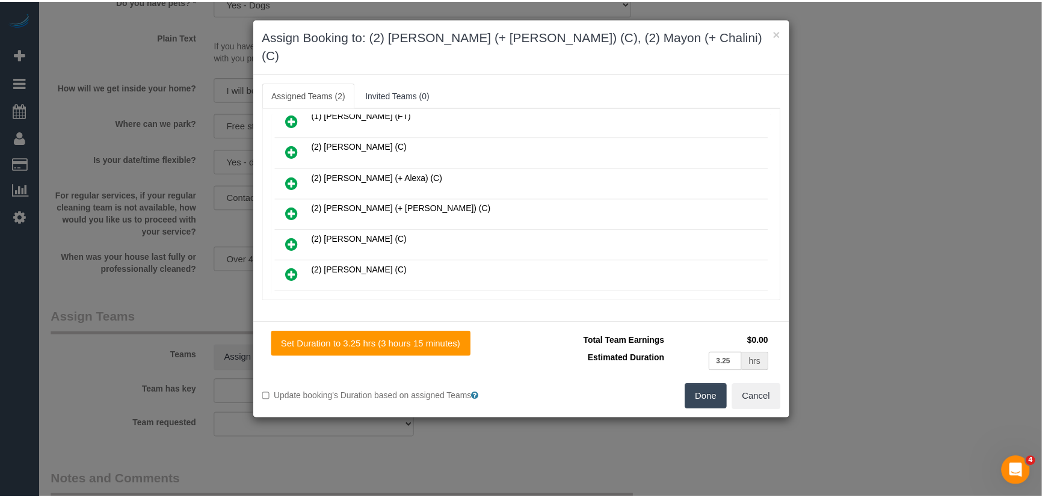
scroll to position [164, 0]
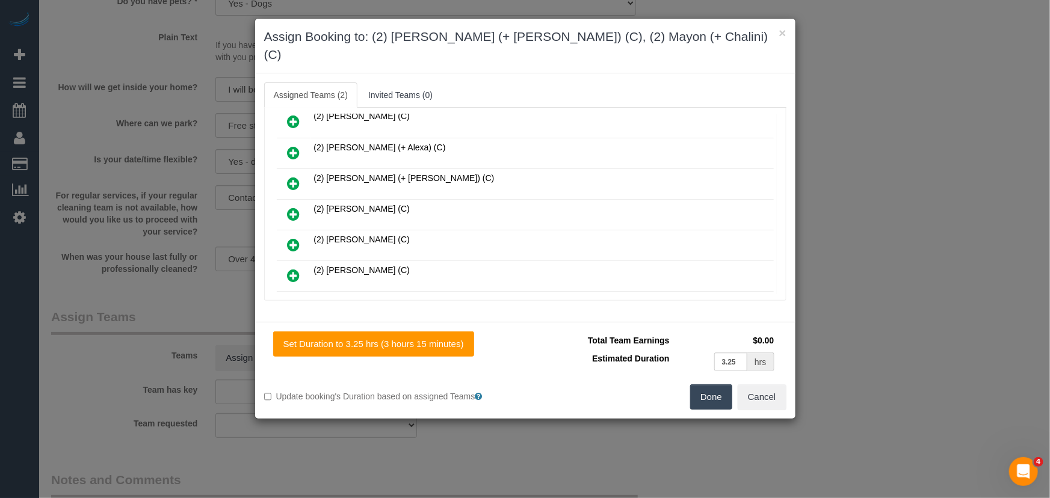
click at [737, 385] on div "Done Cancel" at bounding box center [660, 397] width 270 height 25
click at [729, 385] on button "Done" at bounding box center [711, 397] width 42 height 25
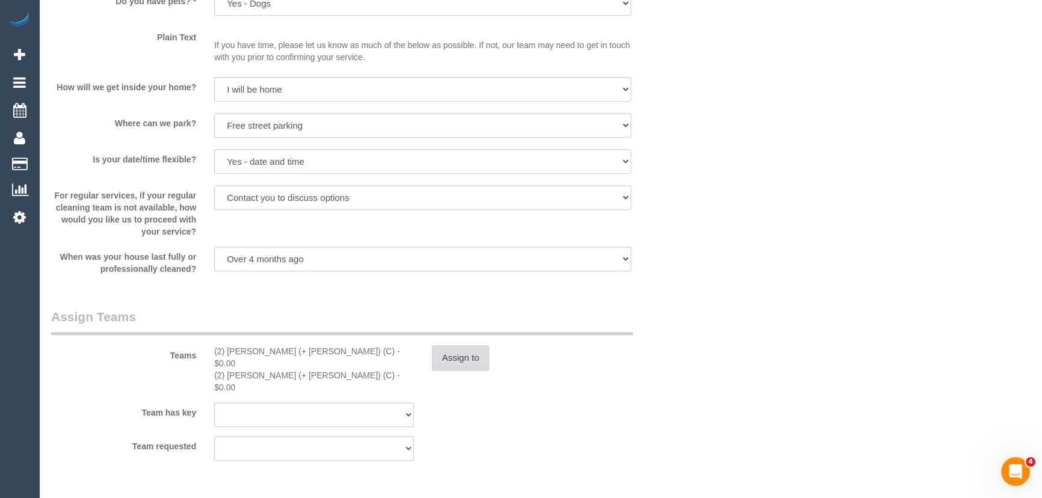
click at [463, 362] on button "Assign to" at bounding box center [461, 357] width 58 height 25
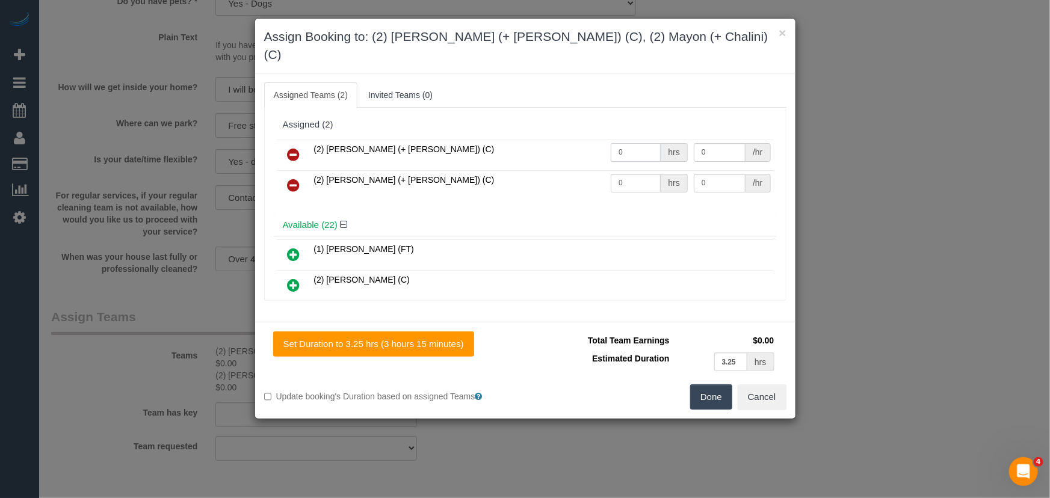
click at [642, 143] on input "0" at bounding box center [636, 152] width 50 height 19
type input "1"
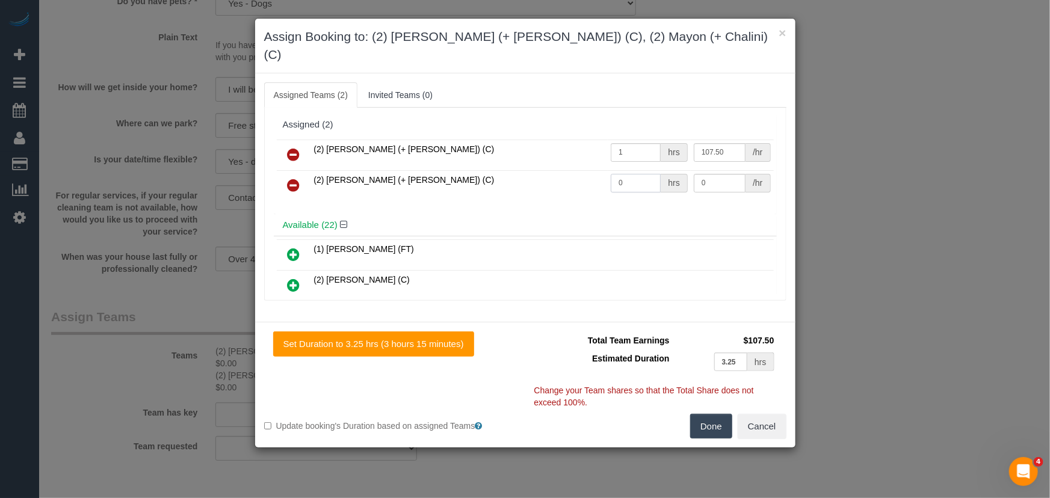
type input "107.5"
click at [626, 174] on input "0" at bounding box center [636, 183] width 50 height 19
type input "1"
type input "107.5"
click at [714, 391] on div "Total Team Earnings $215.00 Estimated Duration 3.25 hrs Warning: The Company sh…" at bounding box center [655, 373] width 261 height 82
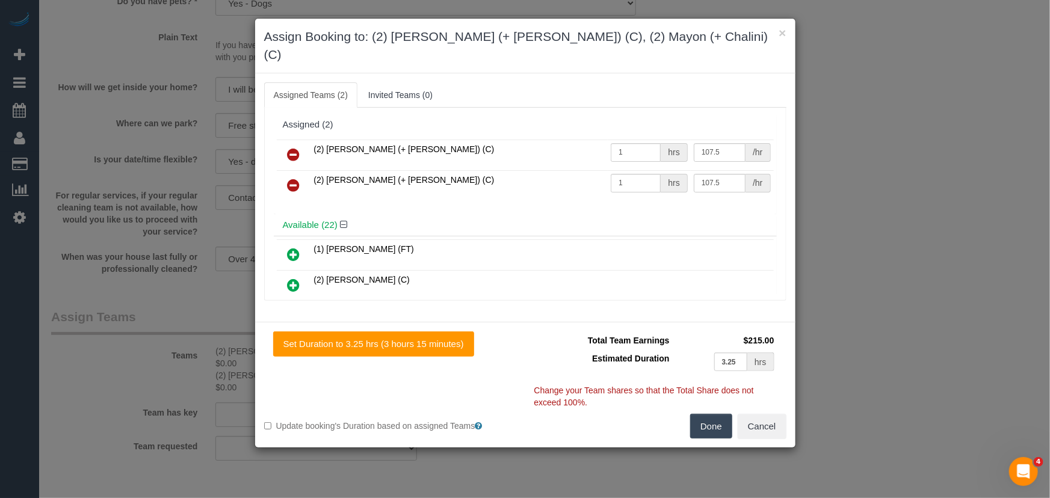
click at [704, 414] on button "Done" at bounding box center [711, 426] width 42 height 25
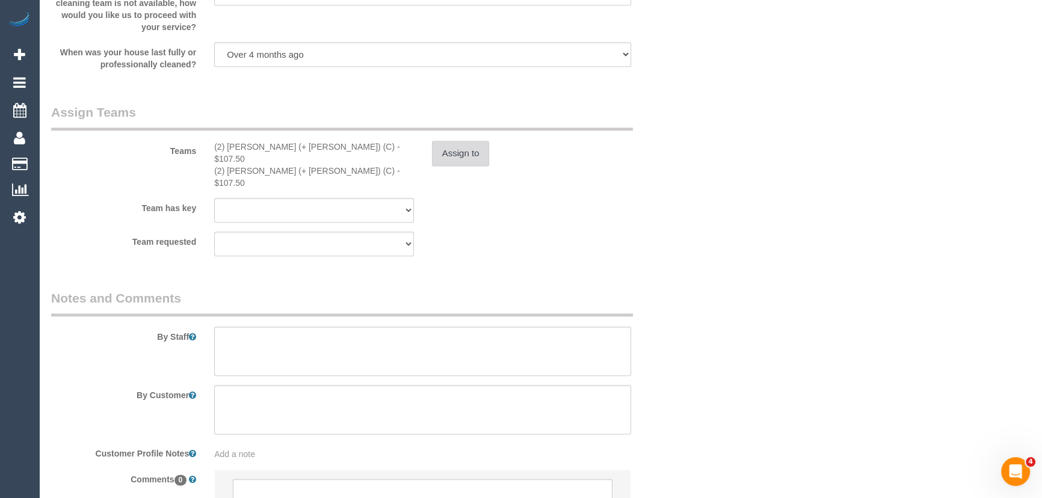
scroll to position [1750, 0]
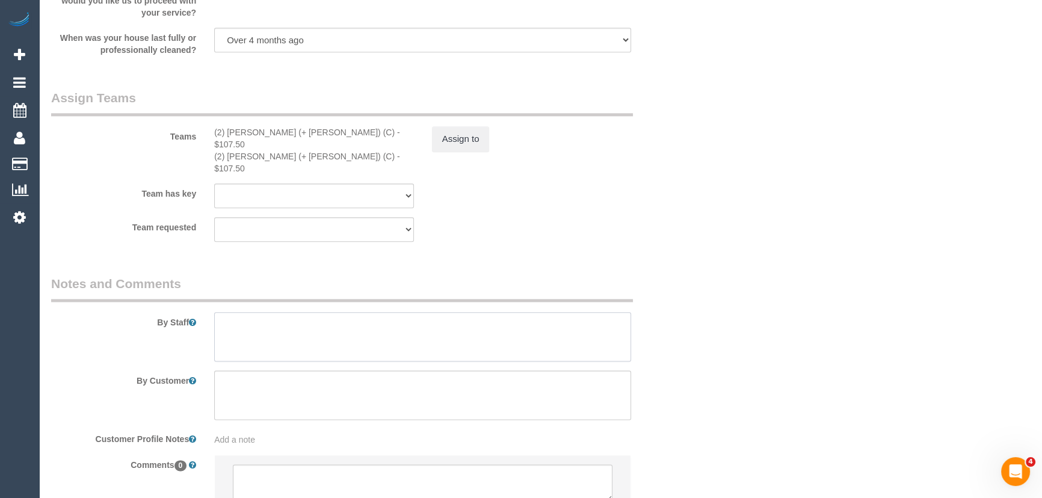
click at [268, 326] on textarea at bounding box center [422, 336] width 417 height 49
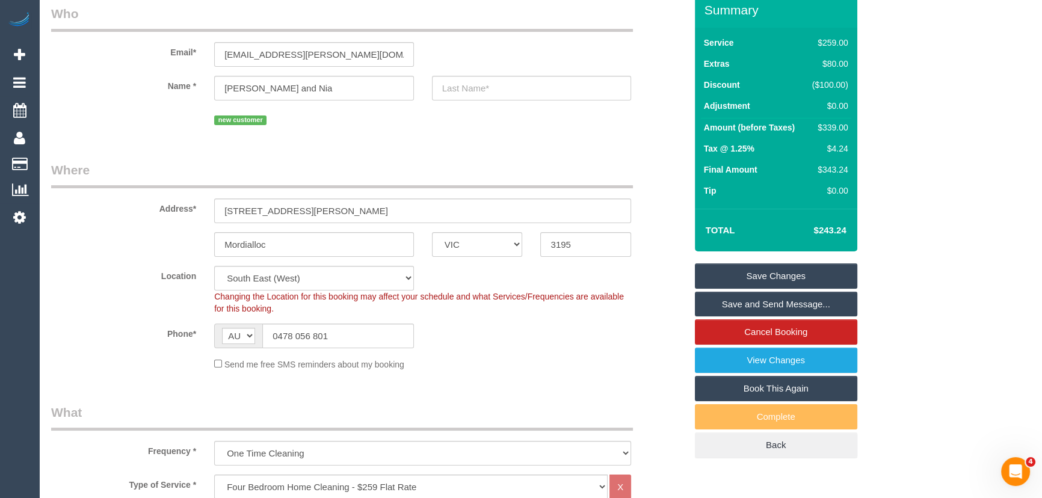
scroll to position [0, 0]
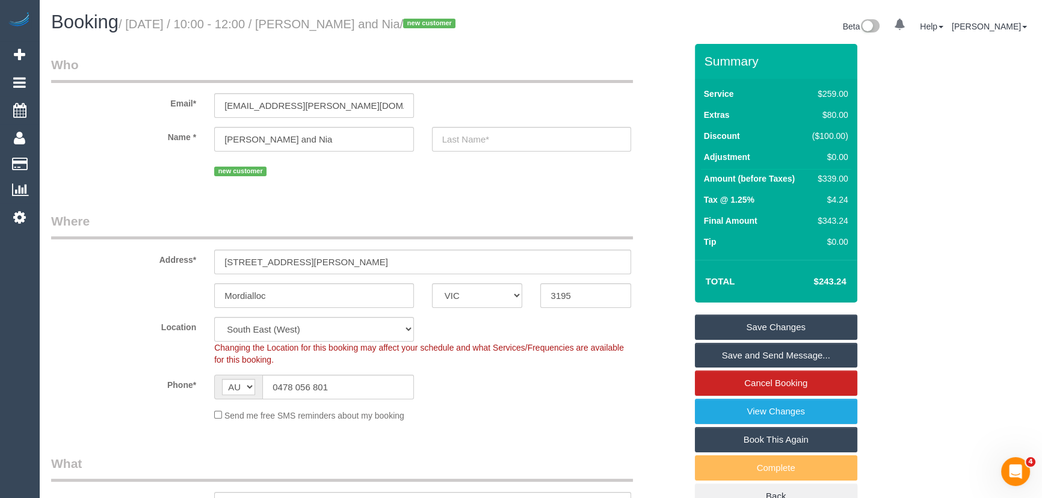
type textarea "Estimated time: 5.5-6.5 hours"
click at [345, 24] on small "/ September 30, 2025 / 10:00 - 12:00 / Matt and Nia / new customer" at bounding box center [289, 23] width 341 height 13
copy small "Matt and Nia"
drag, startPoint x: 800, startPoint y: 362, endPoint x: 797, endPoint y: 353, distance: 8.8
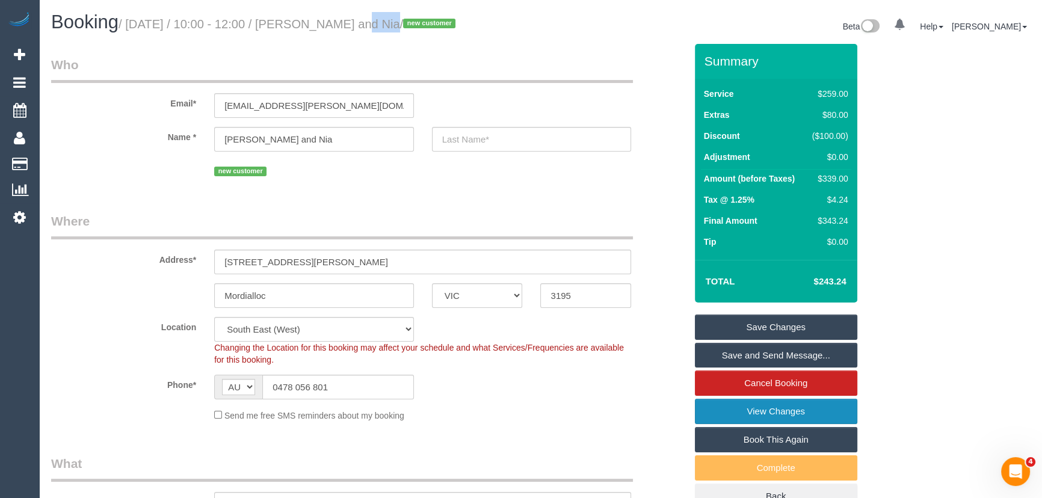
click at [800, 362] on link "Save and Send Message..." at bounding box center [776, 355] width 162 height 25
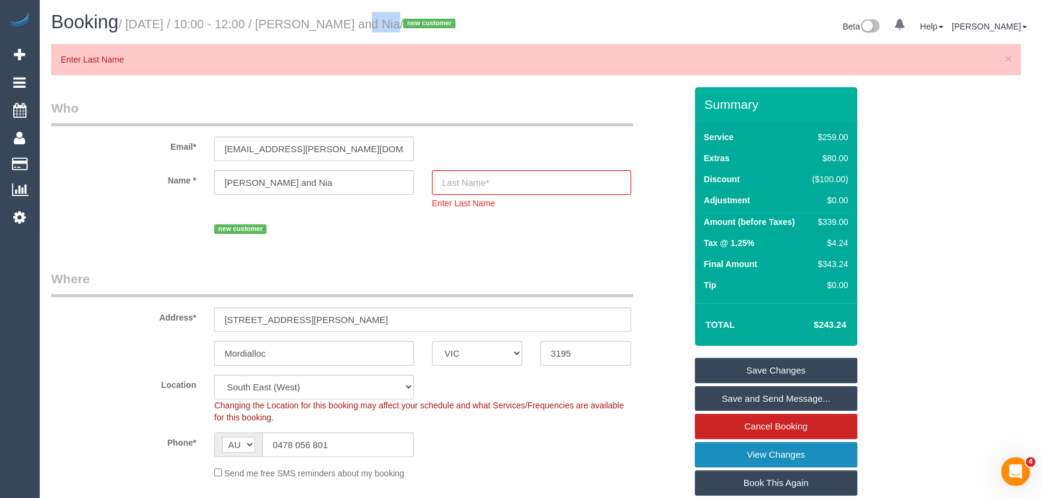
scroll to position [98, 0]
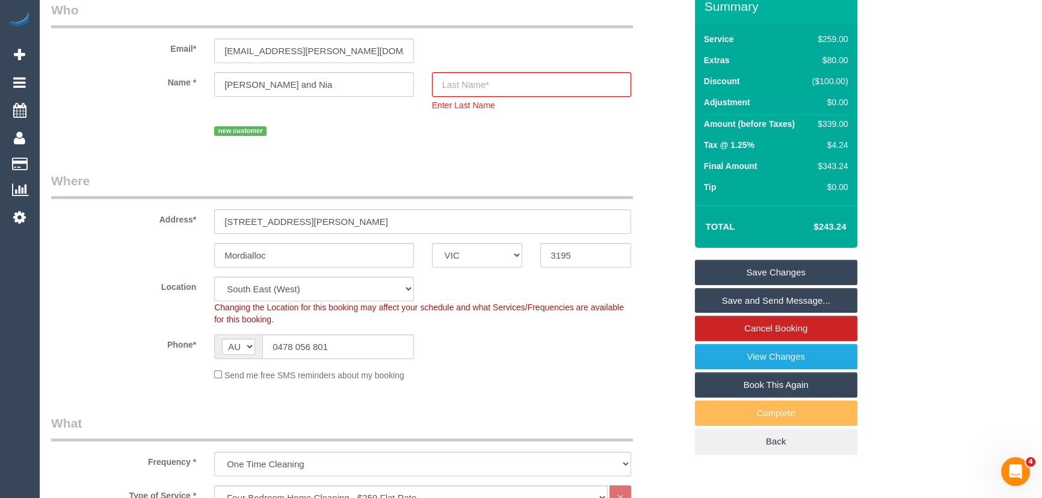
click at [449, 81] on input "text" at bounding box center [532, 84] width 200 height 25
type input "Hartson"
click at [746, 300] on link "Save and Send Message..." at bounding box center [776, 300] width 162 height 25
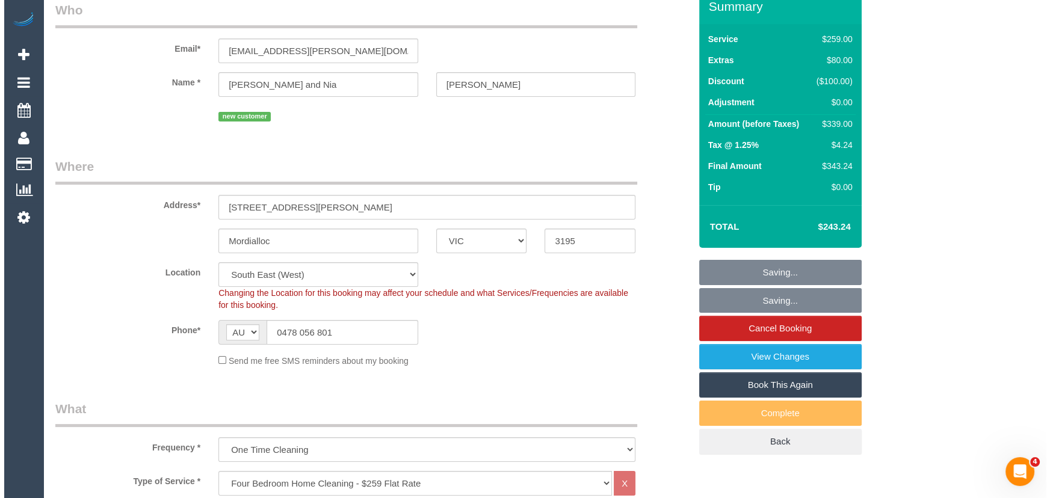
scroll to position [55, 0]
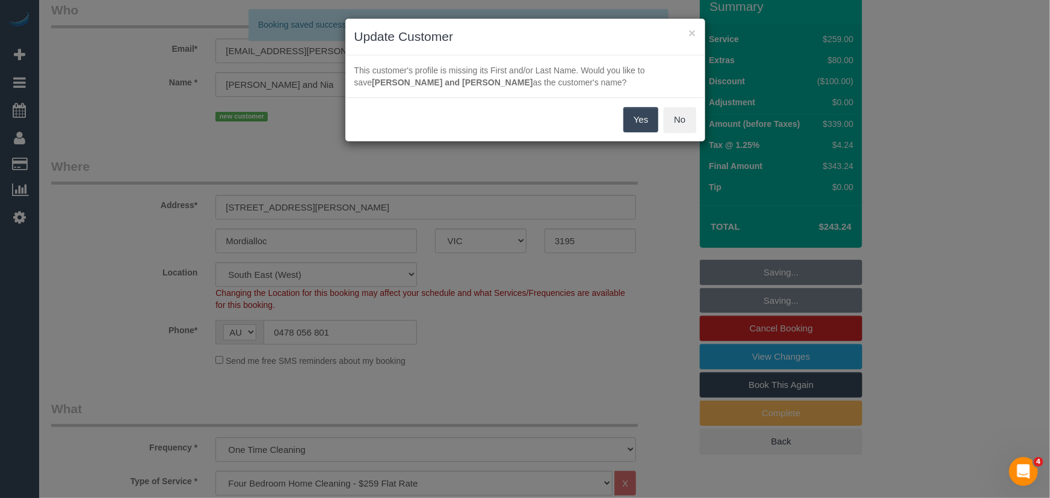
click at [634, 124] on button "Yes" at bounding box center [640, 119] width 35 height 25
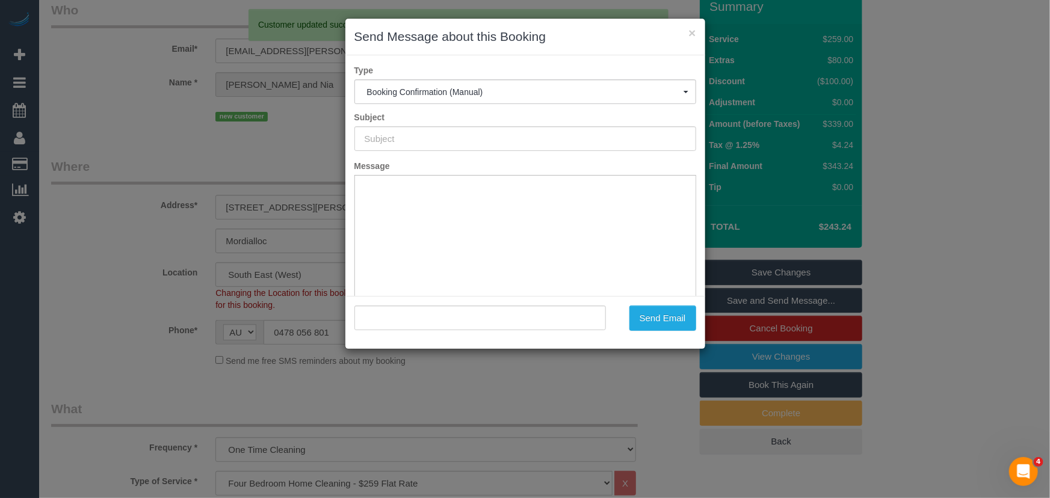
scroll to position [0, 0]
type input "Booking Confirmed"
type input ""Matt and Nia Hartson" <nia.e.hartshorn@gmail.com>"
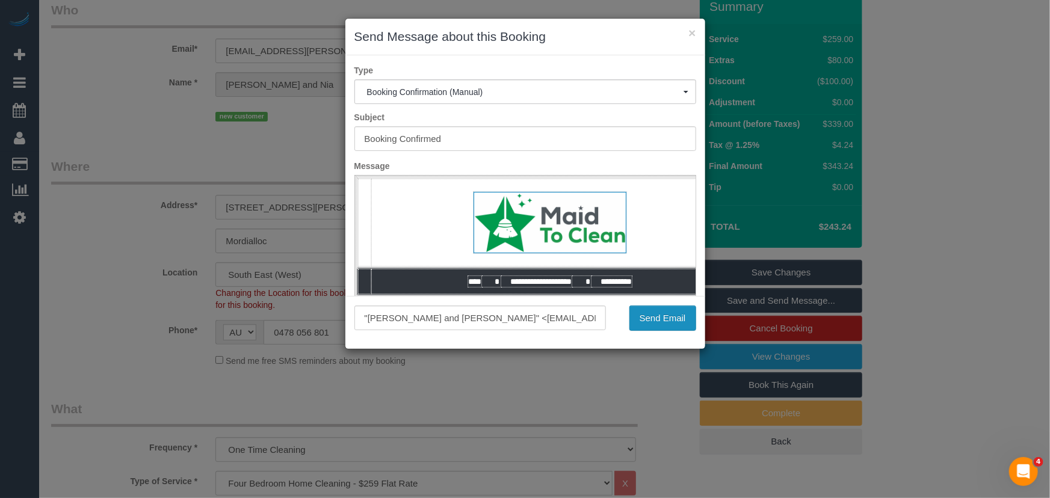
click at [653, 317] on button "Send Email" at bounding box center [662, 318] width 67 height 25
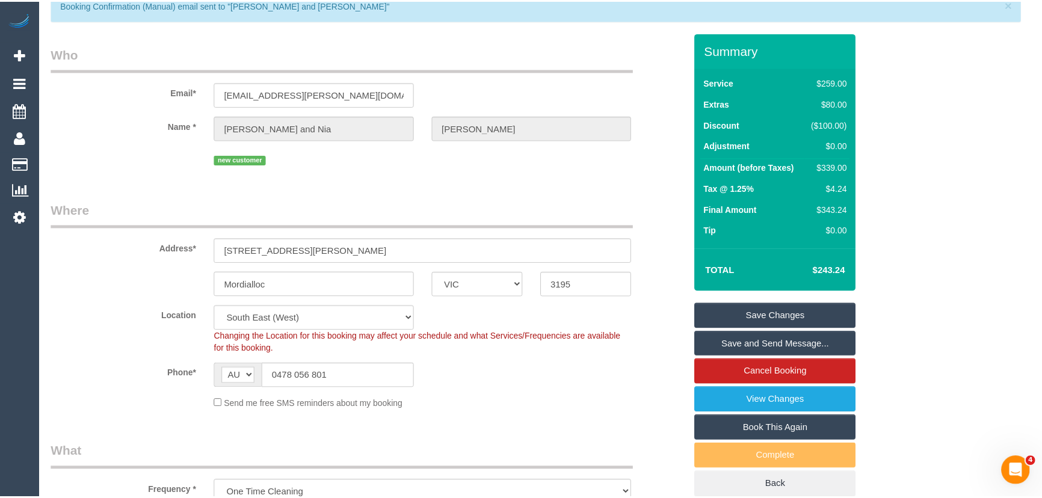
scroll to position [98, 0]
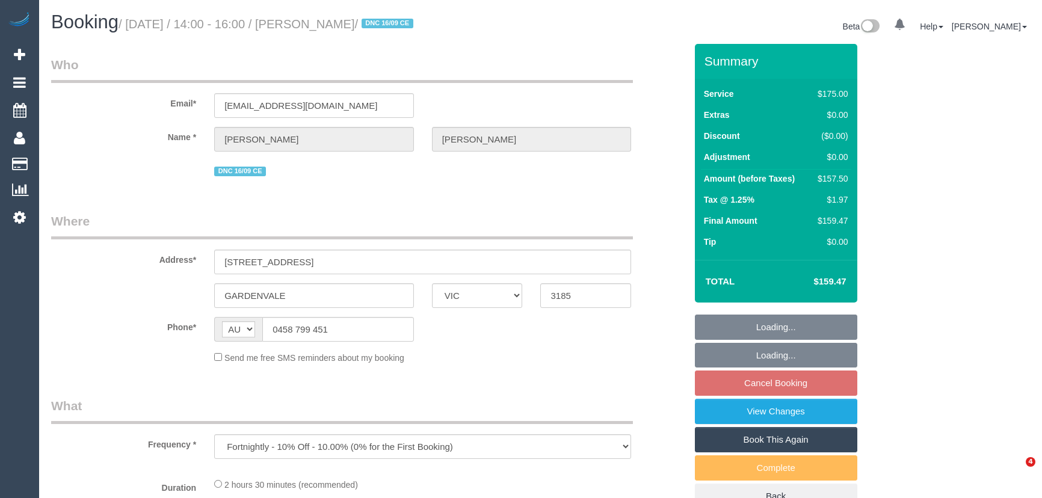
select select "VIC"
select select "150"
select select "number:28"
select select "number:14"
select select "number:19"
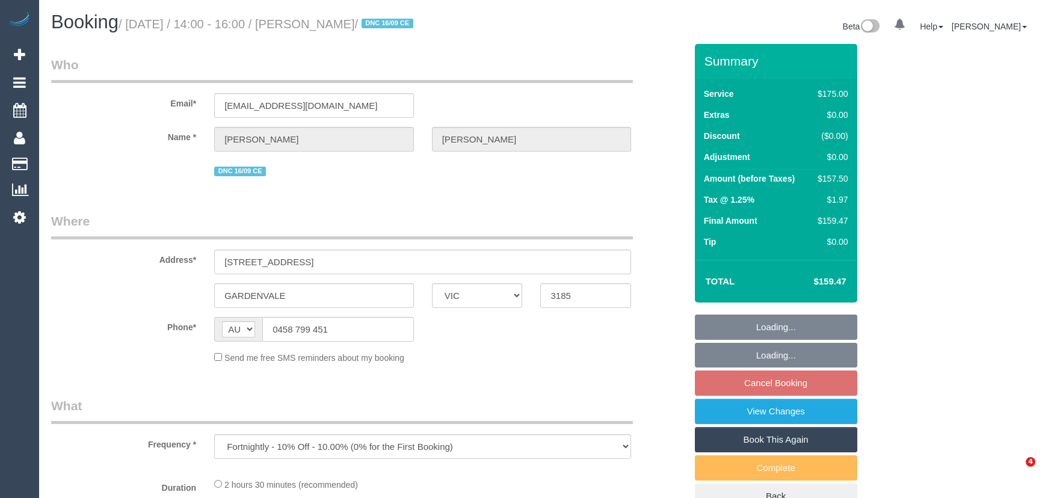
select select "number:36"
select select "number:35"
select select "number:11"
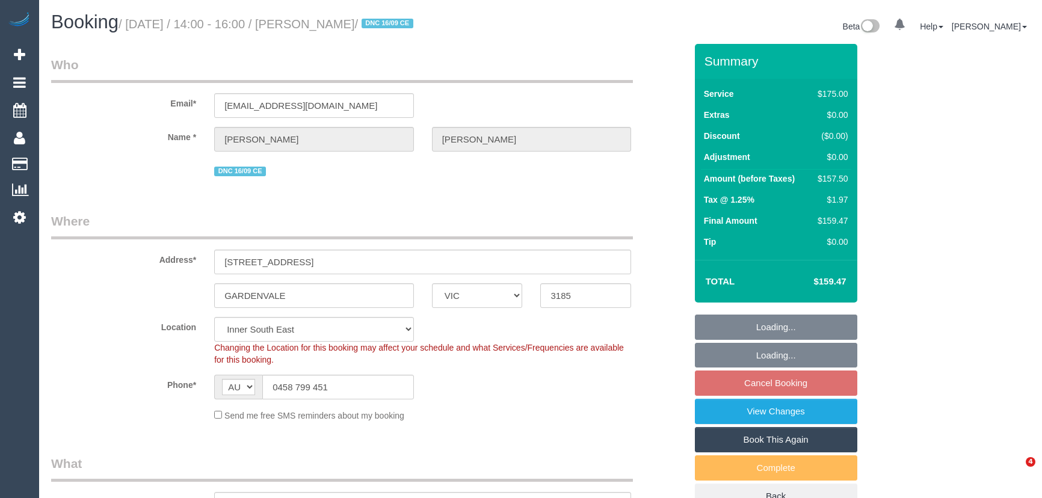
select select "object:1470"
select select "spot5"
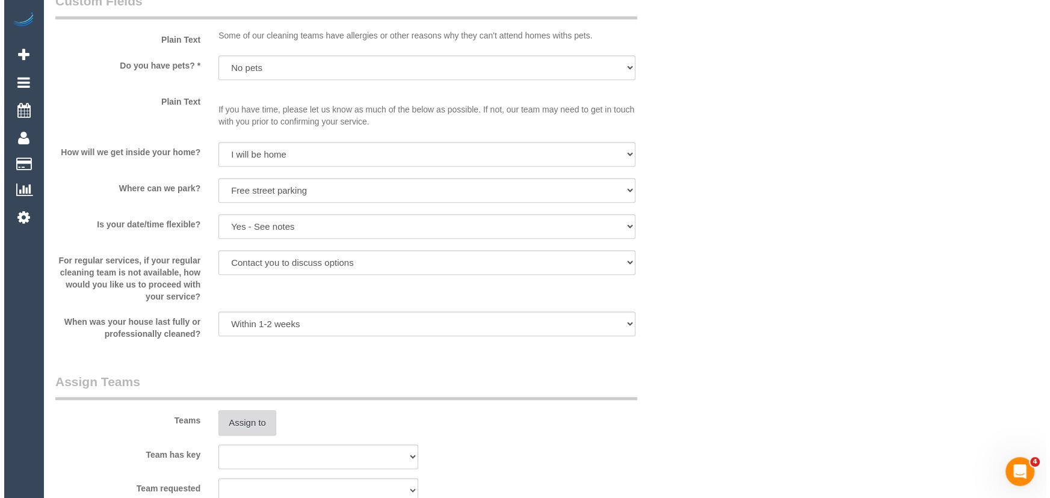
scroll to position [1477, 0]
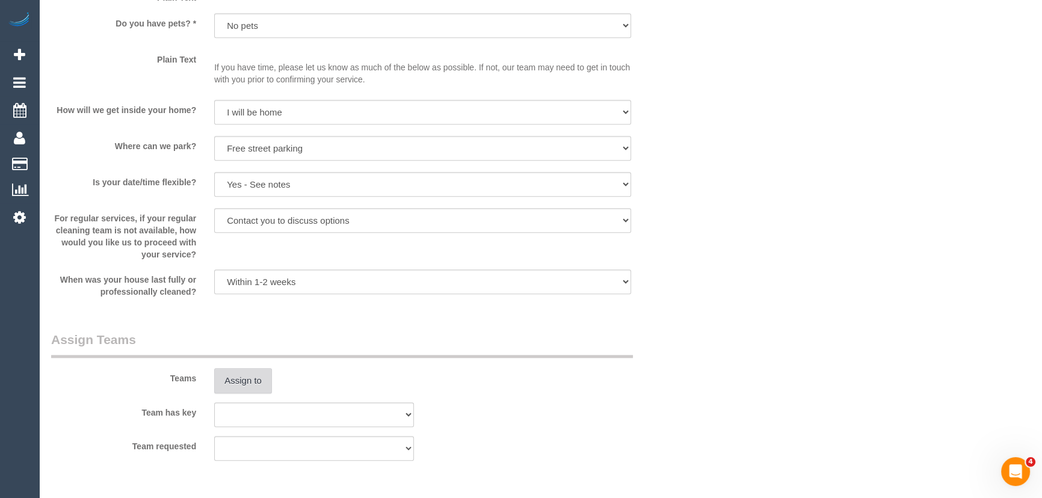
click at [238, 381] on button "Assign to" at bounding box center [243, 380] width 58 height 25
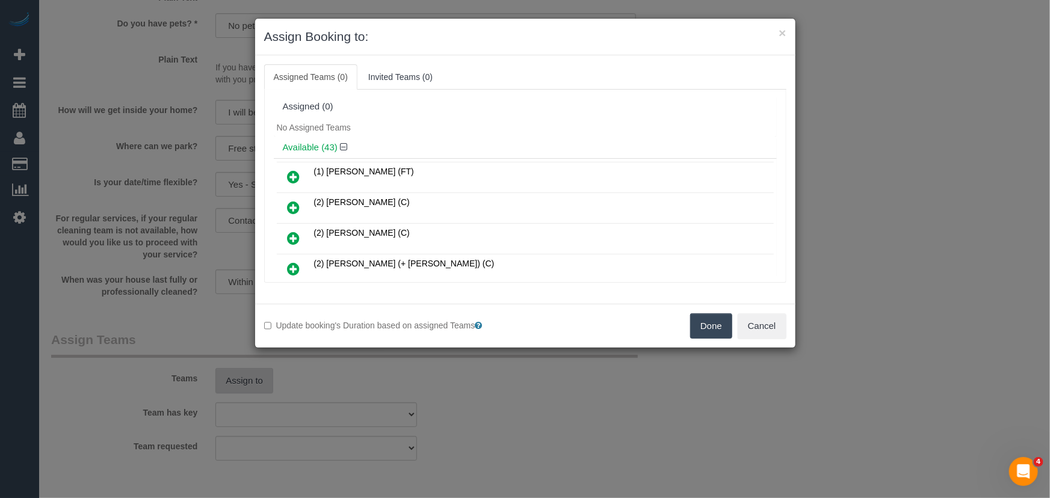
scroll to position [317, 0]
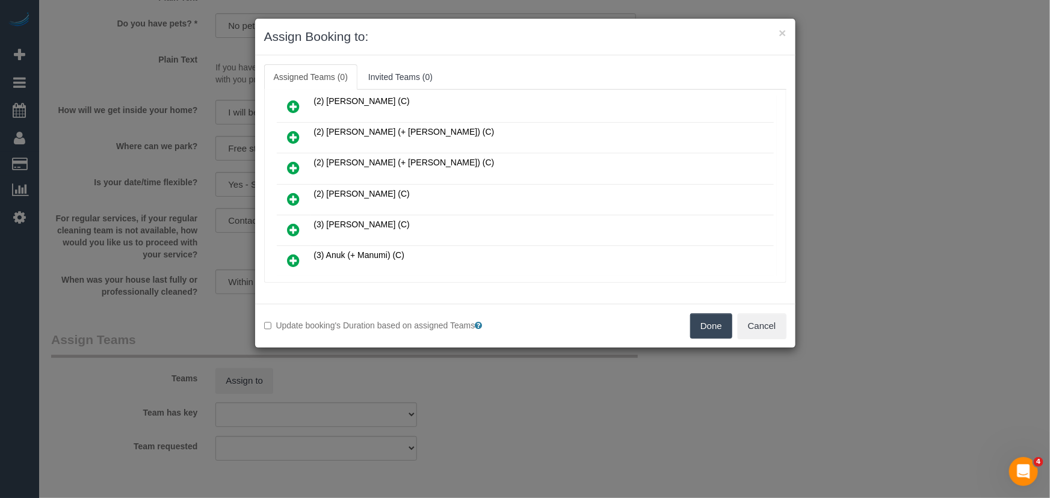
click at [294, 192] on icon at bounding box center [294, 199] width 13 height 14
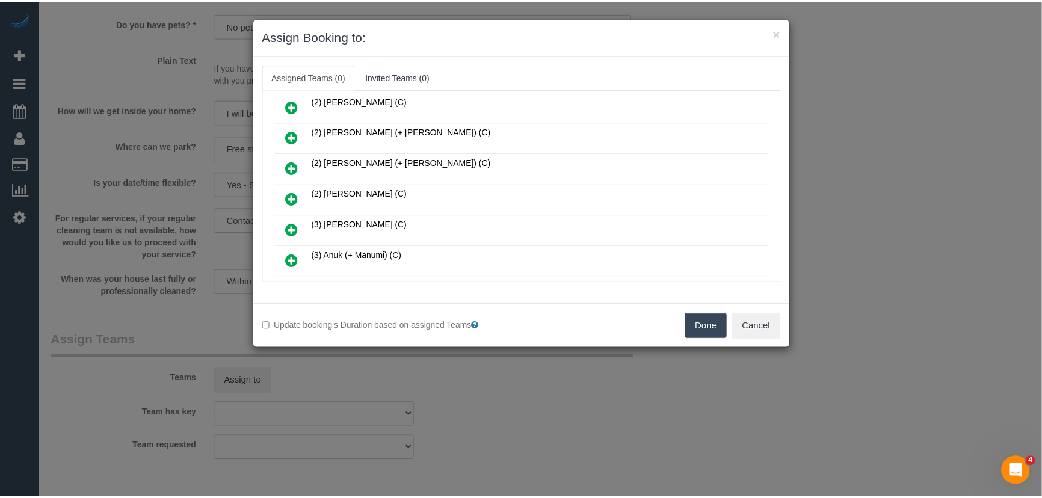
scroll to position [345, 0]
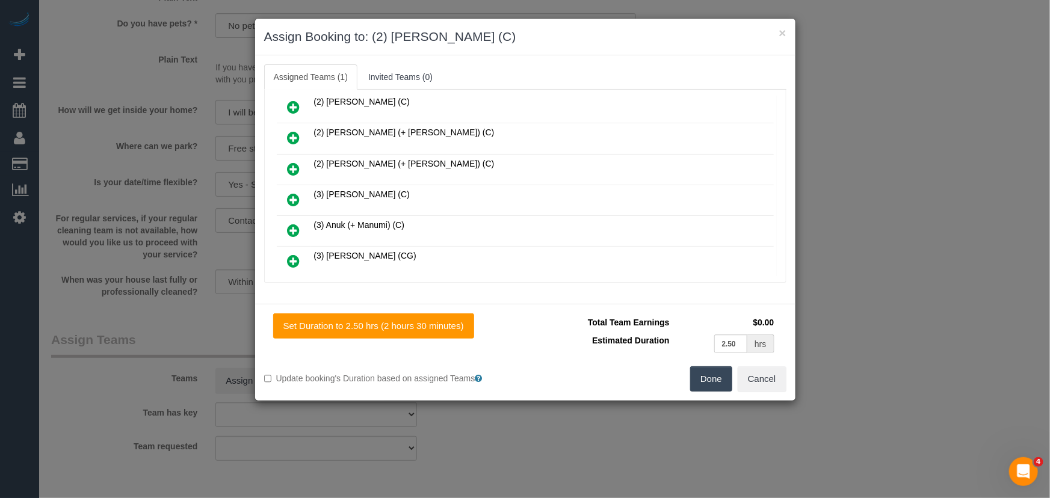
click at [715, 377] on button "Done" at bounding box center [711, 378] width 42 height 25
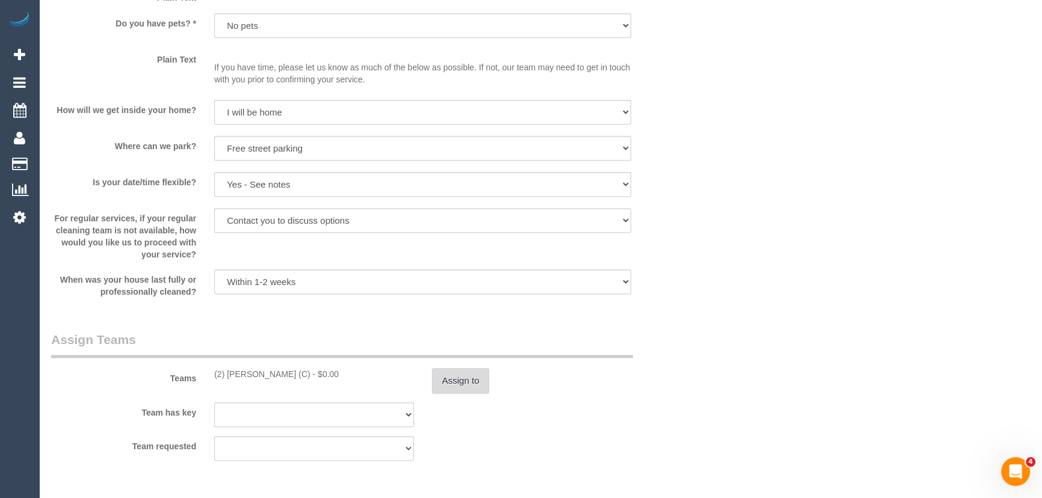
click at [475, 372] on button "Assign to" at bounding box center [461, 380] width 58 height 25
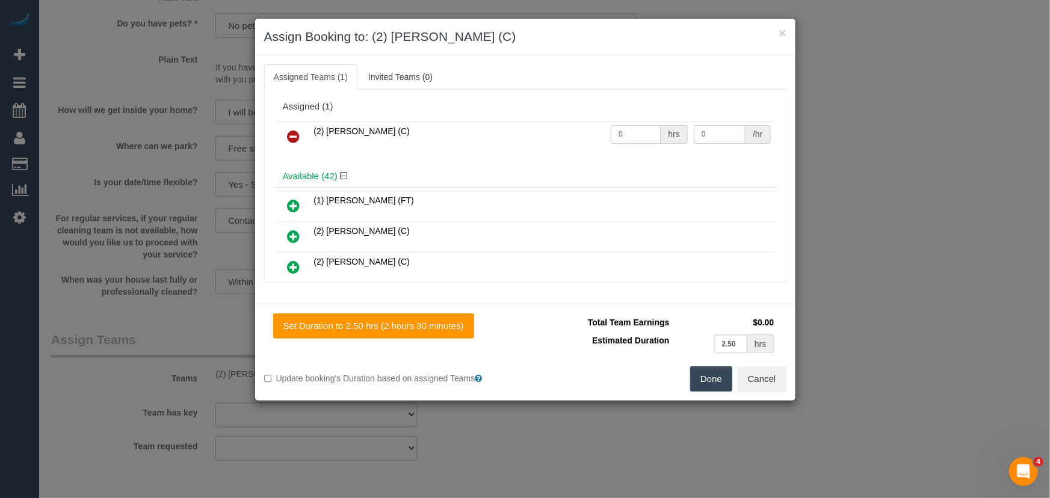
click at [636, 140] on input "0" at bounding box center [636, 134] width 50 height 19
type input "2"
type input "37.5"
click at [638, 140] on input "2" at bounding box center [636, 134] width 50 height 19
type input "2.5"
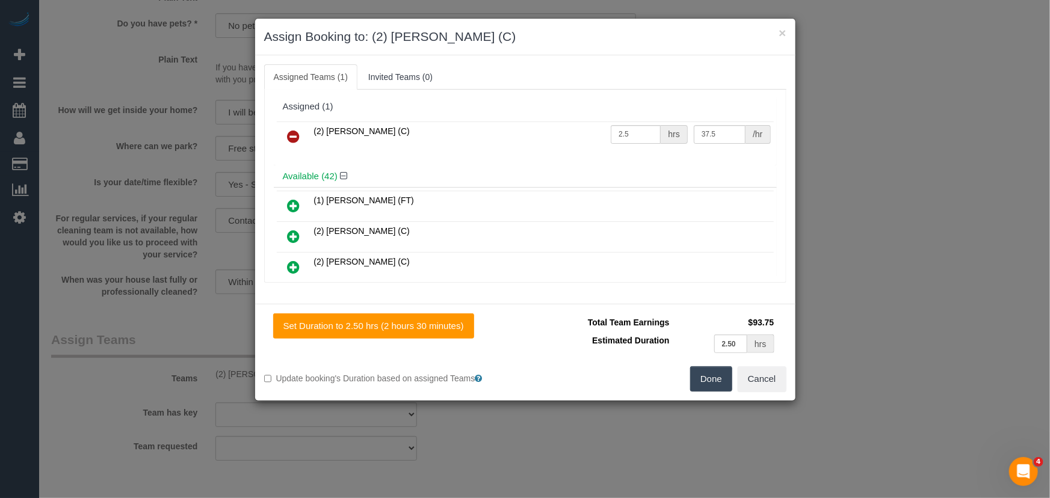
click at [715, 381] on button "Done" at bounding box center [711, 378] width 42 height 25
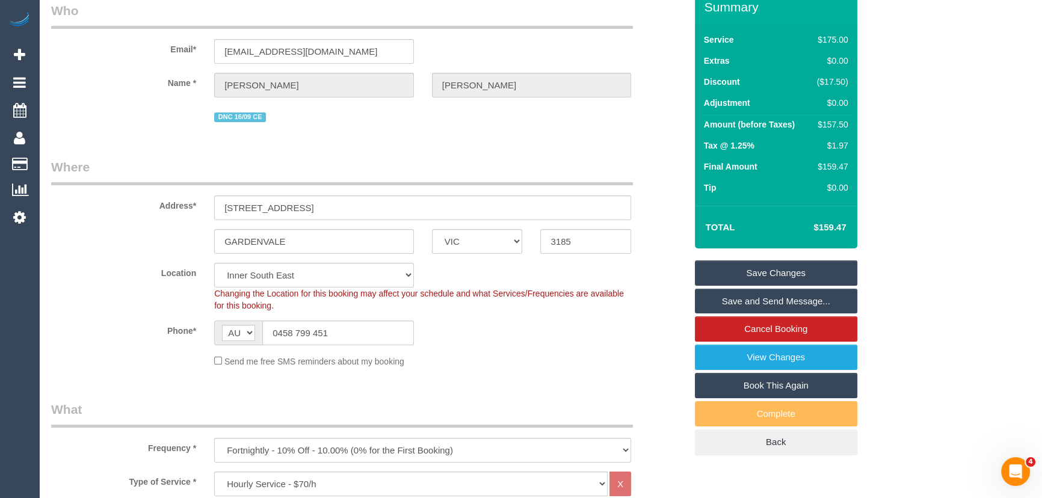
scroll to position [0, 0]
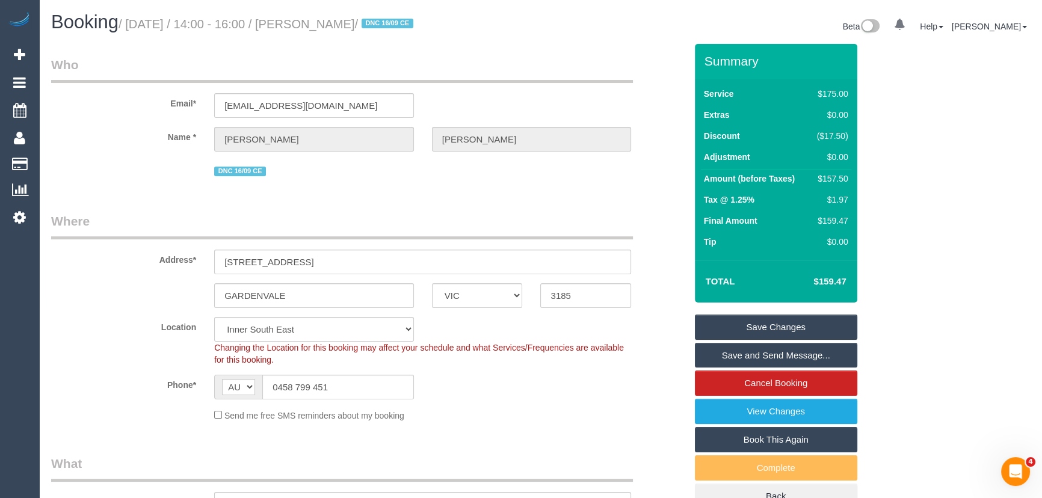
click at [343, 21] on small "/ September 30, 2025 / 14:00 - 16:00 / Daniel Goss / DNC 16/09 CE" at bounding box center [268, 23] width 298 height 13
copy small "Daniel Goss"
drag, startPoint x: 737, startPoint y: 357, endPoint x: 734, endPoint y: 350, distance: 8.4
click at [737, 357] on link "Save and Send Message..." at bounding box center [776, 355] width 162 height 25
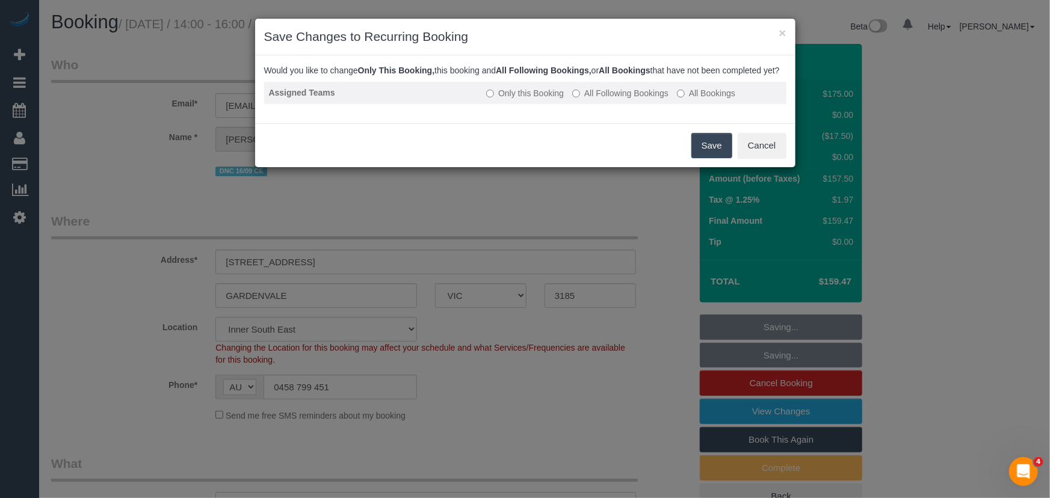
click at [598, 99] on label "All Following Bookings" at bounding box center [620, 93] width 96 height 12
click at [699, 155] on button "Save" at bounding box center [711, 145] width 41 height 25
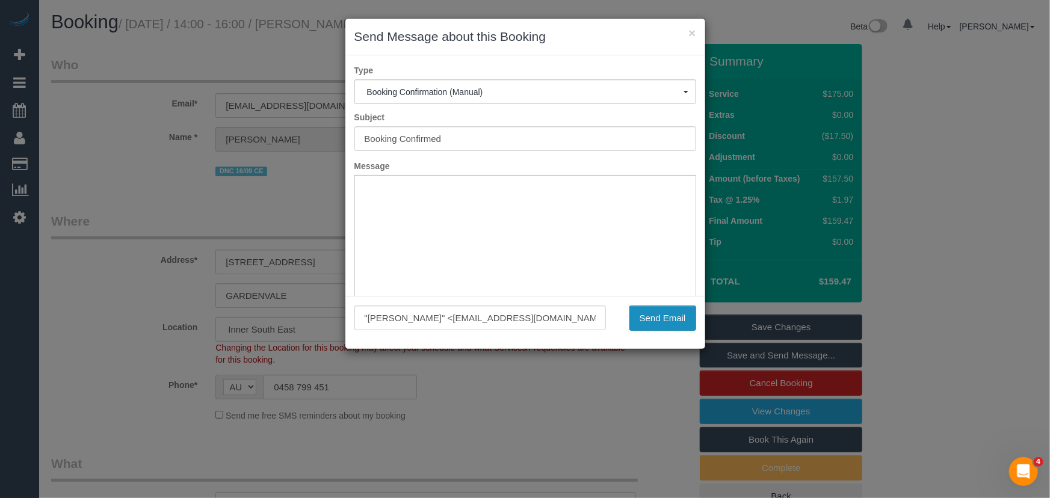
click at [652, 326] on button "Send Email" at bounding box center [662, 318] width 67 height 25
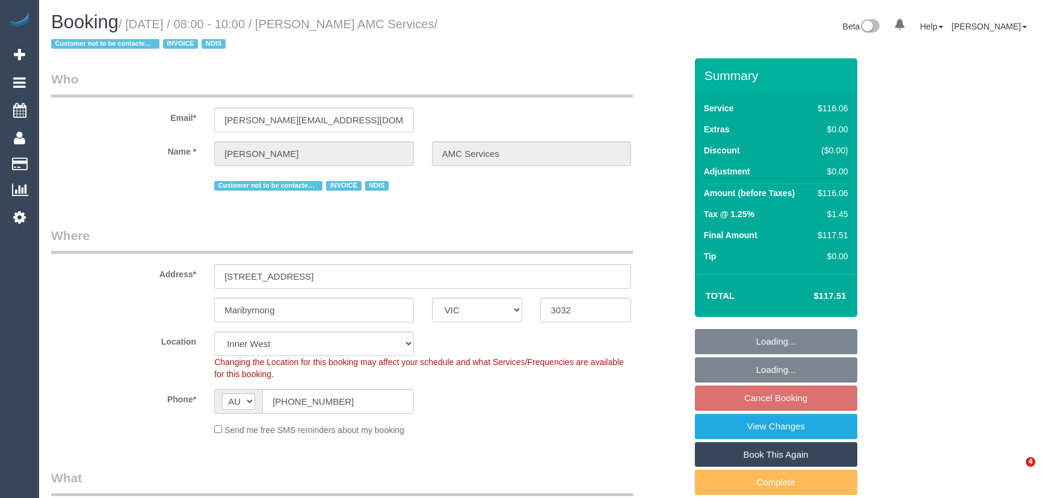
select select "VIC"
select select "number:28"
select select "number:14"
select select "number:19"
select select "number:22"
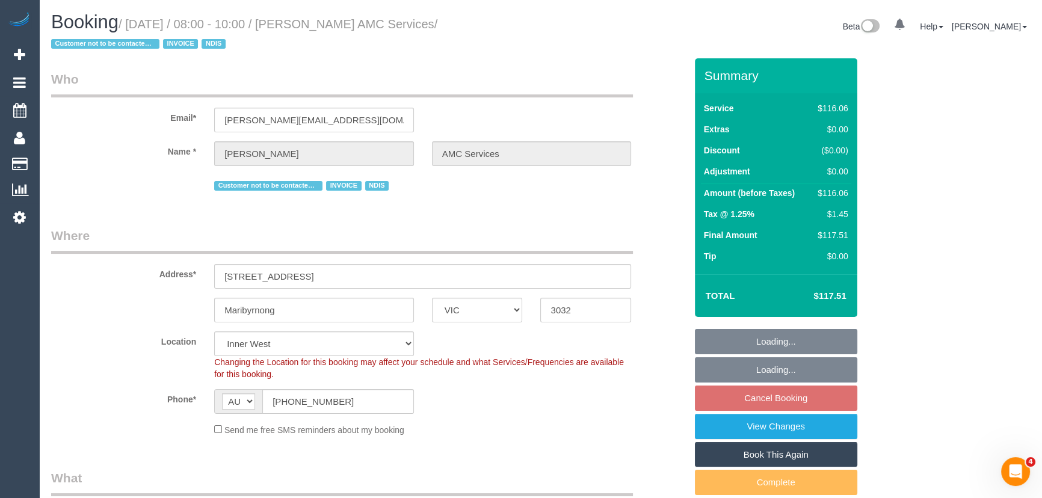
select select "number:35"
select select "object:1446"
select select "spot2"
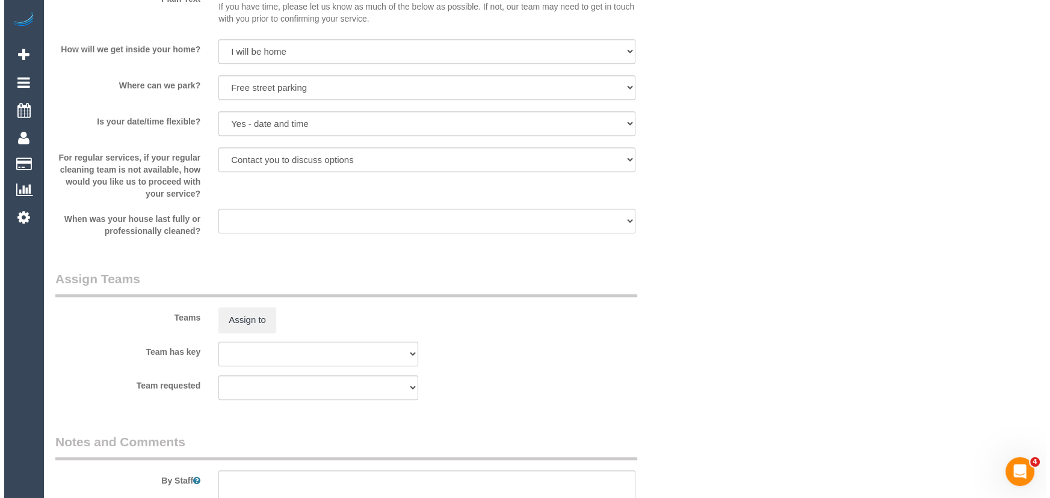
scroll to position [1312, 0]
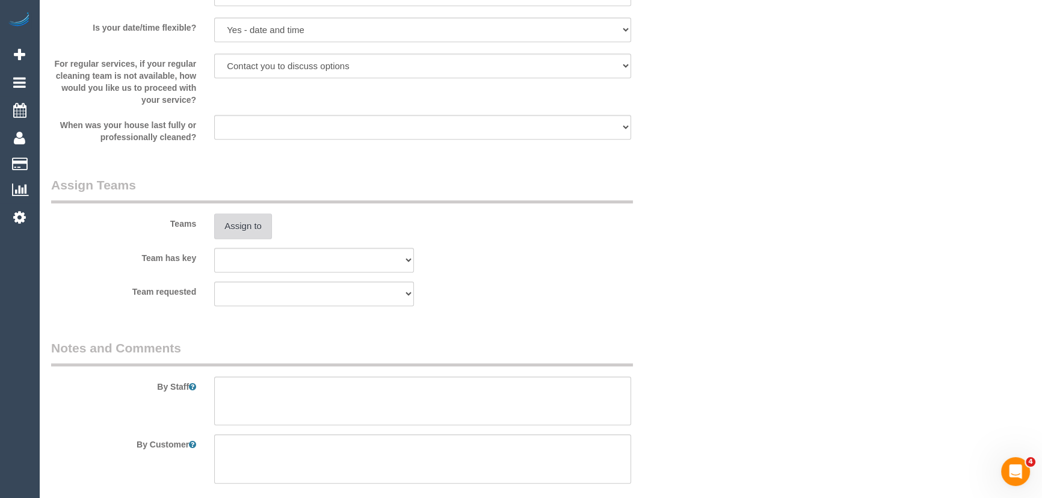
click at [244, 224] on button "Assign to" at bounding box center [243, 226] width 58 height 25
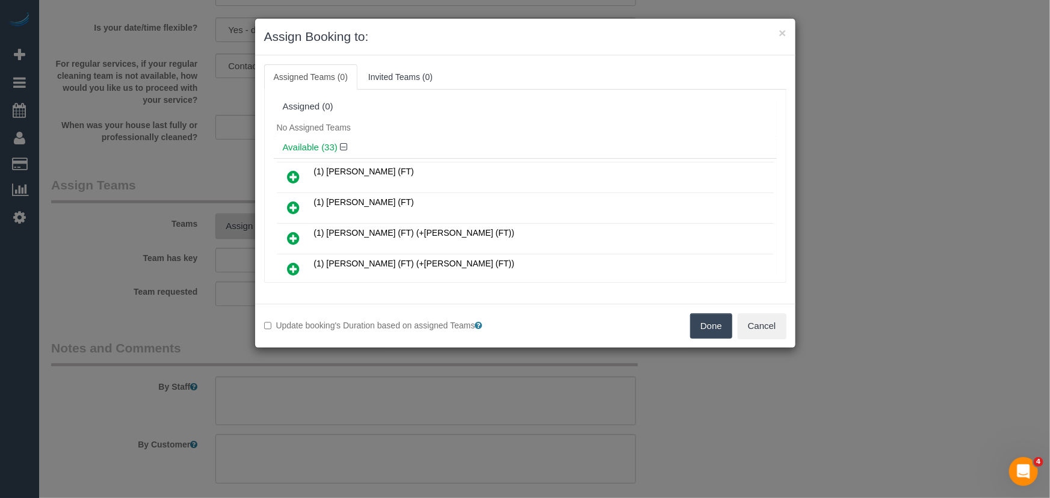
scroll to position [587, 0]
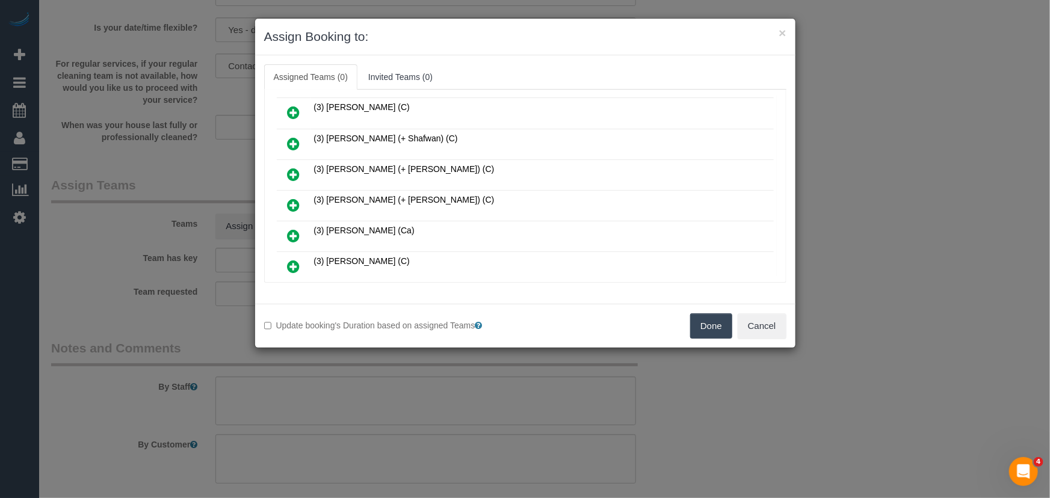
click at [286, 194] on link at bounding box center [294, 206] width 28 height 24
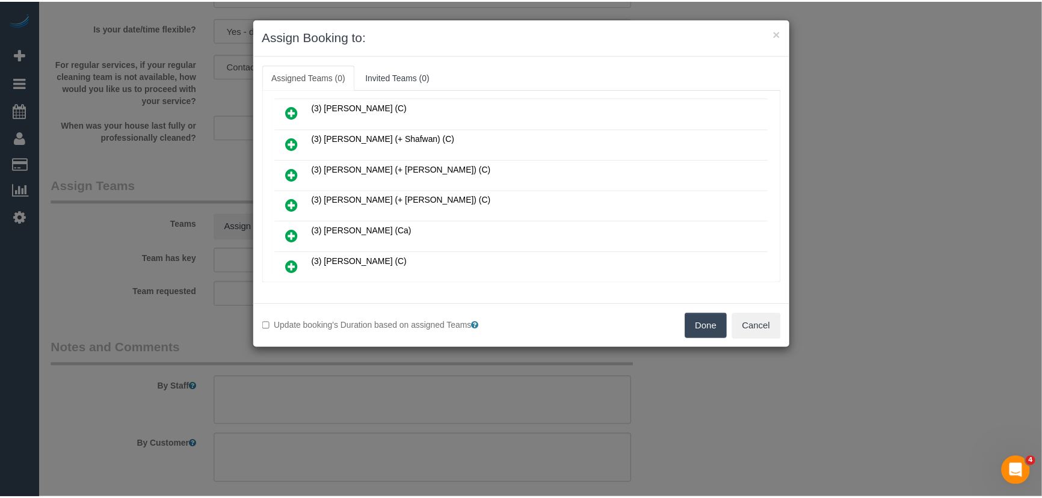
scroll to position [616, 0]
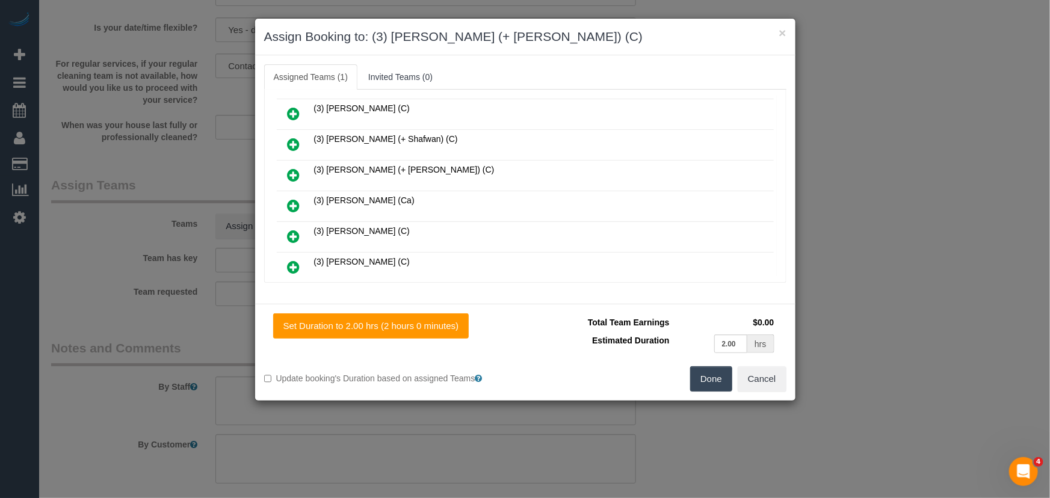
click at [722, 385] on button "Done" at bounding box center [711, 378] width 42 height 25
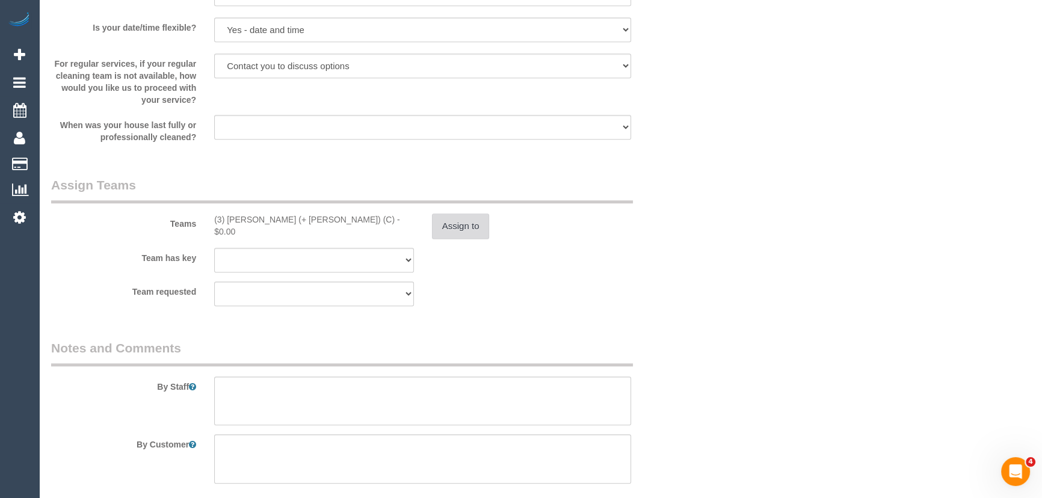
click at [460, 226] on button "Assign to" at bounding box center [461, 226] width 58 height 25
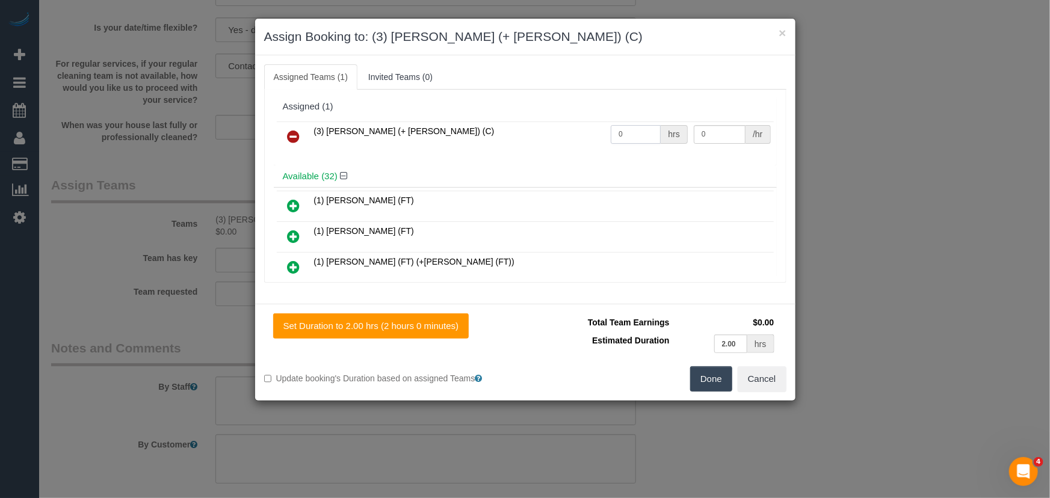
click at [641, 140] on input "0" at bounding box center [636, 134] width 50 height 19
type input "2"
type input "35"
click at [709, 366] on button "Done" at bounding box center [711, 378] width 42 height 25
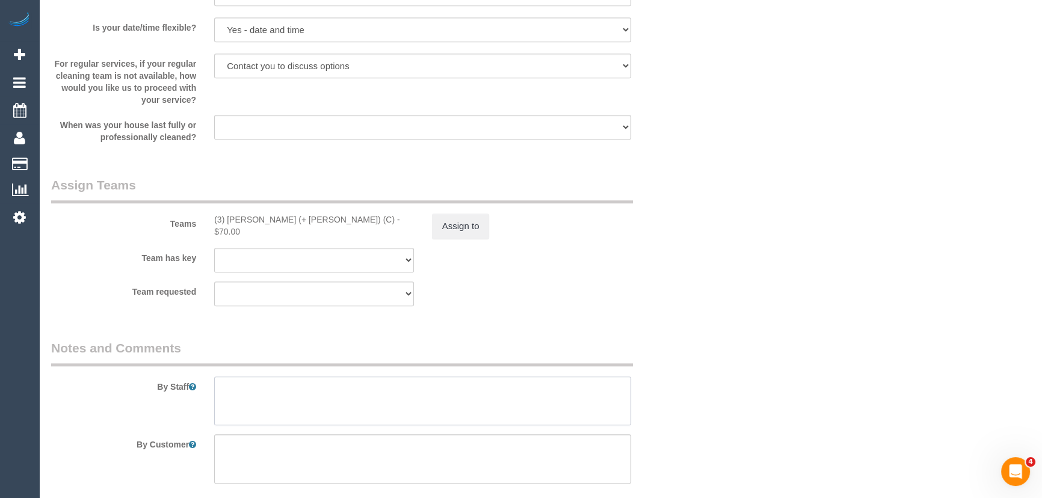
click at [305, 385] on textarea at bounding box center [422, 401] width 417 height 49
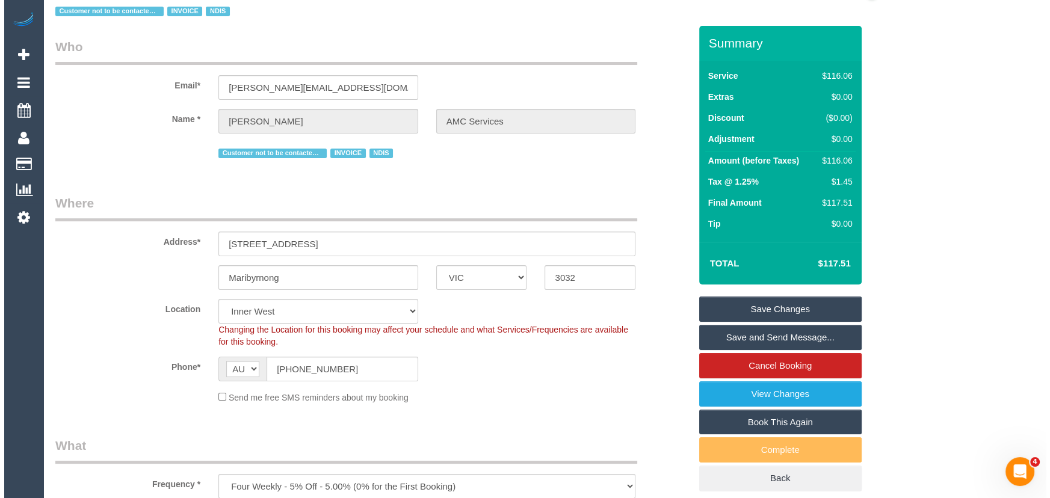
scroll to position [0, 0]
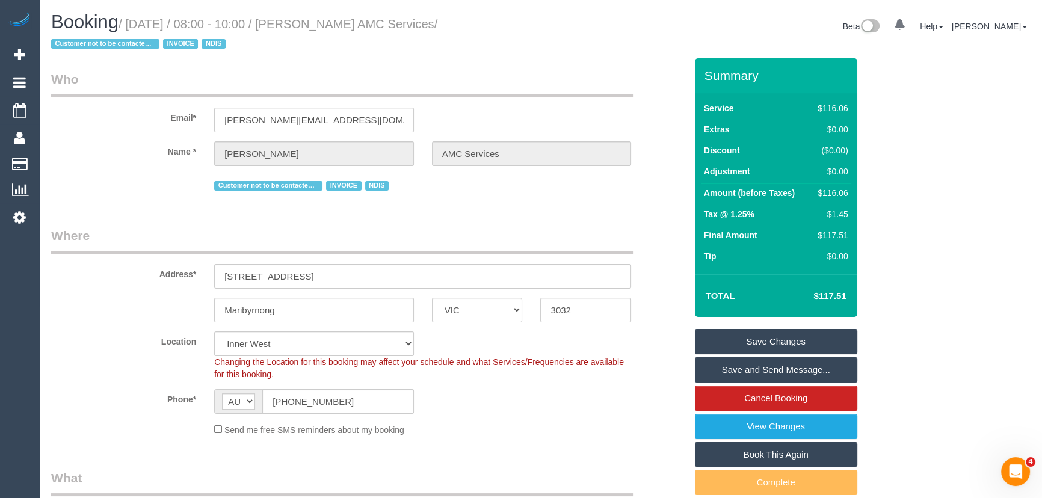
type textarea "*cover*"
click at [344, 23] on small "/ [DATE] / 08:00 - 10:00 / [PERSON_NAME] AMC Services / Customer not to be cont…" at bounding box center [244, 34] width 386 height 34
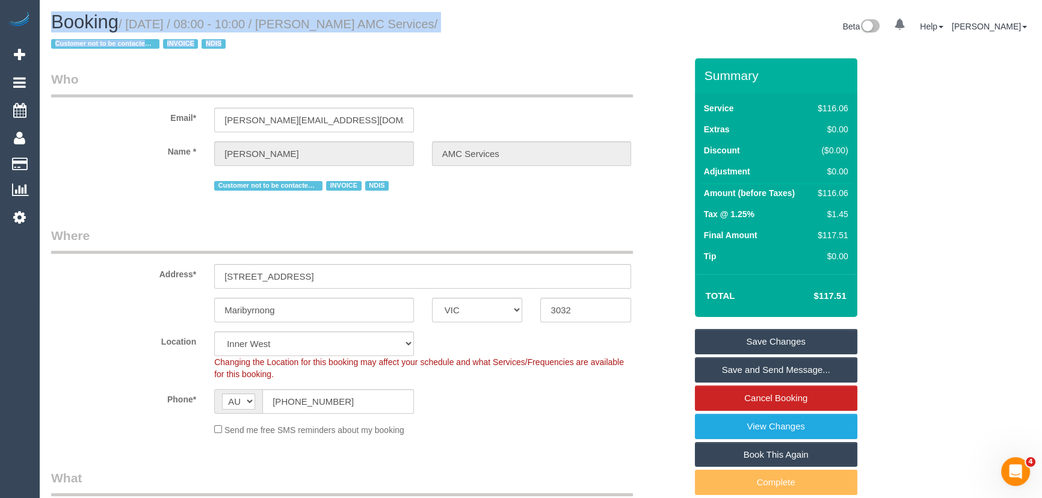
click at [344, 23] on small "/ [DATE] / 08:00 - 10:00 / [PERSON_NAME] AMC Services / Customer not to be cont…" at bounding box center [244, 34] width 386 height 34
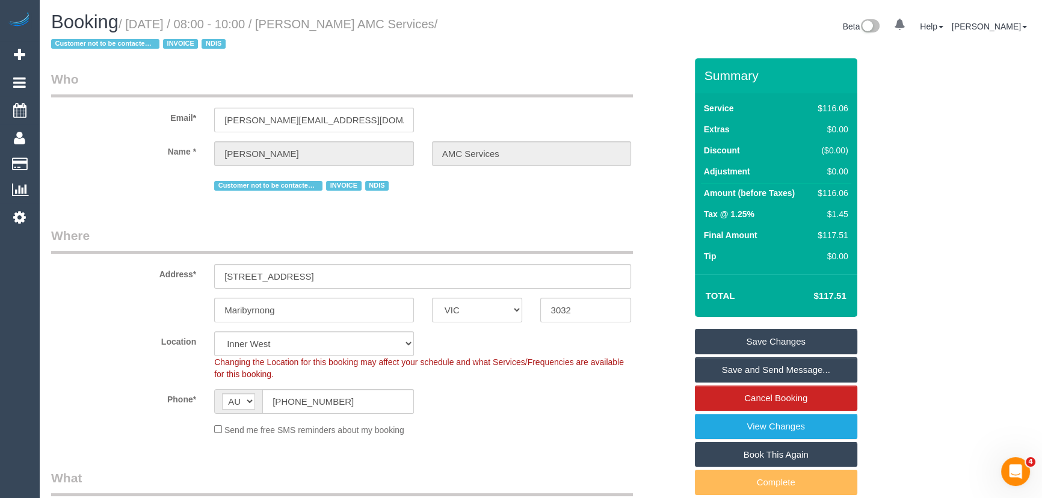
click at [341, 75] on legend "Who" at bounding box center [342, 83] width 582 height 27
click at [344, 19] on small "/ [DATE] / 08:00 - 10:00 / [PERSON_NAME] AMC Services / Customer not to be cont…" at bounding box center [244, 34] width 386 height 34
copy small "[PERSON_NAME] AMC Services"
click at [761, 371] on link "Save and Send Message..." at bounding box center [776, 369] width 162 height 25
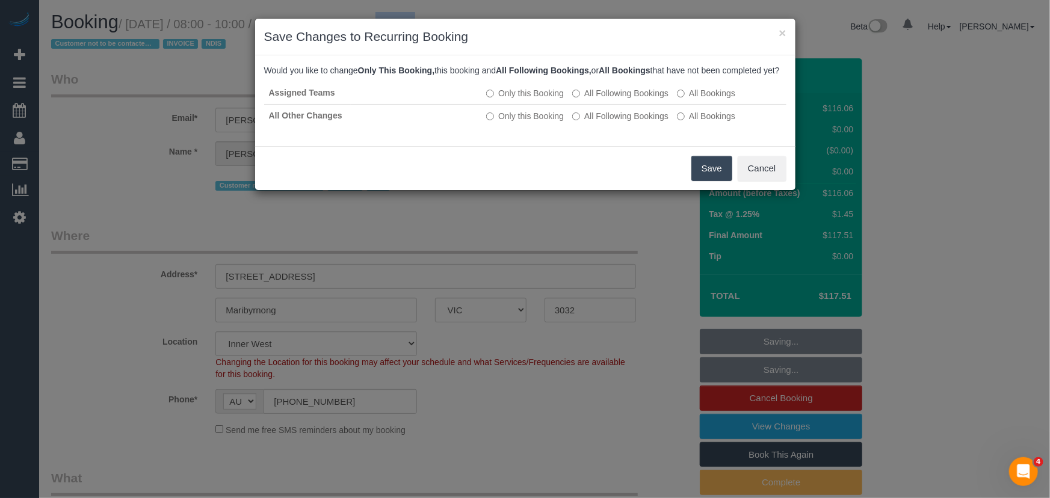
click at [714, 181] on button "Save" at bounding box center [711, 168] width 41 height 25
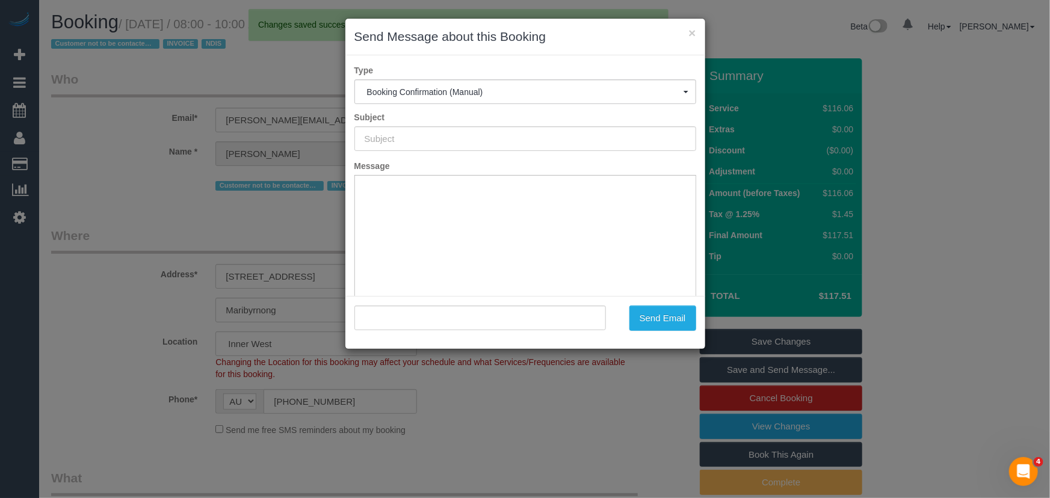
type input "Booking Confirmed"
type input ""[PERSON_NAME] AMC Services" <[PERSON_NAME][EMAIL_ADDRESS][DOMAIN_NAME]>"
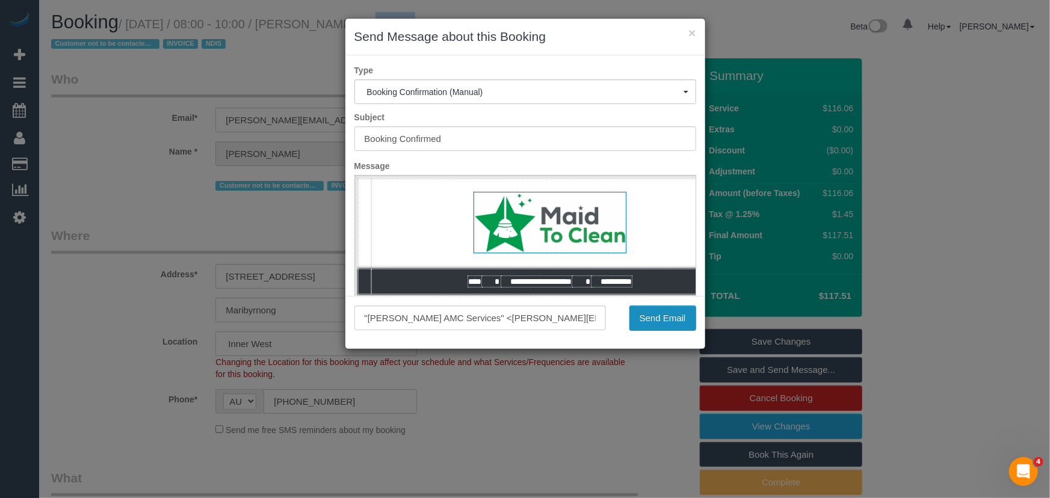
click at [658, 319] on button "Send Email" at bounding box center [662, 318] width 67 height 25
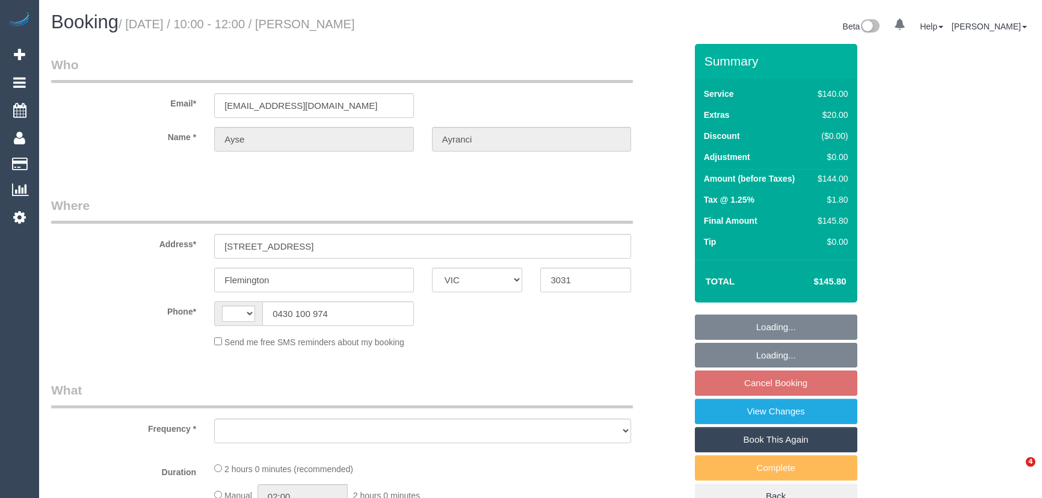
select select "VIC"
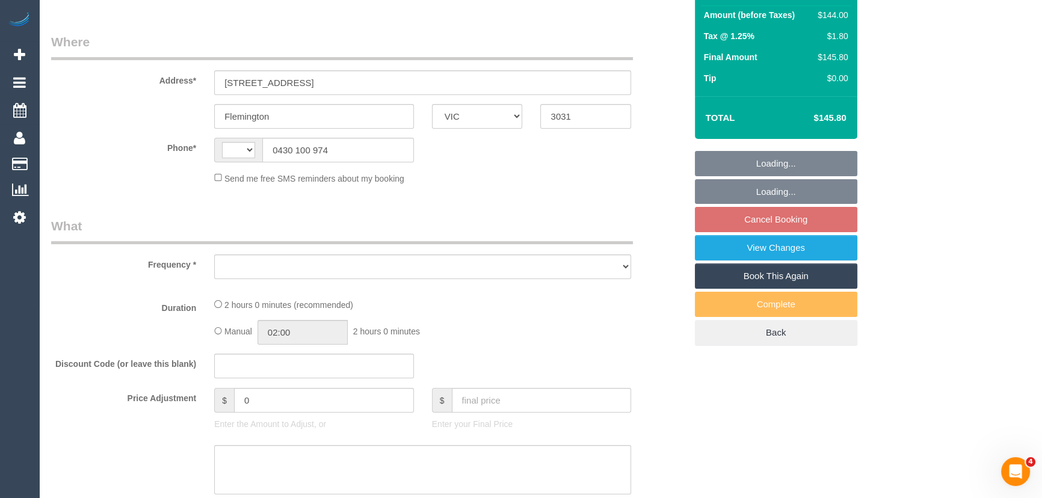
select select "string:AU"
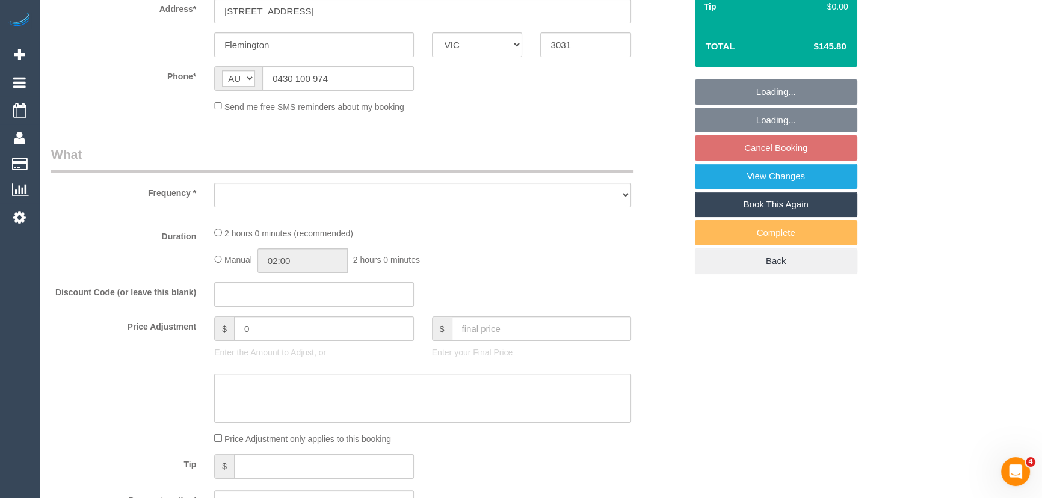
select select "object:543"
select select "string:stripe-pm_1LfLJB2GScqysDRVCSsQeMfO"
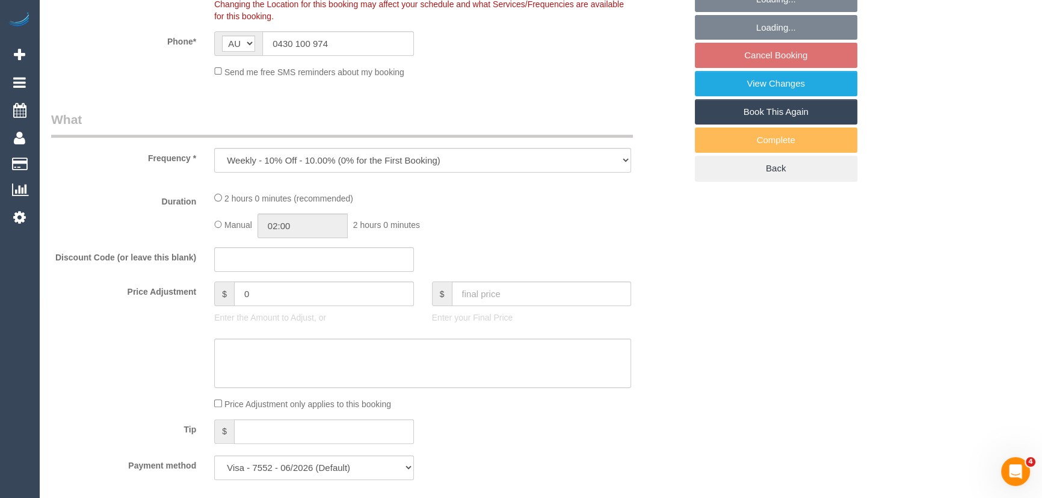
select select "spot3"
select select "number:30"
select select "number:14"
select select "number:19"
select select "number:24"
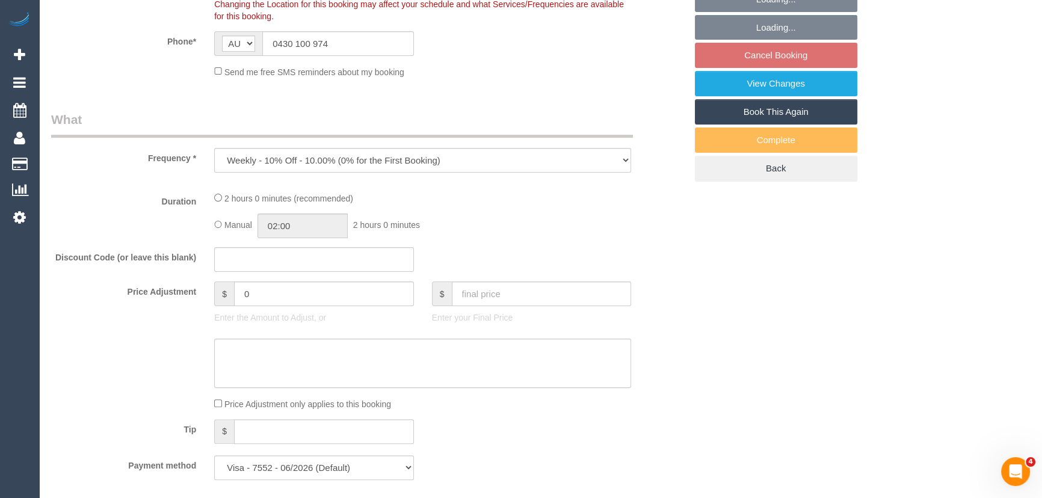
select select "number:34"
select select "number:11"
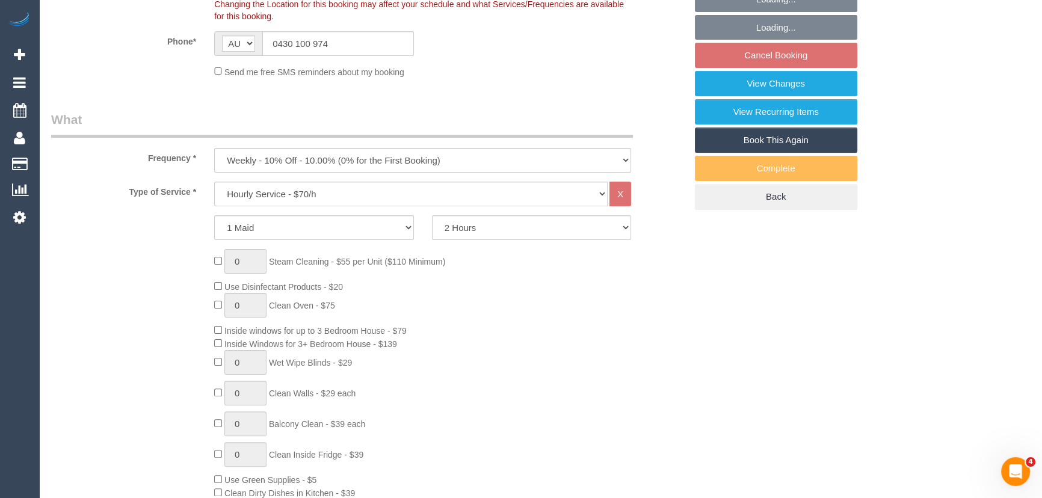
select select "object:1553"
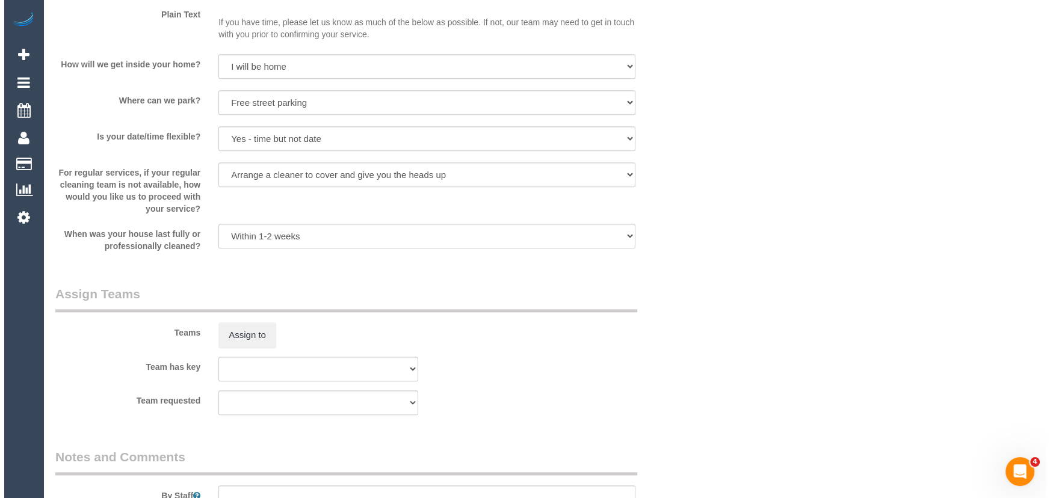
scroll to position [1586, 0]
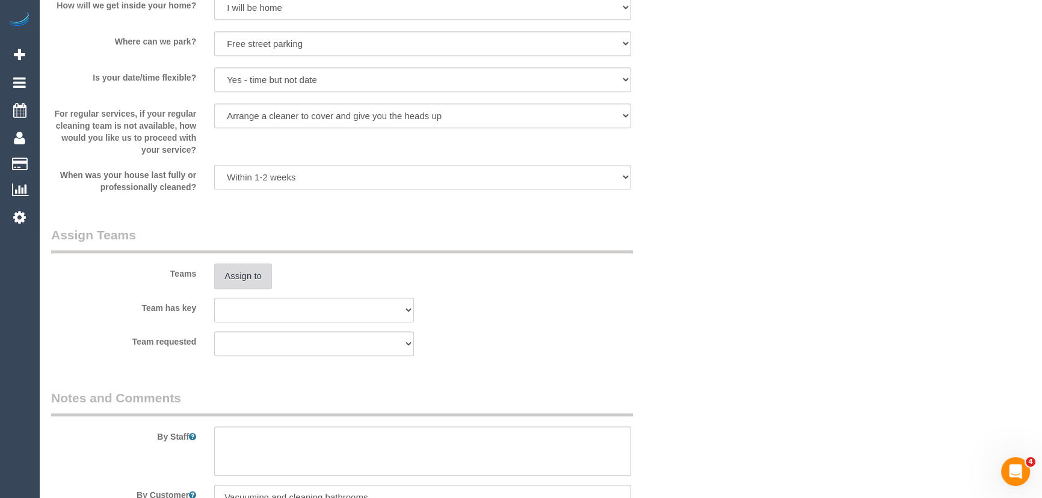
click at [241, 278] on button "Assign to" at bounding box center [243, 276] width 58 height 25
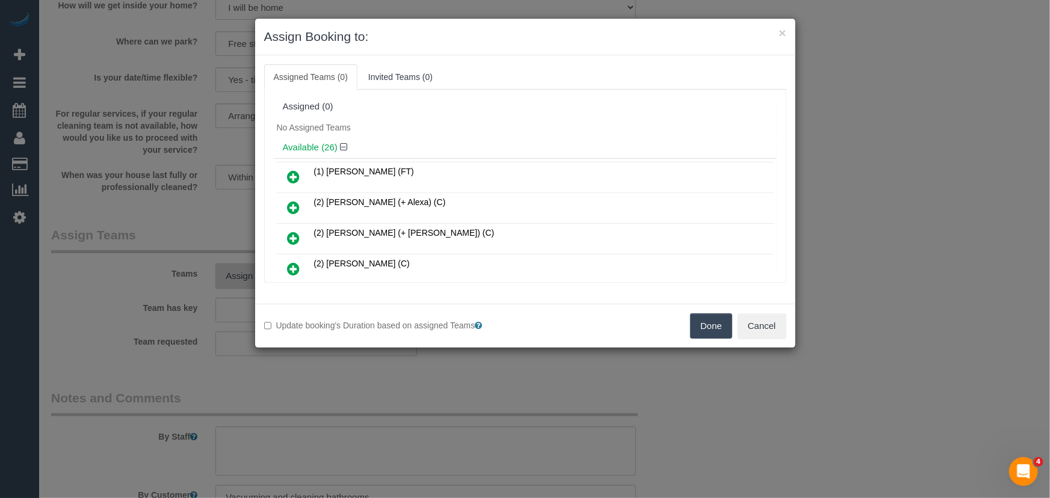
scroll to position [377, 0]
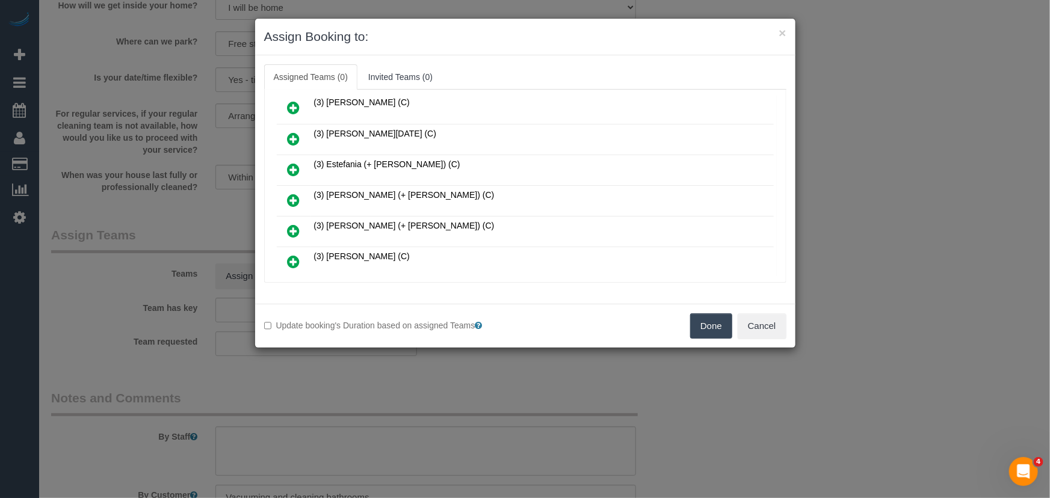
click at [297, 195] on icon at bounding box center [294, 200] width 13 height 14
click at [297, 224] on icon at bounding box center [294, 231] width 13 height 14
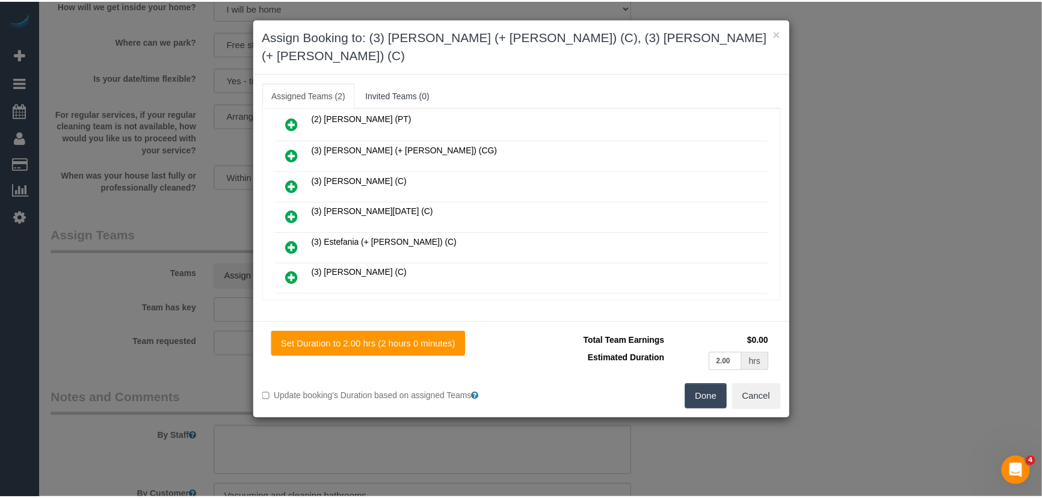
scroll to position [435, 0]
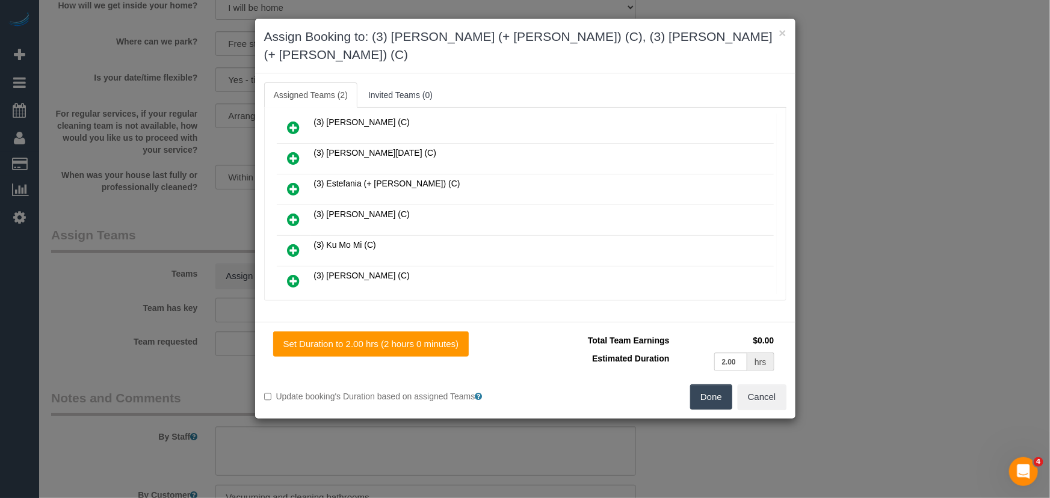
click at [726, 385] on button "Done" at bounding box center [711, 397] width 42 height 25
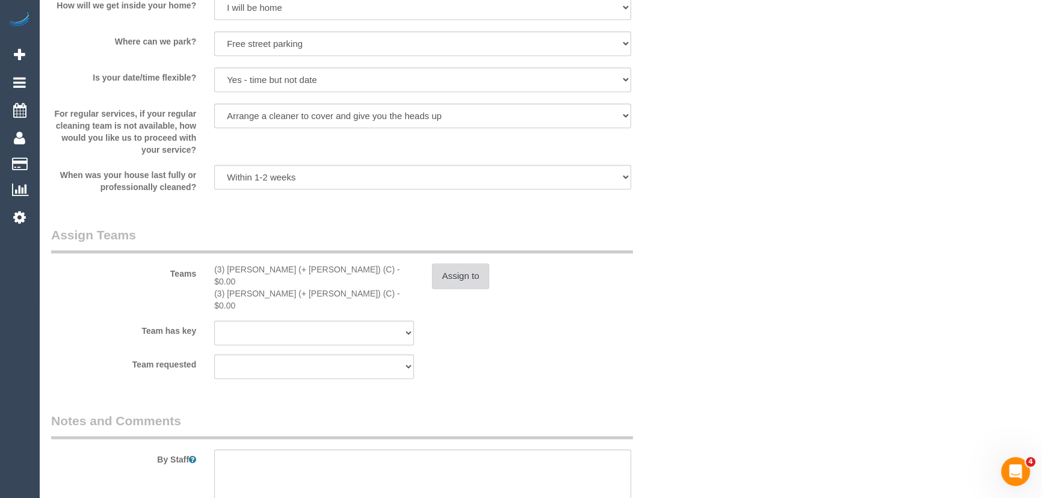
click at [465, 280] on button "Assign to" at bounding box center [461, 276] width 58 height 25
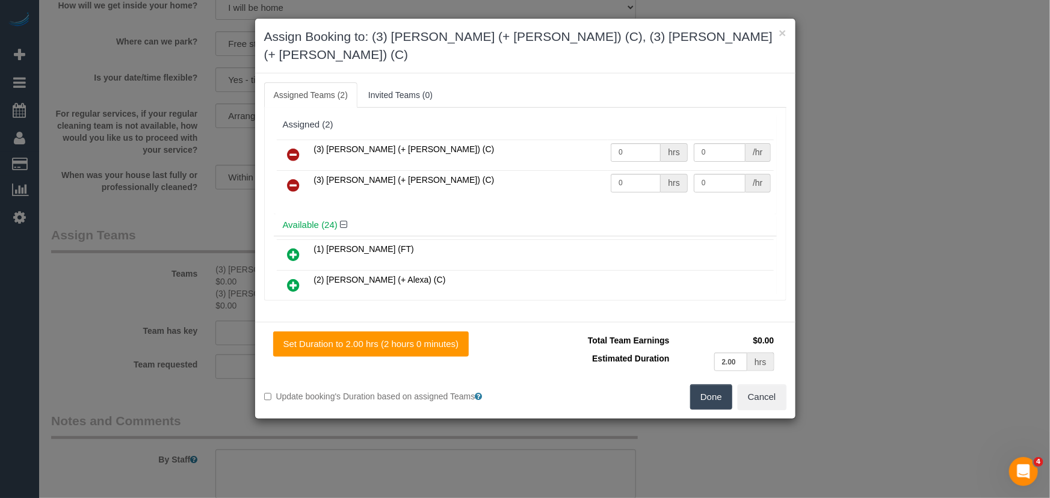
click at [289, 178] on icon at bounding box center [294, 185] width 13 height 14
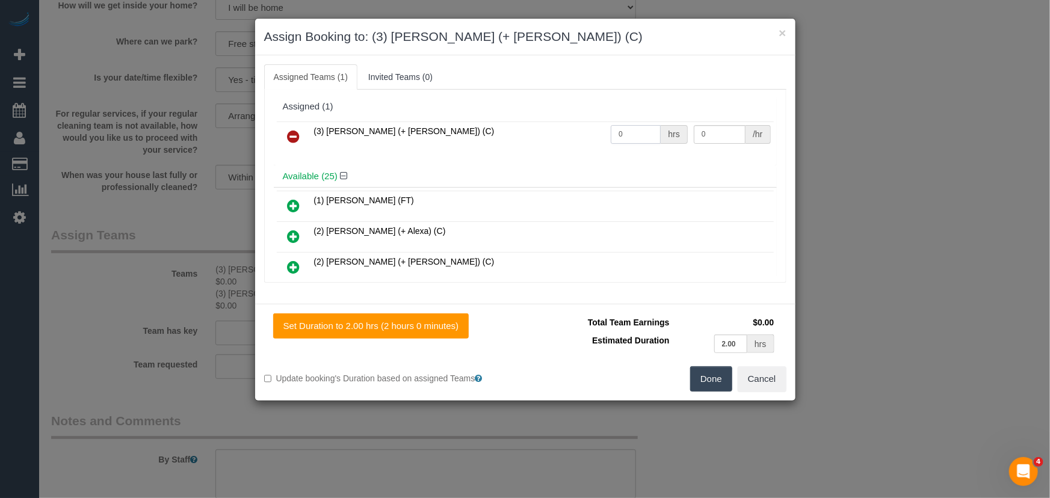
click at [632, 135] on input "0" at bounding box center [636, 134] width 50 height 19
type input "2"
type input "40"
click at [705, 385] on button "Done" at bounding box center [711, 378] width 42 height 25
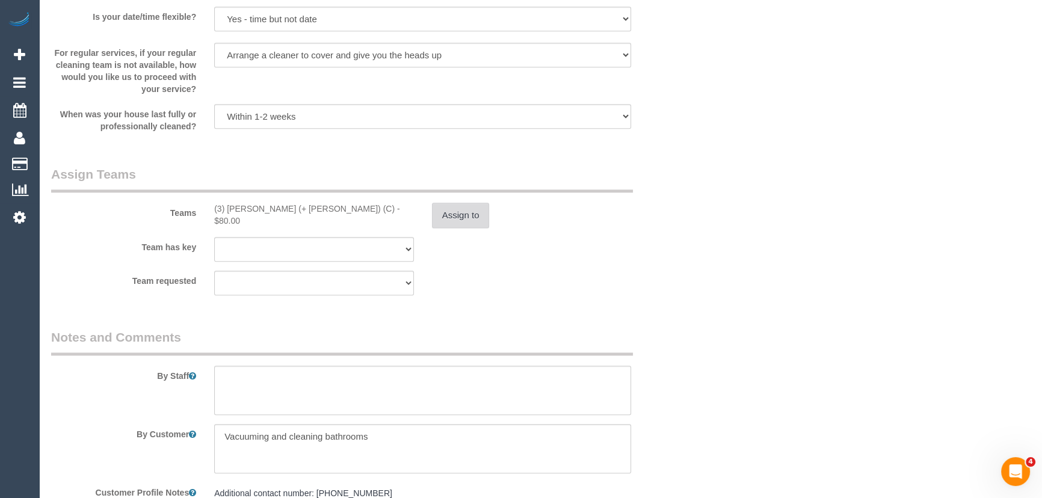
scroll to position [1696, 0]
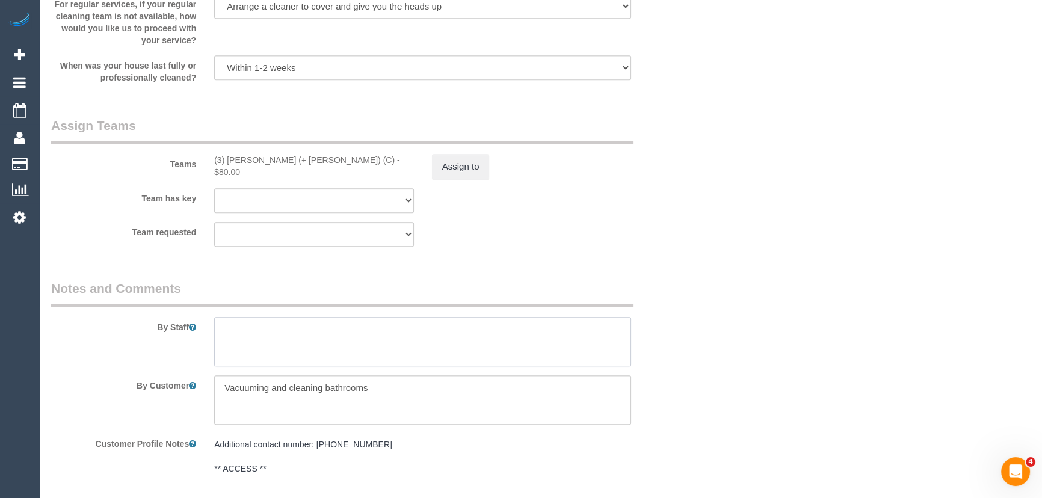
click at [262, 337] on textarea at bounding box center [422, 341] width 417 height 49
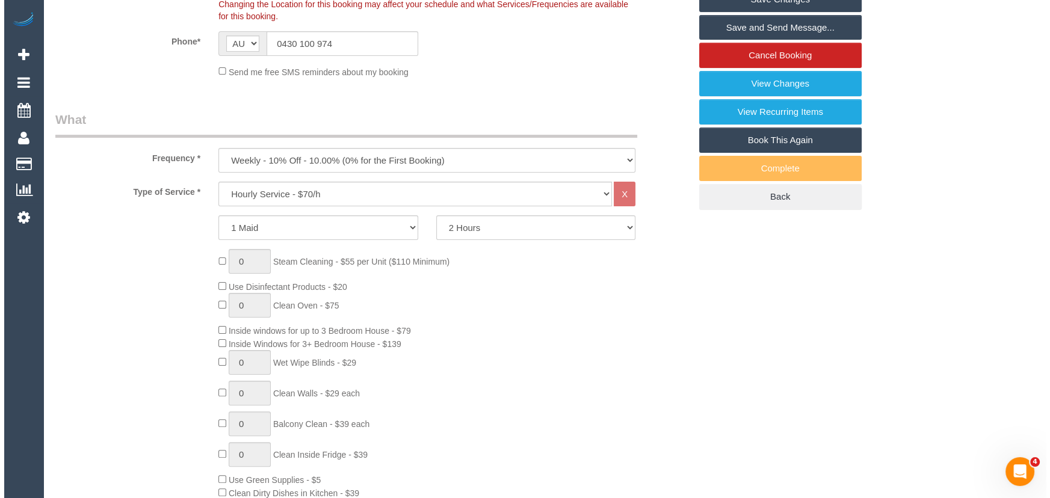
scroll to position [0, 0]
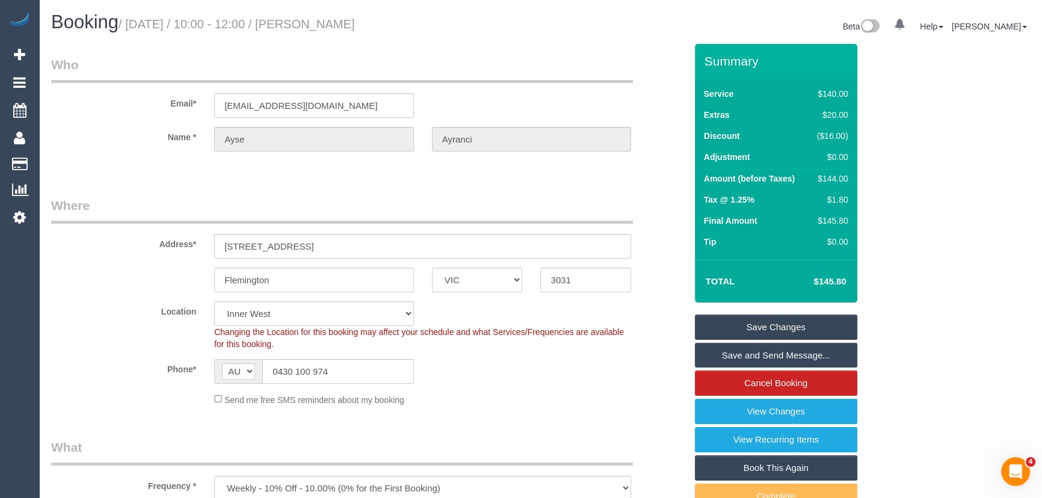
type textarea "*cover*"
click at [334, 22] on small "/ [DATE] / 10:00 - 12:00 / [PERSON_NAME]" at bounding box center [237, 23] width 236 height 13
copy small "[PERSON_NAME]"
click at [763, 356] on link "Save and Send Message..." at bounding box center [776, 355] width 162 height 25
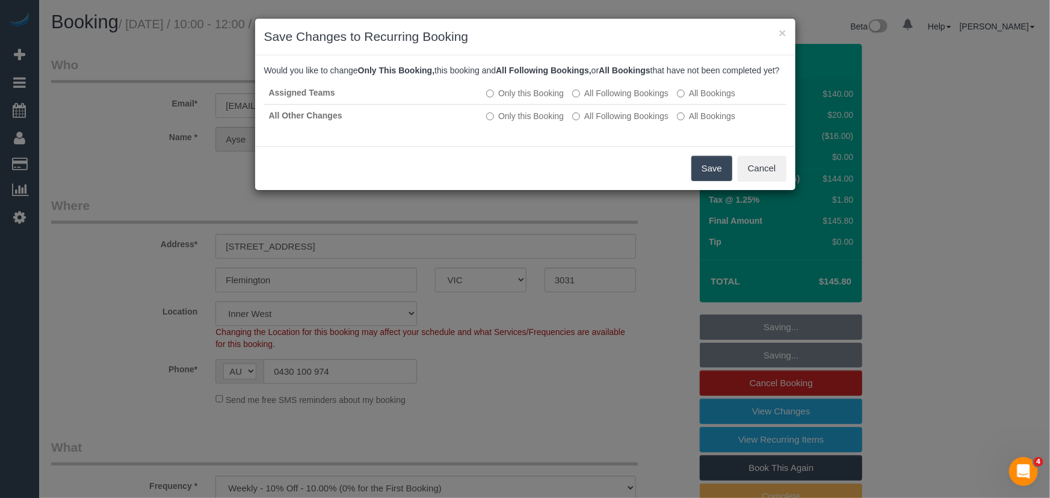
click at [702, 181] on button "Save" at bounding box center [711, 168] width 41 height 25
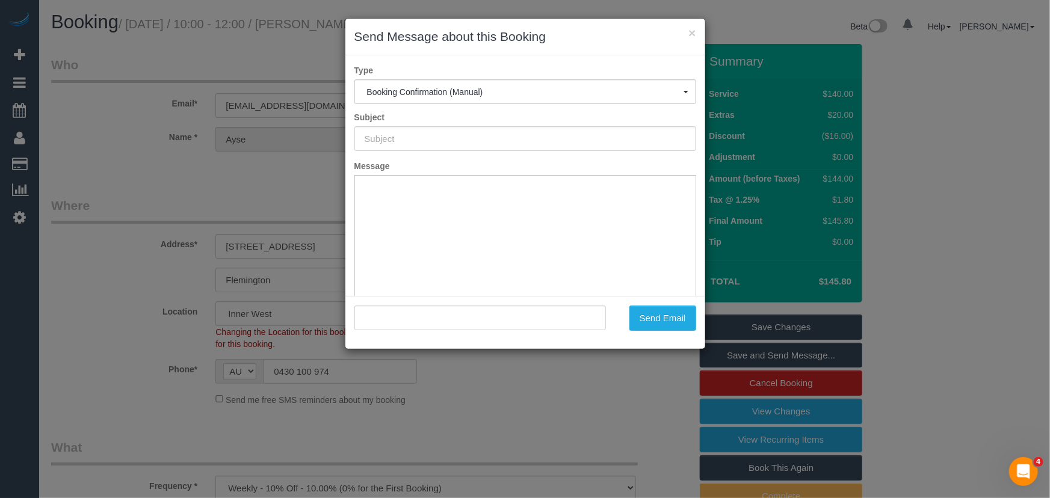
type input "Booking Confirmed"
type input ""[PERSON_NAME]" <[EMAIL_ADDRESS][DOMAIN_NAME]>"
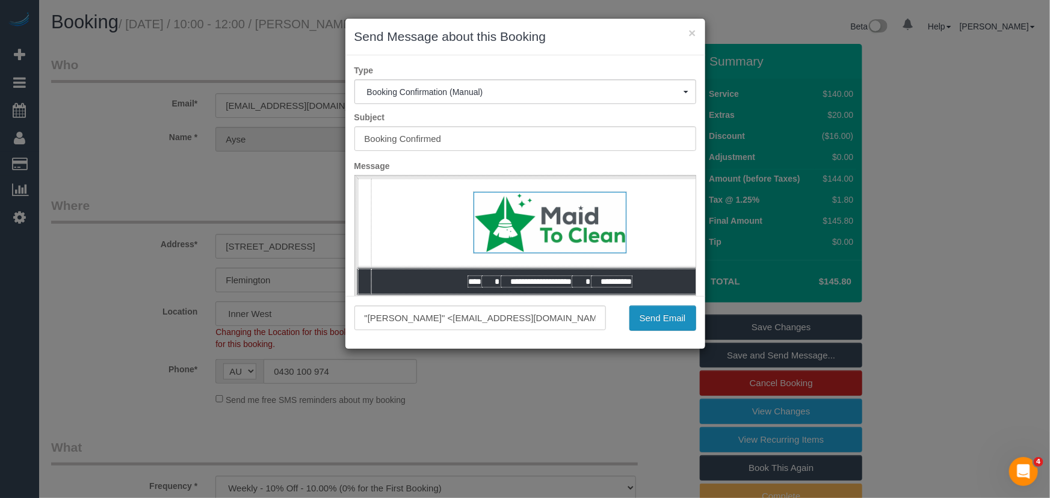
click at [655, 320] on button "Send Email" at bounding box center [662, 318] width 67 height 25
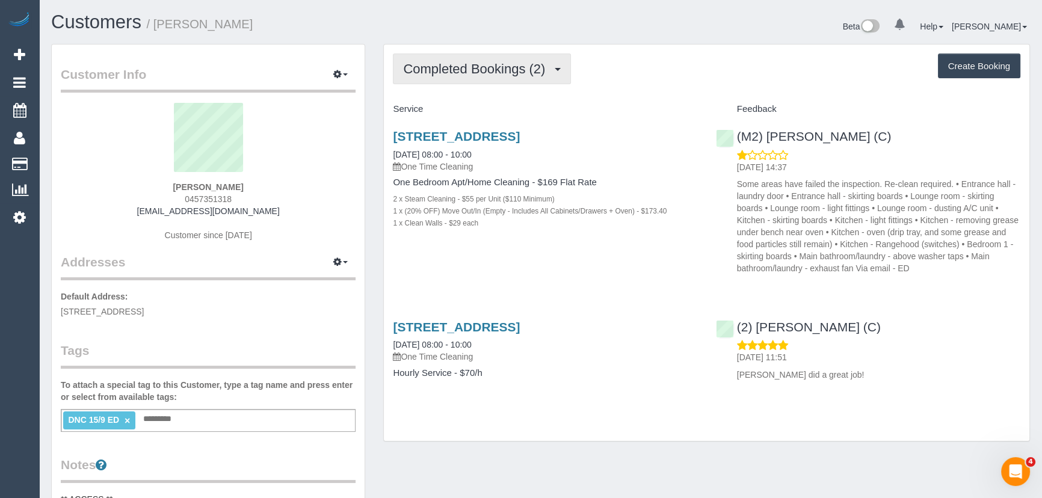
click at [540, 75] on span "Completed Bookings (2)" at bounding box center [477, 68] width 148 height 15
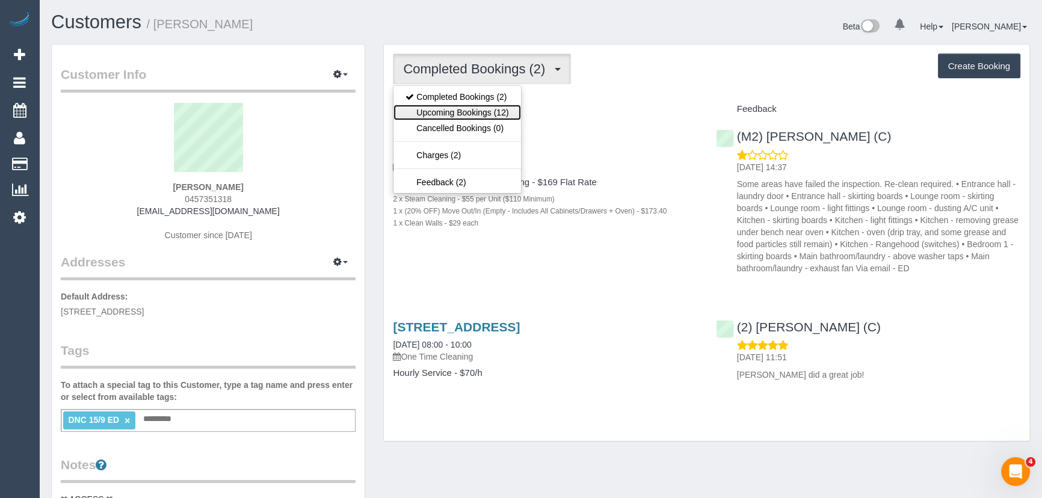
click at [504, 118] on link "Upcoming Bookings (12)" at bounding box center [457, 113] width 127 height 16
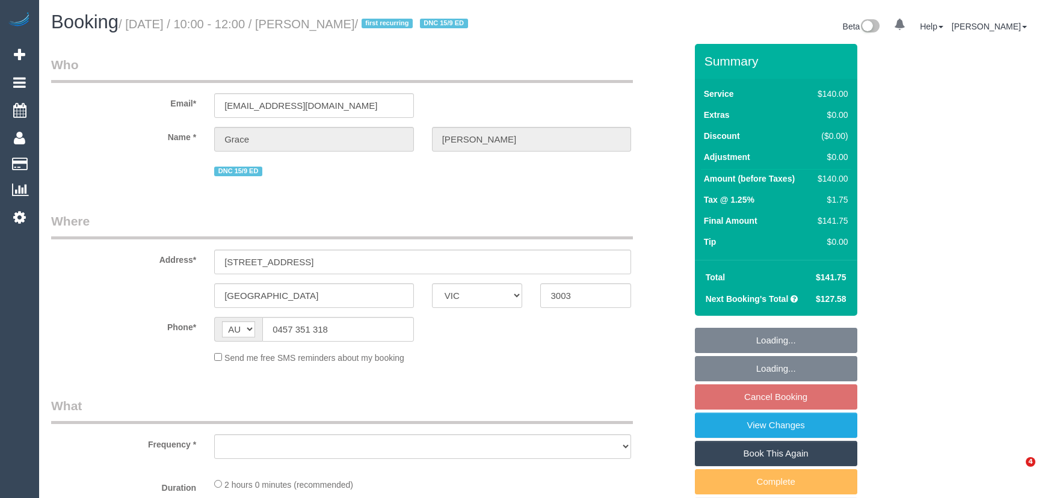
select select "VIC"
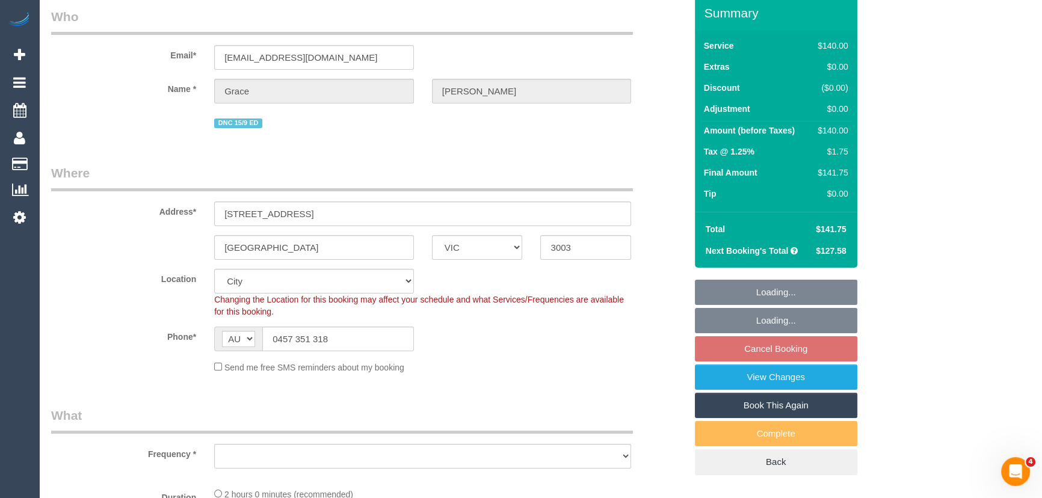
select select "object:538"
select select "number:28"
select select "number:14"
select select "number:19"
select select "number:25"
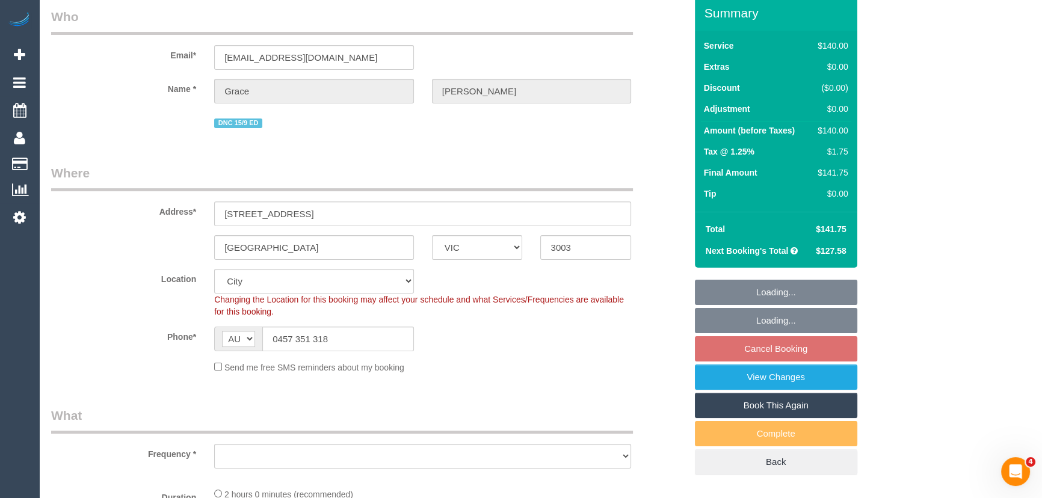
select select "number:33"
select select "number:12"
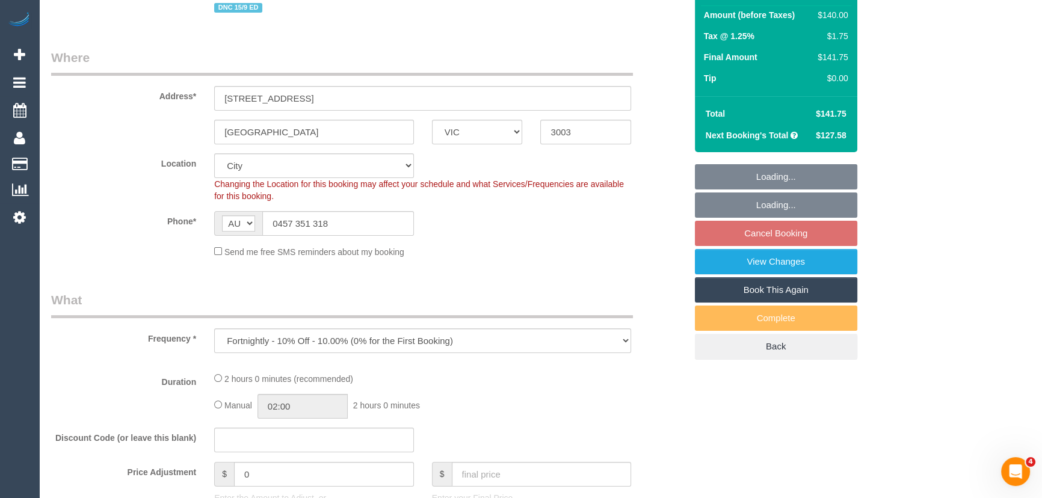
select select "object:689"
select select "string:stripe-pm_1RFobV2GScqysDRVt91yWtFg"
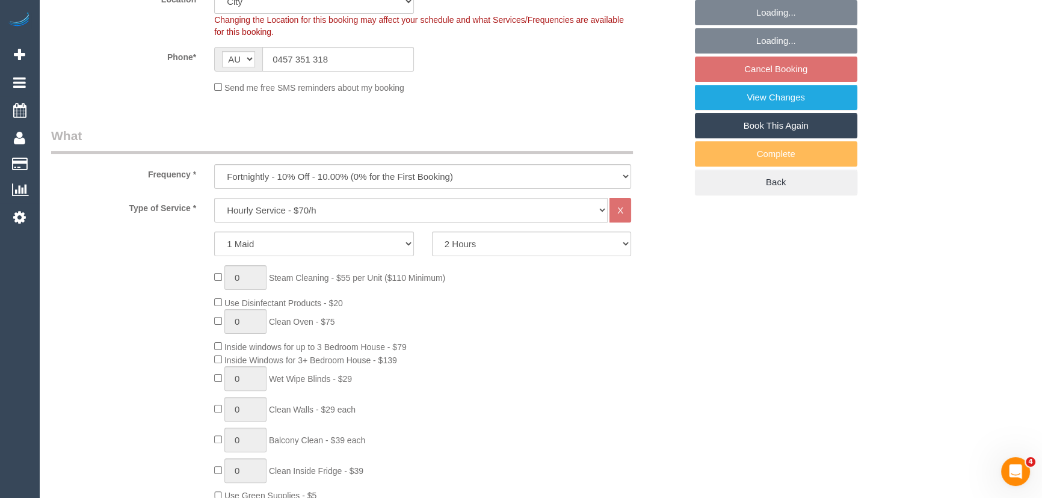
select select "spot3"
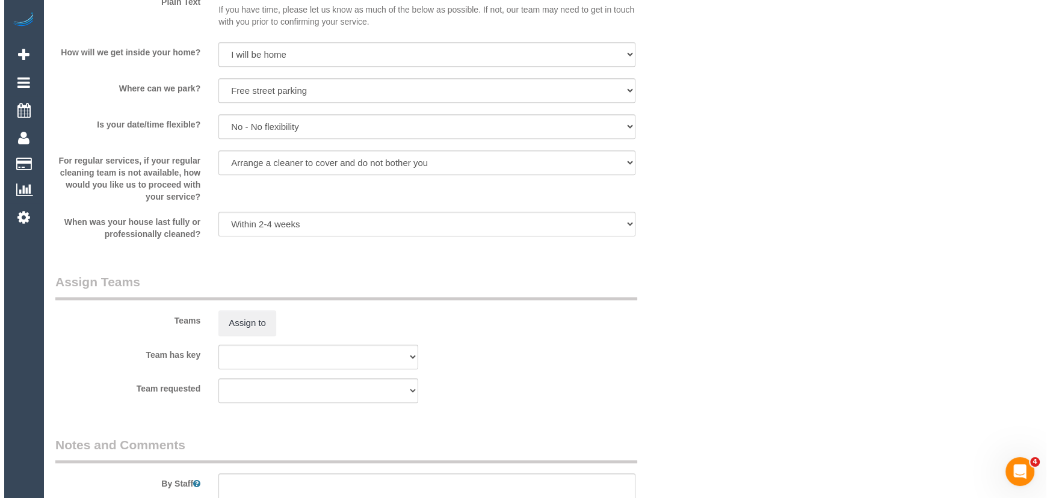
scroll to position [1586, 0]
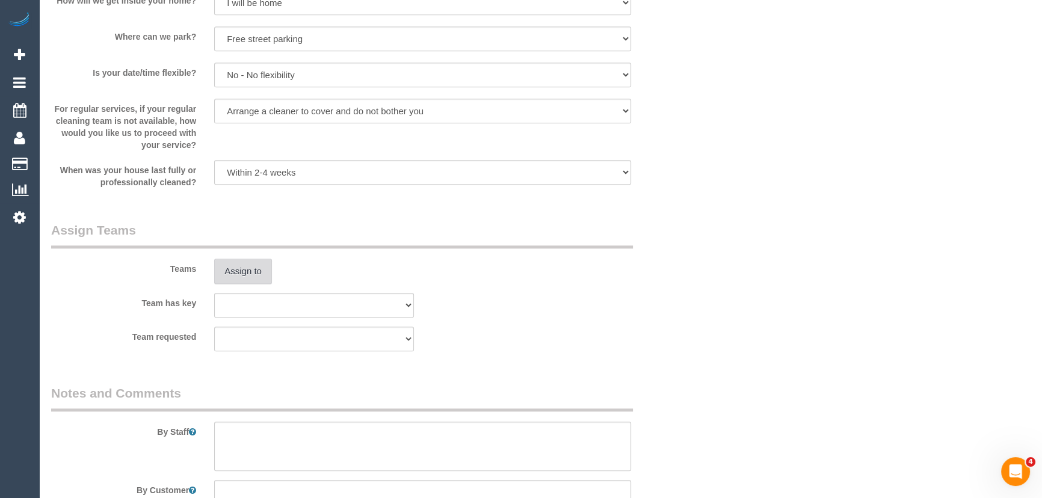
click at [253, 269] on button "Assign to" at bounding box center [243, 271] width 58 height 25
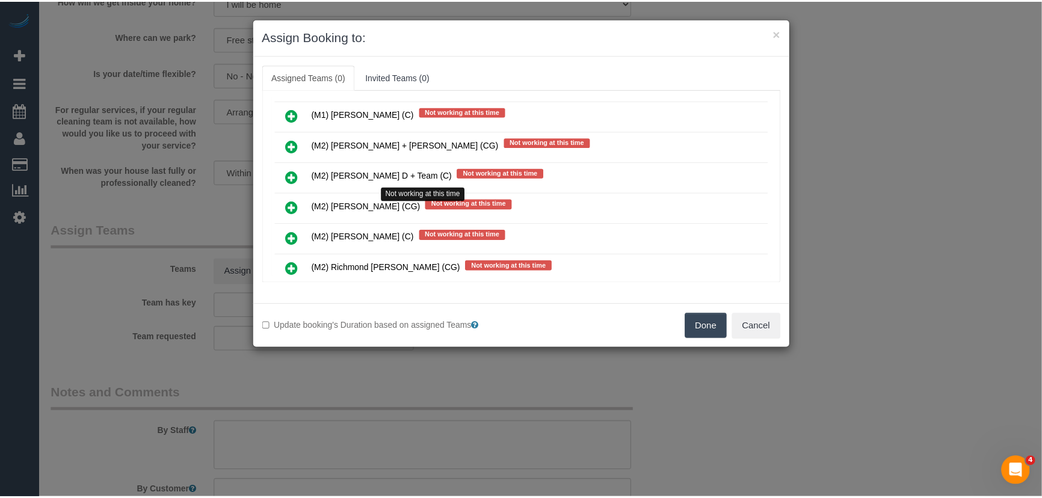
scroll to position [1325, 0]
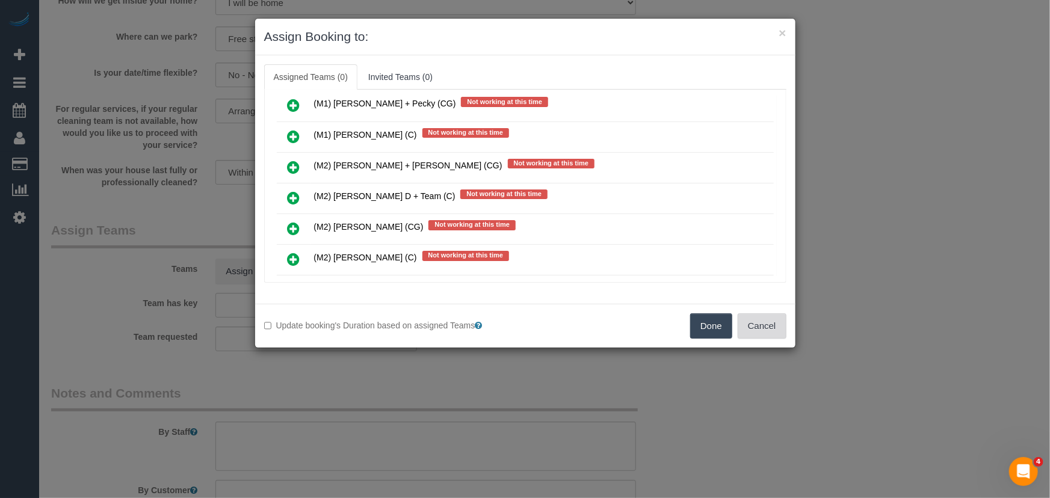
click at [770, 323] on button "Cancel" at bounding box center [762, 326] width 49 height 25
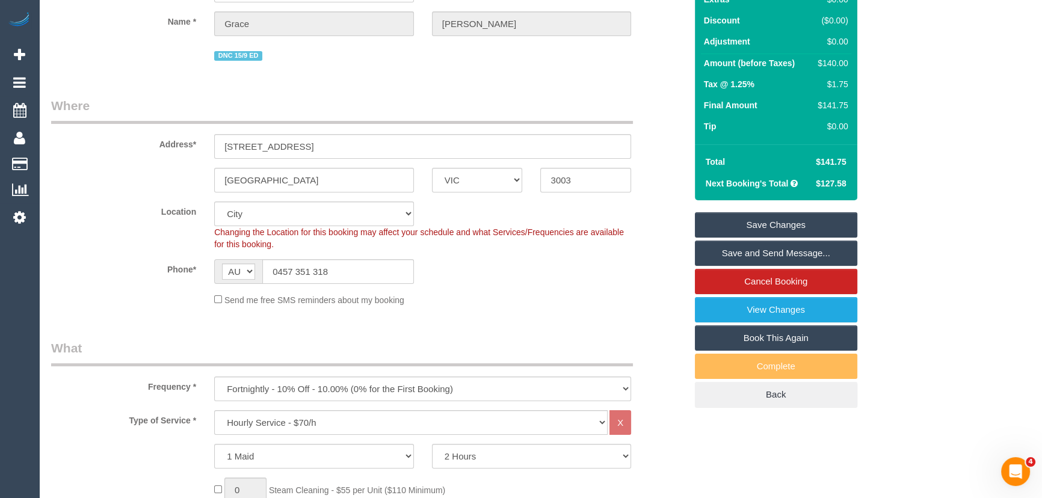
scroll to position [109, 0]
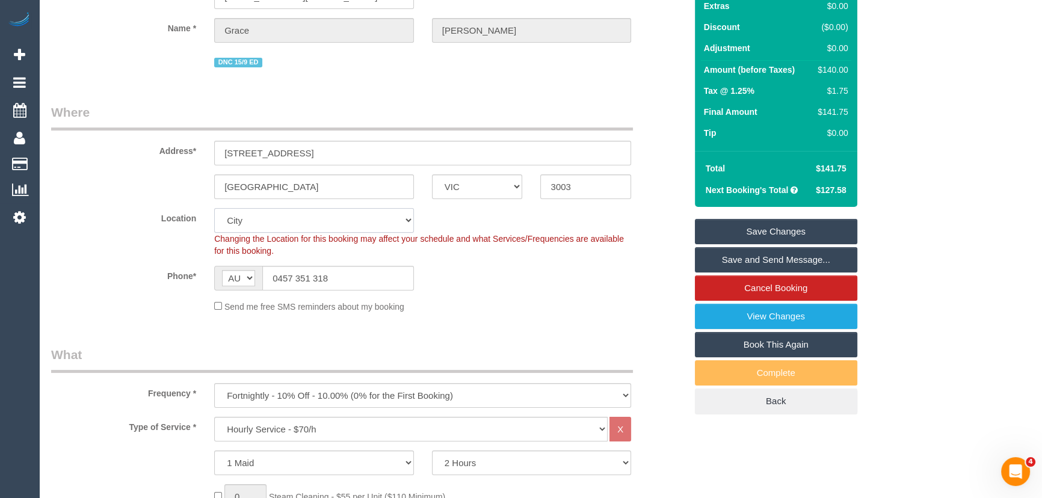
click at [242, 221] on select "Office [GEOGRAPHIC_DATA] (North) East (South) [GEOGRAPHIC_DATA] (East) [GEOGRAP…" at bounding box center [314, 220] width 200 height 25
click at [243, 221] on select "Office [GEOGRAPHIC_DATA] (North) East (South) [GEOGRAPHIC_DATA] (East) [GEOGRAP…" at bounding box center [314, 220] width 200 height 25
click at [245, 222] on select "Office City East (North) East (South) Inner East Inner North (East) Inner North…" at bounding box center [314, 220] width 200 height 25
select select "50"
click at [214, 208] on select "Office City East (North) East (South) Inner East Inner North (East) Inner North…" at bounding box center [314, 220] width 200 height 25
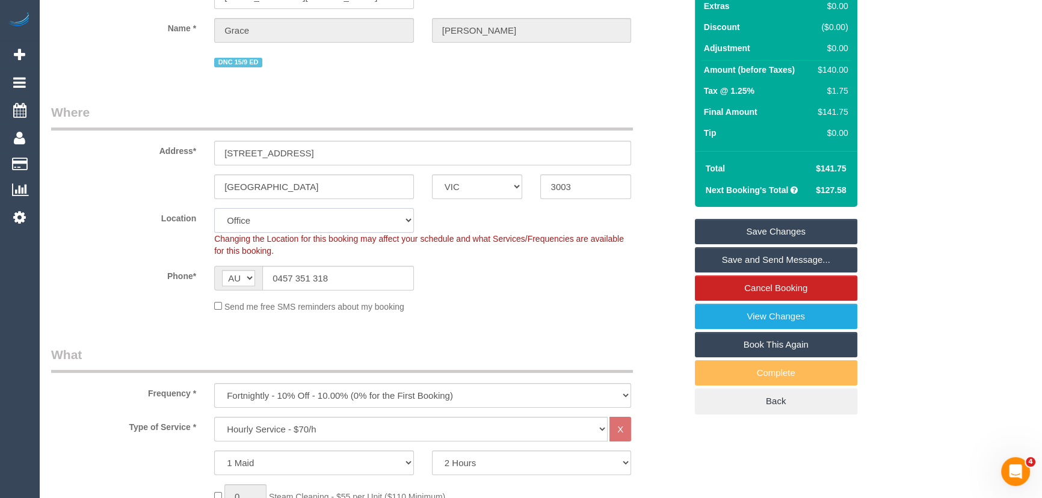
select select "object:3075"
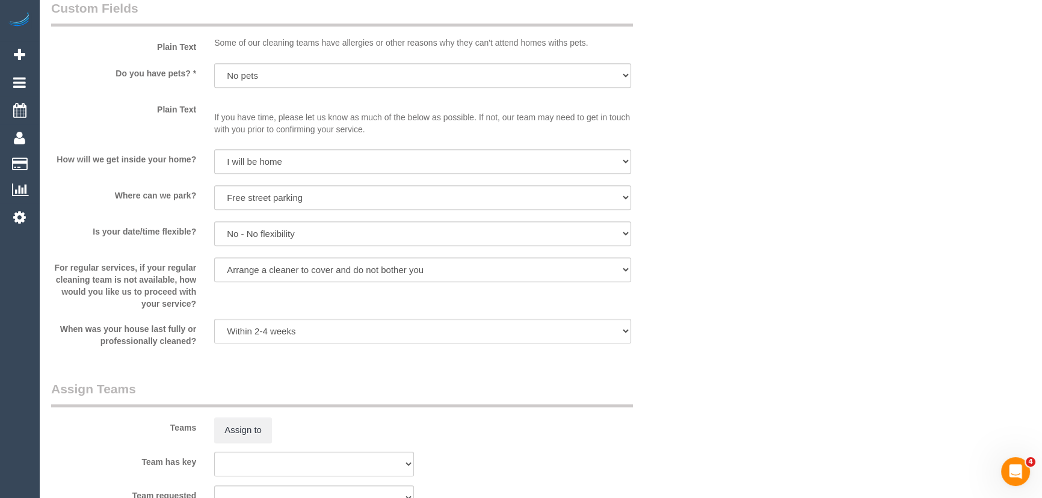
scroll to position [1577, 0]
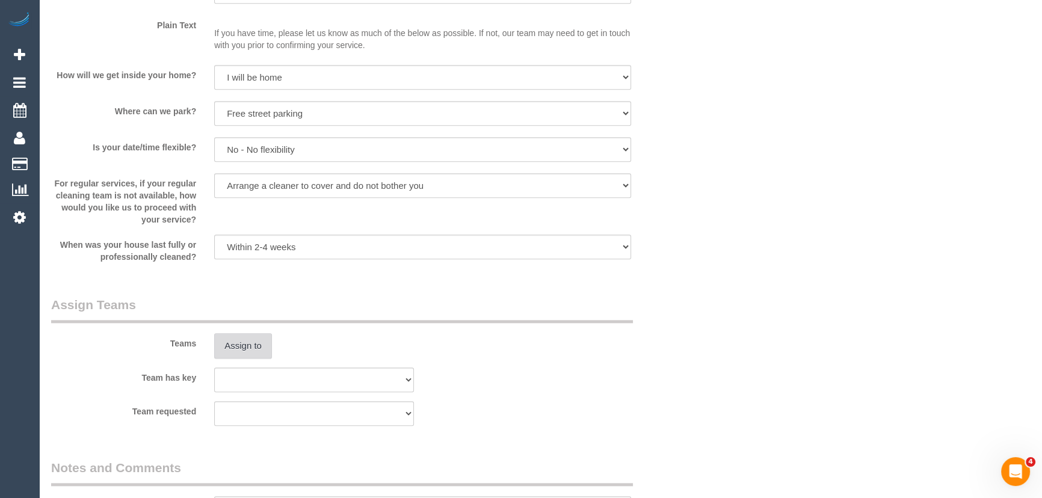
click at [239, 338] on button "Assign to" at bounding box center [243, 345] width 58 height 25
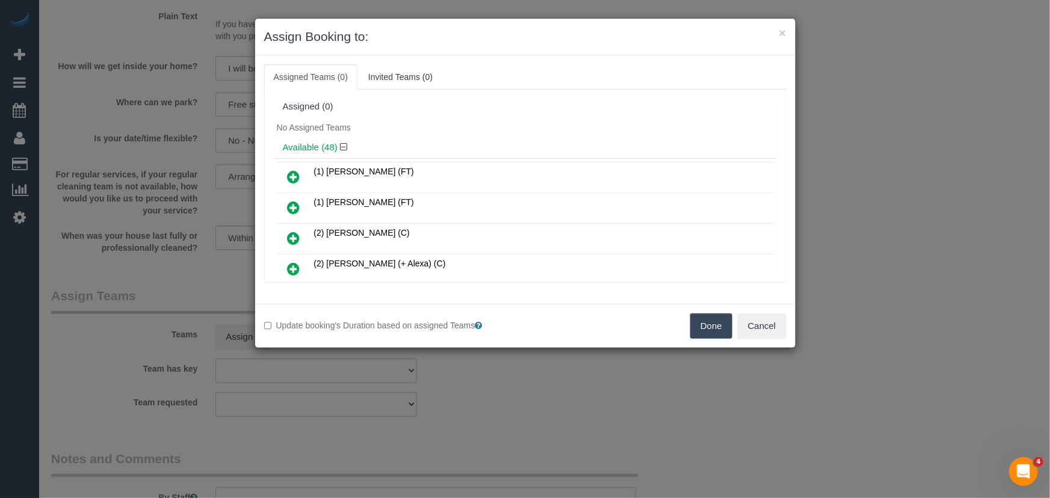
scroll to position [798, 0]
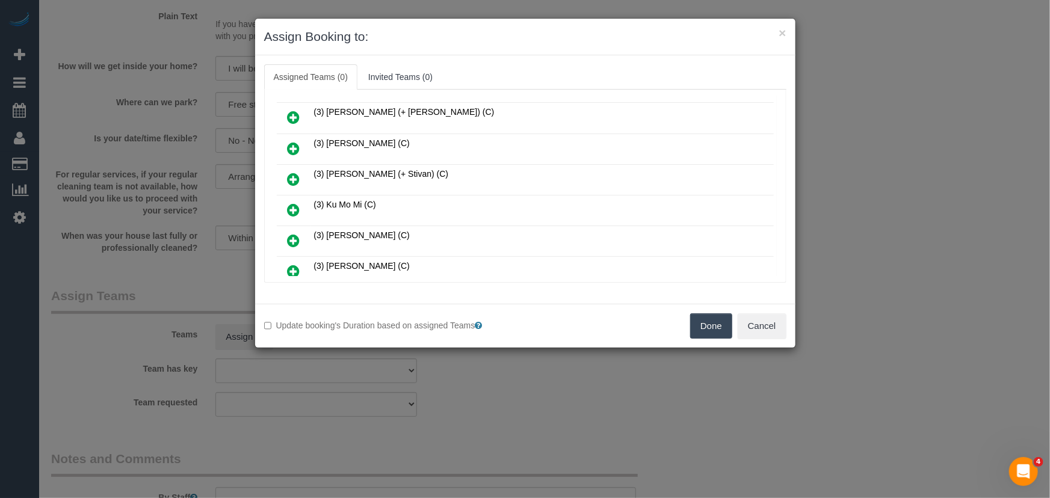
click at [288, 203] on icon at bounding box center [294, 210] width 13 height 14
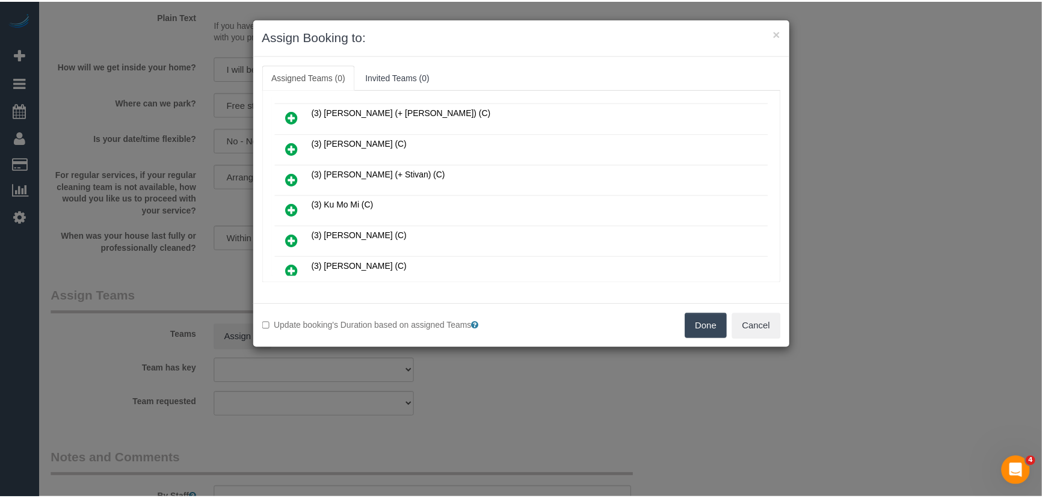
scroll to position [826, 0]
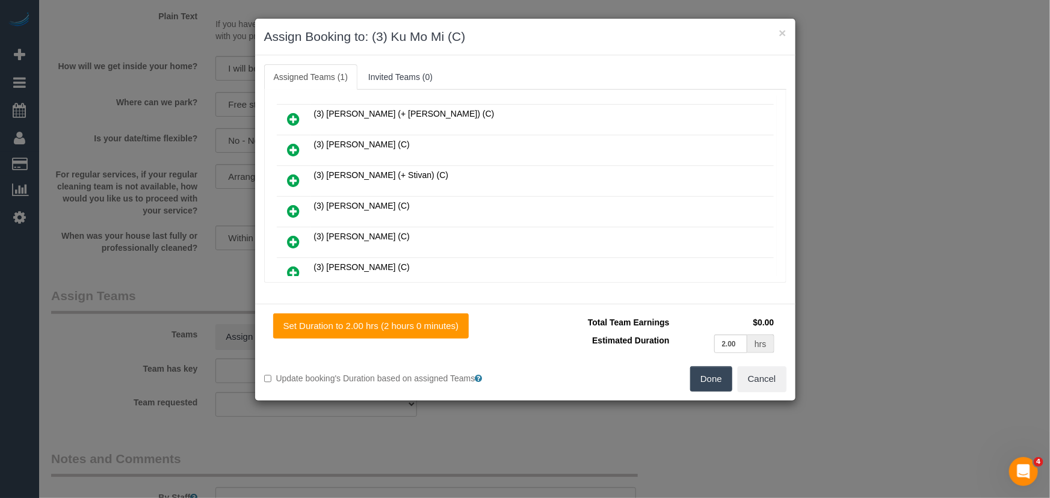
click at [718, 391] on button "Done" at bounding box center [711, 378] width 42 height 25
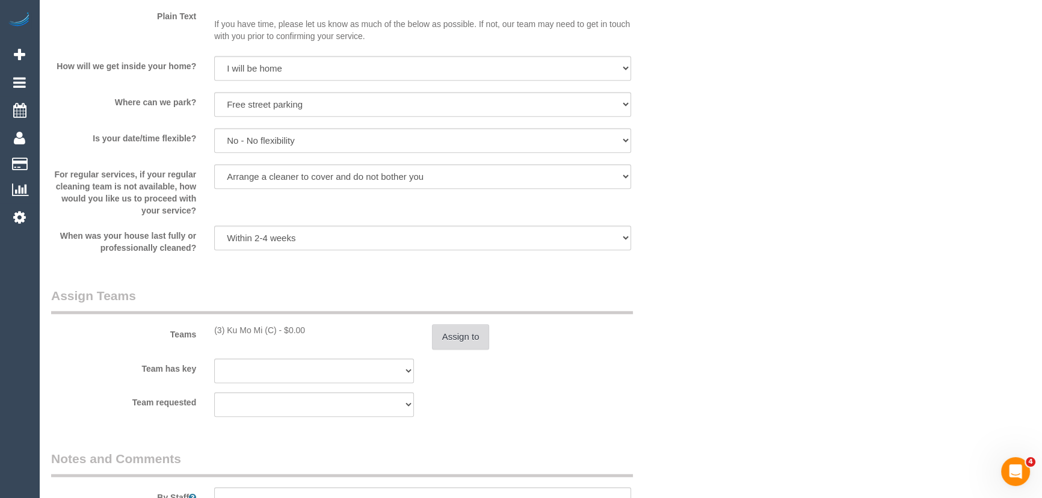
click at [464, 330] on button "Assign to" at bounding box center [461, 336] width 58 height 25
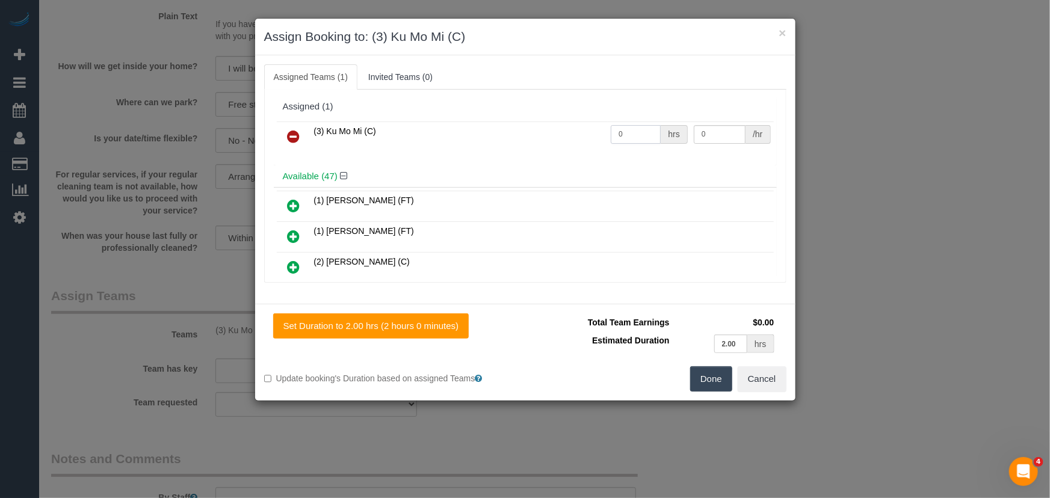
click at [638, 134] on input "0" at bounding box center [636, 134] width 50 height 19
type input "2"
type input "35"
click at [715, 377] on button "Done" at bounding box center [711, 378] width 42 height 25
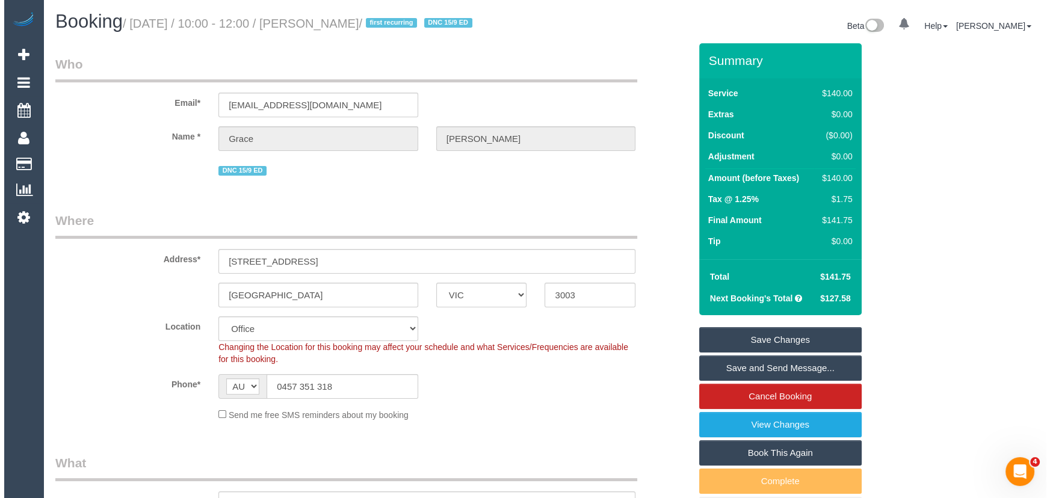
scroll to position [0, 0]
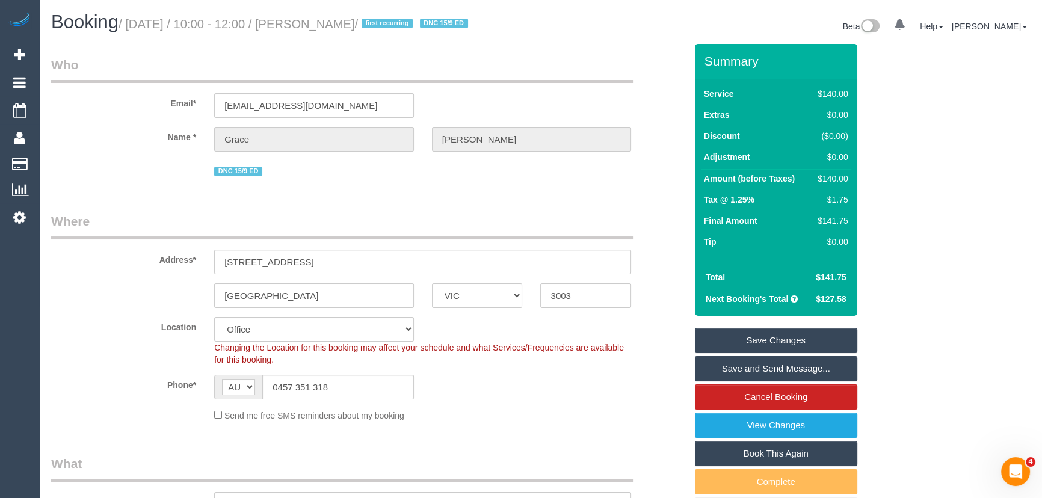
click at [347, 24] on small "/ September 30, 2025 / 10:00 - 12:00 / Grace Casey / first recurring DNC 15/9 ED" at bounding box center [295, 23] width 353 height 13
copy small "Grace Casey"
click at [752, 366] on link "Save and Send Message..." at bounding box center [776, 368] width 162 height 25
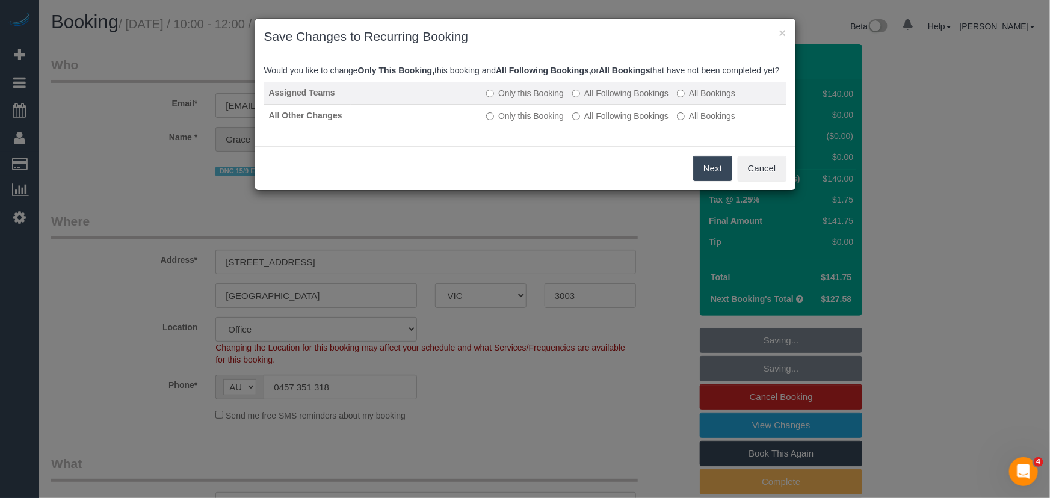
click at [641, 99] on label "All Following Bookings" at bounding box center [620, 93] width 96 height 12
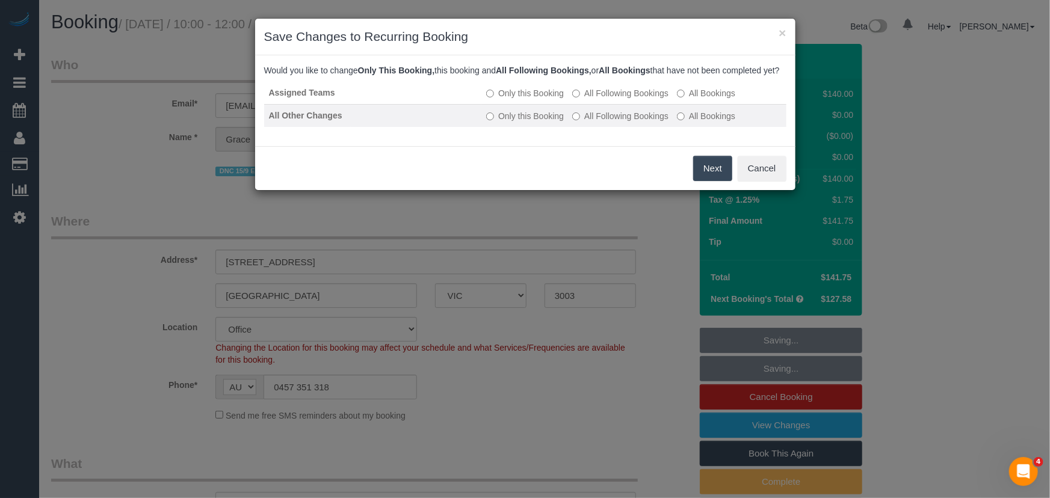
click at [637, 122] on label "All Following Bookings" at bounding box center [620, 116] width 96 height 12
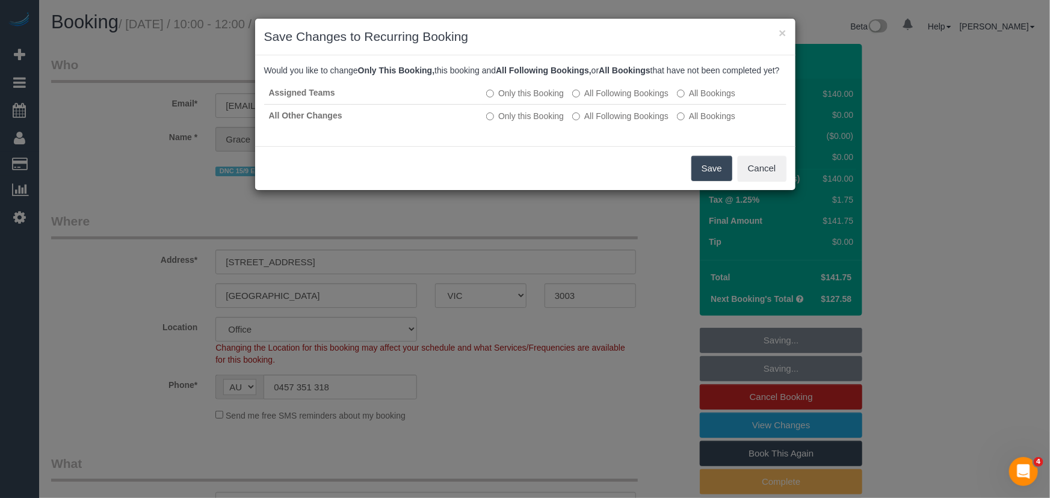
click at [700, 181] on button "Save" at bounding box center [711, 168] width 41 height 25
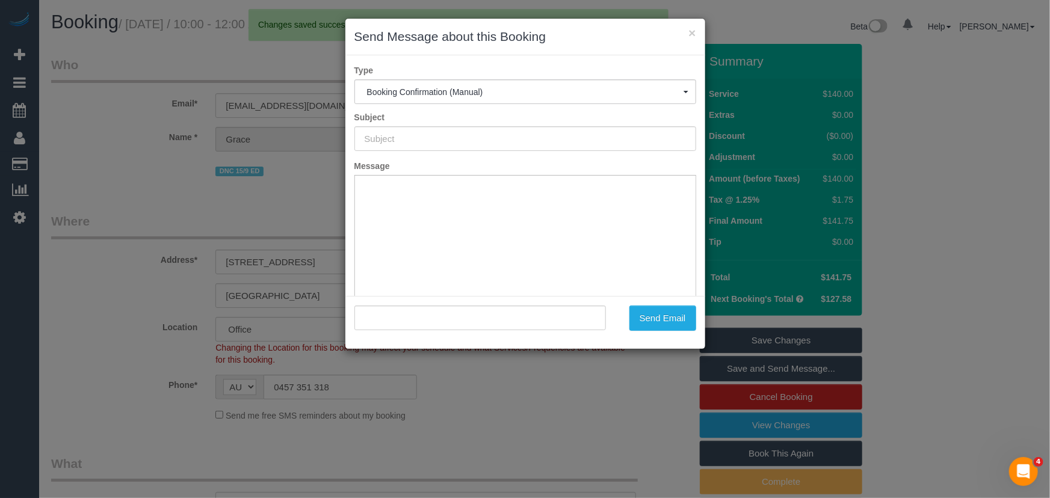
type input "Booking Confirmed"
type input ""Grace Casey" <gracecasey@icloud.com>"
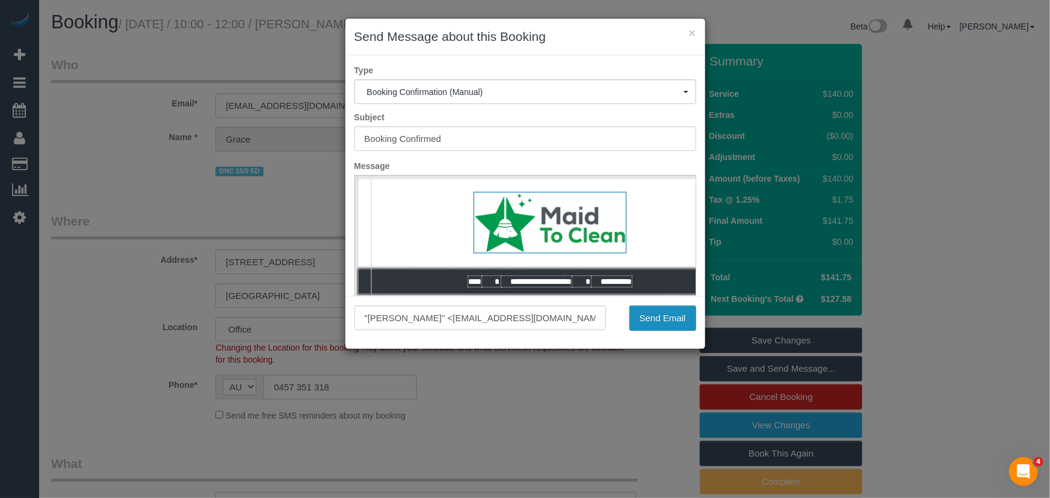
click at [665, 320] on button "Send Email" at bounding box center [662, 318] width 67 height 25
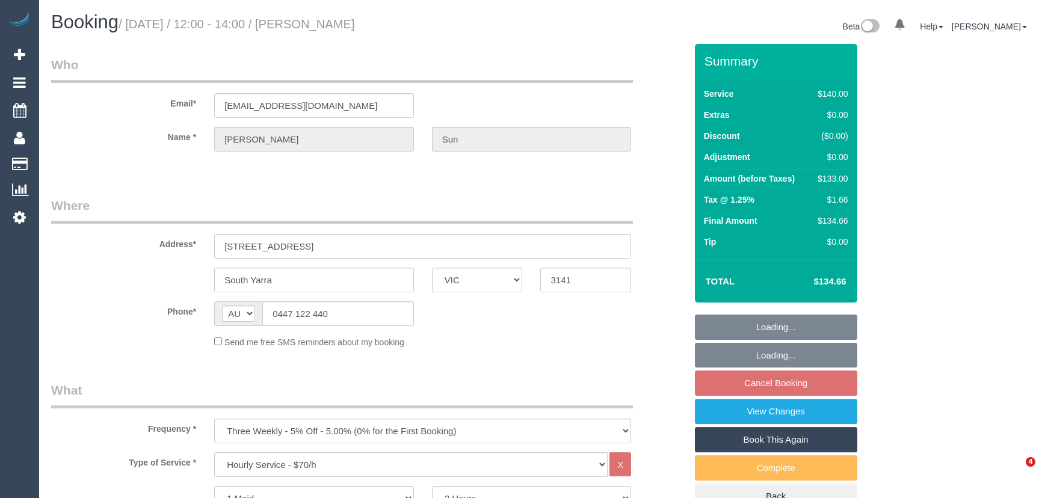
select select "VIC"
select select "number:28"
select select "number:14"
select select "number:18"
select select "number:24"
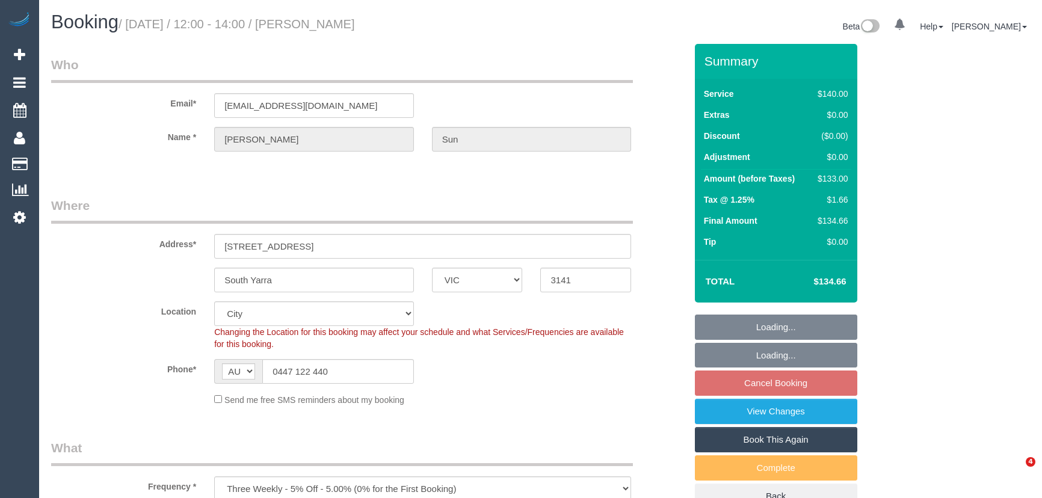
select select "object:1245"
select select "spot4"
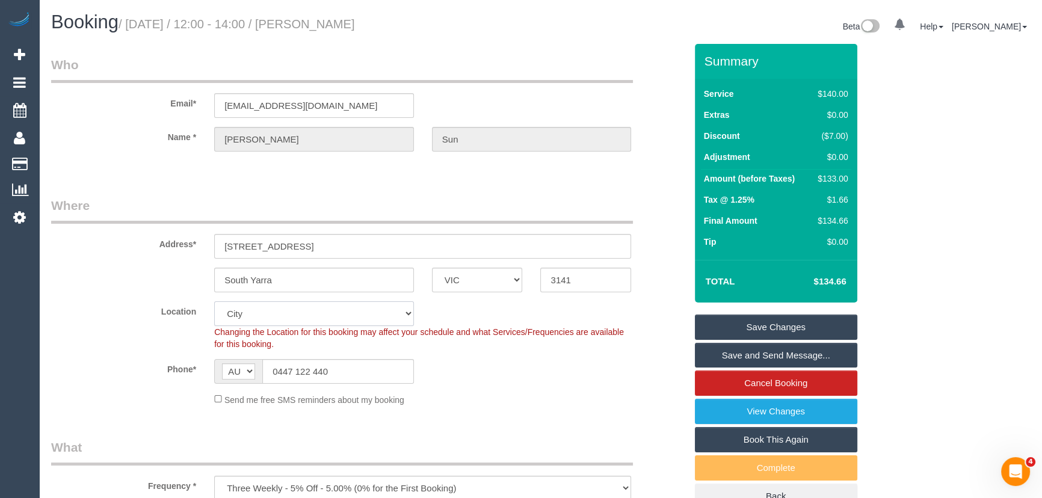
click at [241, 313] on select "Office [GEOGRAPHIC_DATA] (North) East (South) [GEOGRAPHIC_DATA] (East) [GEOGRAP…" at bounding box center [314, 313] width 200 height 25
select select "55"
click at [214, 301] on select "Office [GEOGRAPHIC_DATA] (North) East (South) [GEOGRAPHIC_DATA] (East) [GEOGRAP…" at bounding box center [314, 313] width 200 height 25
select select "object:1649"
select select "spot29"
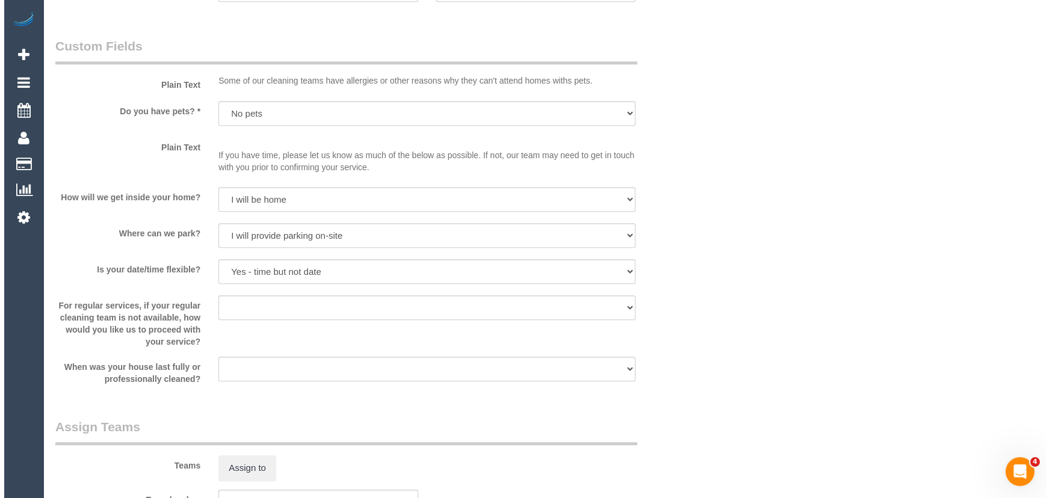
scroll to position [1477, 0]
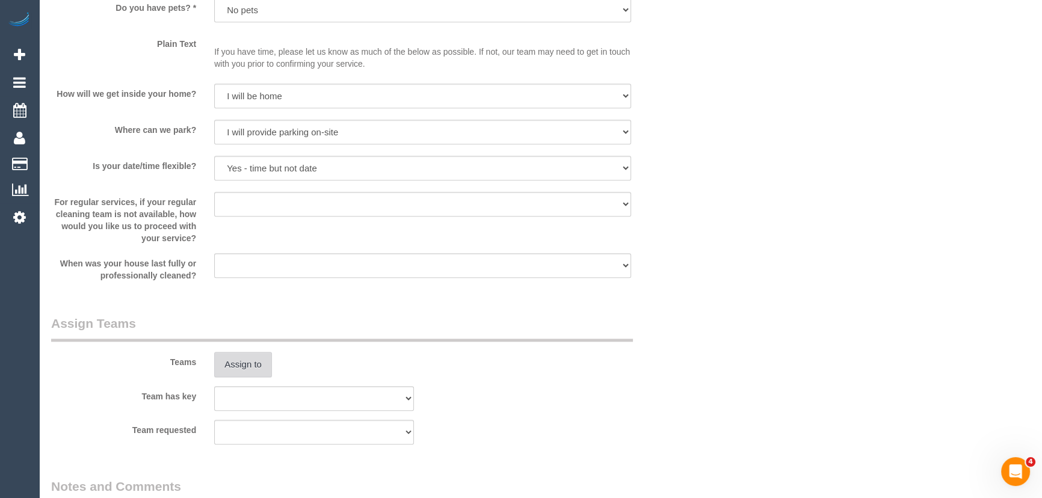
click at [253, 362] on button "Assign to" at bounding box center [243, 364] width 58 height 25
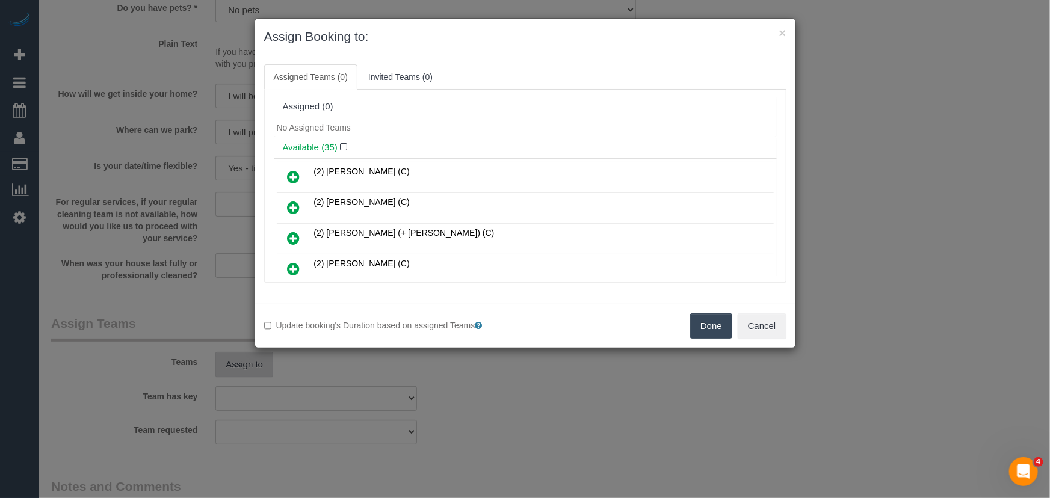
scroll to position [617, 0]
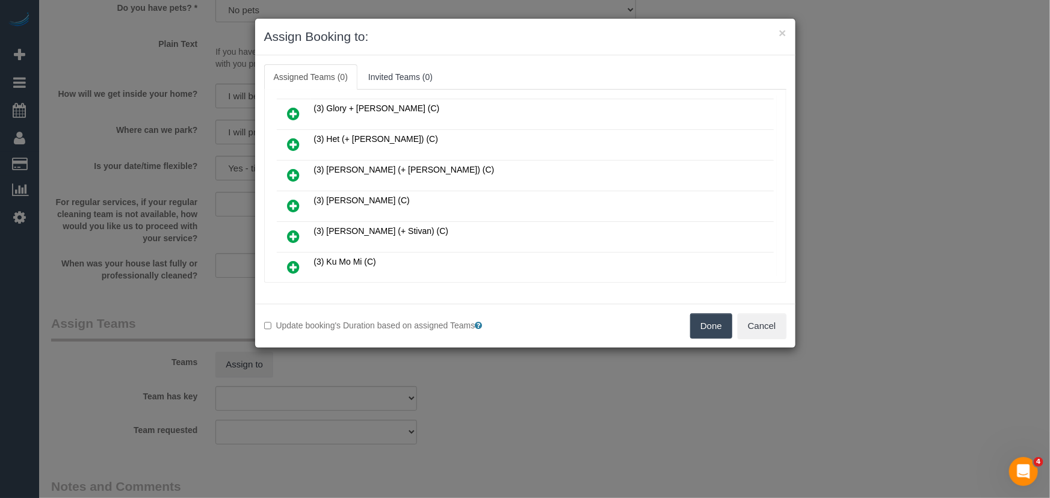
click at [294, 199] on icon at bounding box center [294, 206] width 13 height 14
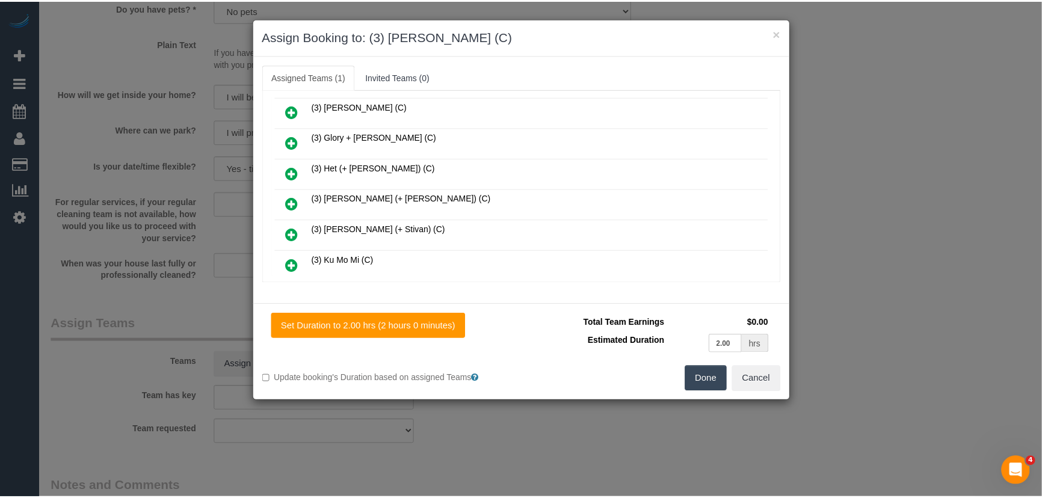
scroll to position [646, 0]
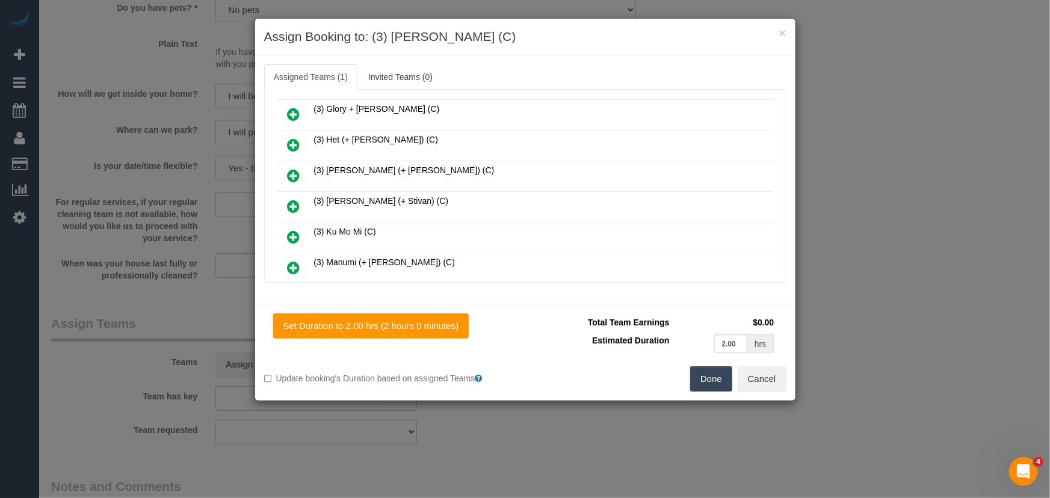
click at [700, 377] on button "Done" at bounding box center [711, 378] width 42 height 25
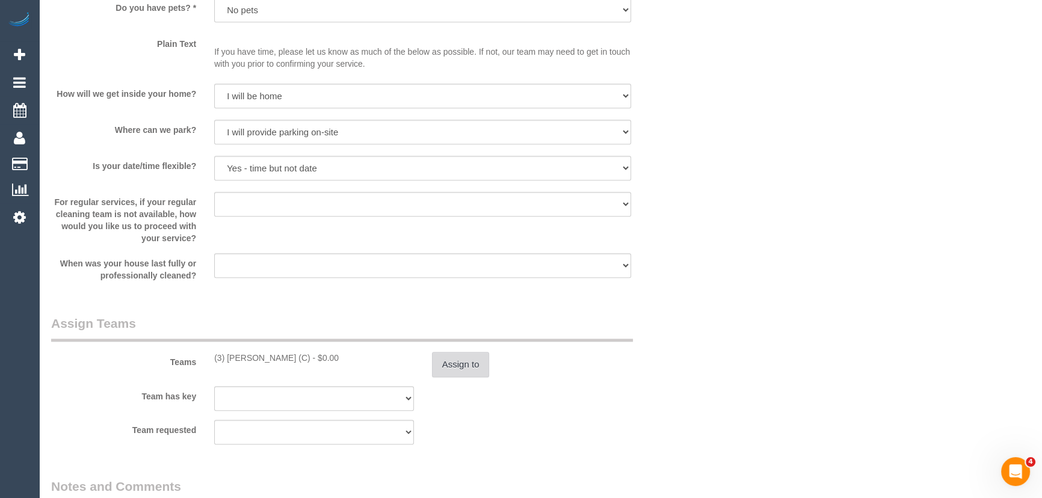
click at [475, 366] on button "Assign to" at bounding box center [461, 364] width 58 height 25
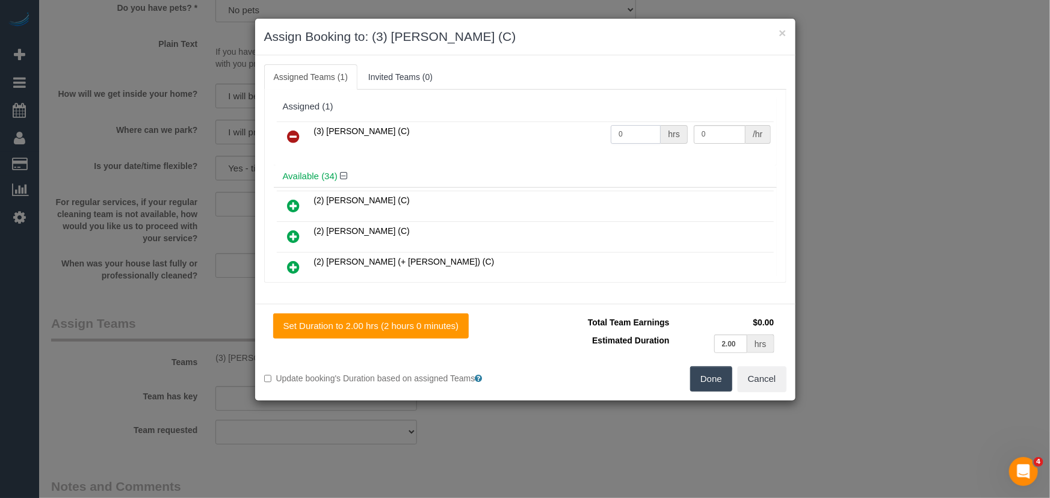
click at [624, 138] on input "0" at bounding box center [636, 134] width 50 height 19
type input "2"
type input "35"
click at [706, 377] on button "Done" at bounding box center [711, 378] width 42 height 25
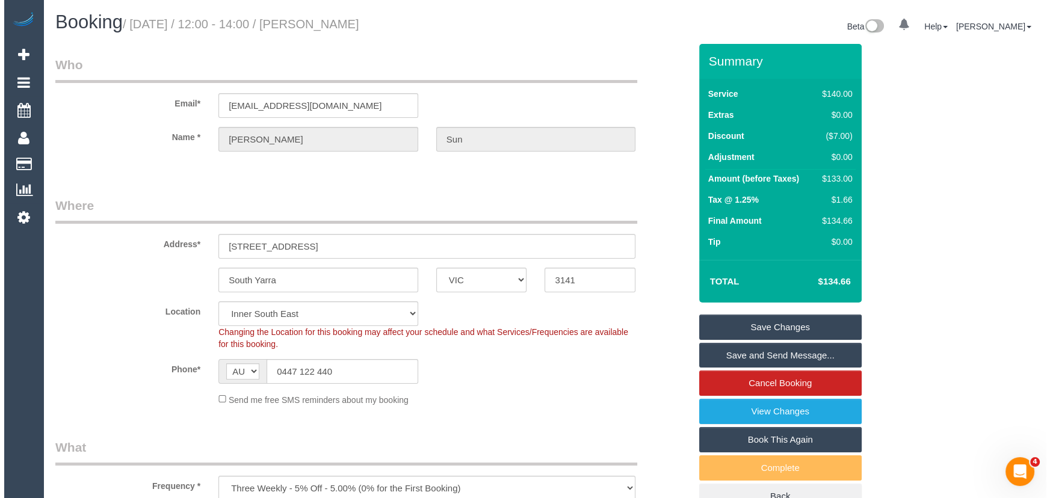
scroll to position [0, 0]
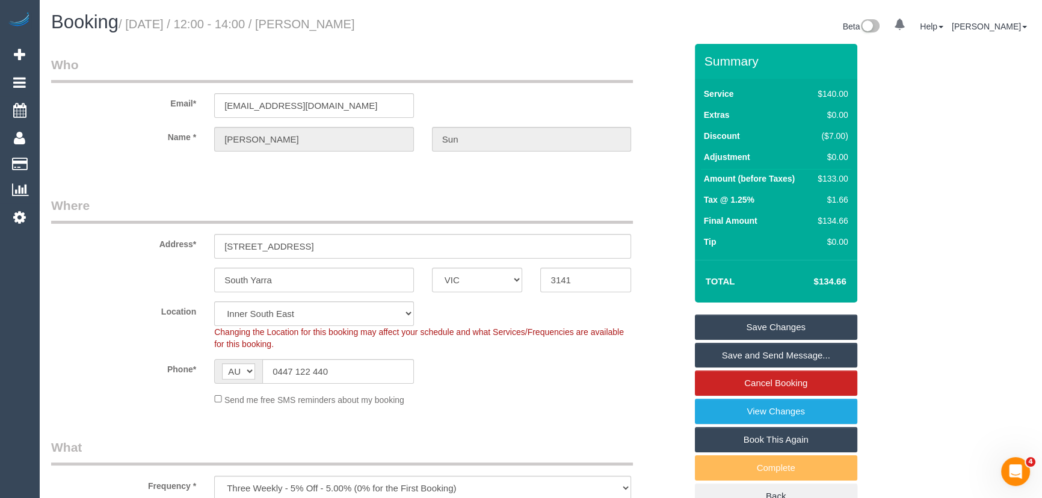
click at [342, 30] on small "/ [DATE] / 12:00 - 14:00 / [PERSON_NAME]" at bounding box center [237, 23] width 236 height 13
copy small "[PERSON_NAME]"
click at [777, 351] on link "Save and Send Message..." at bounding box center [776, 355] width 162 height 25
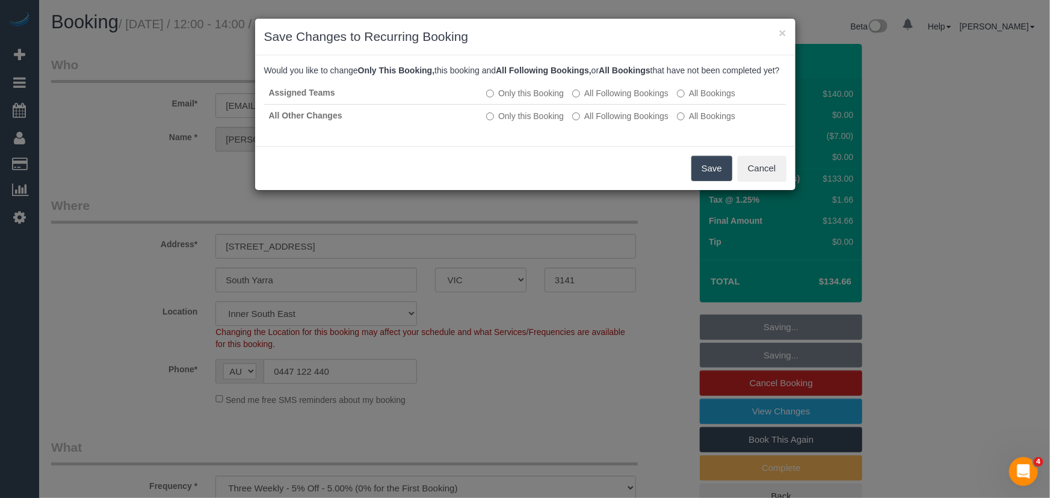
click at [702, 181] on button "Save" at bounding box center [711, 168] width 41 height 25
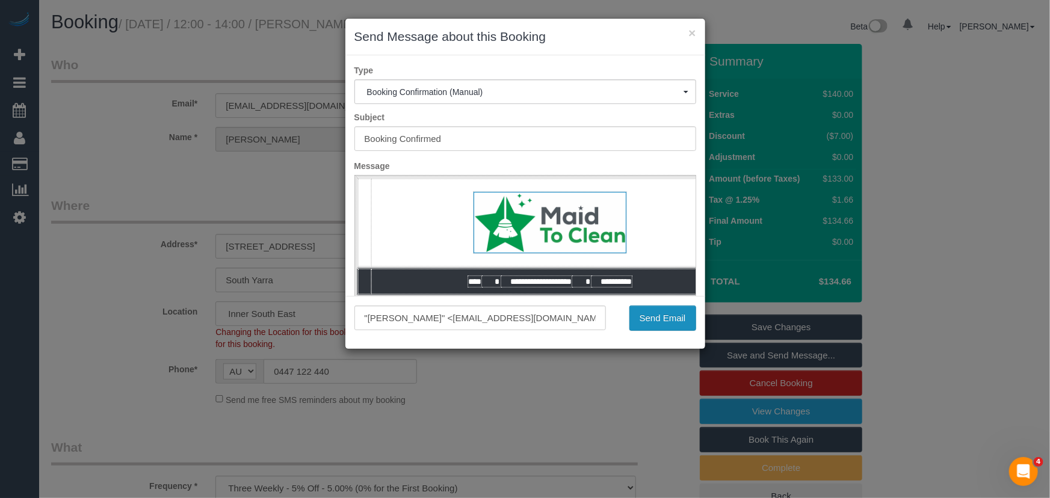
click at [676, 320] on button "Send Email" at bounding box center [662, 318] width 67 height 25
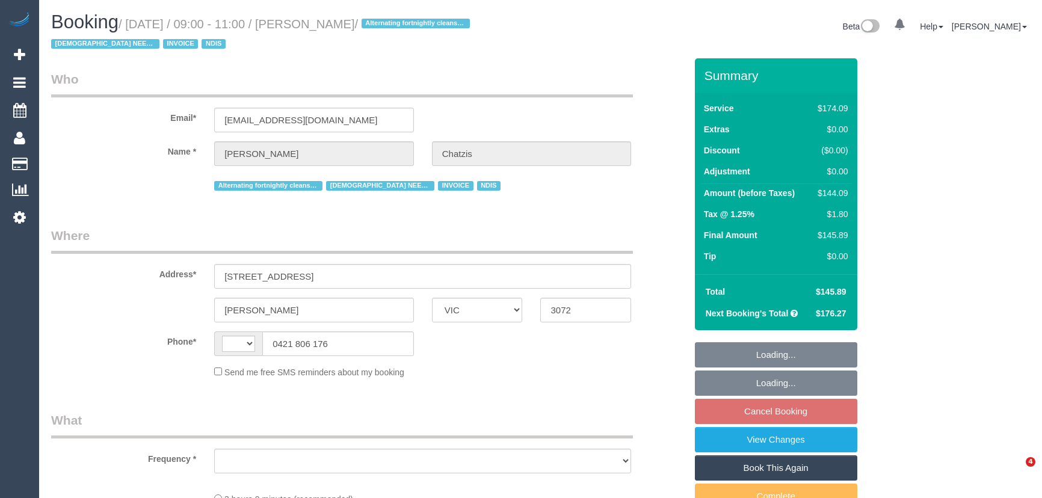
select select "VIC"
select select "string:AU"
select select "object:551"
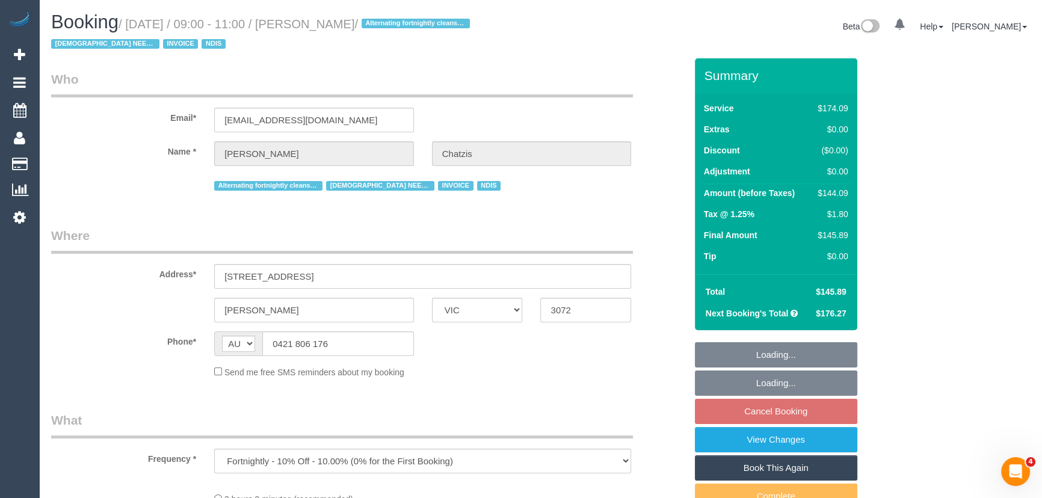
select select "number:28"
select select "number:14"
select select "number:19"
select select "number:36"
select select "number:35"
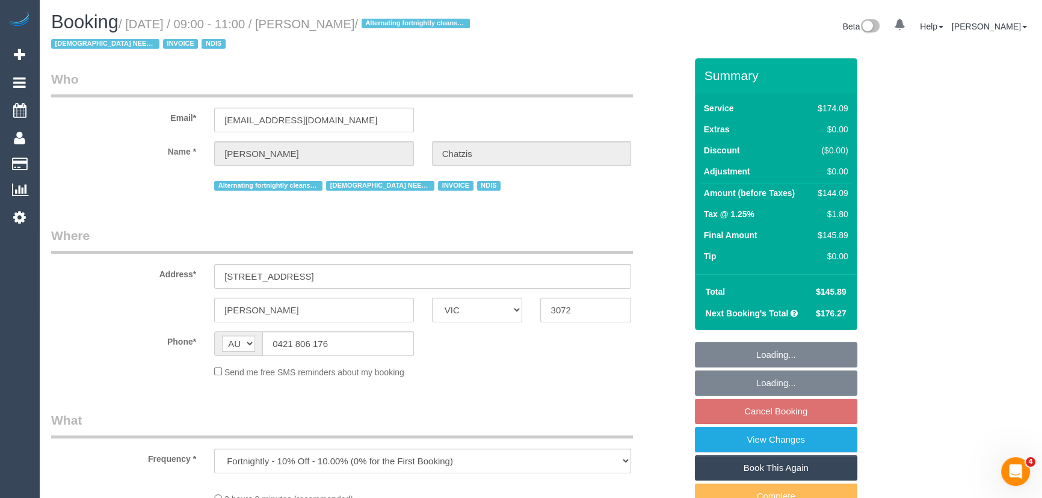
select select "180"
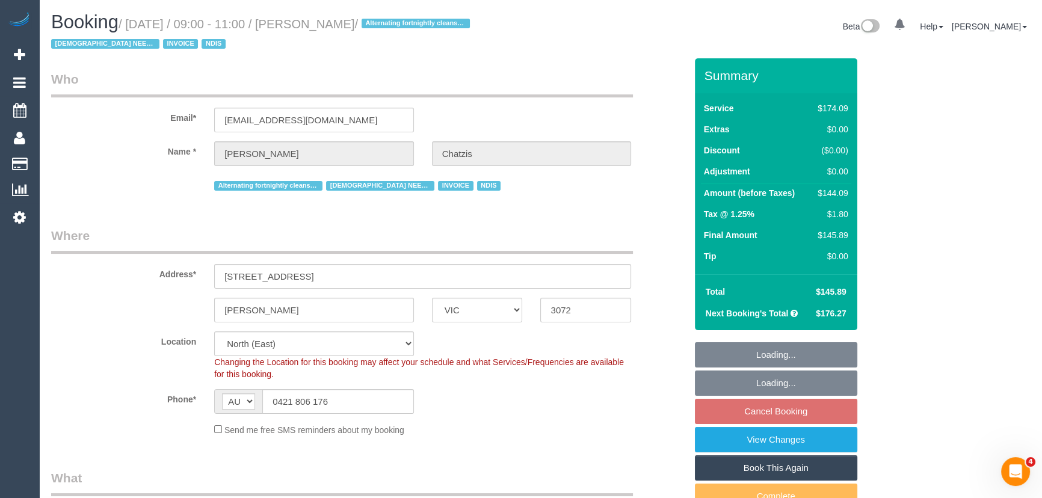
select select "object:1406"
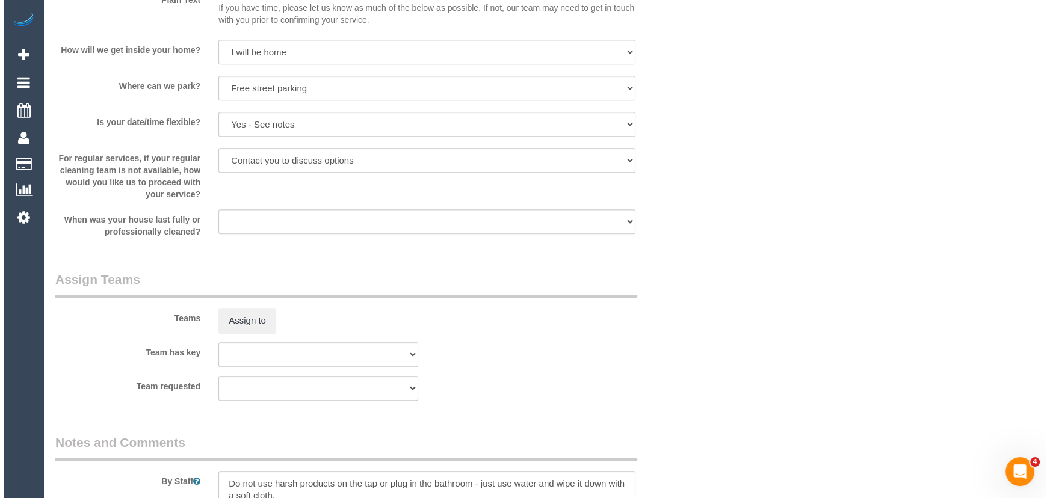
scroll to position [1367, 0]
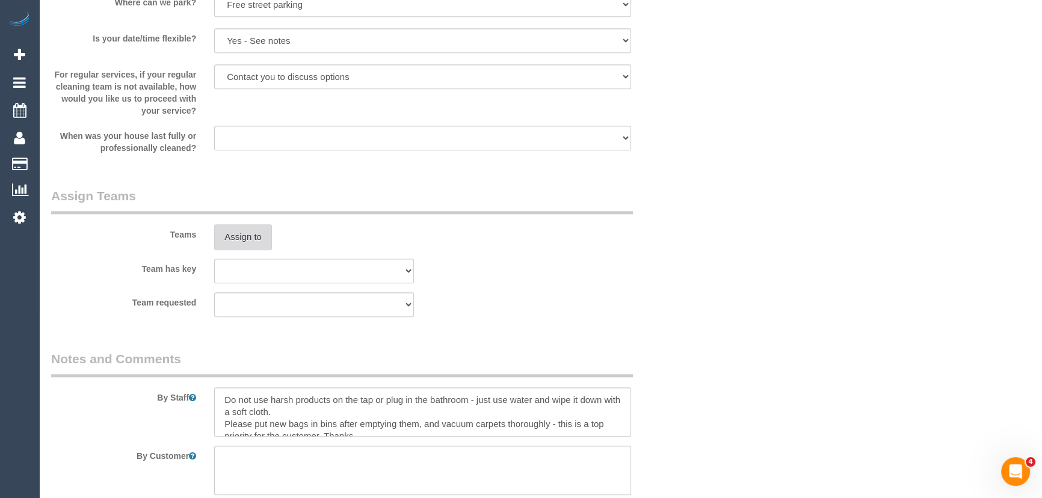
click at [239, 239] on button "Assign to" at bounding box center [243, 236] width 58 height 25
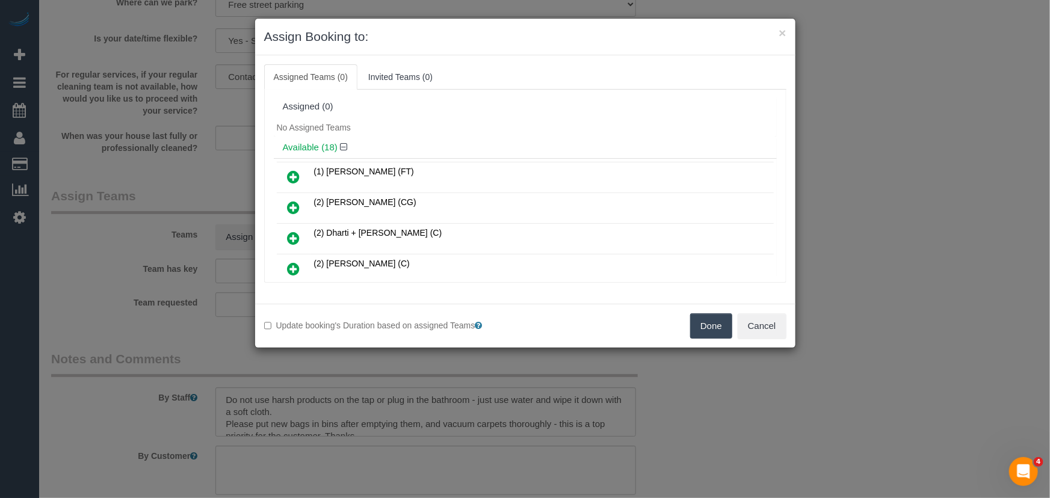
scroll to position [196, 0]
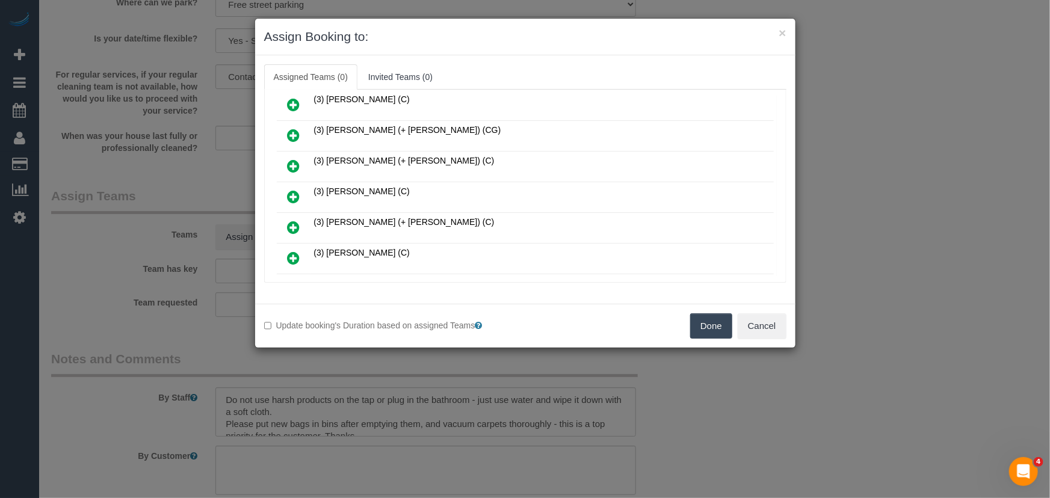
click at [291, 193] on icon at bounding box center [294, 197] width 13 height 14
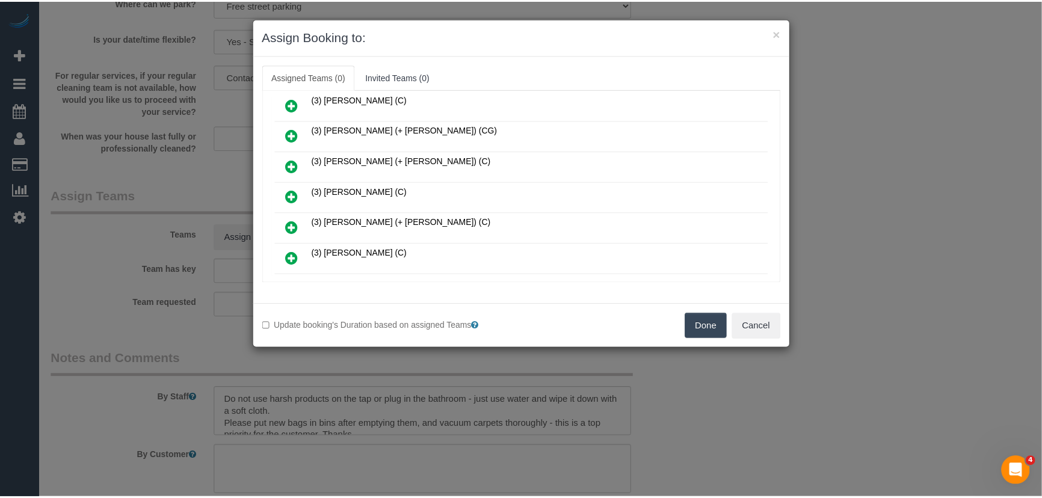
scroll to position [223, 0]
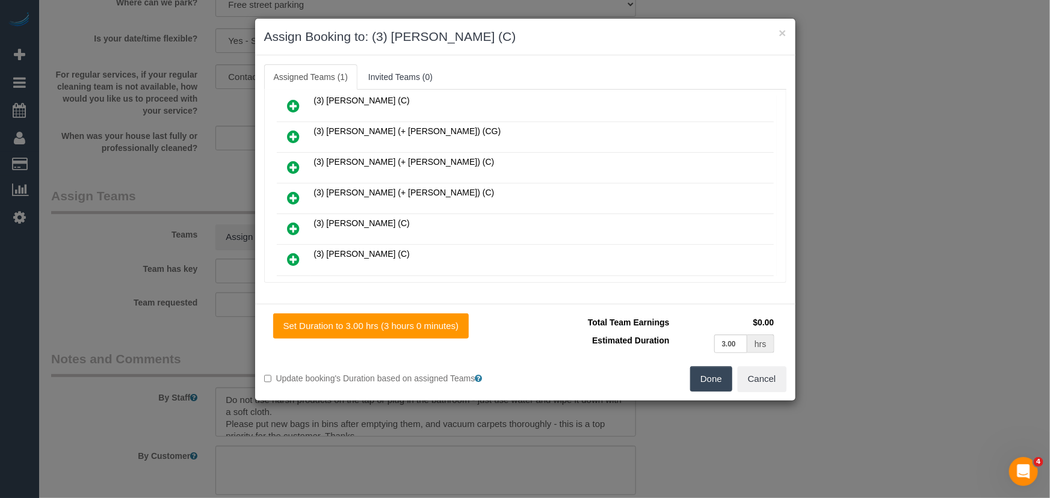
click at [728, 385] on button "Done" at bounding box center [711, 378] width 42 height 25
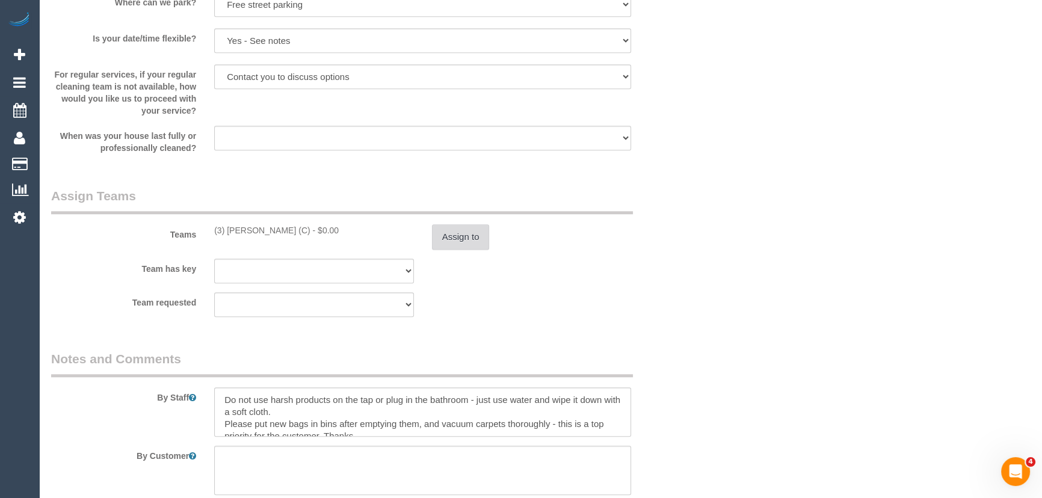
click at [439, 233] on button "Assign to" at bounding box center [461, 236] width 58 height 25
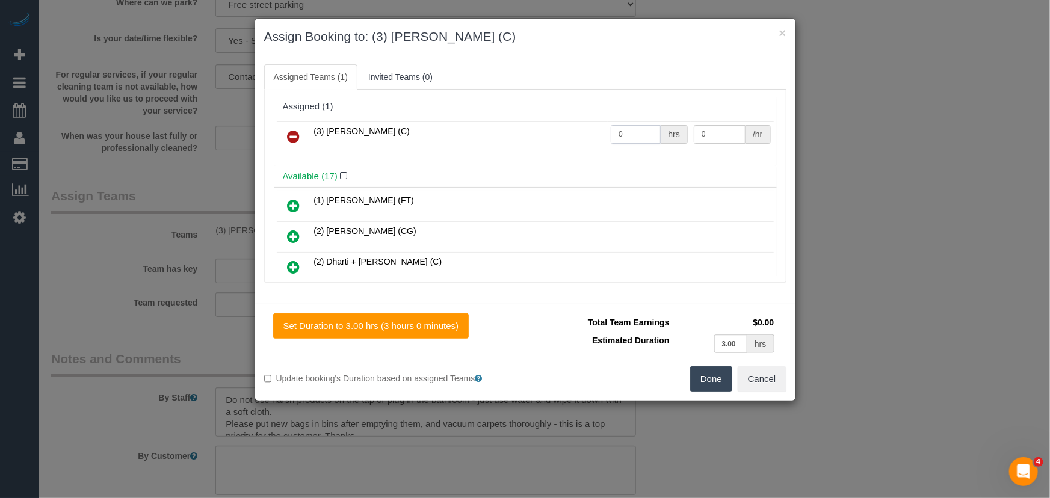
click at [640, 128] on input "0" at bounding box center [636, 134] width 50 height 19
type input "3"
type input "35"
click at [716, 378] on button "Done" at bounding box center [711, 378] width 42 height 25
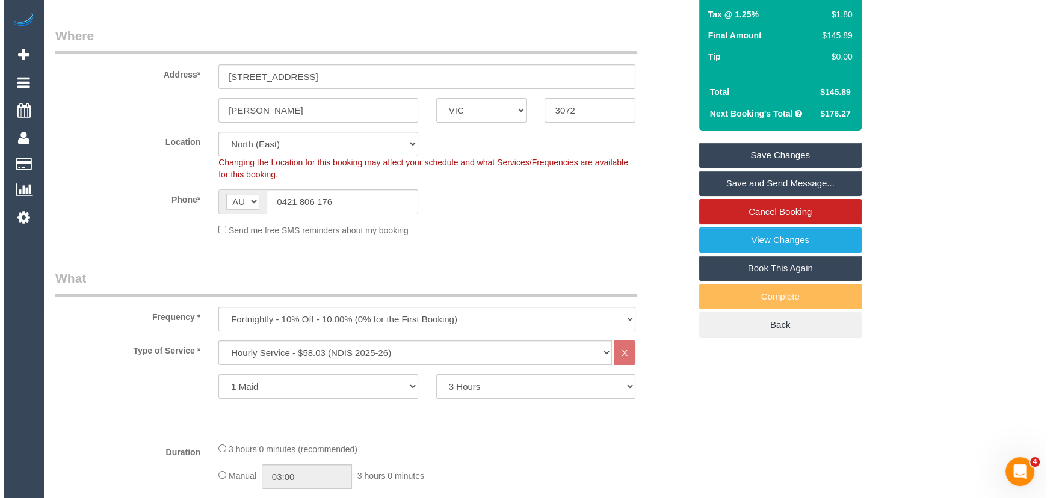
scroll to position [0, 0]
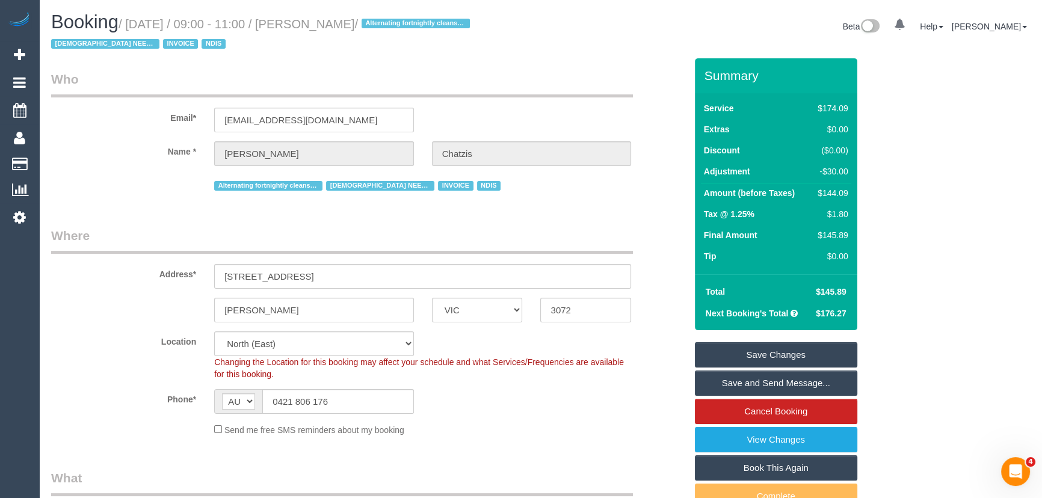
click at [337, 22] on small "/ September 30, 2025 / 09:00 - 11:00 / Maria Chatzis / Alternating fortnightly …" at bounding box center [262, 34] width 422 height 34
copy small "Maria Chatzis"
click at [758, 386] on link "Save and Send Message..." at bounding box center [776, 383] width 162 height 25
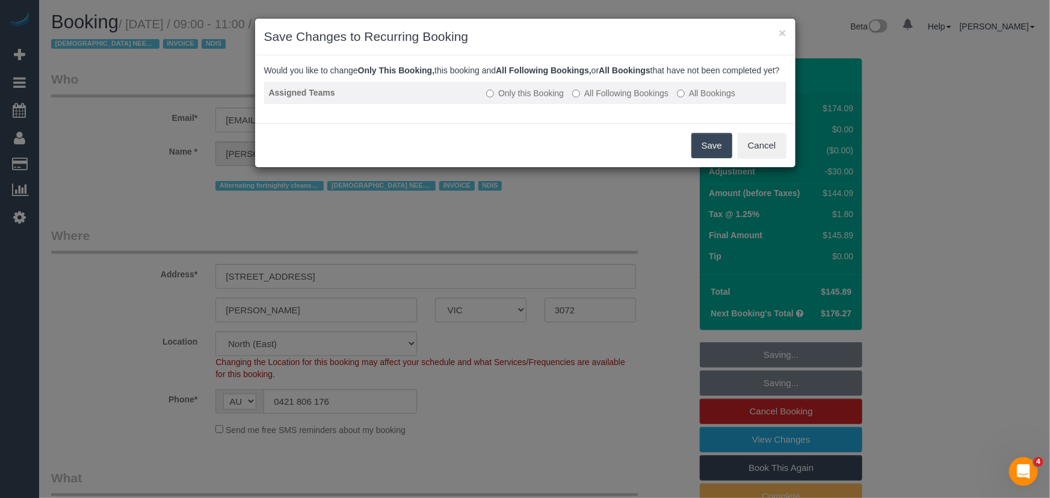
click at [605, 97] on td "Only this Booking All Following Bookings All Bookings" at bounding box center [633, 93] width 304 height 22
click at [638, 99] on label "All Following Bookings" at bounding box center [620, 93] width 96 height 12
click at [709, 158] on button "Save" at bounding box center [711, 145] width 41 height 25
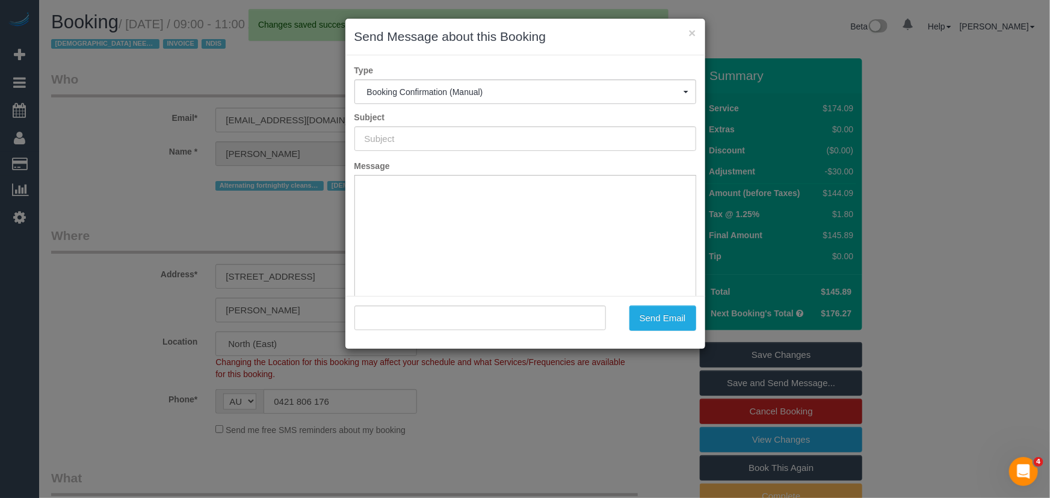
type input "Booking Confirmed"
type input ""Maria Chatzis" <p.chatzis83@hotmail.com>"
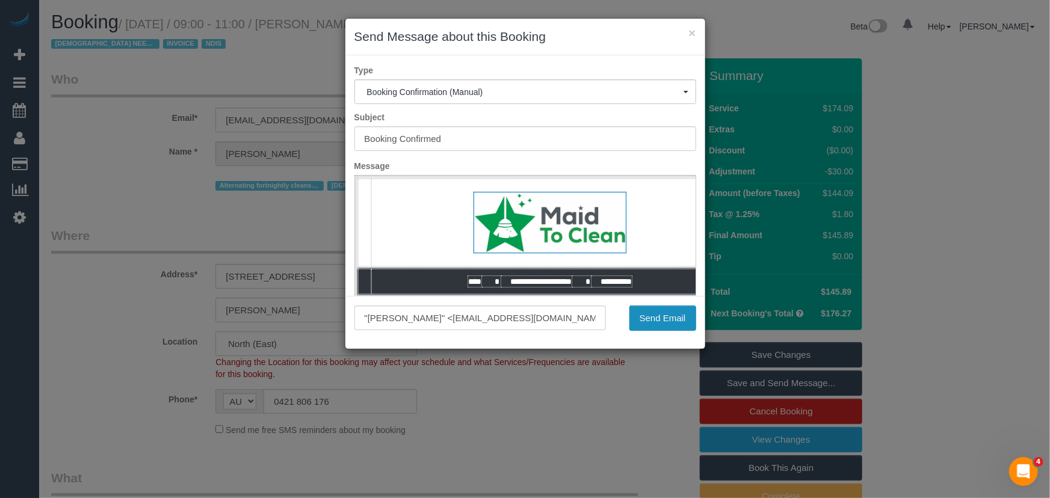
click at [662, 326] on button "Send Email" at bounding box center [662, 318] width 67 height 25
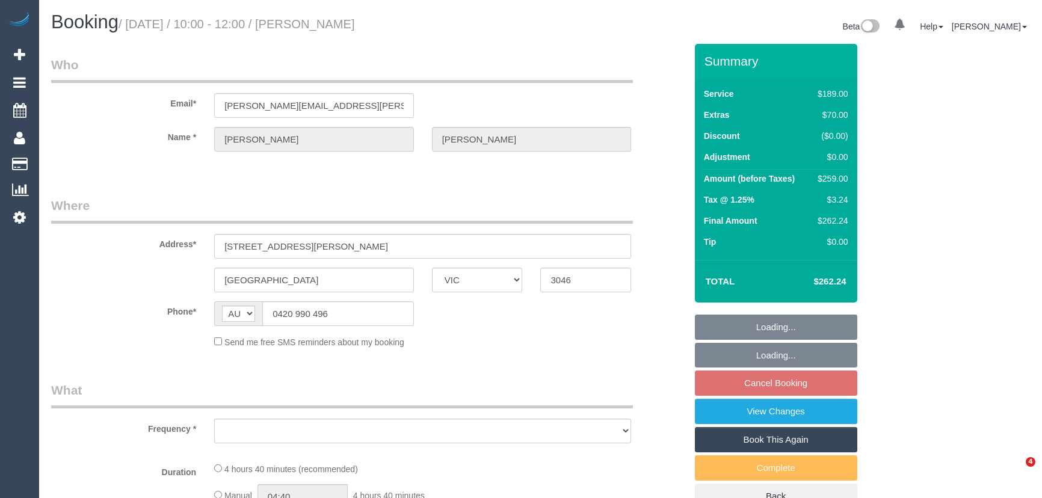
select select "VIC"
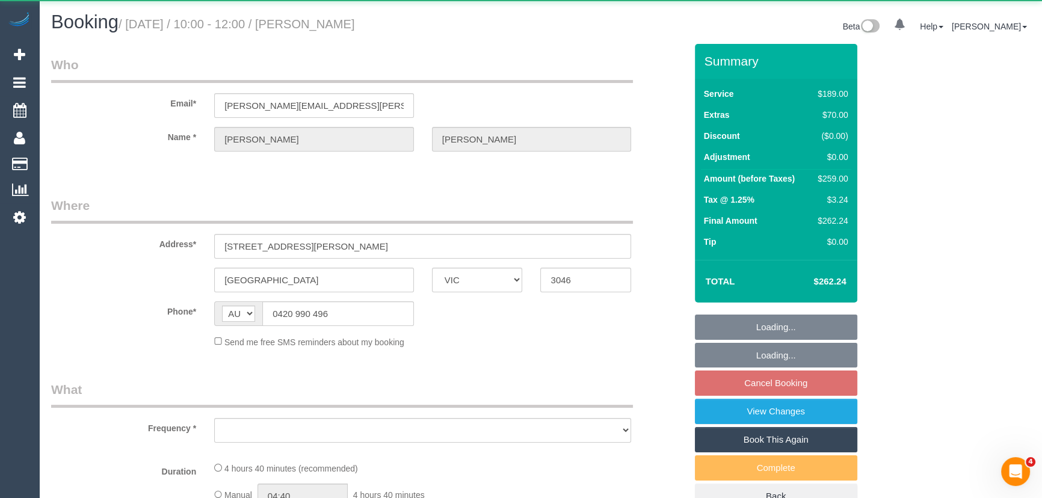
select select "string:stripe-pm_1RPzT62GScqysDRVXXqmPodS"
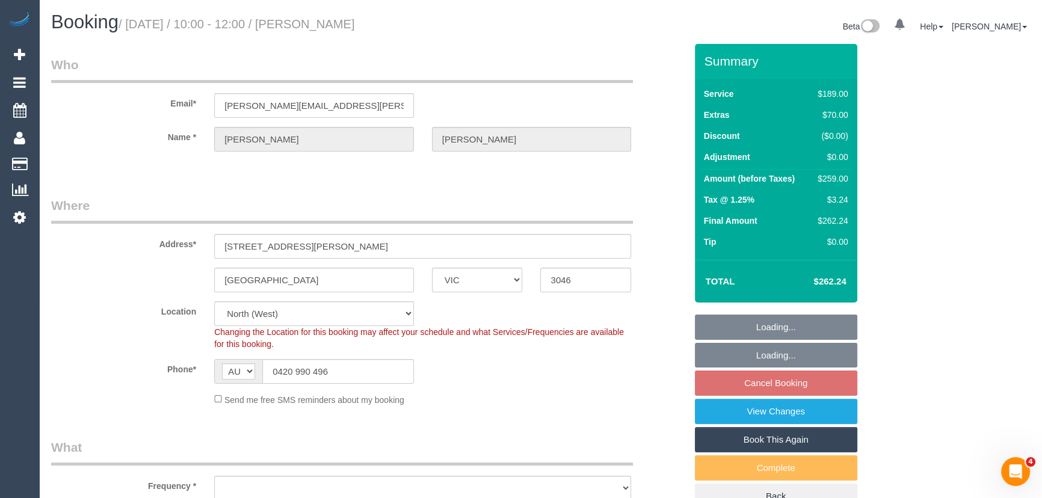
select select "object:524"
select select "spot3"
select select "number:28"
select select "number:14"
select select "number:18"
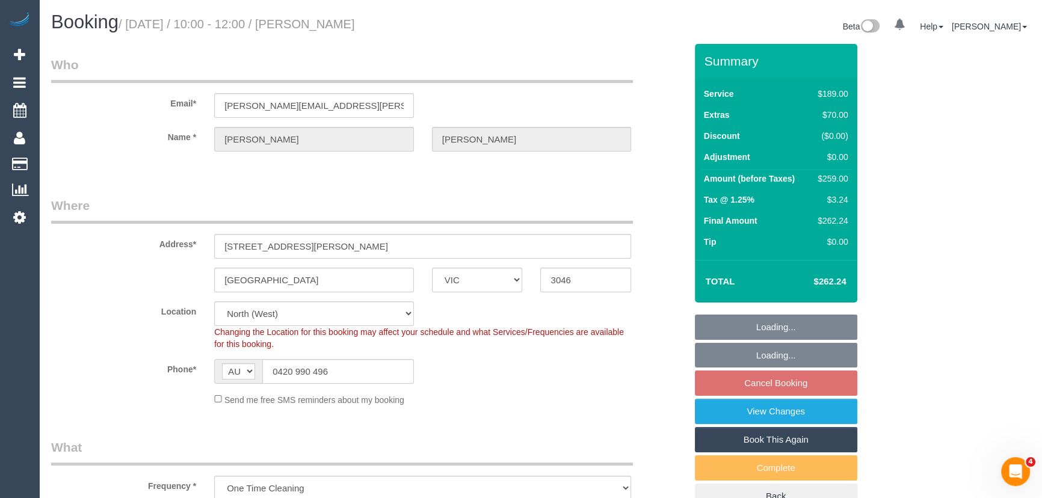
select select "number:25"
select select "number:33"
select select "number:26"
select select "object:1507"
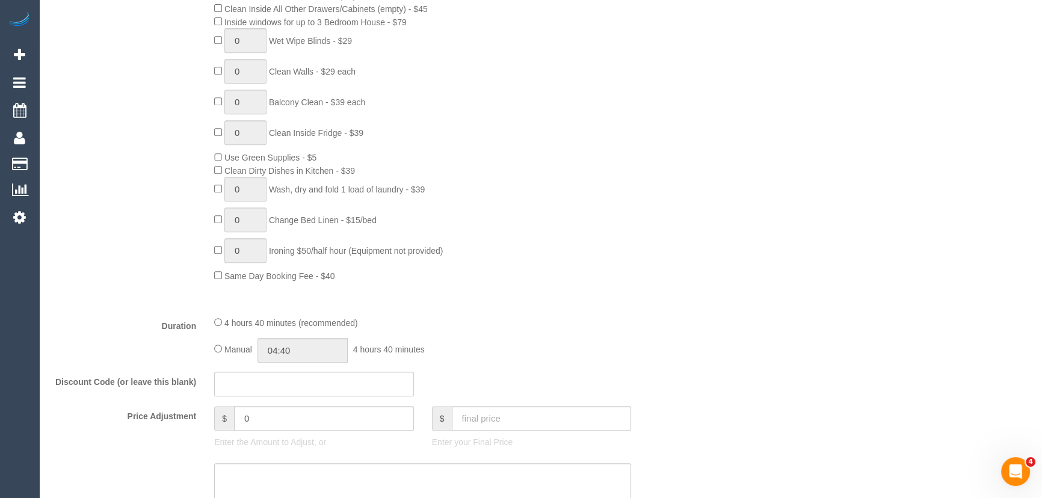
scroll to position [765, 0]
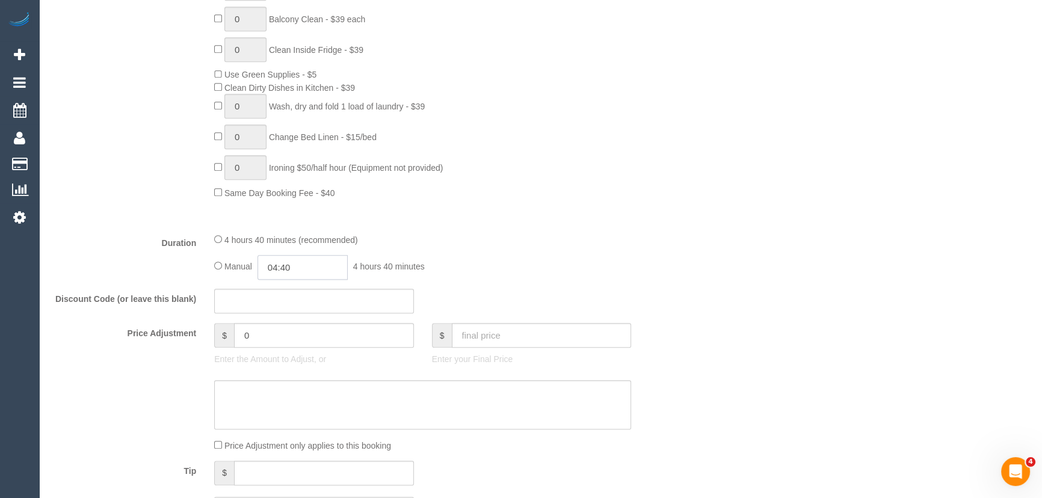
click at [310, 270] on input "04:40" at bounding box center [303, 267] width 90 height 25
type input "05:00"
click at [292, 337] on li "05:00" at bounding box center [290, 339] width 54 height 16
click at [578, 259] on div "Manual 05:00 5 hours 0 minutes" at bounding box center [422, 267] width 417 height 25
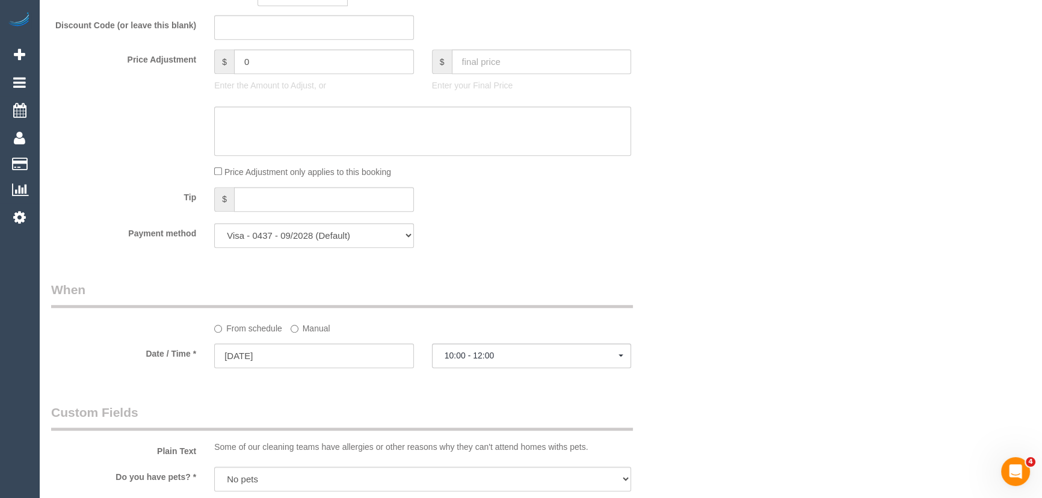
select select "spot28"
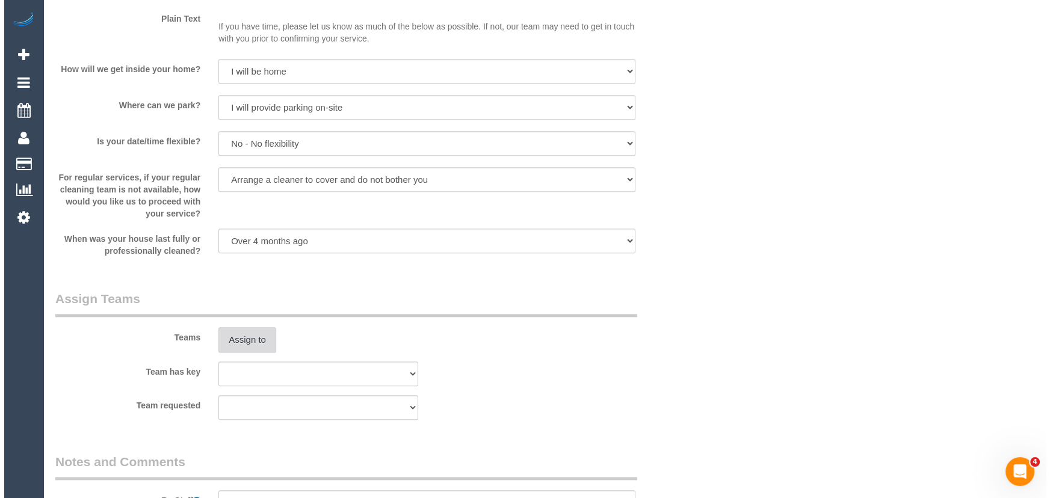
scroll to position [1586, 0]
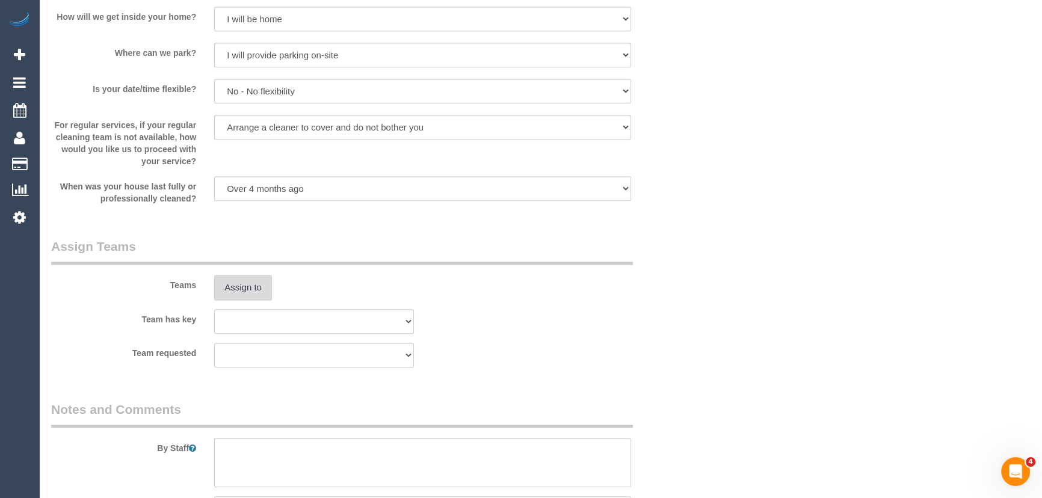
click at [236, 288] on button "Assign to" at bounding box center [243, 287] width 58 height 25
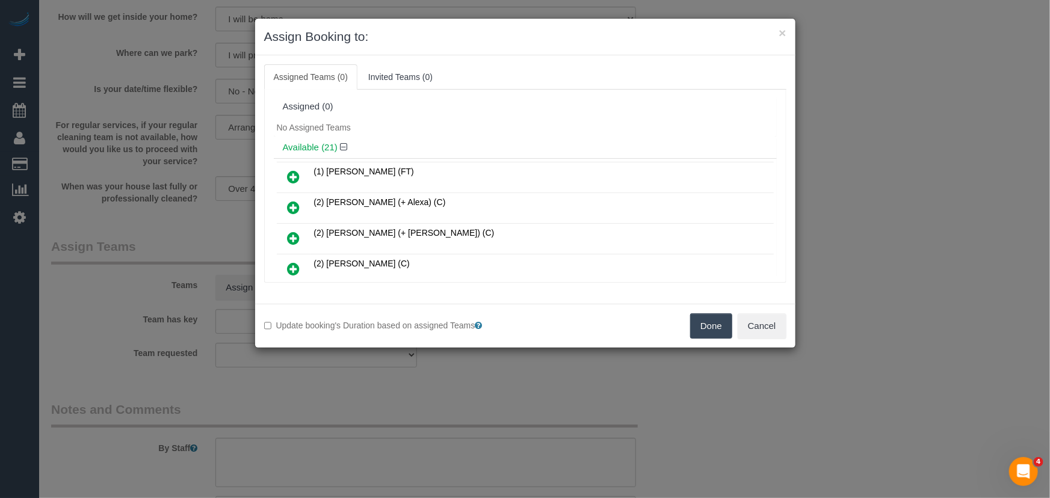
scroll to position [317, 0]
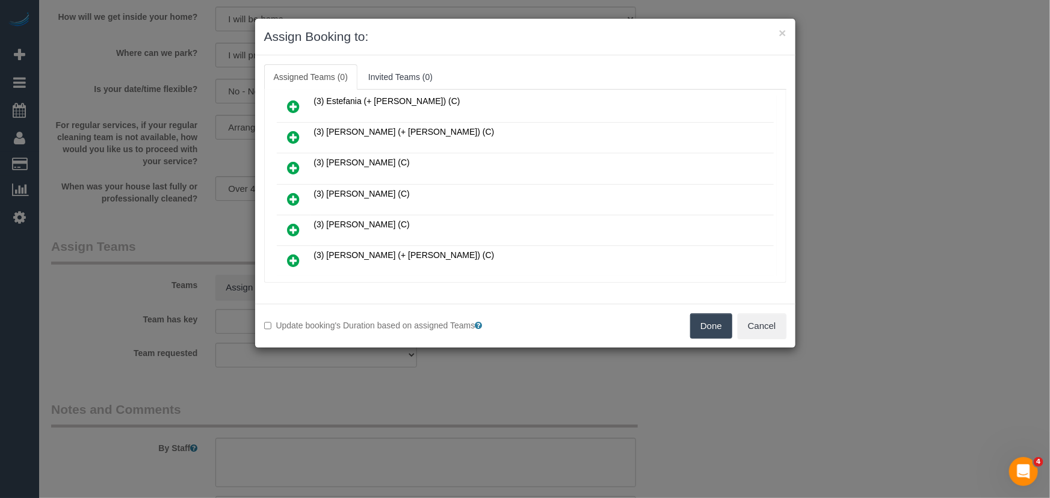
click at [291, 192] on icon at bounding box center [294, 199] width 13 height 14
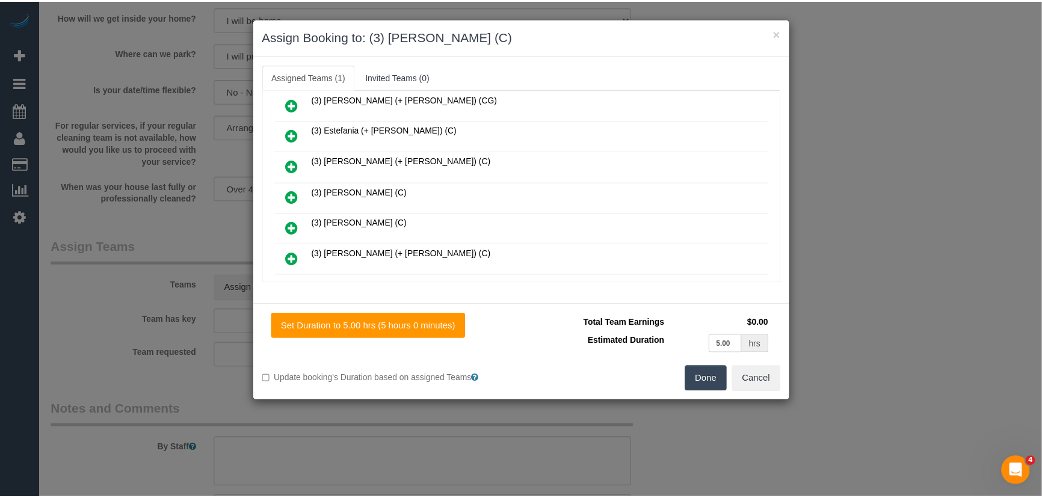
scroll to position [345, 0]
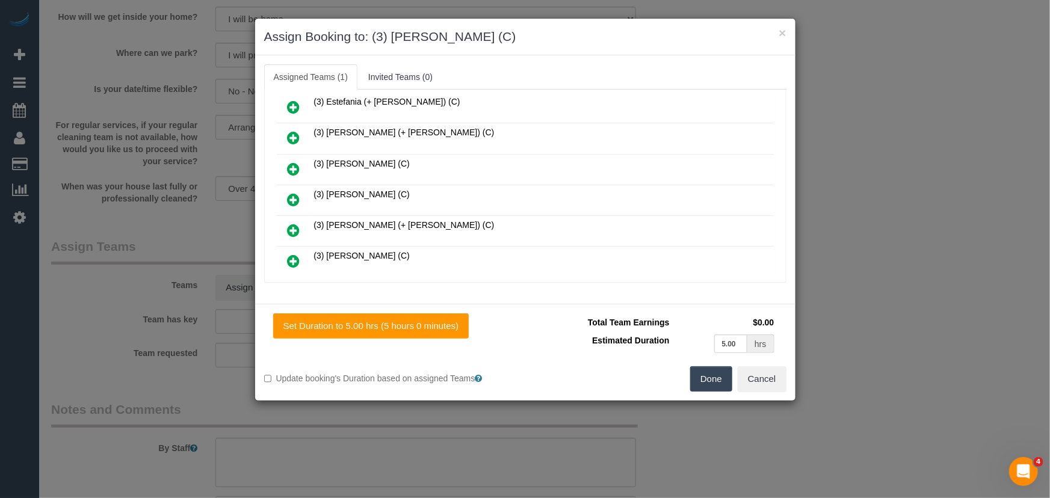
click at [715, 383] on button "Done" at bounding box center [711, 378] width 42 height 25
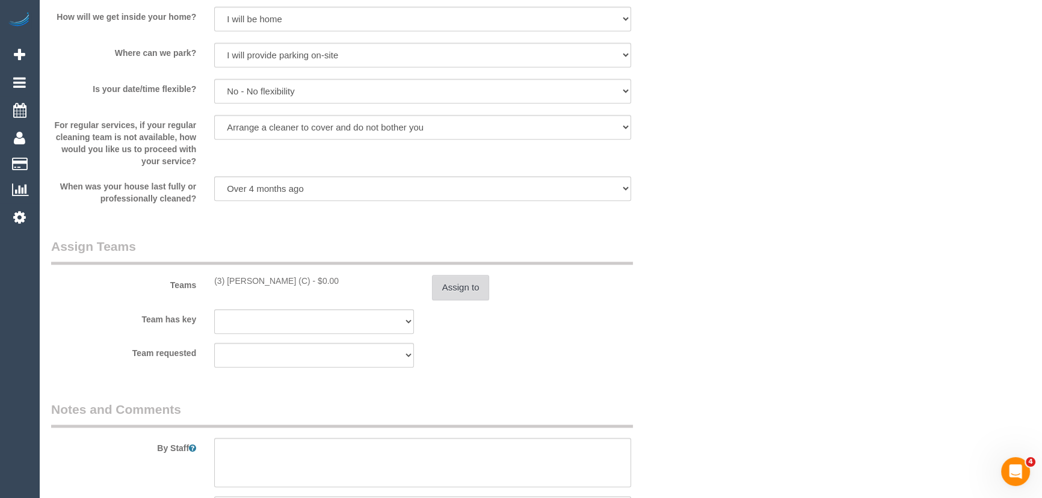
click at [457, 292] on button "Assign to" at bounding box center [461, 287] width 58 height 25
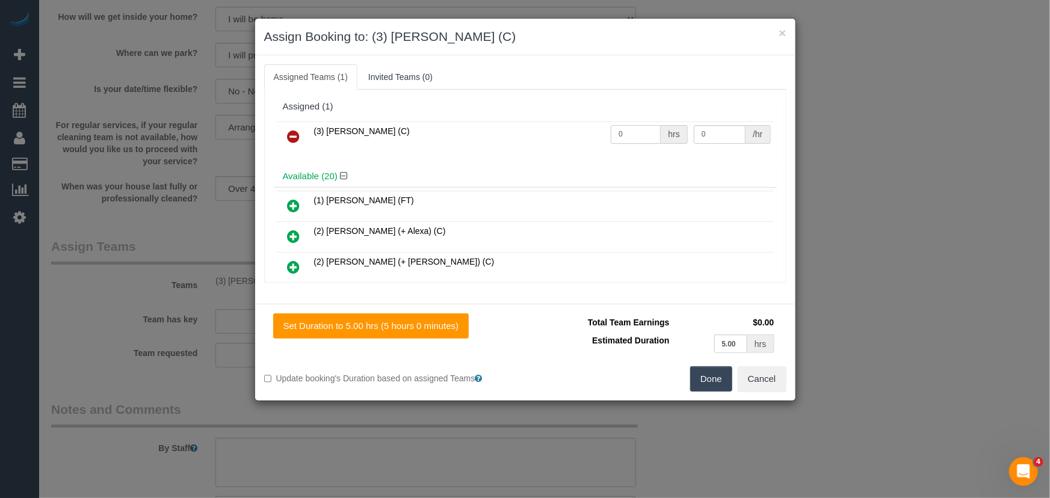
click at [626, 132] on input "0" at bounding box center [636, 134] width 50 height 19
type input "1"
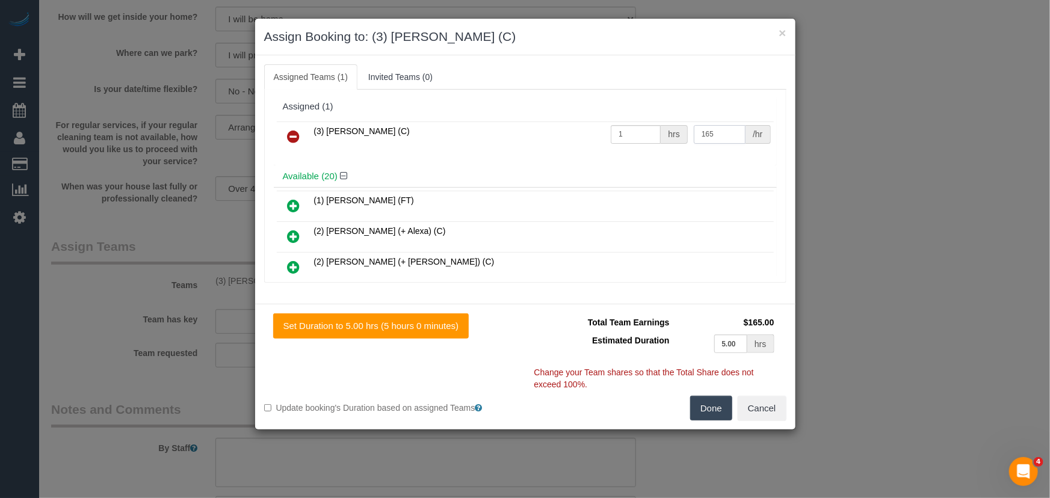
type input "165"
click at [717, 414] on button "Done" at bounding box center [711, 408] width 42 height 25
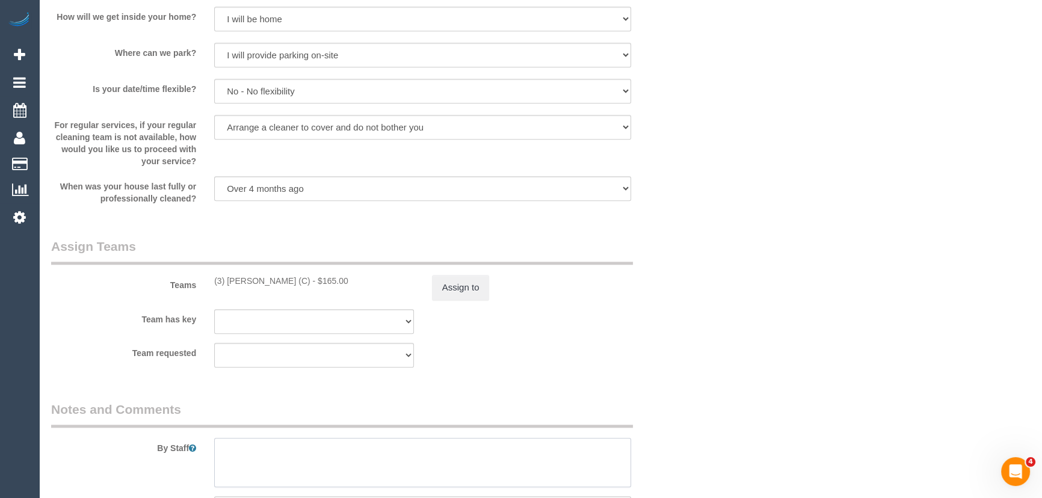
click at [440, 460] on textarea at bounding box center [422, 462] width 417 height 49
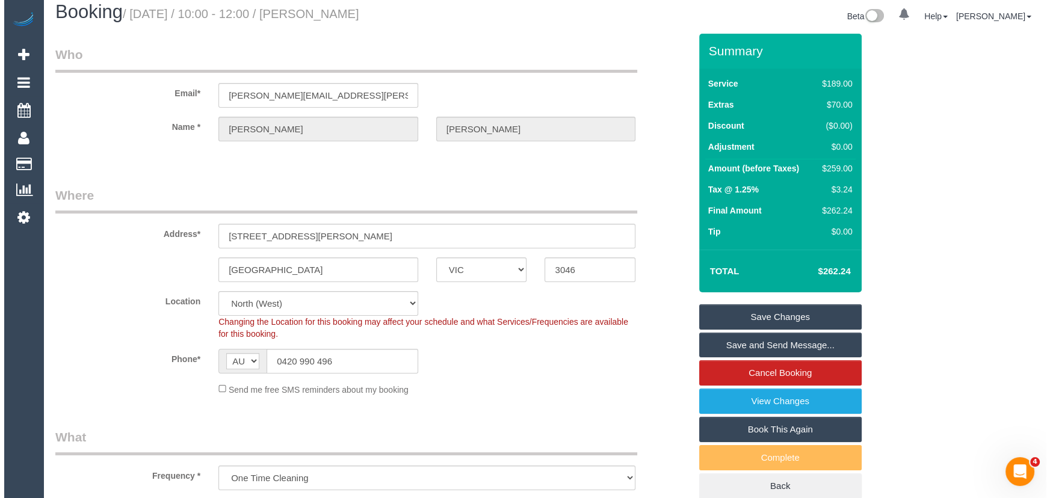
scroll to position [0, 0]
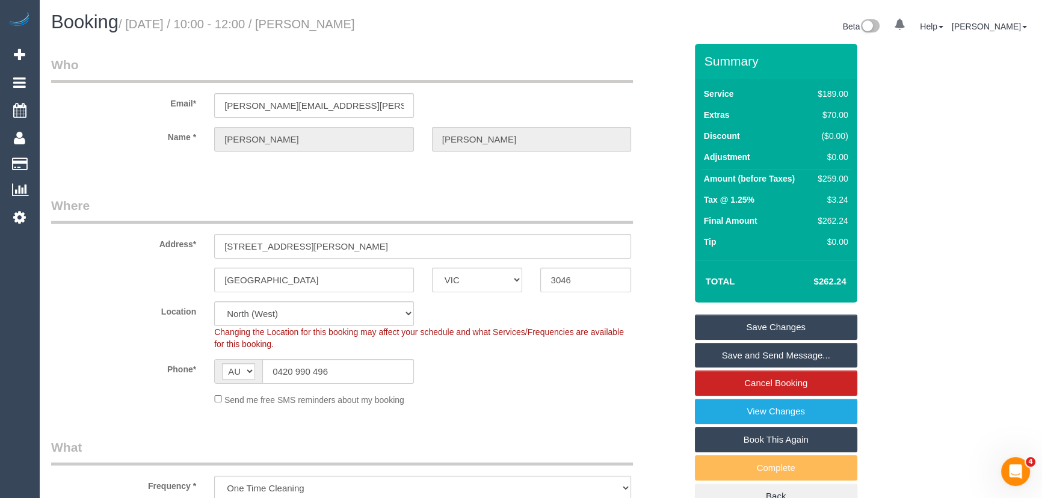
type textarea "Estimated time: 4-5 hours"
click at [345, 23] on small "/ September 30, 2025 / 10:00 - 12:00 / Brett Carroll" at bounding box center [237, 23] width 236 height 13
copy small "Brett Carroll"
click at [746, 357] on link "Save and Send Message..." at bounding box center [776, 355] width 162 height 25
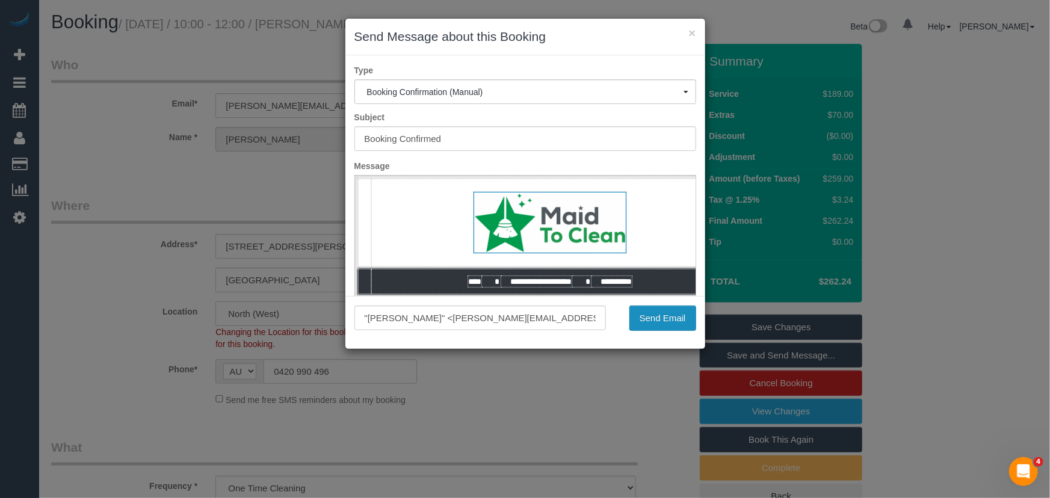
click at [662, 326] on button "Send Email" at bounding box center [662, 318] width 67 height 25
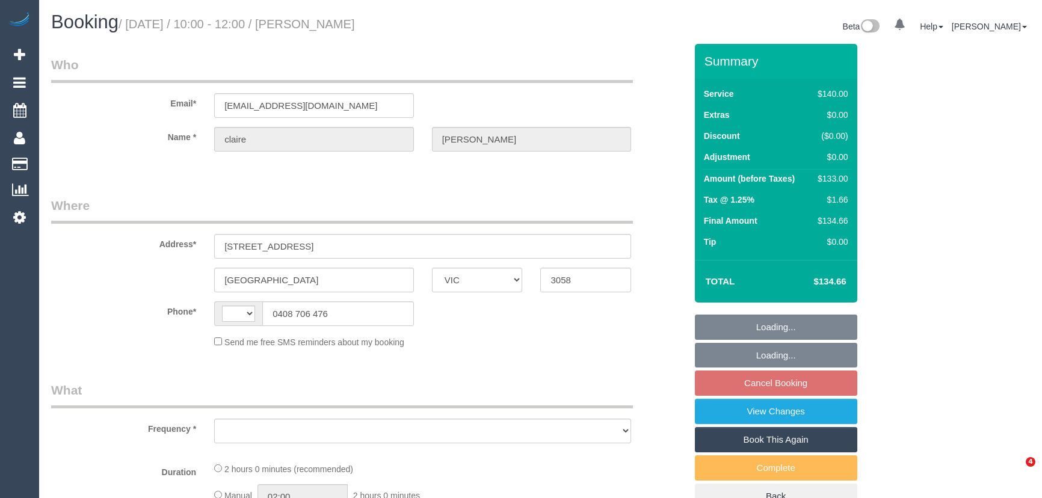
select select "VIC"
select select "string:AU"
select select "object:522"
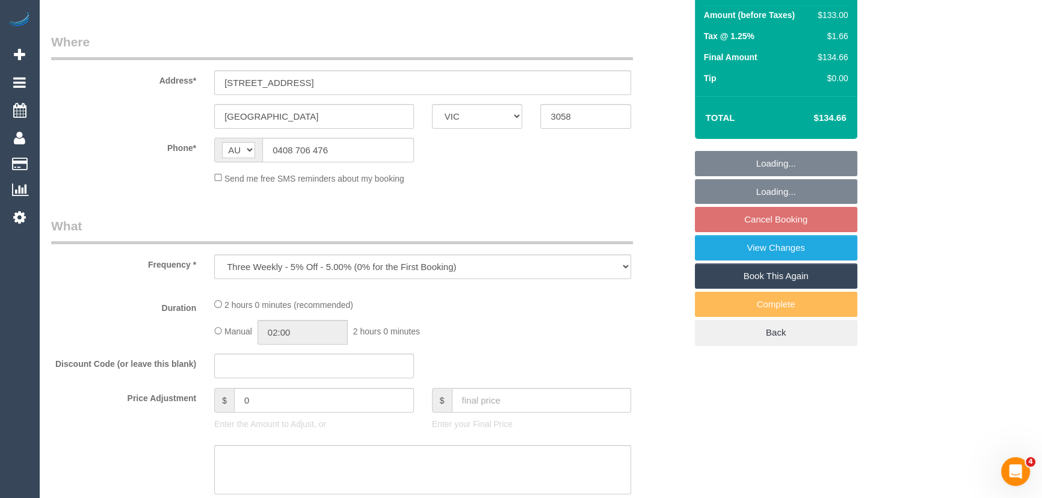
select select "string:stripe-pm_1Rsvvn2GScqysDRVL1Swfi9s"
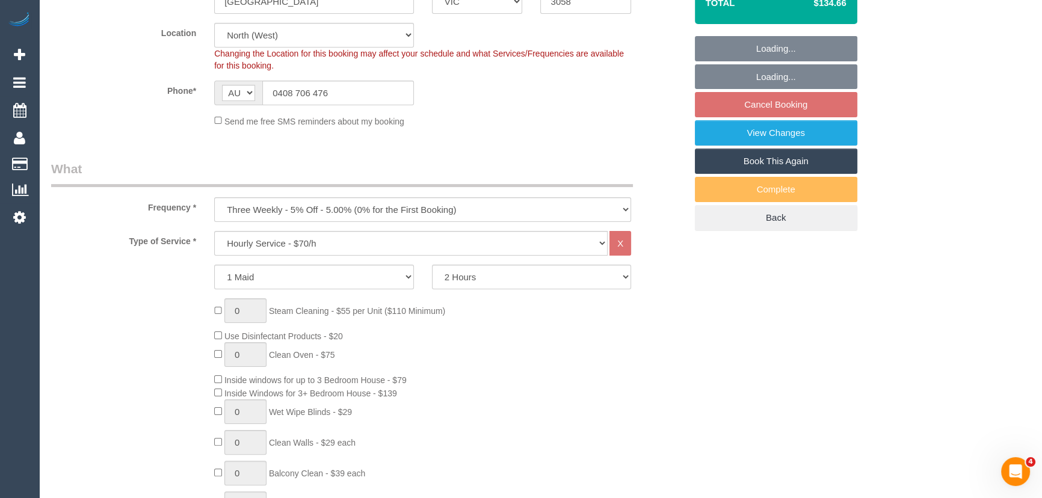
select select "number:27"
select select "number:14"
select select "number:19"
select select "number:25"
select select "number:34"
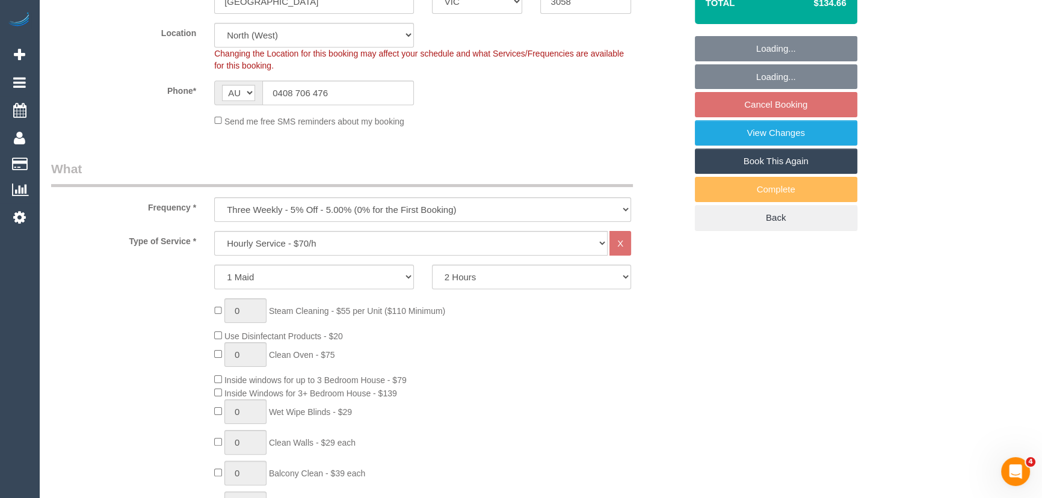
select select "number:26"
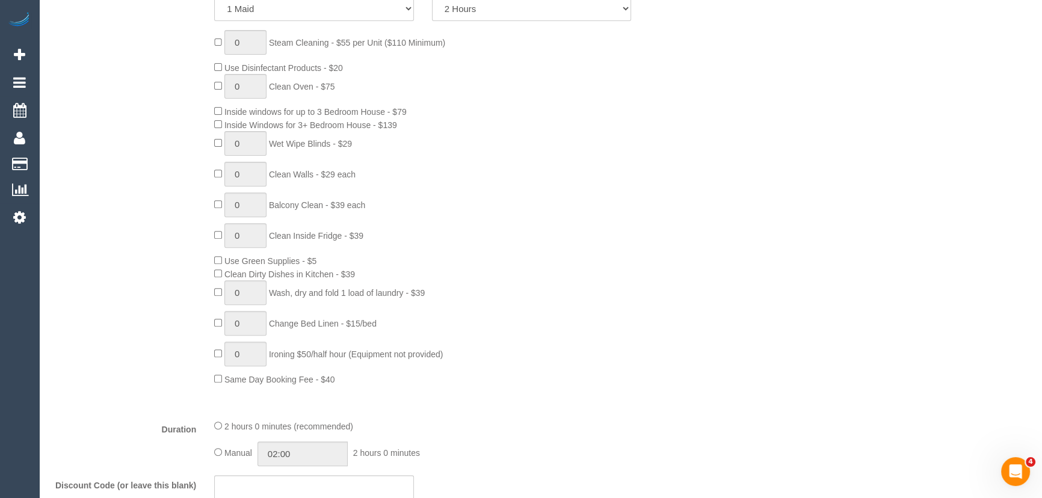
select select "object:1570"
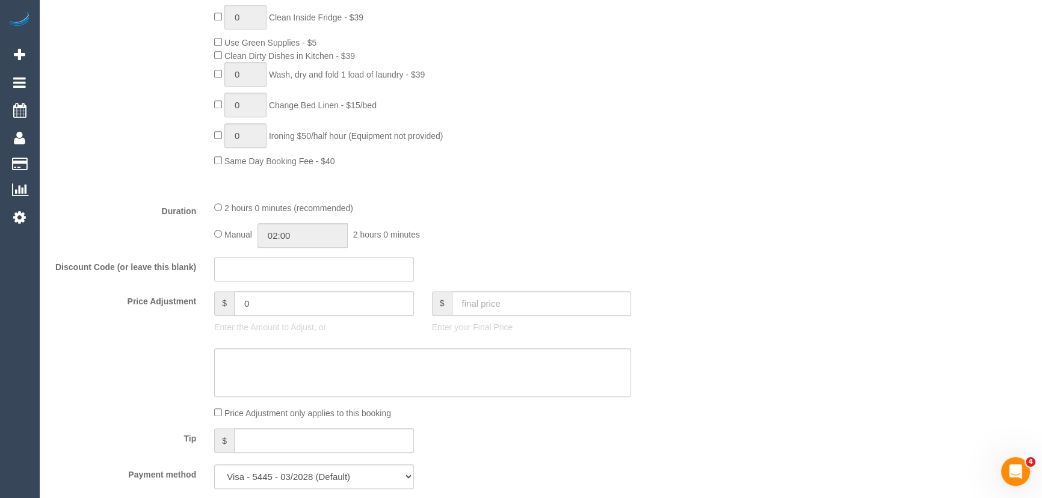
select select "spot3"
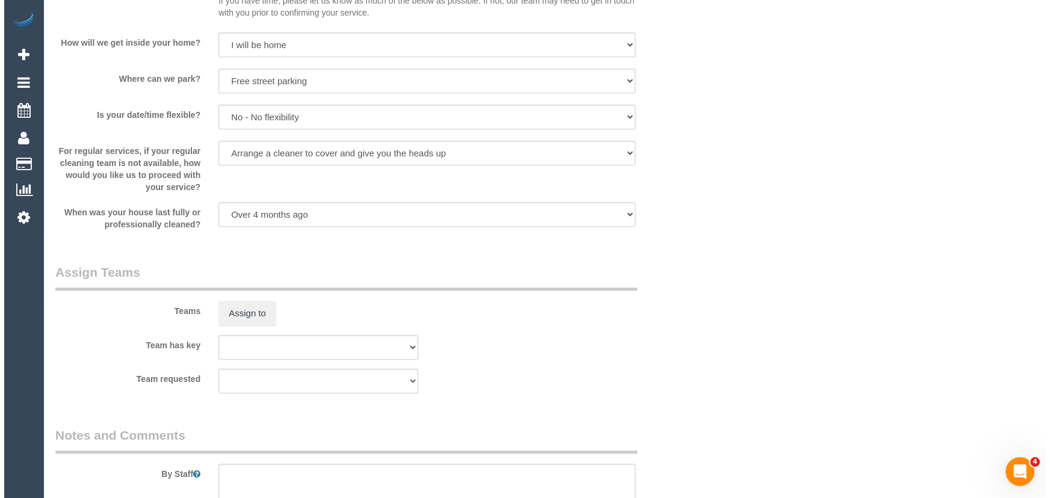
scroll to position [1531, 0]
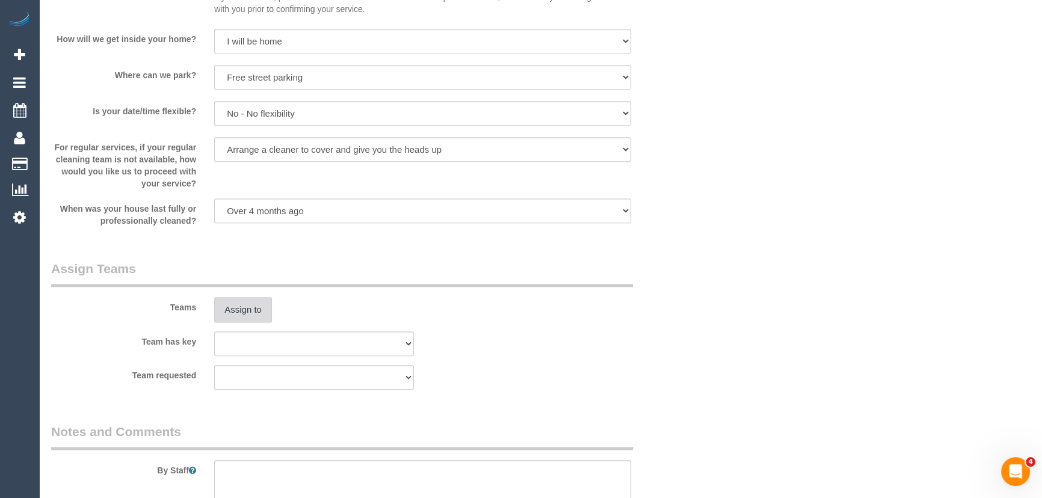
click at [252, 311] on button "Assign to" at bounding box center [243, 309] width 58 height 25
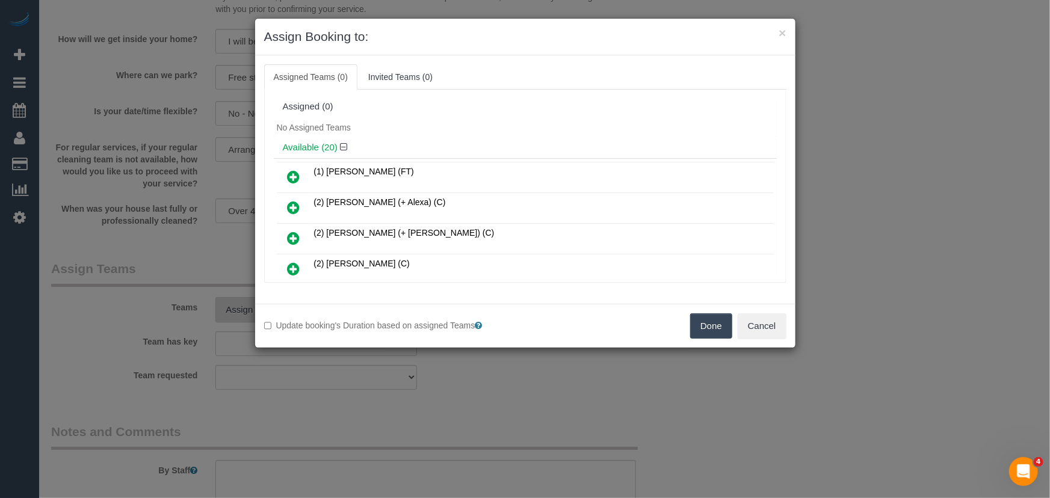
scroll to position [317, 0]
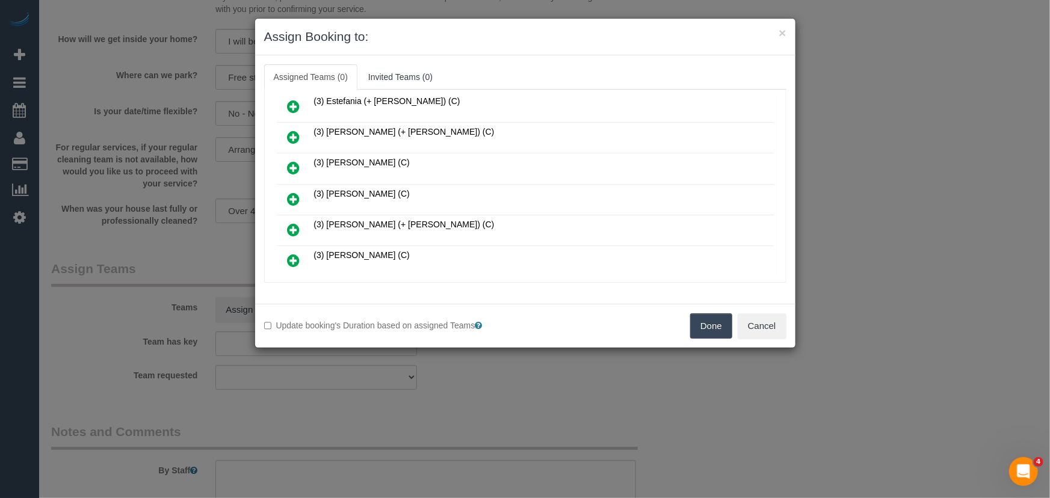
click at [294, 193] on icon at bounding box center [294, 199] width 13 height 14
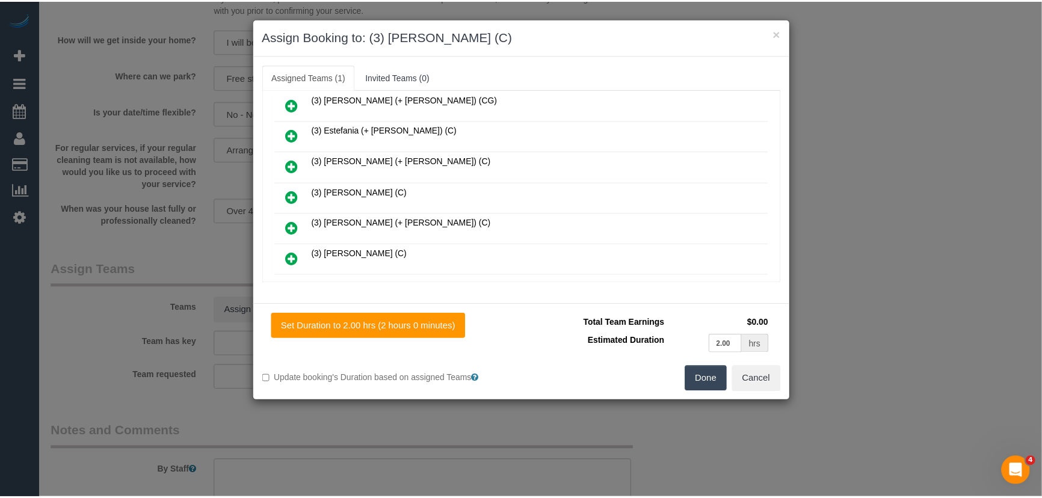
scroll to position [345, 0]
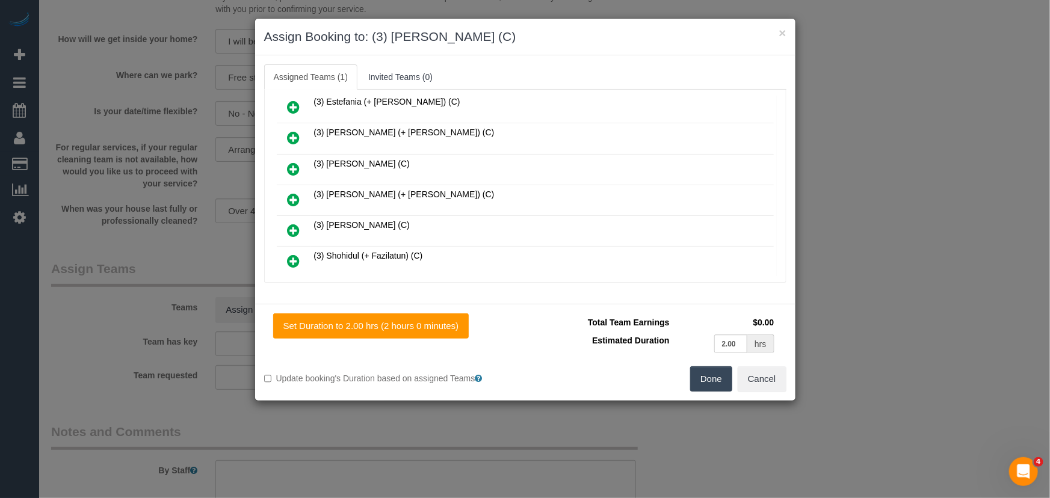
click at [718, 382] on button "Done" at bounding box center [711, 378] width 42 height 25
click at [718, 382] on div "Done Cancel" at bounding box center [660, 378] width 270 height 25
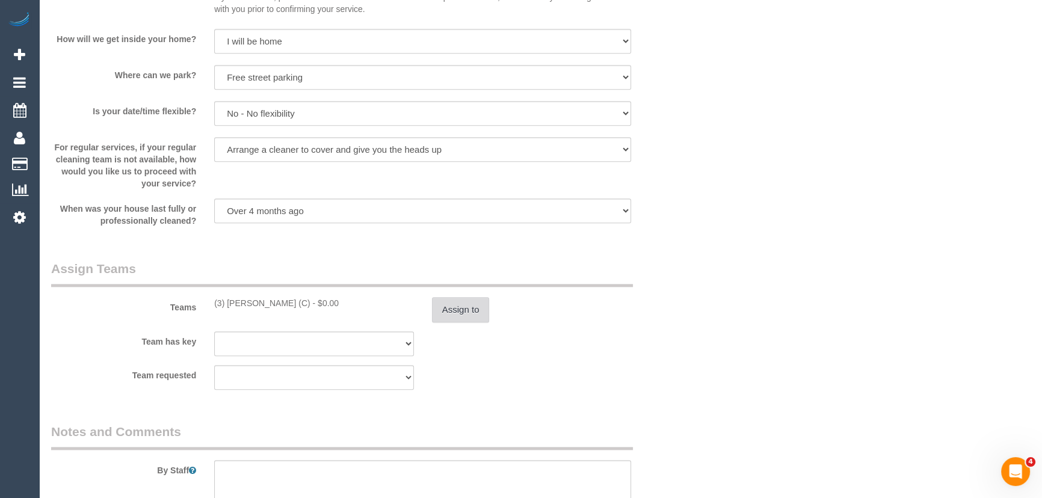
click at [460, 312] on button "Assign to" at bounding box center [461, 309] width 58 height 25
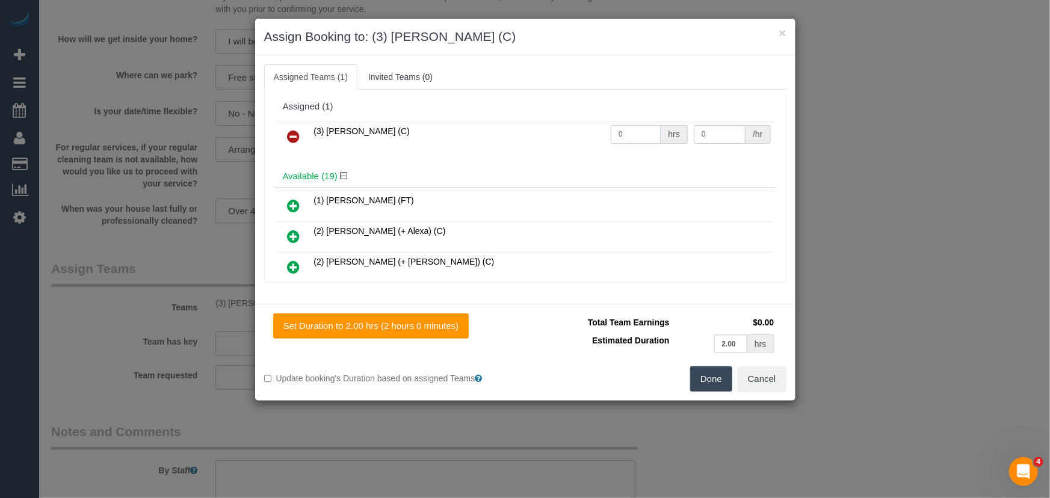
click at [643, 126] on input "0" at bounding box center [636, 134] width 50 height 19
type input "2"
type input "35"
click at [713, 381] on button "Done" at bounding box center [711, 378] width 42 height 25
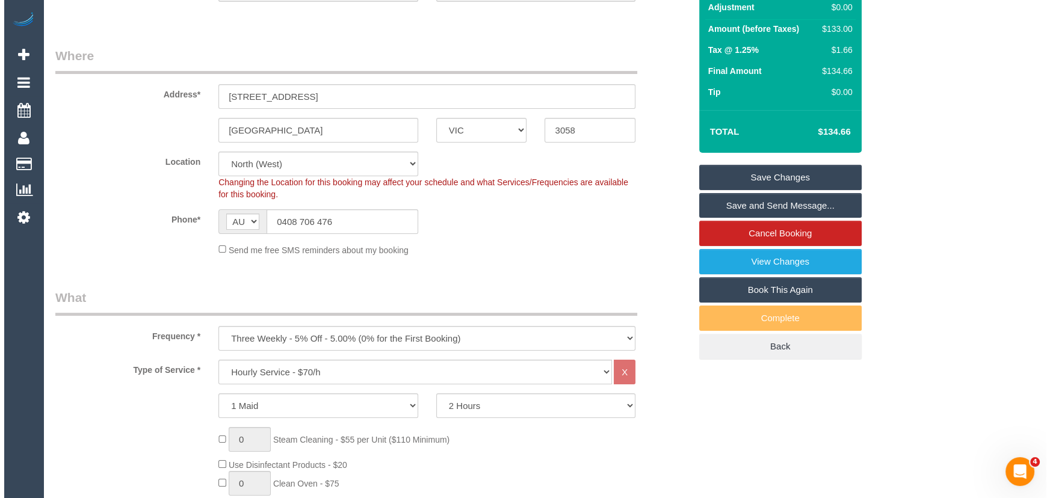
scroll to position [0, 0]
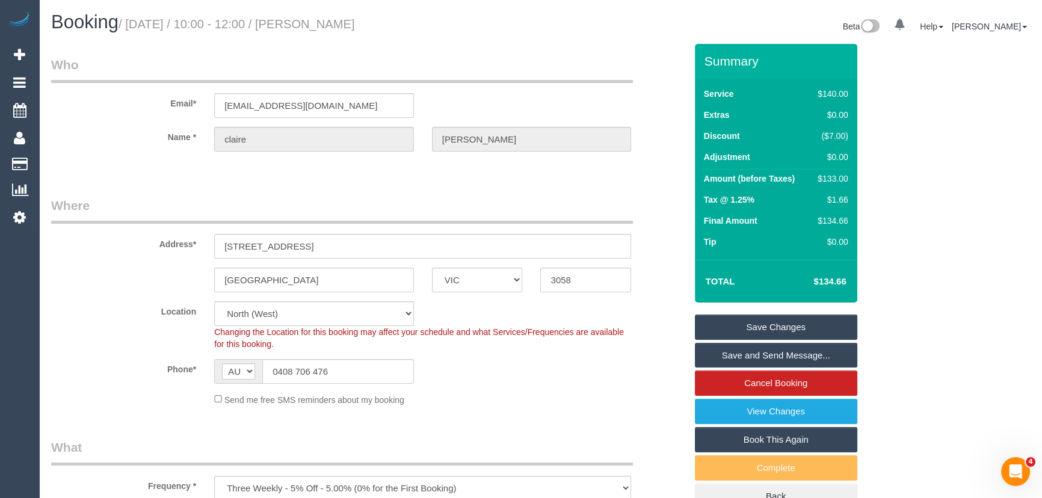
click at [343, 21] on small "/ September 30, 2025 / 10:00 - 12:00 / claire Nunan" at bounding box center [237, 23] width 236 height 13
click at [341, 22] on small "/ September 30, 2025 / 10:00 - 12:00 / claire Nunan" at bounding box center [237, 23] width 236 height 13
click at [349, 20] on small "/ September 30, 2025 / 10:00 - 12:00 / claire Nunan" at bounding box center [237, 23] width 236 height 13
copy small "claire Nunan"
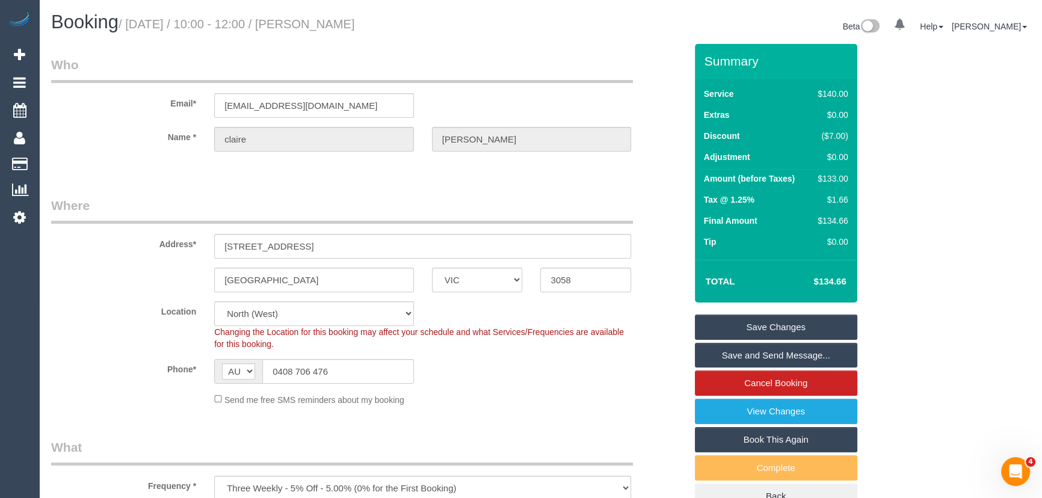
click at [738, 355] on link "Save and Send Message..." at bounding box center [776, 355] width 162 height 25
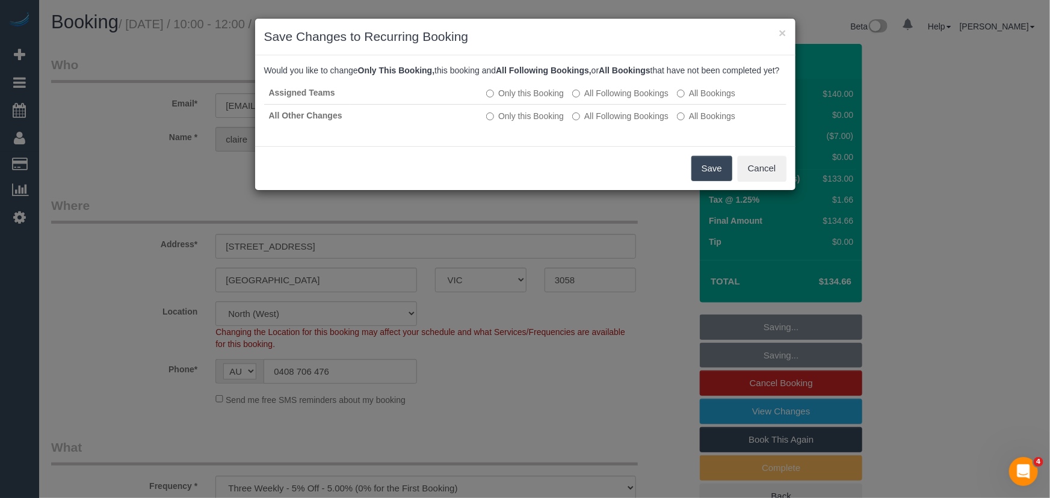
click at [694, 181] on button "Save" at bounding box center [711, 168] width 41 height 25
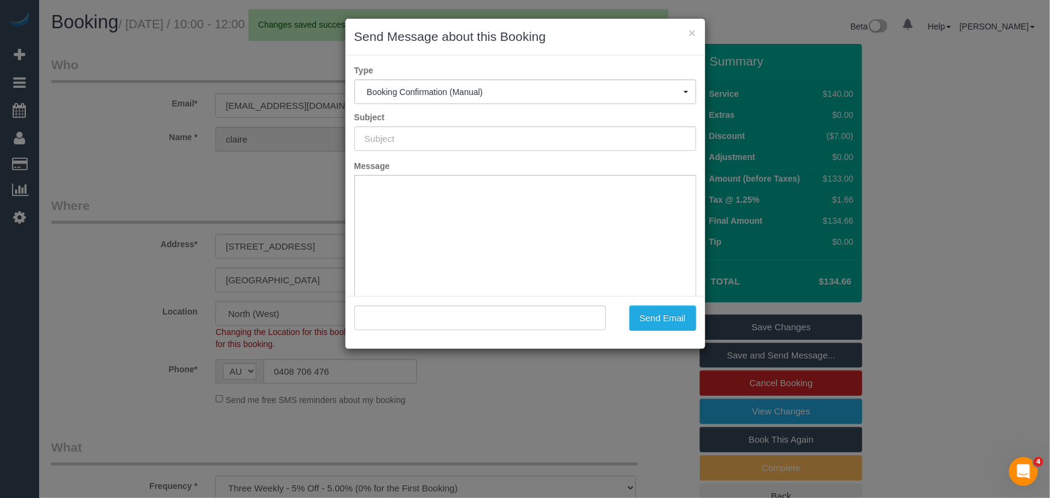
type input "Booking Confirmed"
type input ""claire Nunan" <clarity2321@yahoo.com.au>"
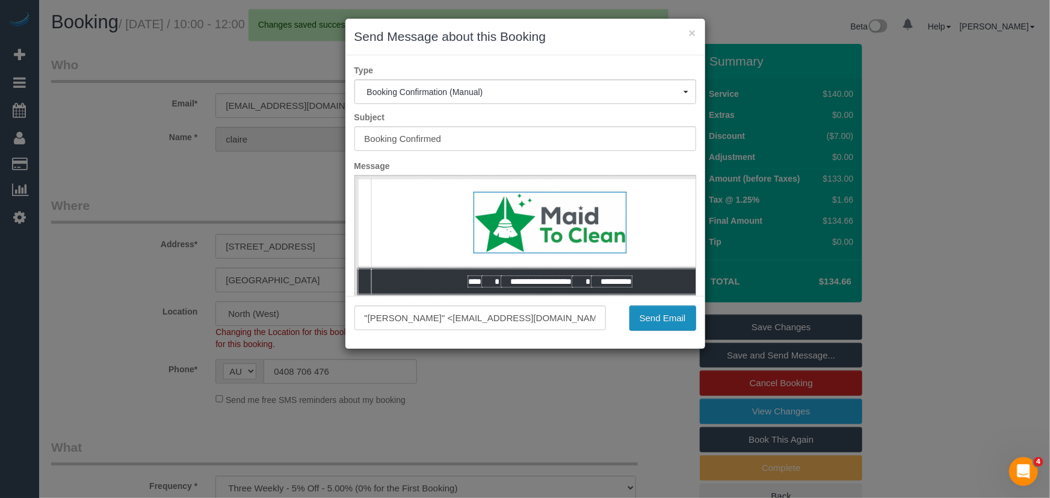
click at [662, 320] on button "Send Email" at bounding box center [662, 318] width 67 height 25
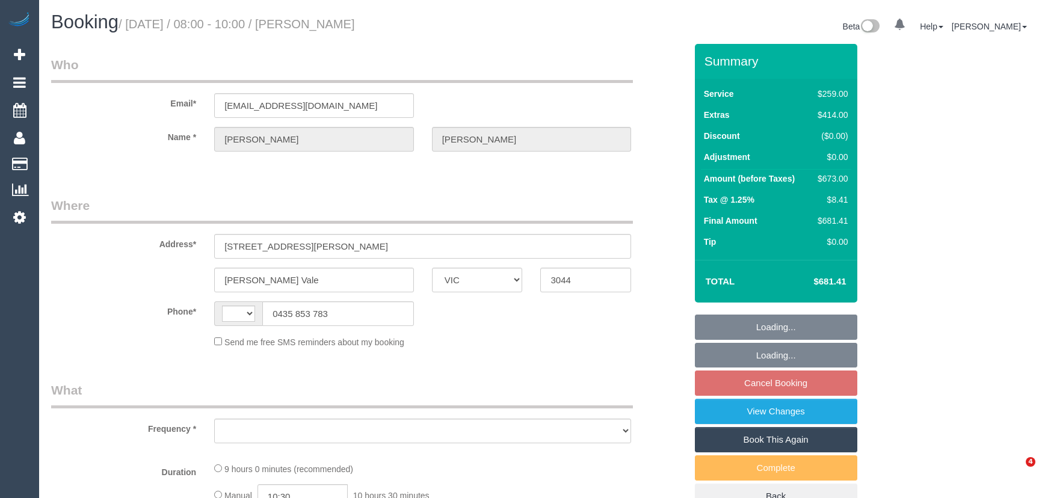
select select "VIC"
select select "string:AU"
select select "object:522"
select select "string:stripe-pm_1RvBnJ2GScqysDRVkOTStkym"
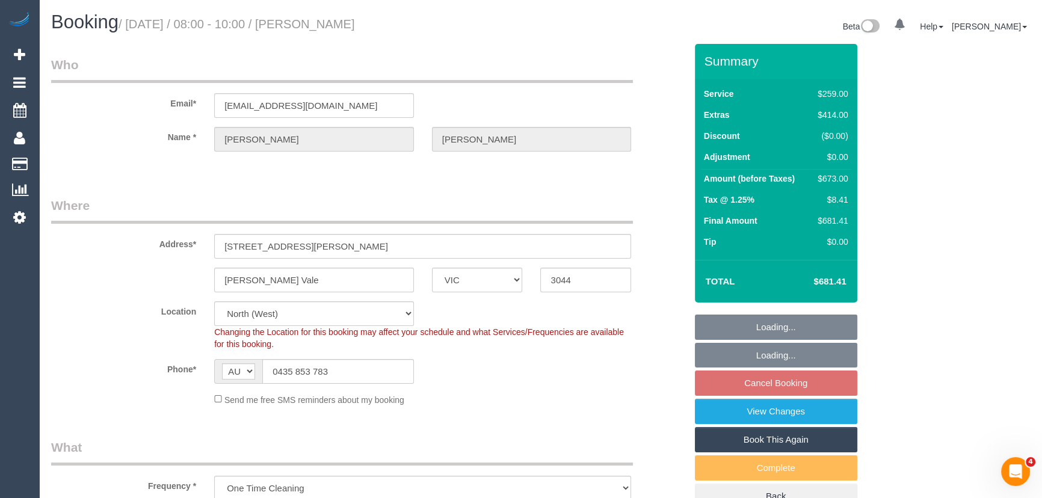
select select "spot2"
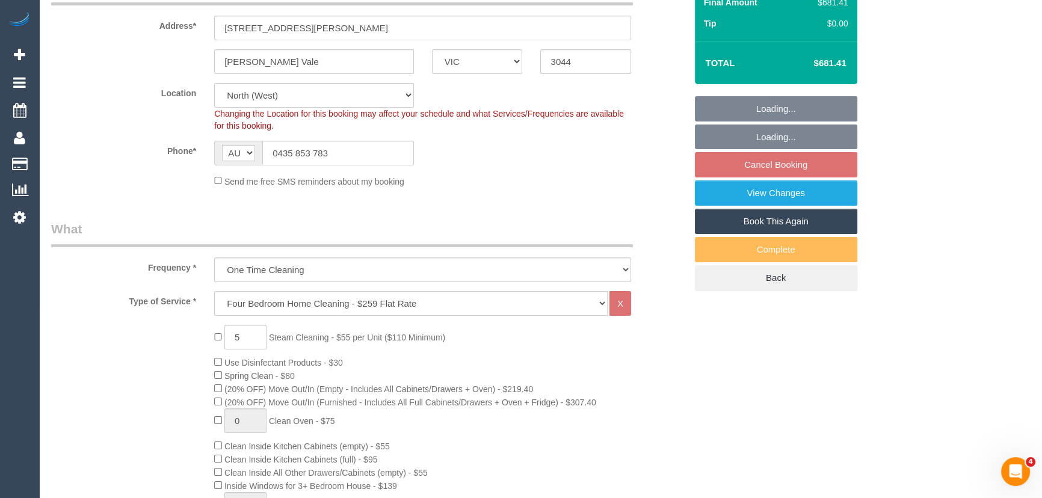
select select "number:28"
select select "number:17"
select select "number:18"
select select "number:24"
select select "number:12"
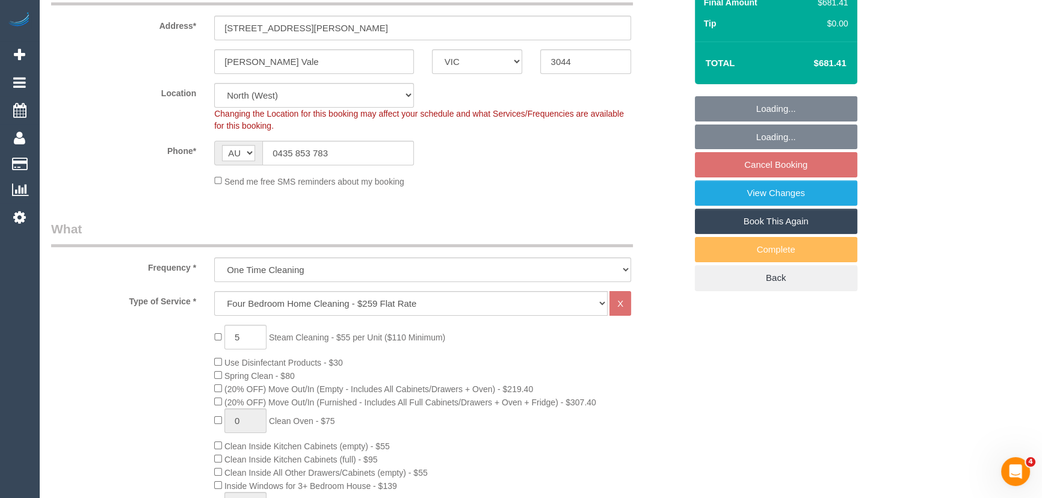
select select "object:1361"
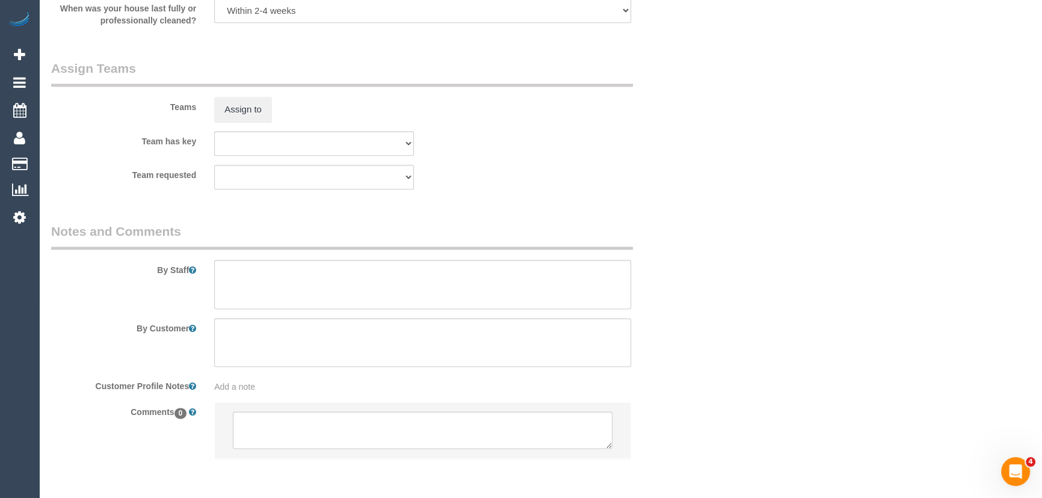
scroll to position [1813, 0]
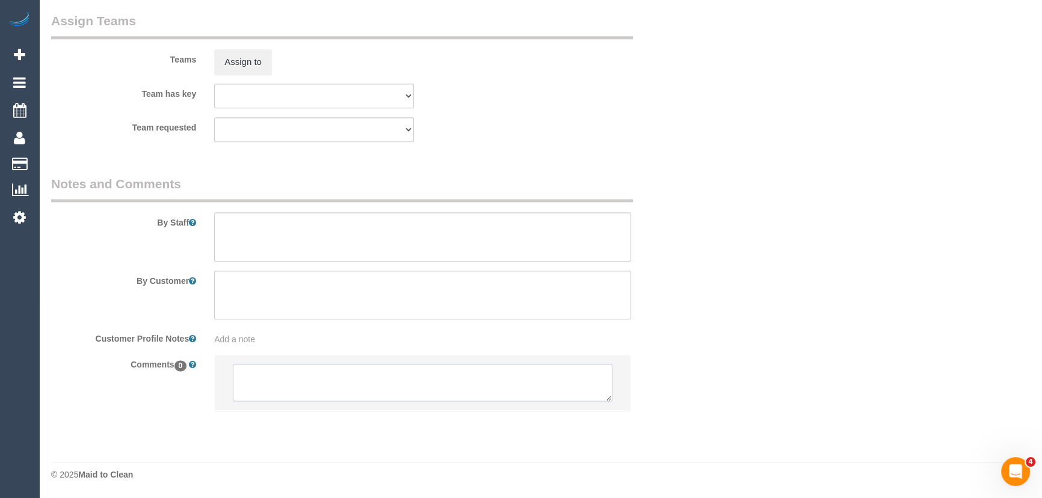
click at [277, 372] on textarea at bounding box center [423, 382] width 380 height 37
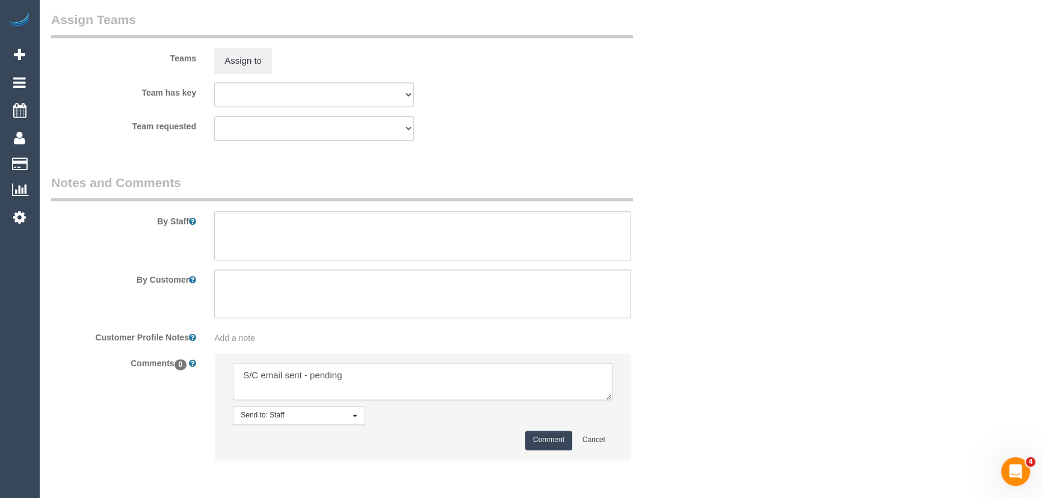
type textarea "S/C email sent - pending"
click at [546, 442] on button "Comment" at bounding box center [548, 440] width 47 height 19
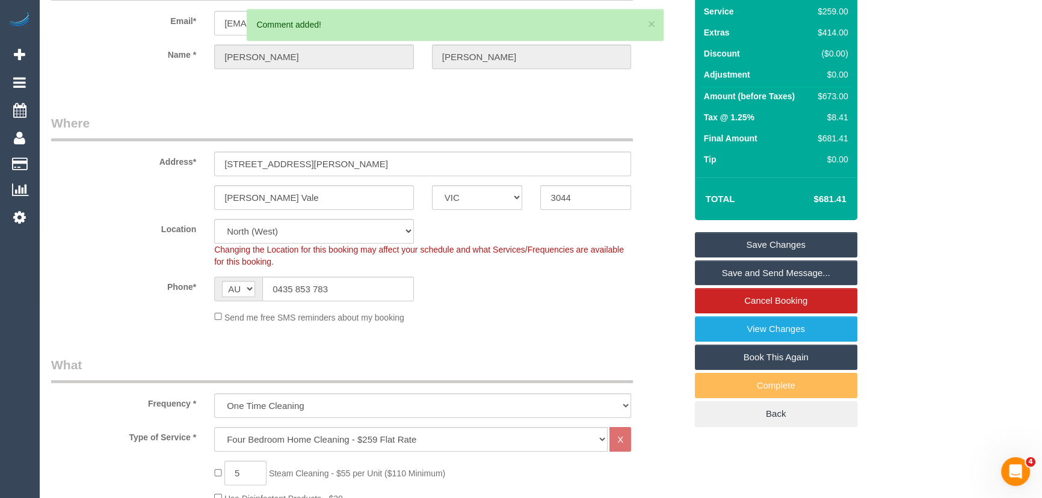
scroll to position [0, 0]
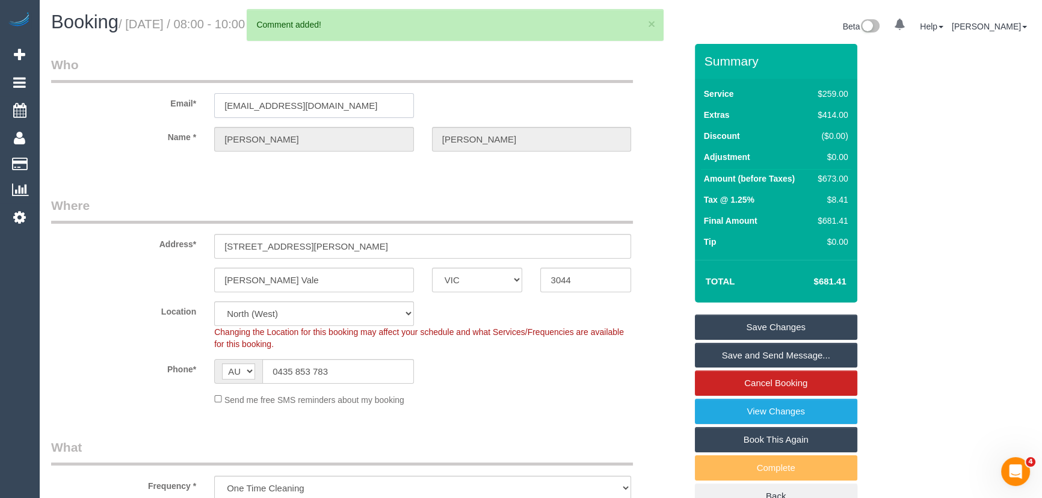
click at [368, 109] on input "aimeechadzynski@gmail.com" at bounding box center [314, 105] width 200 height 25
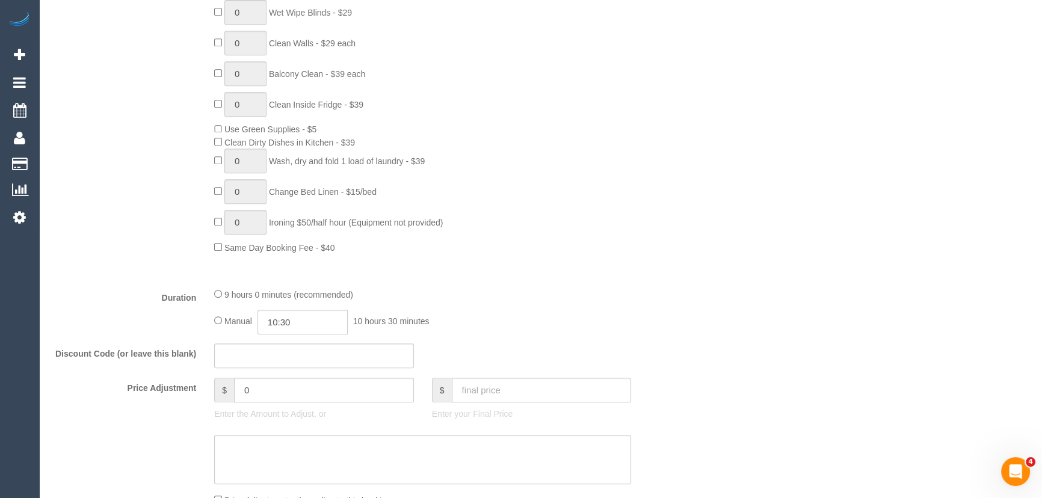
scroll to position [875, 0]
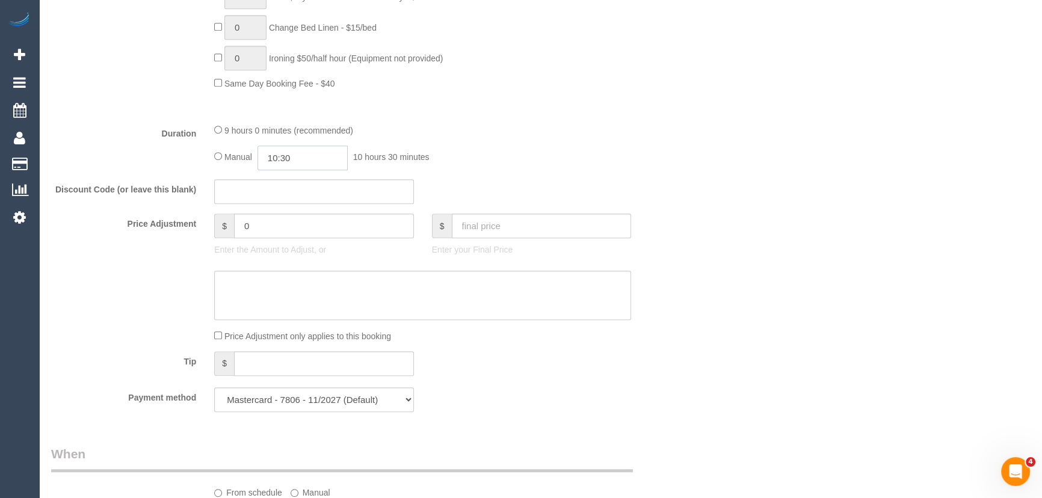
click at [313, 161] on input "10:30" at bounding box center [303, 158] width 90 height 25
type input "03:30"
click at [291, 200] on li "03:30" at bounding box center [290, 198] width 54 height 16
click at [312, 165] on input "03:30" at bounding box center [303, 158] width 90 height 25
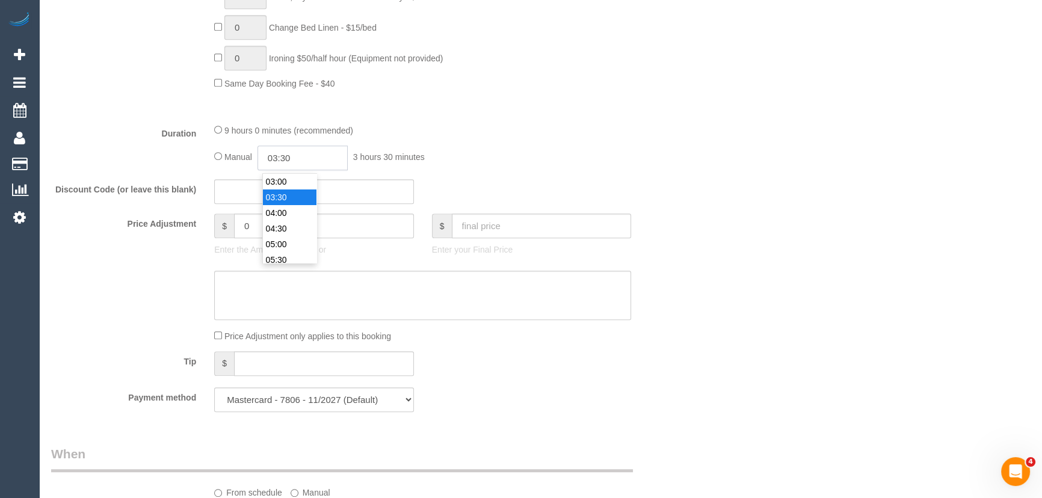
select select "spot27"
type input "03:45"
select select "spot52"
type input "03:45"
click at [577, 144] on div "9 hours 0 minutes (recommended) Manual 03:45 3 hours 45 minutes" at bounding box center [422, 146] width 435 height 47
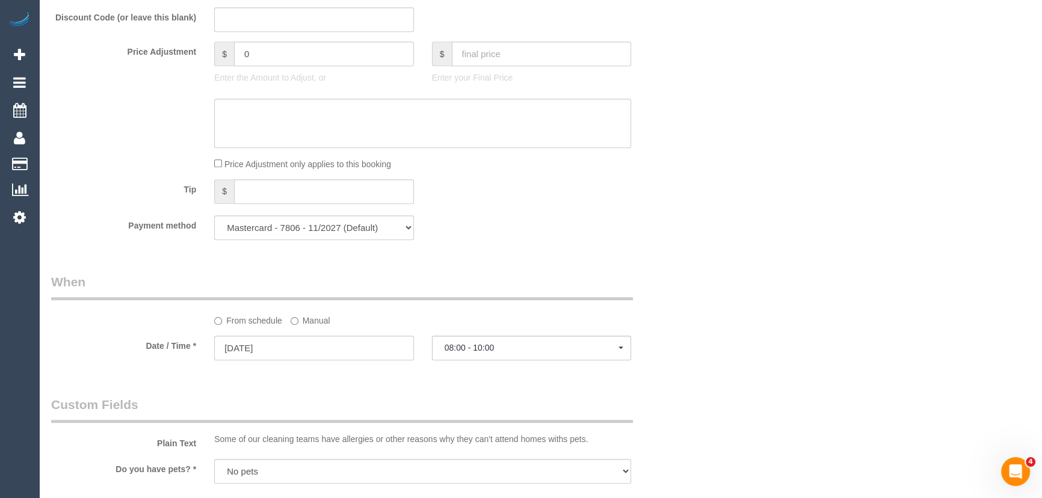
select select "spot102"
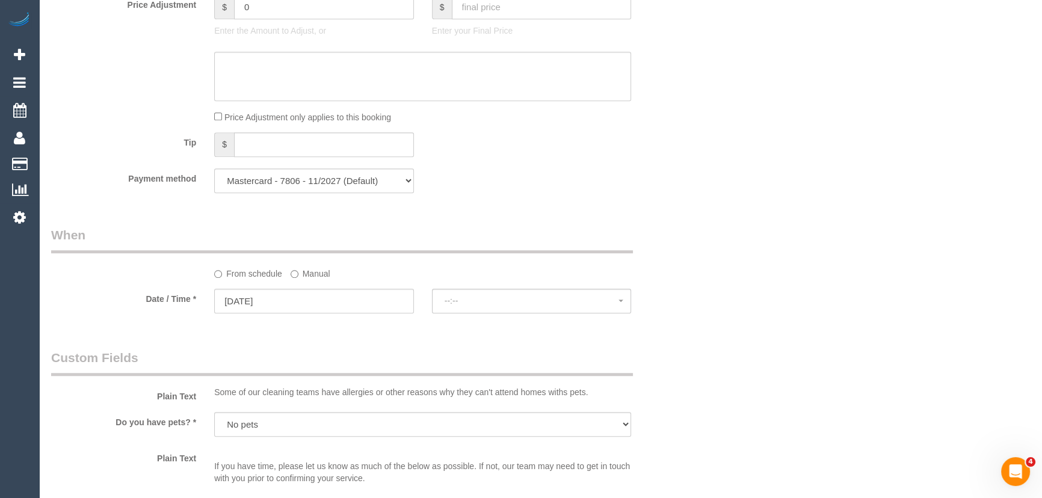
select select "spot127"
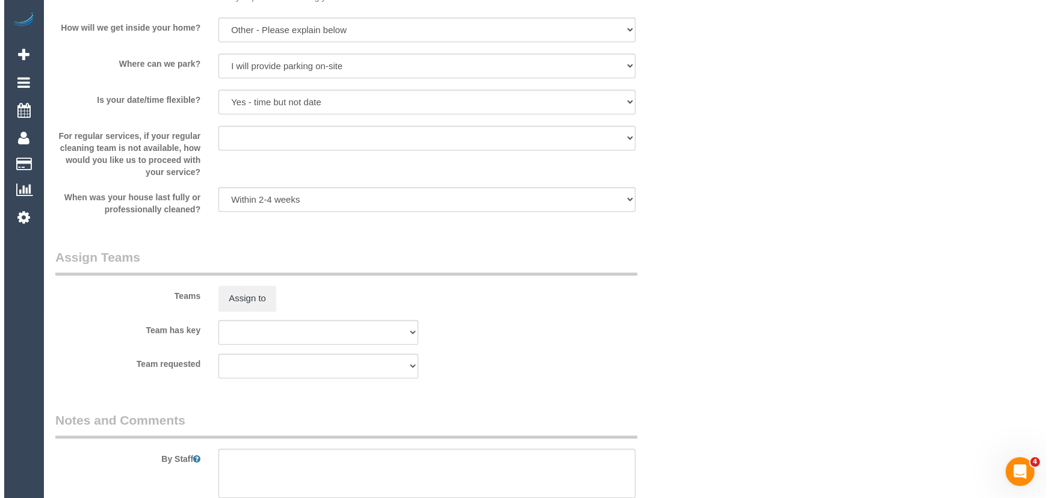
scroll to position [1641, 0]
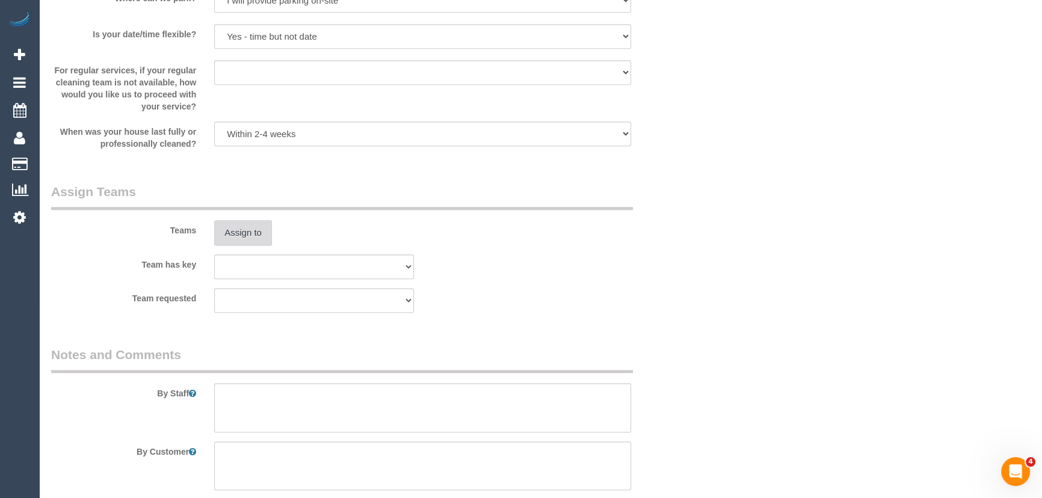
click at [233, 235] on button "Assign to" at bounding box center [243, 232] width 58 height 25
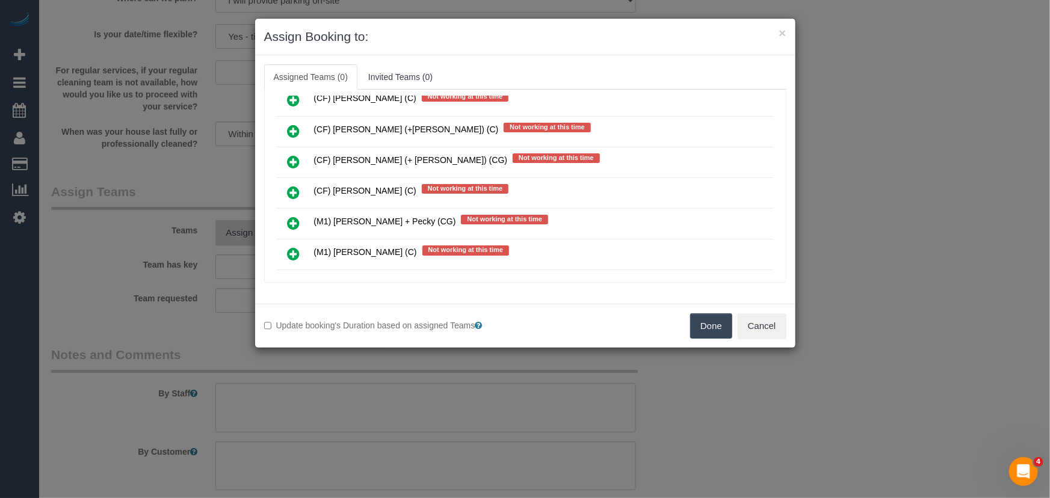
scroll to position [708, 0]
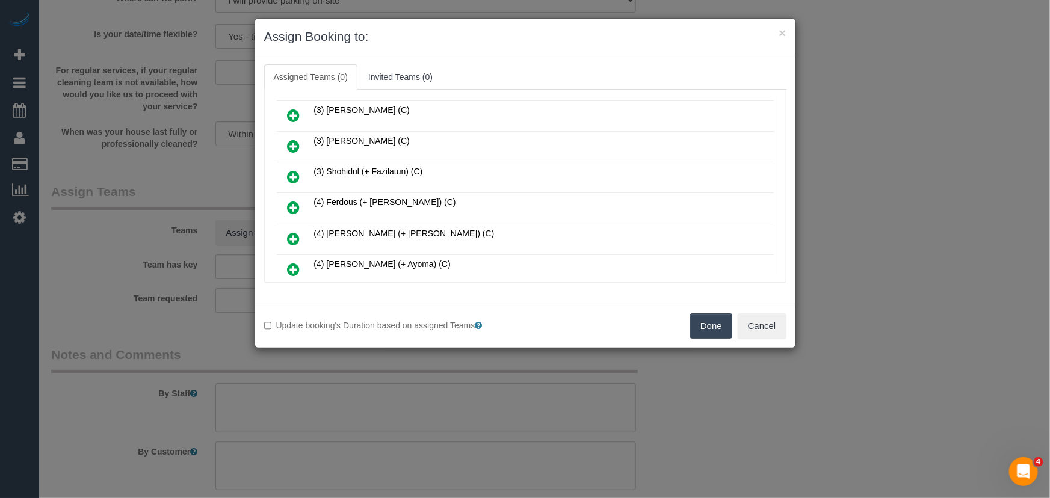
click at [294, 200] on icon at bounding box center [294, 207] width 13 height 14
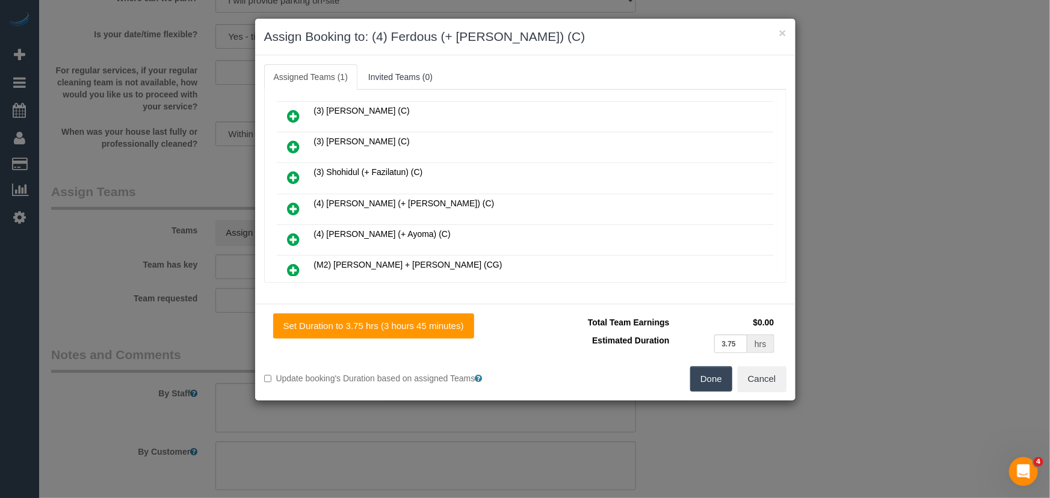
click at [294, 202] on icon at bounding box center [294, 209] width 13 height 14
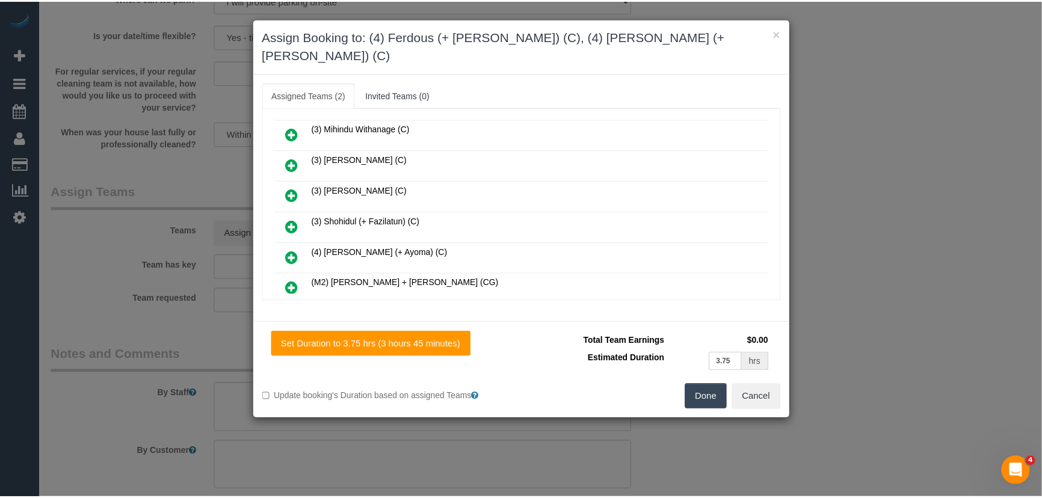
scroll to position [766, 0]
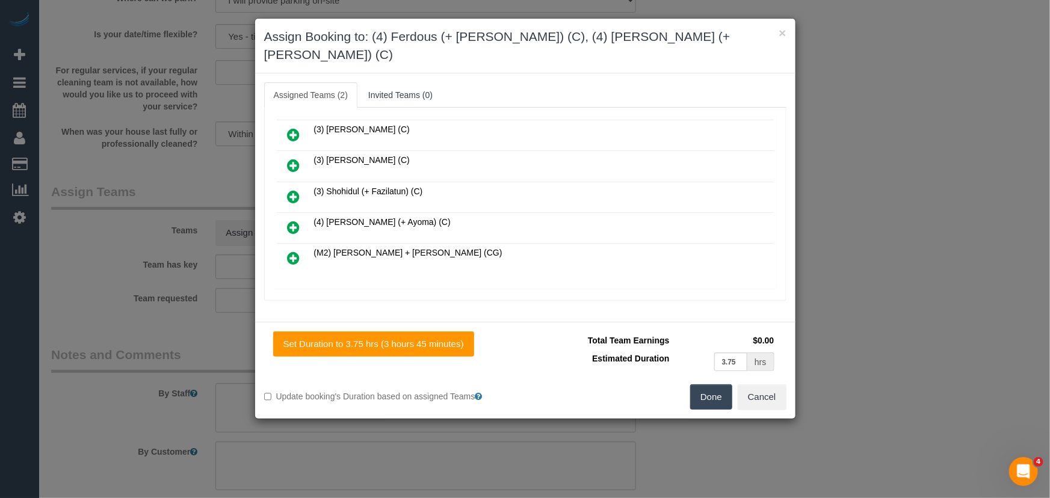
click at [709, 385] on button "Done" at bounding box center [711, 397] width 42 height 25
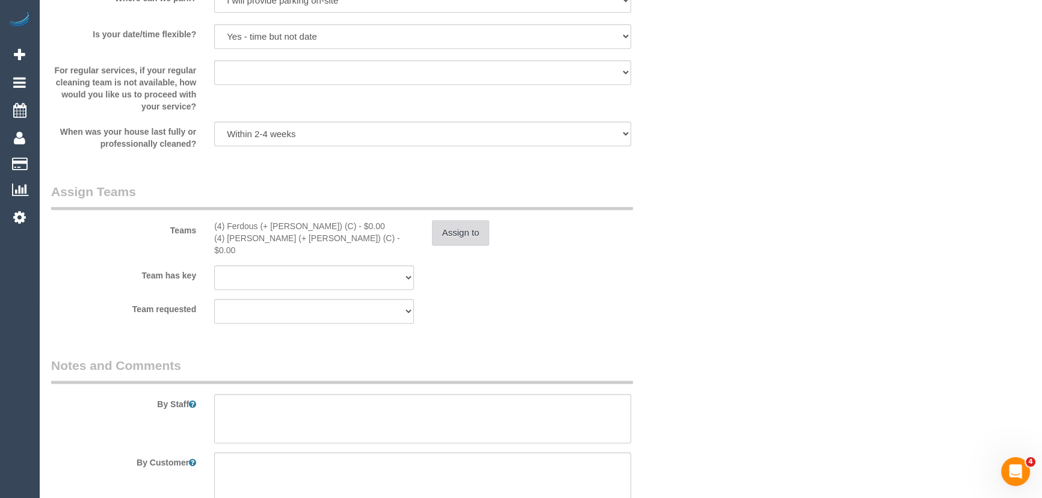
click at [454, 233] on button "Assign to" at bounding box center [461, 232] width 58 height 25
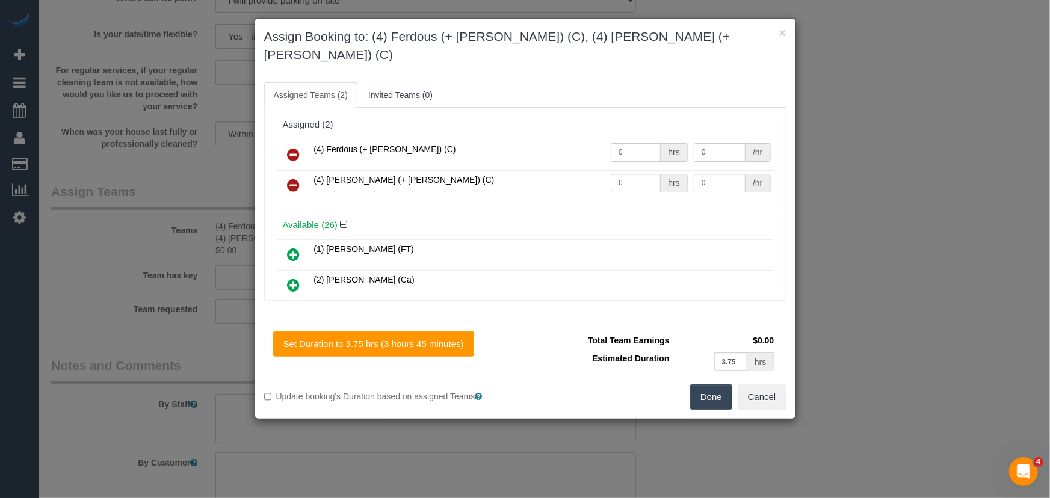
click at [624, 143] on input "0" at bounding box center [636, 152] width 50 height 19
type input "1"
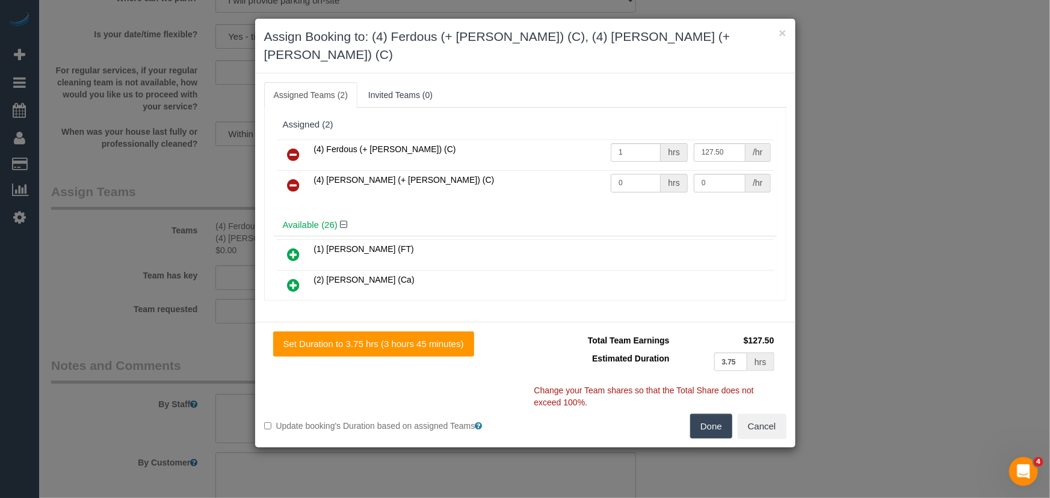
type input "127.5"
click at [635, 174] on input "0" at bounding box center [636, 183] width 50 height 19
type input "1"
type input "127.5"
click at [714, 415] on button "Done" at bounding box center [711, 426] width 42 height 25
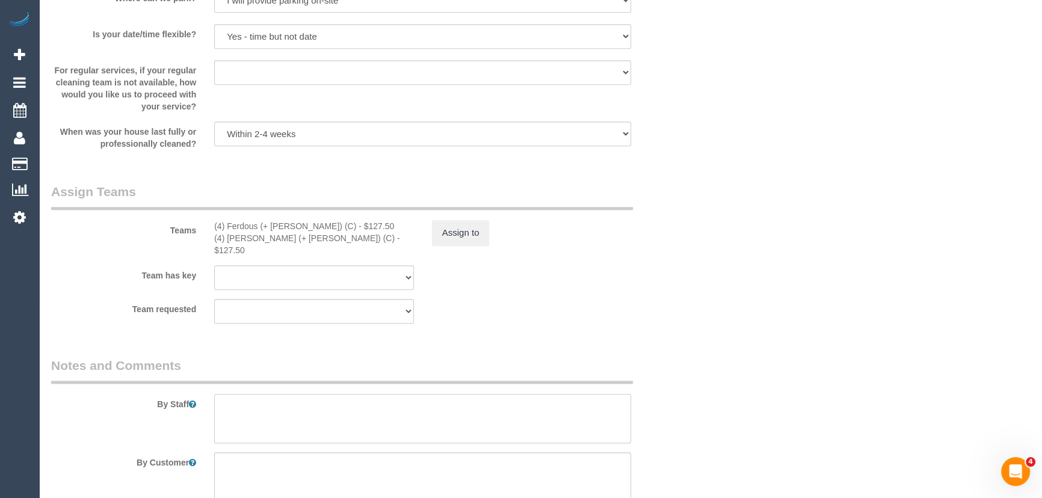
click at [381, 403] on textarea at bounding box center [422, 418] width 417 height 49
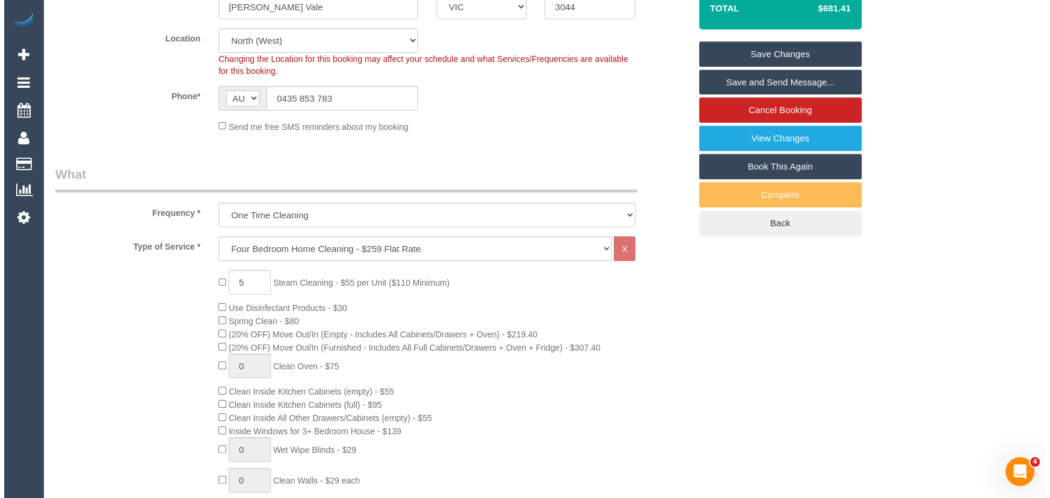
scroll to position [0, 0]
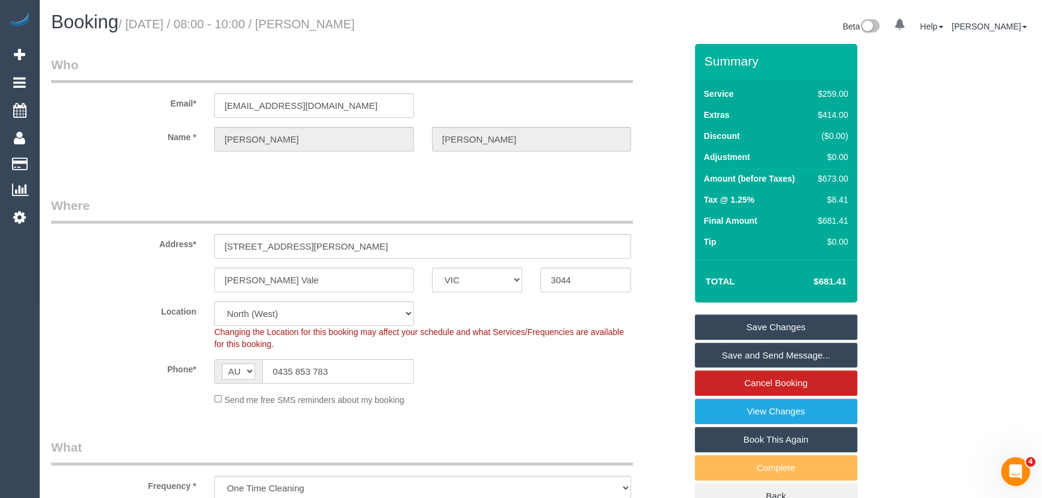
type textarea "Estimated time: 6.5-7.5 hours"
click at [348, 25] on small "/ September 30, 2025 / 08:00 - 10:00 / Aimee Chadzynski" at bounding box center [237, 23] width 236 height 13
copy small "Aimee Chadzynski"
click at [750, 327] on link "Save Changes" at bounding box center [776, 327] width 162 height 25
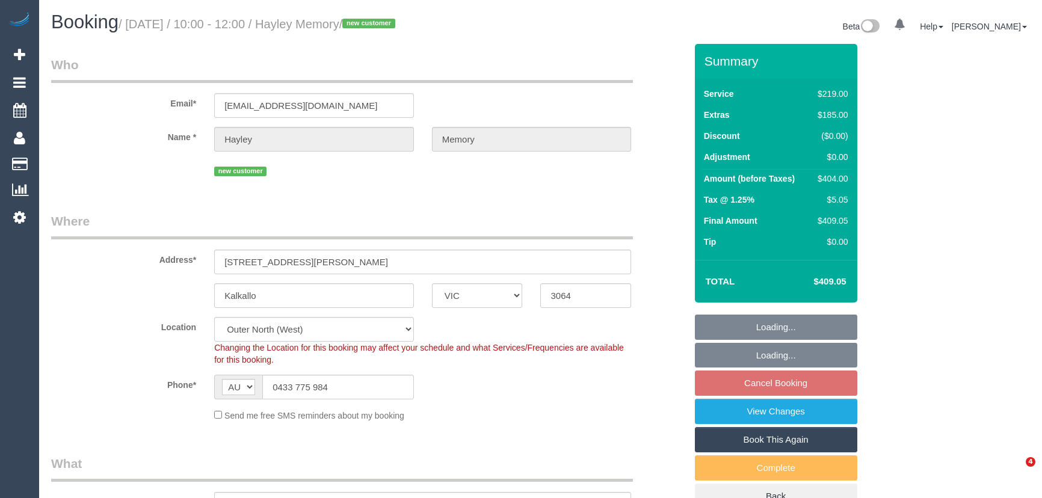
select select "VIC"
select select "object:780"
select select "number:29"
select select "number:14"
select select "number:19"
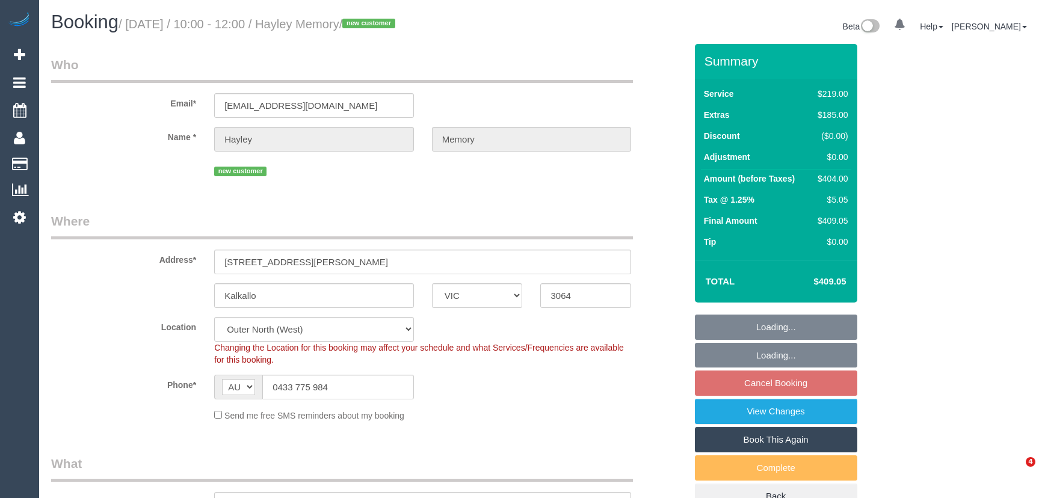
select select "number:22"
select select "number:26"
select select "spot3"
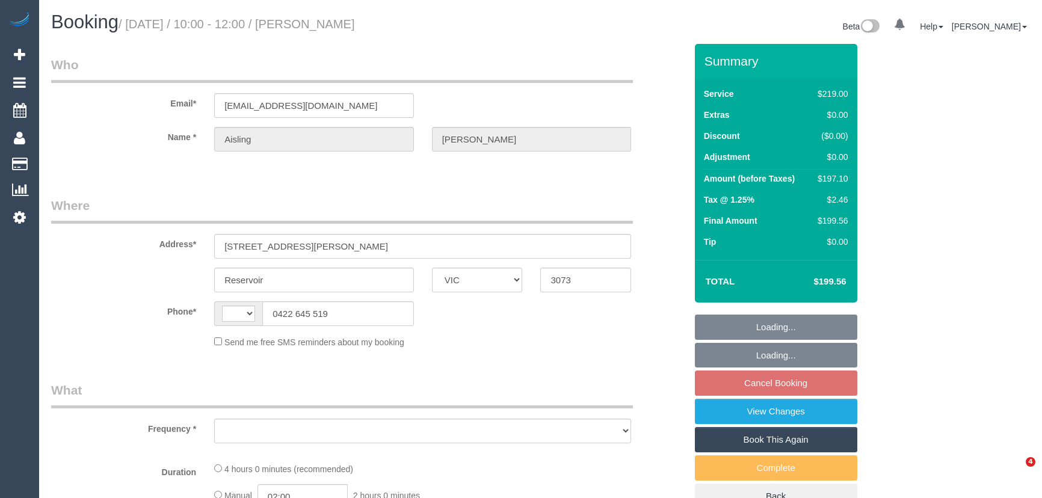
select select "VIC"
select select "string:AU"
select select "object:532"
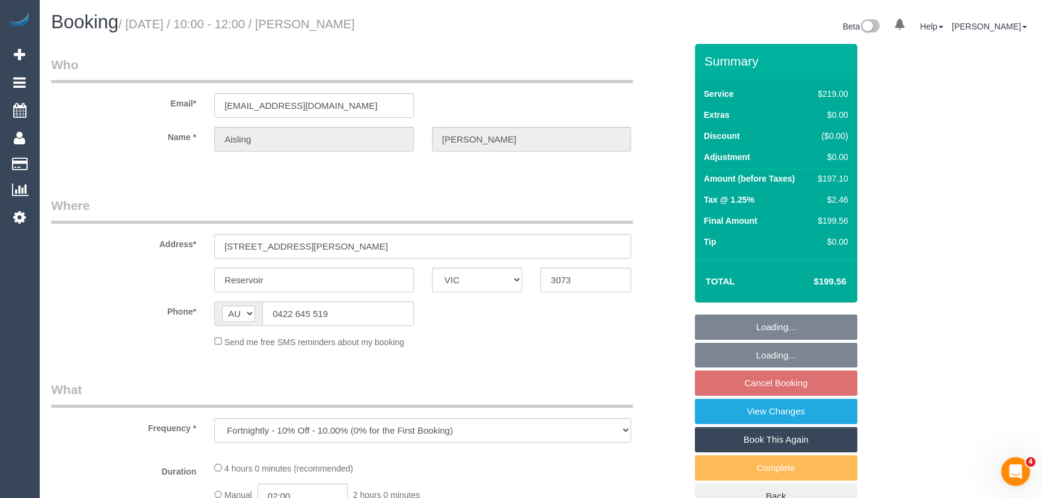
select select "string:stripe-pm_1QulLk2GScqysDRV3VprvzWs"
select select "number:28"
select select "number:14"
select select "number:18"
select select "number:24"
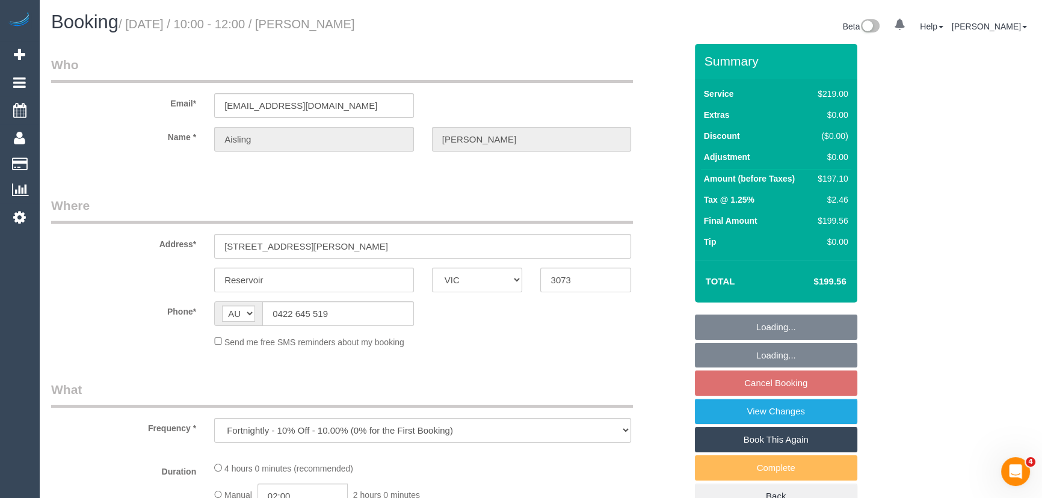
select select "number:34"
select select "number:11"
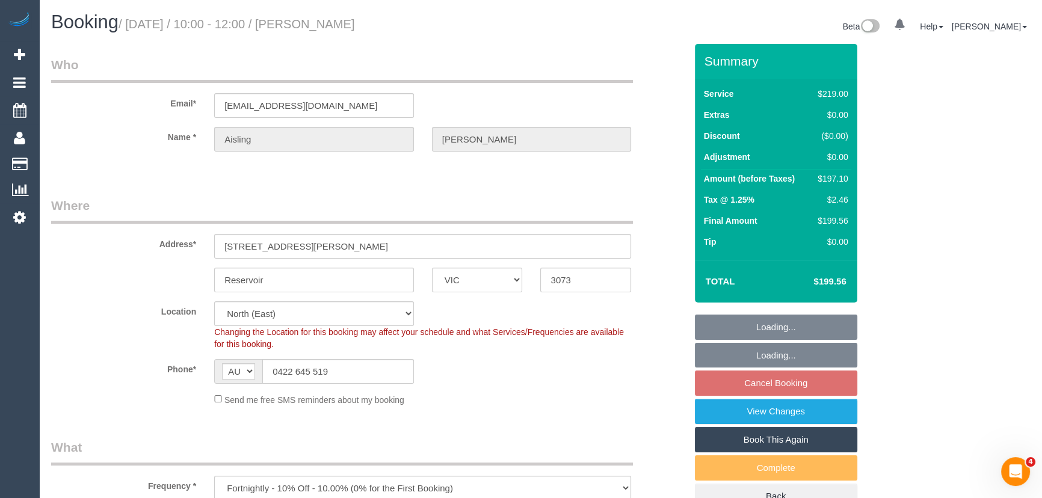
select select "object:1411"
select select "spot3"
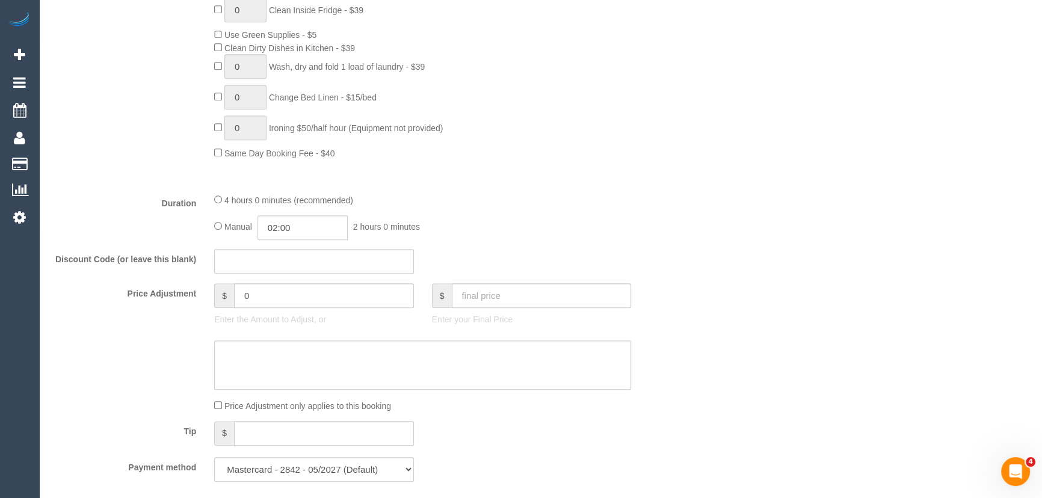
scroll to position [820, 0]
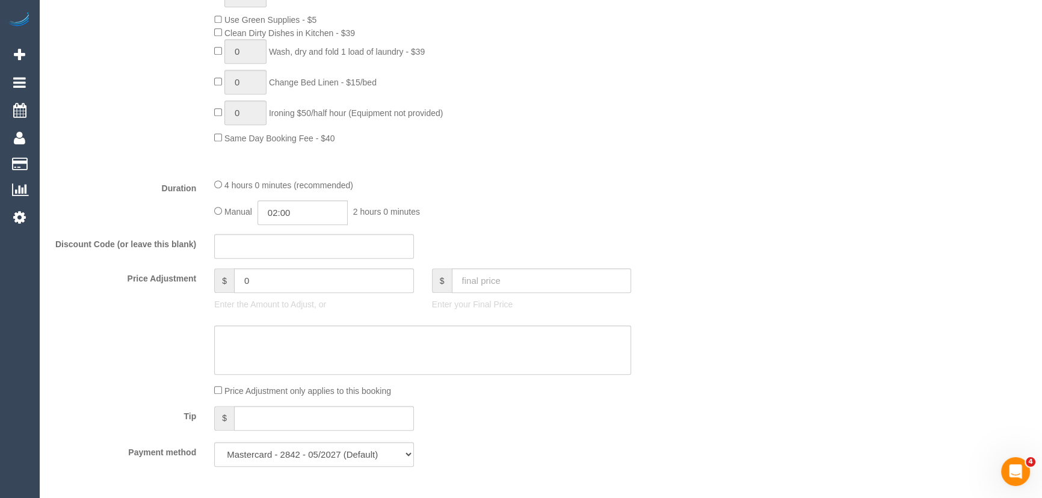
click at [219, 181] on div "4 hours 0 minutes (recommended)" at bounding box center [422, 184] width 417 height 13
type input "04:00"
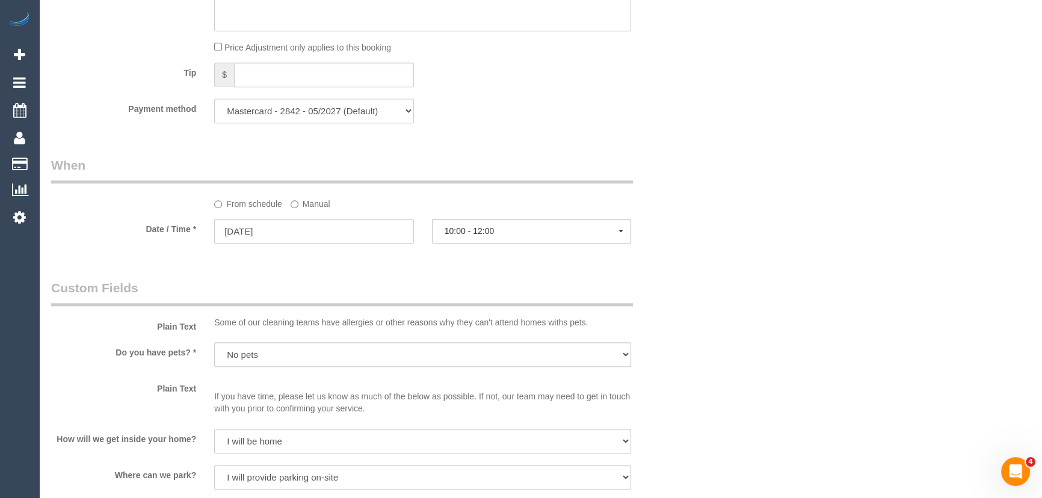
select select "spot28"
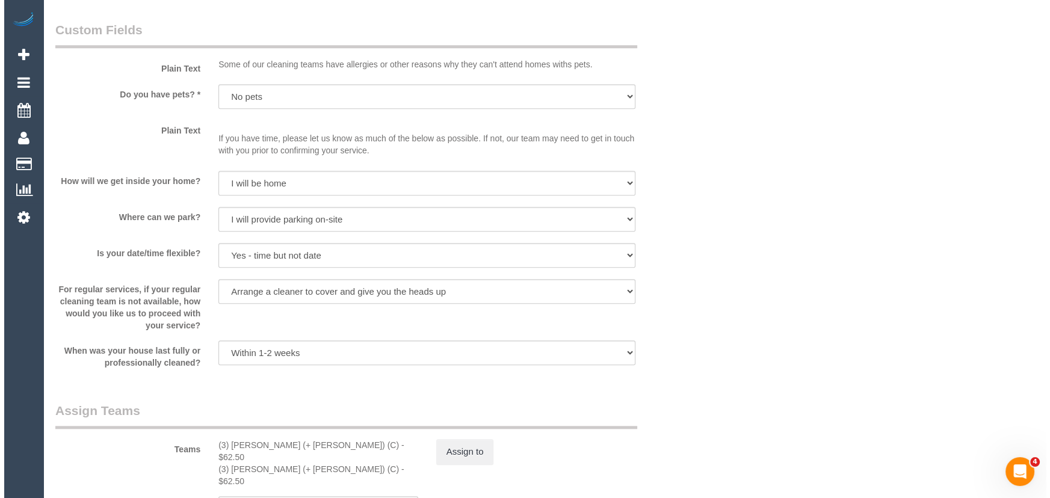
scroll to position [1586, 0]
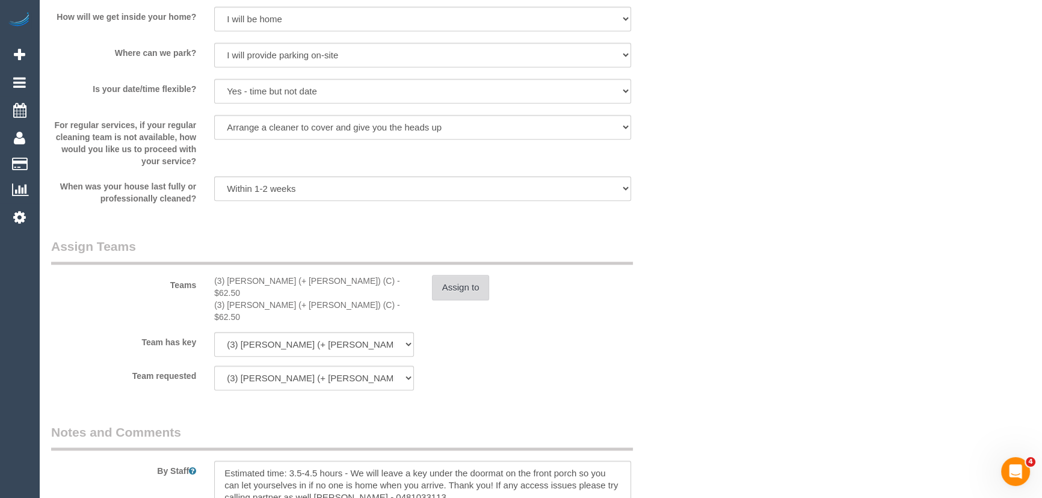
click at [463, 292] on button "Assign to" at bounding box center [461, 287] width 58 height 25
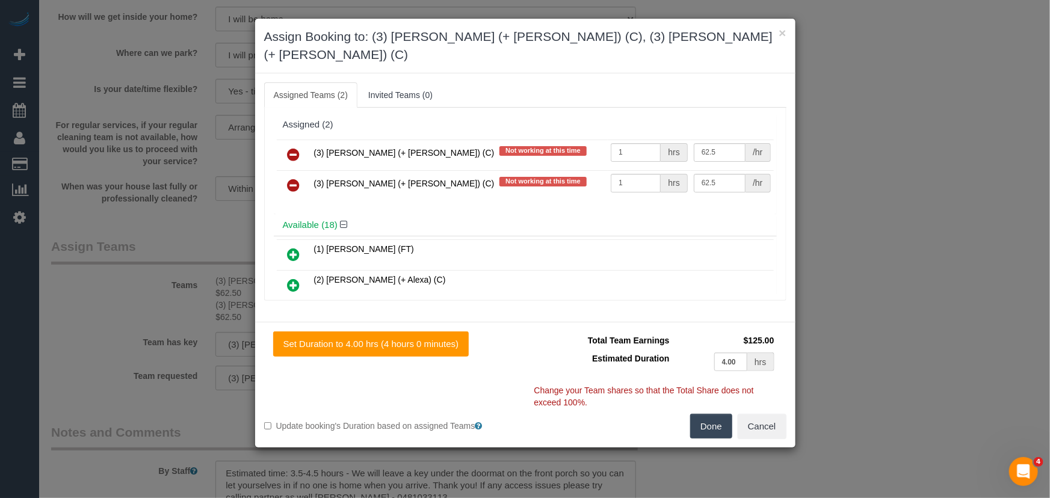
click at [289, 147] on icon at bounding box center [294, 154] width 13 height 14
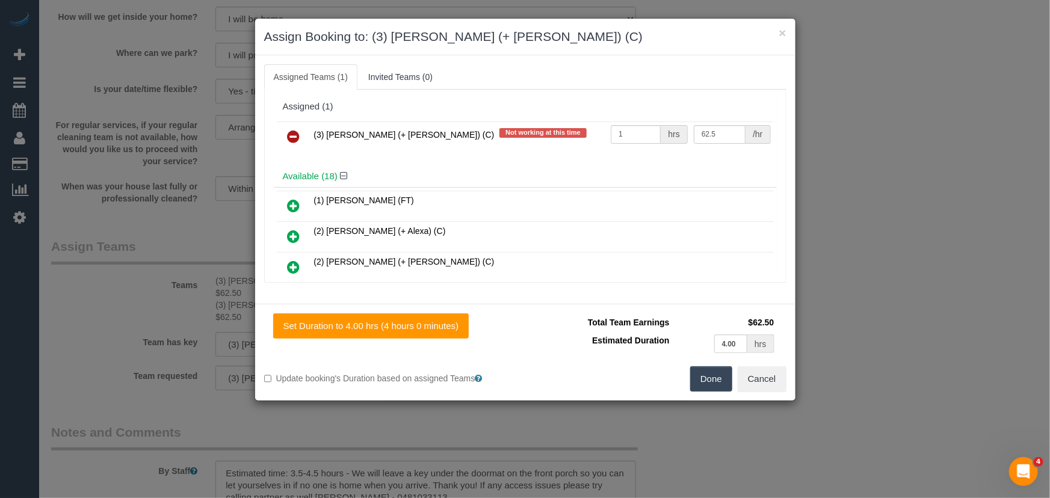
click at [289, 132] on icon at bounding box center [294, 136] width 13 height 14
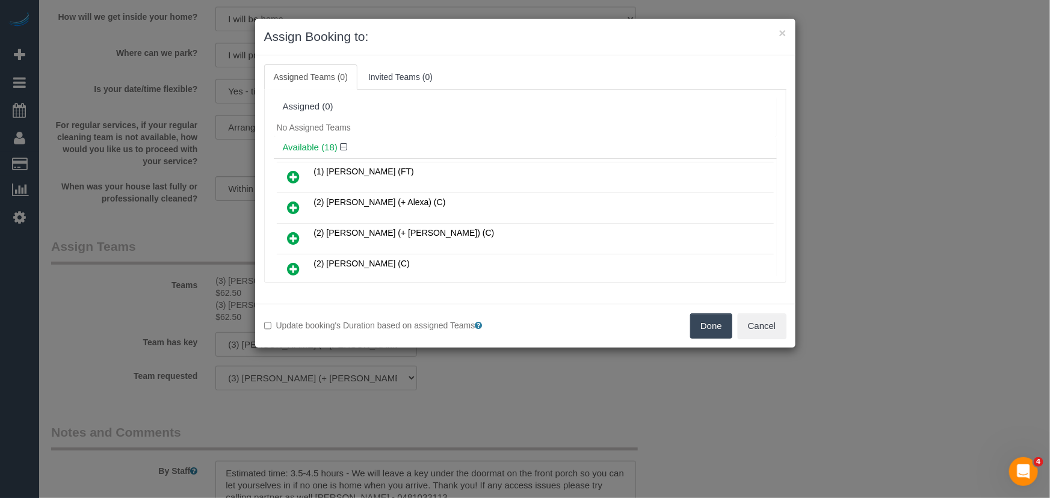
scroll to position [497, 0]
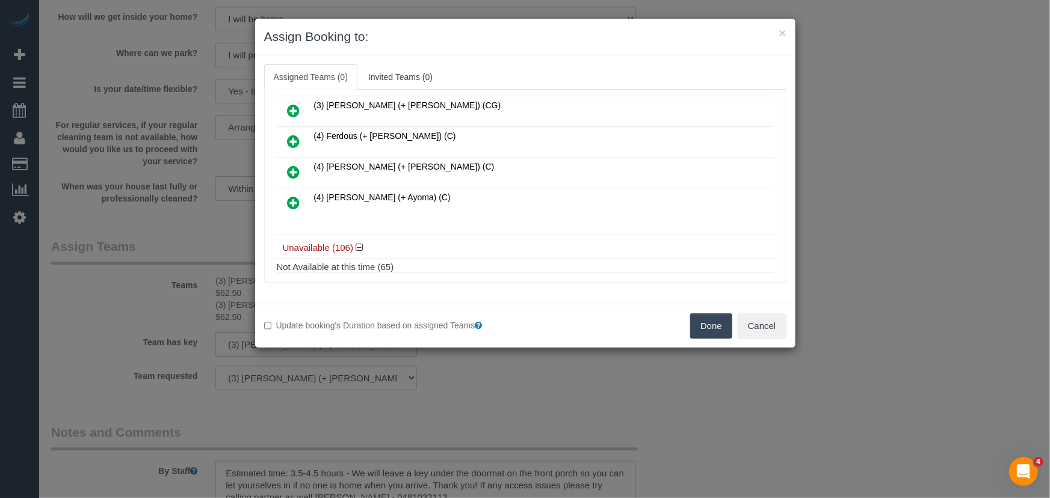
click at [294, 196] on icon at bounding box center [294, 203] width 13 height 14
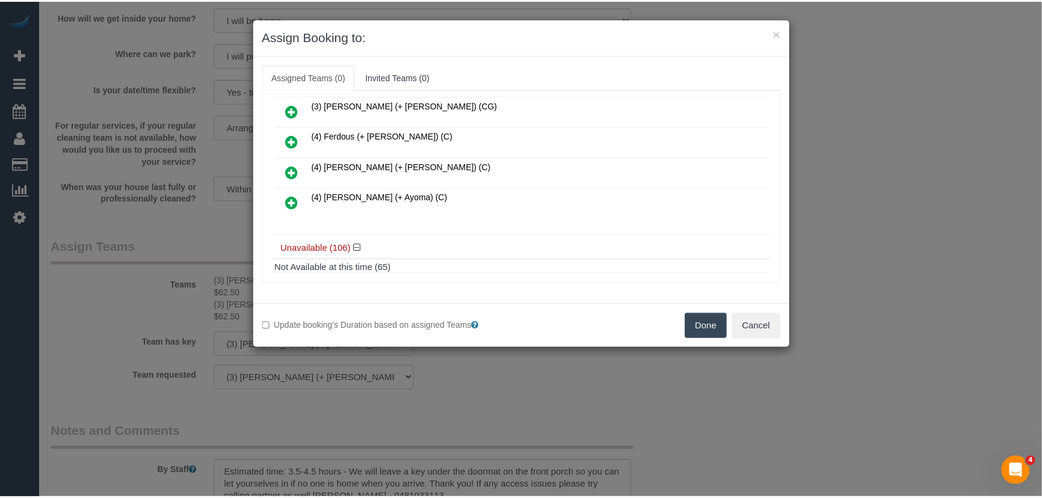
scroll to position [525, 0]
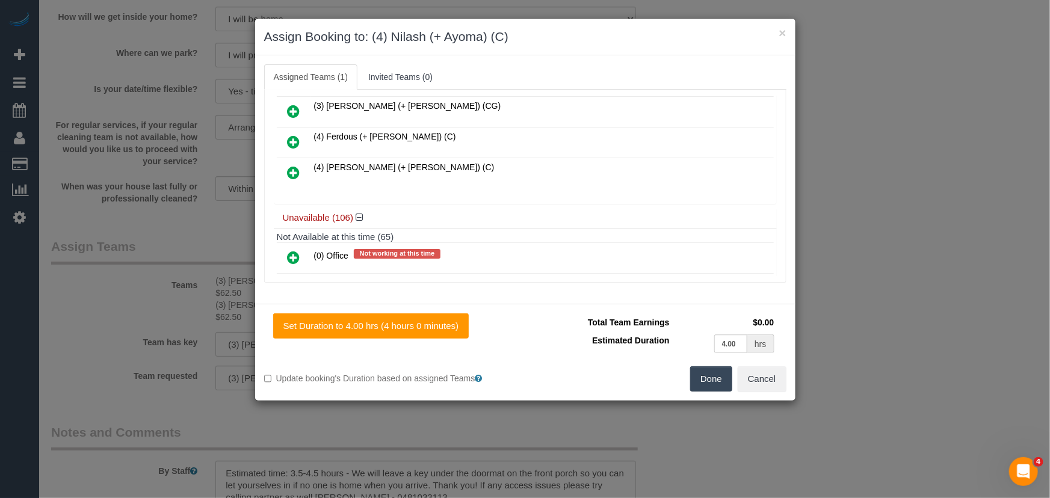
click at [696, 383] on button "Done" at bounding box center [711, 378] width 42 height 25
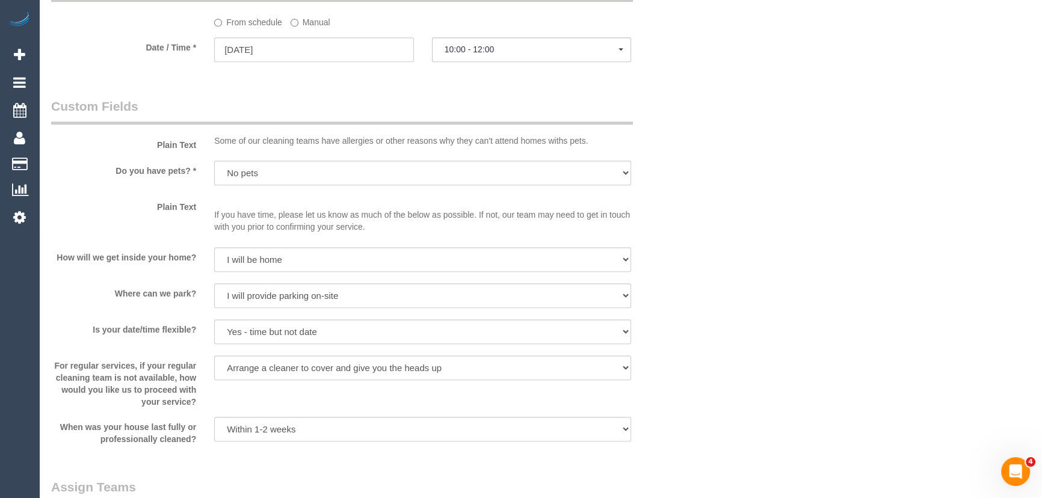
scroll to position [1531, 0]
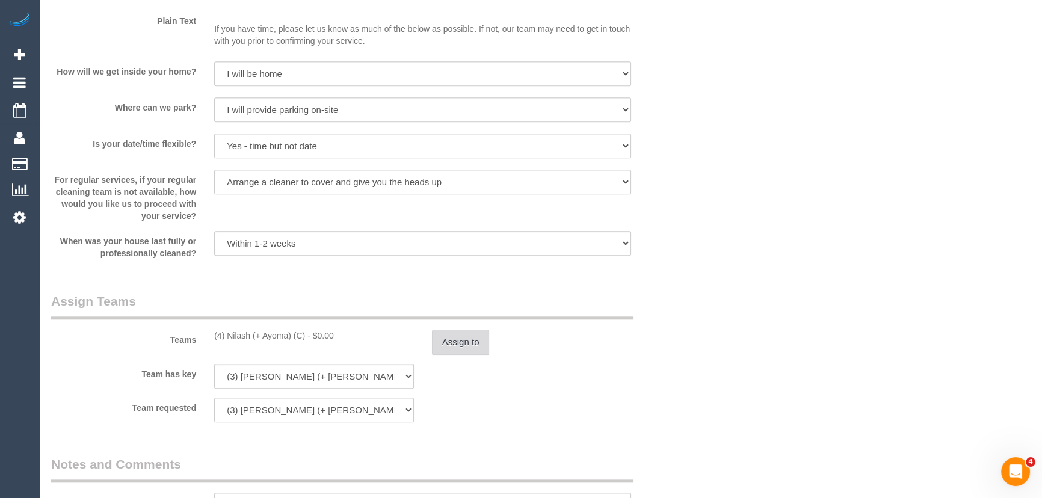
click at [462, 341] on button "Assign to" at bounding box center [461, 342] width 58 height 25
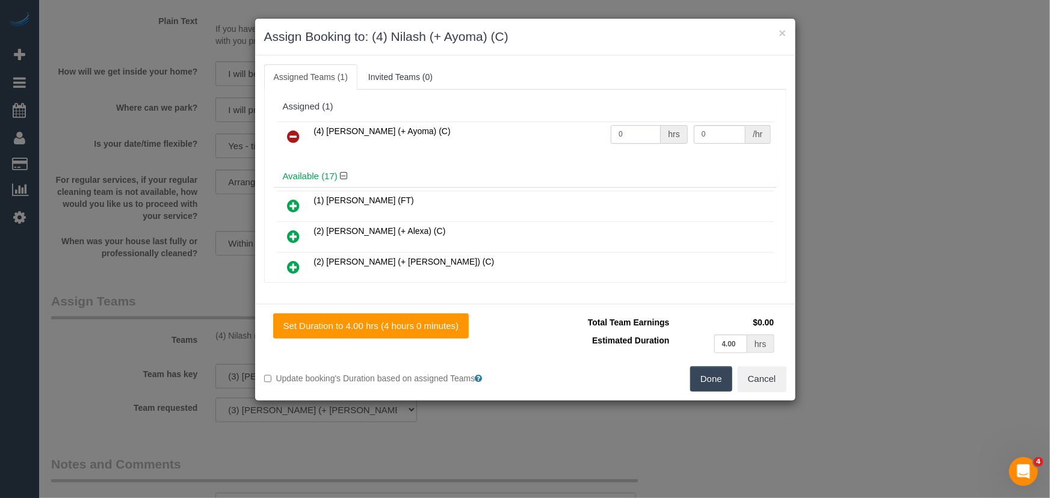
click at [628, 125] on input "0" at bounding box center [636, 134] width 50 height 19
type input "1"
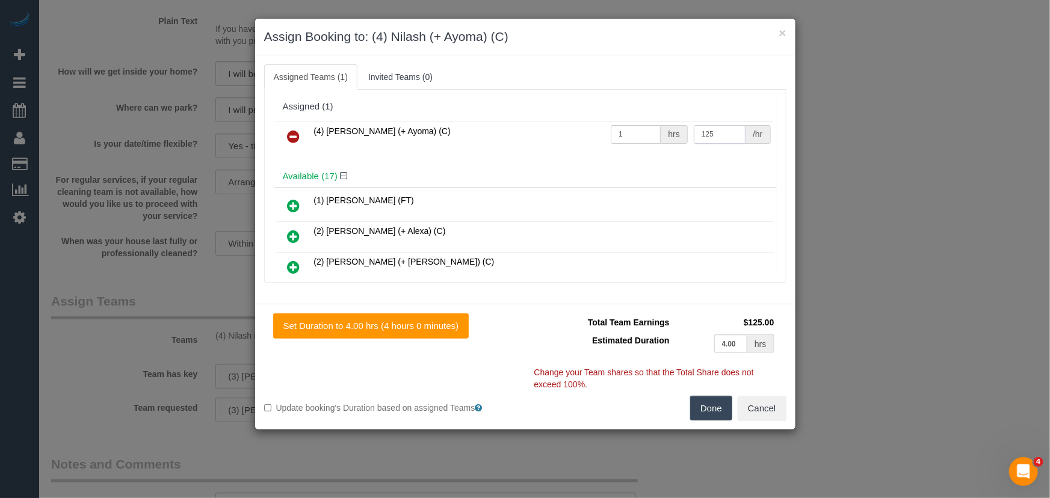
type input "125"
click at [702, 403] on button "Done" at bounding box center [711, 408] width 42 height 25
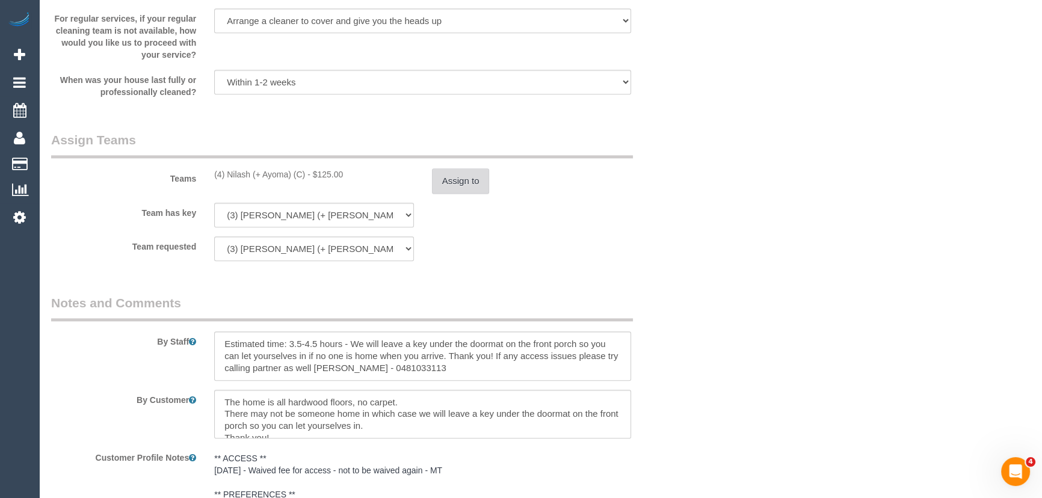
scroll to position [1696, 0]
click at [217, 343] on textarea at bounding box center [422, 353] width 417 height 49
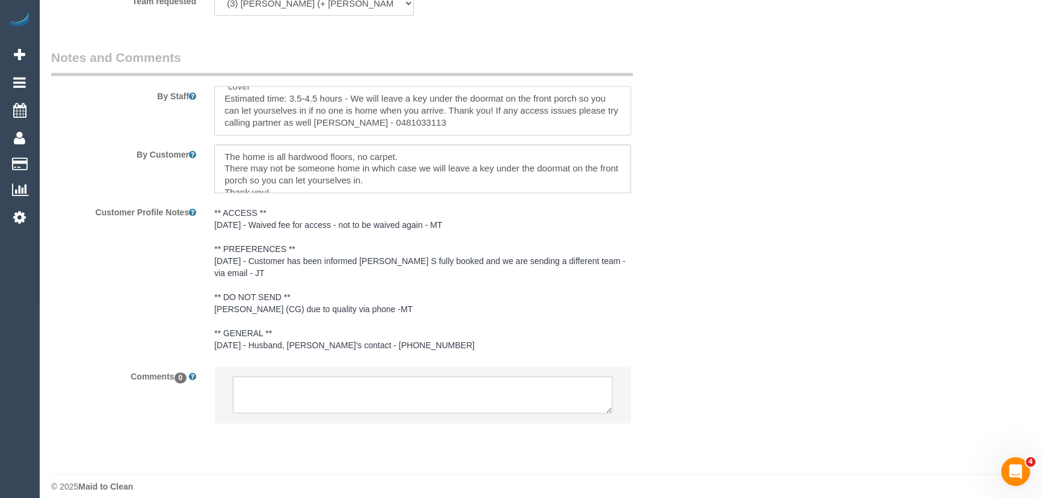
scroll to position [1951, 0]
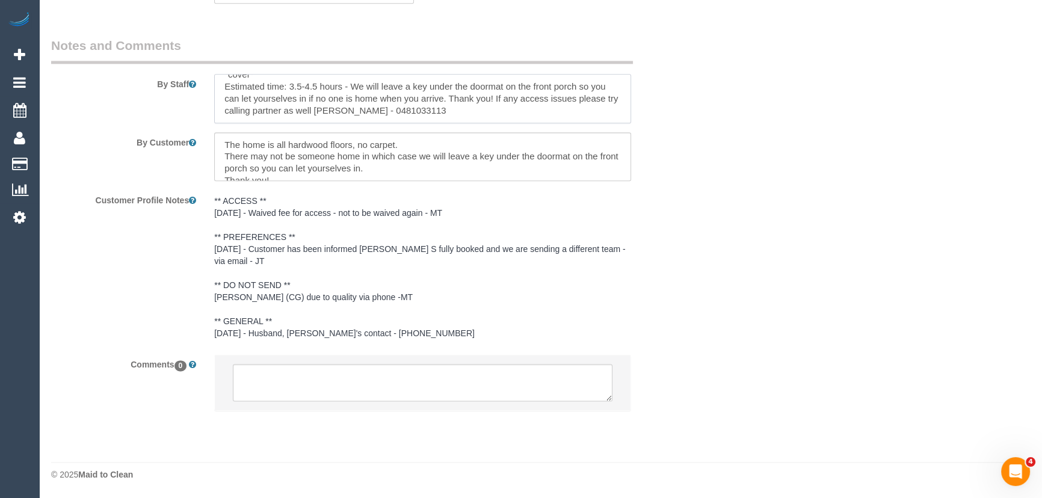
type textarea "*cover* Estimated time: 3.5-4.5 hours - We will leave a key under the doormat o…"
click at [348, 378] on textarea at bounding box center [423, 382] width 380 height 37
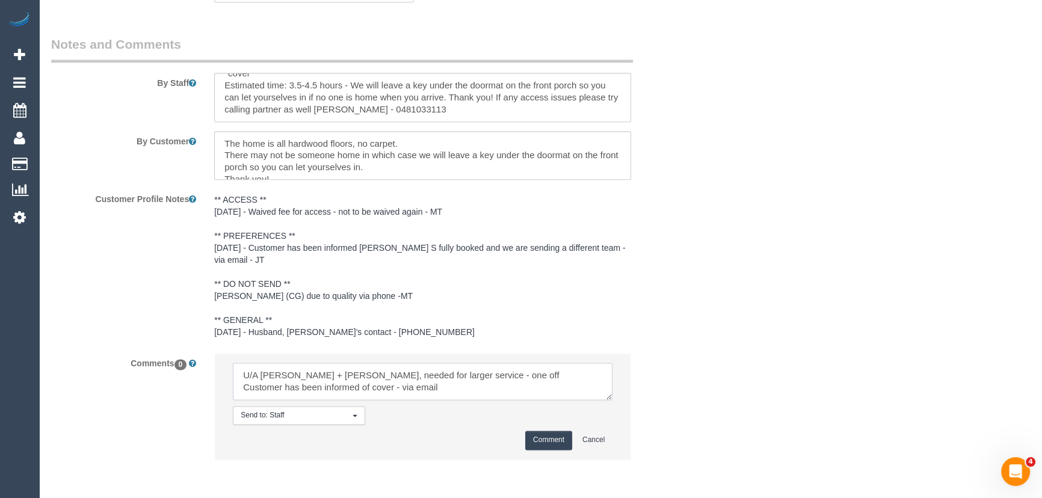
type textarea "U/A [PERSON_NAME] + [PERSON_NAME], needed for larger service - one off Customer…"
click at [548, 433] on button "Comment" at bounding box center [548, 440] width 47 height 19
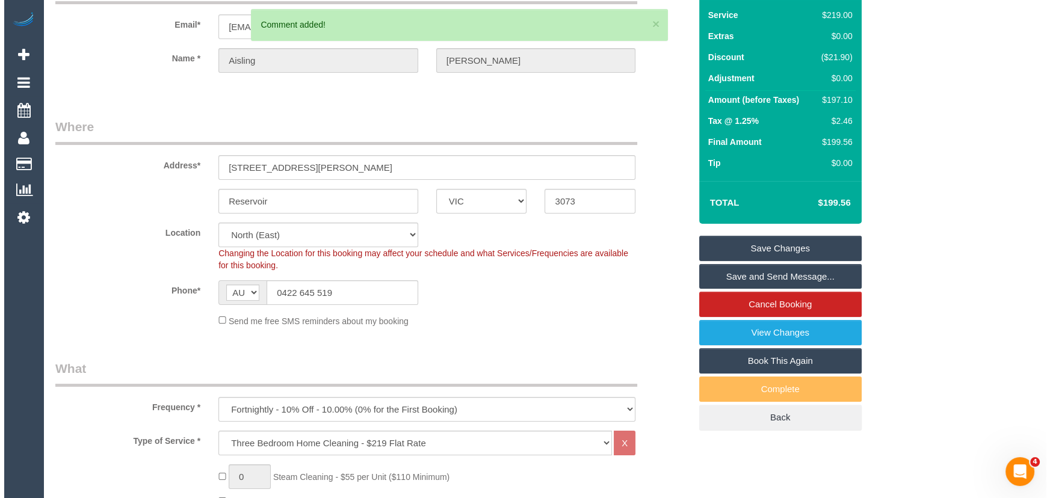
scroll to position [0, 0]
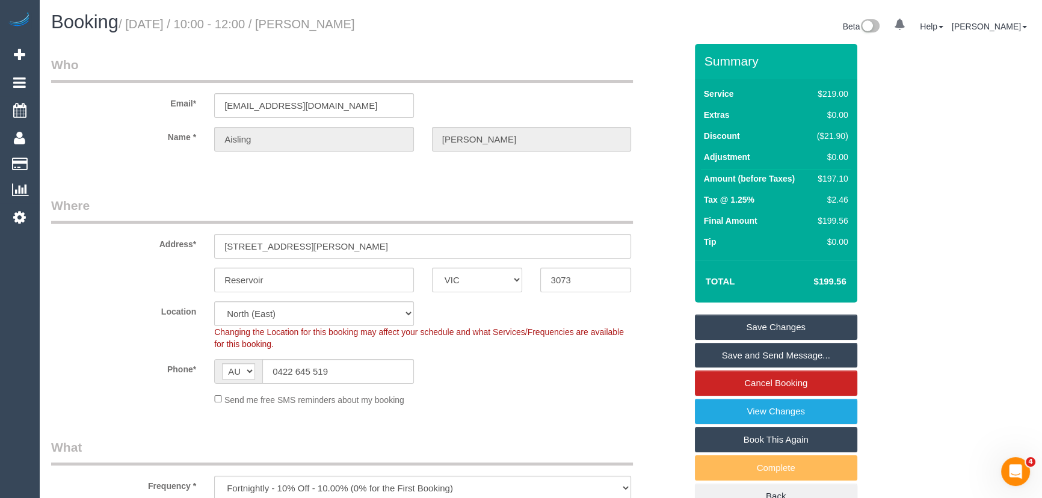
click at [347, 21] on small "/ September 30, 2025 / 10:00 - 12:00 / Aisling Murray" at bounding box center [237, 23] width 236 height 13
copy small "Aisling Murray"
click at [760, 319] on link "Save Changes" at bounding box center [776, 327] width 162 height 25
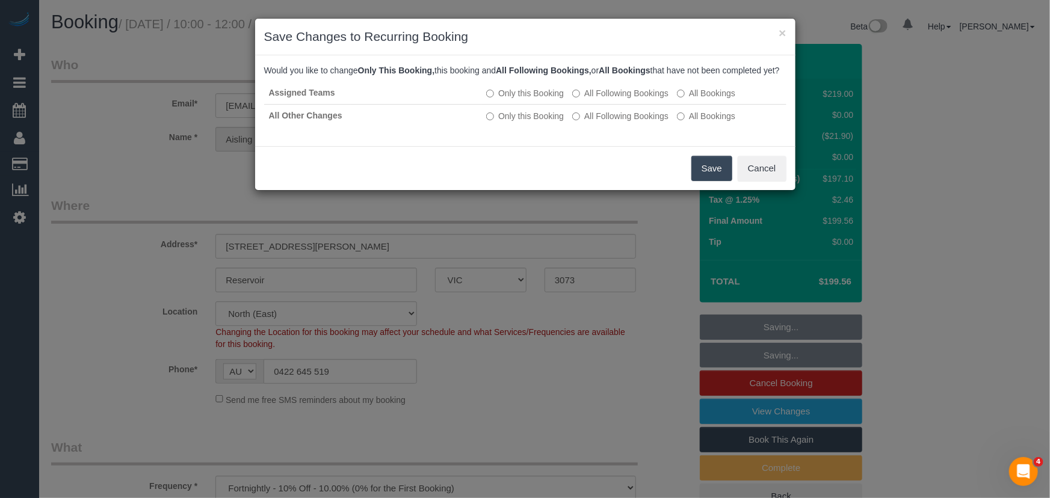
click at [703, 181] on button "Save" at bounding box center [711, 168] width 41 height 25
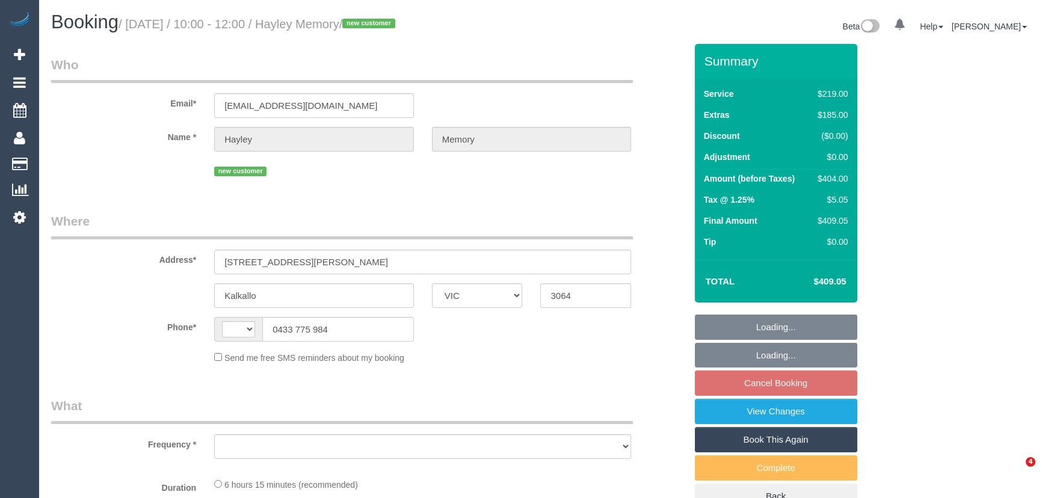
select select "VIC"
select select "string:AU"
select select "object:531"
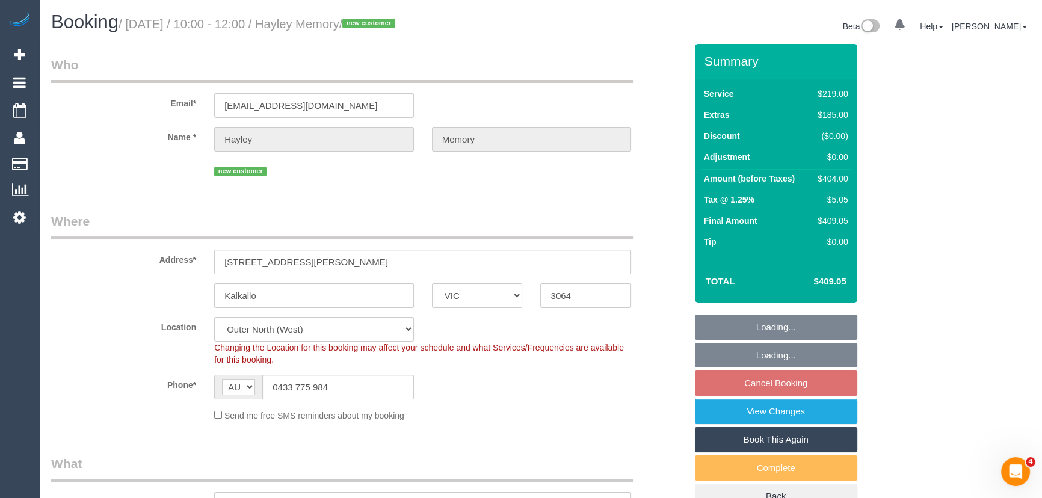
select select "string:stripe-pm_1S92Lk2GScqysDRVpAudvEzP"
select select "spot3"
select select "object:785"
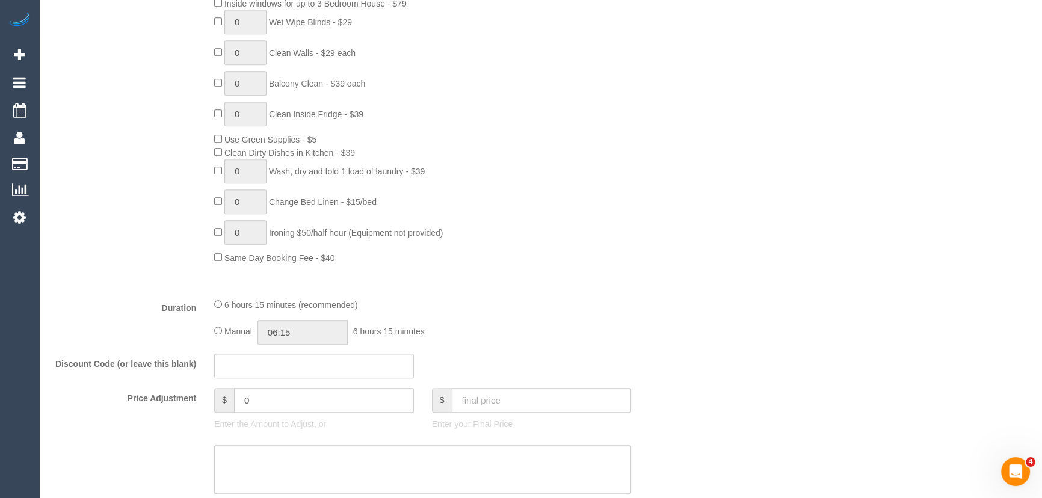
scroll to position [820, 0]
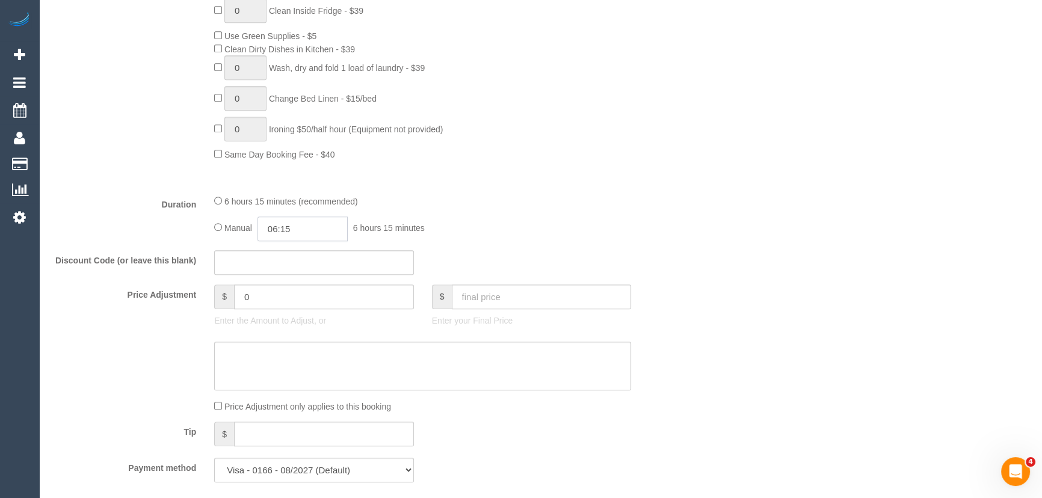
click at [335, 230] on input "06:15" at bounding box center [303, 229] width 90 height 25
type input "03:30"
click at [301, 317] on li "03:30" at bounding box center [290, 319] width 54 height 16
click at [619, 238] on div "Manual 03:30 3 hours 30 minutes" at bounding box center [422, 229] width 417 height 25
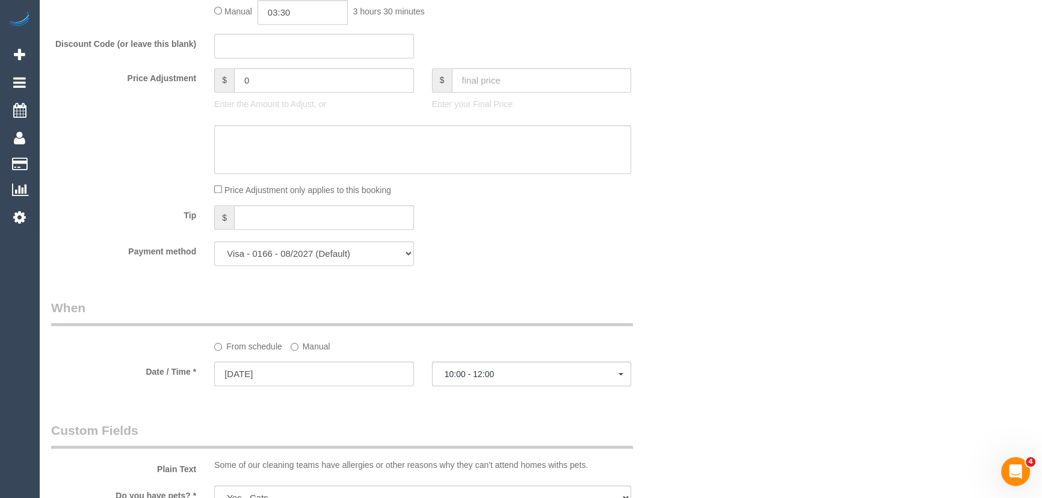
select select "spot28"
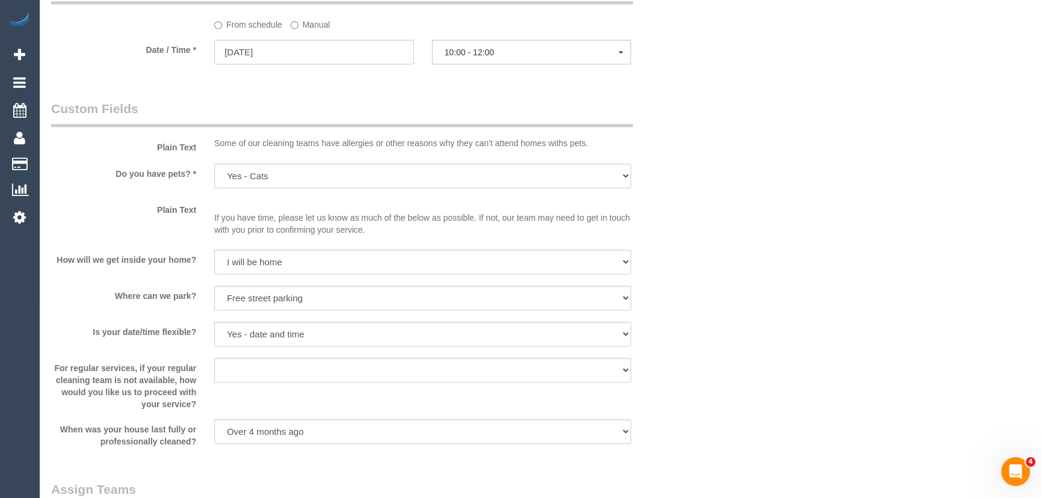
scroll to position [1477, 0]
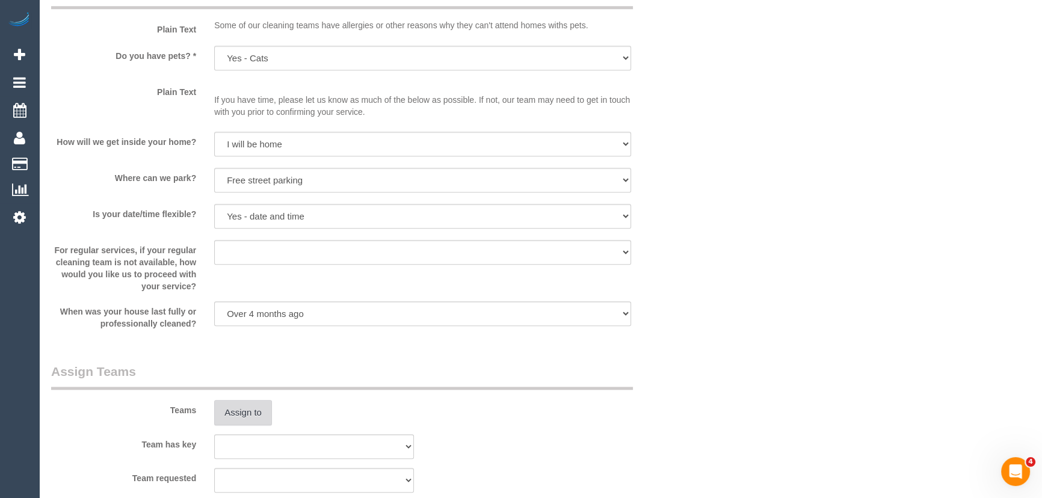
click at [255, 410] on button "Assign to" at bounding box center [243, 412] width 58 height 25
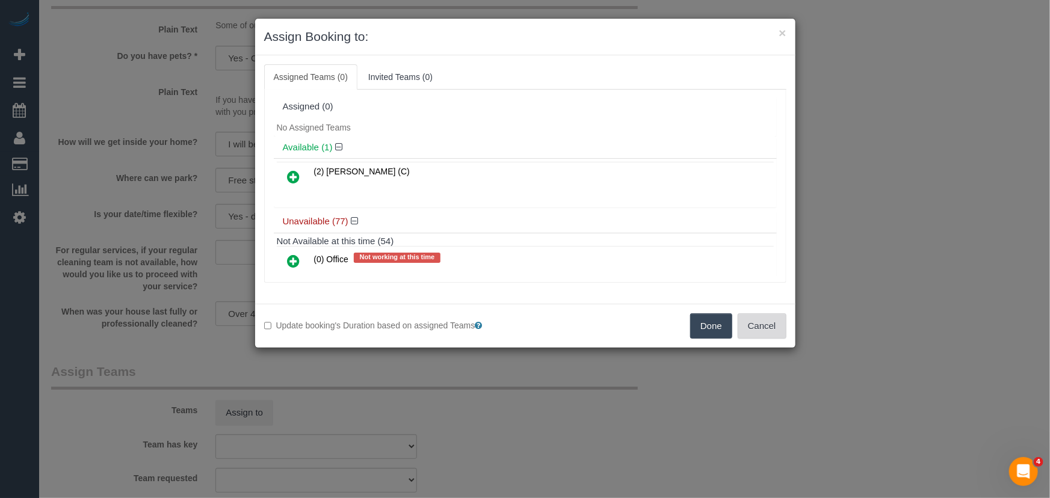
click at [763, 330] on button "Cancel" at bounding box center [762, 326] width 49 height 25
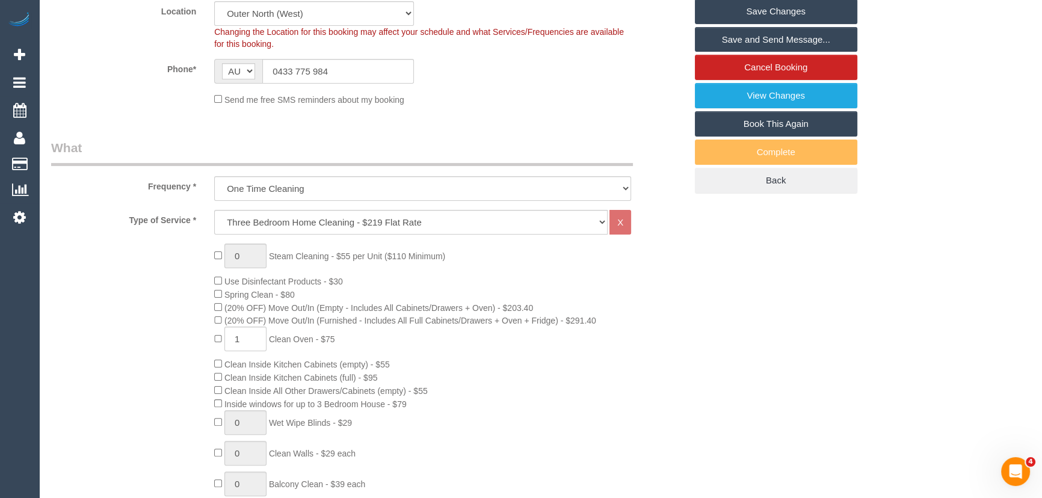
scroll to position [164, 0]
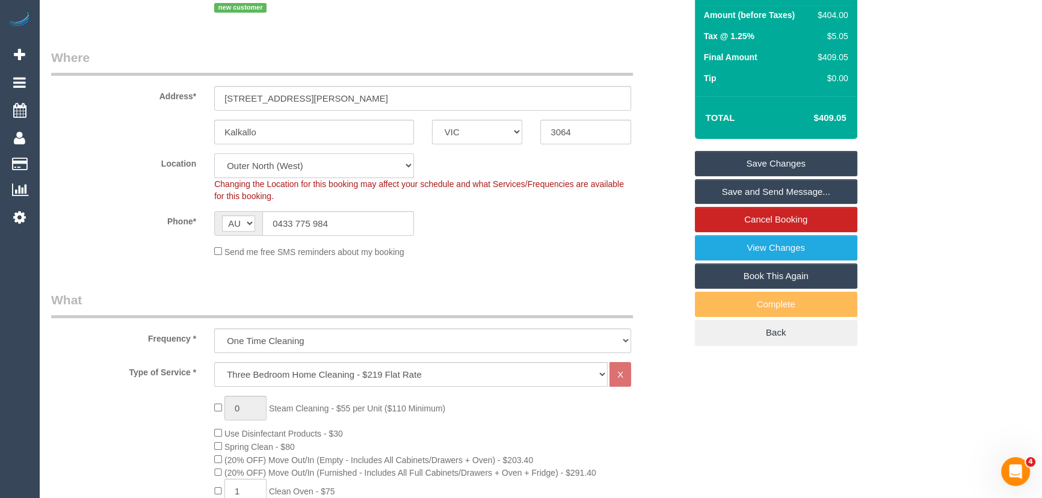
click at [282, 162] on select "Office [GEOGRAPHIC_DATA] (North) East (South) [GEOGRAPHIC_DATA] (East) [GEOGRAP…" at bounding box center [314, 165] width 200 height 25
select select "50"
click at [214, 153] on select "Office [GEOGRAPHIC_DATA] (North) East (South) [GEOGRAPHIC_DATA] (East) [GEOGRAP…" at bounding box center [314, 165] width 200 height 25
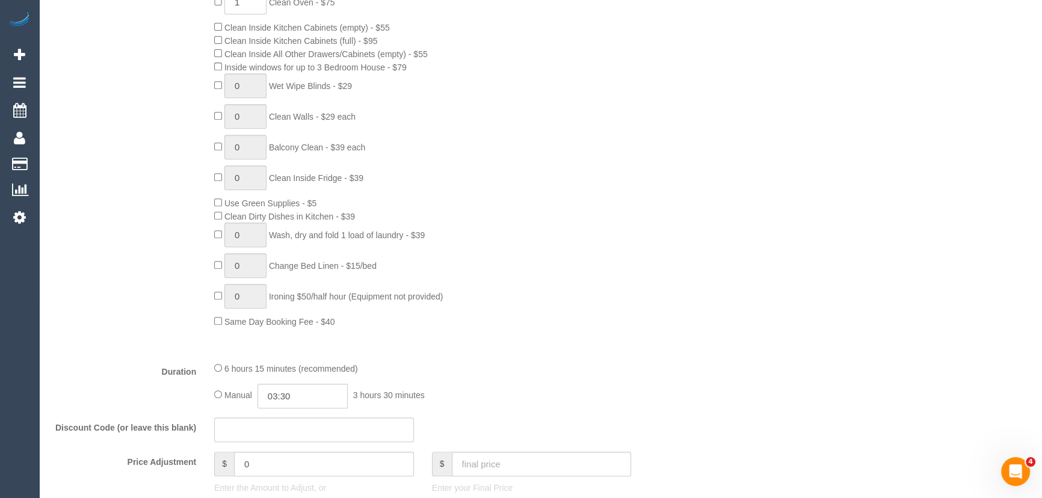
select select "object:3449"
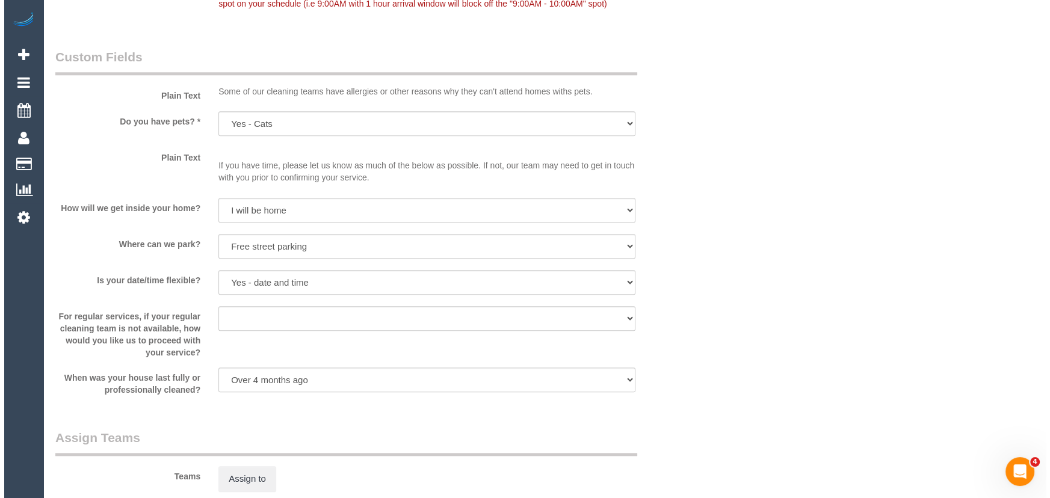
scroll to position [1696, 0]
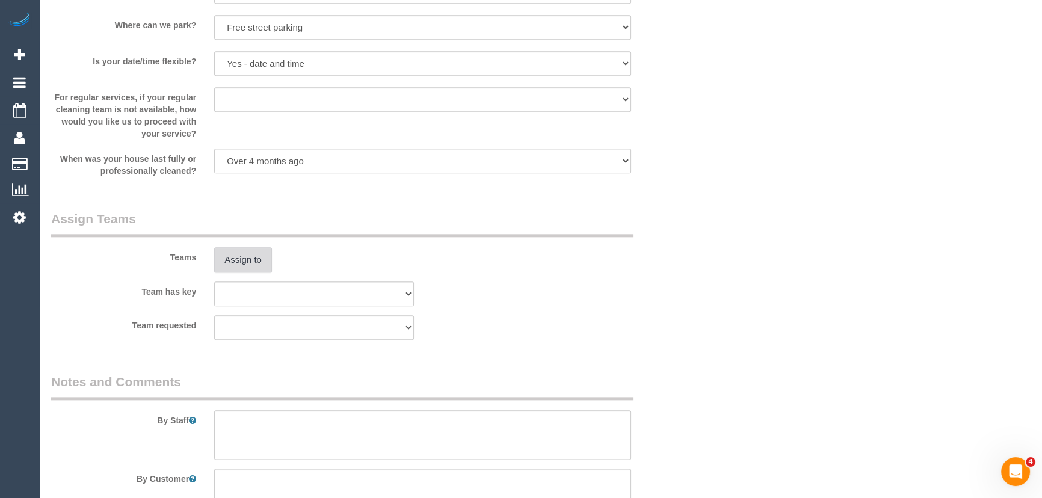
click at [240, 259] on button "Assign to" at bounding box center [243, 259] width 58 height 25
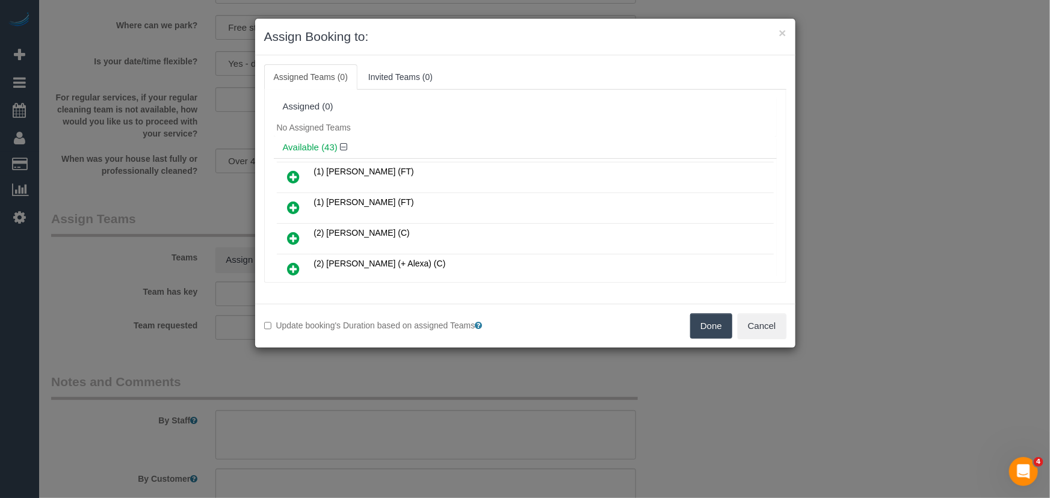
scroll to position [3084, 0]
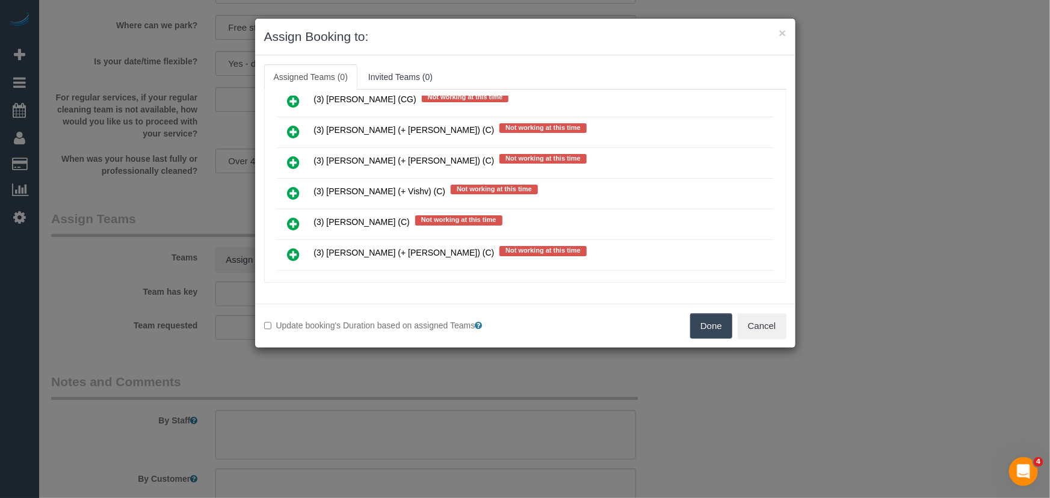
click at [295, 247] on icon at bounding box center [294, 254] width 13 height 14
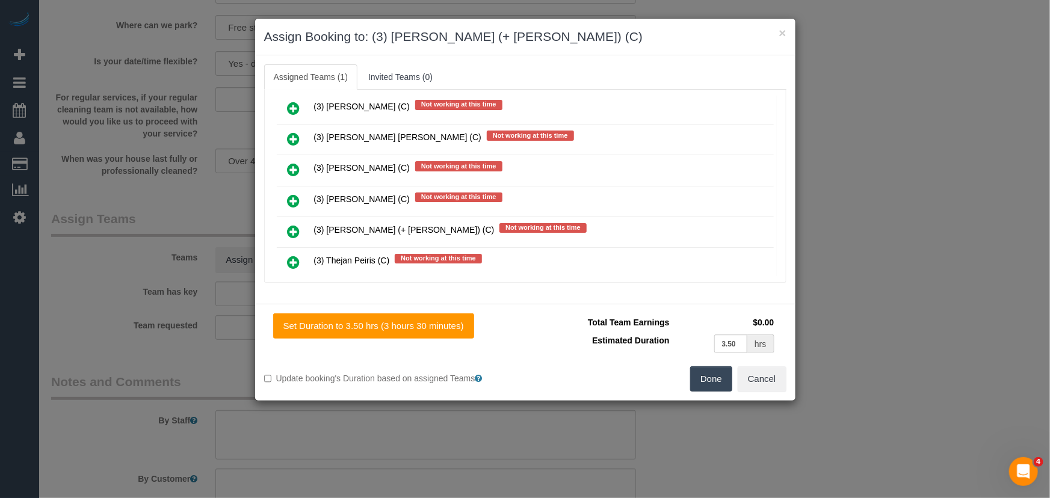
click at [291, 286] on icon at bounding box center [294, 293] width 13 height 14
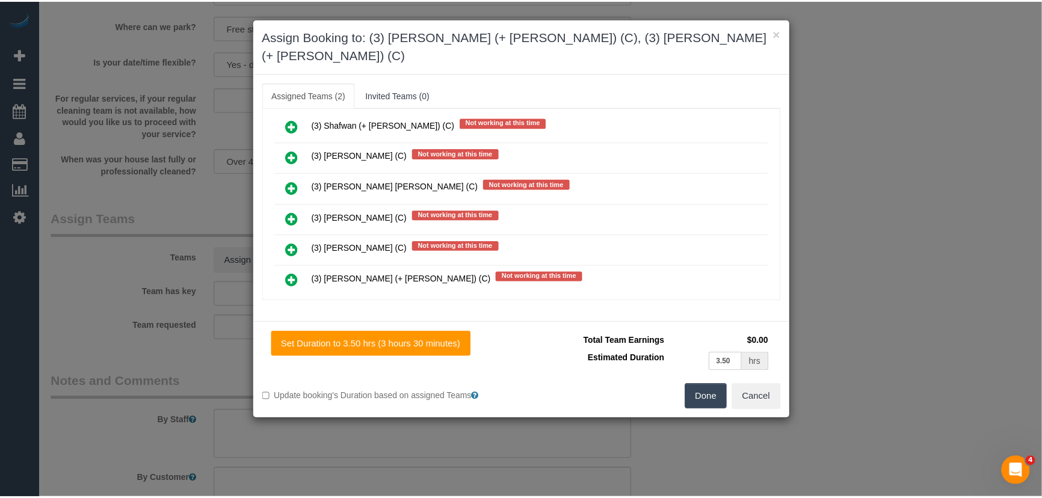
scroll to position [3689, 0]
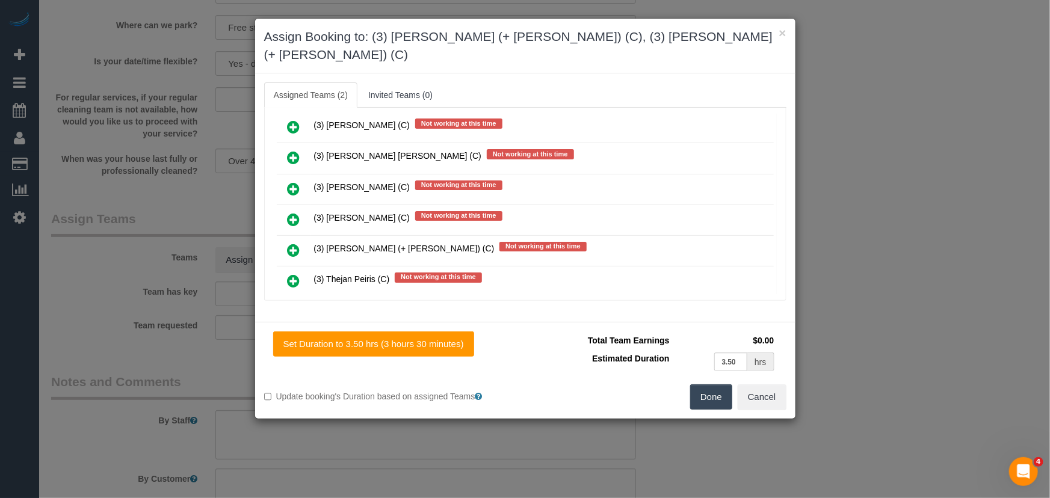
click at [692, 385] on button "Done" at bounding box center [711, 397] width 42 height 25
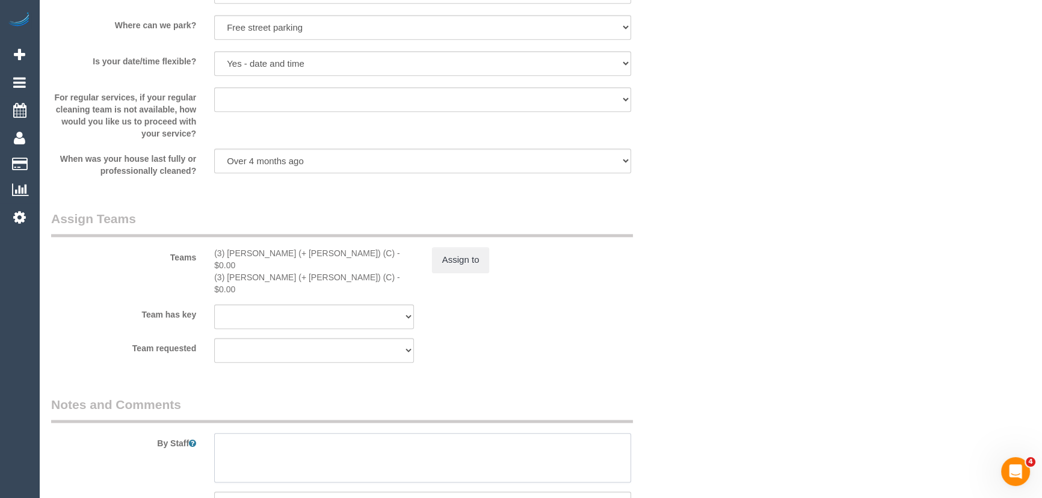
click at [372, 433] on textarea at bounding box center [422, 457] width 417 height 49
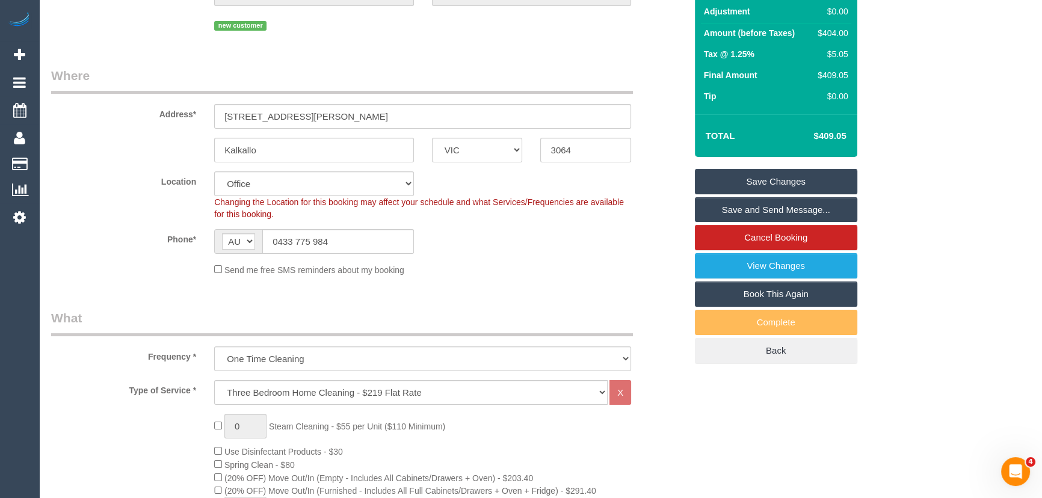
scroll to position [0, 0]
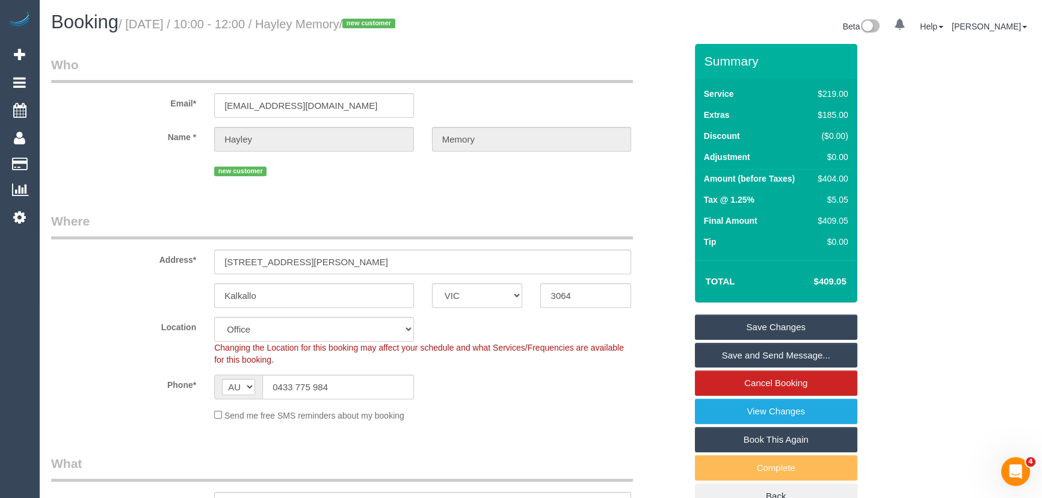
type textarea "Estimated time: 6-7 hours"
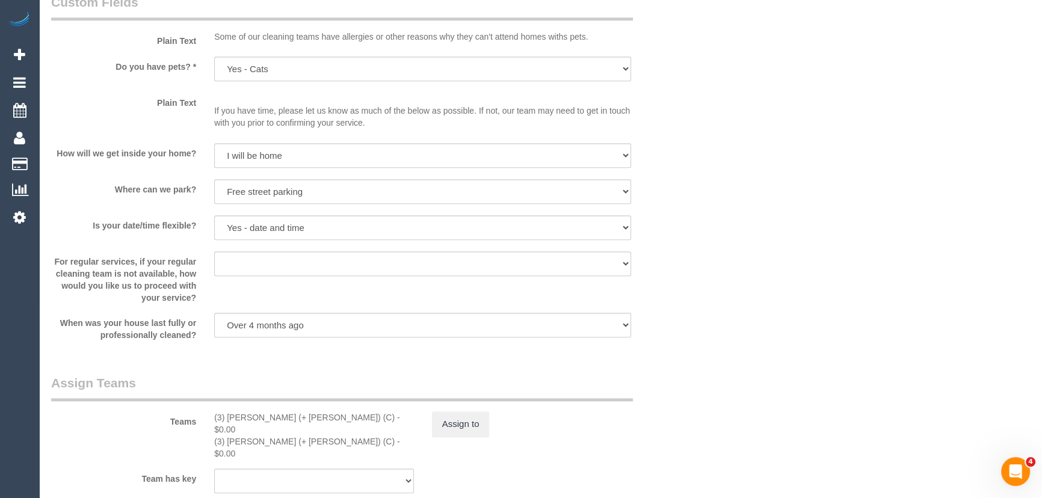
scroll to position [1805, 0]
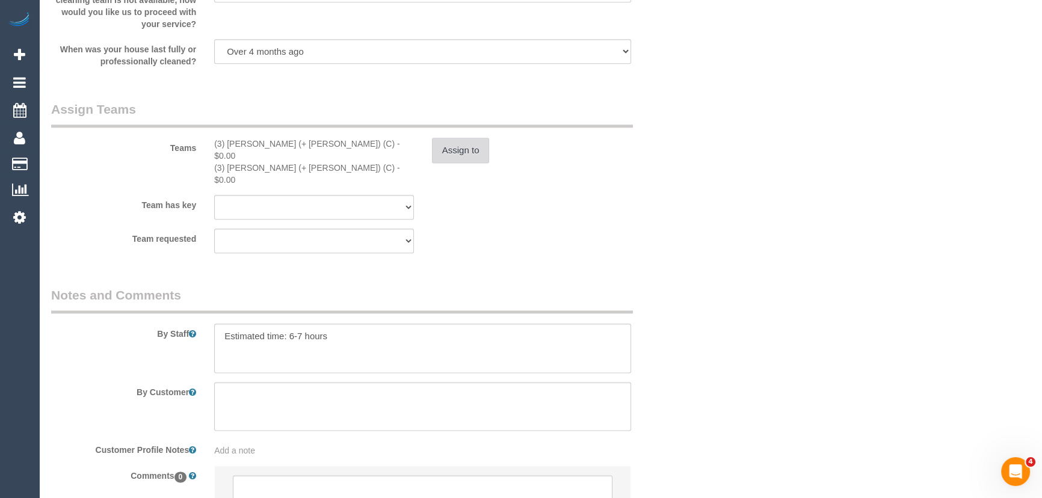
click at [467, 147] on button "Assign to" at bounding box center [461, 150] width 58 height 25
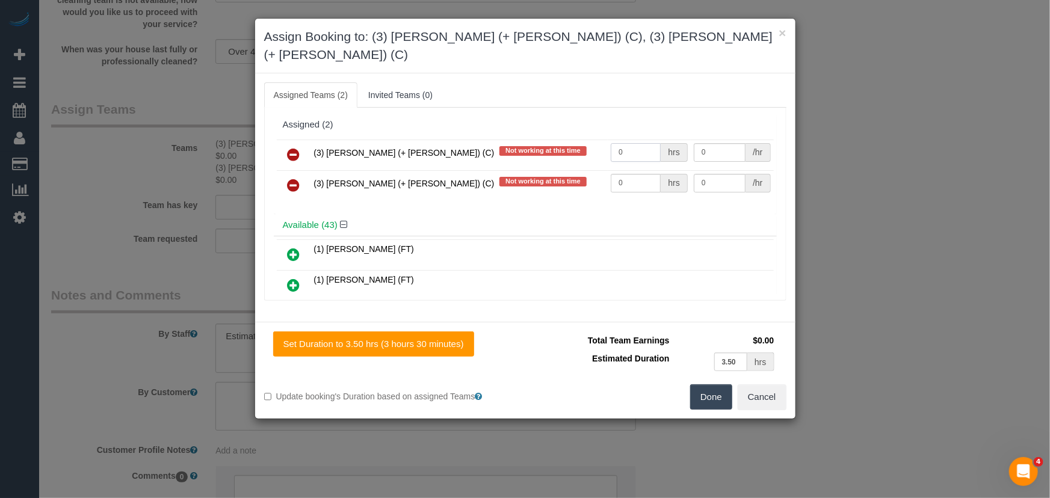
click at [635, 143] on input "0" at bounding box center [636, 152] width 50 height 19
type input "1"
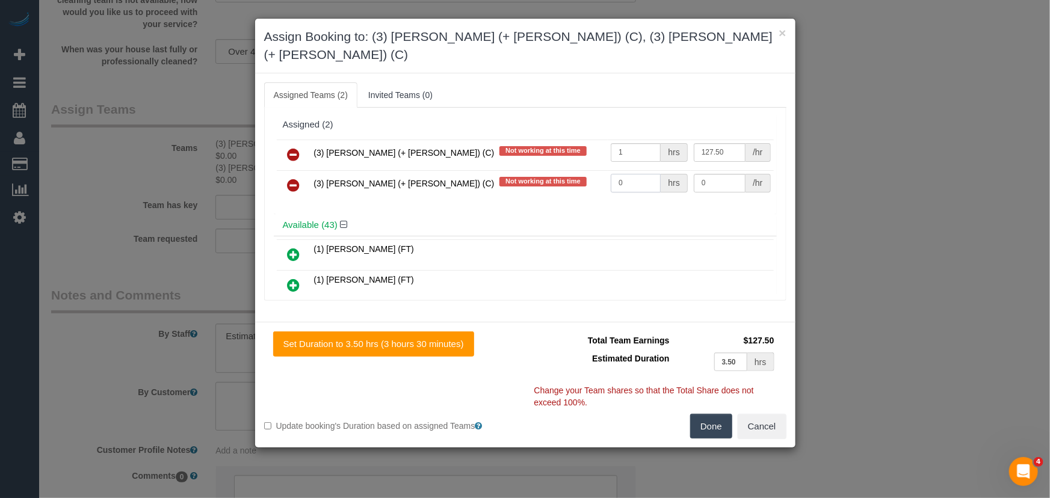
click at [635, 174] on input "0" at bounding box center [636, 183] width 50 height 19
type input "127.5"
click at [635, 174] on input "0" at bounding box center [636, 183] width 50 height 19
type input "1"
type input "127.5"
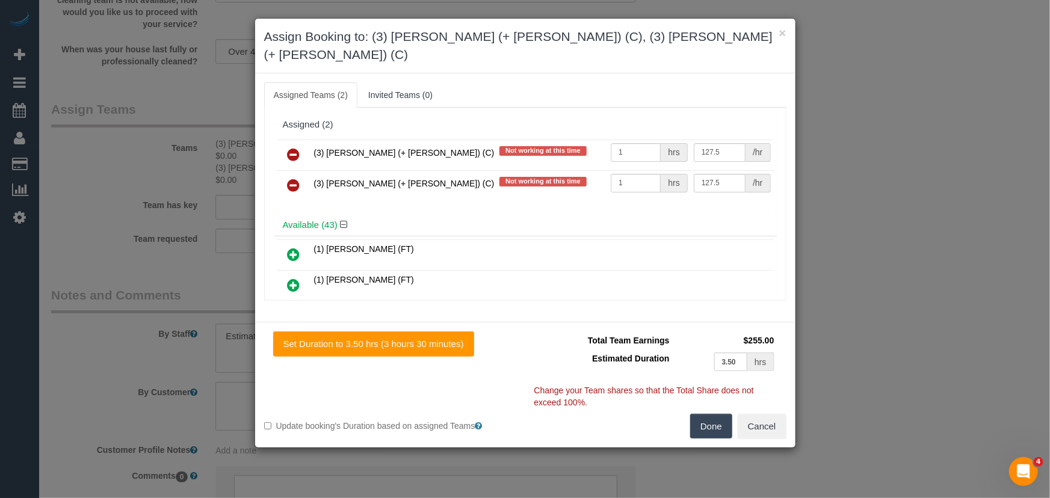
click at [708, 414] on button "Done" at bounding box center [711, 426] width 42 height 25
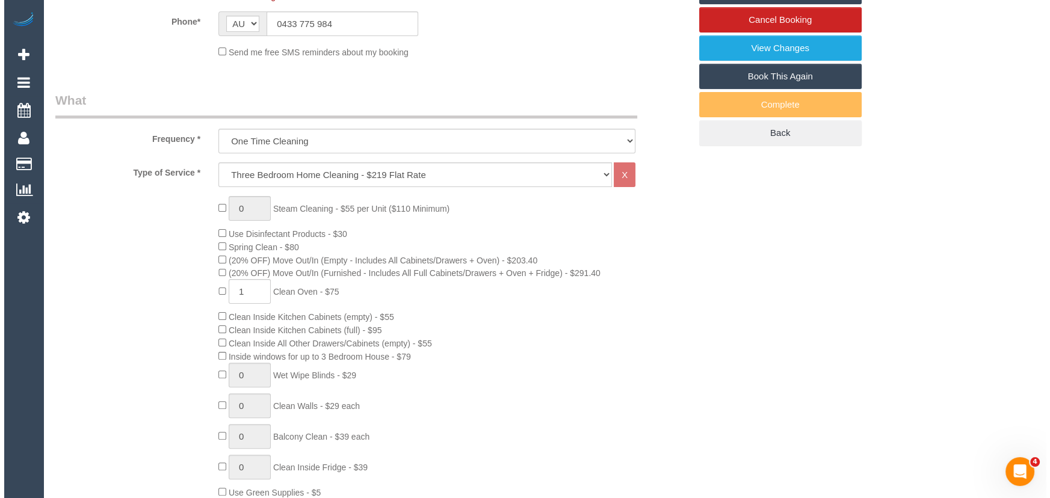
scroll to position [0, 0]
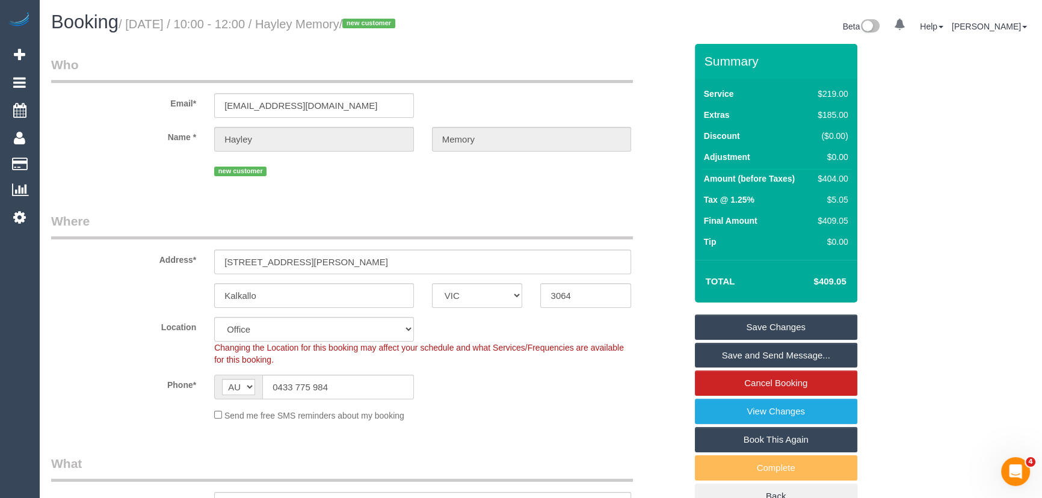
click at [344, 22] on small "/ September 30, 2025 / 10:00 - 12:00 / Hayley Memory / new customer" at bounding box center [259, 23] width 280 height 13
copy small "Hayley Memory"
click at [735, 354] on link "Save and Send Message..." at bounding box center [776, 355] width 162 height 25
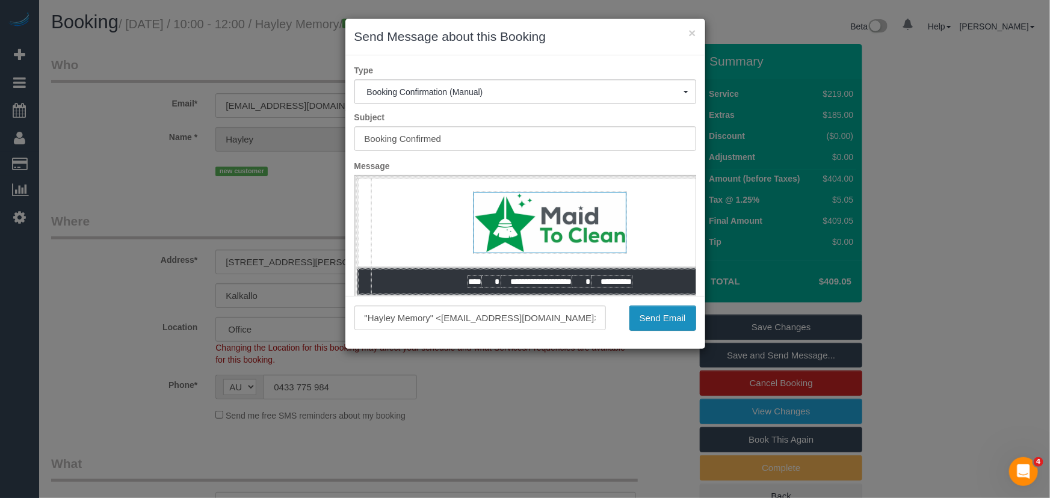
click at [667, 326] on button "Send Email" at bounding box center [662, 318] width 67 height 25
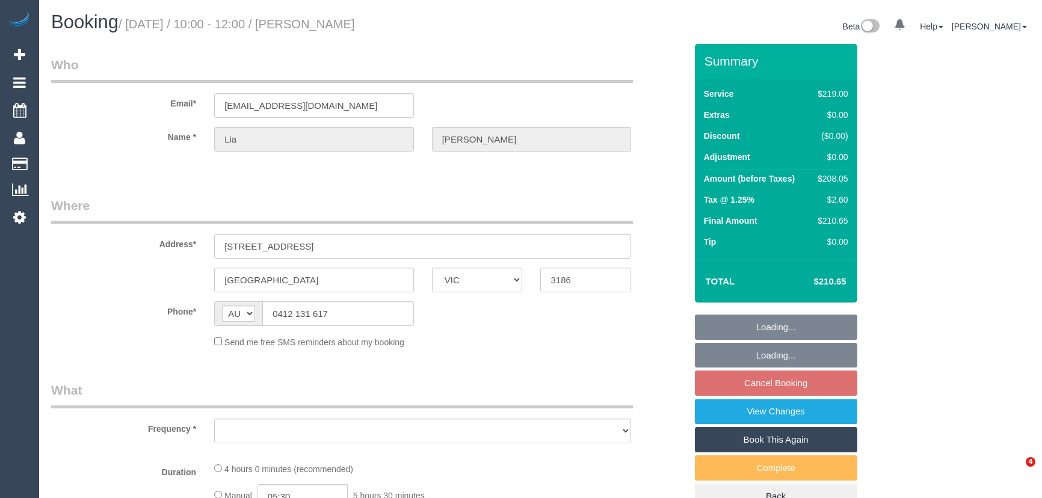
select select "VIC"
select select "object:522"
select select "spot3"
select select "number:28"
select select "number:14"
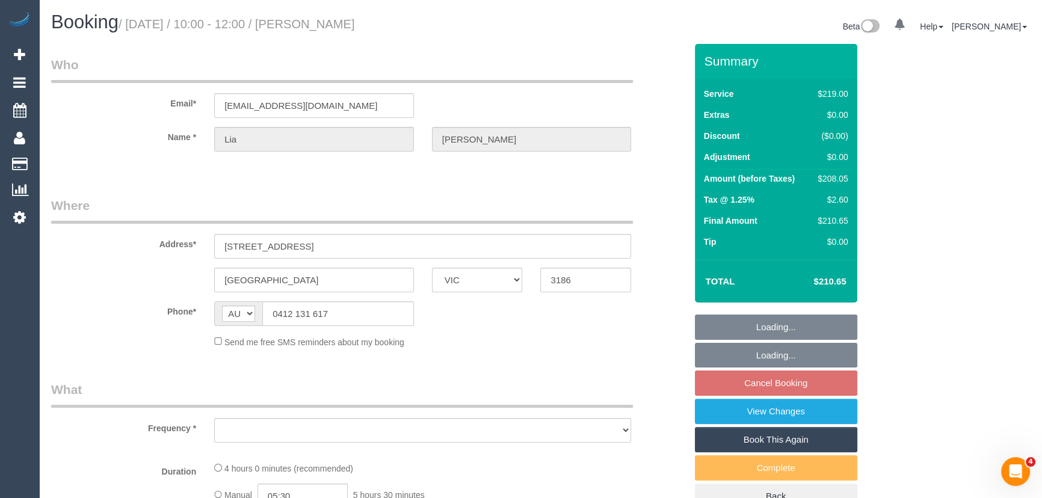
select select "number:19"
select select "number:24"
select select "number:34"
select select "number:26"
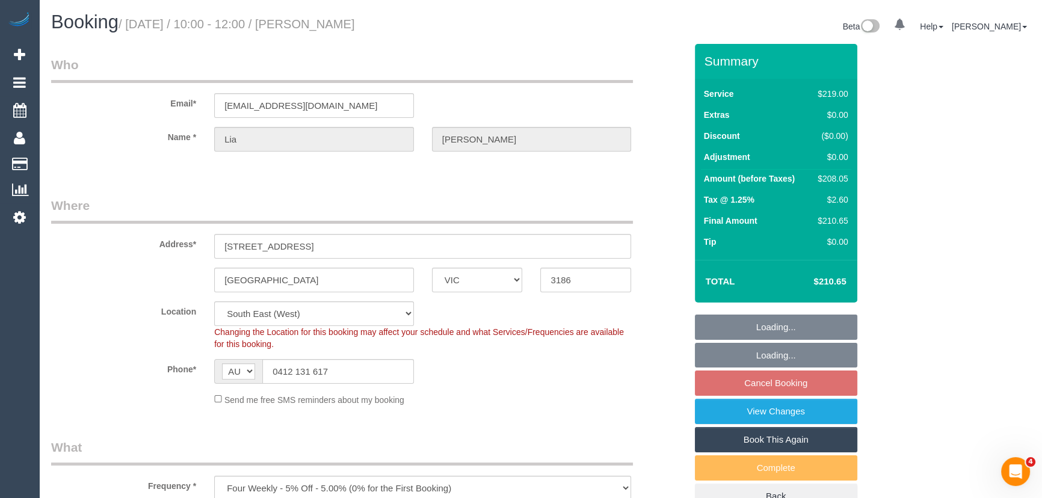
select select "string:stripe-pm_1Ru6eb2GScqysDRV1WBLSiAR"
select select "object:1297"
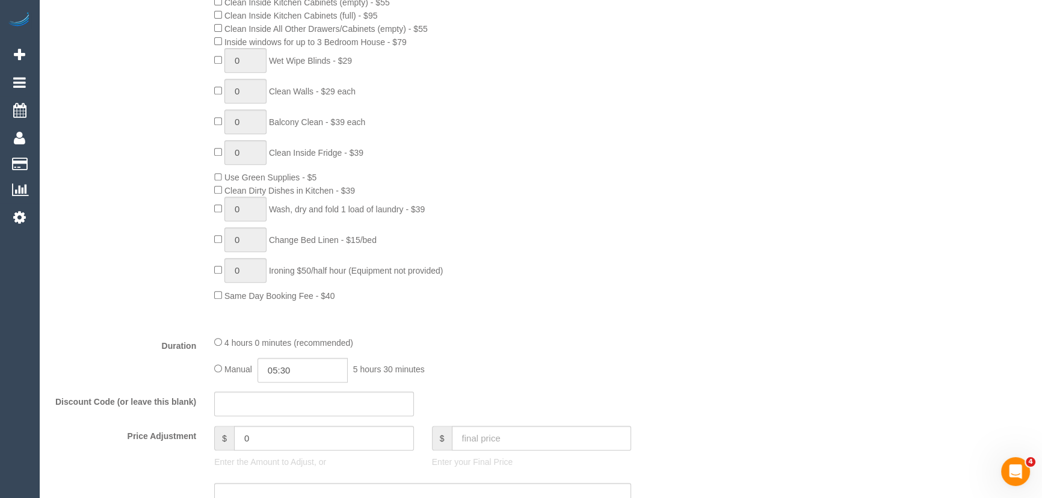
scroll to position [765, 0]
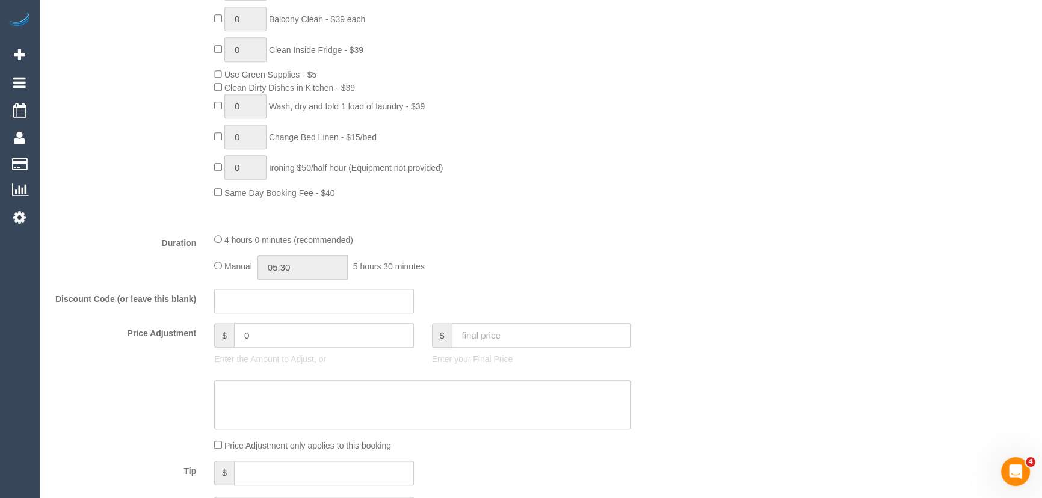
click at [217, 261] on div "Manual 05:30 5 hours 30 minutes" at bounding box center [422, 267] width 417 height 25
click div "Manual 05:30 5 hours 30 minutes"
type input "04:00"
select select "spot28"
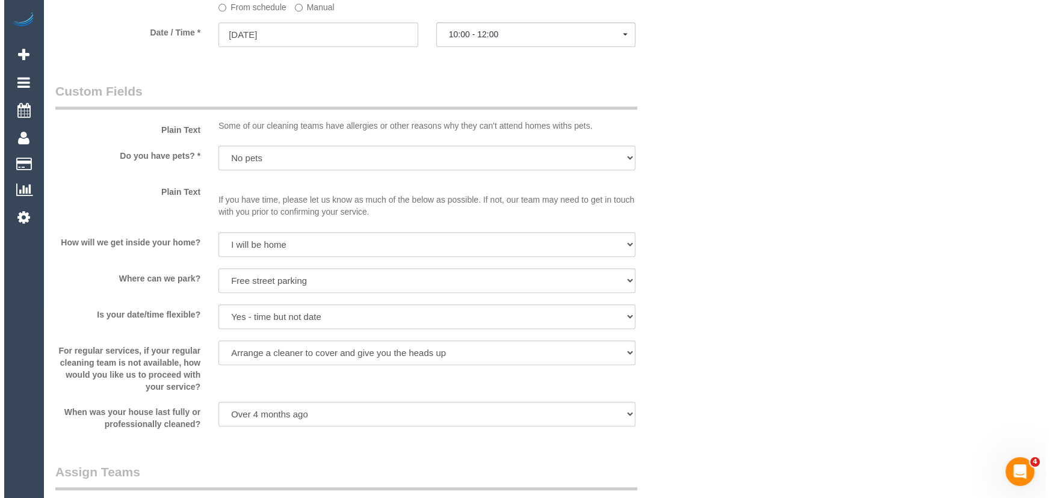
scroll to position [1477, 0]
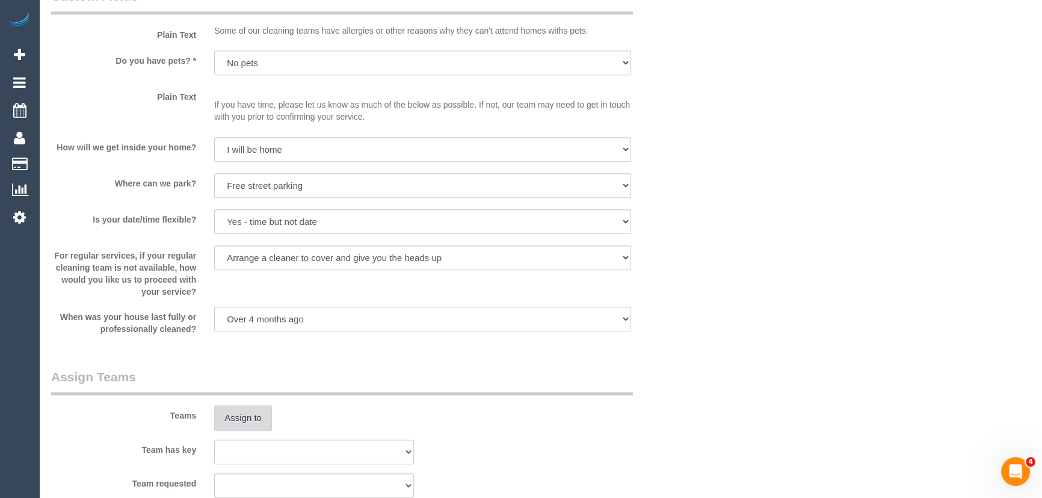
click button "Assign to"
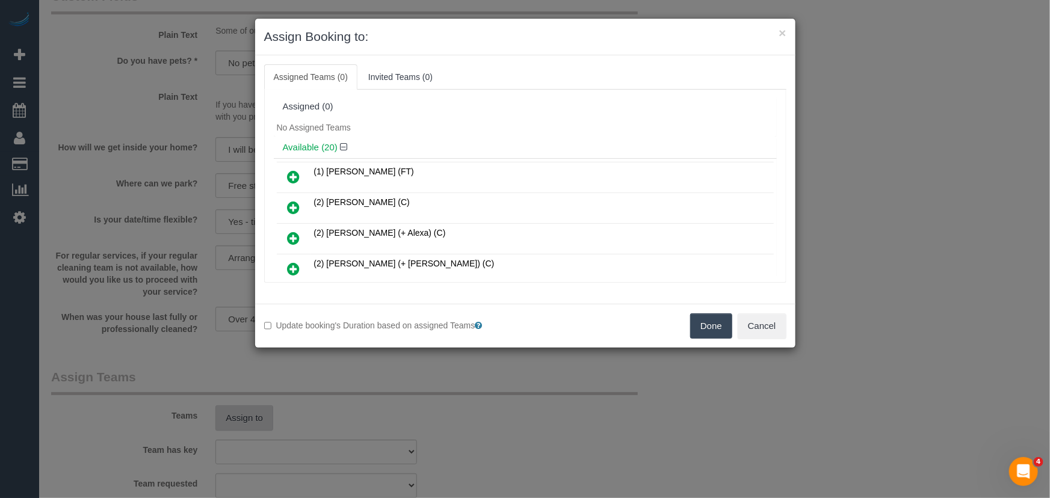
scroll to position [226, 0]
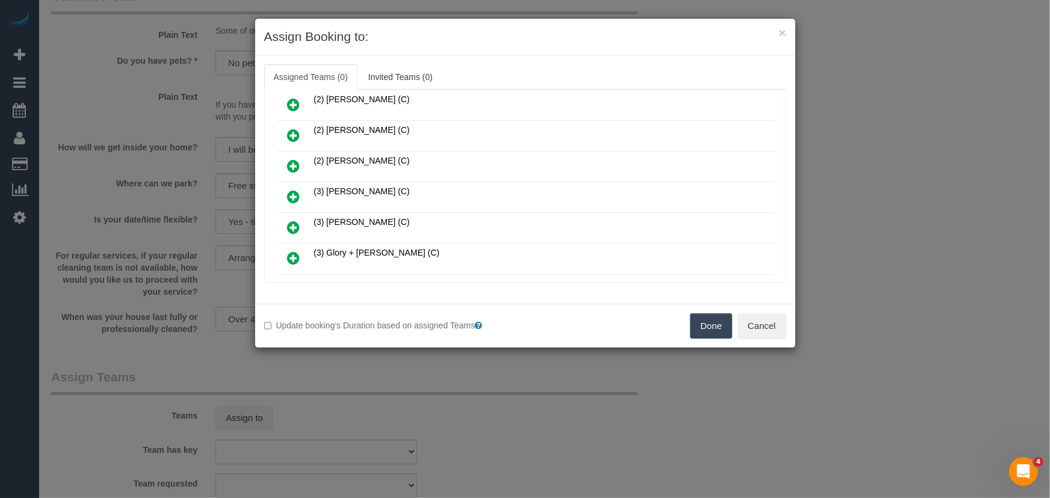
click icon
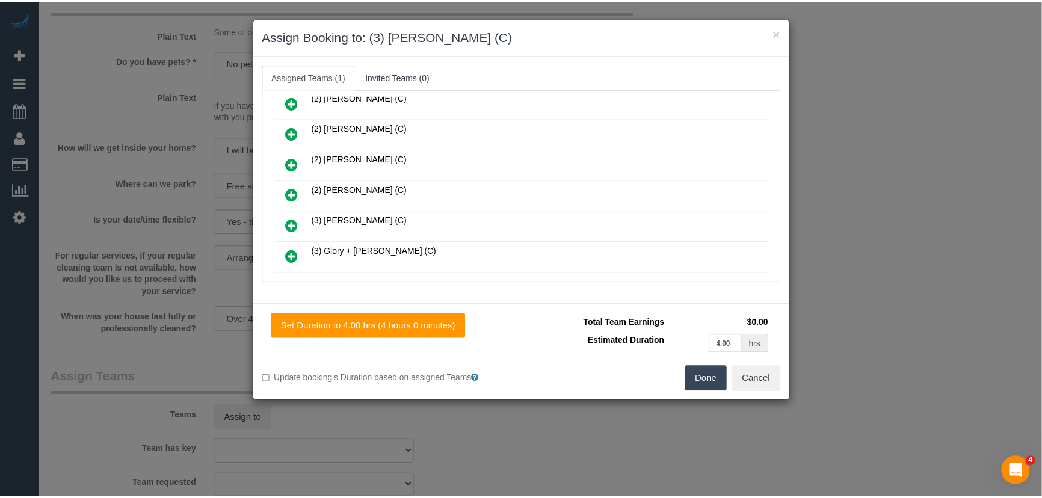
scroll to position [254, 0]
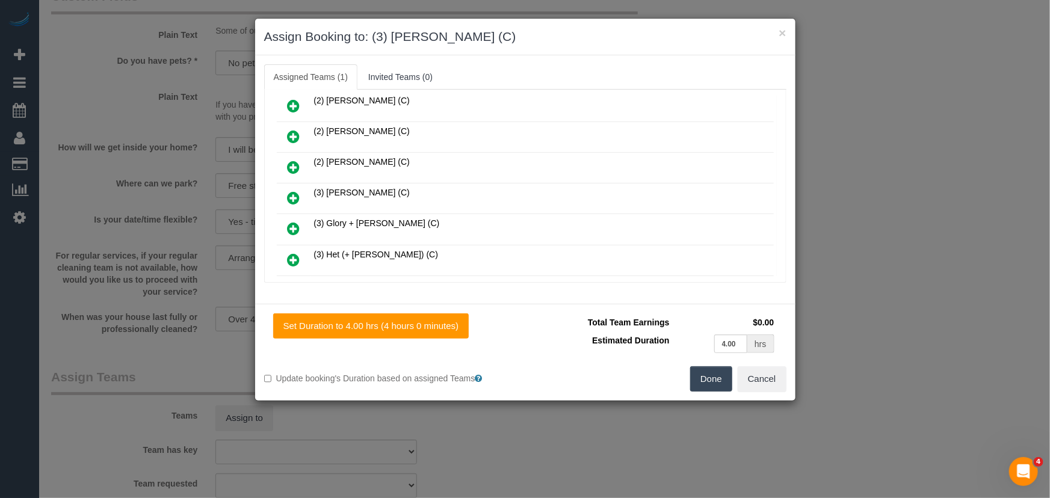
click button "Done"
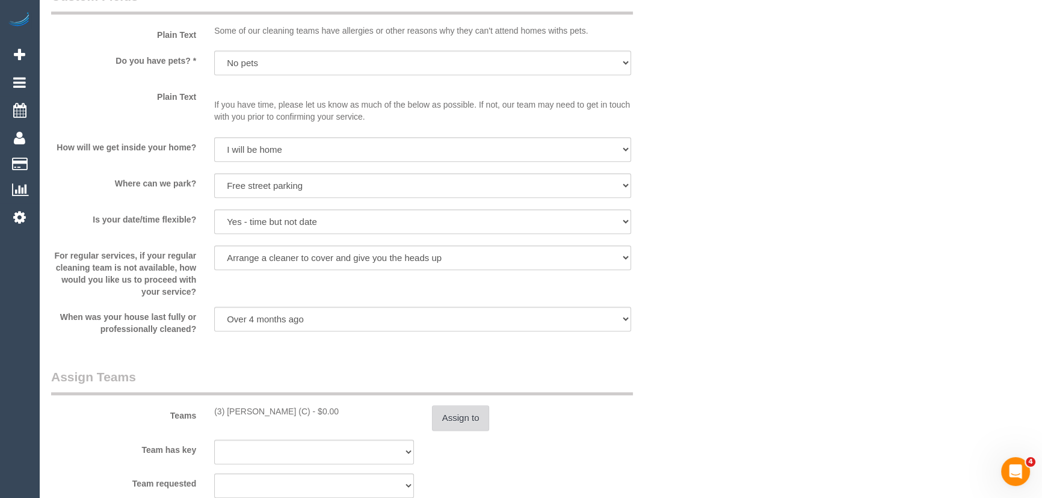
click button "Assign to"
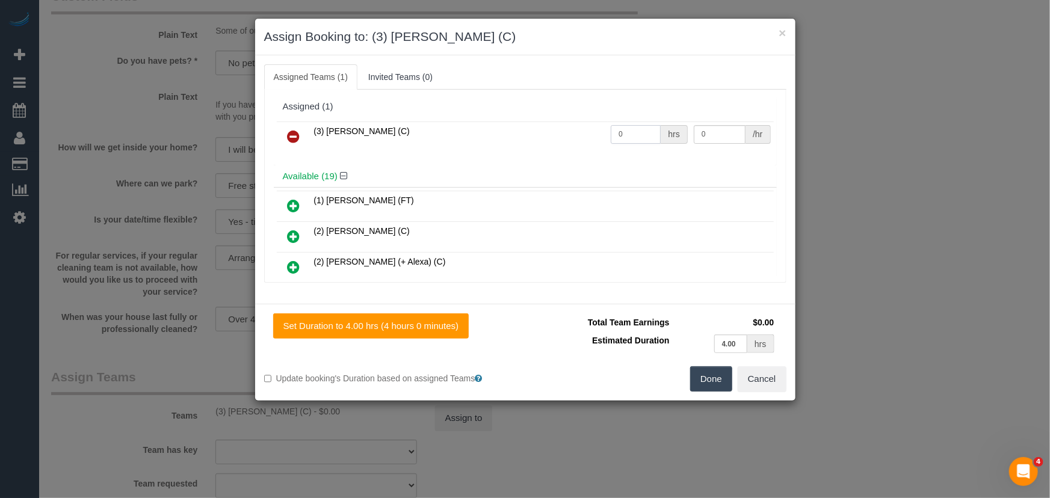
click input "0"
type input "1"
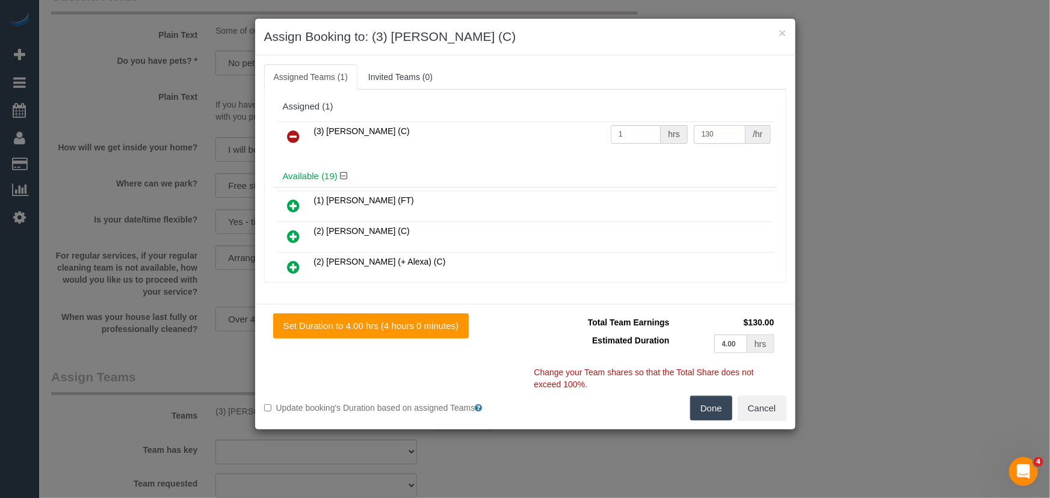
type input "130"
click button "Done"
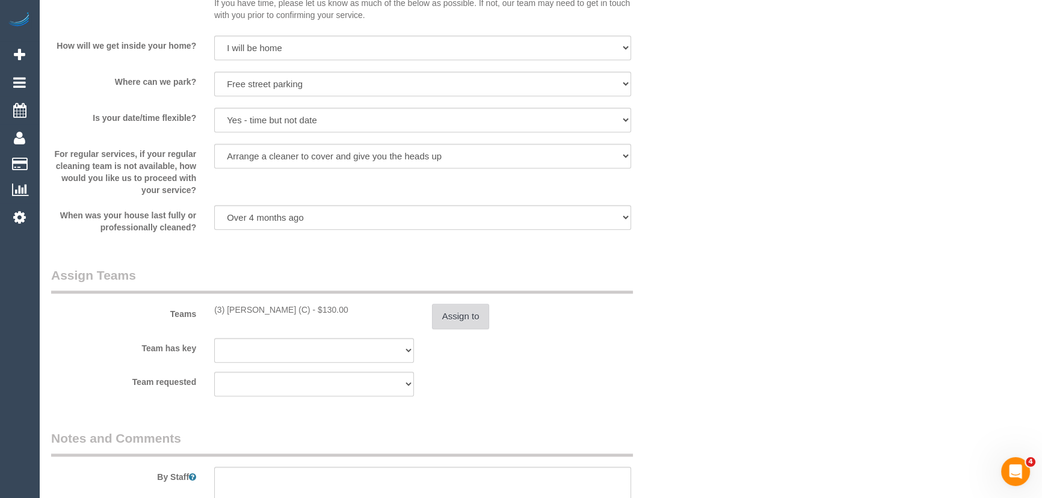
scroll to position [1696, 0]
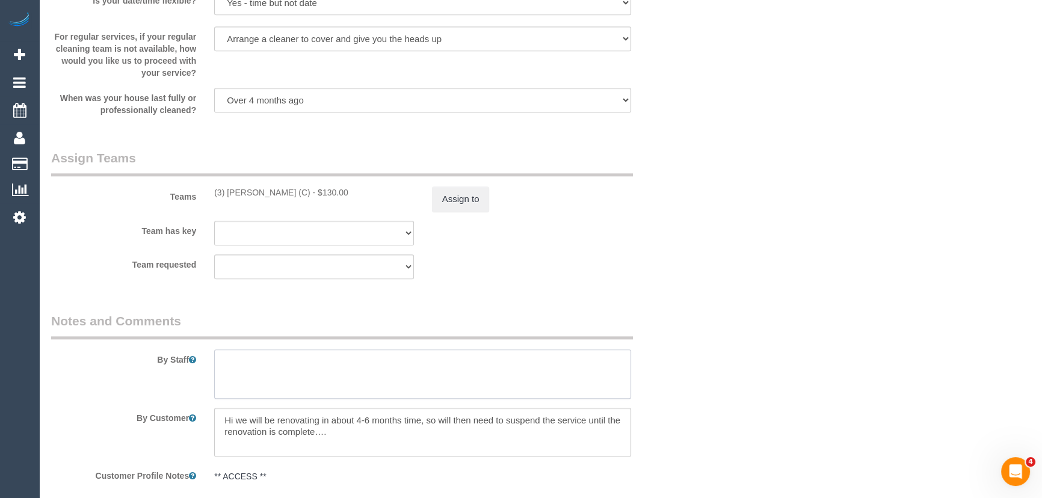
click textarea
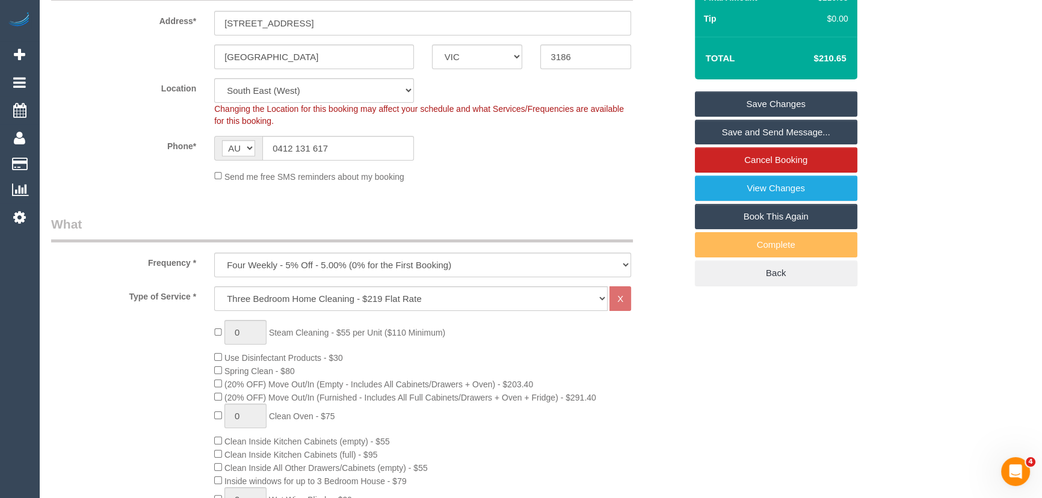
scroll to position [54, 0]
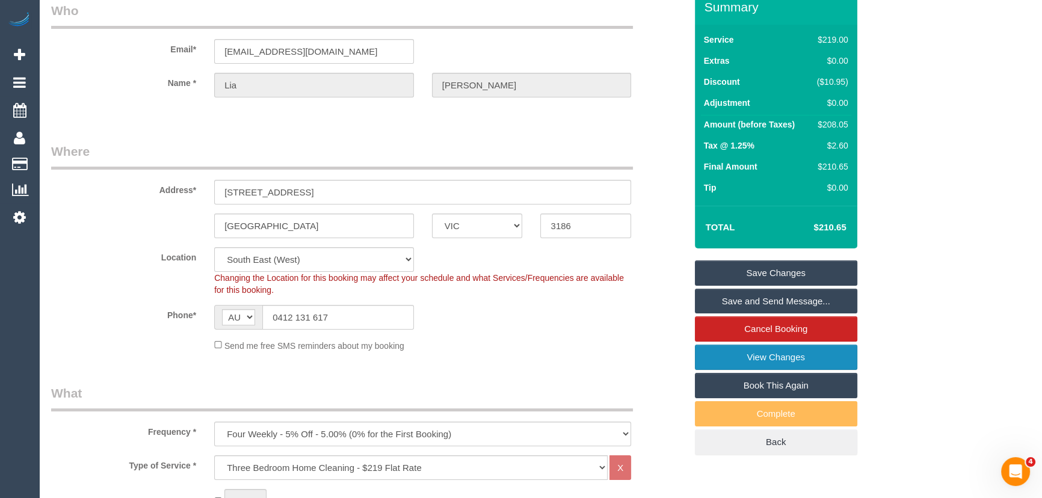
type textarea "Estimated time: 3-4 hours"
click link "View Changes"
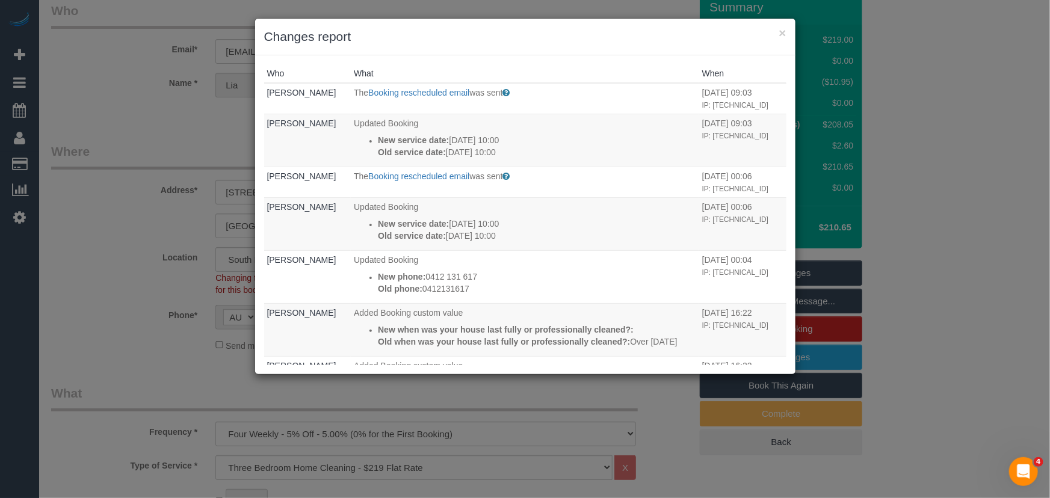
click div "× Changes report Who What When Lia Georgiades The Booking rescheduled email was…"
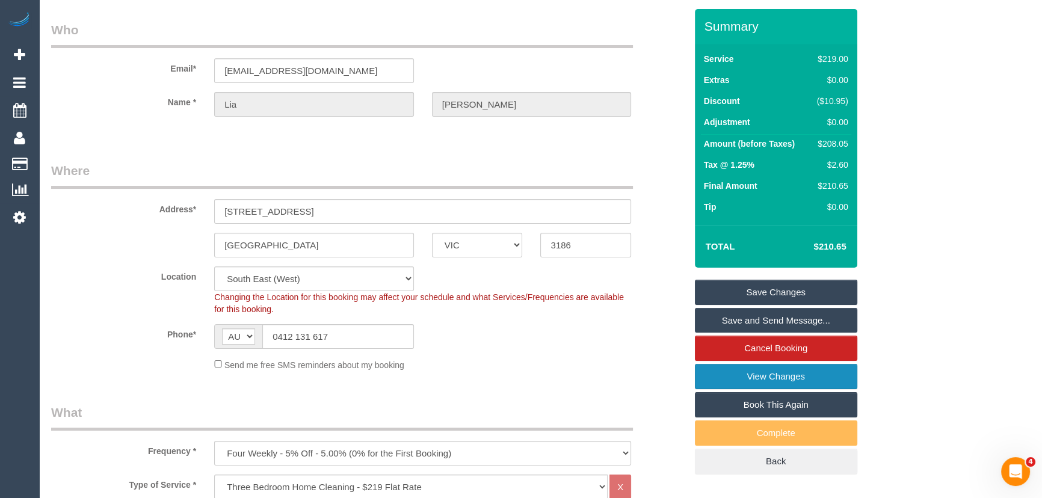
scroll to position [0, 0]
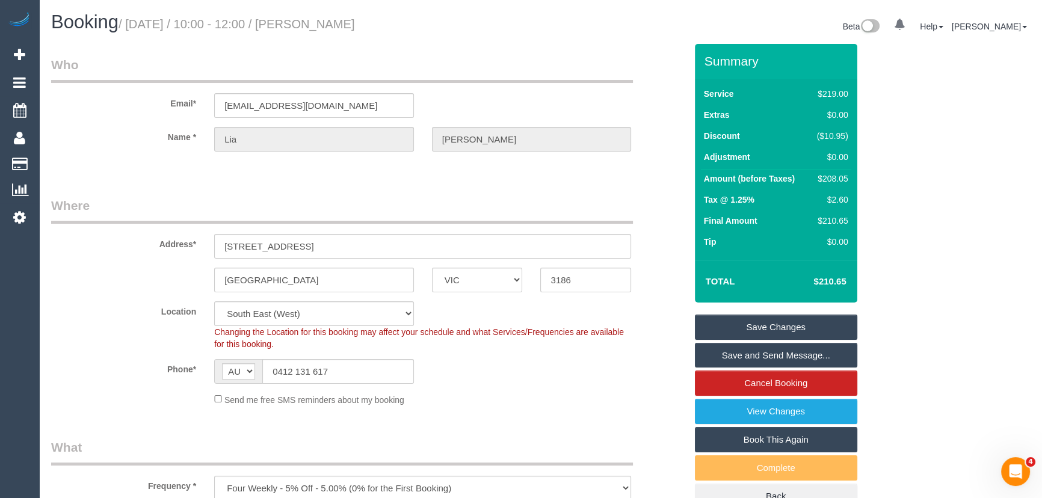
click small "/ September 30, 2025 / 10:00 - 12:00 / Lia Georgiades"
copy small "Lia Georgiades"
drag, startPoint x: 738, startPoint y: 353, endPoint x: 726, endPoint y: 353, distance: 11.4
click link "Save and Send Message..."
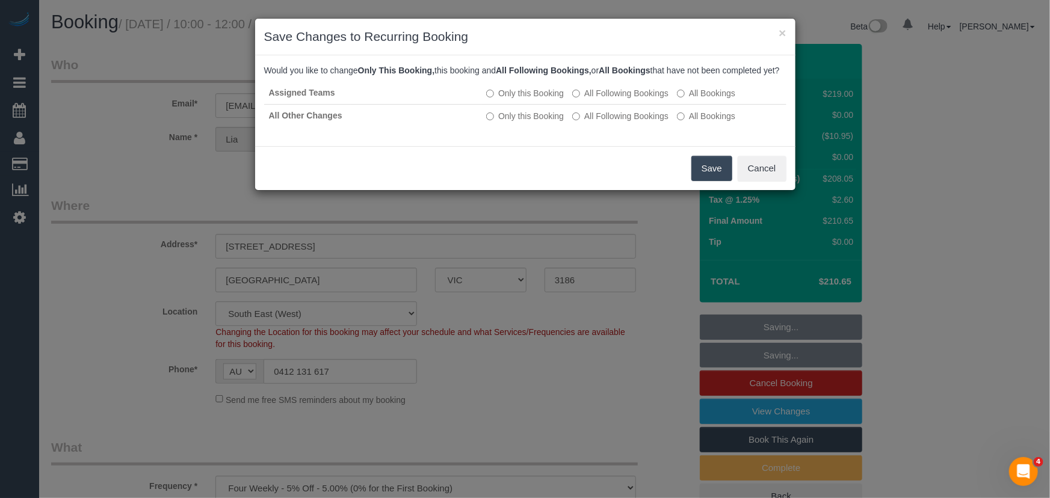
click button "Save"
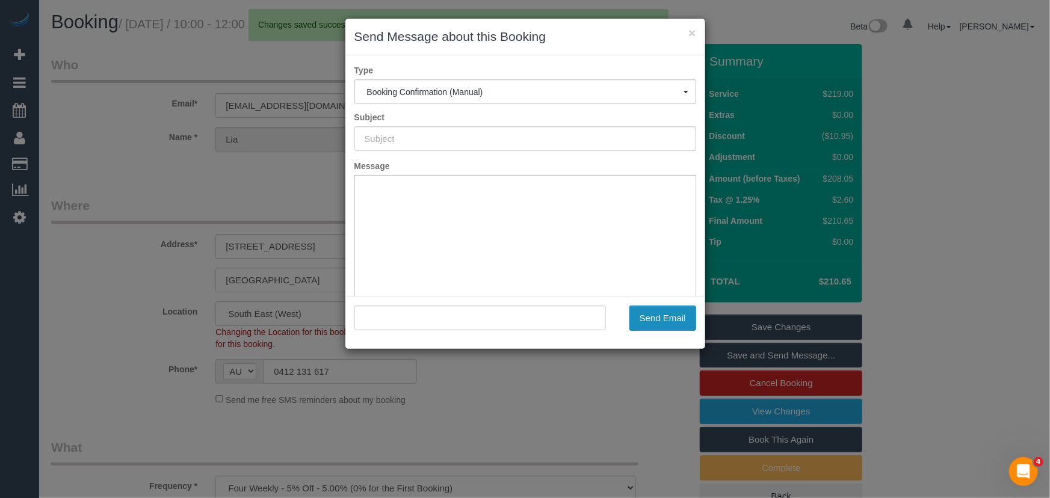
click button "Send Email"
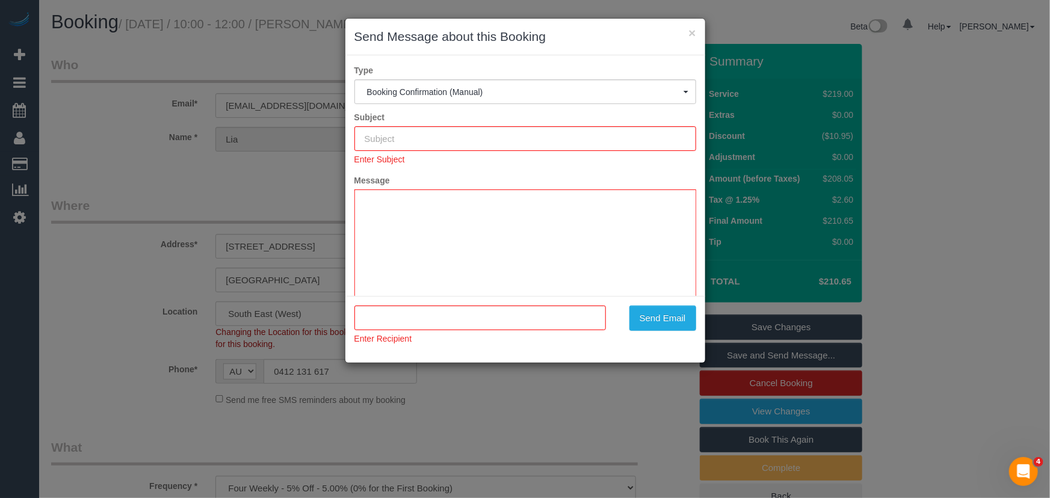
click div "× Send Message about this Booking Type Booking Confirmation (Manual) Booking Co…"
type input "Booking Confirmed"
type input ""Lia Georgiades" <georgeegrrrl@iinet.net.au>"
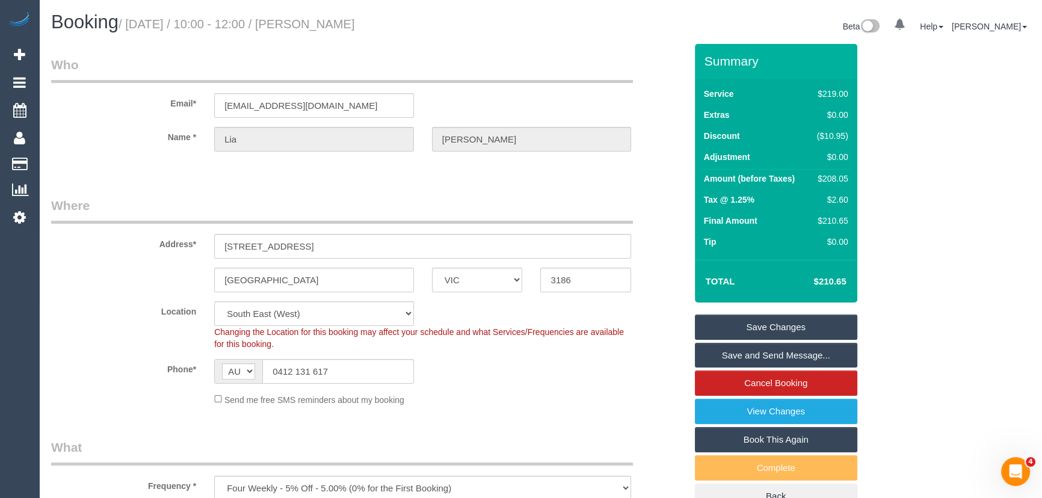
click link "Save and Send Message..."
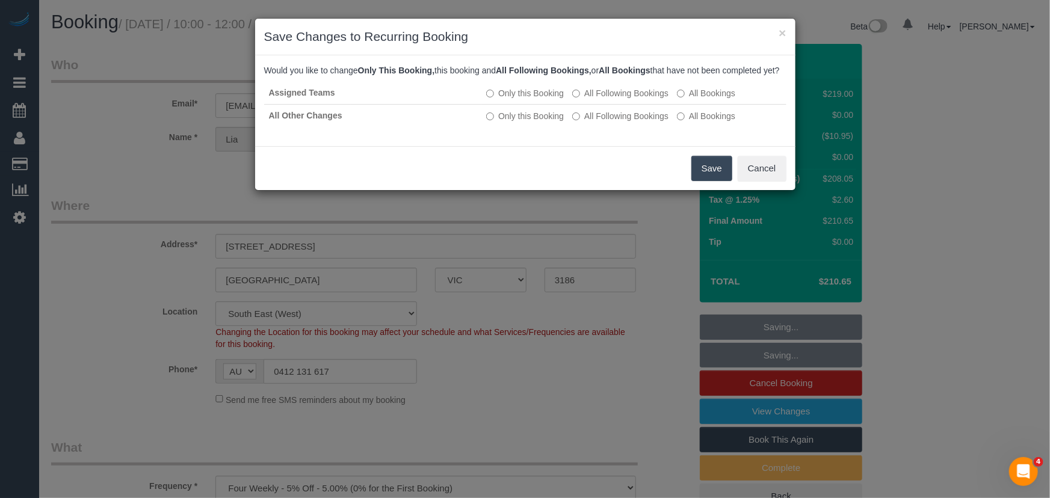
click button "Save"
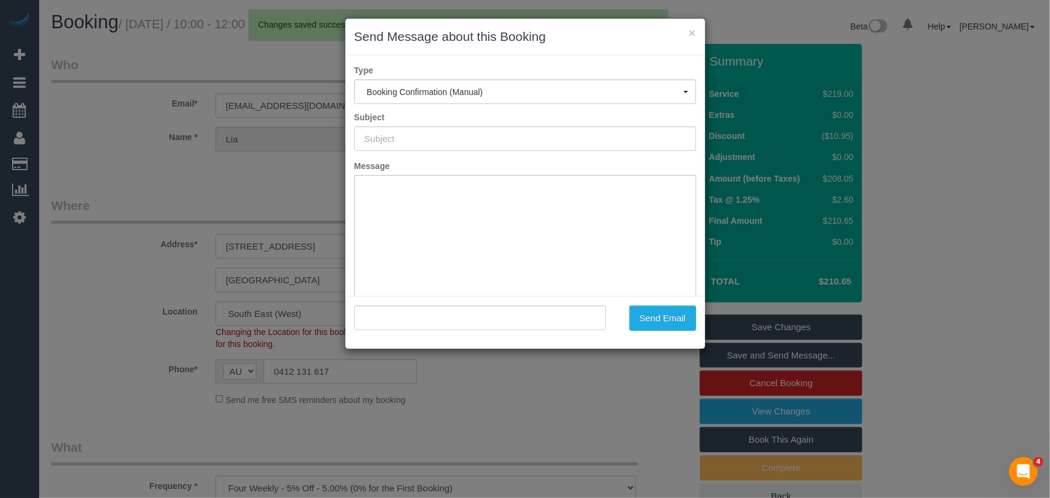
type input "Booking Confirmed"
type input ""Lia Georgiades" <georgeegrrrl@iinet.net.au>"
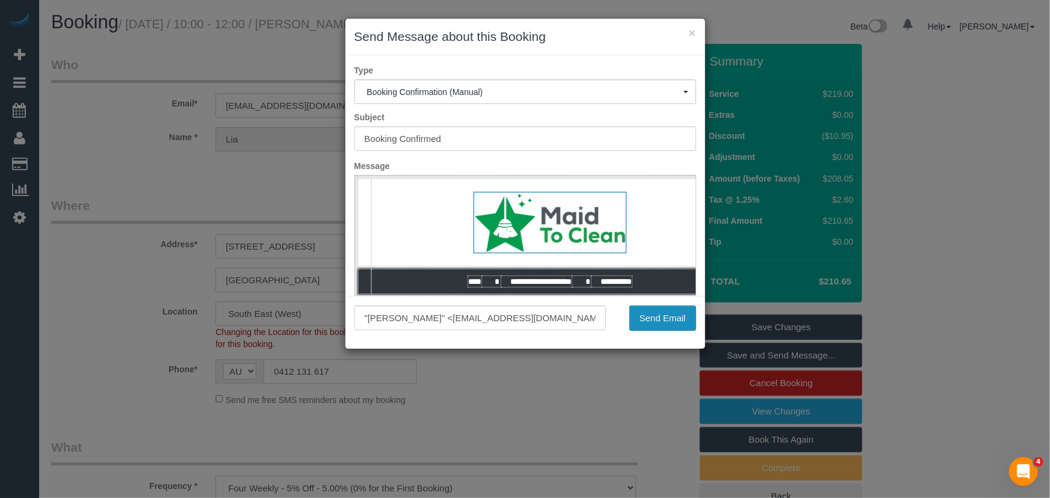
click button "Send Email"
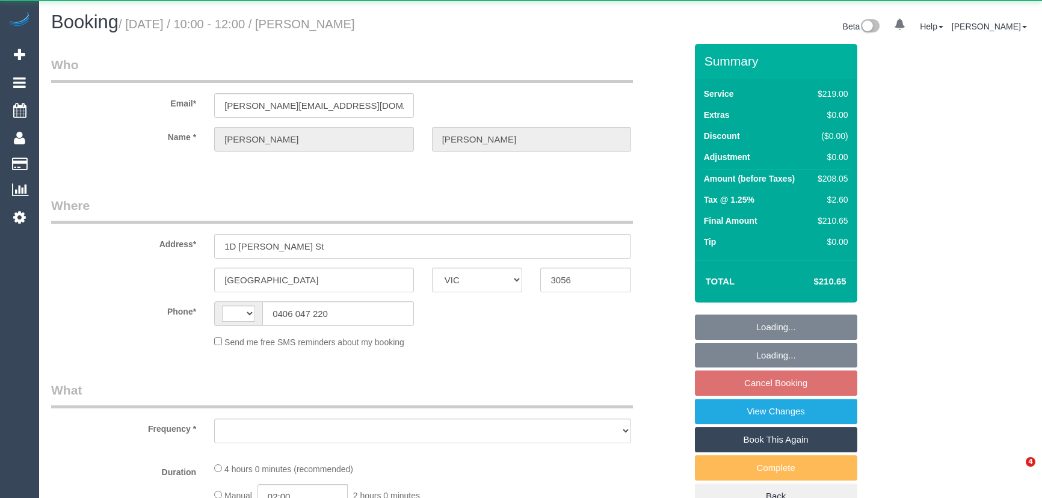
select select "VIC"
select select "string:AU"
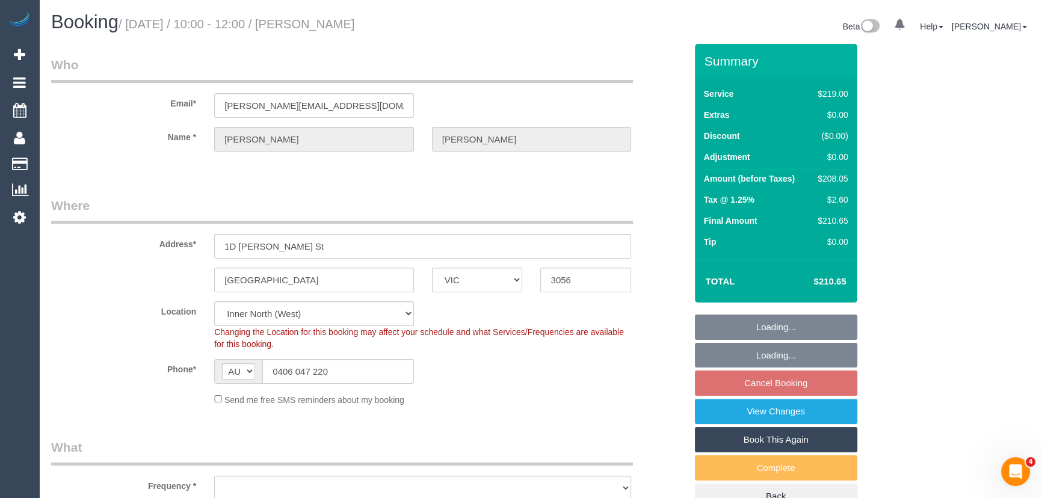
select select "string:stripe-pm_1PhN4Y2GScqysDRVEDNSLRzP"
select select "number:28"
select select "number:15"
select select "number:19"
select select "number:22"
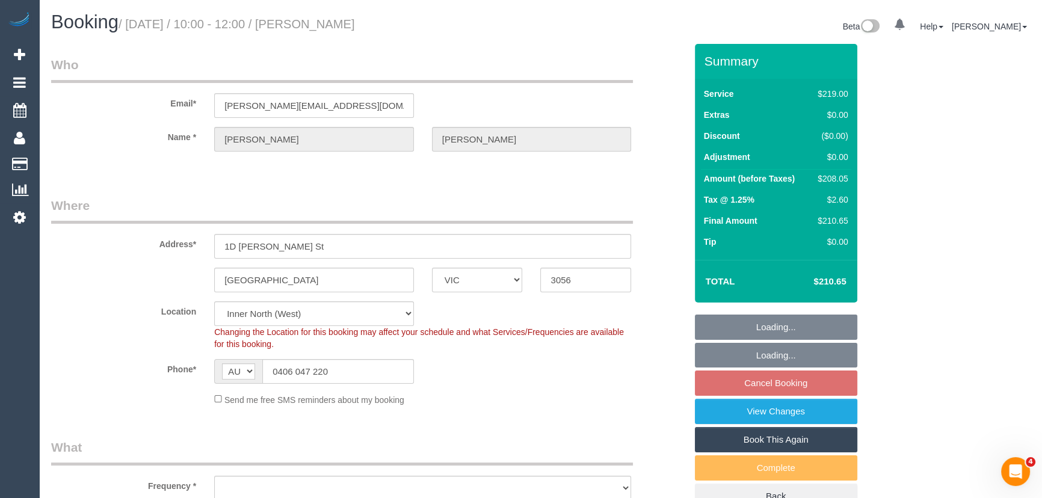
select select "number:33"
select select "number:13"
select select "object:1662"
select select "spot4"
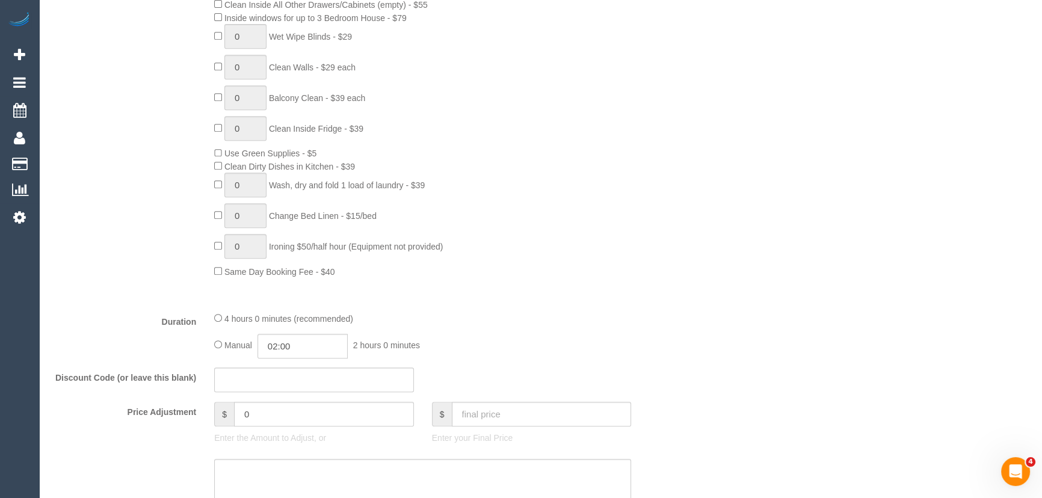
scroll to position [765, 0]
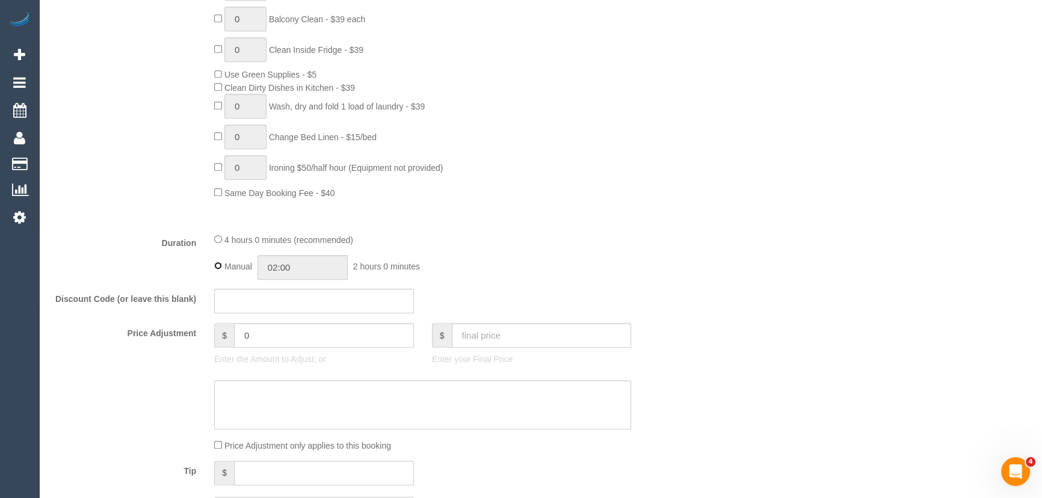
type input "04:00"
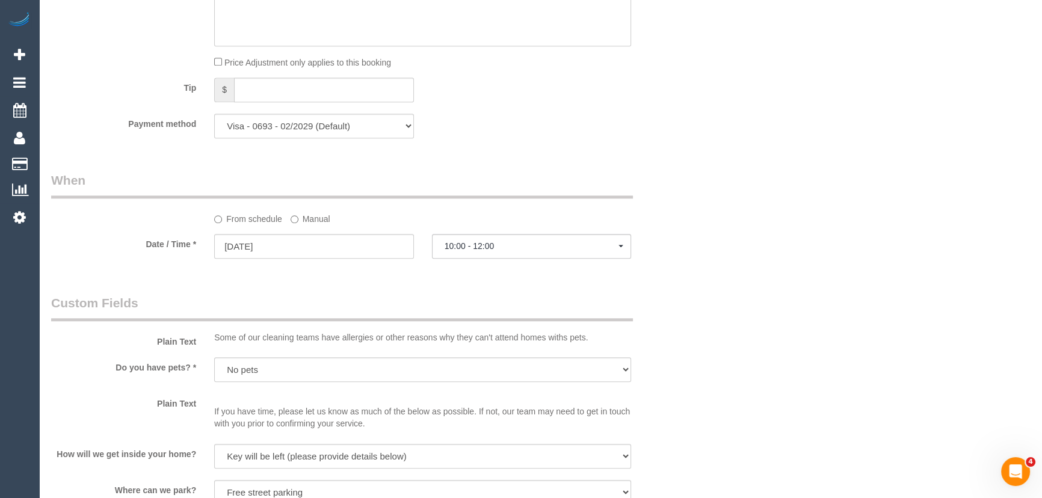
select select "spot44"
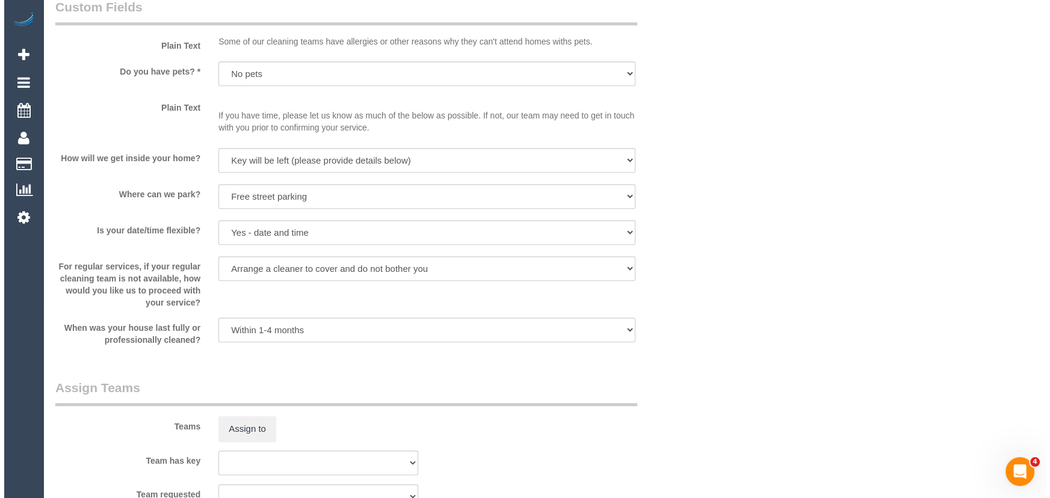
scroll to position [1586, 0]
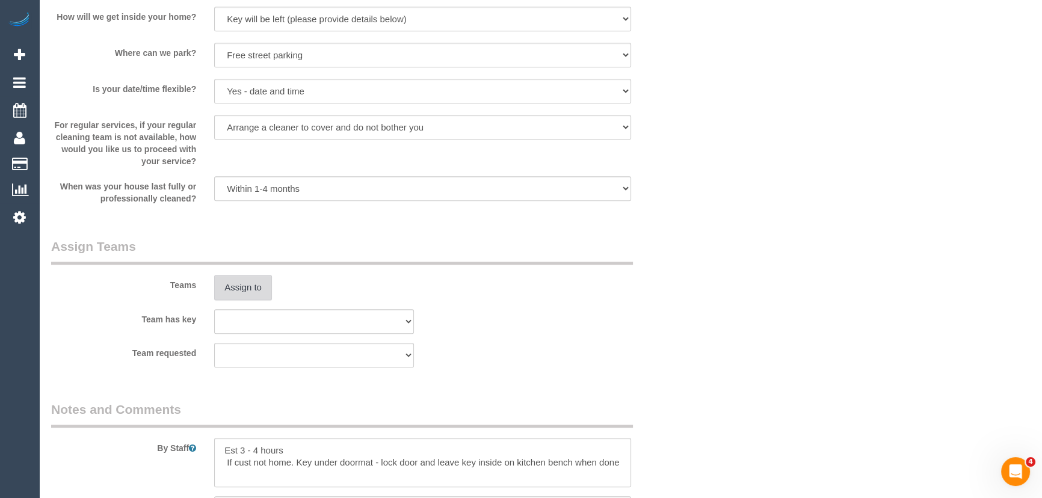
click at [243, 292] on button "Assign to" at bounding box center [243, 287] width 58 height 25
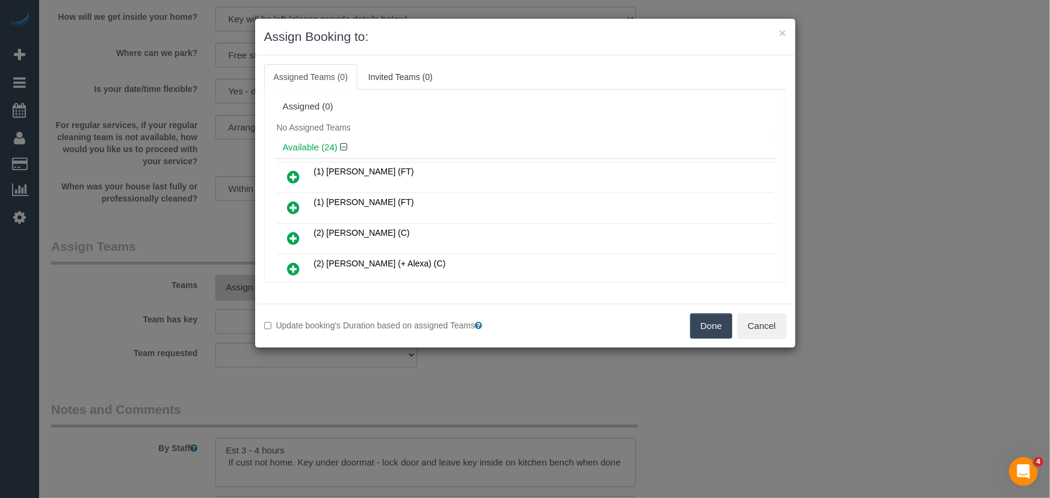
scroll to position [467, 0]
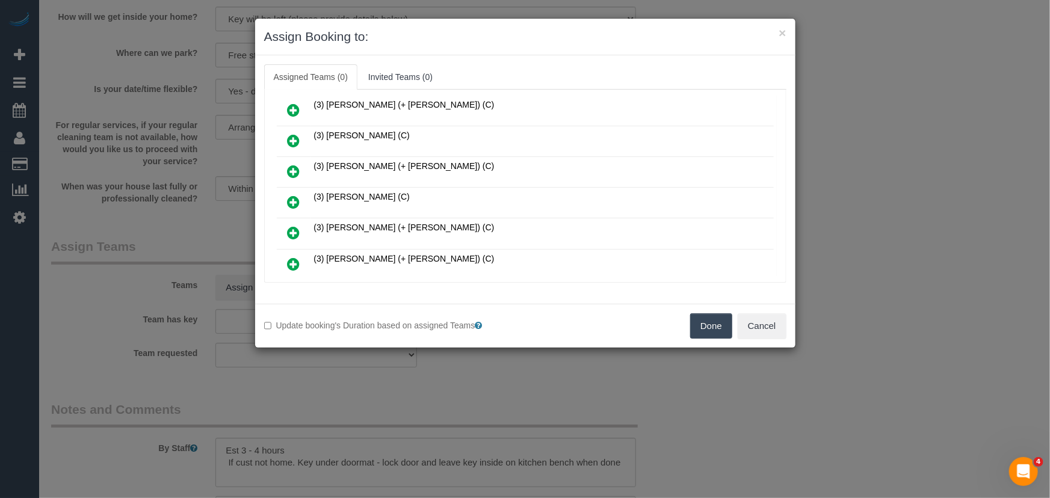
click at [291, 195] on icon at bounding box center [294, 202] width 13 height 14
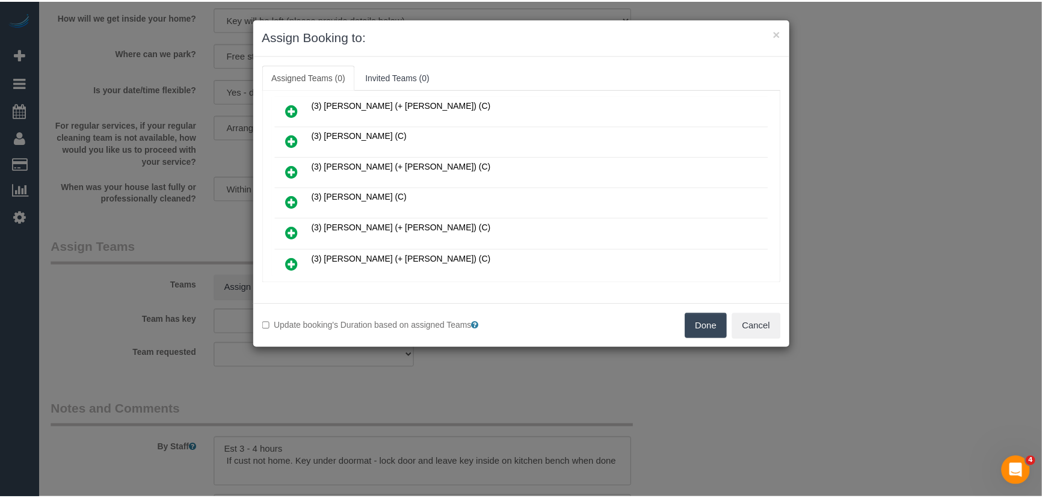
scroll to position [495, 0]
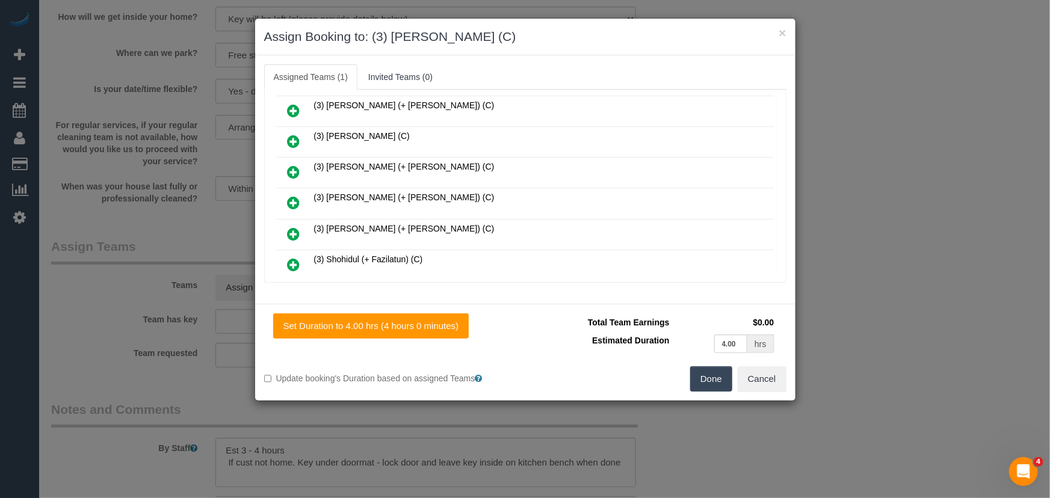
click at [708, 377] on button "Done" at bounding box center [711, 378] width 42 height 25
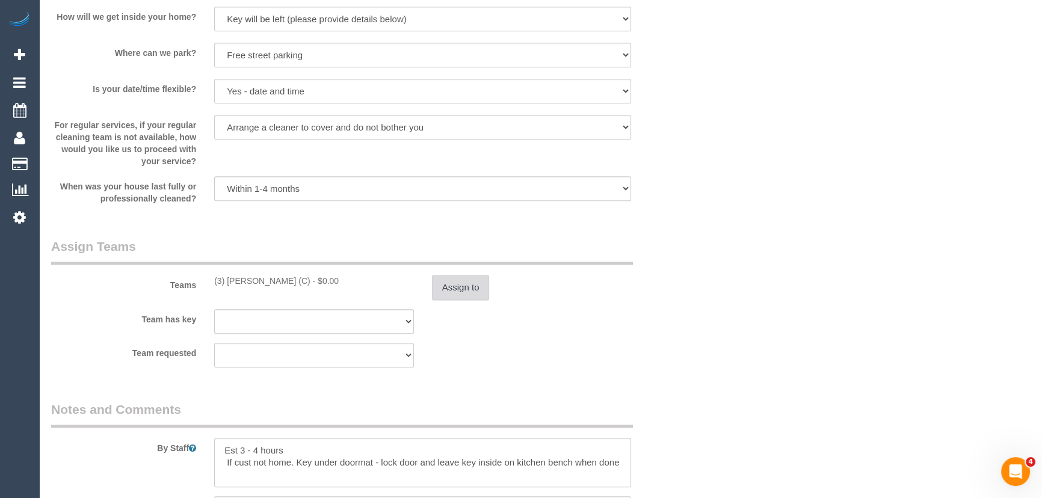
click at [439, 289] on button "Assign to" at bounding box center [461, 287] width 58 height 25
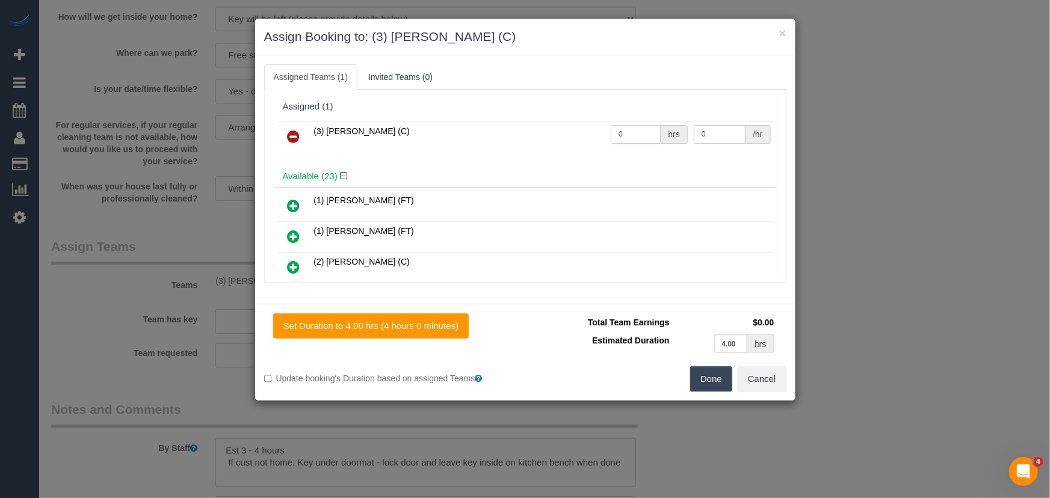
click at [638, 135] on input "0" at bounding box center [636, 134] width 50 height 19
type input "1"
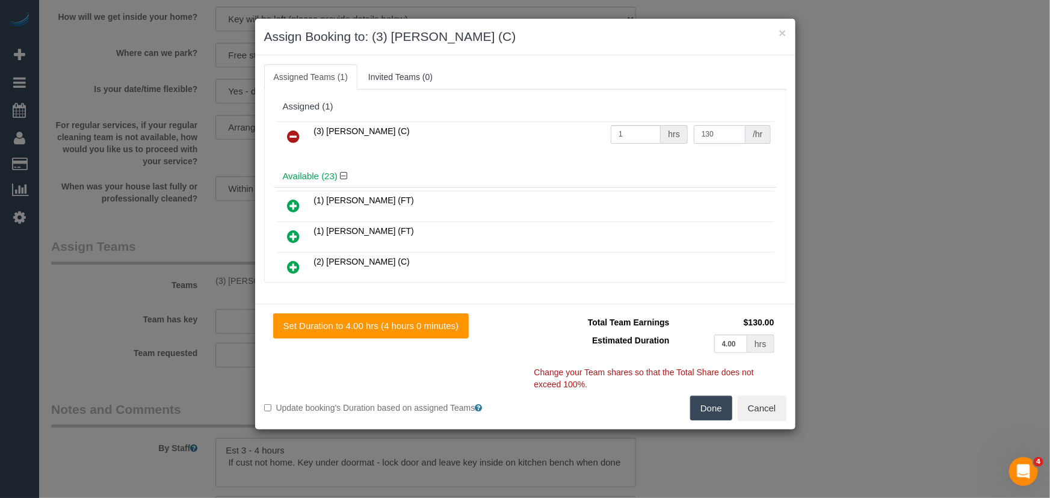
type input "130"
click at [712, 403] on button "Done" at bounding box center [711, 408] width 42 height 25
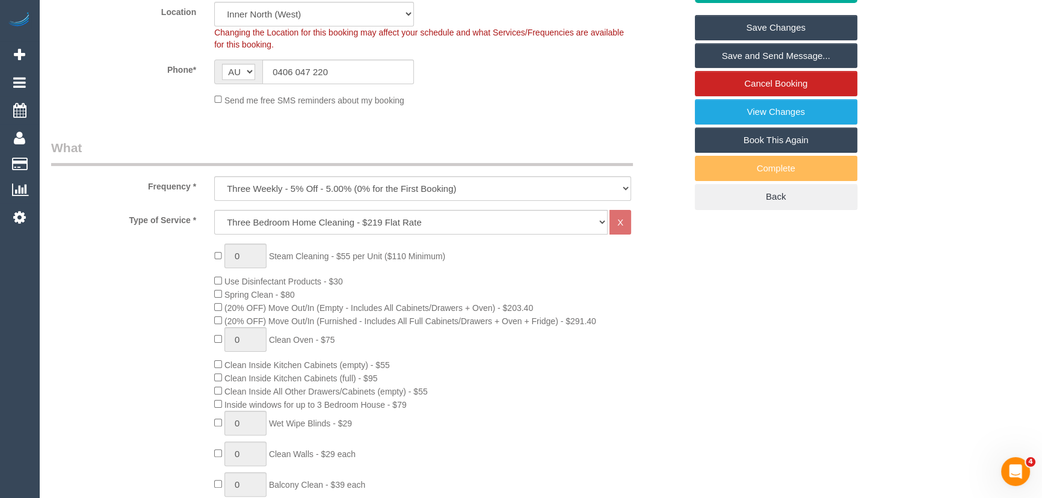
scroll to position [0, 0]
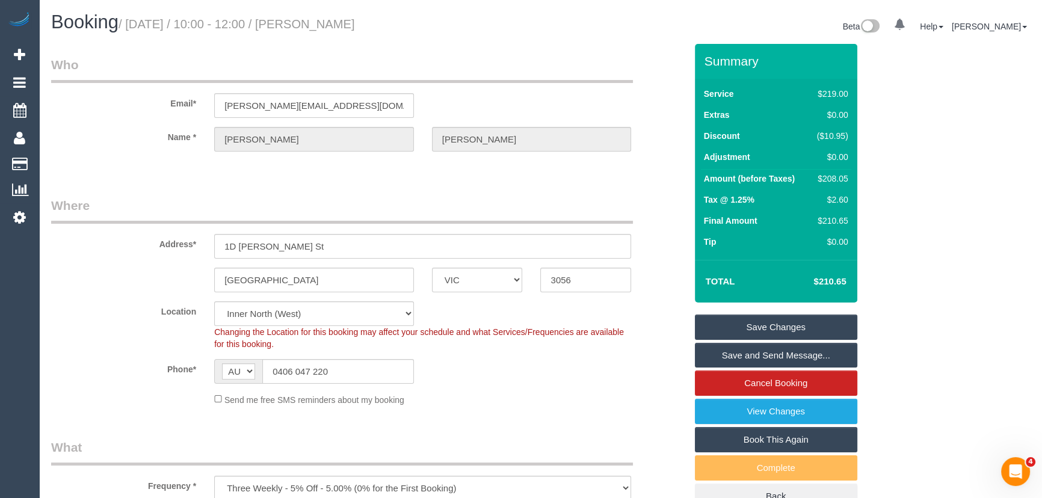
click at [347, 21] on small "/ September 30, 2025 / 10:00 - 12:00 / Michelle Parker" at bounding box center [237, 23] width 236 height 13
copy small "Michelle Parker"
click at [726, 356] on link "Save and Send Message..." at bounding box center [776, 355] width 162 height 25
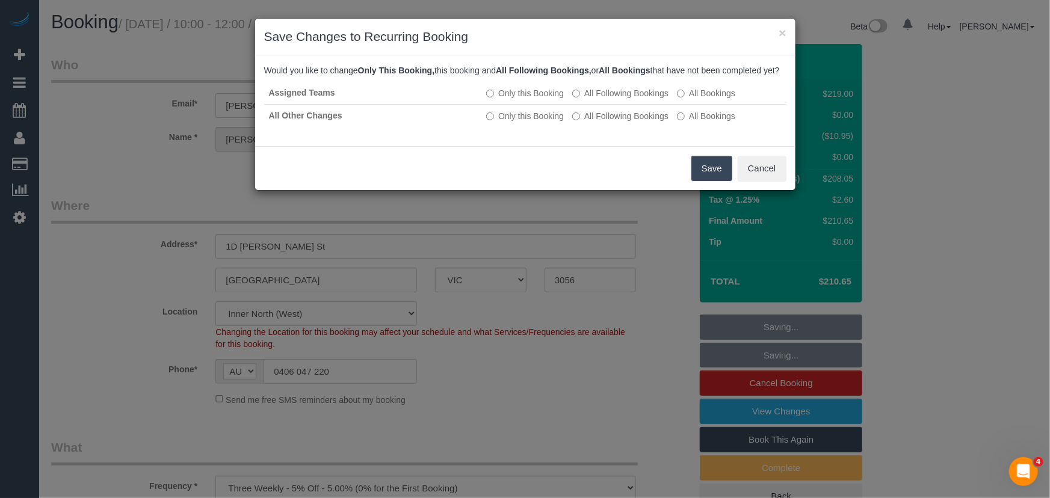
click at [703, 179] on button "Save" at bounding box center [711, 168] width 41 height 25
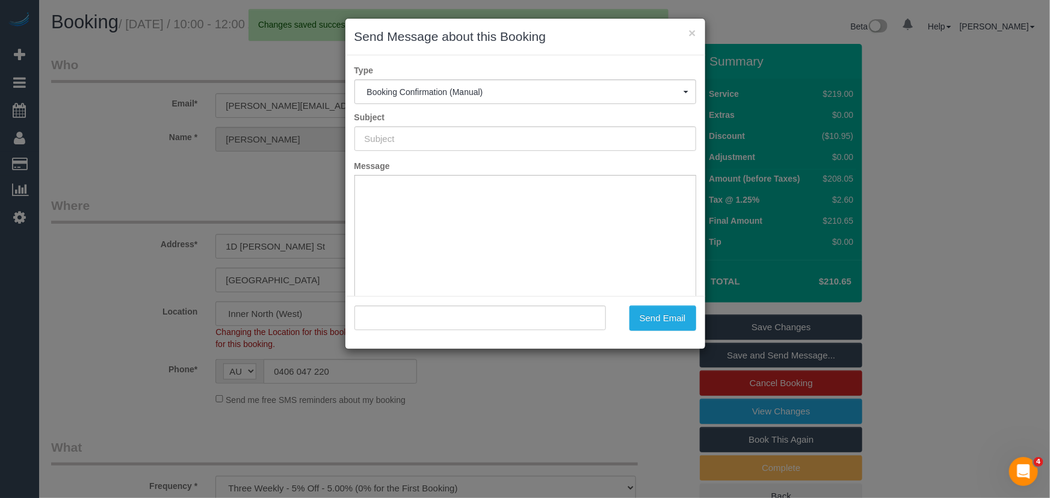
type input "Booking Confirmed"
type input ""Michelle Parker" <parker.michellefay@gmail.com>"
click at [655, 322] on button "Send Email" at bounding box center [662, 318] width 67 height 25
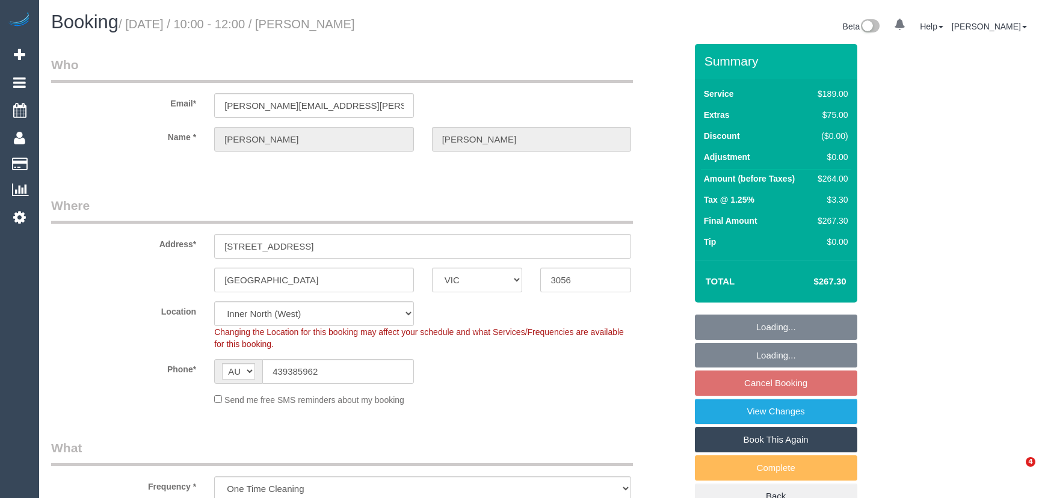
select select "VIC"
select select "number:28"
select select "number:14"
select select "number:19"
select select "number:24"
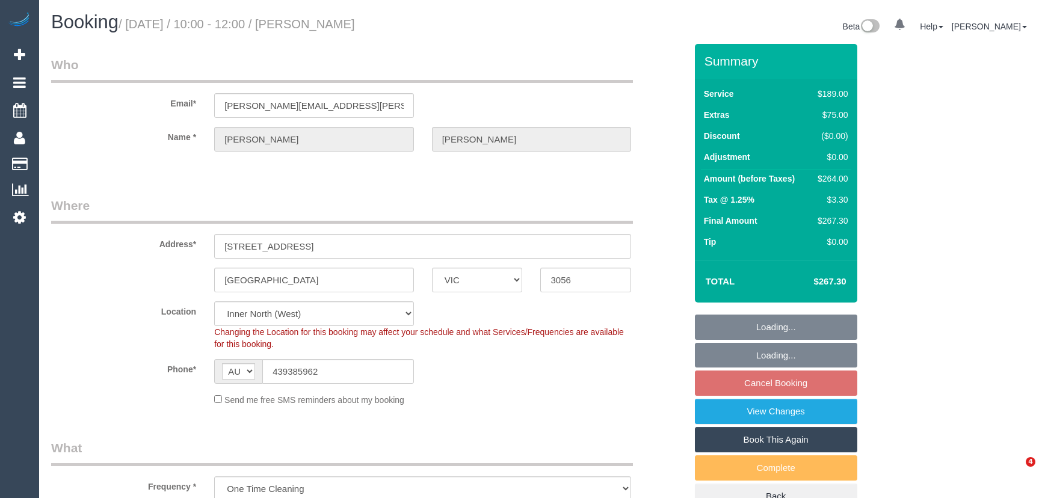
select select "number:13"
select select "object:1566"
select select "spot4"
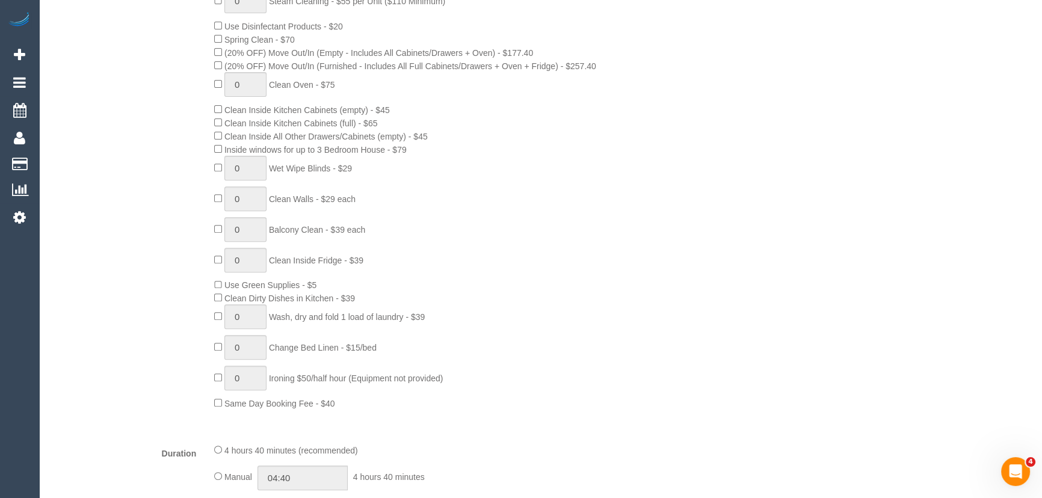
scroll to position [711, 0]
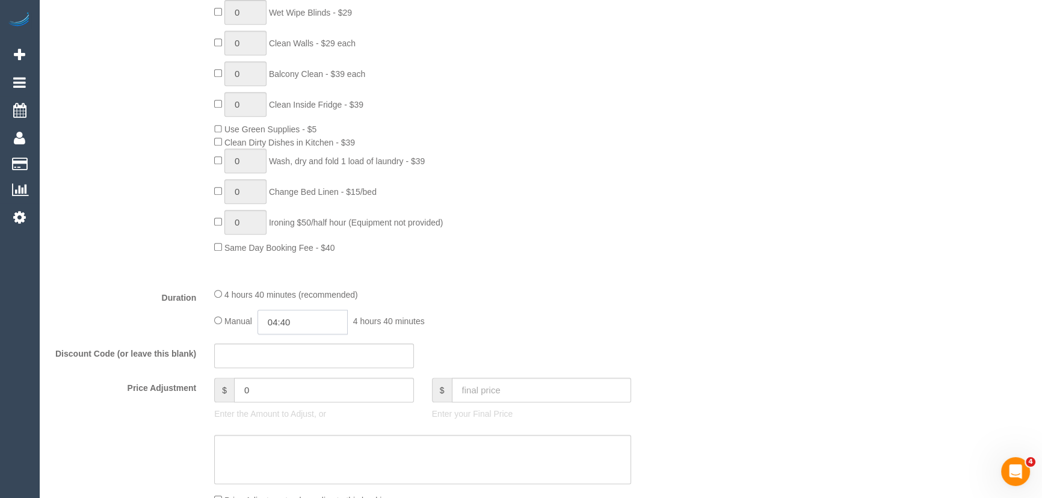
click at [318, 326] on input "04:40" at bounding box center [303, 322] width 90 height 25
type input "02:30"
click at [291, 418] on li "02:30" at bounding box center [290, 424] width 54 height 16
click at [291, 418] on p "Enter the Amount to Adjust, or" at bounding box center [314, 414] width 200 height 12
click at [604, 308] on div "4 hours 40 minutes (recommended) Manual 02:30 2 hours 30 minutes" at bounding box center [422, 311] width 435 height 47
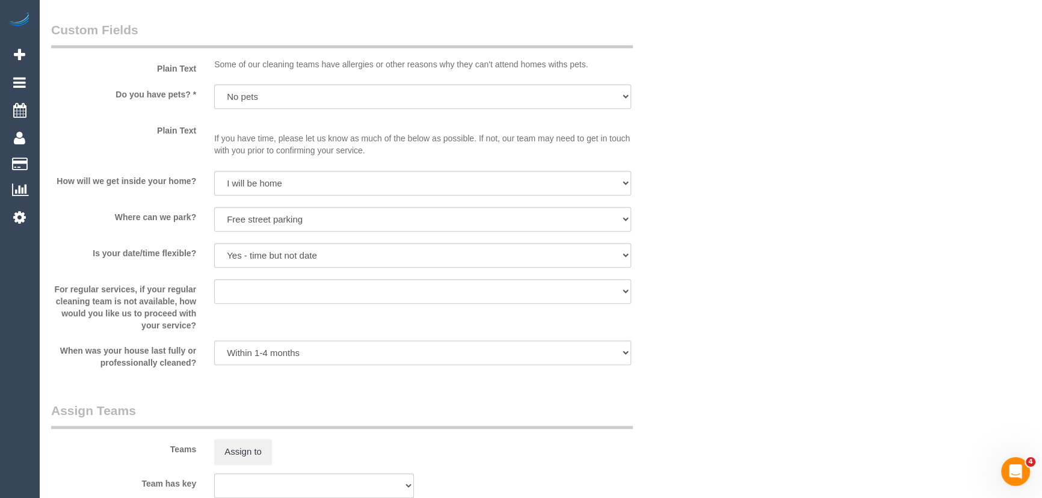
select select "spot44"
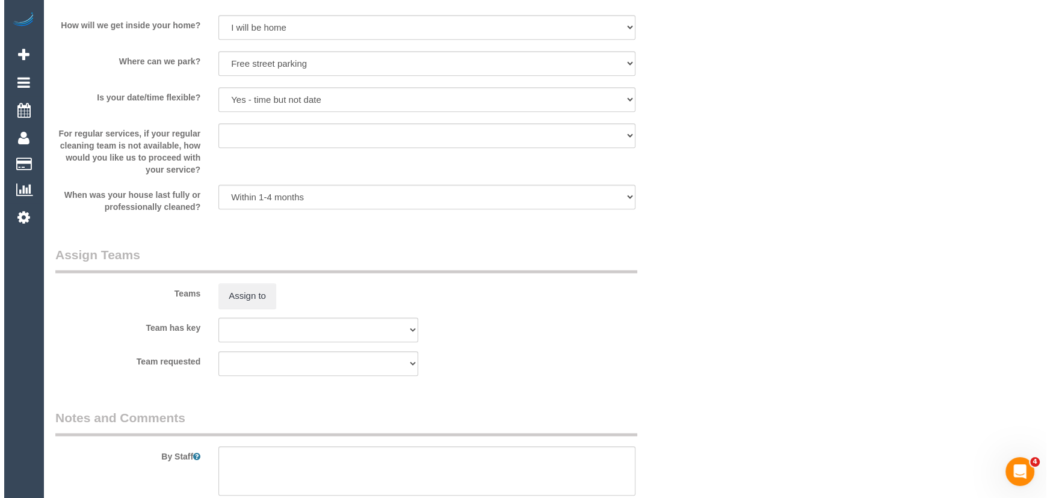
scroll to position [1586, 0]
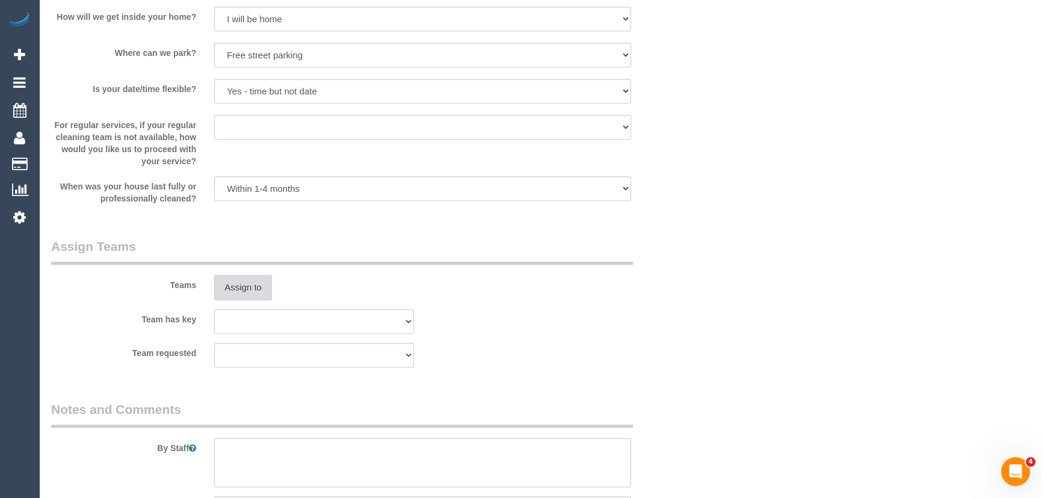
click at [247, 283] on button "Assign to" at bounding box center [243, 287] width 58 height 25
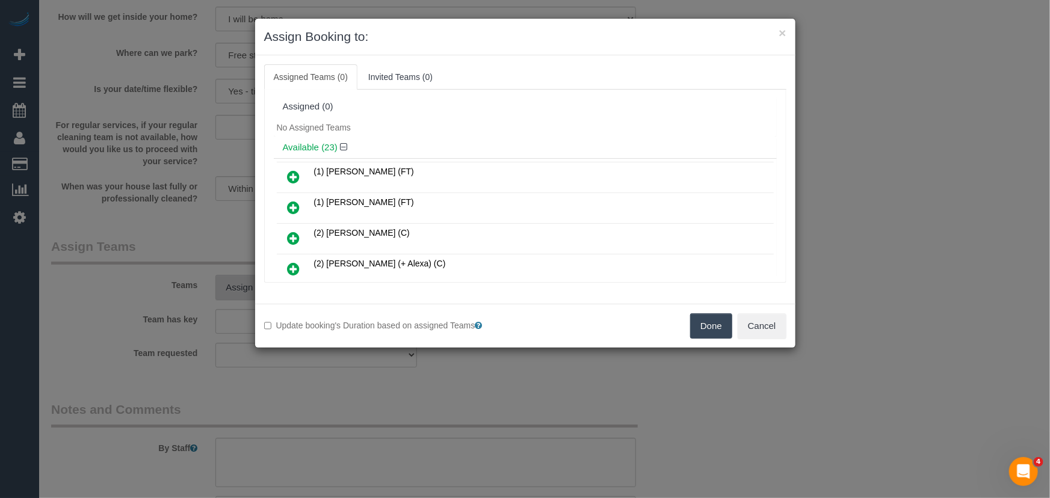
scroll to position [317, 0]
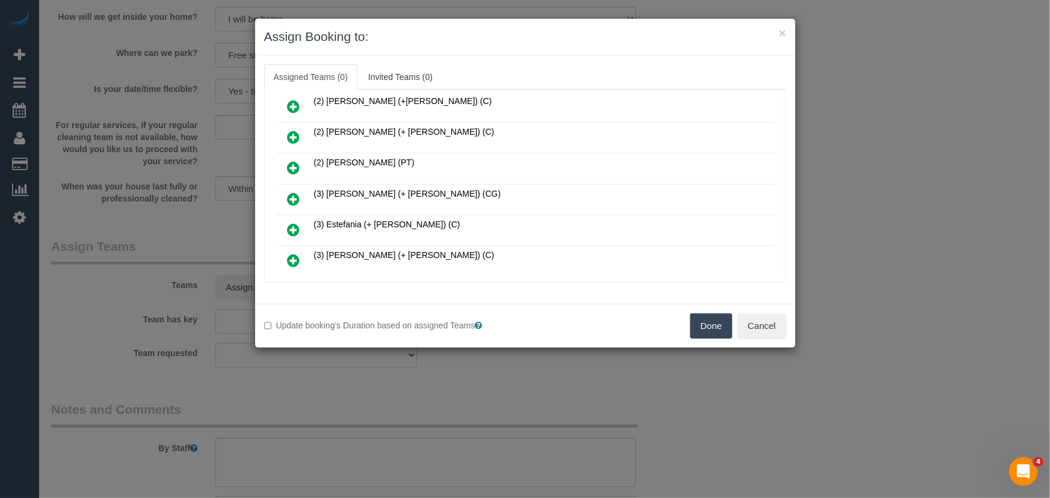
click at [294, 192] on icon at bounding box center [294, 199] width 13 height 14
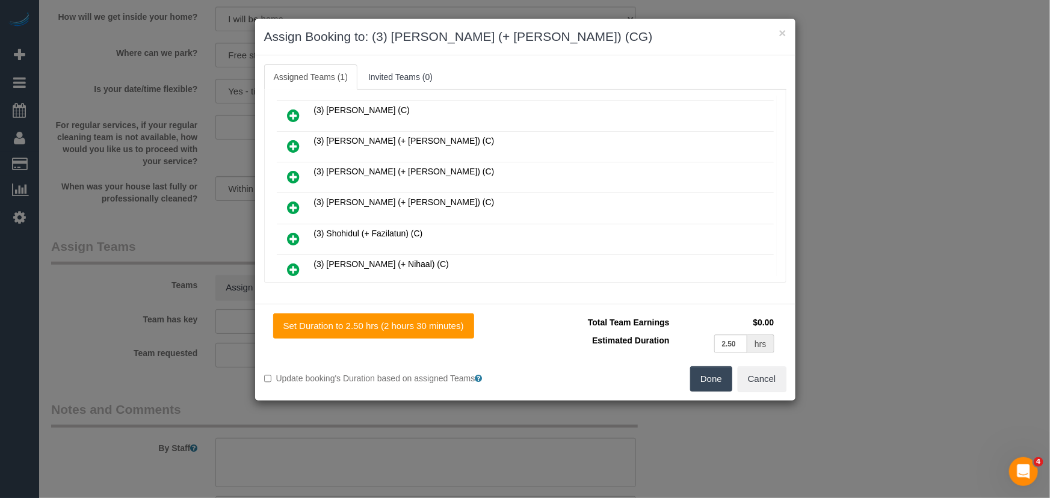
scroll to position [564, 0]
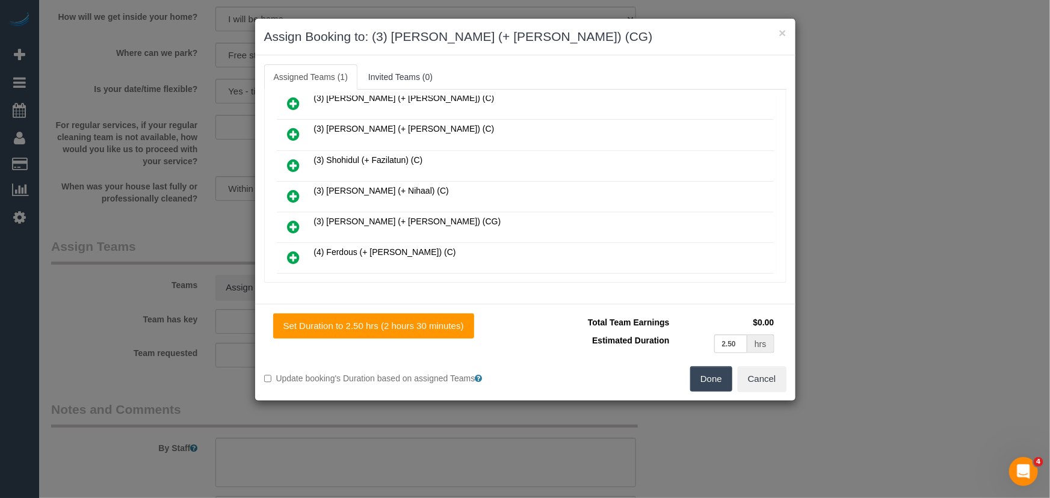
click at [297, 220] on icon at bounding box center [294, 227] width 13 height 14
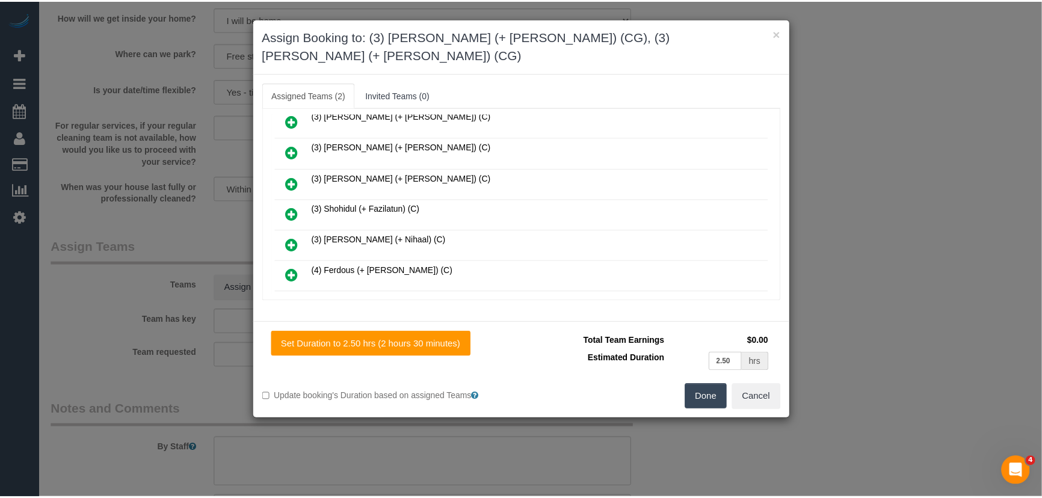
scroll to position [594, 0]
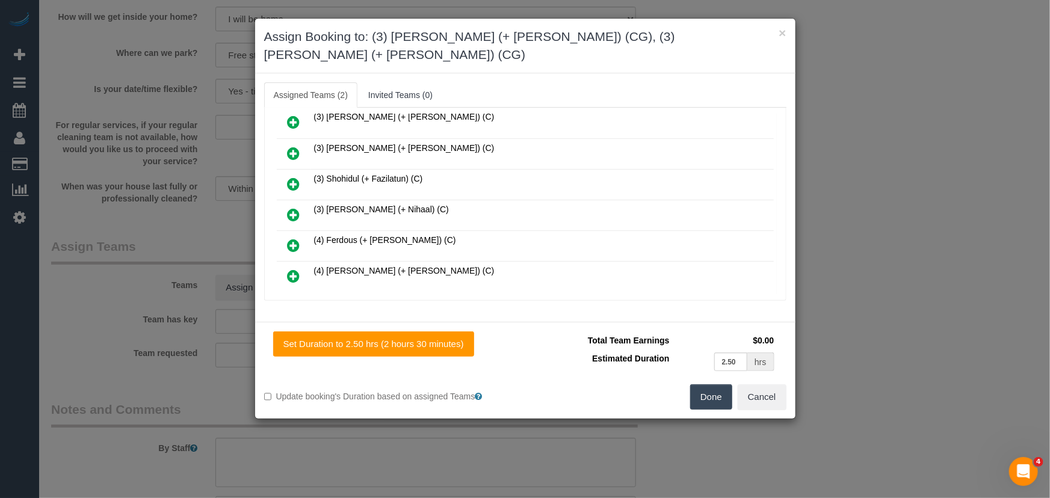
click at [709, 385] on button "Done" at bounding box center [711, 397] width 42 height 25
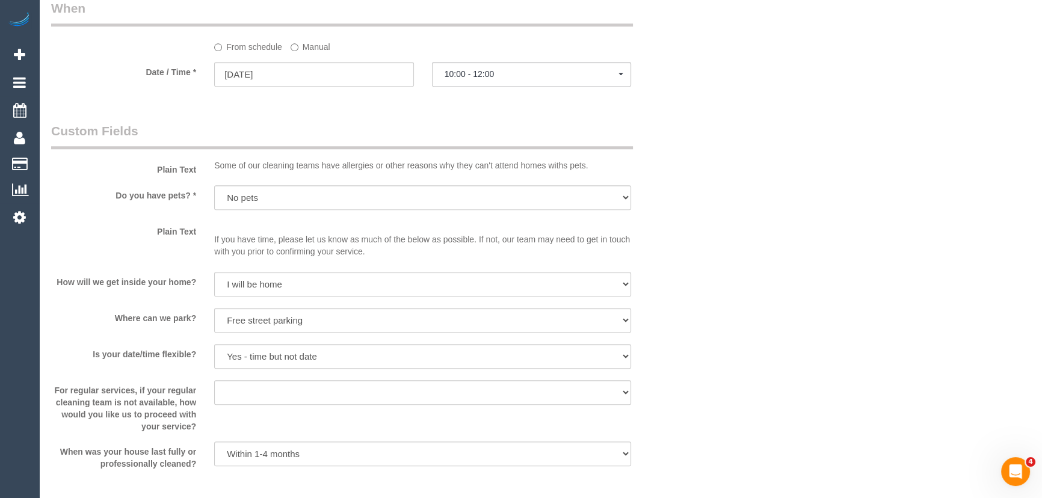
scroll to position [1477, 0]
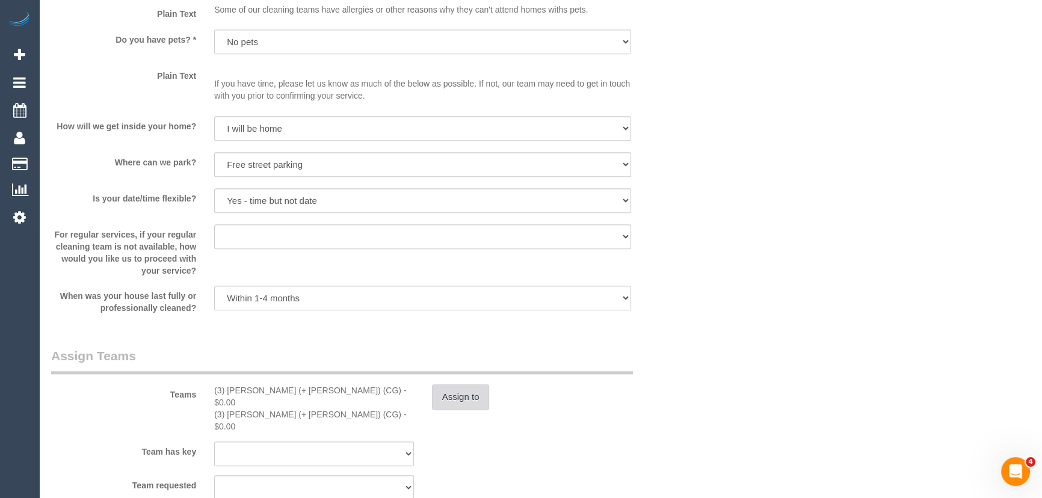
click at [453, 394] on button "Assign to" at bounding box center [461, 397] width 58 height 25
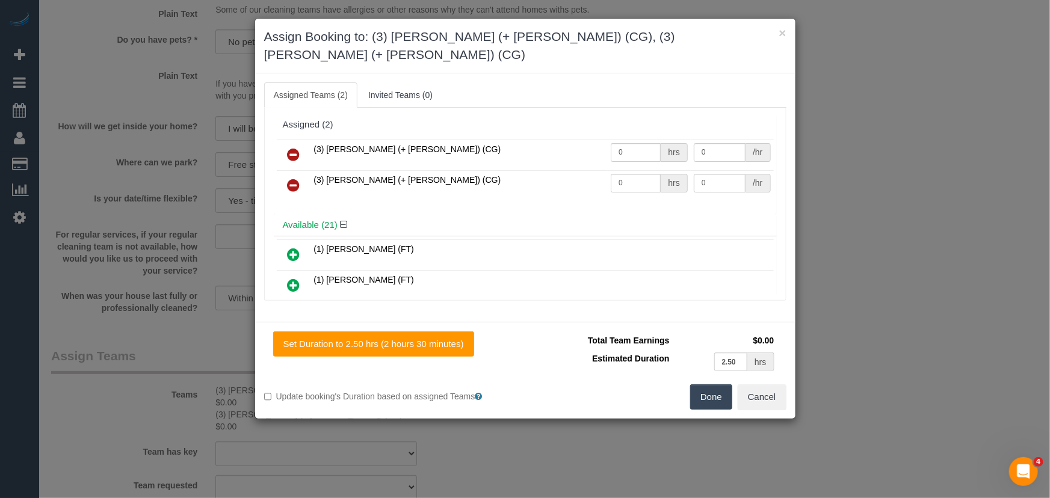
click at [638, 170] on td "0 hrs" at bounding box center [649, 185] width 83 height 31
click at [637, 143] on input "0" at bounding box center [636, 152] width 50 height 19
type input "1"
type input "92.5"
click at [626, 174] on input "0" at bounding box center [636, 183] width 50 height 19
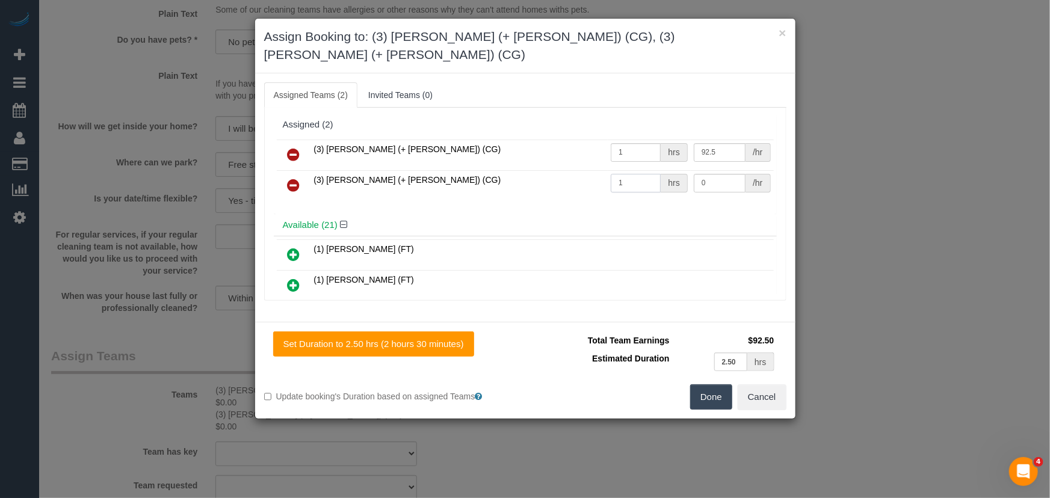
type input "1"
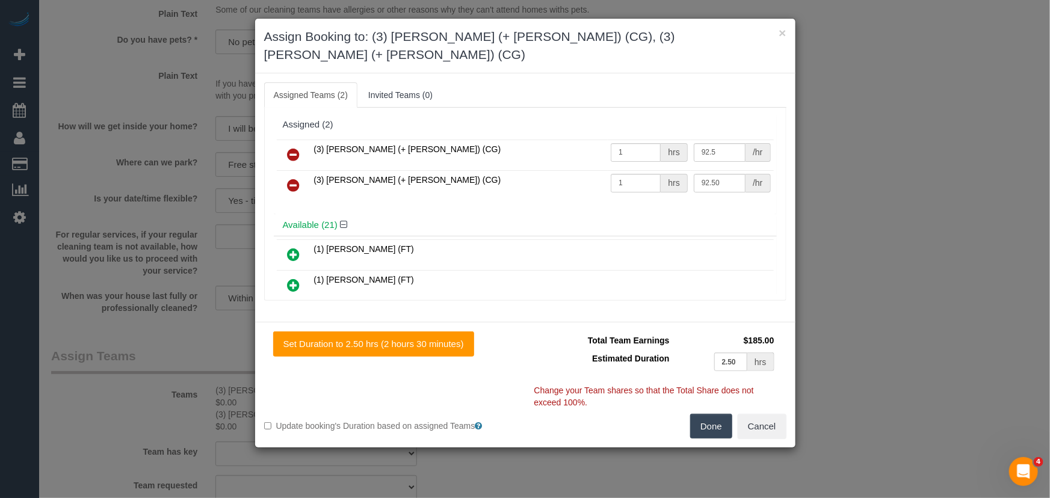
click at [714, 414] on button "Done" at bounding box center [711, 426] width 42 height 25
type input "92.5"
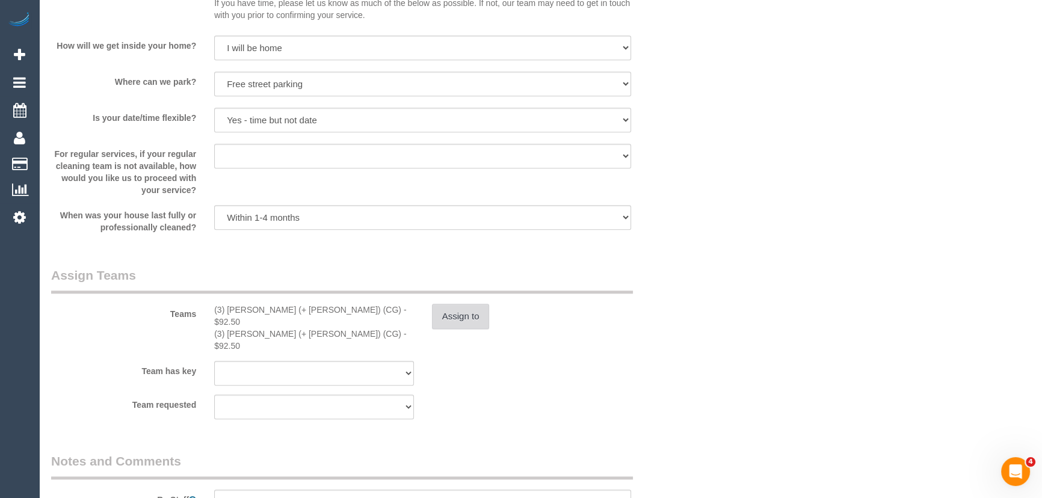
scroll to position [1696, 0]
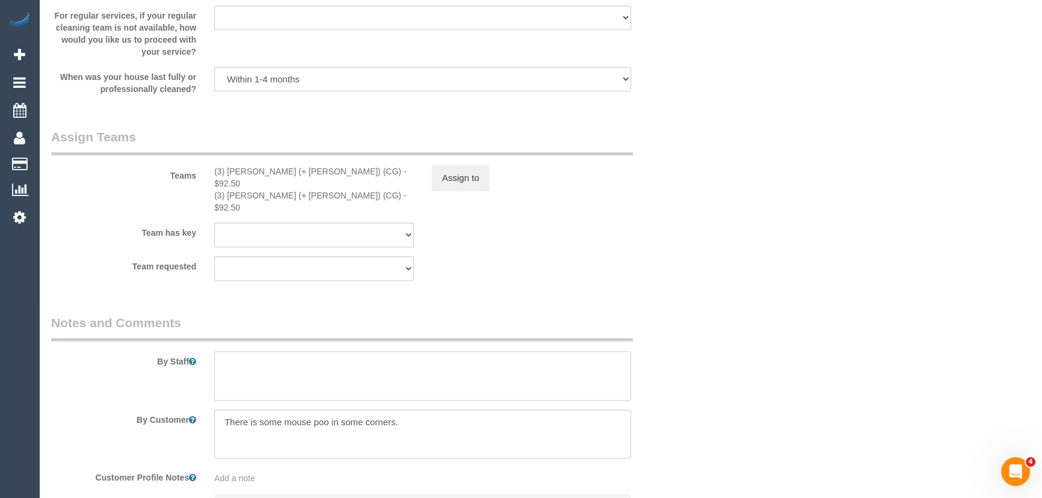
click at [285, 351] on textarea at bounding box center [422, 375] width 417 height 49
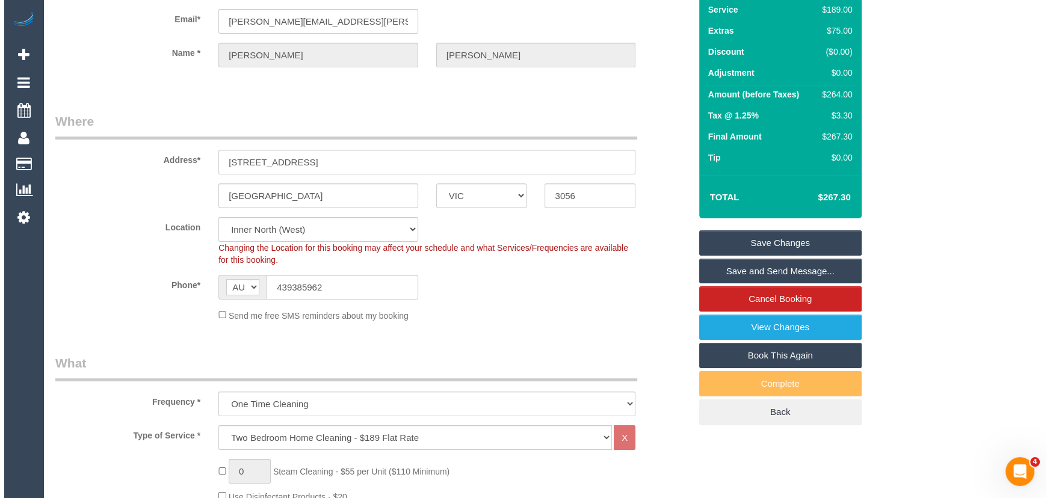
scroll to position [0, 0]
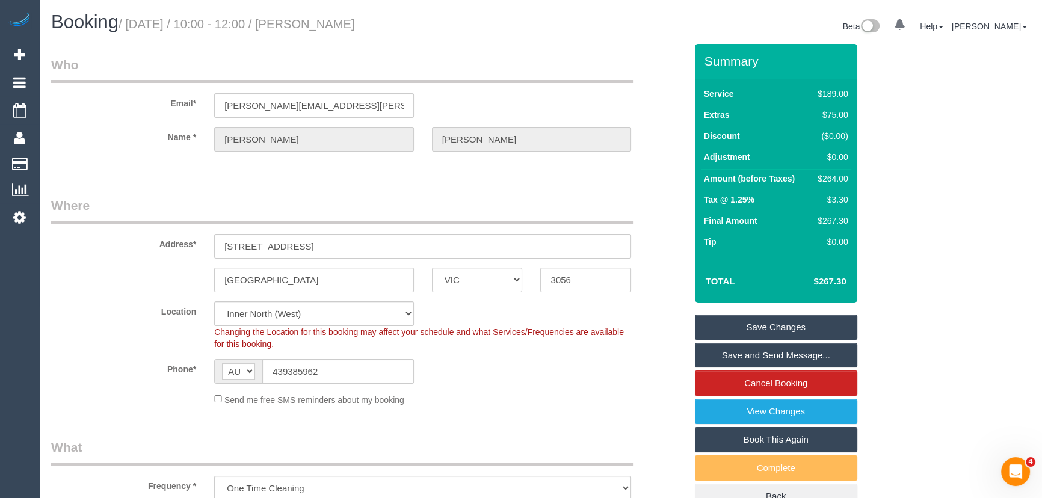
type textarea "Estimated time: 4-5 hours"
click at [351, 24] on small "/ September 30, 2025 / 10:00 - 12:00 / Sonali Reisinger" at bounding box center [237, 23] width 236 height 13
copy small "Sonali Reisinger"
click at [732, 350] on link "Save and Send Message..." at bounding box center [776, 355] width 162 height 25
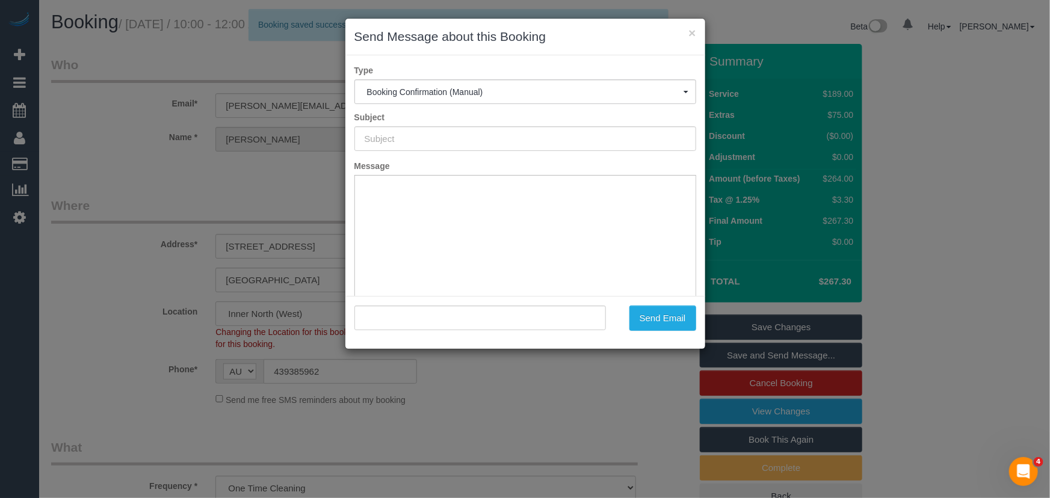
type input "Booking Confirmed"
type input ""Sonali Reisinger" <sonali.reisinger@gmail.com>"
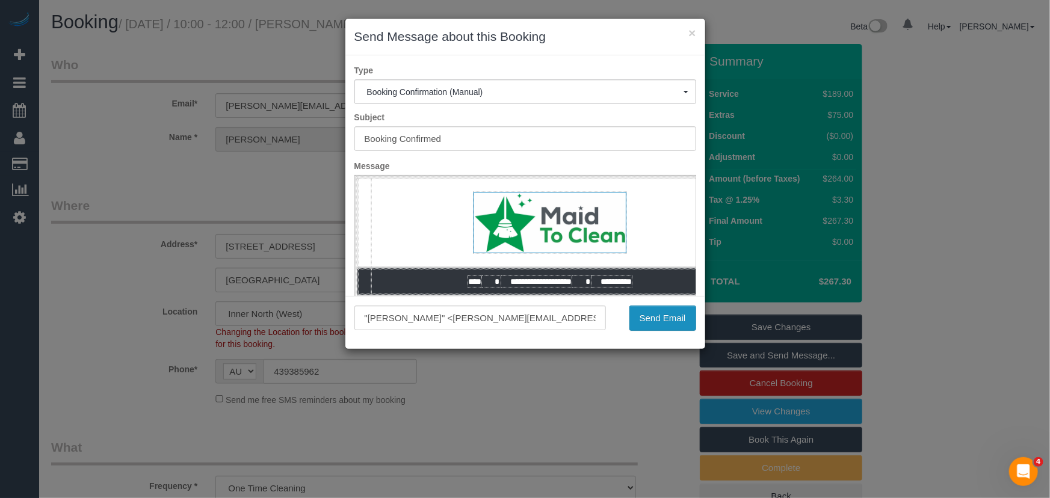
click at [661, 319] on button "Send Email" at bounding box center [662, 318] width 67 height 25
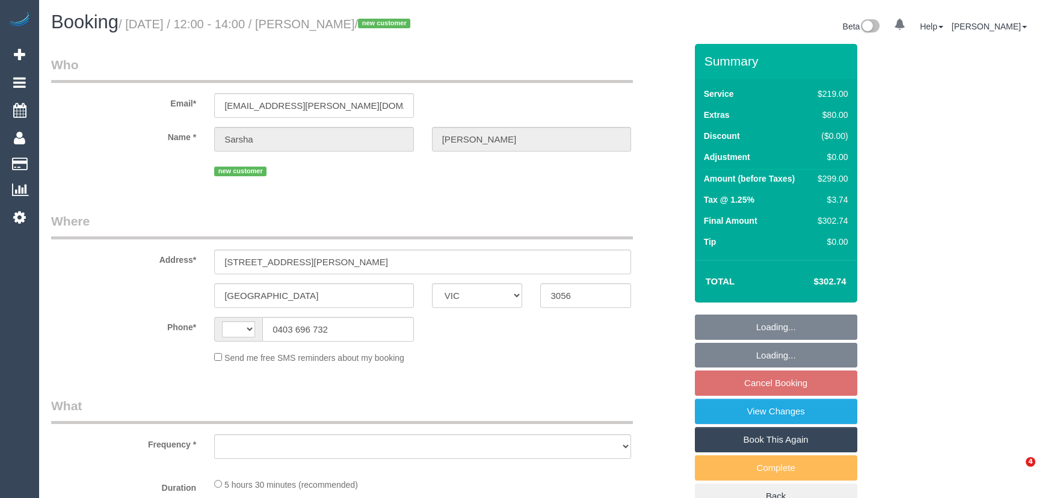
select select "VIC"
select select "string:AU"
select select "object:627"
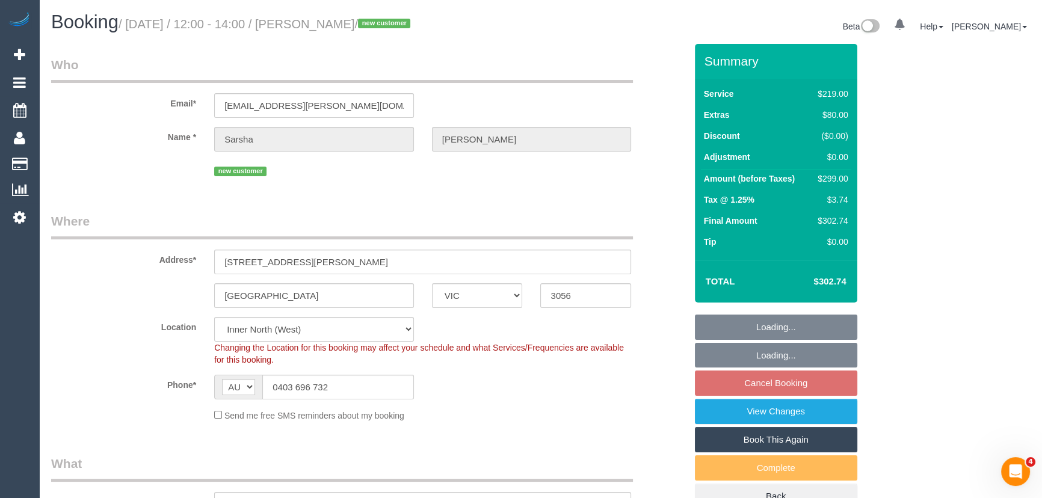
select select "string:stripe-pm_1S6gfV2GScqysDRVIN5PCKtv"
select select "number:27"
select select "number:15"
select select "number:19"
select select "number:22"
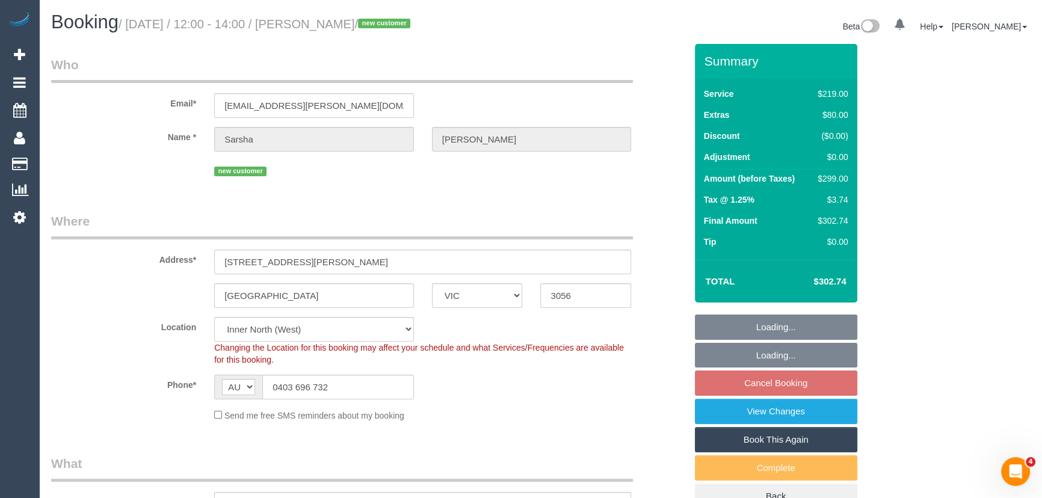
select select "number:26"
select select "spot6"
select select "object:1671"
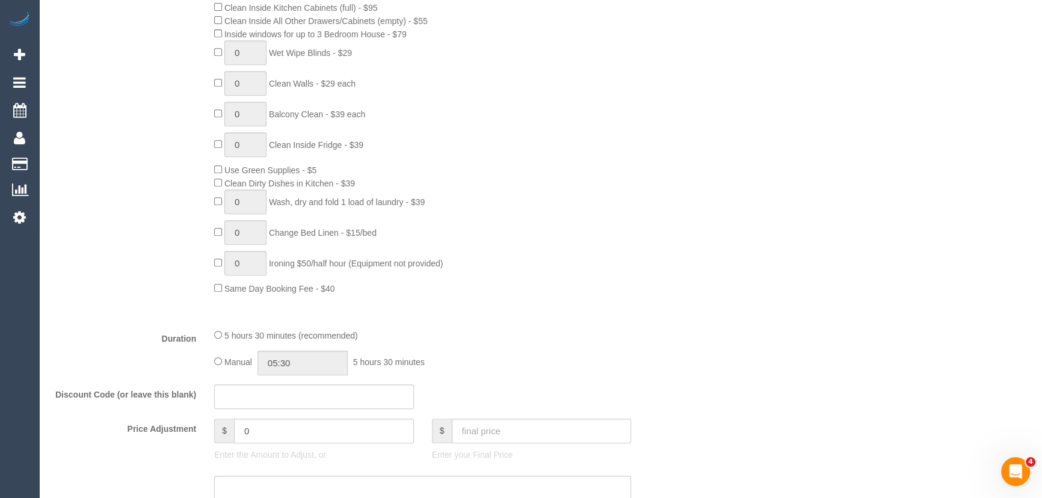
scroll to position [820, 0]
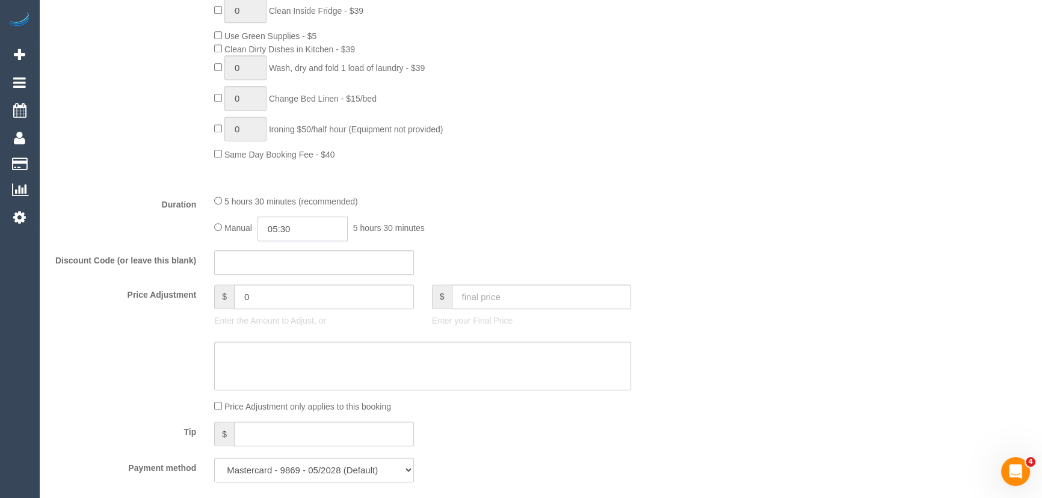
click at [337, 237] on input "05:30" at bounding box center [303, 229] width 90 height 25
click at [293, 282] on li "02:30" at bounding box center [290, 284] width 54 height 16
click at [301, 241] on input "02:30" at bounding box center [303, 229] width 90 height 25
type input "02:"
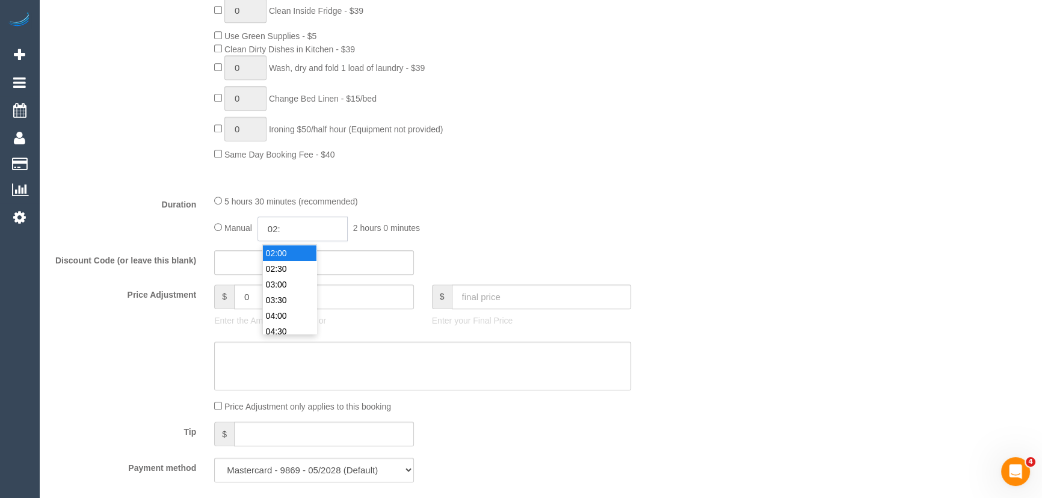
select select "spot46"
type input "02:45"
select select "spot86"
type input "02:45"
click at [611, 271] on div "Discount Code (or leave this blank)" at bounding box center [368, 262] width 653 height 25
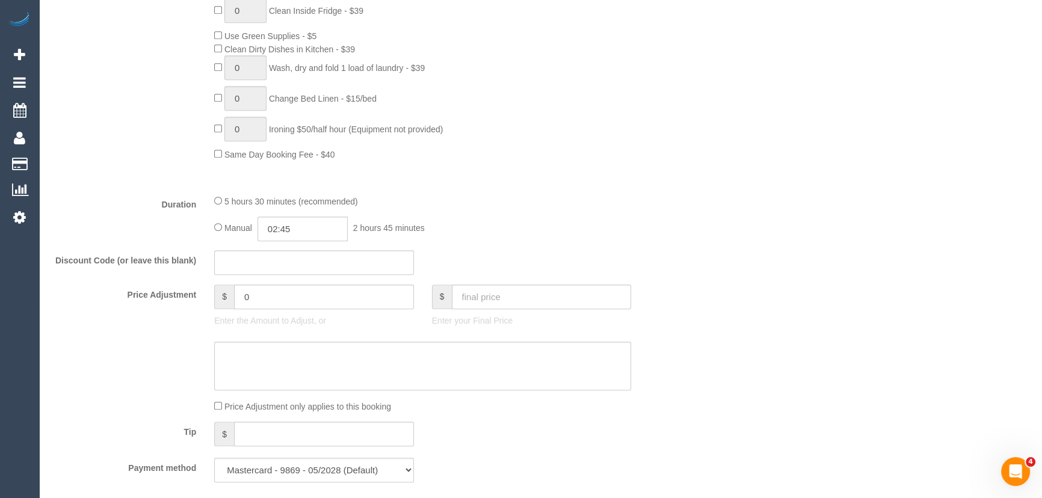
select select "spot126"
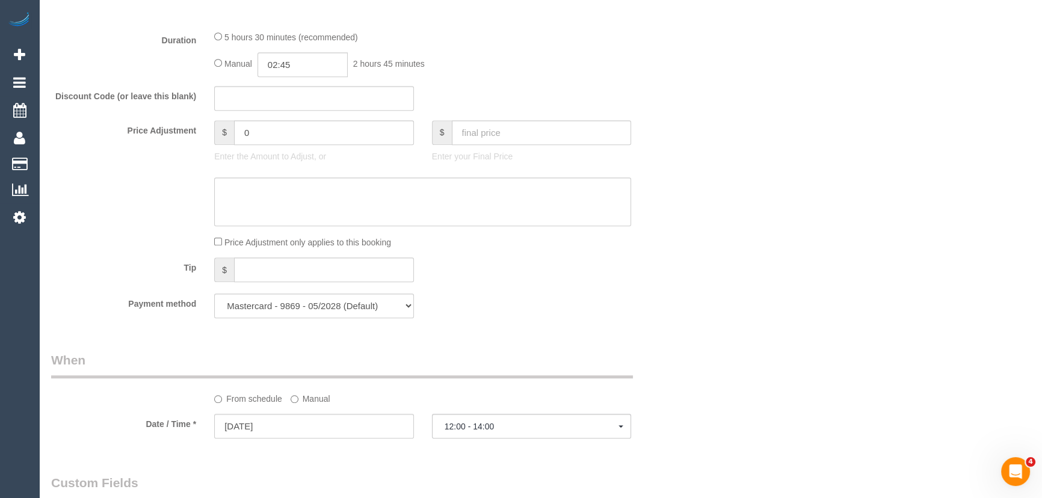
select select "spot166"
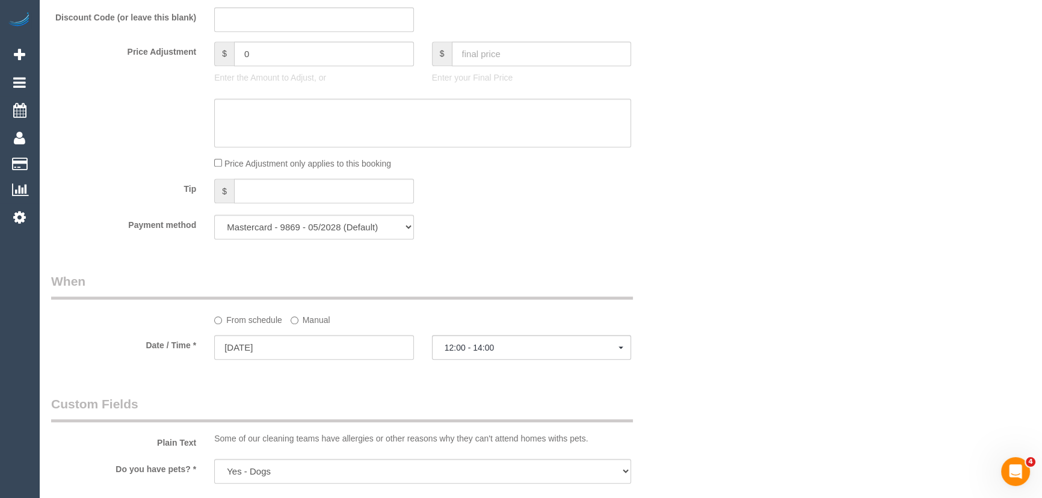
select select "spot206"
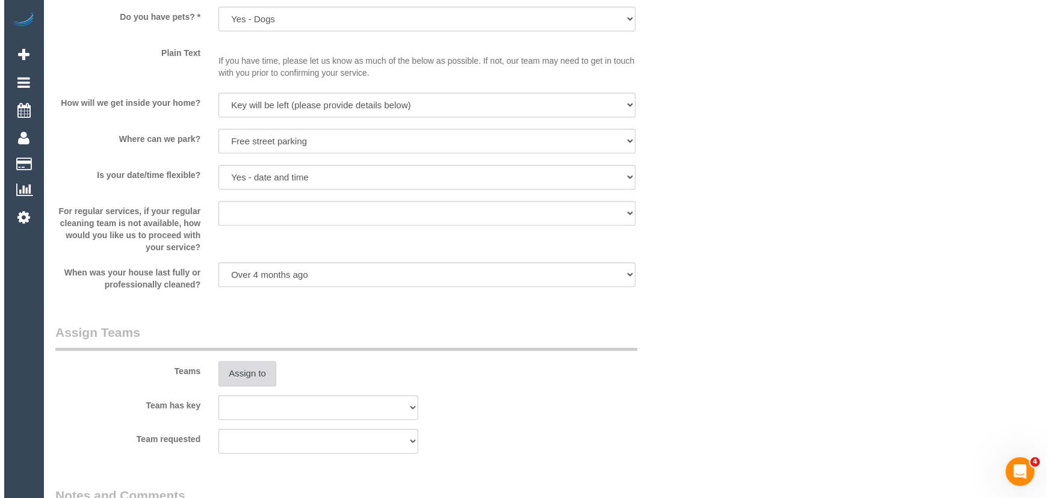
scroll to position [1531, 0]
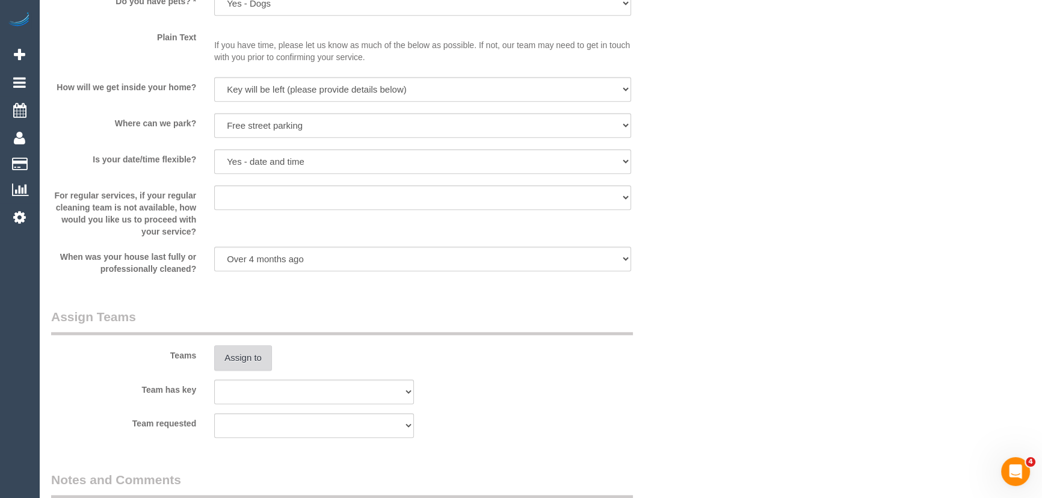
click at [241, 359] on button "Assign to" at bounding box center [243, 357] width 58 height 25
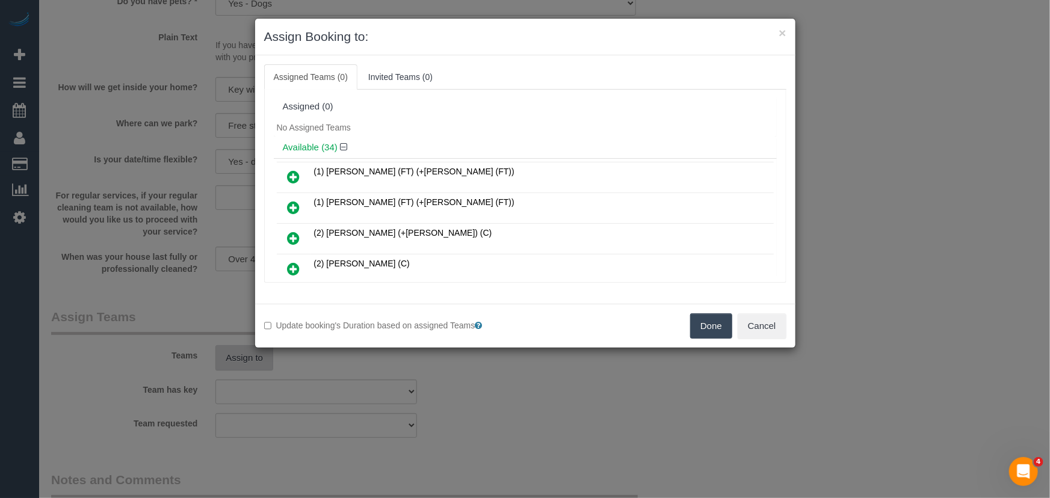
scroll to position [317, 0]
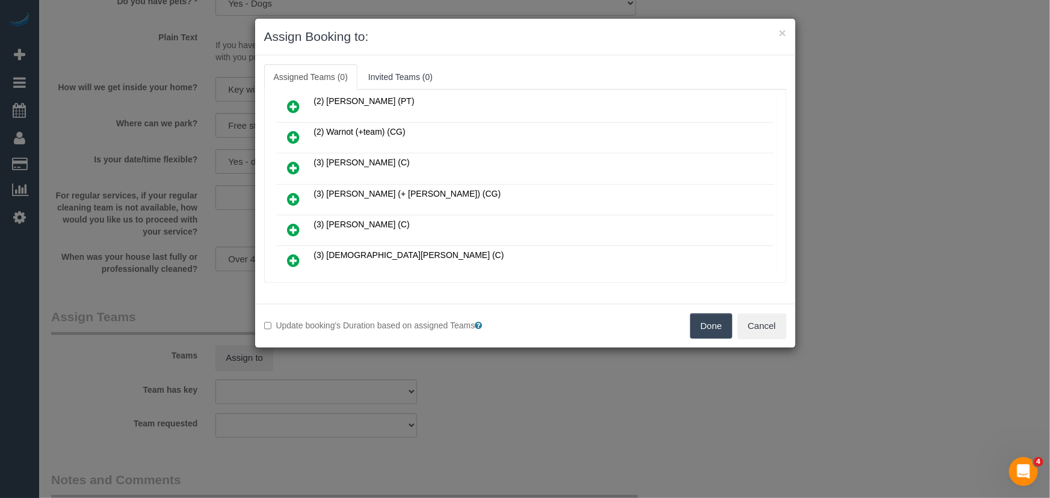
click at [294, 192] on icon at bounding box center [294, 199] width 13 height 14
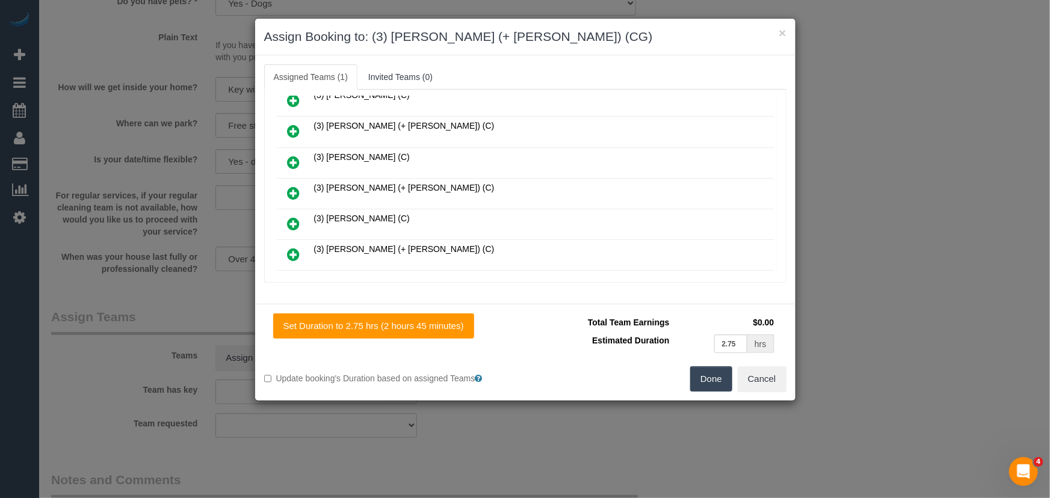
scroll to position [837, 0]
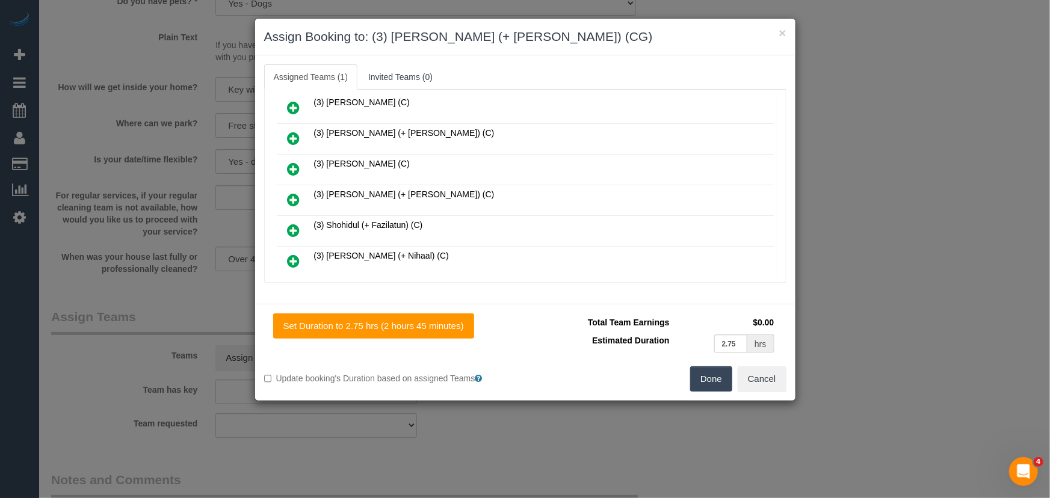
click at [295, 285] on icon at bounding box center [294, 292] width 13 height 14
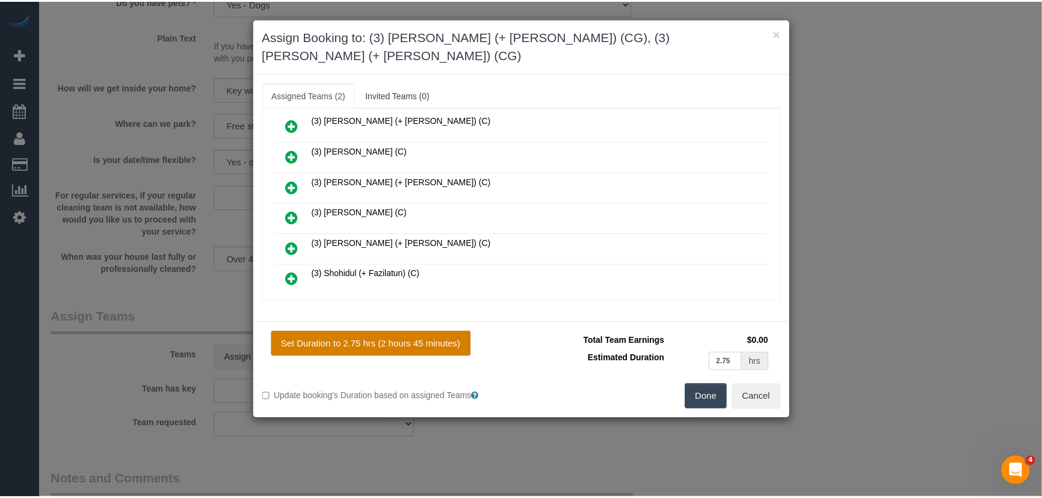
scroll to position [867, 0]
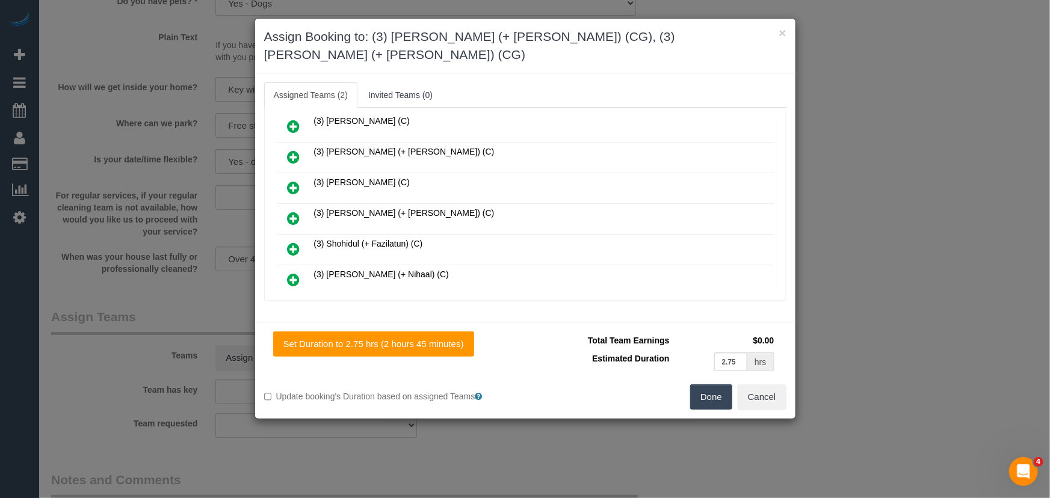
click at [710, 385] on button "Done" at bounding box center [711, 397] width 42 height 25
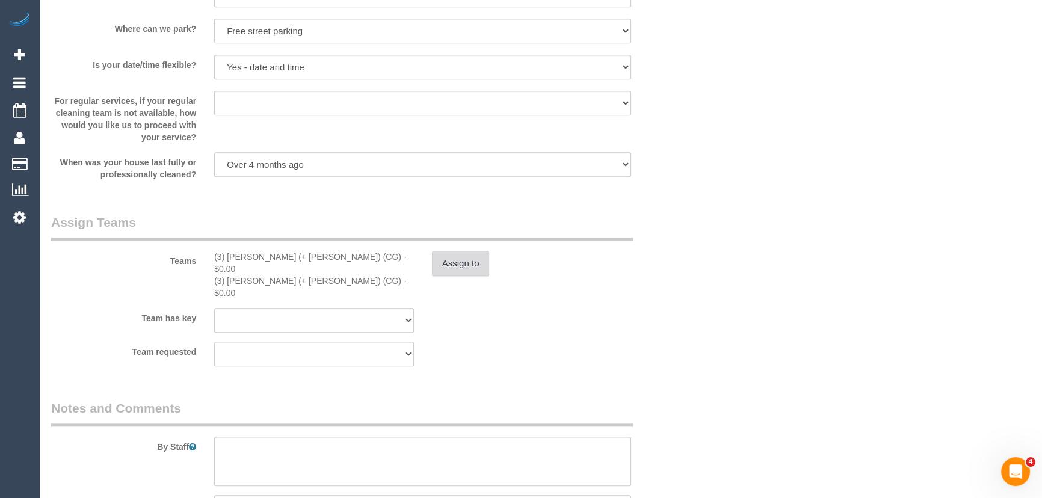
scroll to position [1696, 0]
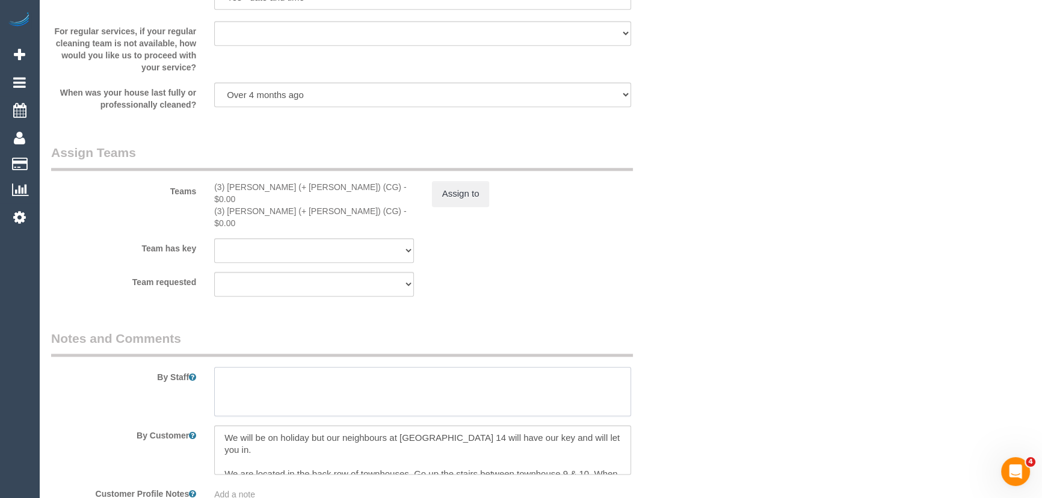
click at [302, 367] on textarea at bounding box center [422, 391] width 417 height 49
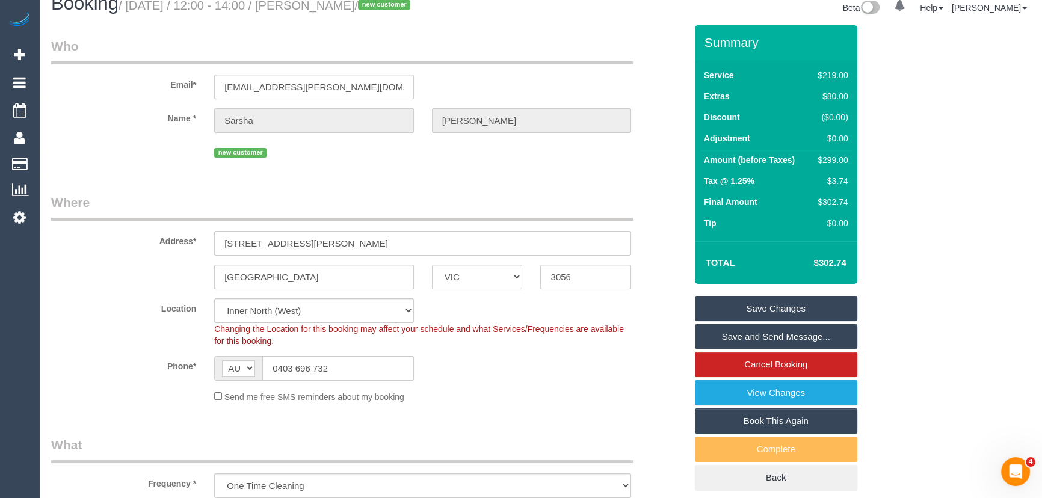
scroll to position [0, 0]
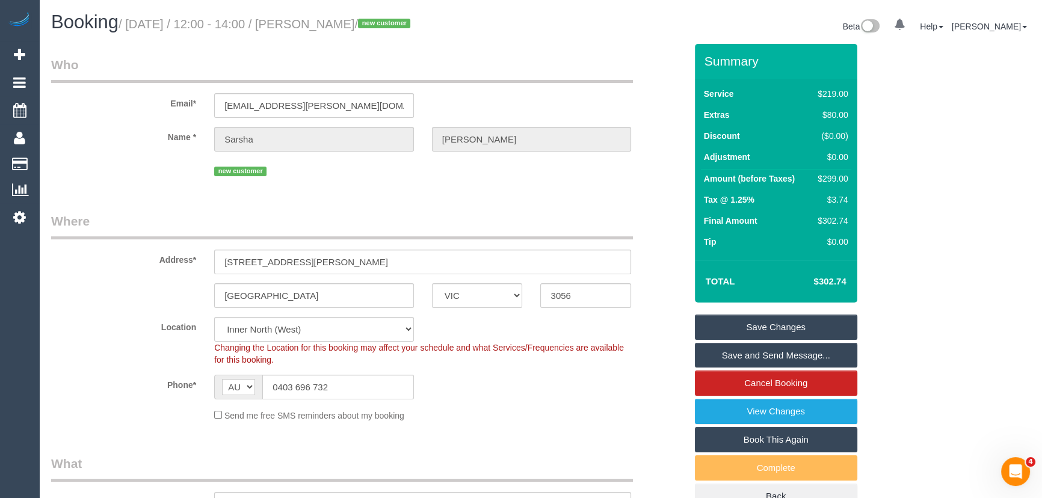
type textarea "Estimated time: 4.5-5.5 hours"
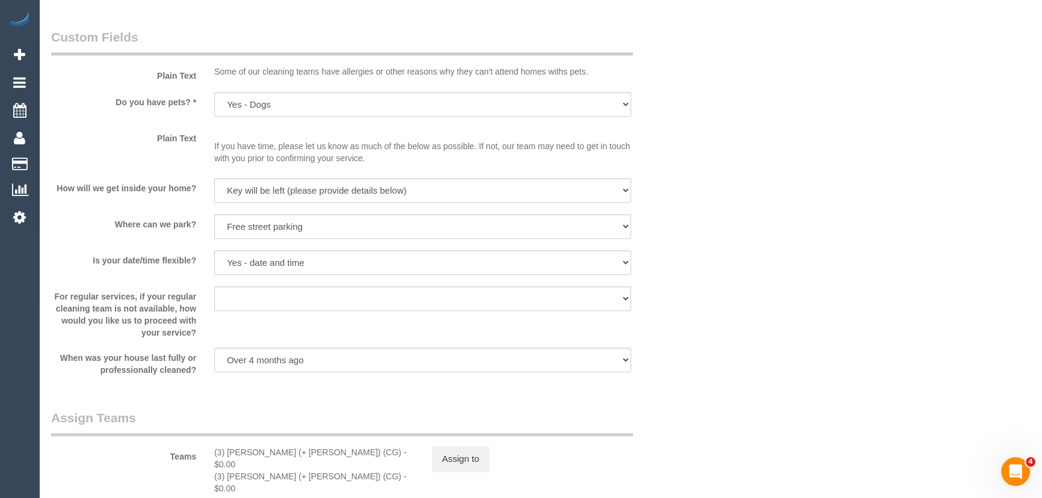
scroll to position [1531, 0]
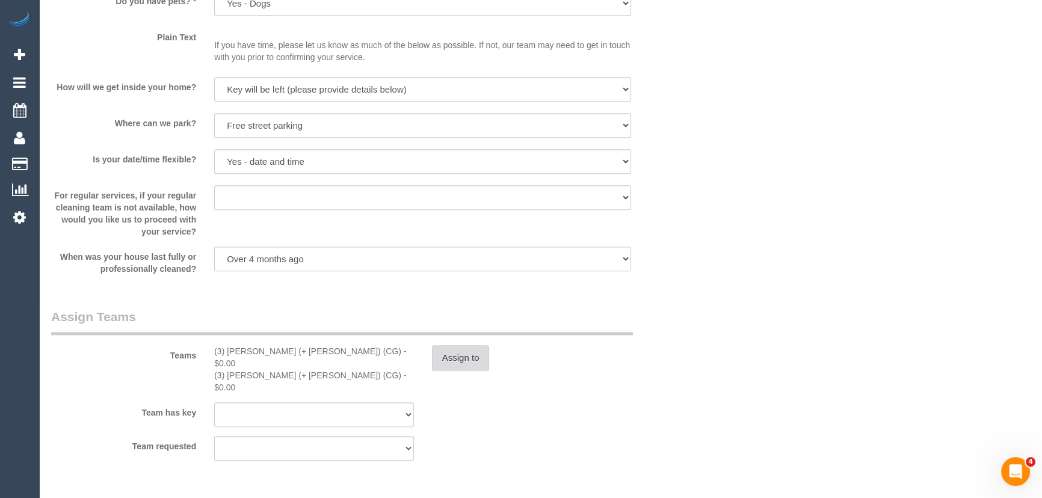
click at [474, 362] on button "Assign to" at bounding box center [461, 357] width 58 height 25
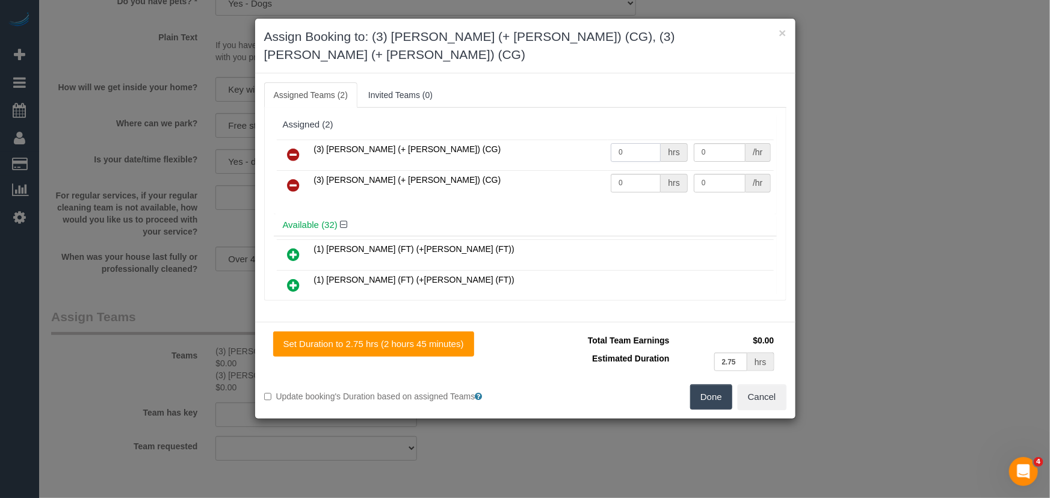
click at [632, 143] on input "0" at bounding box center [636, 152] width 50 height 19
type input "1"
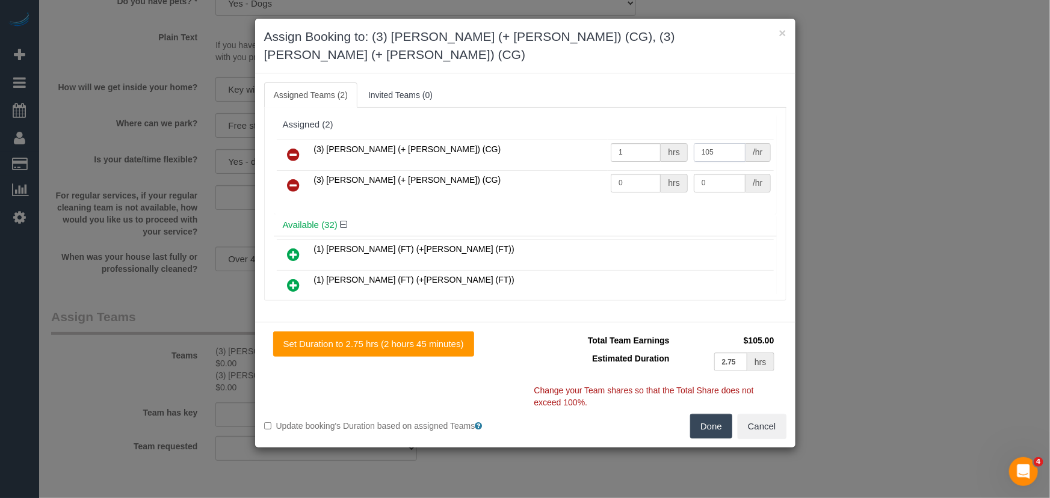
type input "105"
click at [622, 174] on input "0" at bounding box center [636, 183] width 50 height 19
type input "1"
type input "105"
click at [712, 414] on button "Done" at bounding box center [711, 426] width 42 height 25
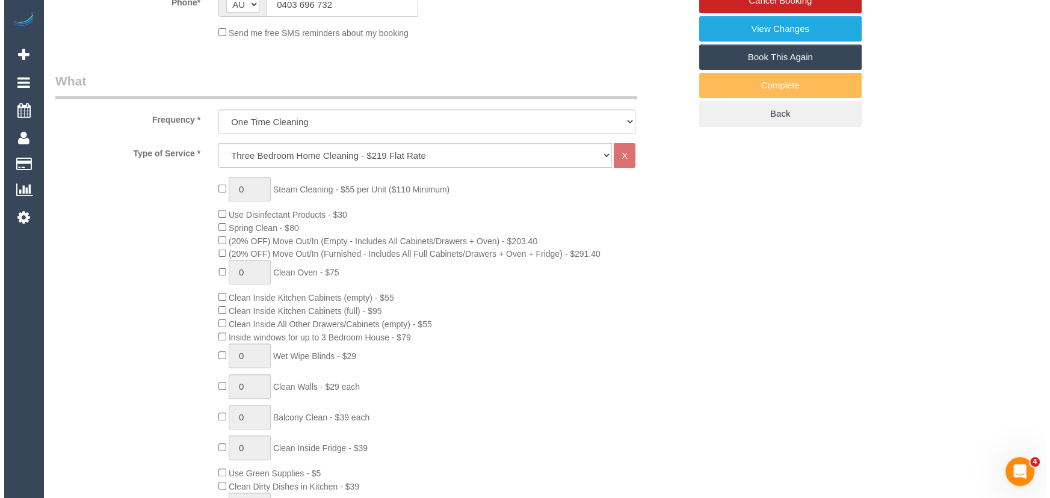
scroll to position [0, 0]
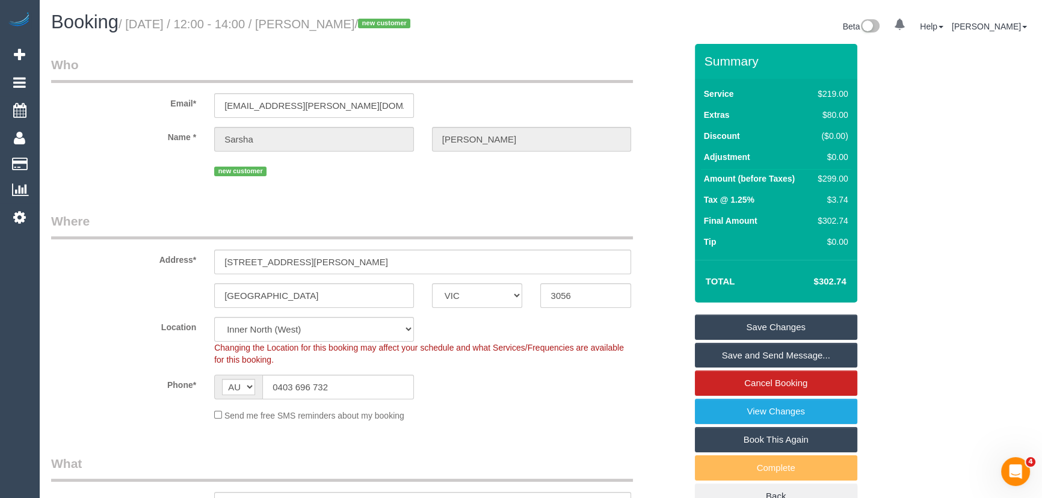
click at [352, 26] on small "/ September 30, 2025 / 12:00 - 14:00 / Sarsha Russell / new customer" at bounding box center [266, 23] width 295 height 13
copy small "Sarsha Russell"
click at [759, 356] on link "Save and Send Message..." at bounding box center [776, 355] width 162 height 25
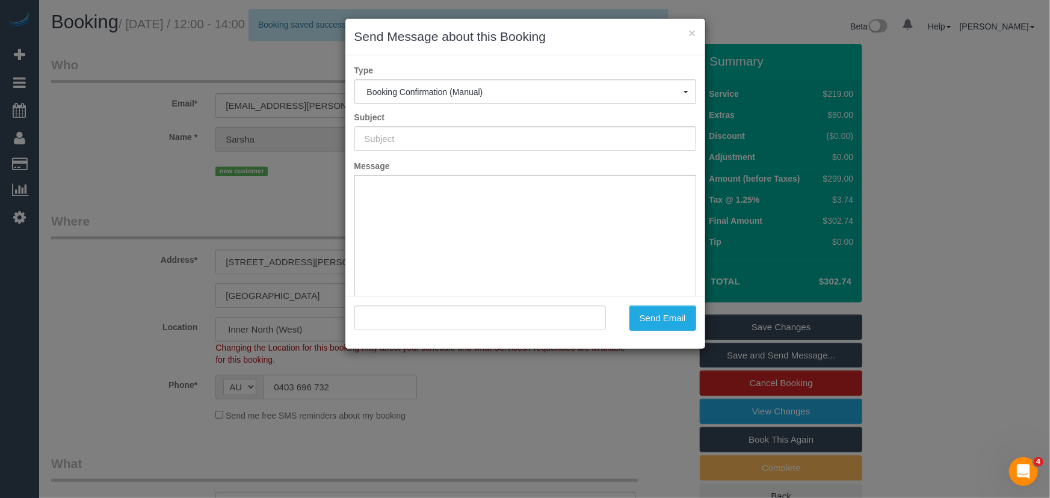
type input "Booking Confirmed"
type input ""Sarsha Russell" <sarsha.russell@gmail.com>"
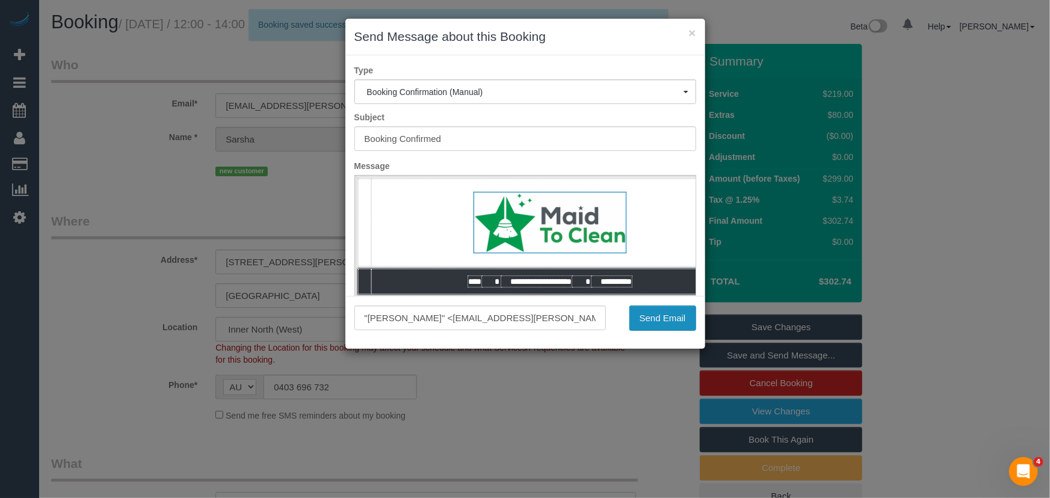
click at [655, 316] on button "Send Email" at bounding box center [662, 318] width 67 height 25
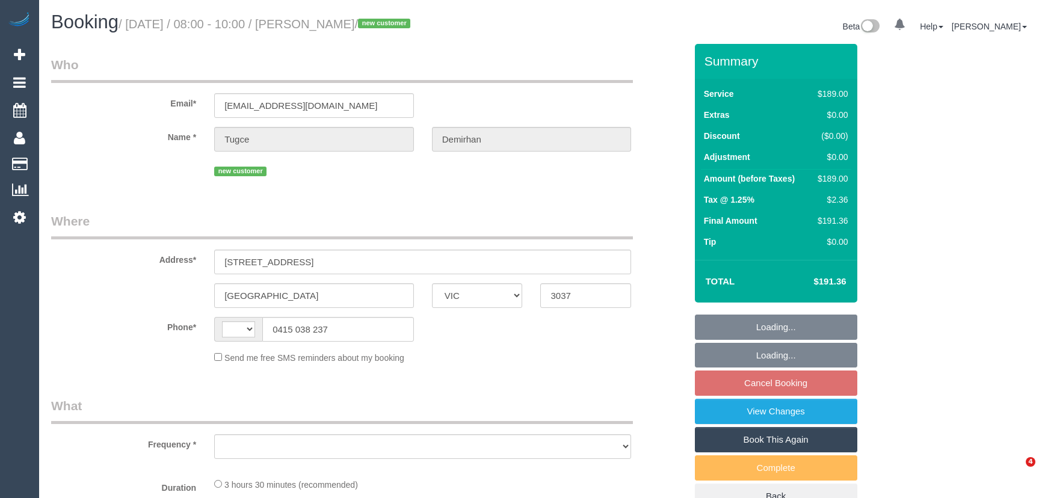
select select "VIC"
select select "string:AU"
select select "object:531"
select select "number:28"
select select "number:14"
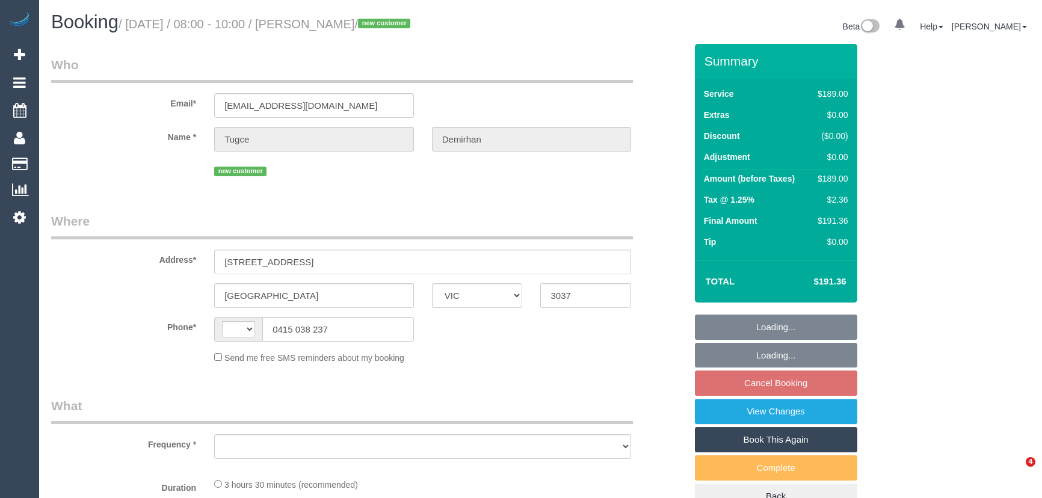
select select "number:18"
select select "number:24"
select select "number:33"
select select "number:26"
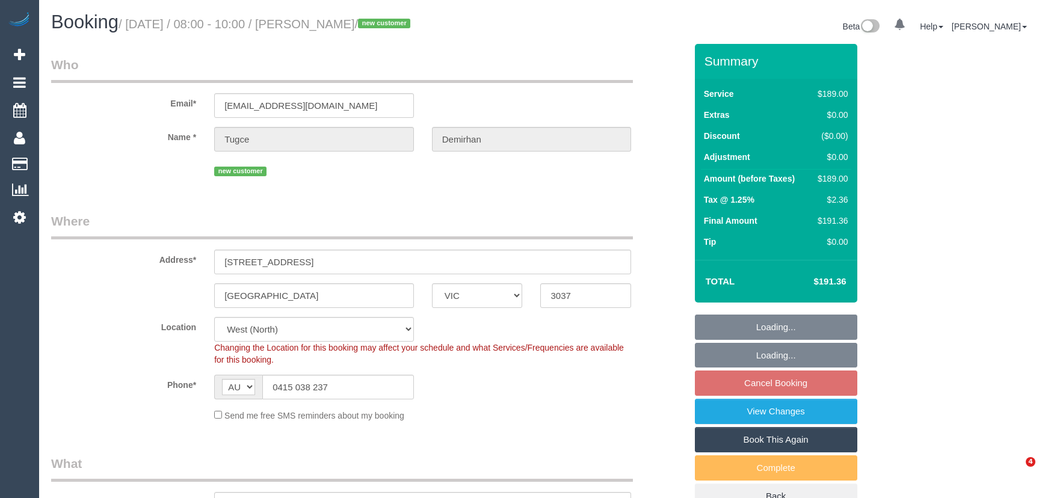
select select "object:1331"
select select "spot2"
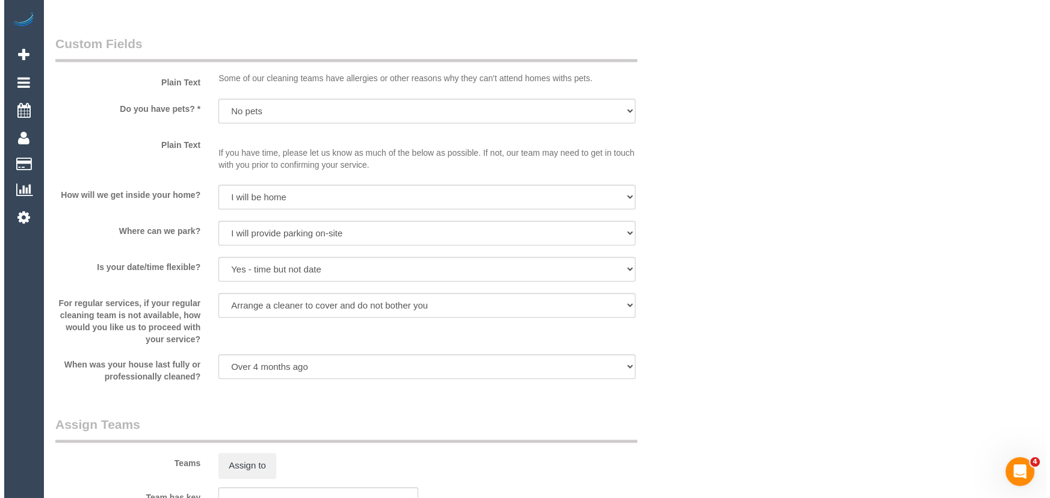
scroll to position [1477, 0]
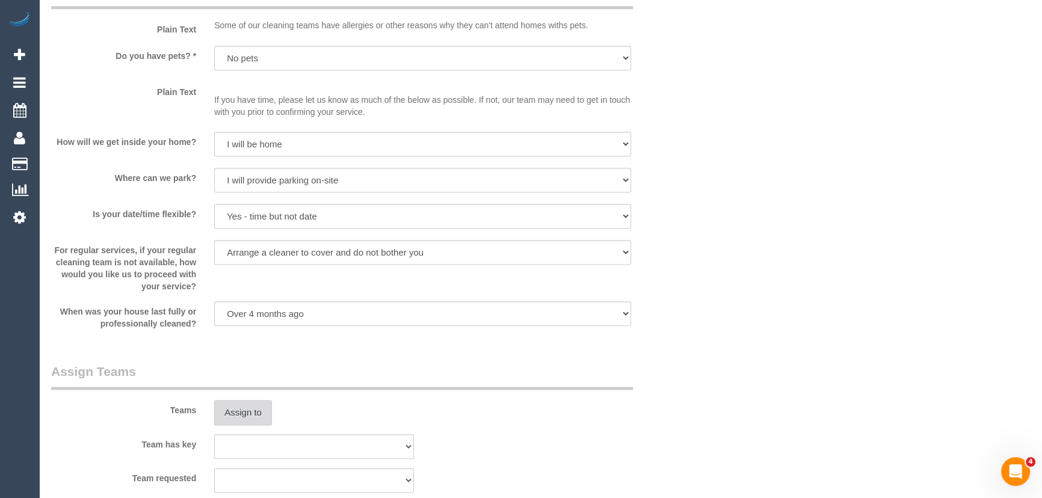
click at [253, 415] on button "Assign to" at bounding box center [243, 412] width 58 height 25
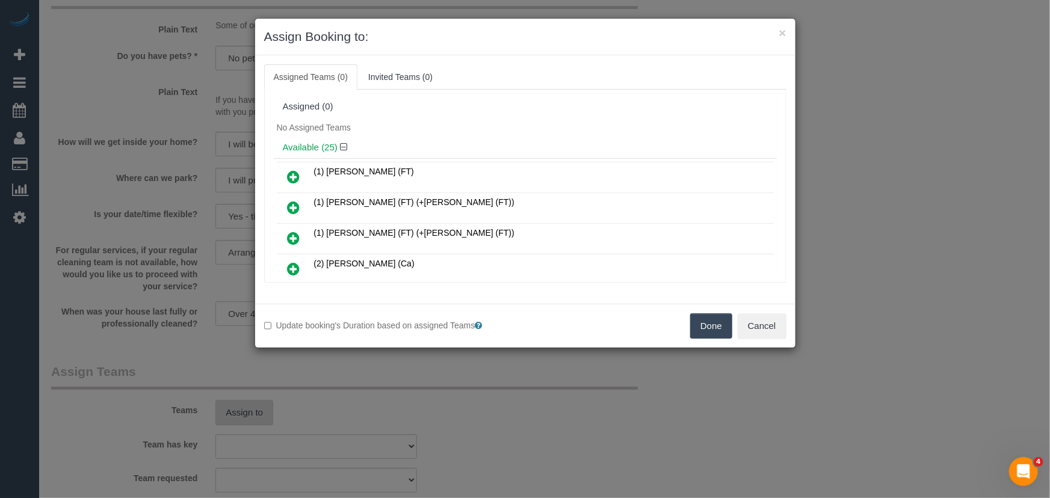
scroll to position [286, 0]
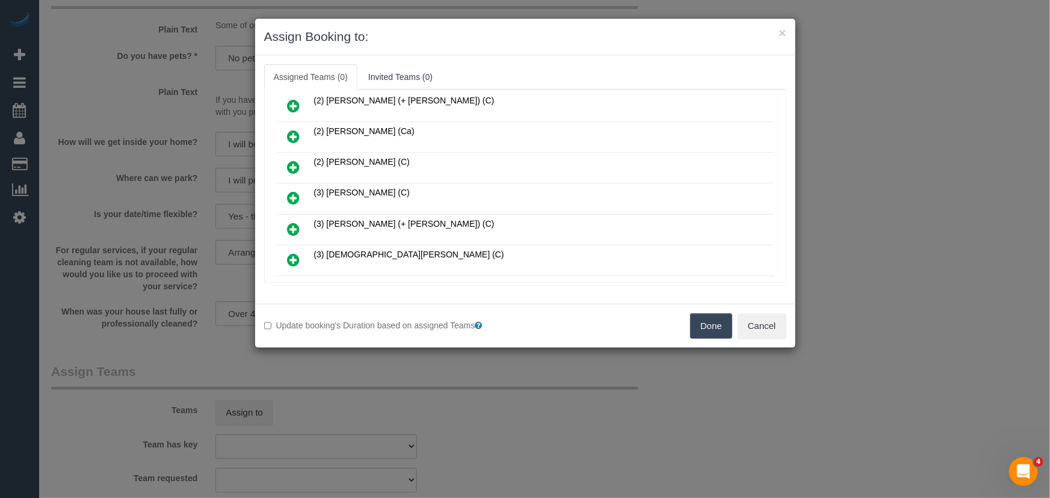
click at [294, 191] on icon at bounding box center [294, 198] width 13 height 14
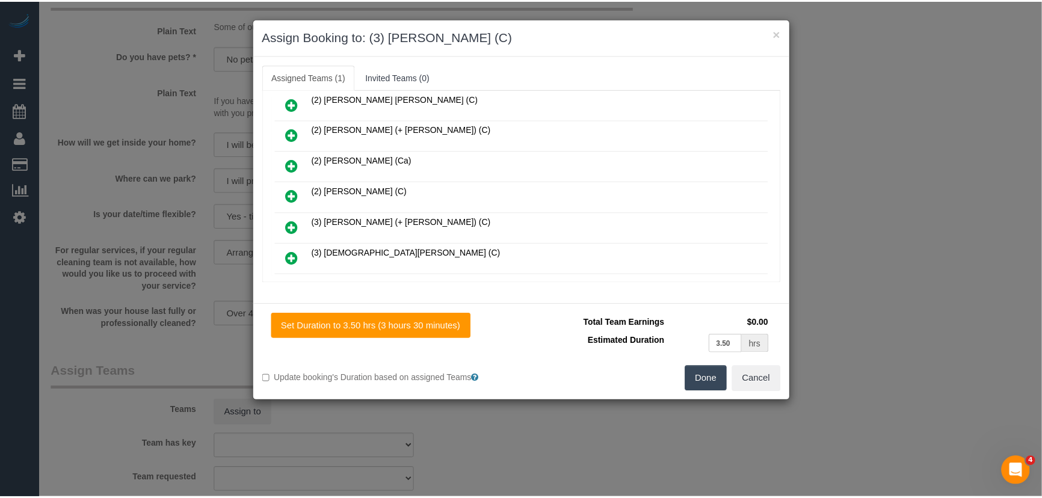
scroll to position [314, 0]
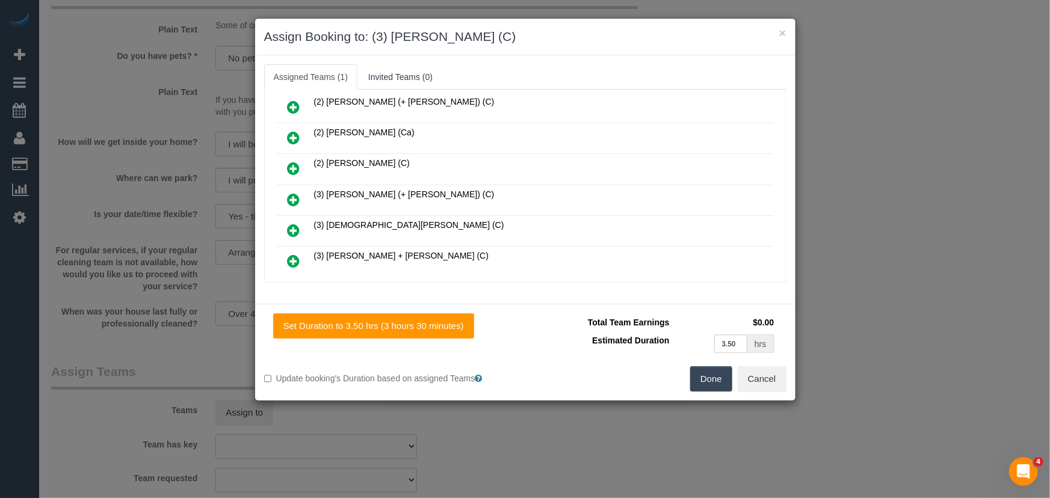
click at [713, 383] on button "Done" at bounding box center [711, 378] width 42 height 25
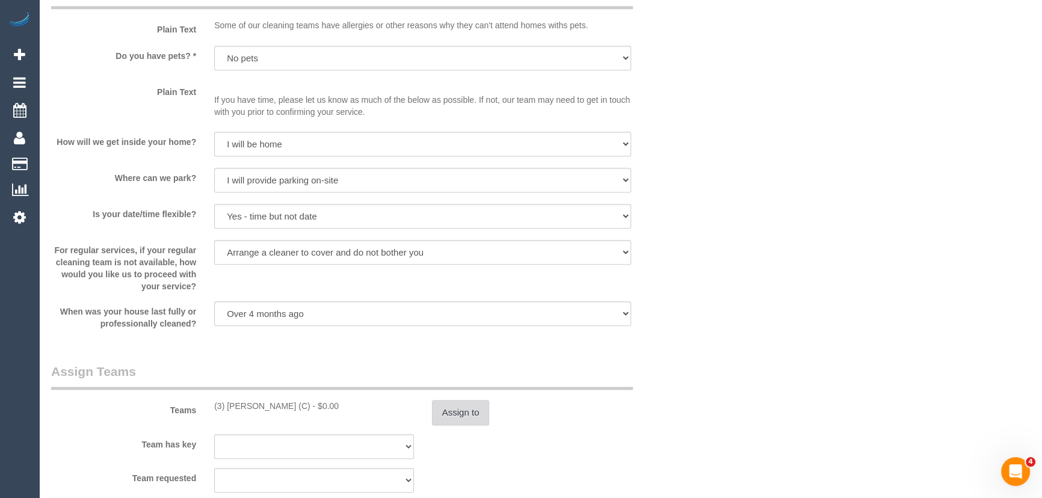
click at [466, 406] on button "Assign to" at bounding box center [461, 412] width 58 height 25
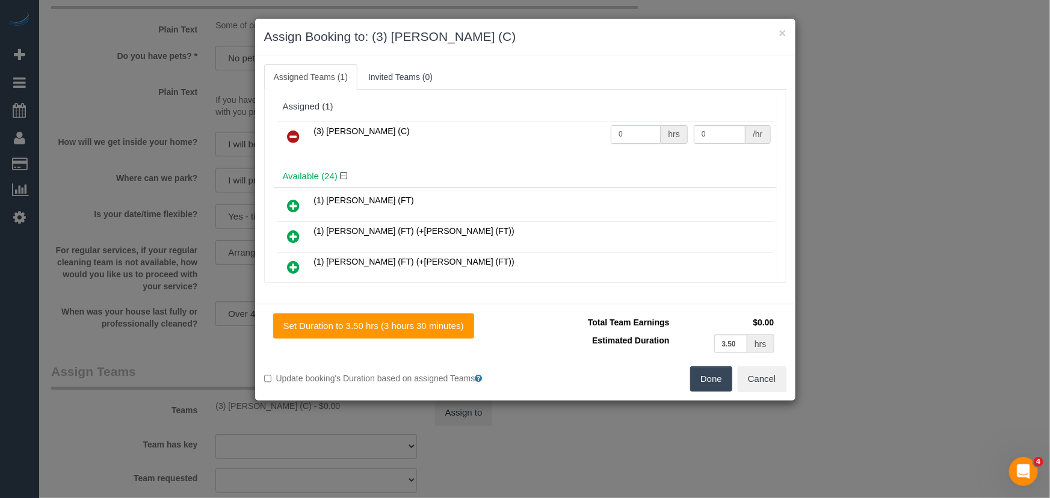
click at [635, 132] on input "0" at bounding box center [636, 134] width 50 height 19
type input "1"
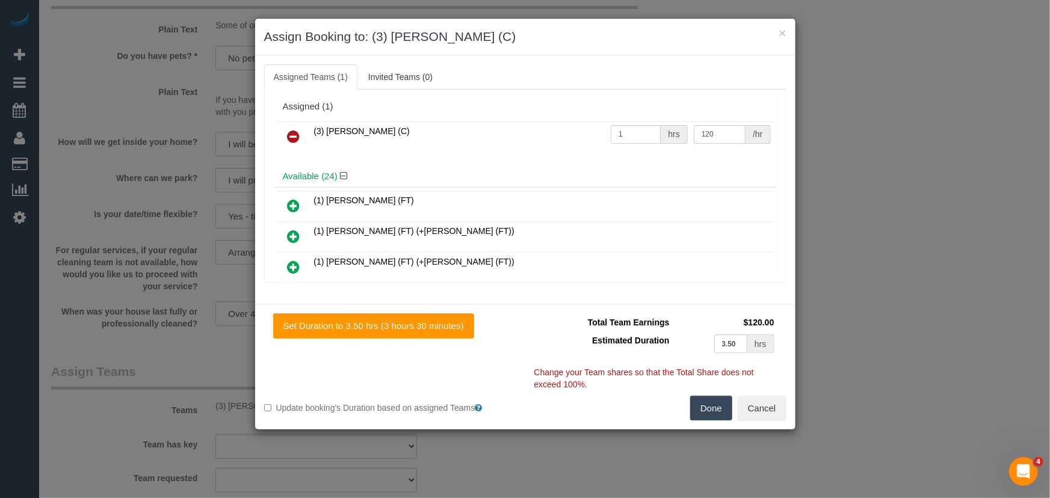
type input "120"
click at [710, 409] on button "Done" at bounding box center [711, 408] width 42 height 25
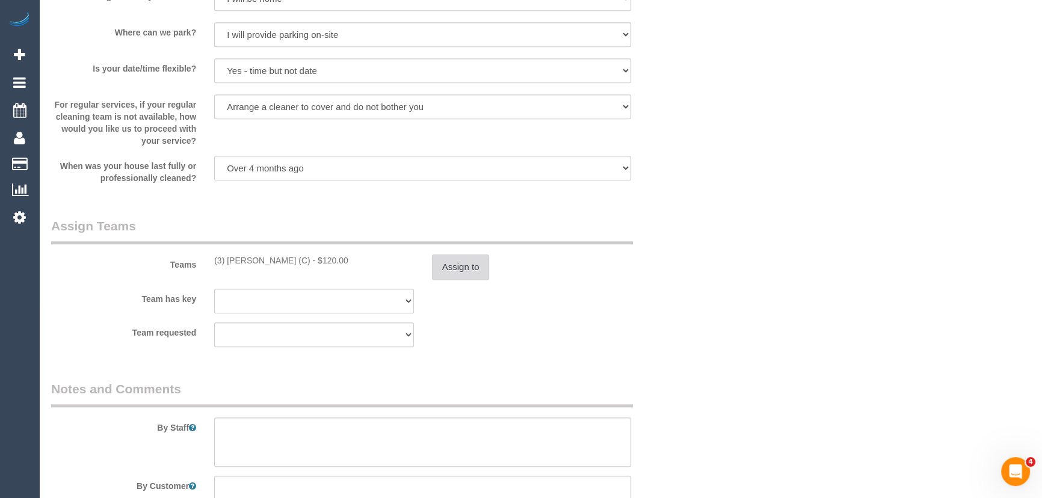
scroll to position [1641, 0]
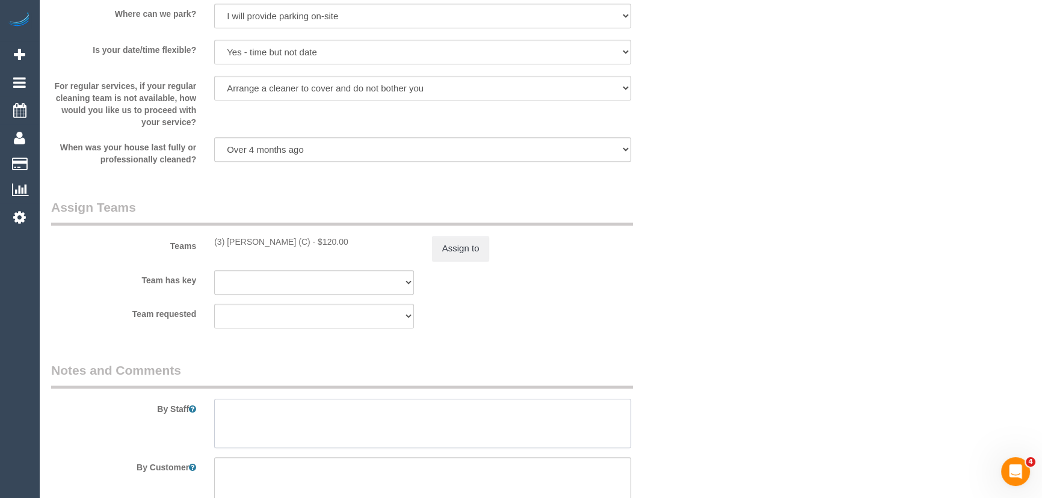
click at [243, 421] on textarea at bounding box center [422, 423] width 417 height 49
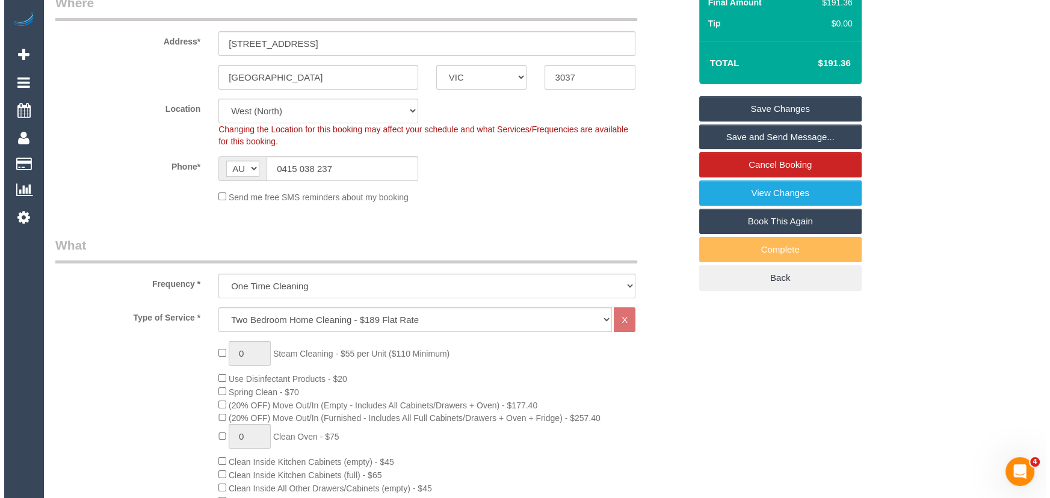
scroll to position [0, 0]
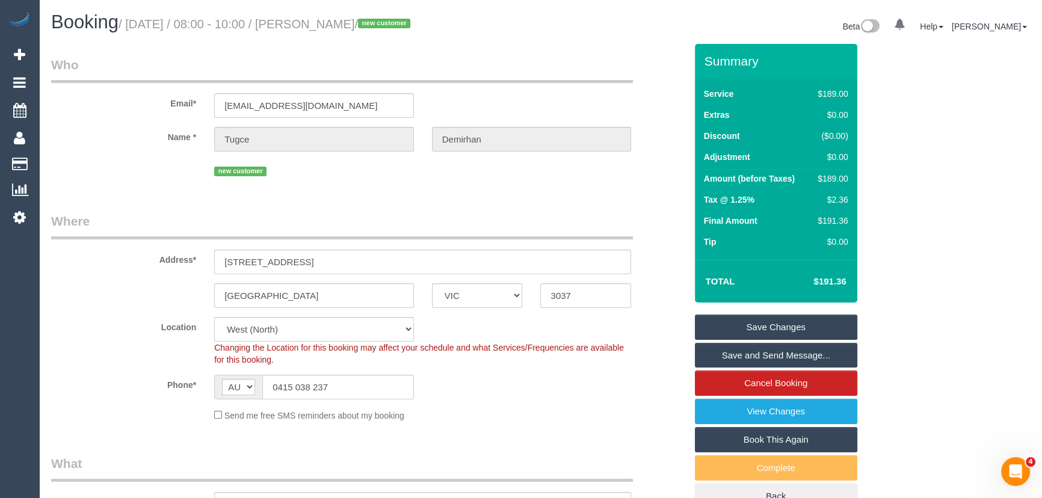
type textarea "Estimated time: 3-3.5 hours"
click at [349, 23] on small "/ September 30, 2025 / 08:00 - 10:00 / Tugce Demirhan / new customer" at bounding box center [266, 23] width 295 height 13
copy small "Tugce Demirhan"
click at [780, 357] on link "Save and Send Message..." at bounding box center [776, 355] width 162 height 25
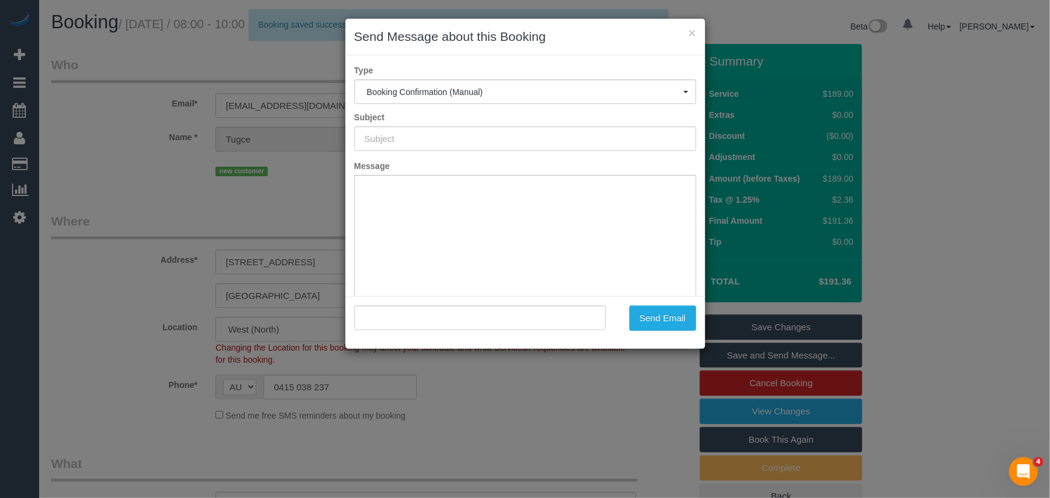
type input "Booking Confirmed"
type input ""Tugce Demirhan" <t.demirhaan96@gmail.com>"
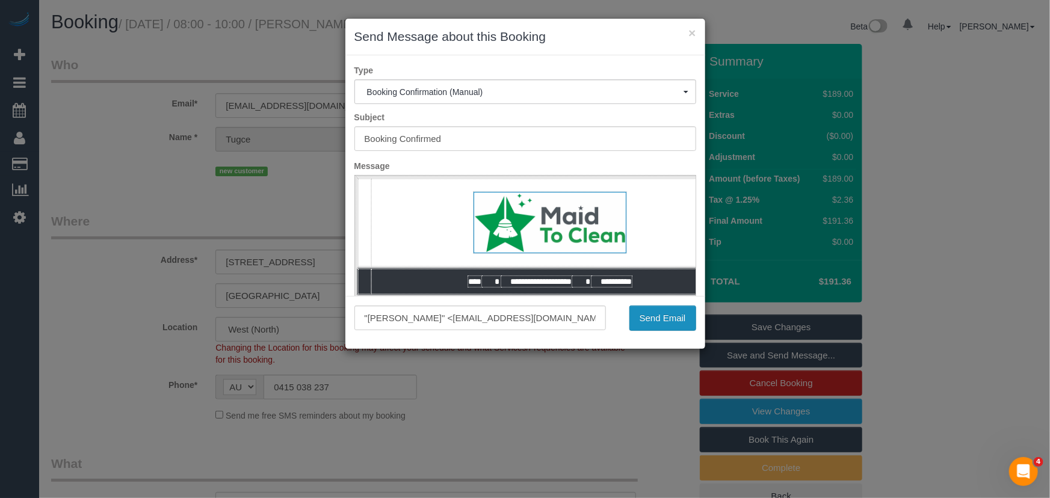
click at [650, 320] on button "Send Email" at bounding box center [662, 318] width 67 height 25
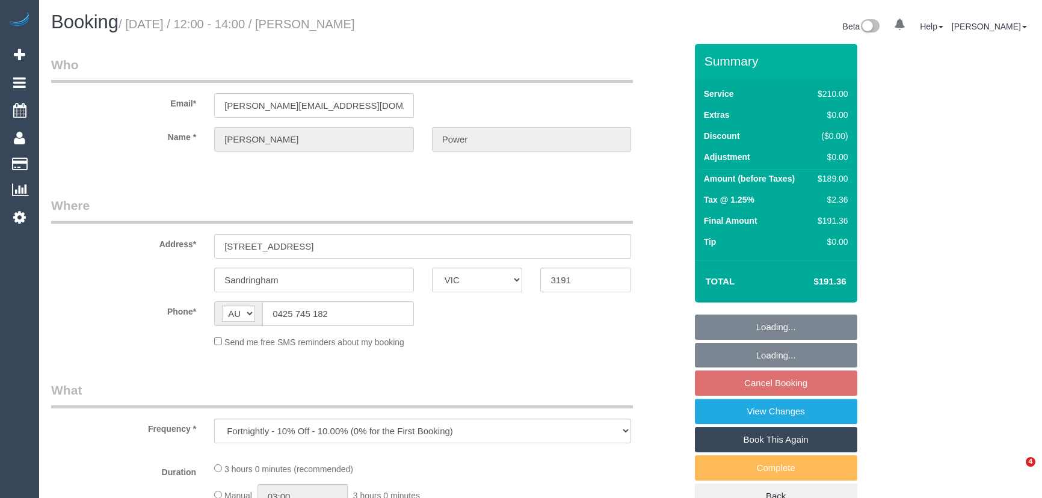
select select "VIC"
select select "object:1393"
select select "180"
select select "number:28"
select select "number:14"
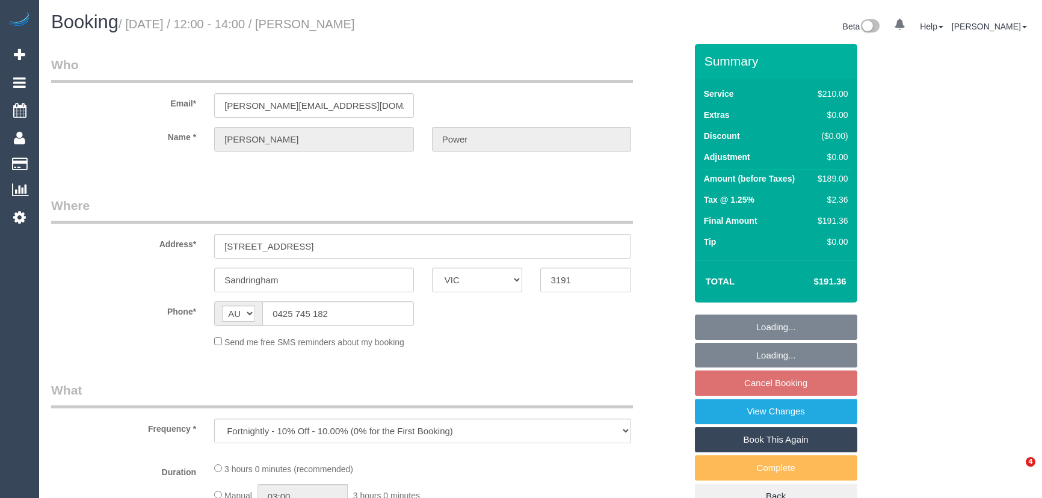
select select "number:19"
select select "number:23"
select select "number:35"
select select "number:11"
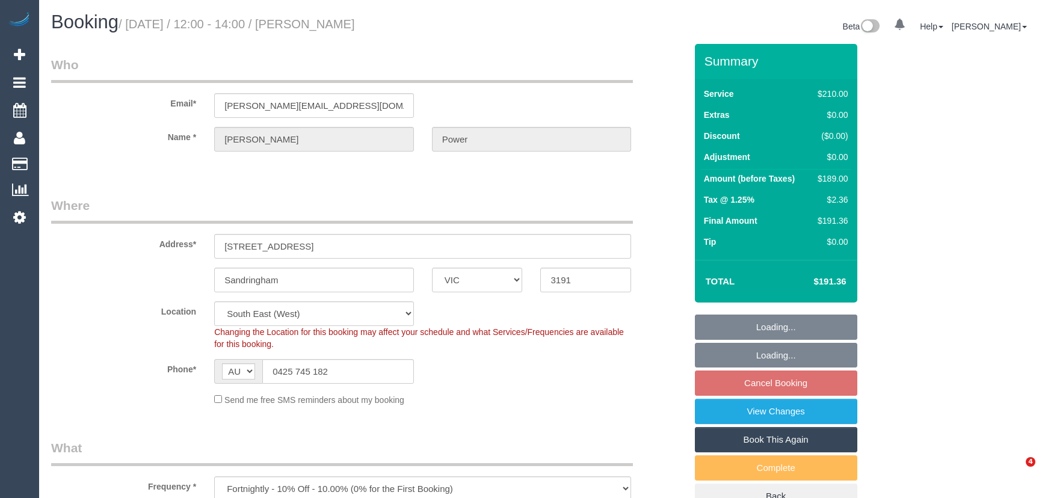
select select "spot2"
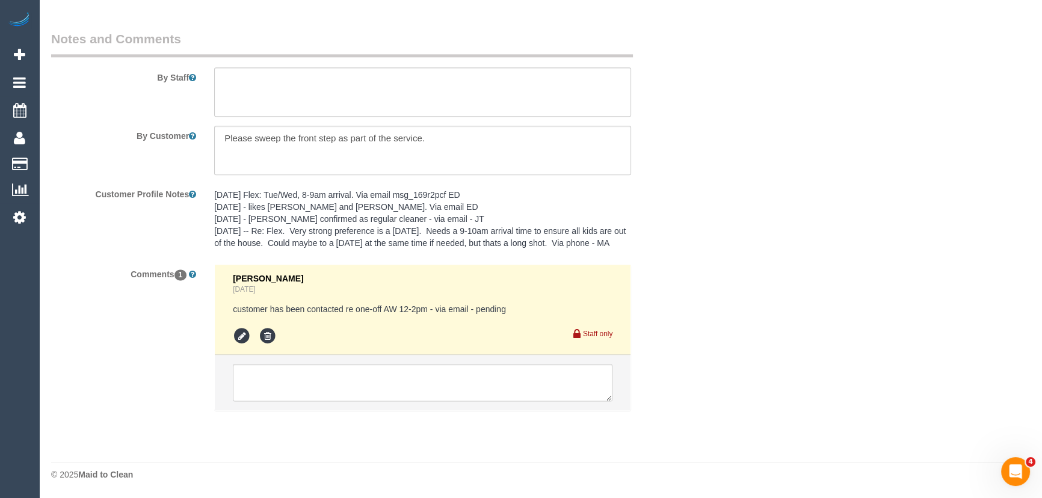
scroll to position [1957, 0]
click at [238, 339] on icon at bounding box center [242, 336] width 18 height 18
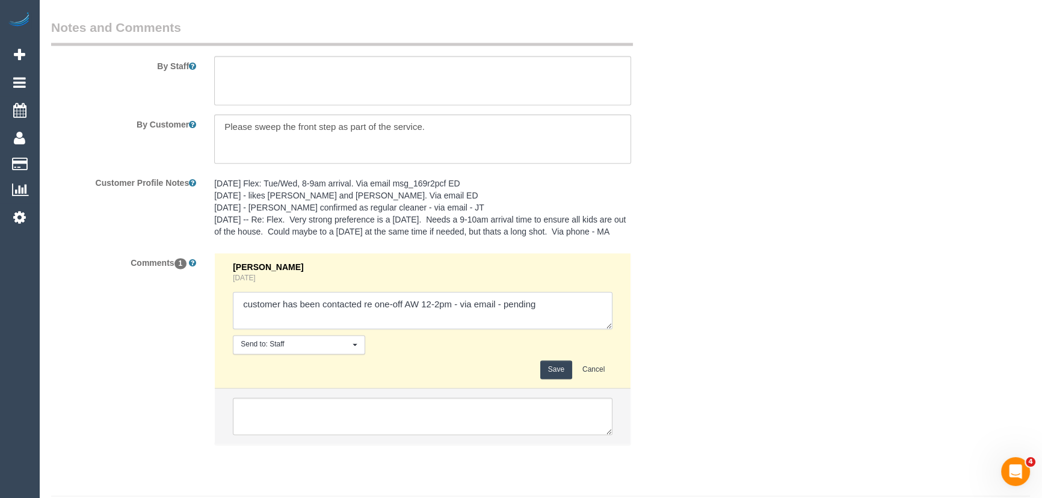
click at [544, 321] on textarea at bounding box center [423, 310] width 380 height 37
type textarea "customer has been contacted re one-off AW 12-2pm - via email - confirmed"
click at [551, 379] on button "Save" at bounding box center [556, 369] width 32 height 19
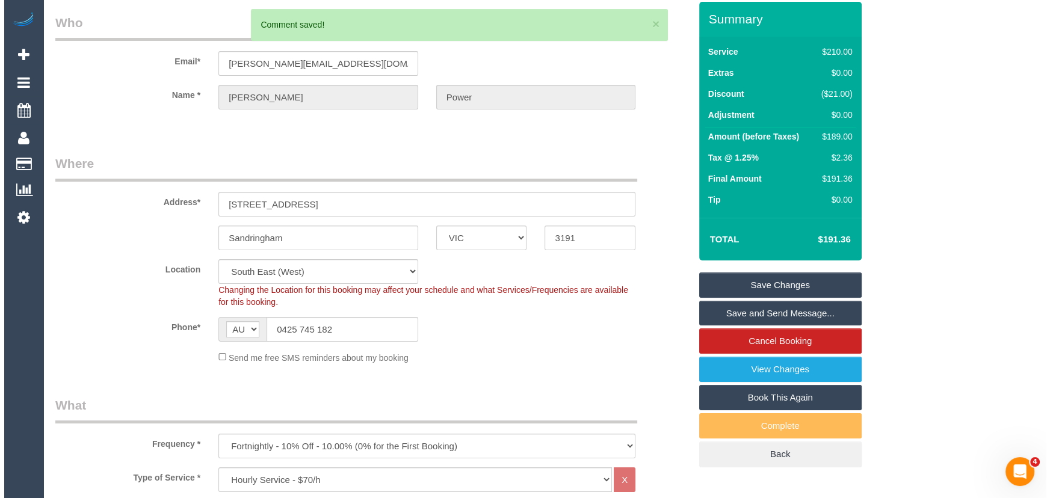
scroll to position [0, 0]
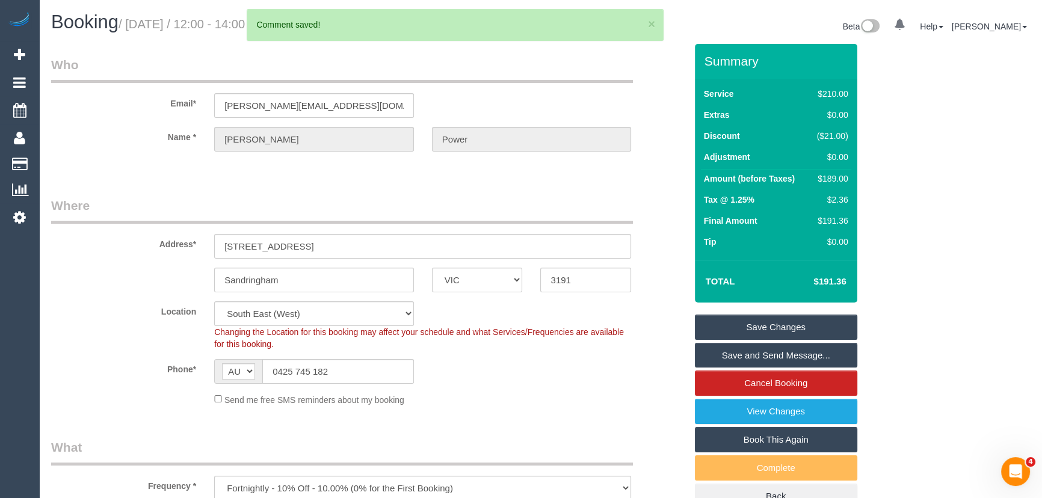
click at [737, 353] on link "Save and Send Message..." at bounding box center [776, 355] width 162 height 25
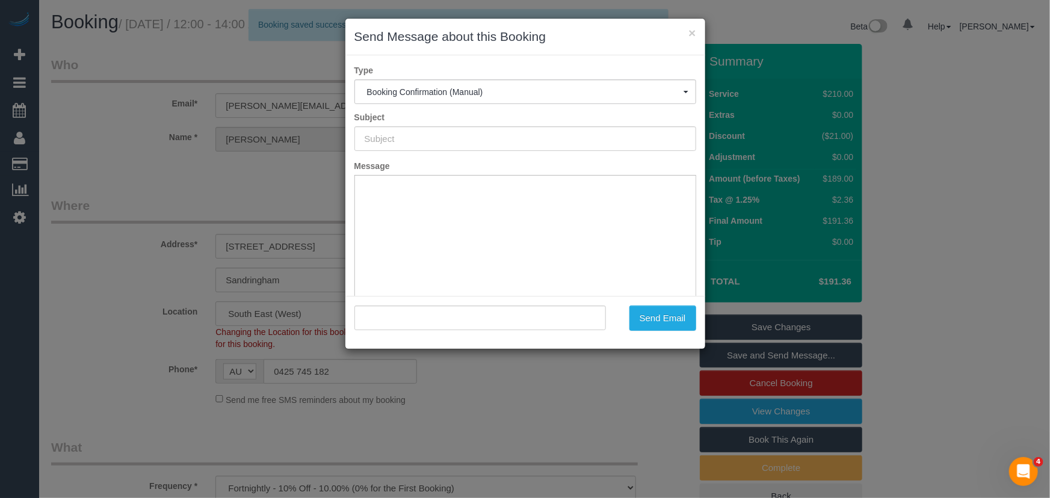
type input "Booking Confirmed"
type input ""[PERSON_NAME]" <[PERSON_NAME][EMAIL_ADDRESS][DOMAIN_NAME]>"
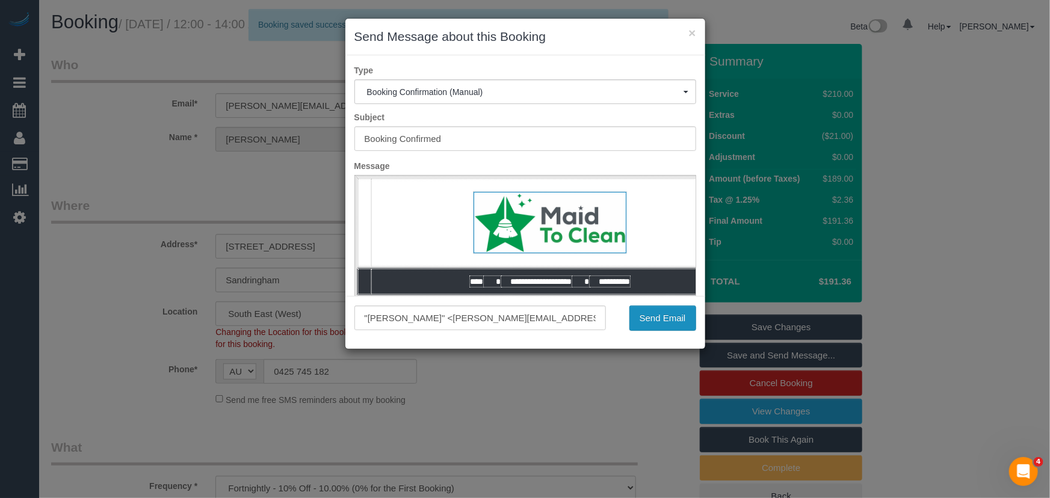
click at [664, 325] on button "Send Email" at bounding box center [662, 318] width 67 height 25
